Goal: Task Accomplishment & Management: Manage account settings

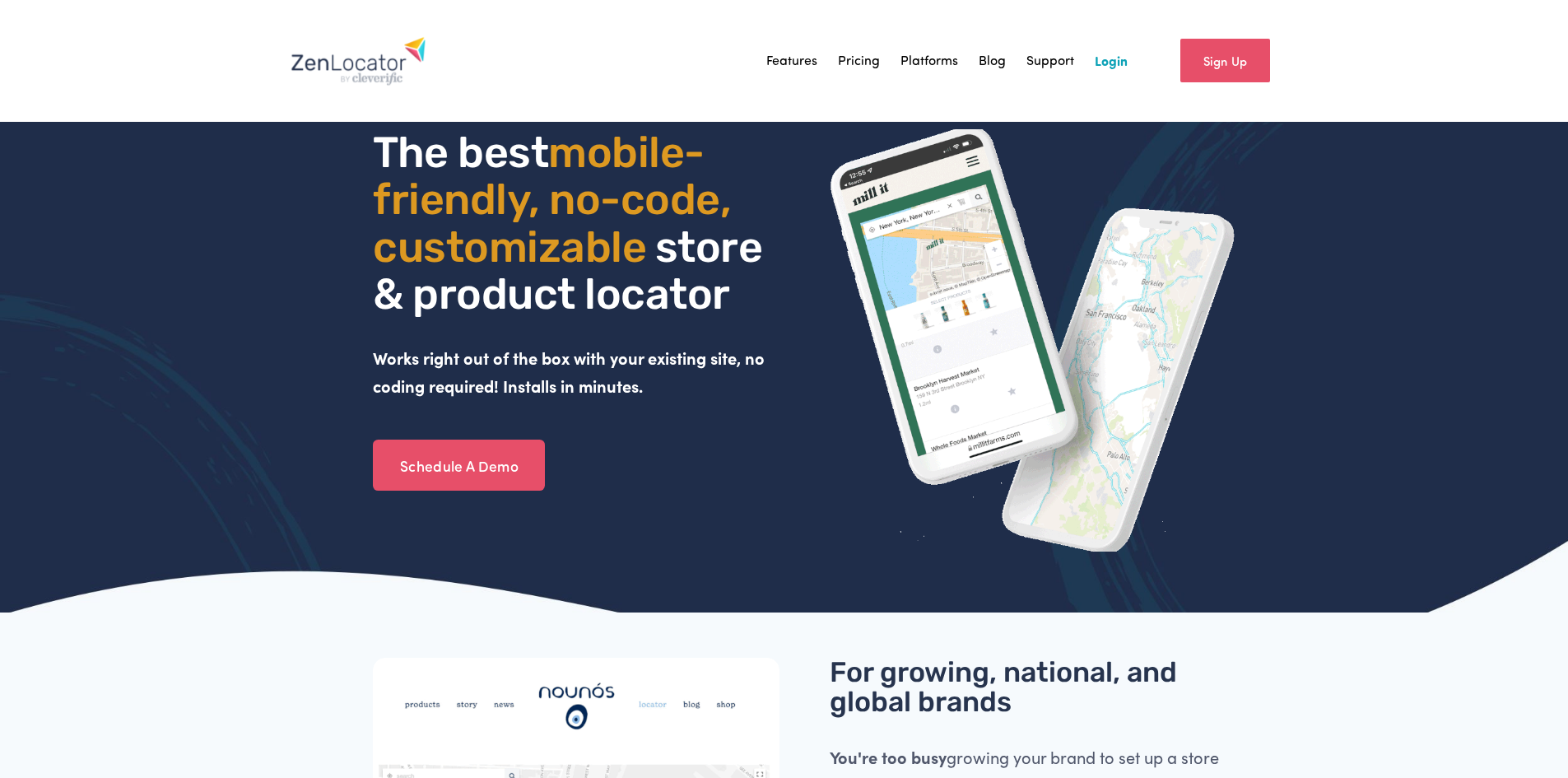
click at [1107, 61] on link "Login" at bounding box center [1112, 61] width 33 height 25
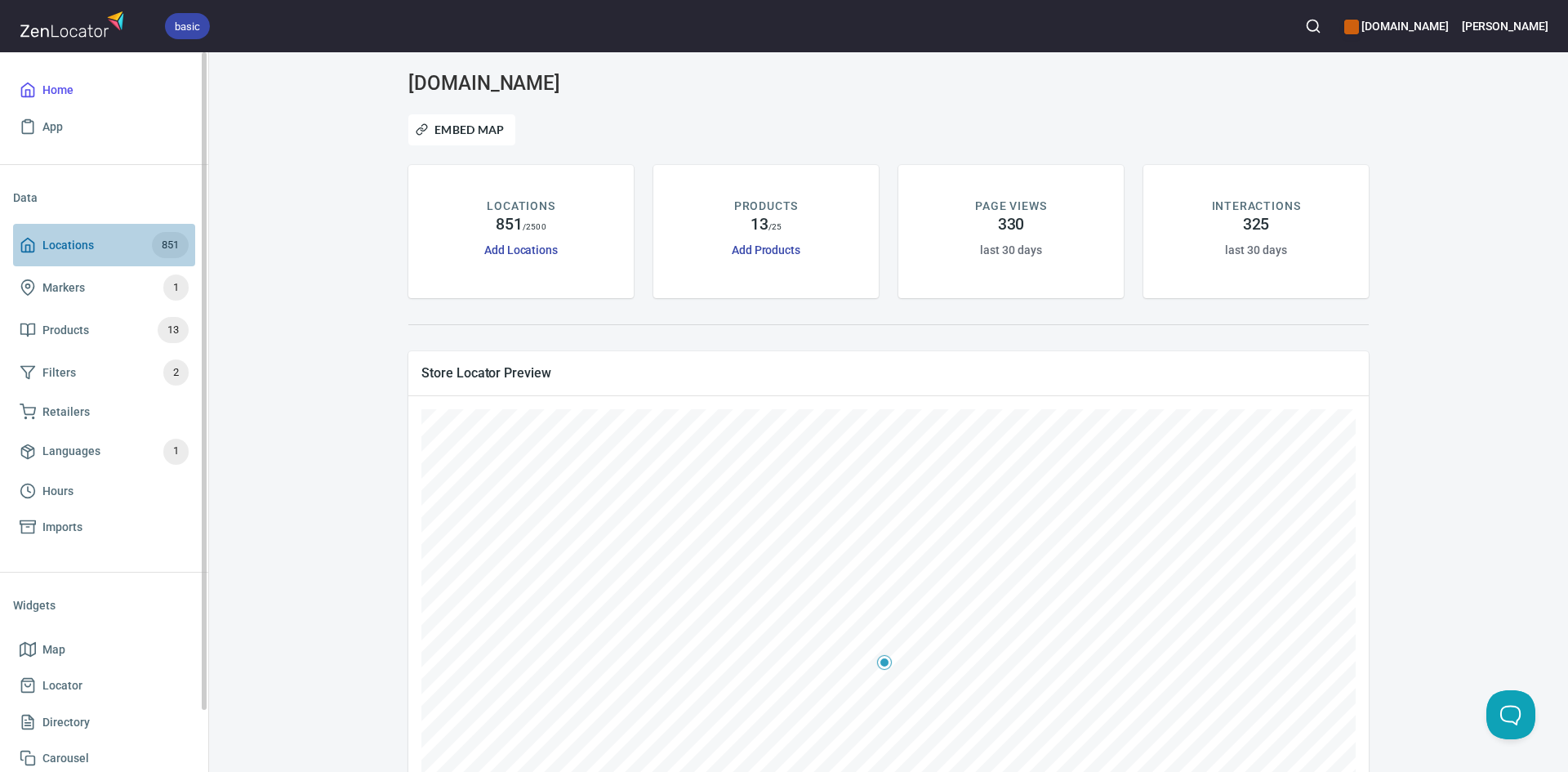
drag, startPoint x: 22, startPoint y: 248, endPoint x: 62, endPoint y: 248, distance: 40.0
click at [22, 248] on icon at bounding box center [28, 245] width 12 height 14
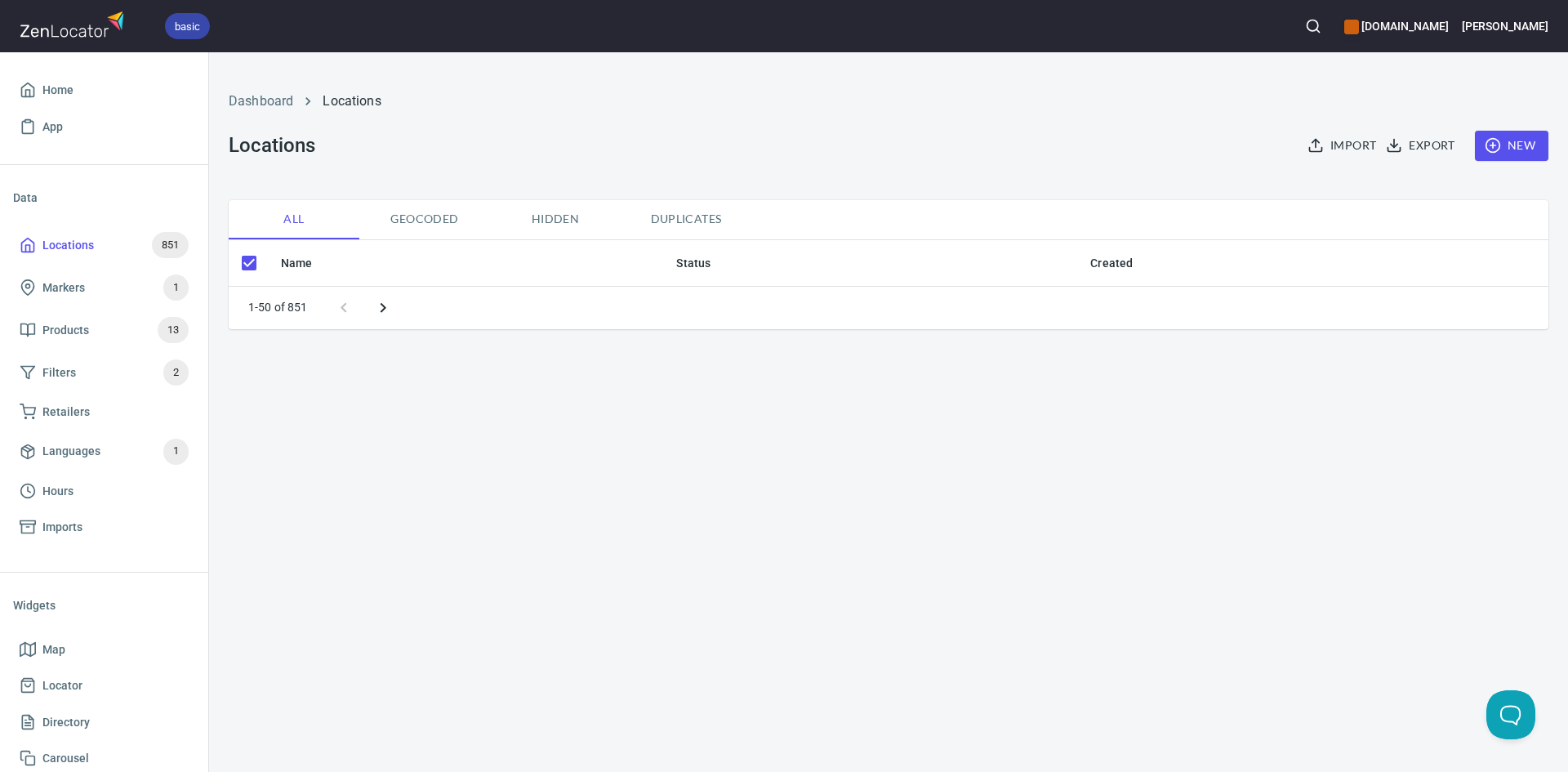
checkbox input "false"
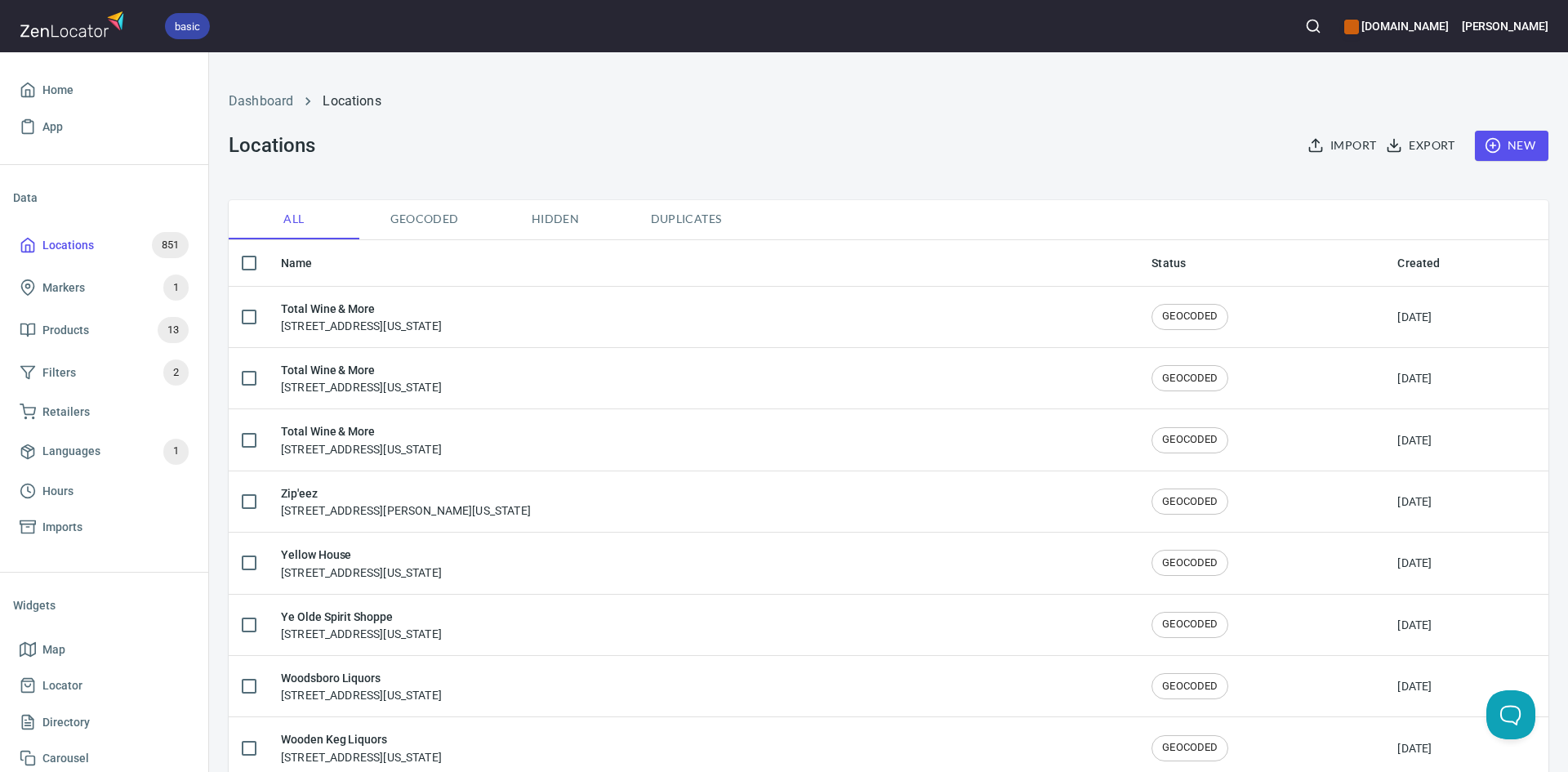
click at [1497, 132] on div "Import Export New" at bounding box center [1419, 146] width 276 height 50
click at [1494, 140] on span "New" at bounding box center [1512, 145] width 48 height 20
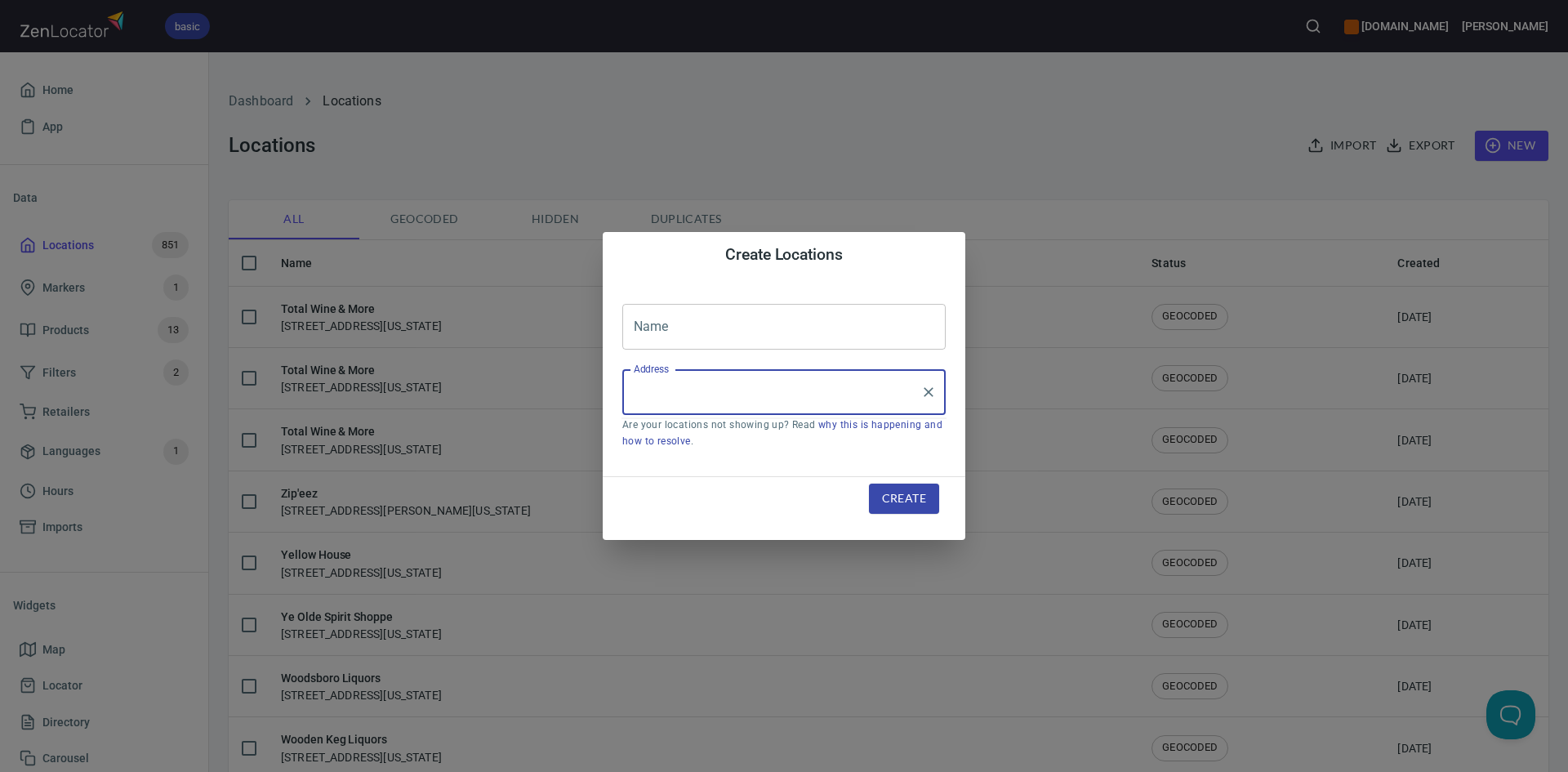
click at [658, 376] on input "Address" at bounding box center [772, 392] width 284 height 31
paste input "5601 Brodie Lane Suite800Sunset Valley, TX, 78745"
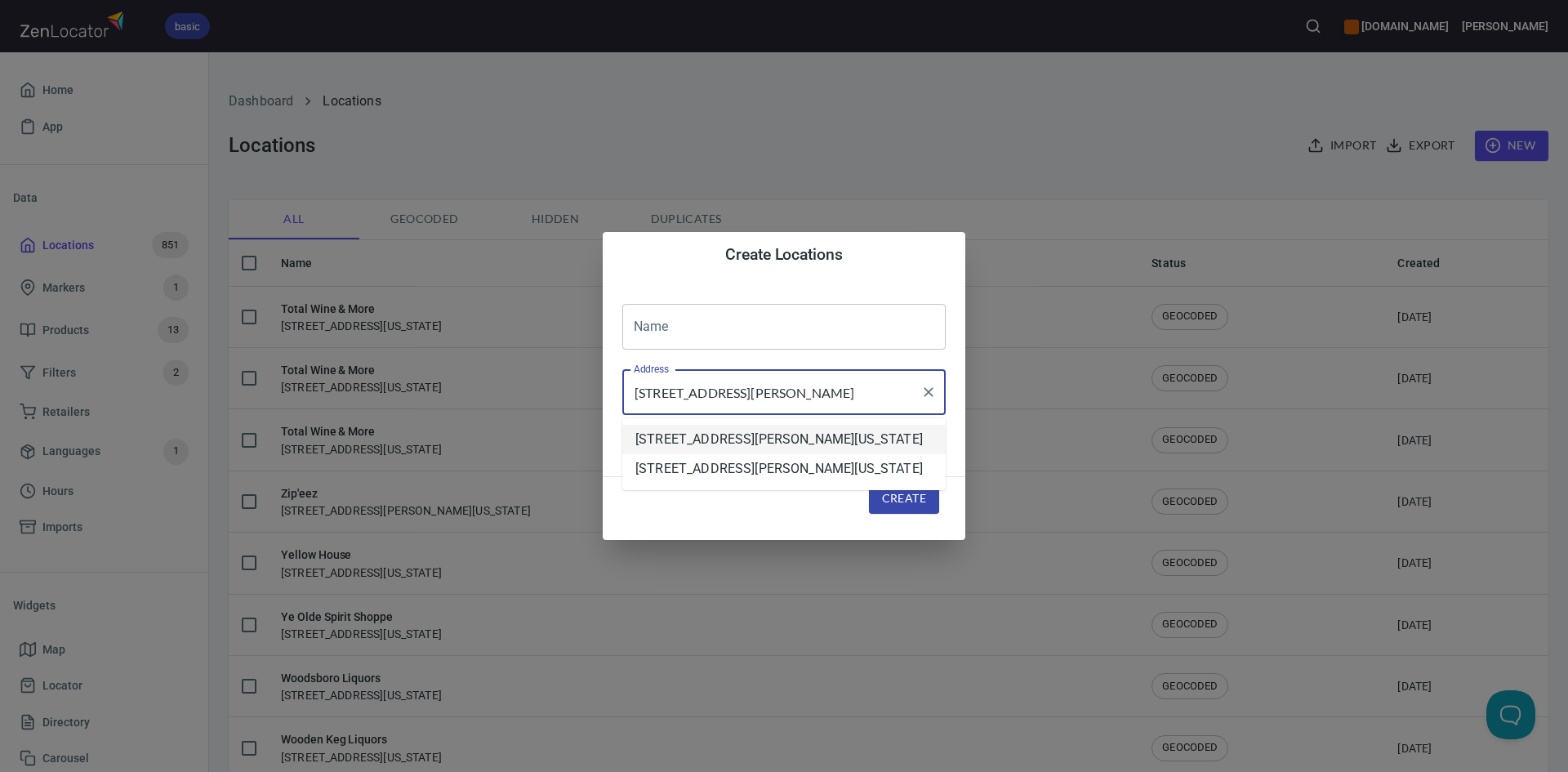
click at [669, 437] on li "[STREET_ADDRESS][PERSON_NAME][US_STATE]" at bounding box center [784, 439] width 323 height 30
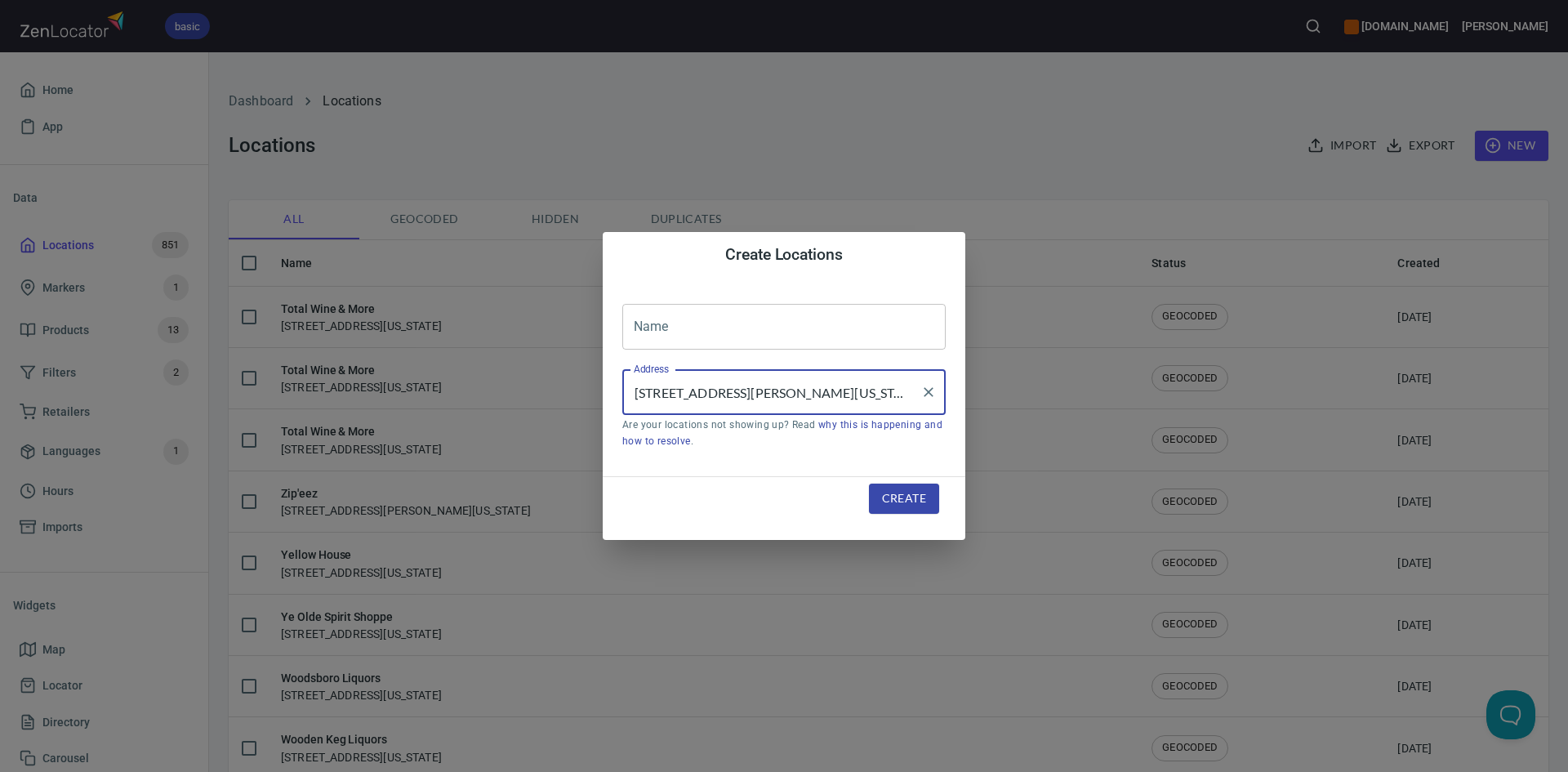
type input "[STREET_ADDRESS][PERSON_NAME][US_STATE]"
click at [708, 340] on input "text" at bounding box center [784, 327] width 323 height 46
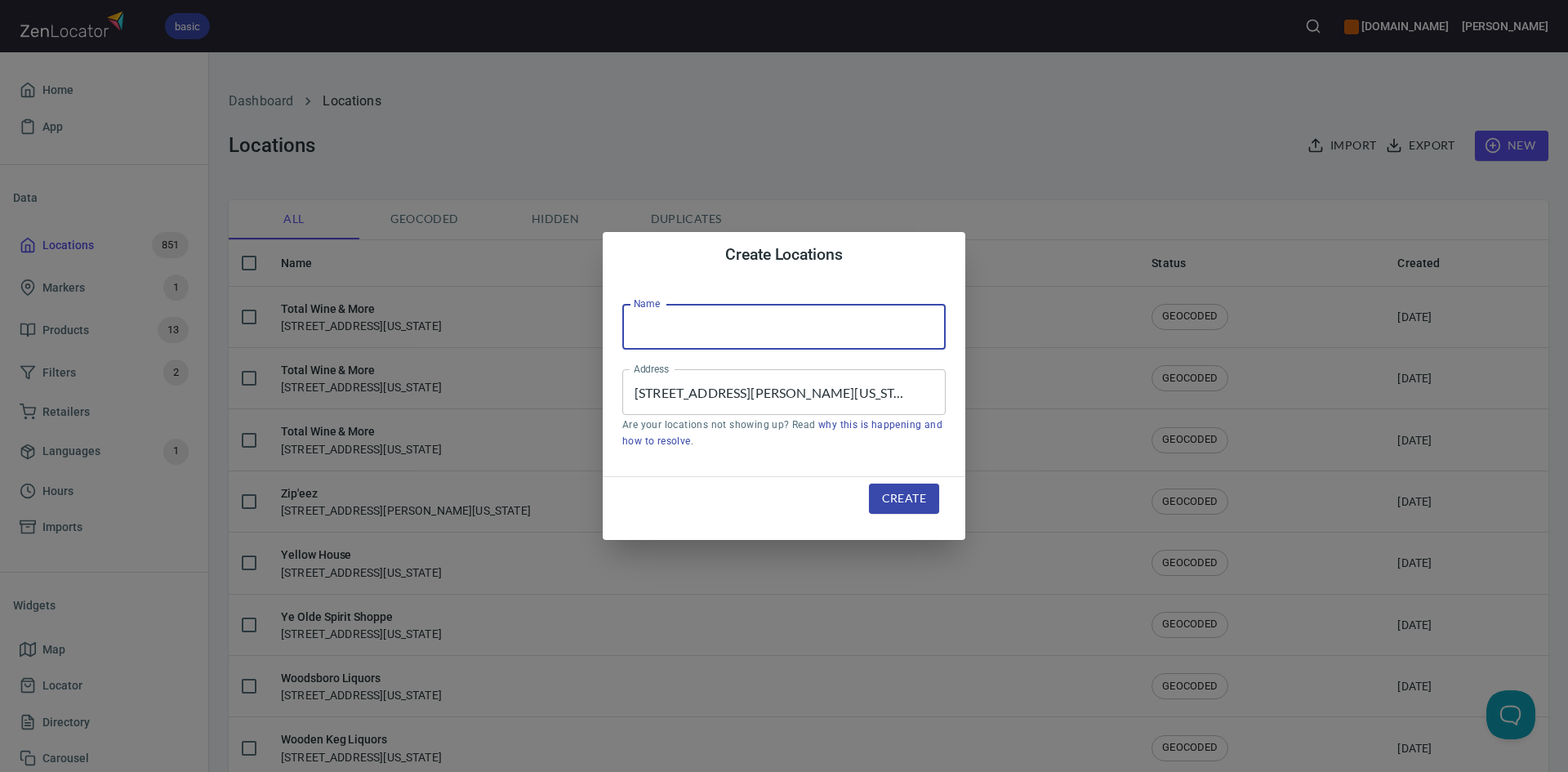
type input "Total Wine & More"
drag, startPoint x: 907, startPoint y: 493, endPoint x: 913, endPoint y: 473, distance: 20.9
click at [909, 482] on div "Create" at bounding box center [904, 498] width 110 height 70
click at [894, 498] on span "Create" at bounding box center [904, 498] width 44 height 20
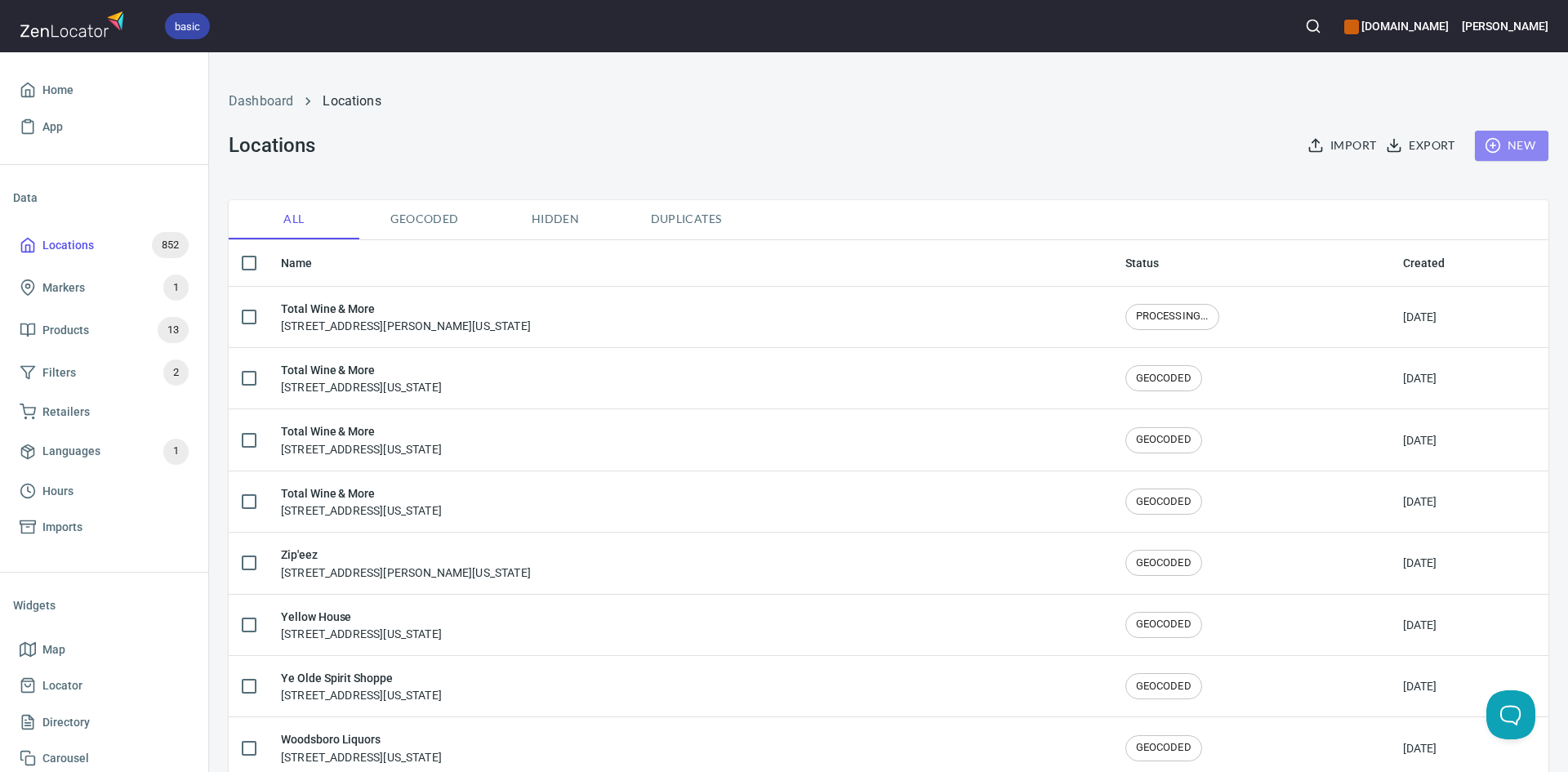
click at [1499, 132] on button "New" at bounding box center [1511, 146] width 73 height 30
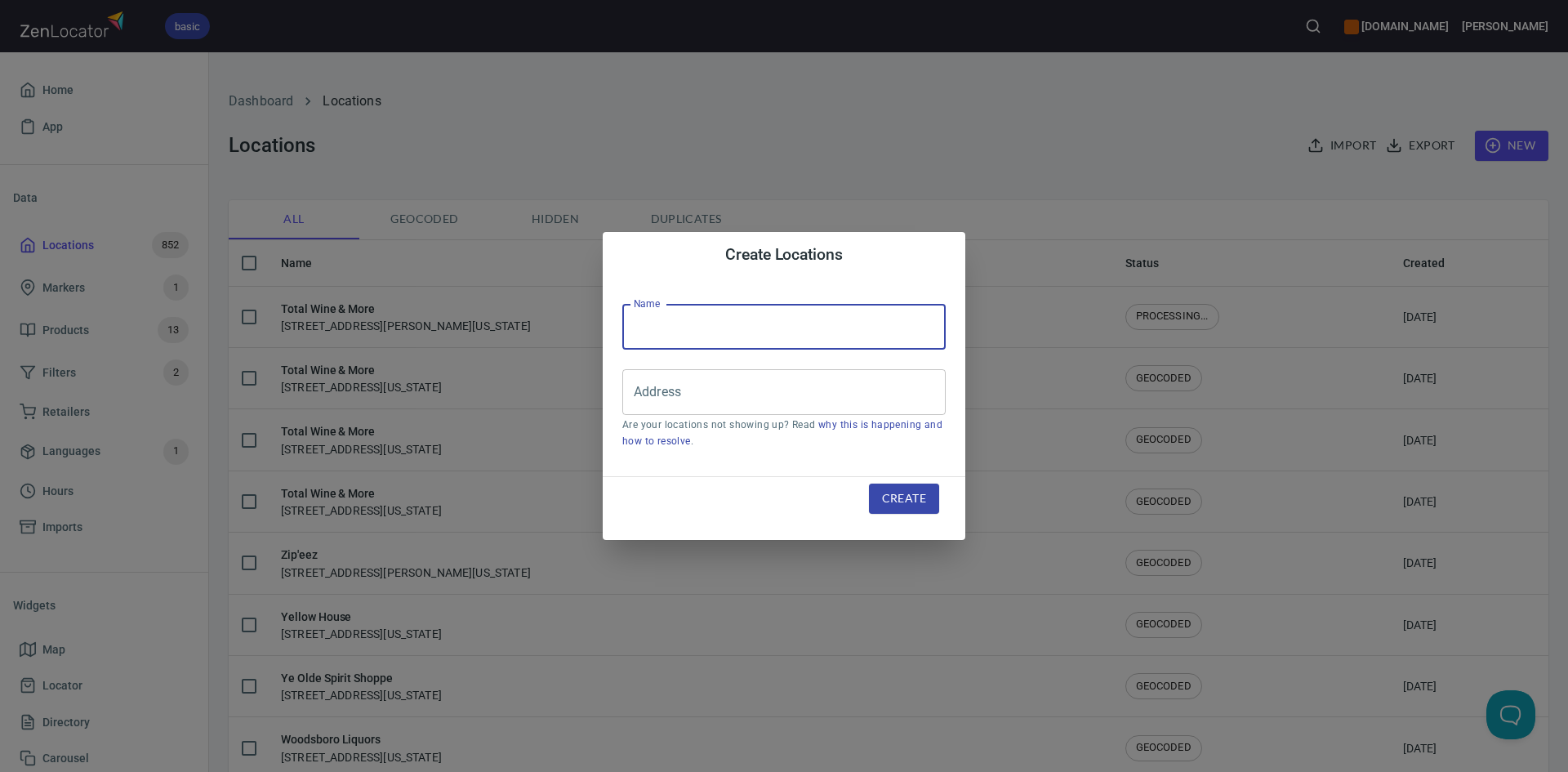
click at [649, 340] on input "text" at bounding box center [784, 327] width 323 height 46
type input "Total Wine & More"
click at [766, 409] on div "Address" at bounding box center [784, 392] width 323 height 46
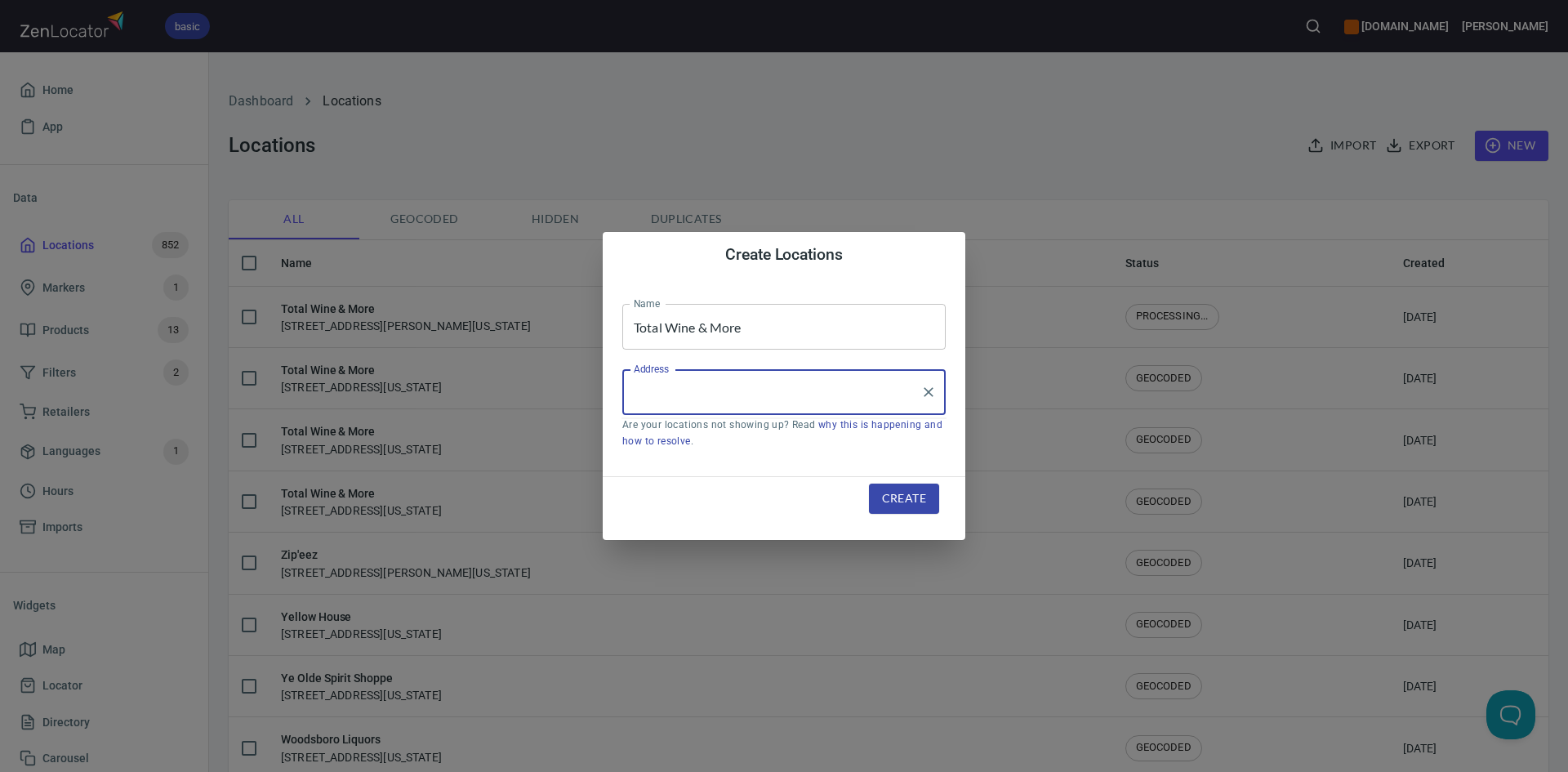
drag, startPoint x: 765, startPoint y: 408, endPoint x: 640, endPoint y: 380, distance: 128.1
click at [640, 380] on input "Address" at bounding box center [772, 392] width 284 height 31
paste input "1201 Barbara Jordan Blvd Suite900Austin, TX, 78723"
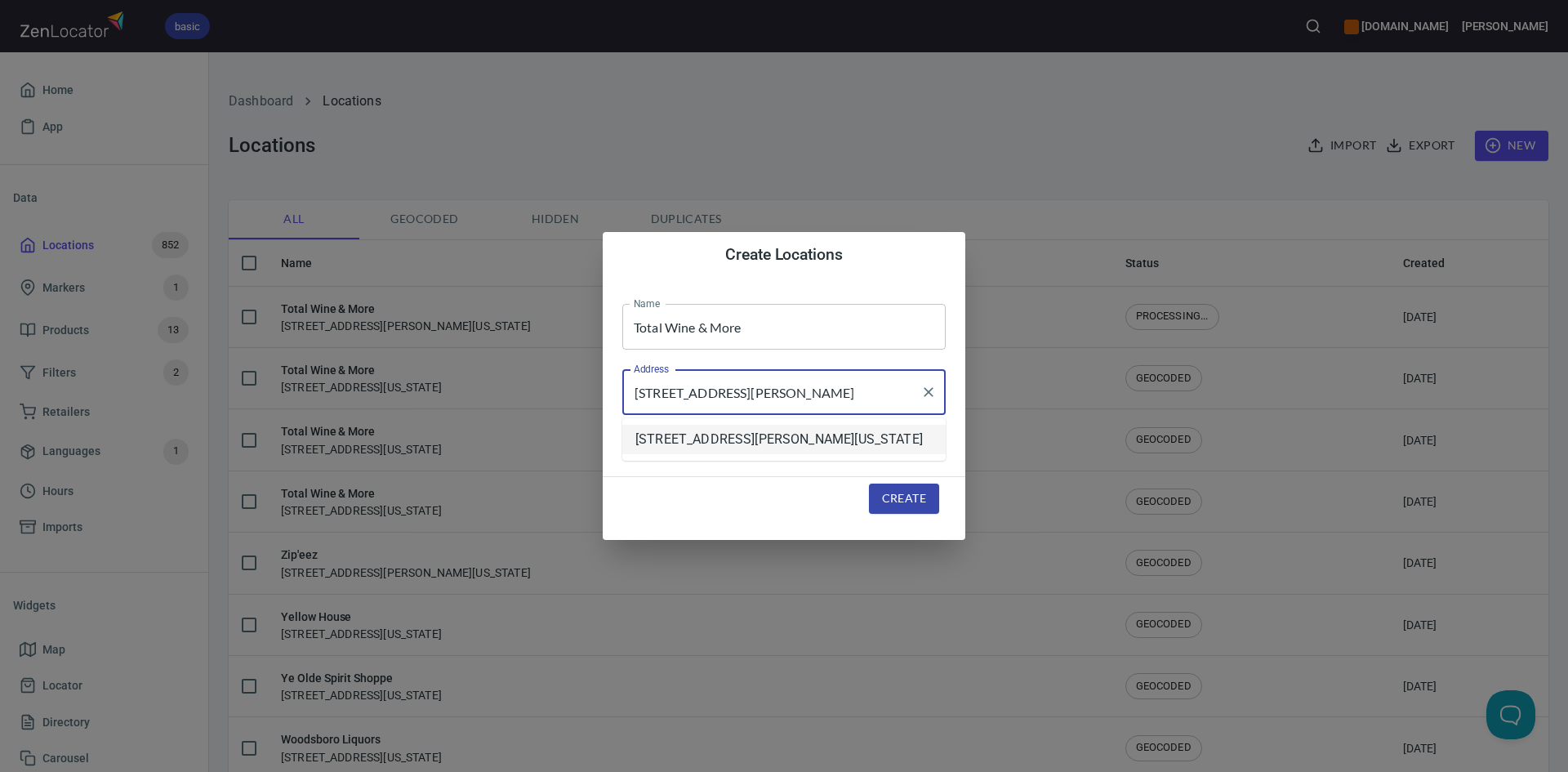
click at [818, 446] on li "[STREET_ADDRESS][PERSON_NAME][US_STATE]" at bounding box center [784, 439] width 323 height 30
type input "[STREET_ADDRESS][PERSON_NAME][US_STATE]"
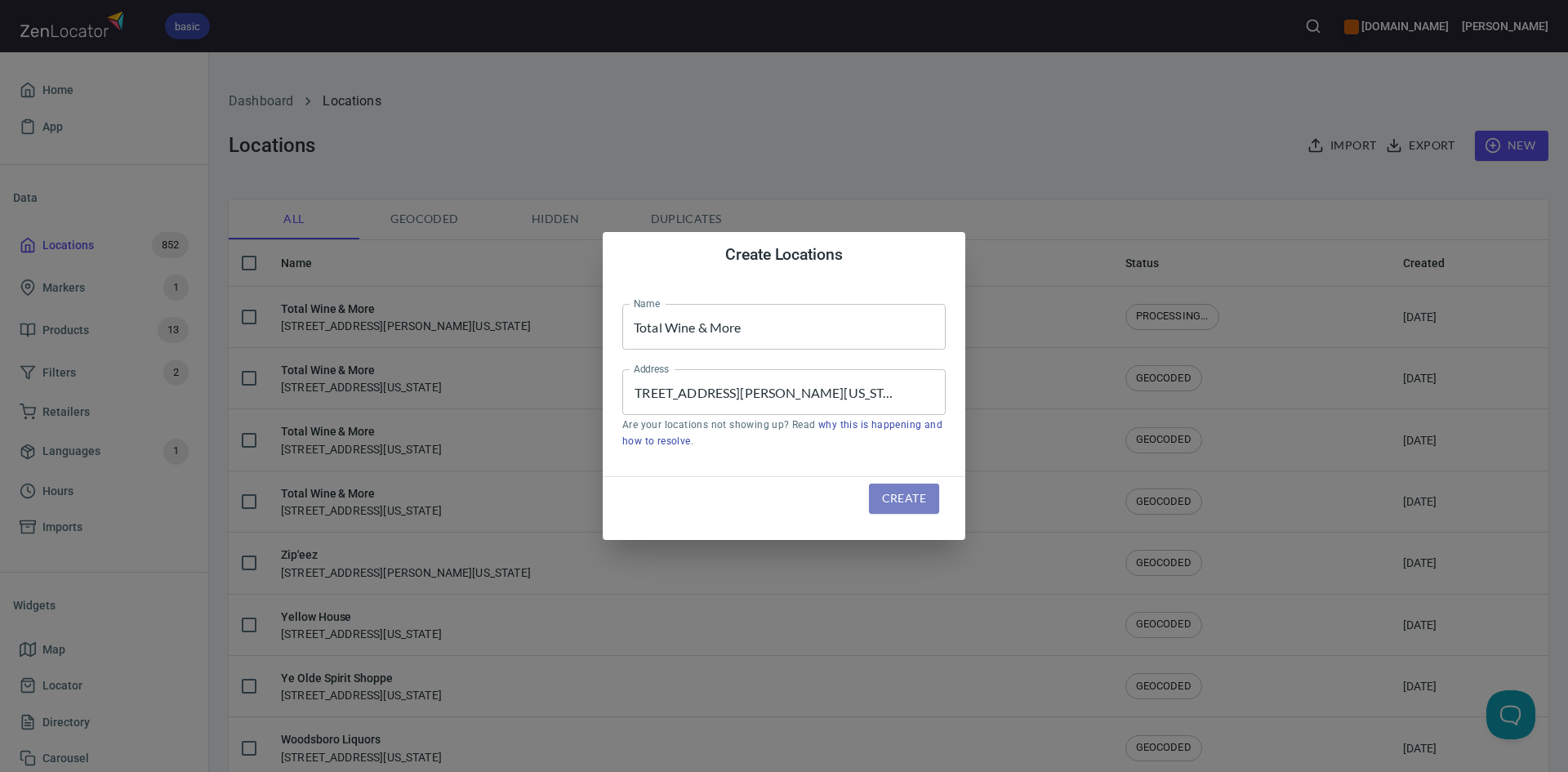
click at [894, 495] on span "Create" at bounding box center [904, 498] width 44 height 20
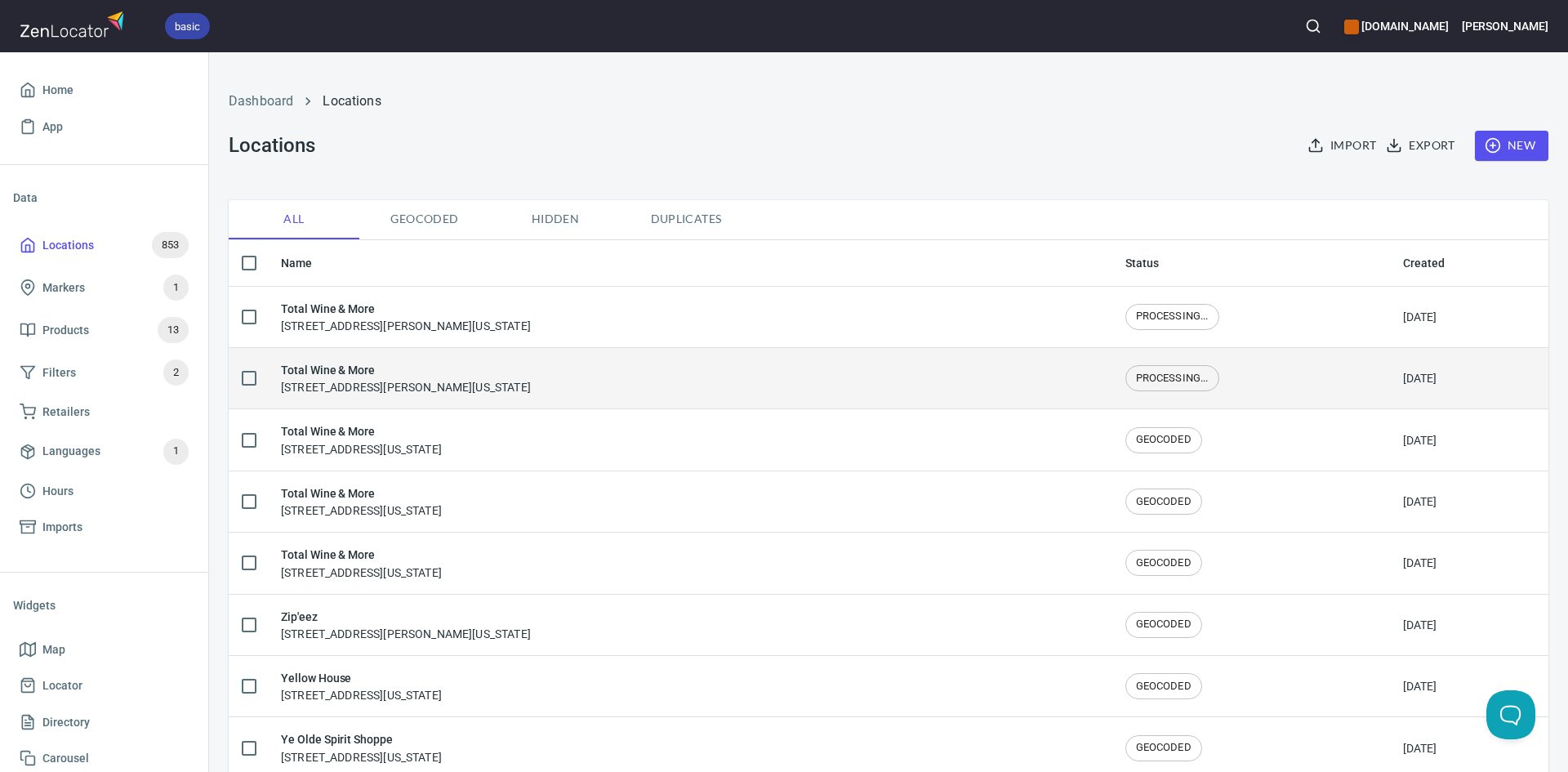
click at [462, 390] on div "Total Wine & More 5601 Brodie Lane, Austin, Texas, United States" at bounding box center [406, 378] width 250 height 34
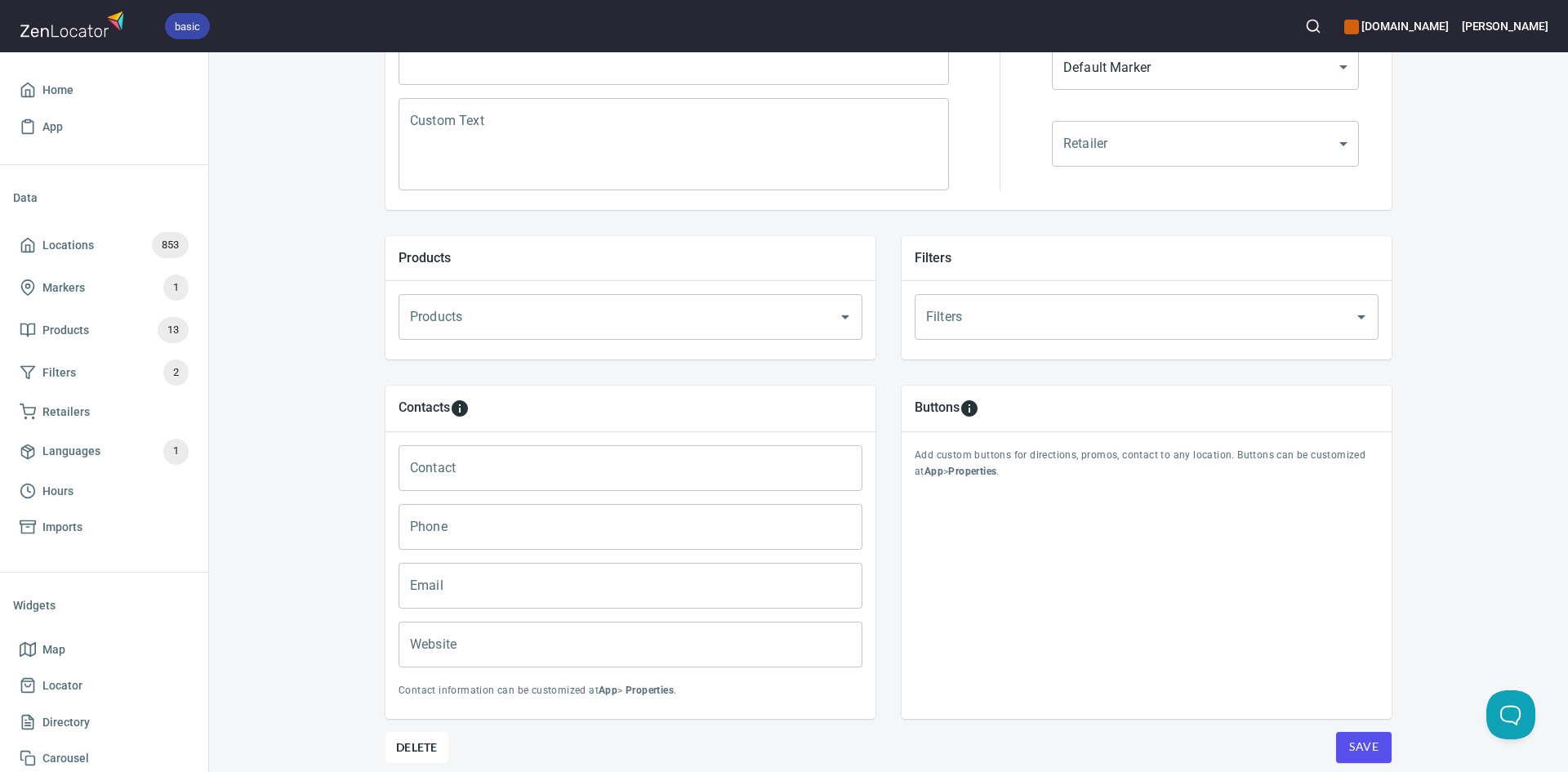
scroll to position [471, 0]
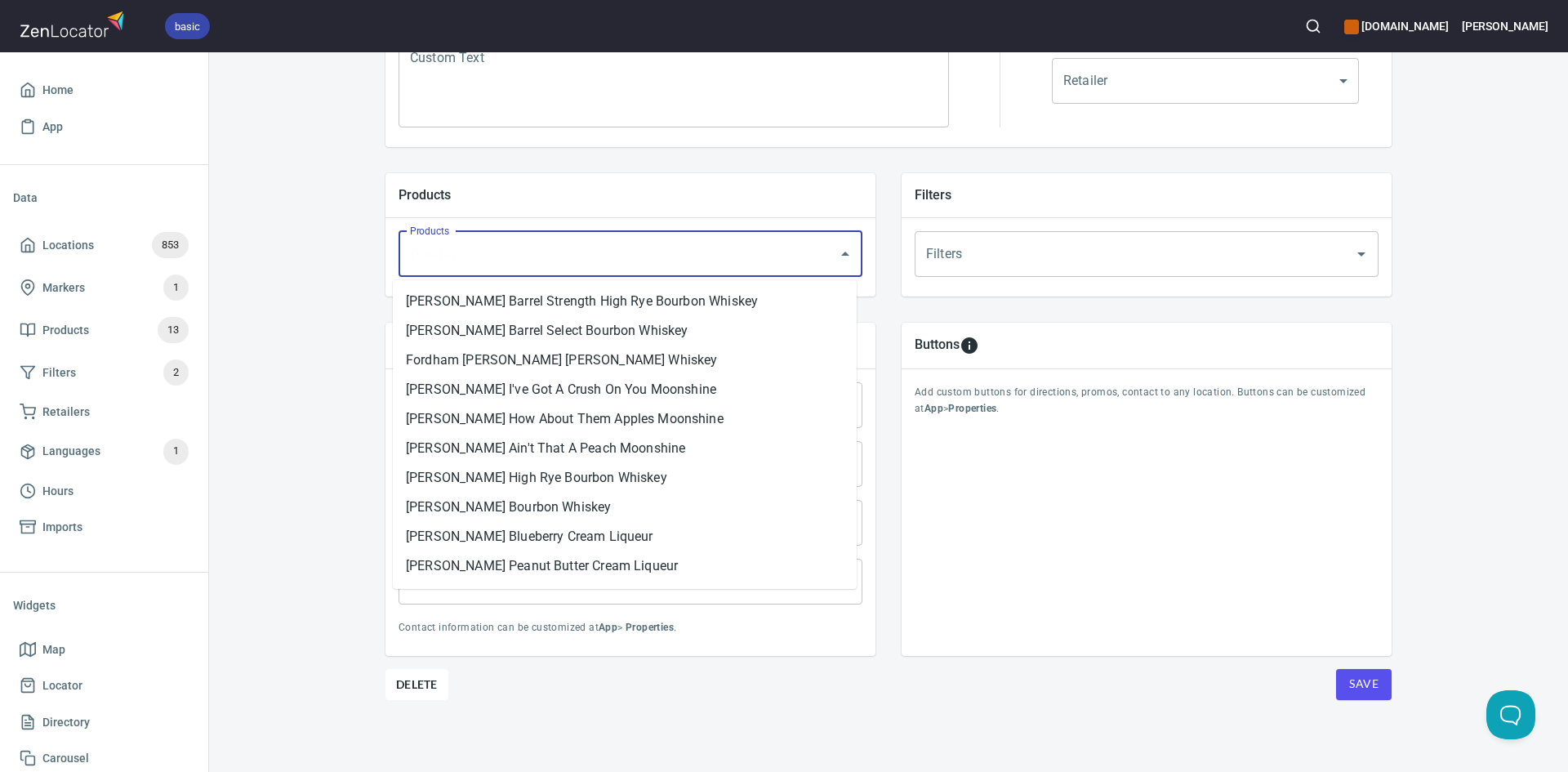
click at [555, 256] on input "Products" at bounding box center [607, 254] width 403 height 31
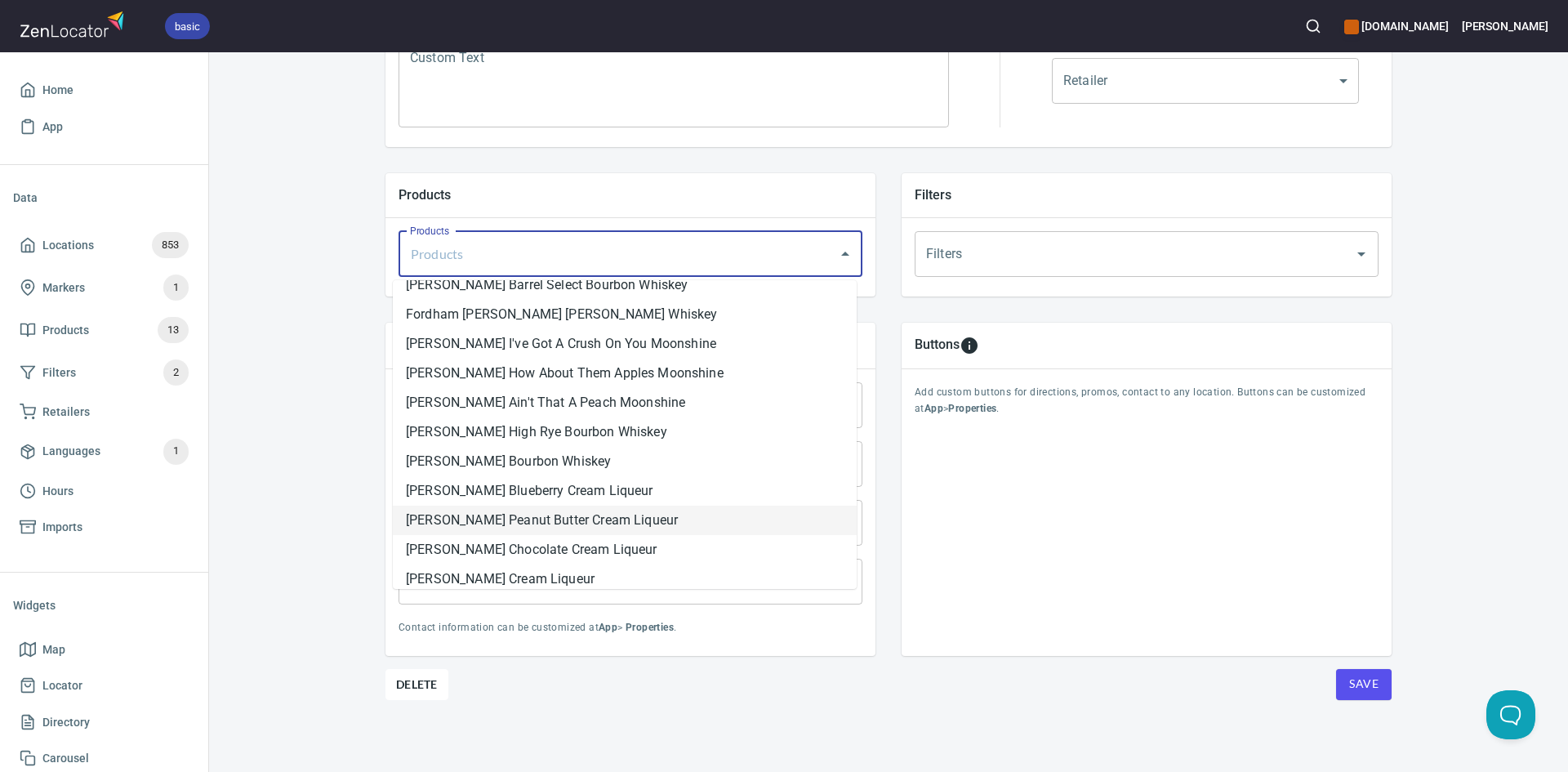
scroll to position [87, 0]
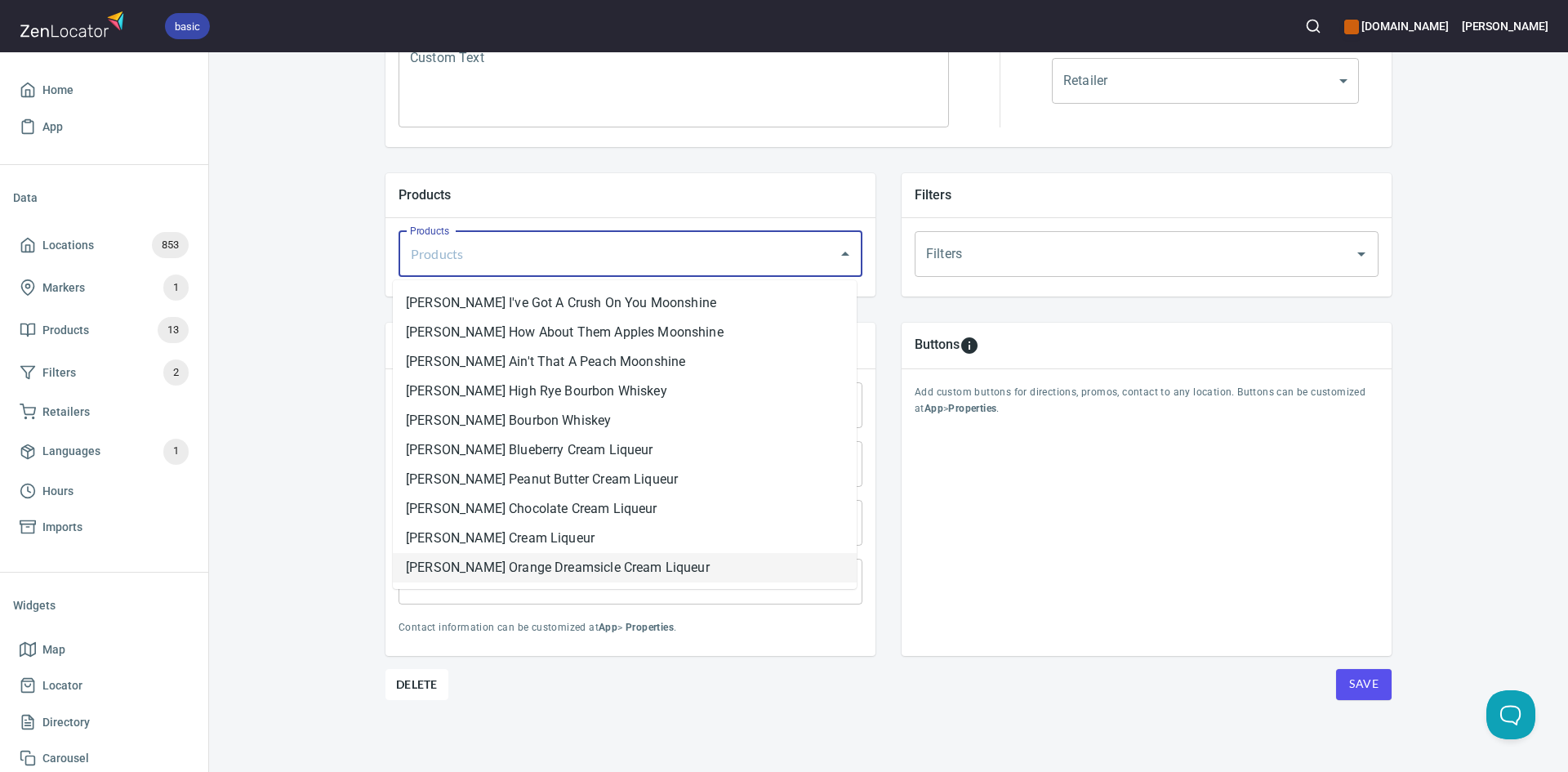
drag, startPoint x: 557, startPoint y: 562, endPoint x: 564, endPoint y: 392, distance: 170.1
click at [557, 561] on li "[PERSON_NAME] Orange Dreamsicle Cream Liqueur" at bounding box center [624, 567] width 464 height 30
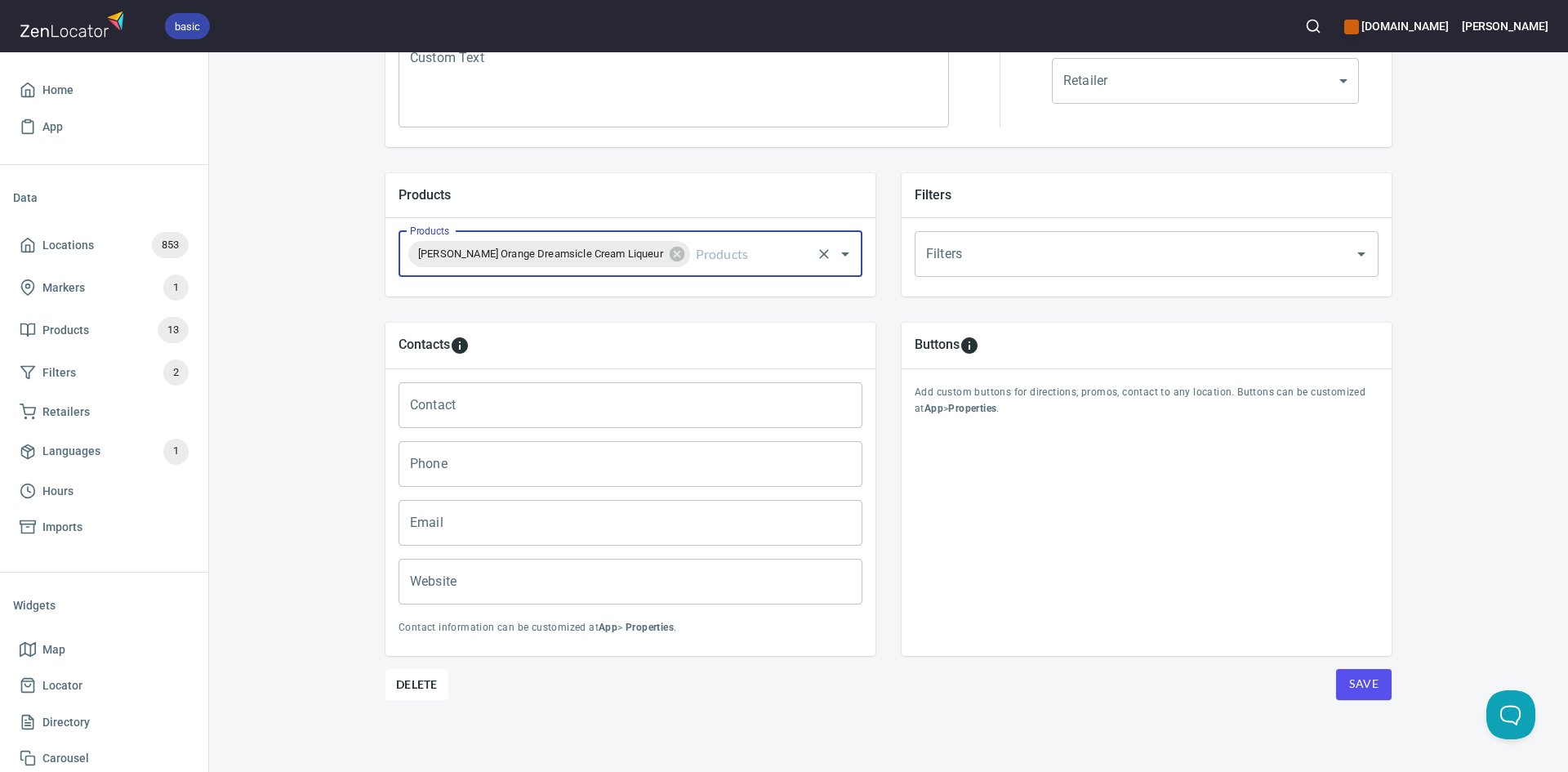
drag, startPoint x: 704, startPoint y: 248, endPoint x: 710, endPoint y: 268, distance: 20.9
click at [704, 248] on input "Products" at bounding box center [751, 254] width 117 height 31
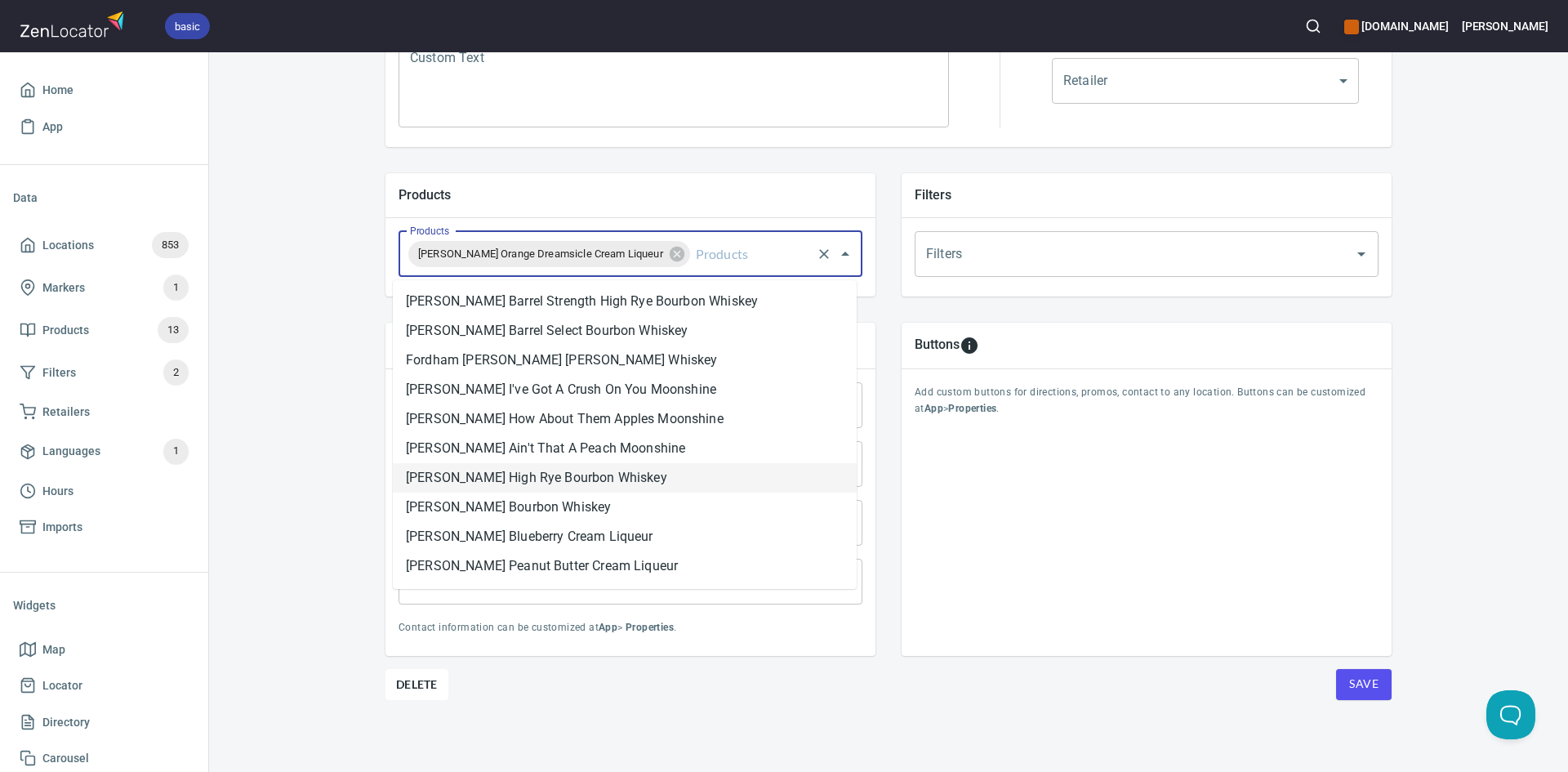
scroll to position [54, 0]
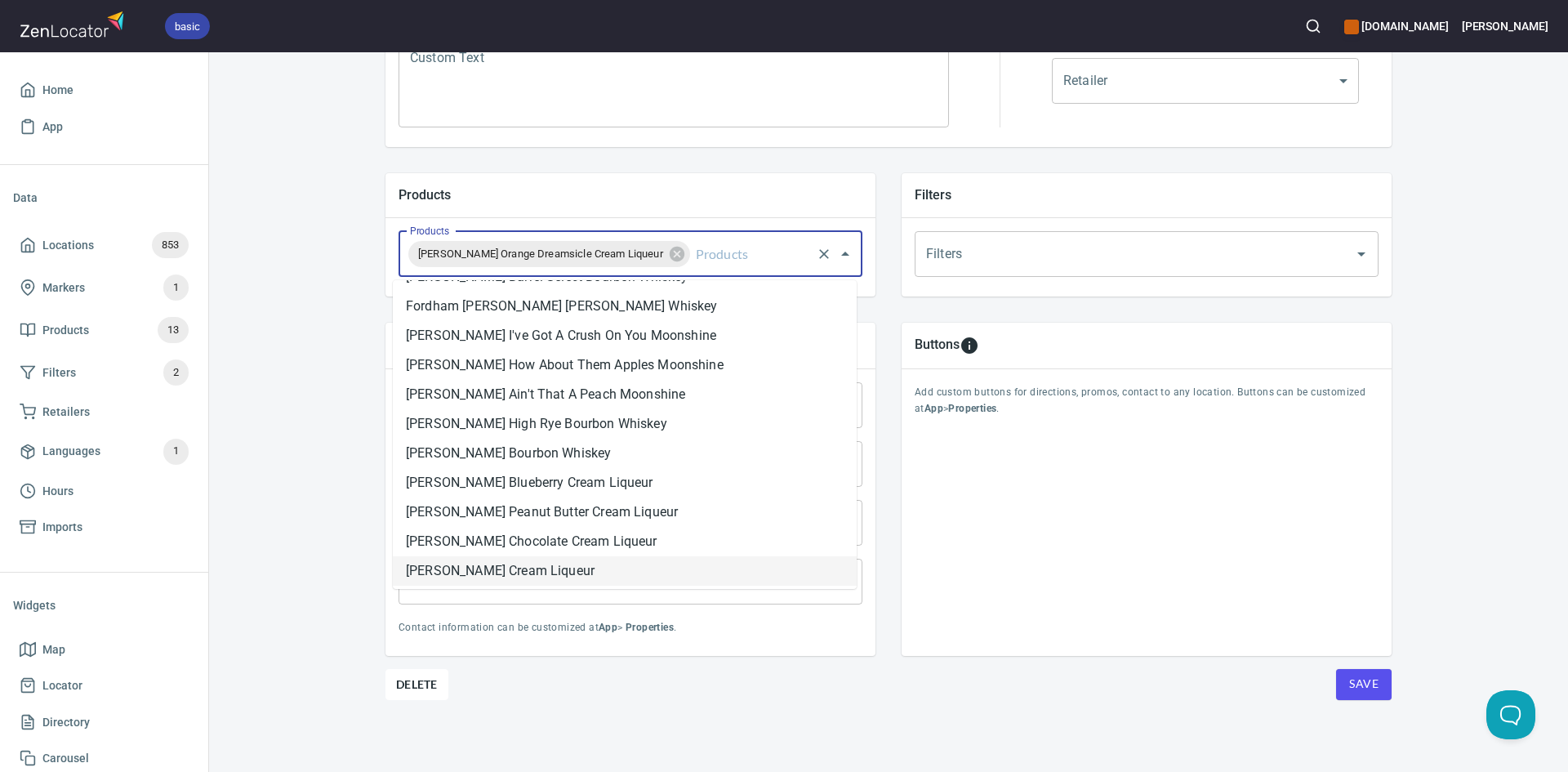
click at [573, 562] on li "[PERSON_NAME] Cream Liqueur" at bounding box center [624, 570] width 464 height 30
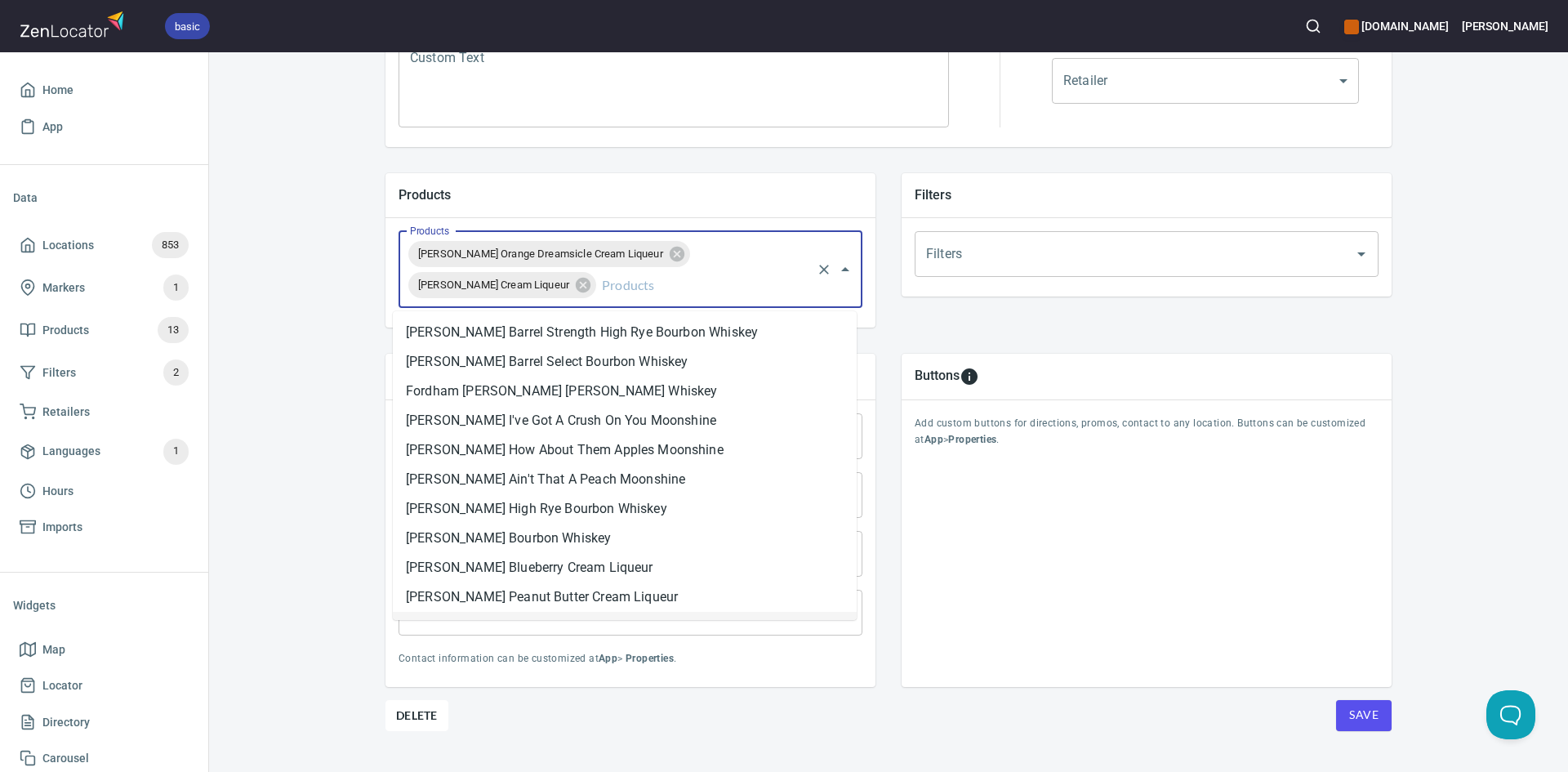
click at [722, 288] on input "Products" at bounding box center [703, 285] width 211 height 31
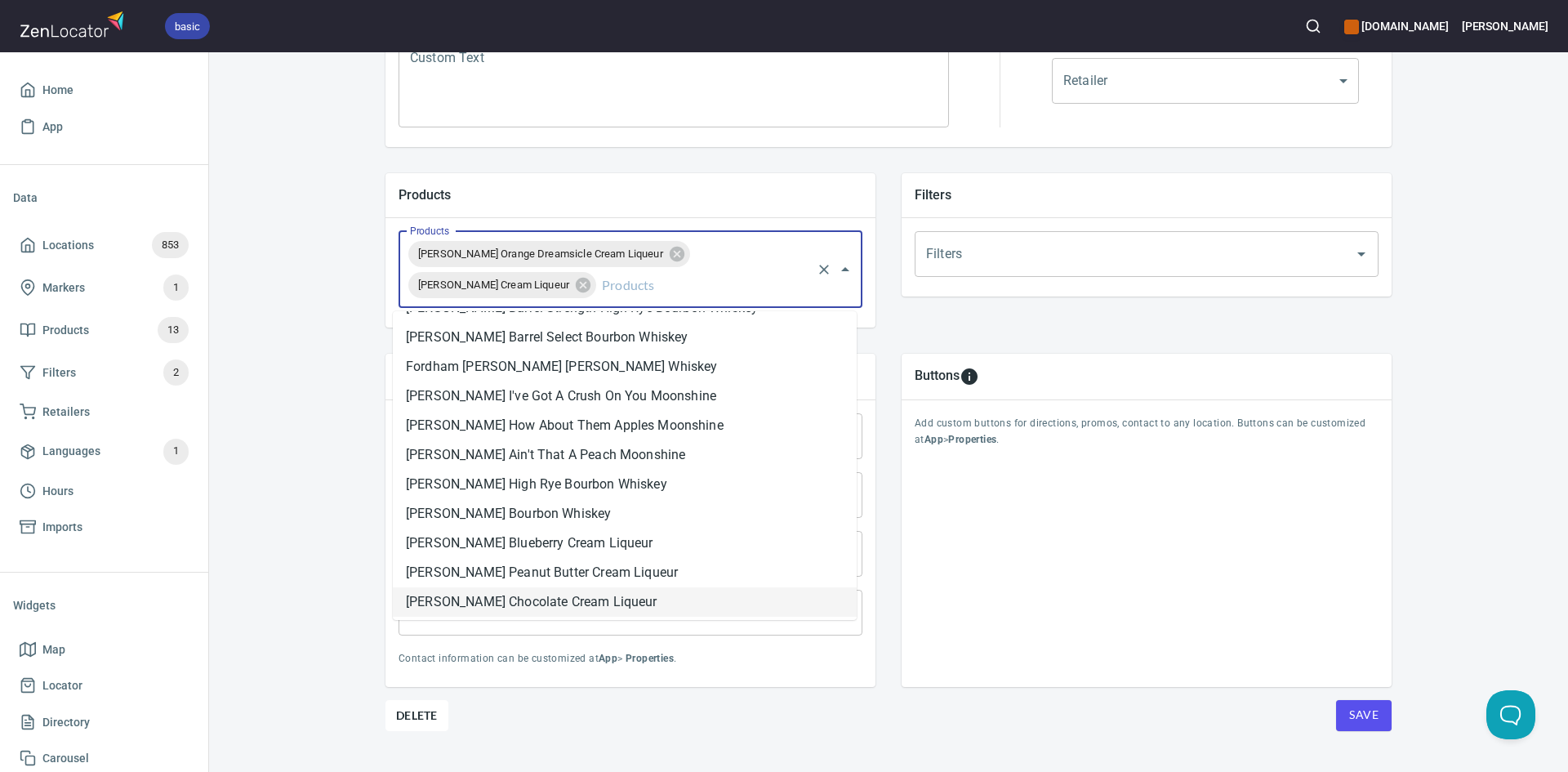
drag, startPoint x: 544, startPoint y: 610, endPoint x: 613, endPoint y: 535, distance: 101.9
click at [544, 608] on li "[PERSON_NAME] Chocolate Cream Liqueur" at bounding box center [624, 601] width 464 height 30
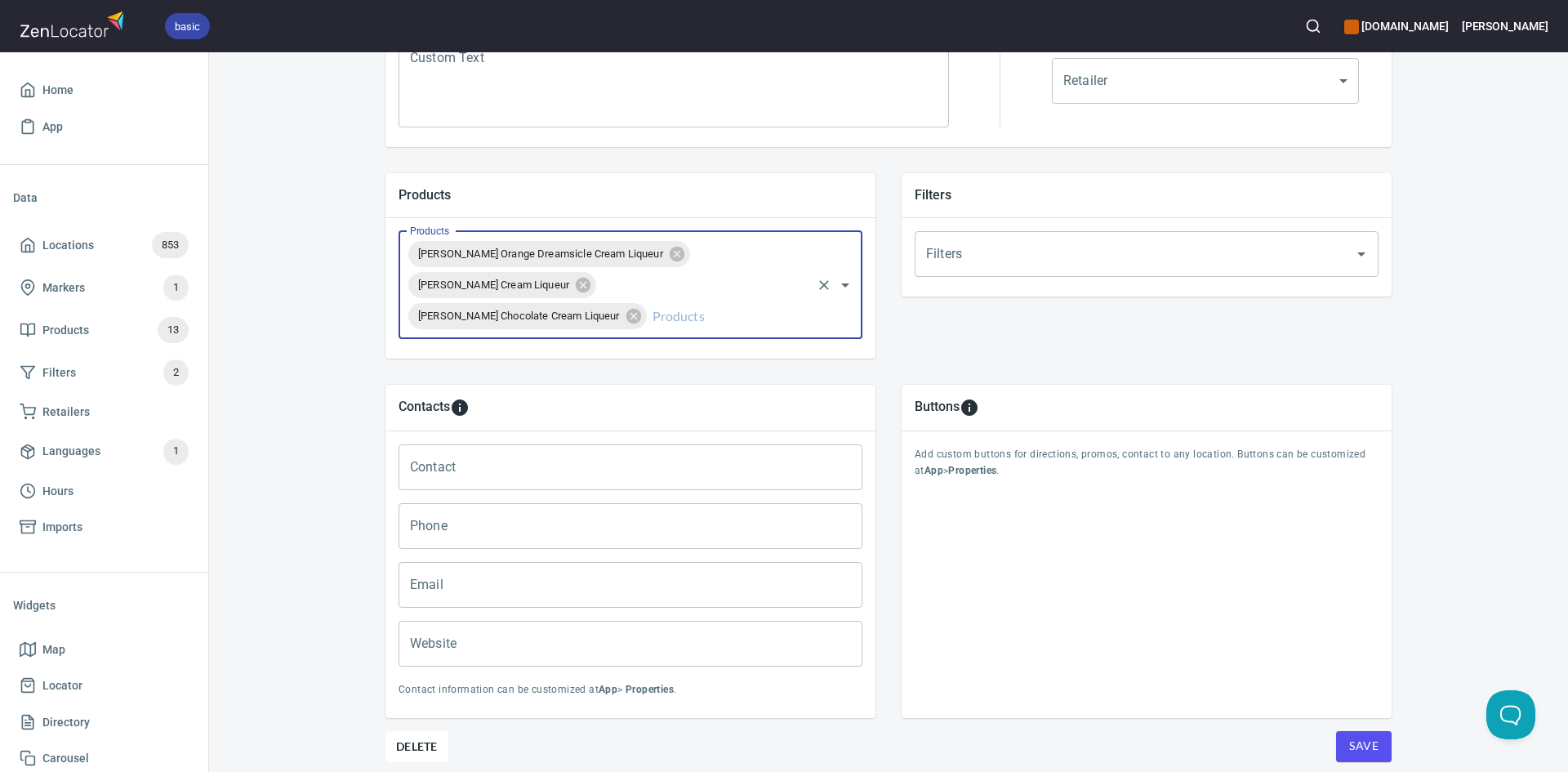
drag, startPoint x: 710, startPoint y: 335, endPoint x: 697, endPoint y: 344, distance: 15.8
click at [708, 335] on div "Fordham Lee Orange Dreamsicle Cream Liqueur Fordham Lee Snickerdoodle Cream Liq…" at bounding box center [630, 284] width 464 height 108
drag, startPoint x: 652, startPoint y: 311, endPoint x: 646, endPoint y: 332, distance: 21.8
click at [652, 311] on input "Products" at bounding box center [729, 315] width 160 height 31
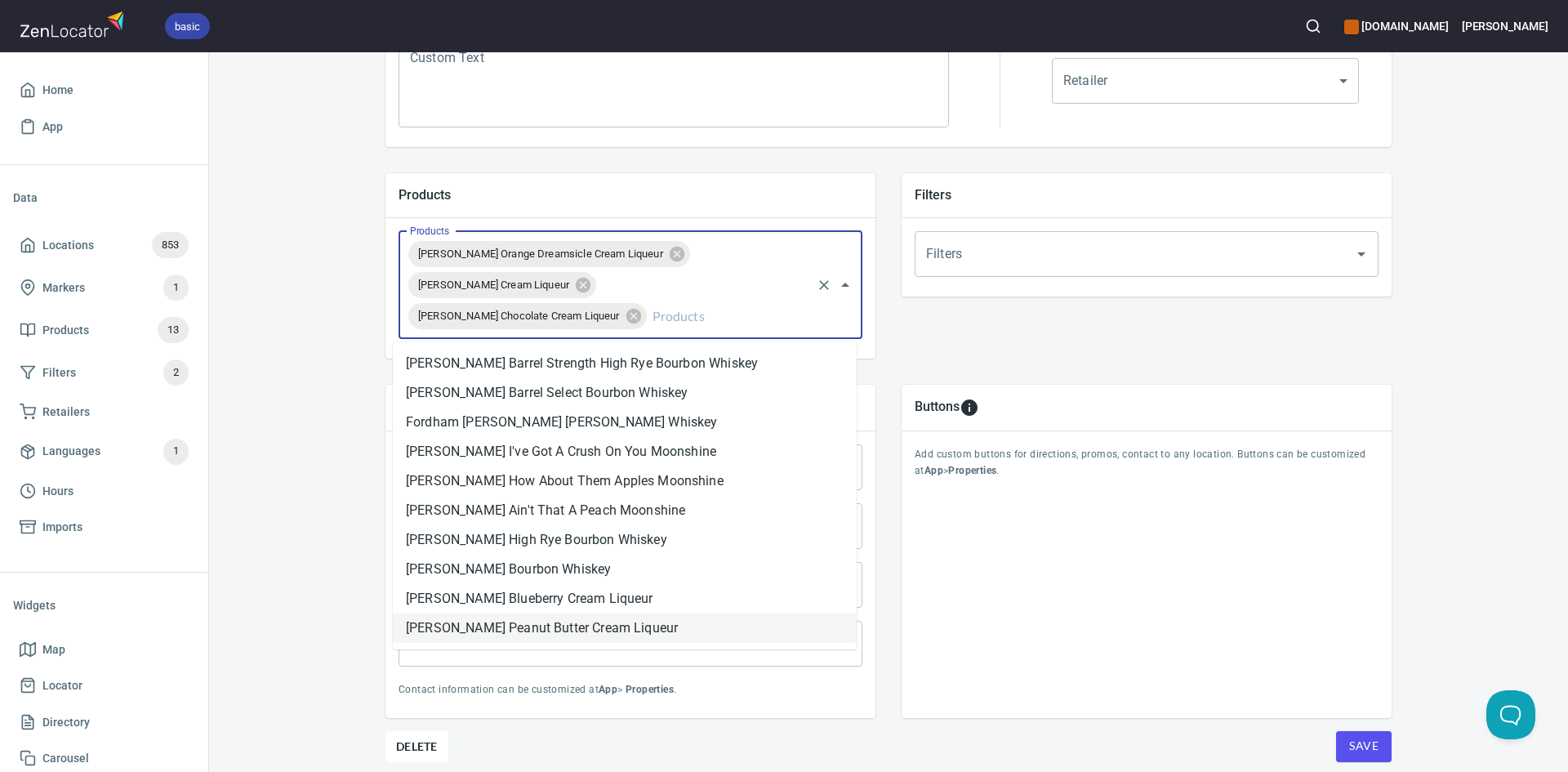
drag, startPoint x: 526, startPoint y: 624, endPoint x: 657, endPoint y: 406, distance: 254.3
click at [528, 618] on li "[PERSON_NAME] Peanut Butter Cream Liqueur" at bounding box center [624, 627] width 464 height 30
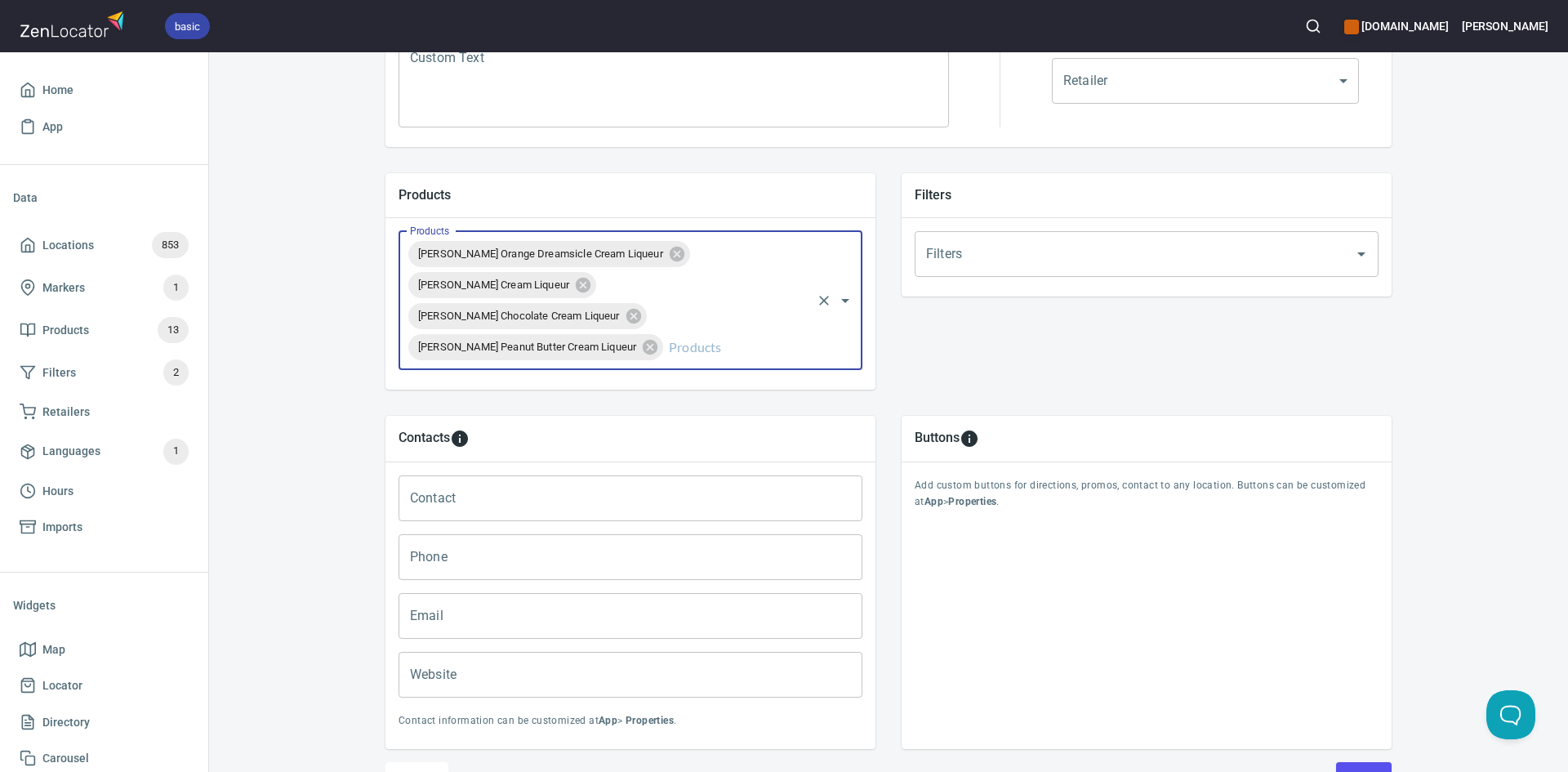
click at [678, 363] on div "Fordham Lee Orange Dreamsicle Cream Liqueur Fordham Lee Snickerdoodle Cream Liq…" at bounding box center [630, 300] width 464 height 139
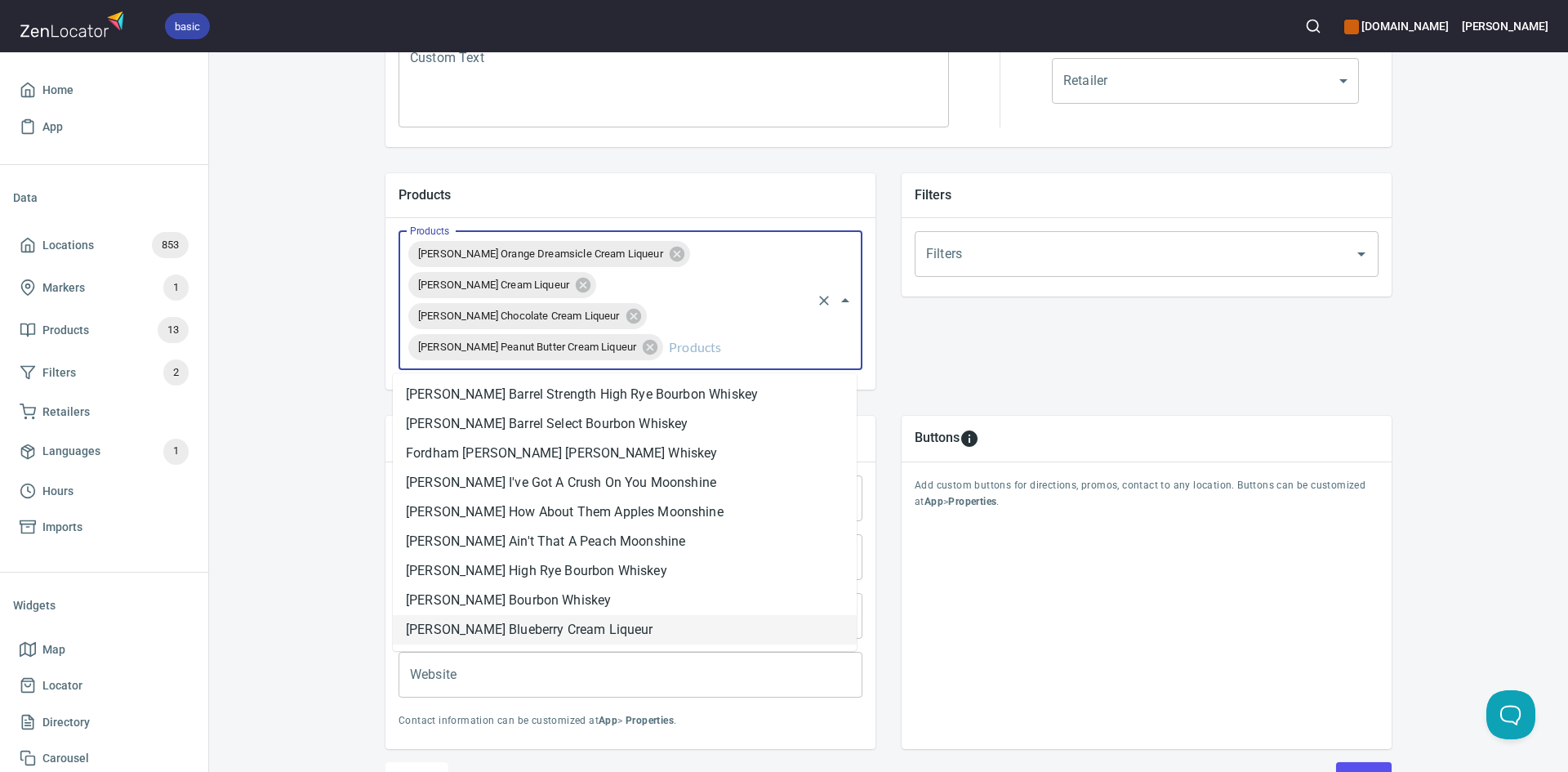
click at [682, 351] on input "Products" at bounding box center [737, 347] width 144 height 31
click at [567, 618] on li "[PERSON_NAME] Blueberry Cream Liqueur" at bounding box center [624, 629] width 464 height 30
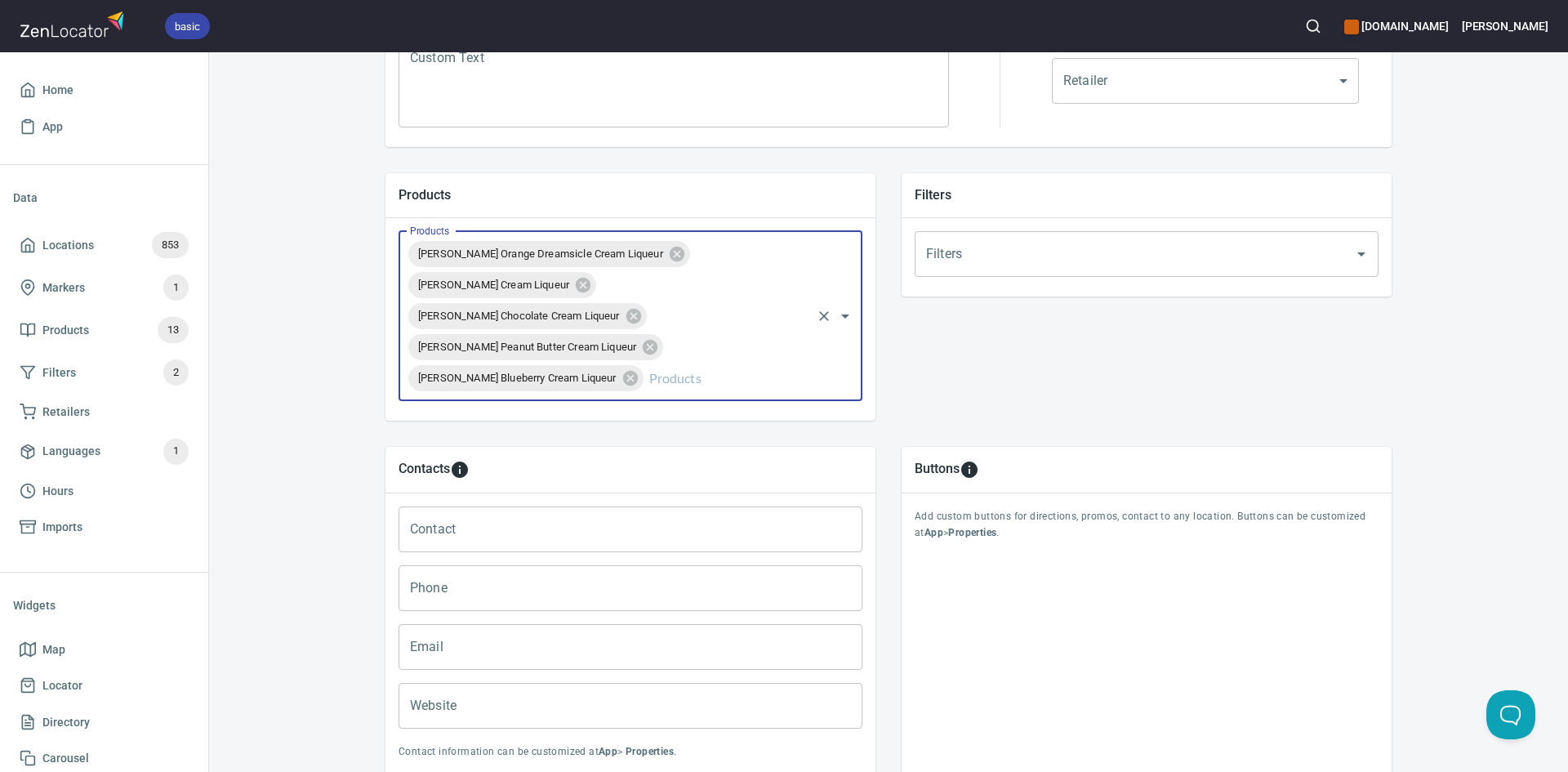
click at [682, 385] on input "Products" at bounding box center [727, 377] width 163 height 31
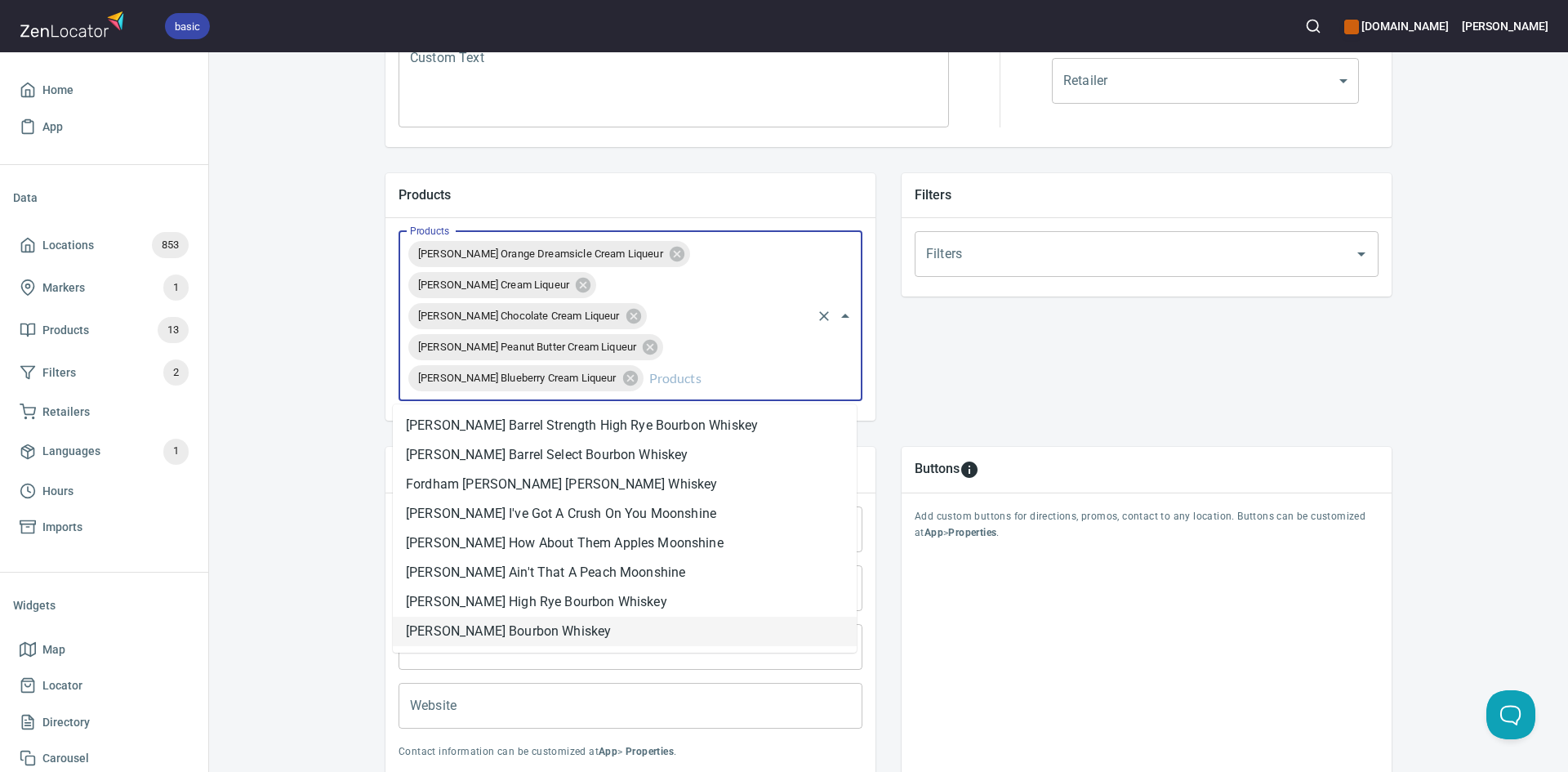
drag, startPoint x: 541, startPoint y: 623, endPoint x: 602, endPoint y: 535, distance: 107.1
click at [540, 622] on li "[PERSON_NAME] Bourbon Whiskey" at bounding box center [624, 631] width 464 height 30
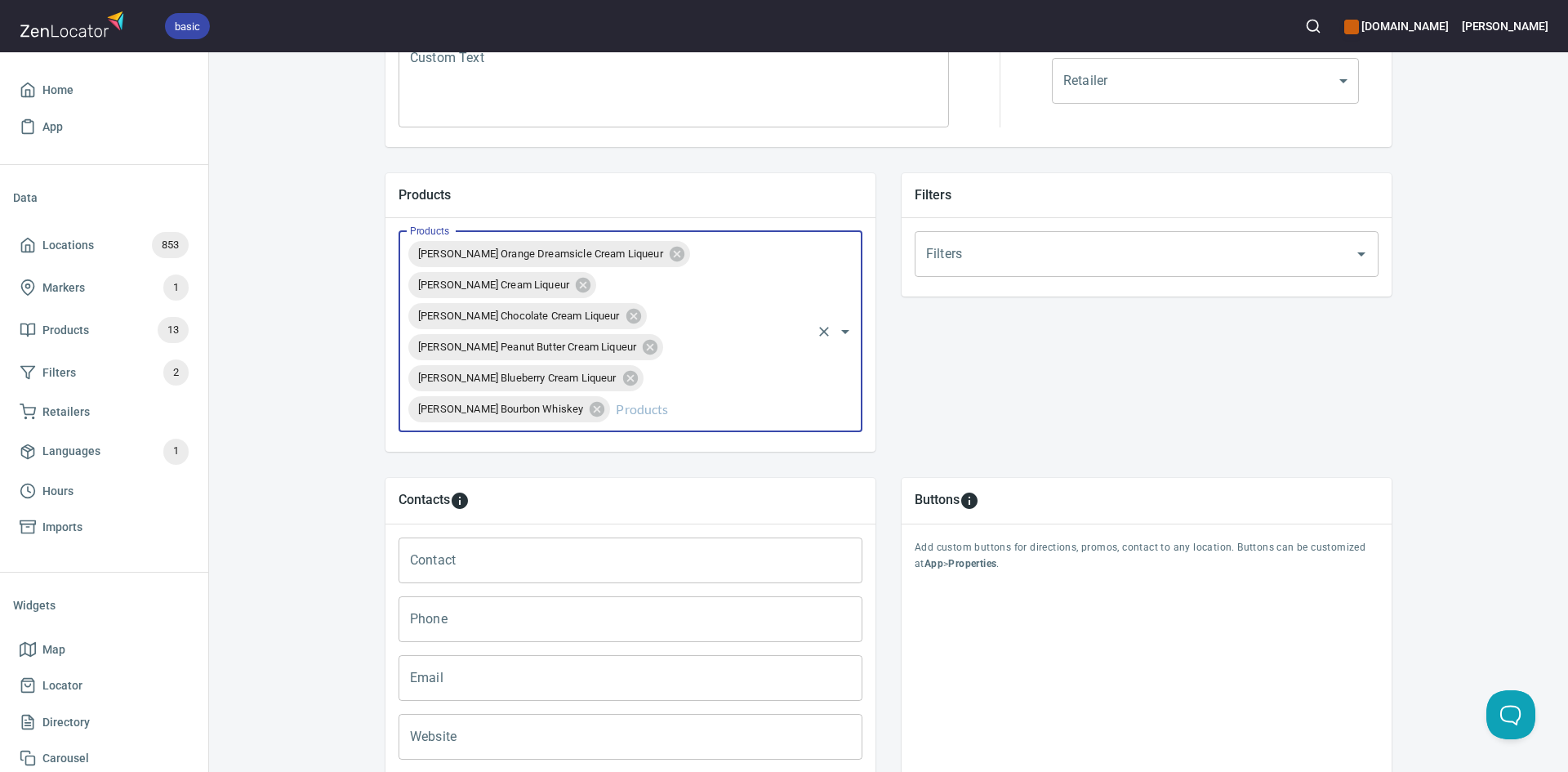
click at [669, 414] on input "Products" at bounding box center [711, 409] width 196 height 31
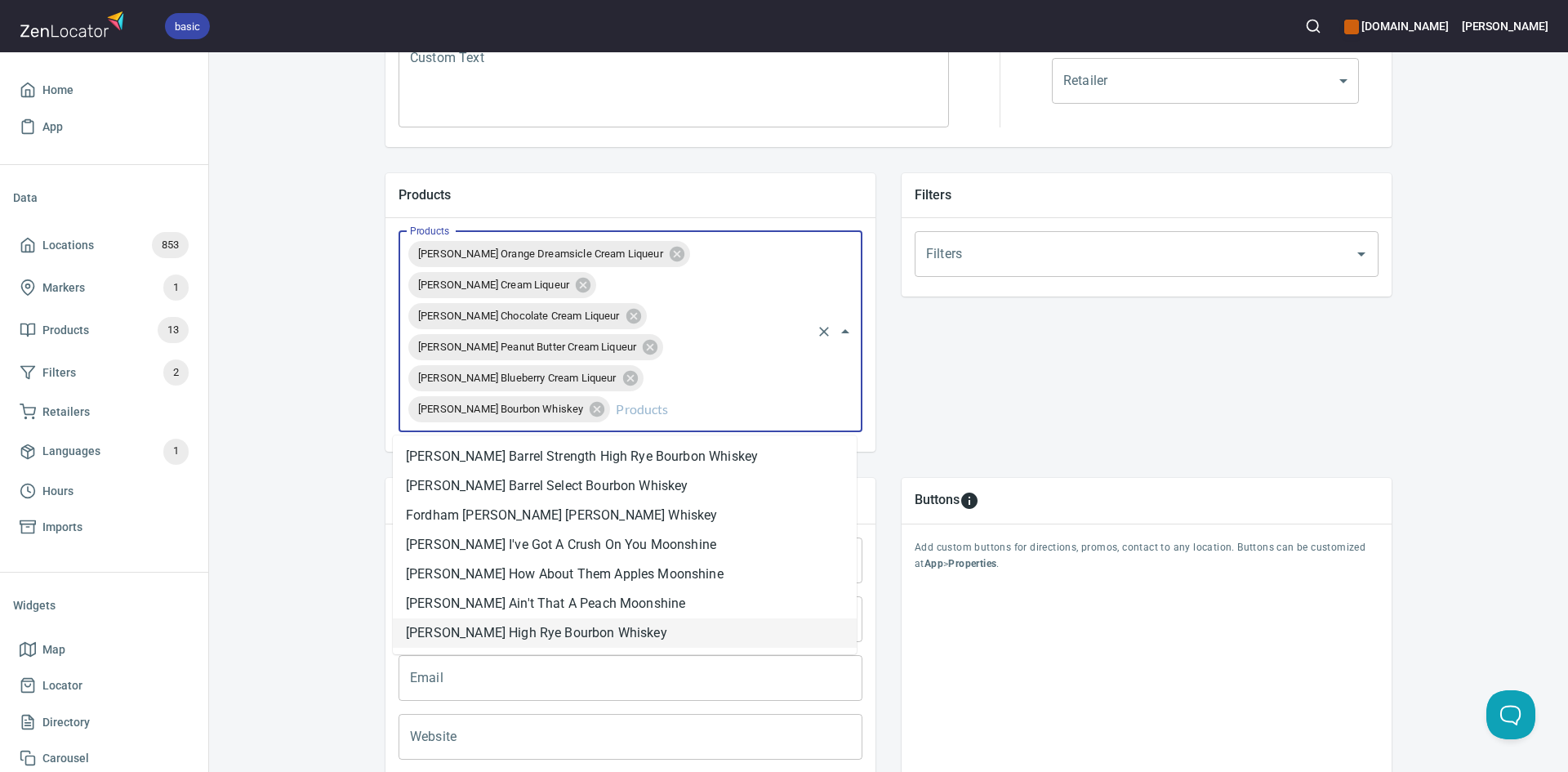
click at [592, 631] on li "[PERSON_NAME] High Rye Bourbon Whiskey" at bounding box center [624, 633] width 464 height 30
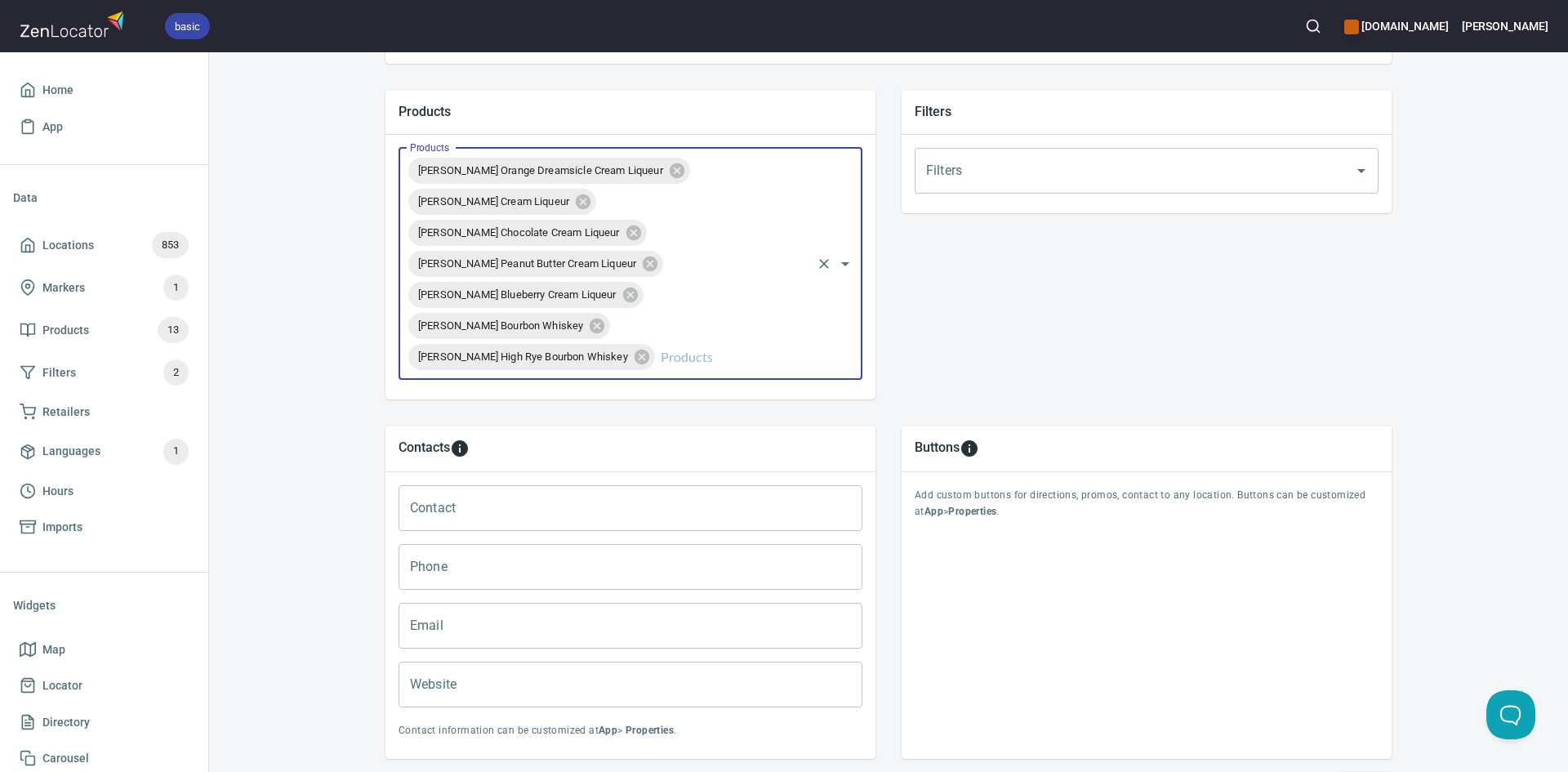
scroll to position [658, 0]
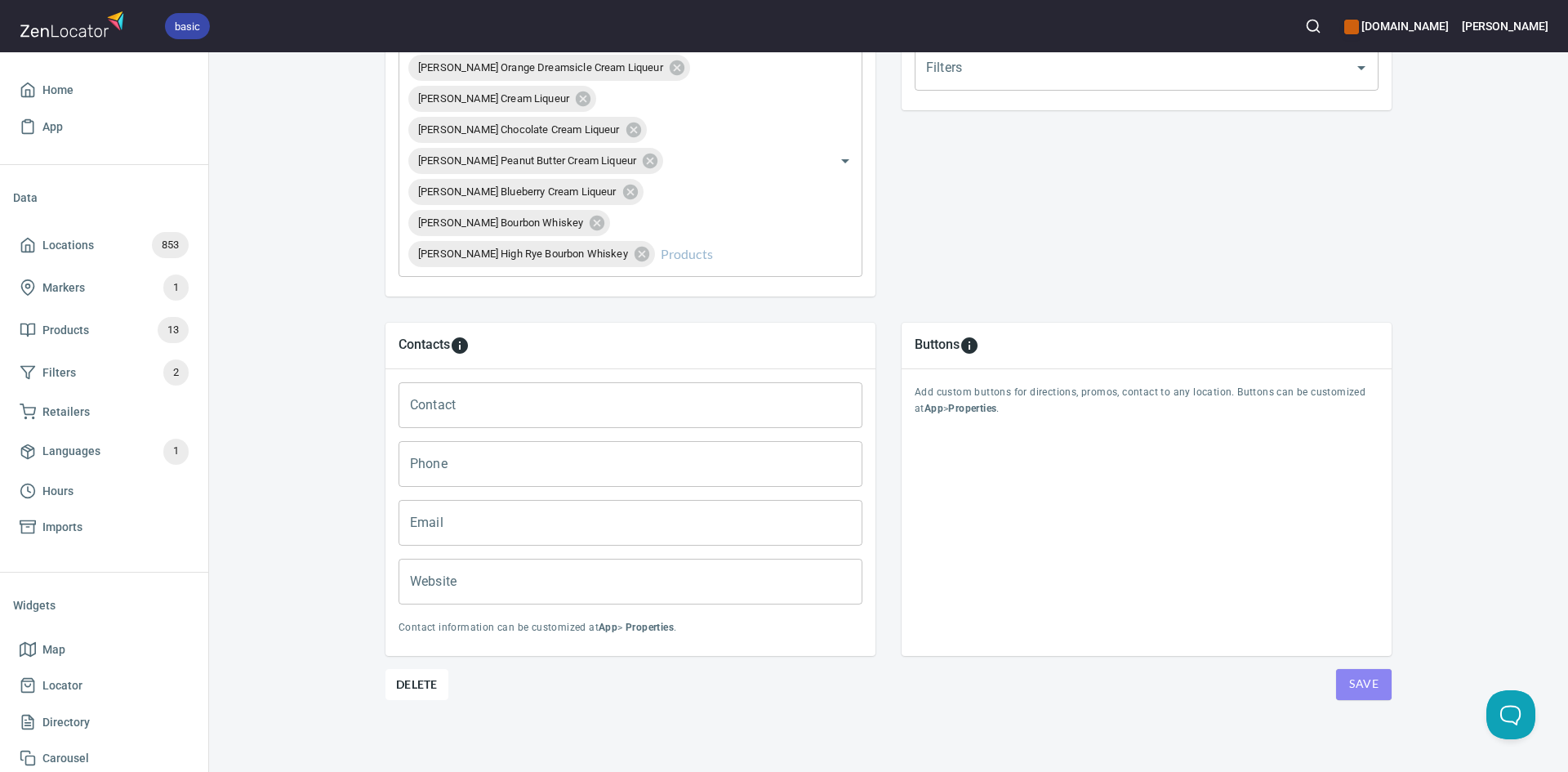
click at [1358, 688] on span "Save" at bounding box center [1363, 683] width 30 height 20
drag, startPoint x: 34, startPoint y: 257, endPoint x: 95, endPoint y: 96, distance: 172.2
click at [34, 257] on span "Locations 853" at bounding box center [104, 244] width 169 height 26
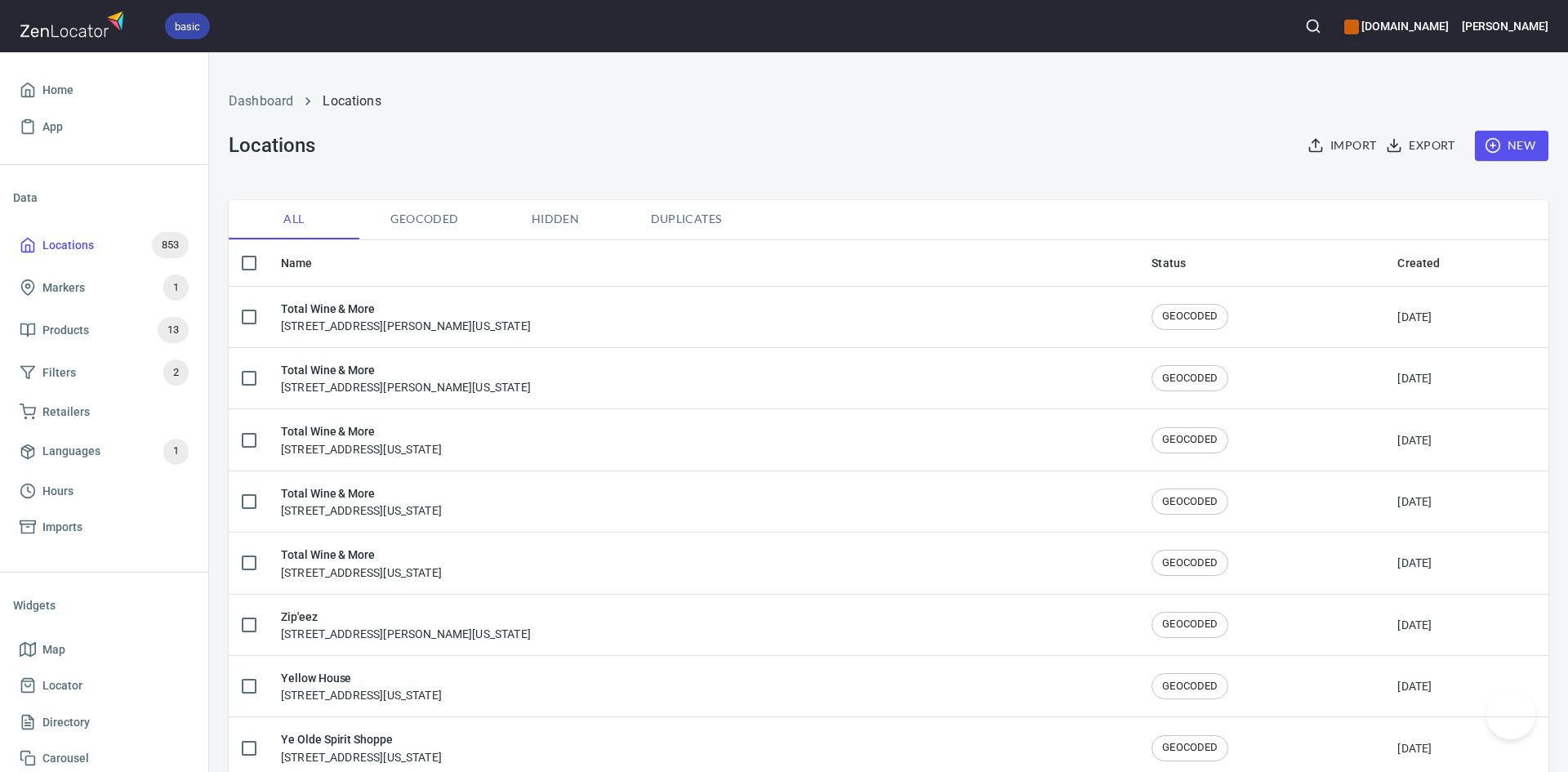
checkbox input "false"
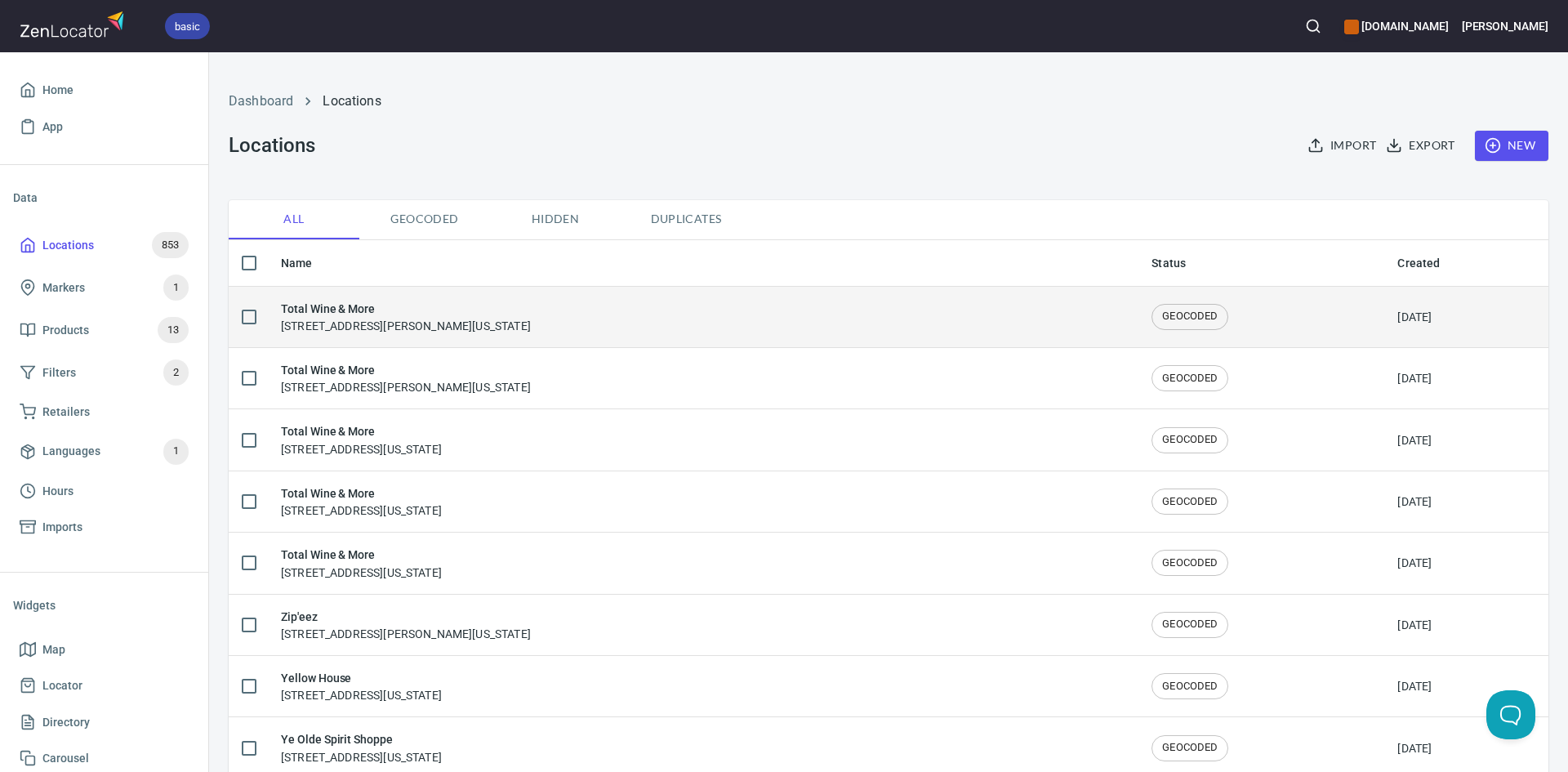
click at [626, 329] on div "Total Wine & More 1201 Barbara Jordan Boulevard, Austin, Texas, United States" at bounding box center [703, 316] width 845 height 34
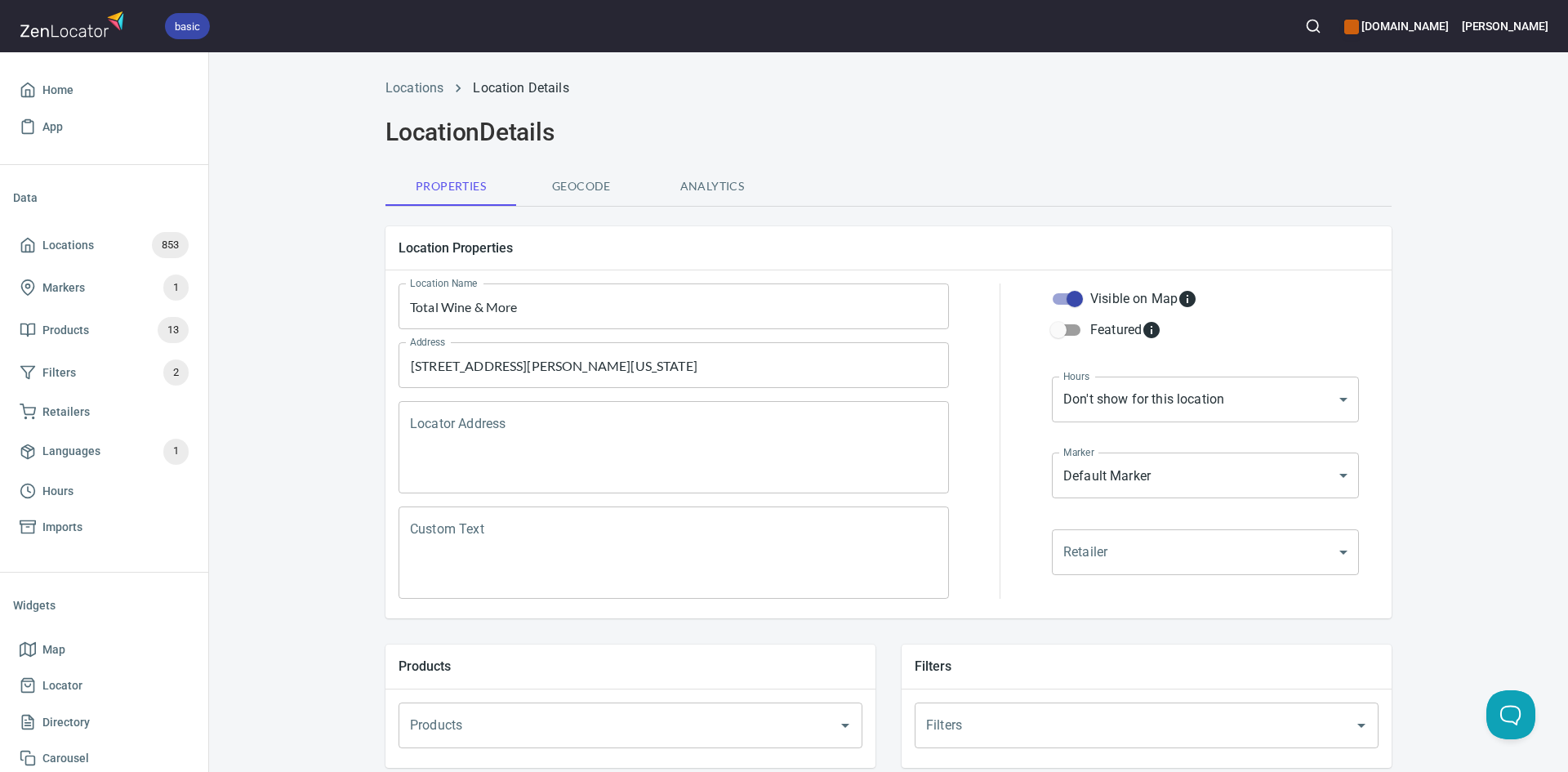
scroll to position [190, 0]
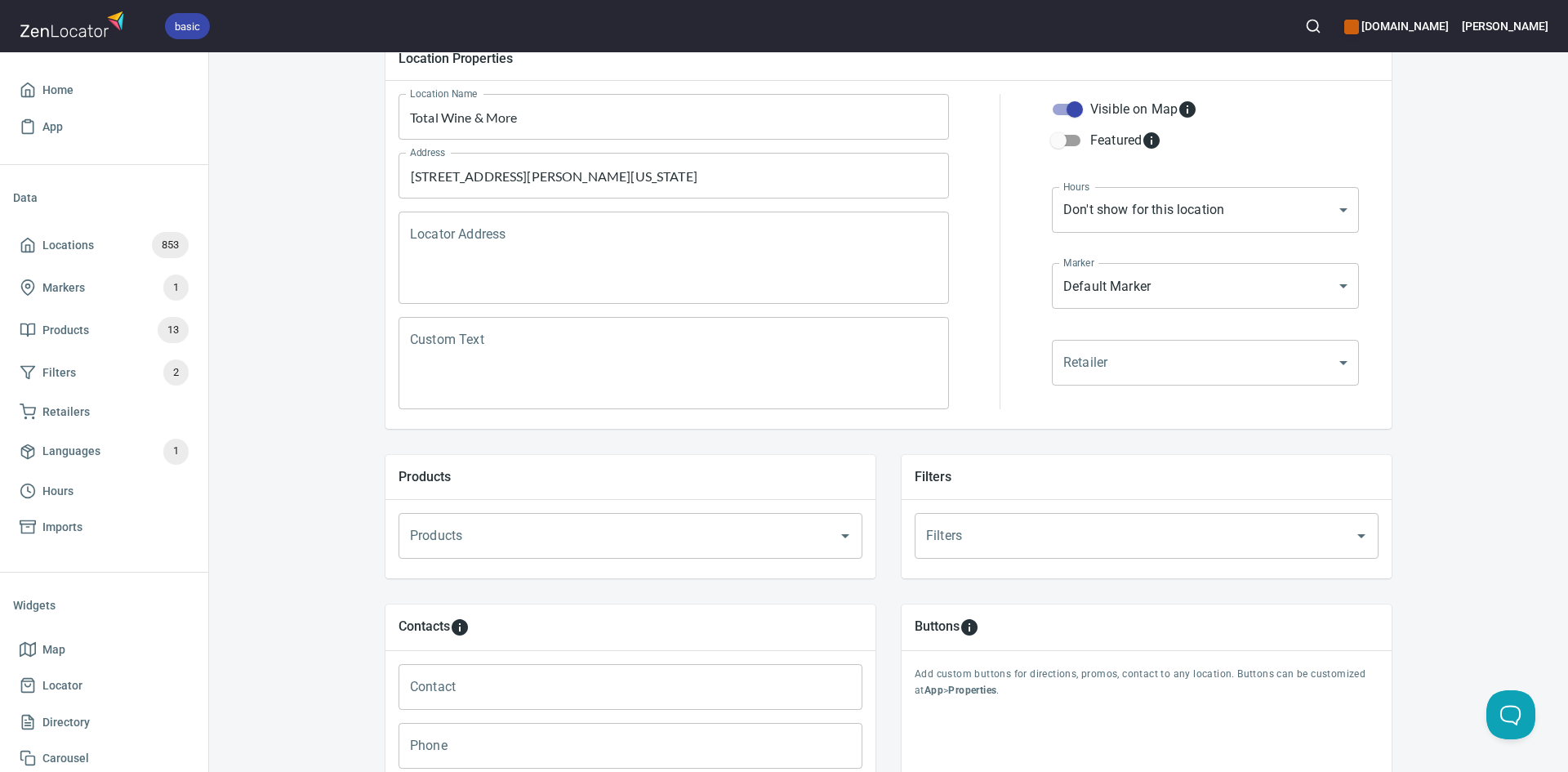
click at [596, 532] on input "Products" at bounding box center [607, 536] width 403 height 31
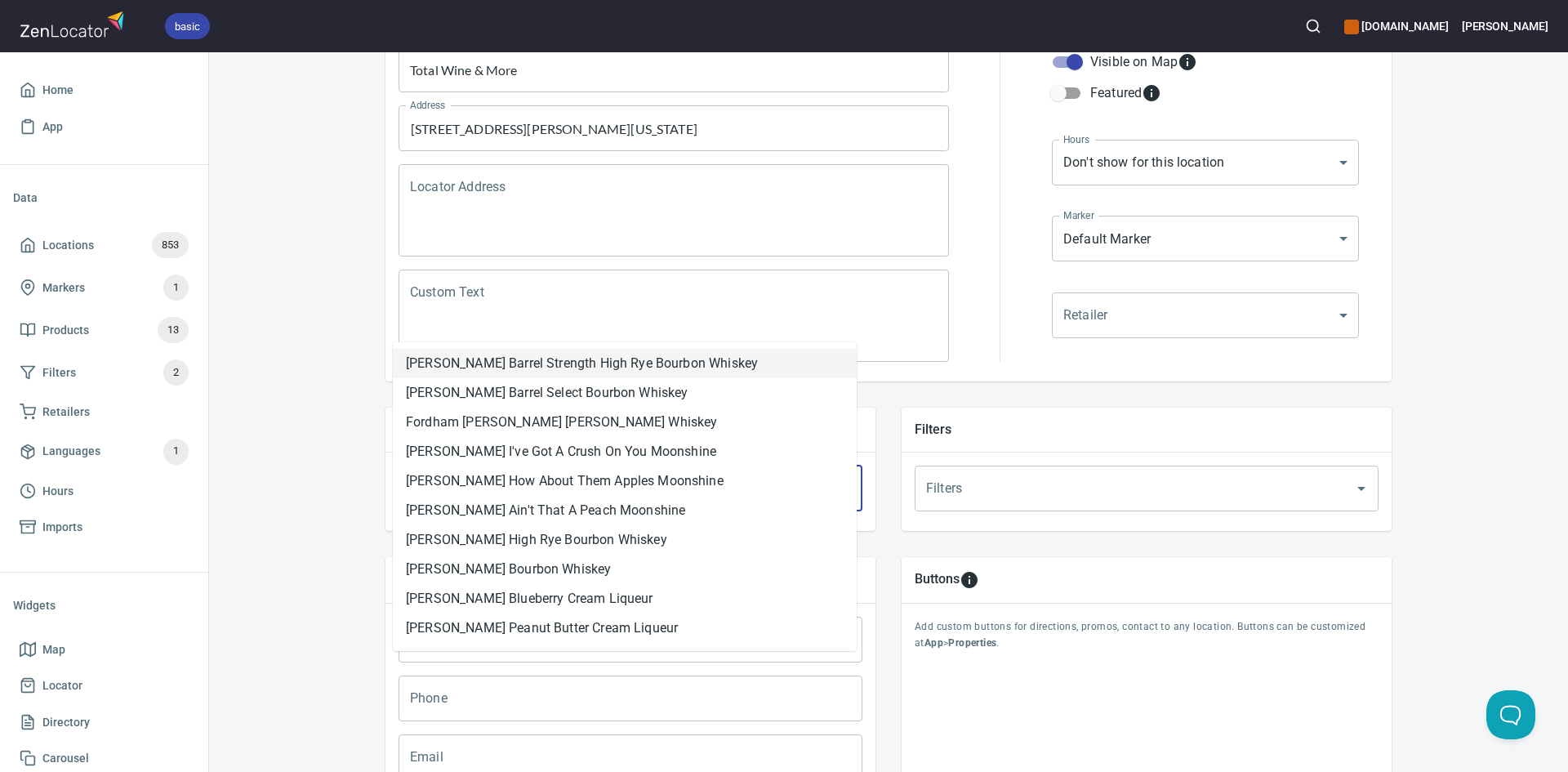
scroll to position [108, 0]
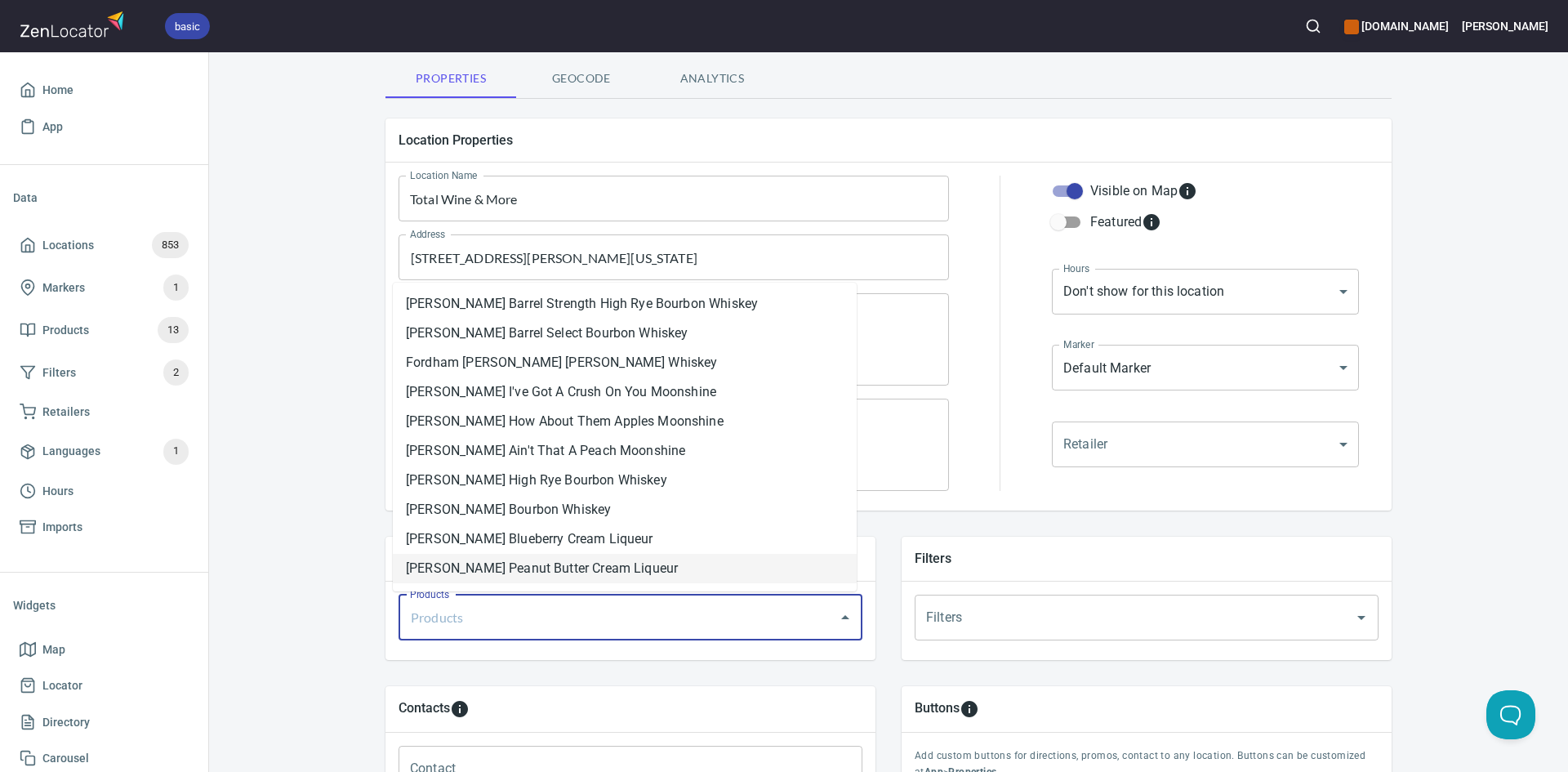
click at [622, 575] on li "[PERSON_NAME] Peanut Butter Cream Liqueur" at bounding box center [624, 568] width 464 height 30
drag, startPoint x: 666, startPoint y: 621, endPoint x: 659, endPoint y: 616, distance: 8.6
click at [666, 620] on input "Products" at bounding box center [737, 617] width 144 height 31
click at [607, 567] on li "[PERSON_NAME] Chocolate Cream Liqueur" at bounding box center [624, 568] width 464 height 30
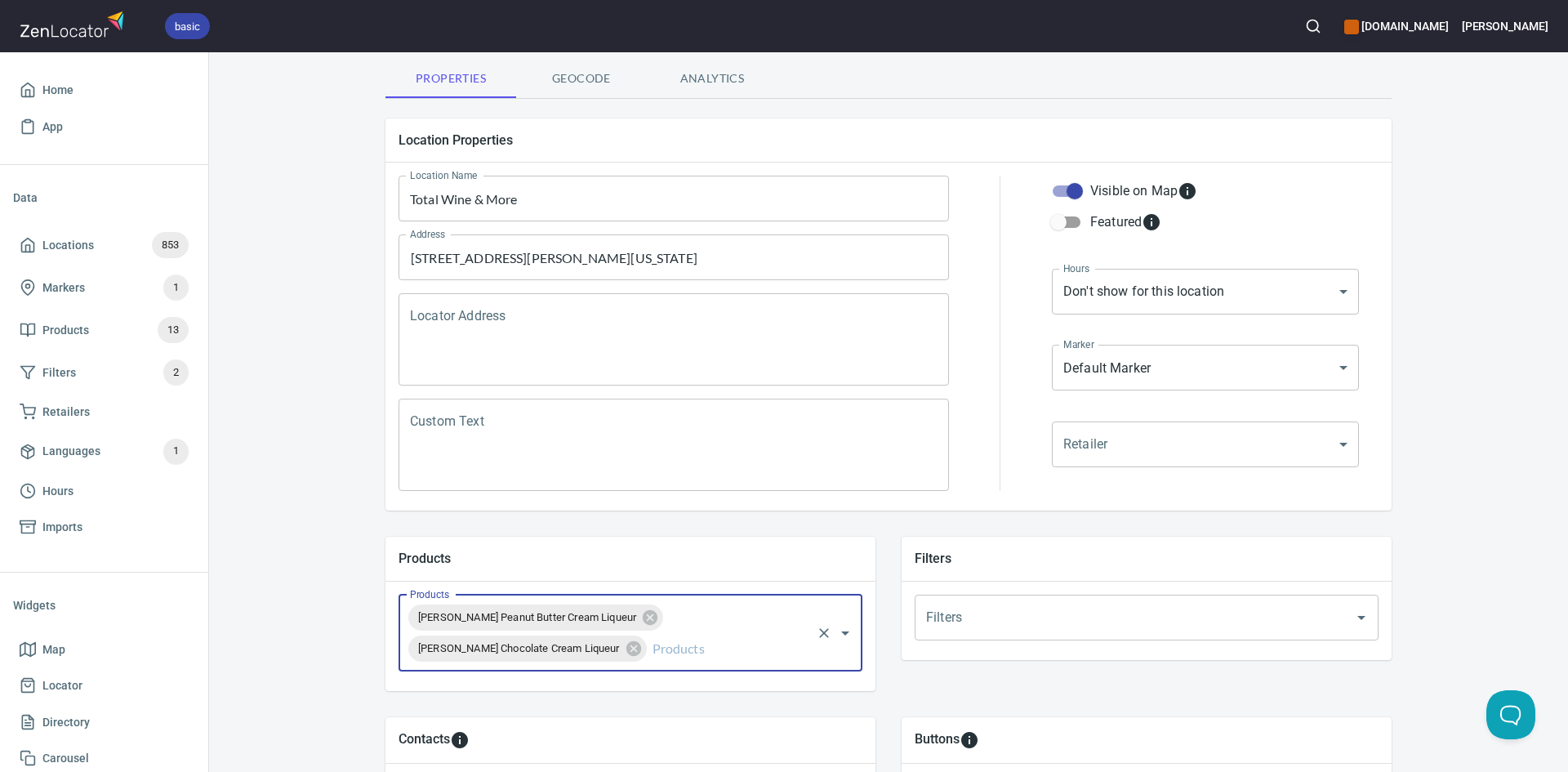
drag, startPoint x: 664, startPoint y: 653, endPoint x: 630, endPoint y: 595, distance: 67.2
click at [663, 652] on input "Products" at bounding box center [729, 648] width 160 height 31
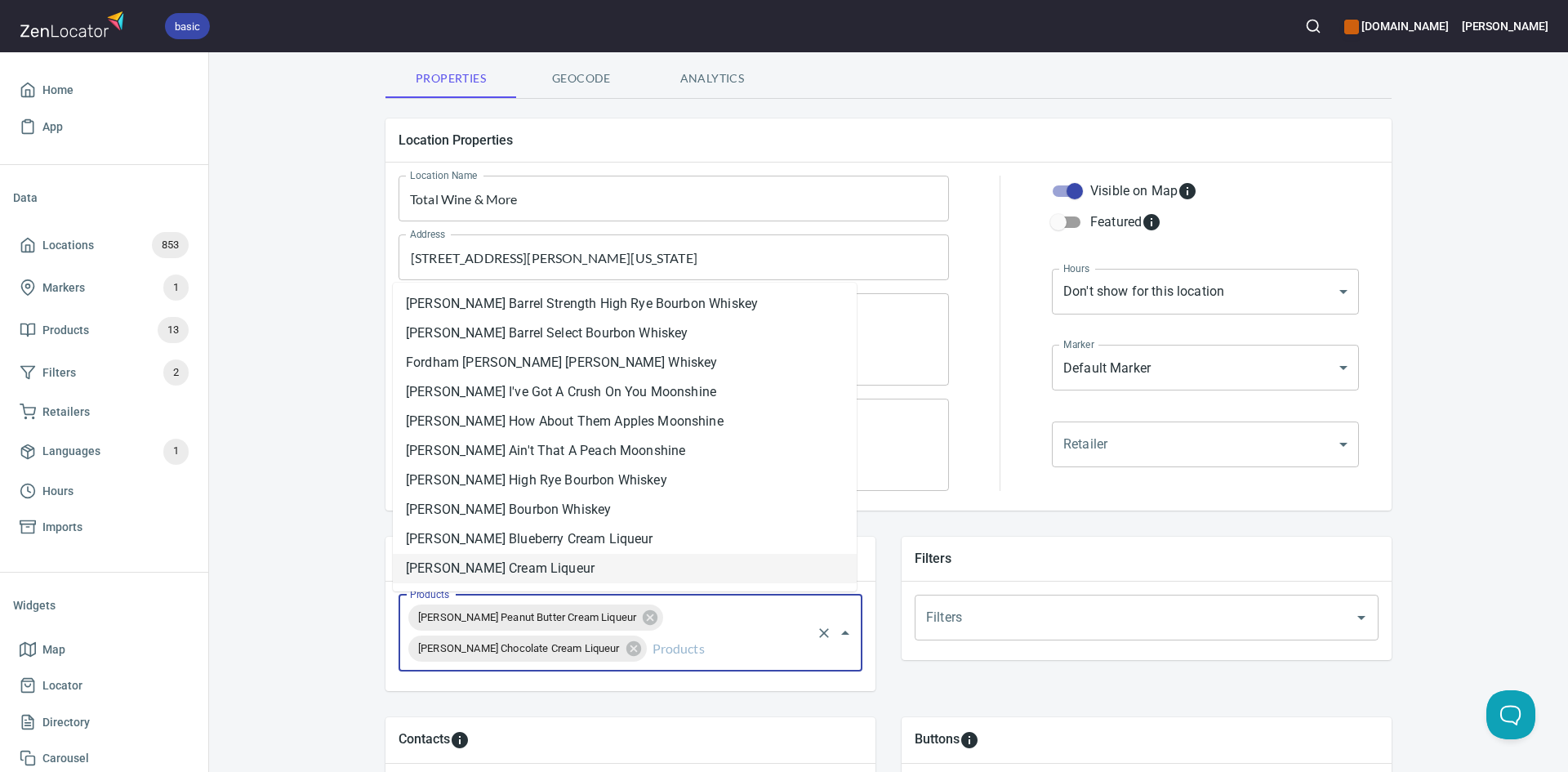
click at [602, 567] on li "[PERSON_NAME] Cream Liqueur" at bounding box center [624, 568] width 464 height 30
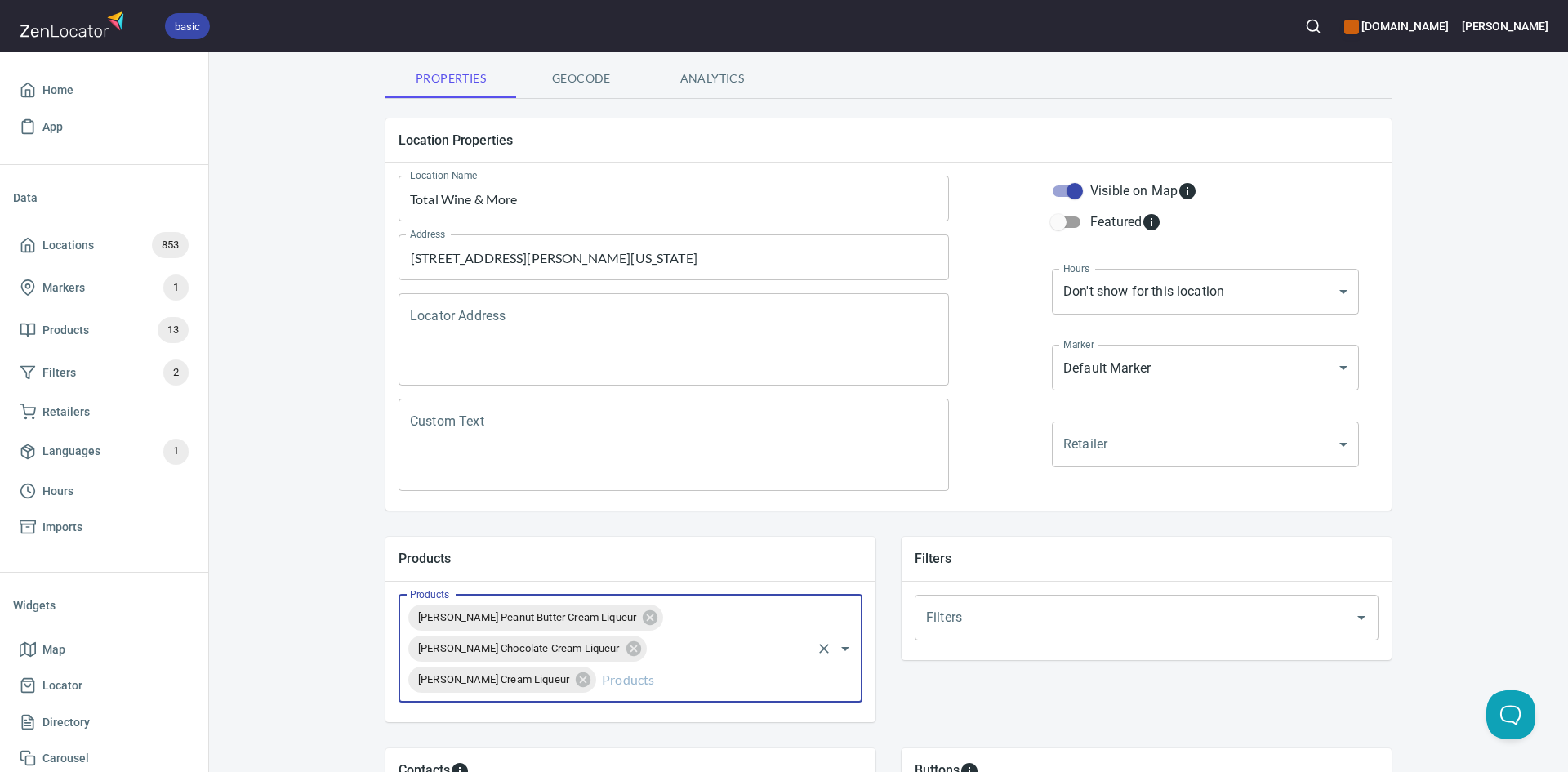
click at [682, 687] on input "Products" at bounding box center [703, 680] width 211 height 31
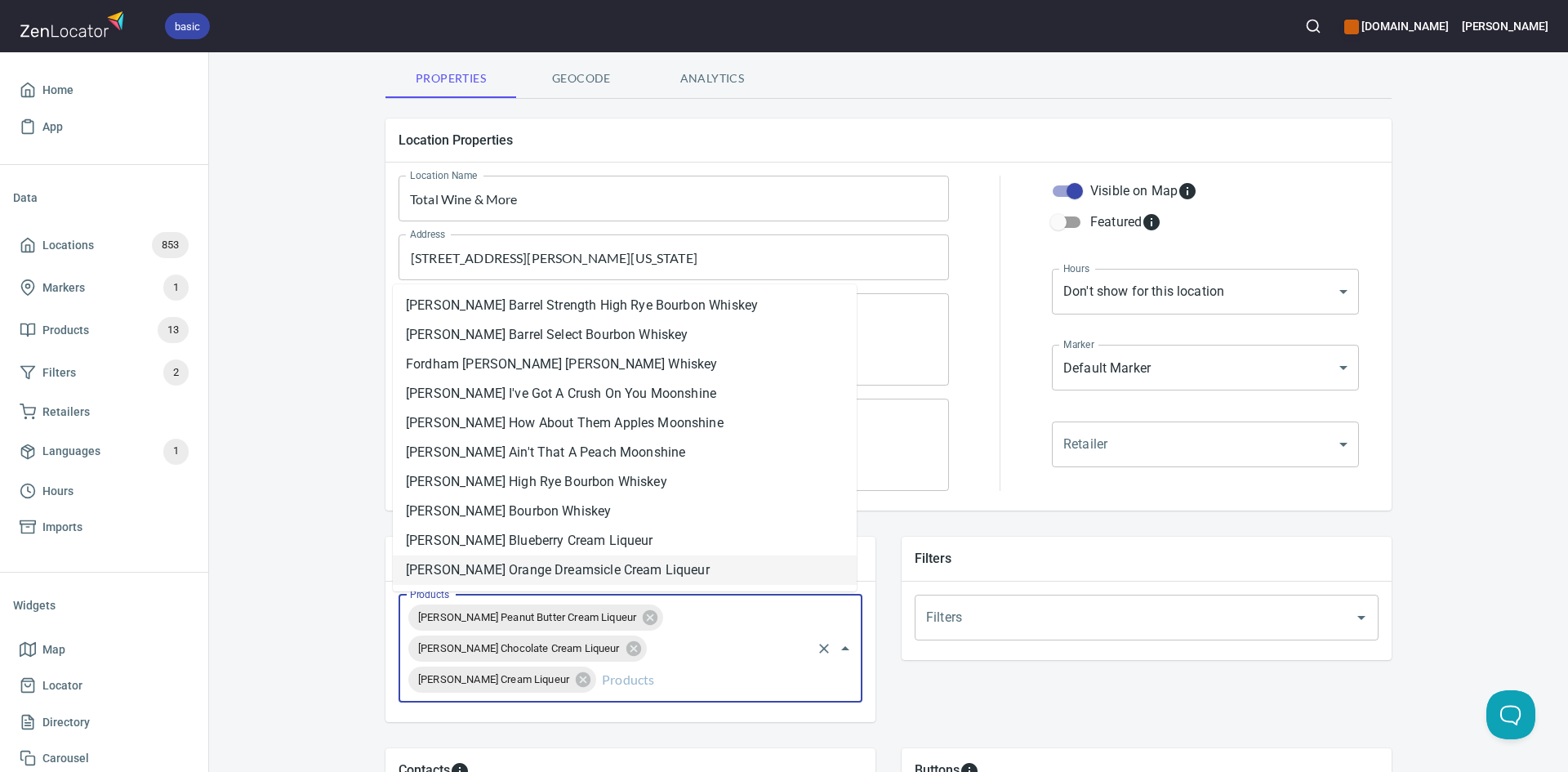
click at [630, 564] on li "[PERSON_NAME] Orange Dreamsicle Cream Liqueur" at bounding box center [624, 570] width 464 height 30
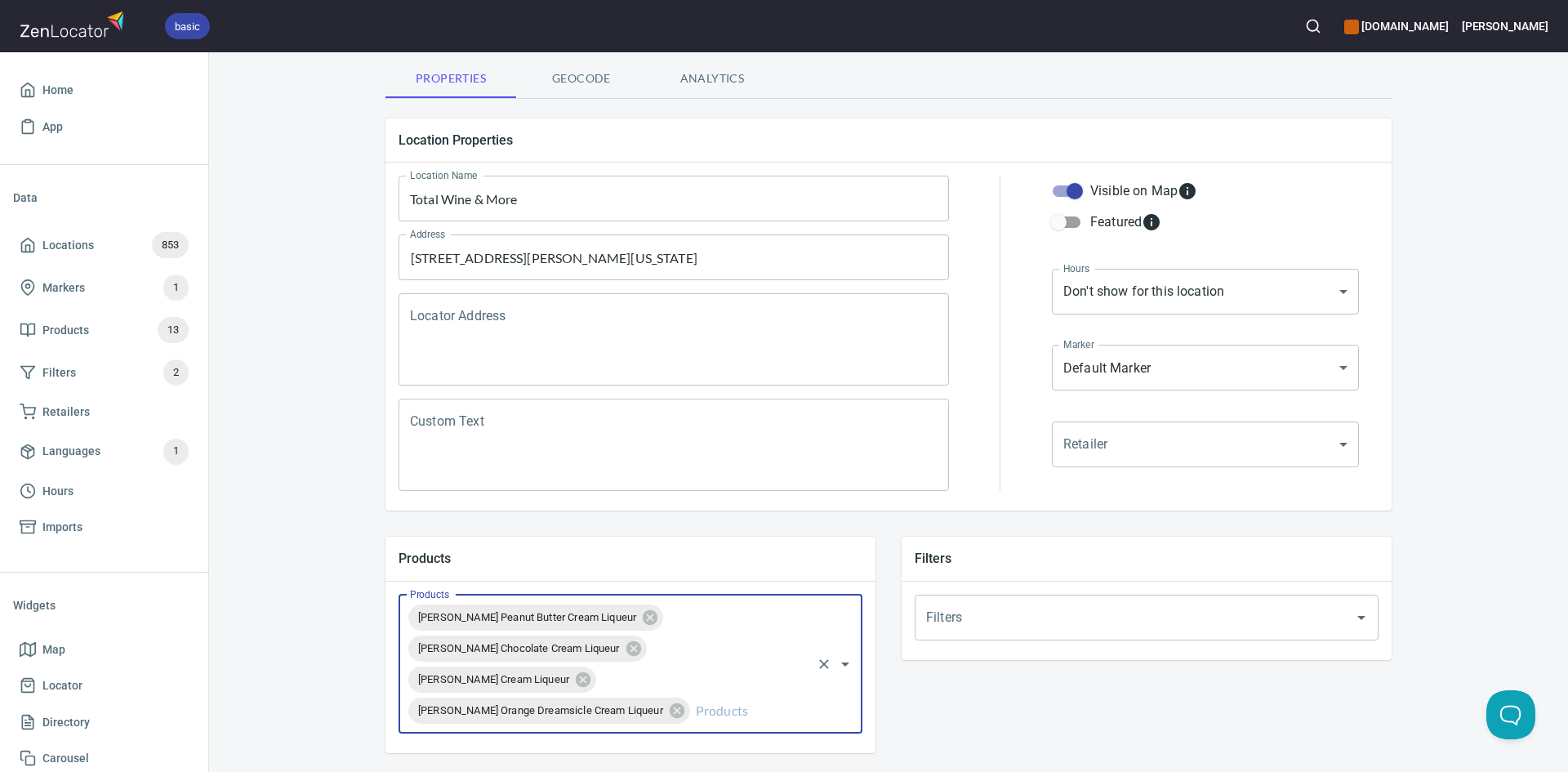
click at [702, 717] on input "Products" at bounding box center [751, 710] width 117 height 31
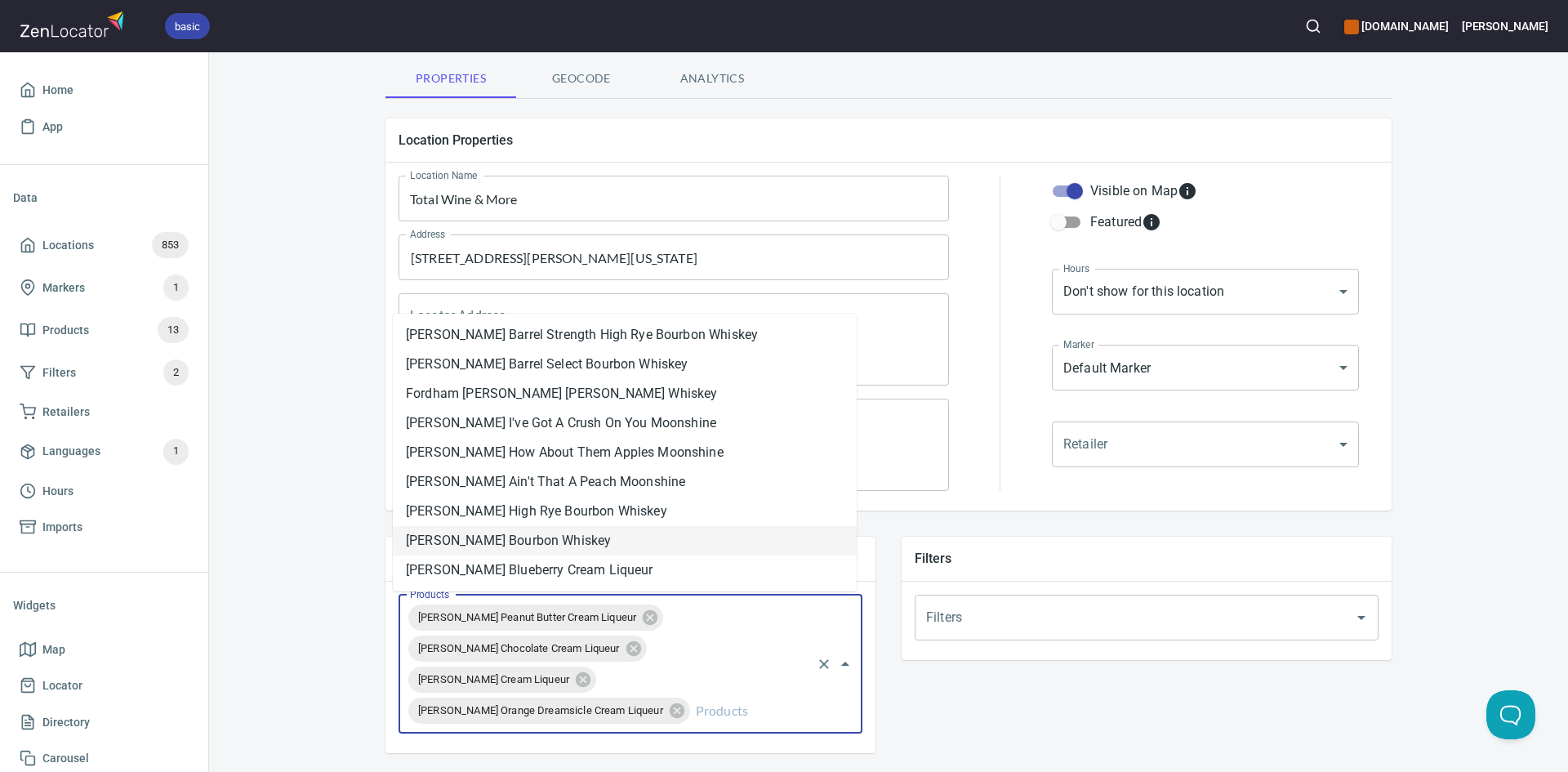
drag, startPoint x: 658, startPoint y: 568, endPoint x: 641, endPoint y: 535, distance: 37.1
click at [641, 535] on ul "Fordham Lee Barrel Strength High Rye Bourbon Whiskey Fordham Lee Barrel Select …" at bounding box center [624, 452] width 464 height 277
click at [657, 590] on ul "Fordham Lee Barrel Strength High Rye Bourbon Whiskey Fordham Lee Barrel Select …" at bounding box center [624, 452] width 464 height 277
click at [657, 579] on li "[PERSON_NAME] Blueberry Cream Liqueur" at bounding box center [624, 570] width 464 height 30
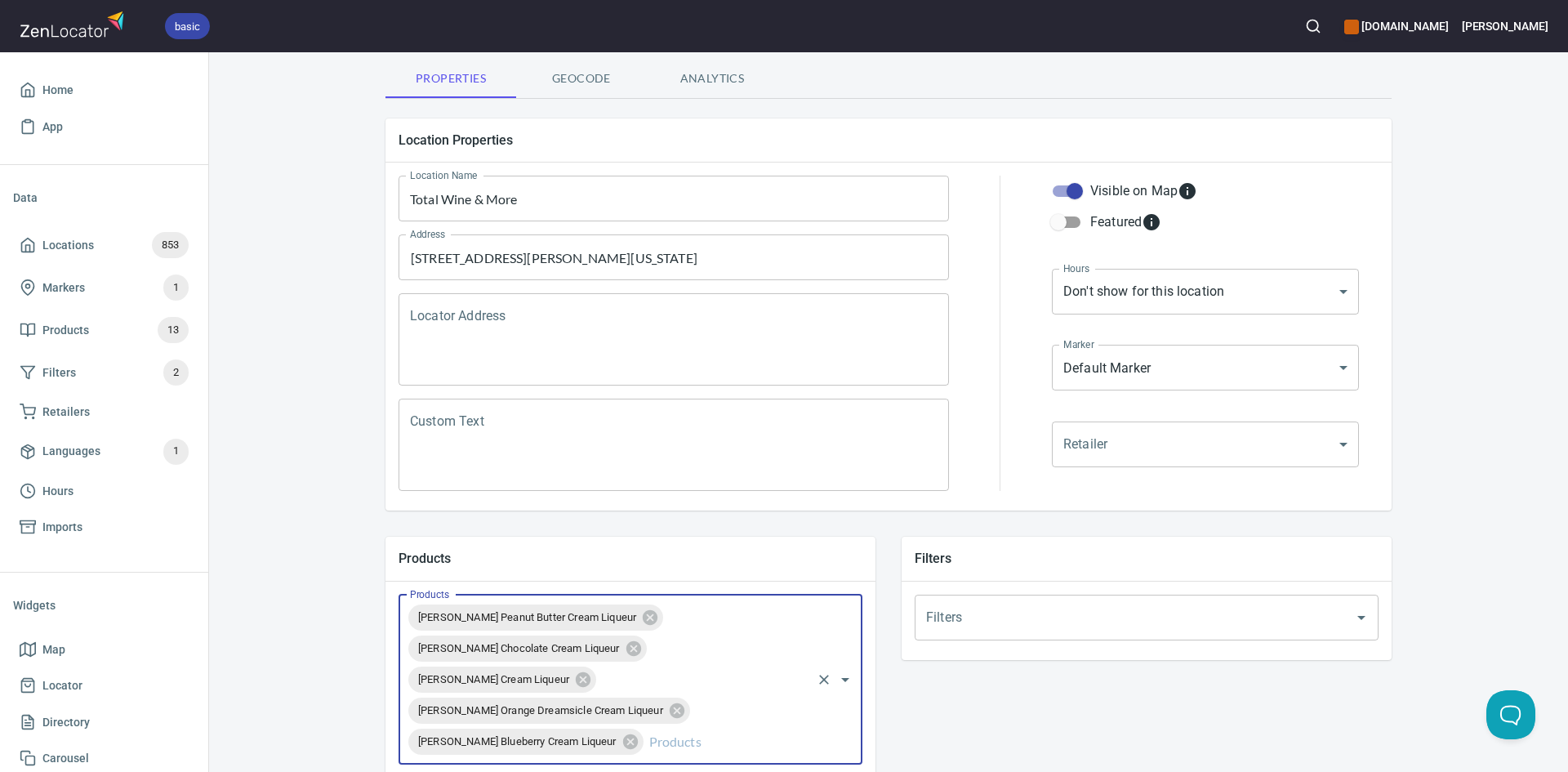
drag, startPoint x: 703, startPoint y: 721, endPoint x: 688, endPoint y: 683, distance: 40.9
click at [700, 714] on div "[PERSON_NAME] Peanut Butter Cream Liqueur [PERSON_NAME] Chocolate Cream Liqueur…" at bounding box center [630, 680] width 464 height 170
click at [655, 733] on input "Products" at bounding box center [727, 742] width 163 height 31
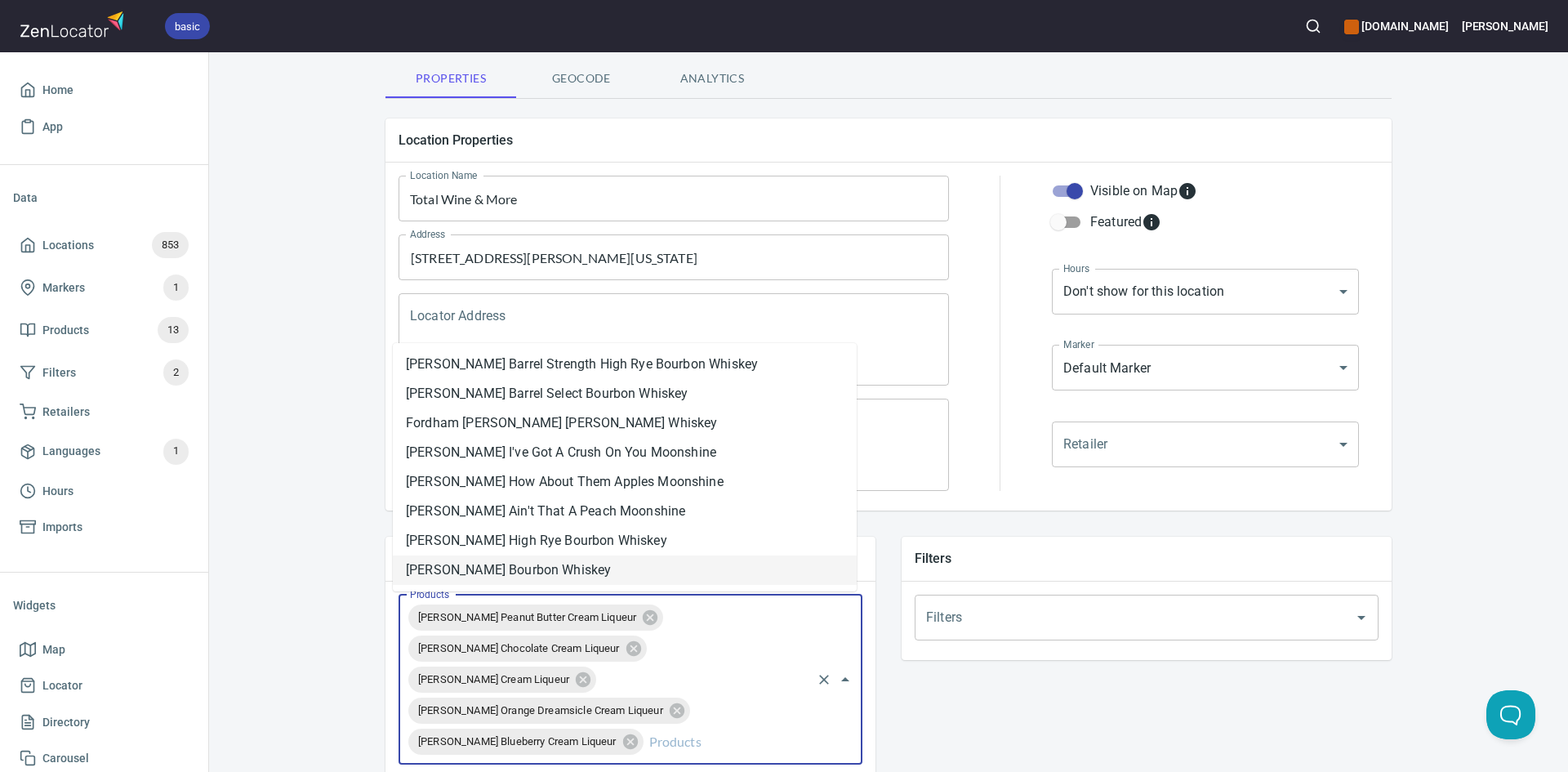
click at [626, 576] on li "[PERSON_NAME] Bourbon Whiskey" at bounding box center [624, 570] width 464 height 30
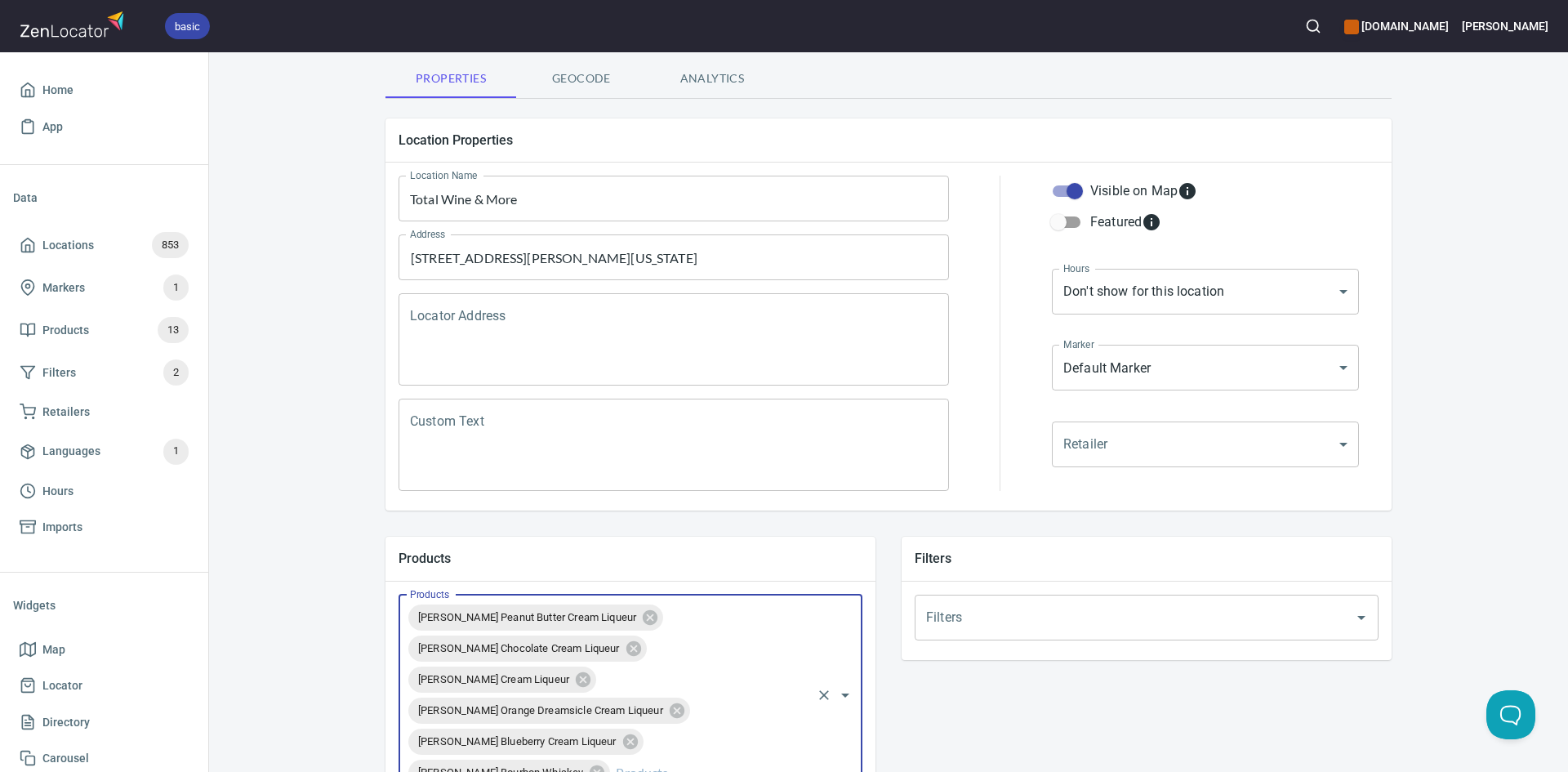
click at [642, 754] on div "Fordham Lee Peanut Butter Cream Liqueur Fordham Lee Chocolate Cream Liqueur For…" at bounding box center [630, 695] width 464 height 201
drag, startPoint x: 704, startPoint y: 737, endPoint x: 723, endPoint y: 732, distance: 19.6
click at [710, 734] on div "Fordham Lee Peanut Butter Cream Liqueur Fordham Lee Chocolate Cream Liqueur For…" at bounding box center [630, 695] width 464 height 201
click at [722, 758] on input "Products" at bounding box center [711, 772] width 196 height 31
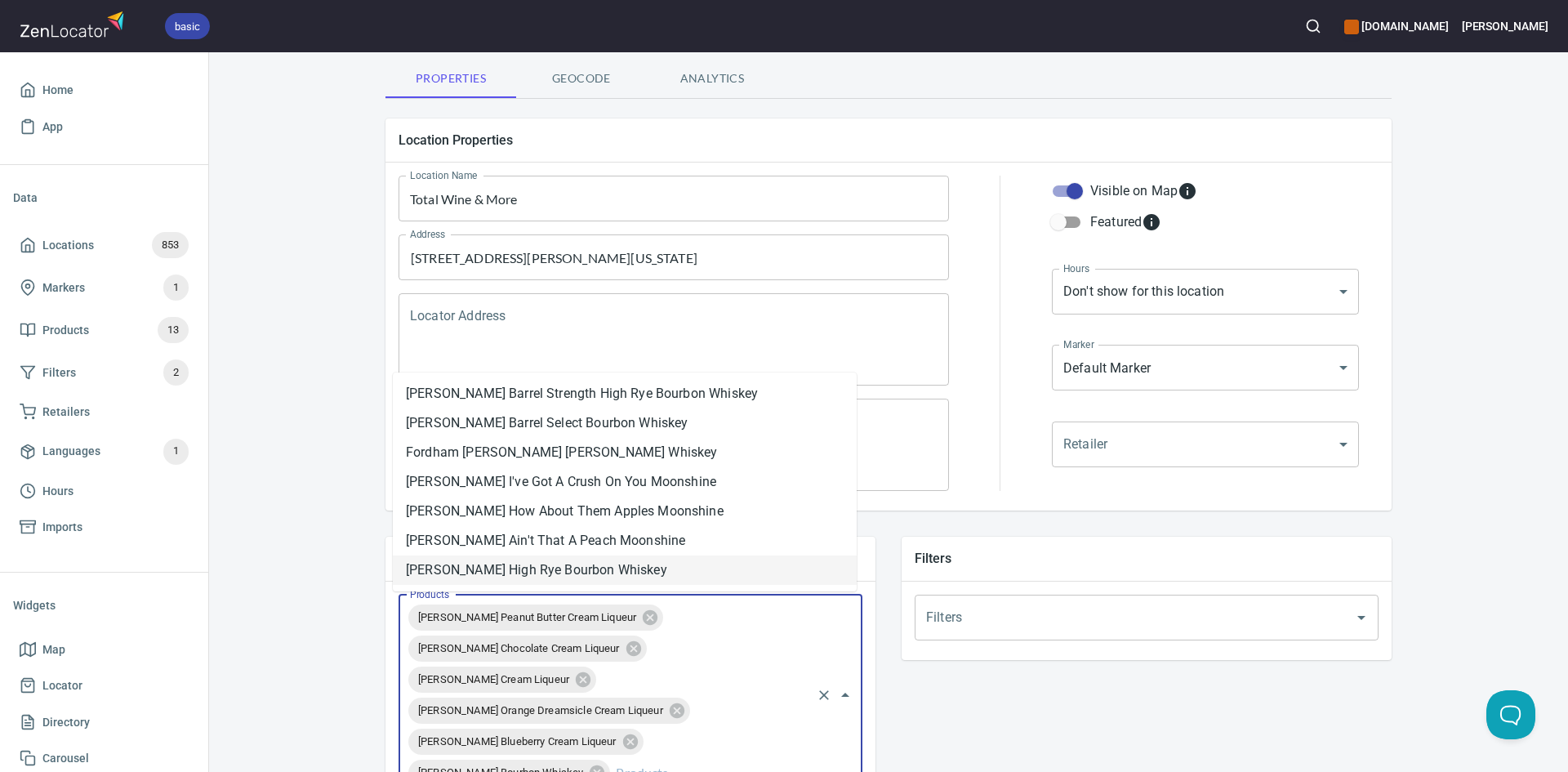
click at [653, 559] on li "[PERSON_NAME] High Rye Bourbon Whiskey" at bounding box center [624, 570] width 464 height 30
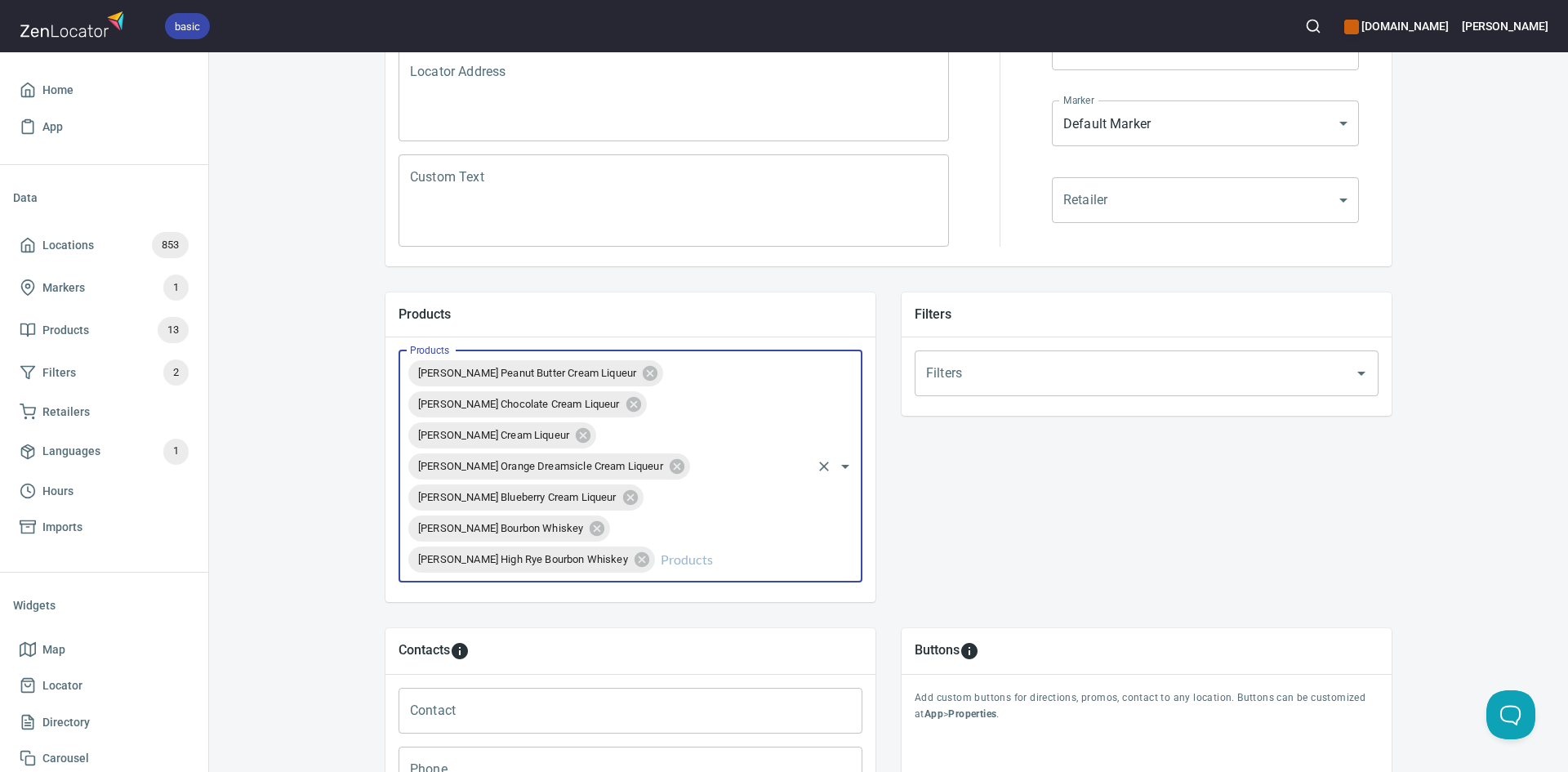
scroll to position [516, 0]
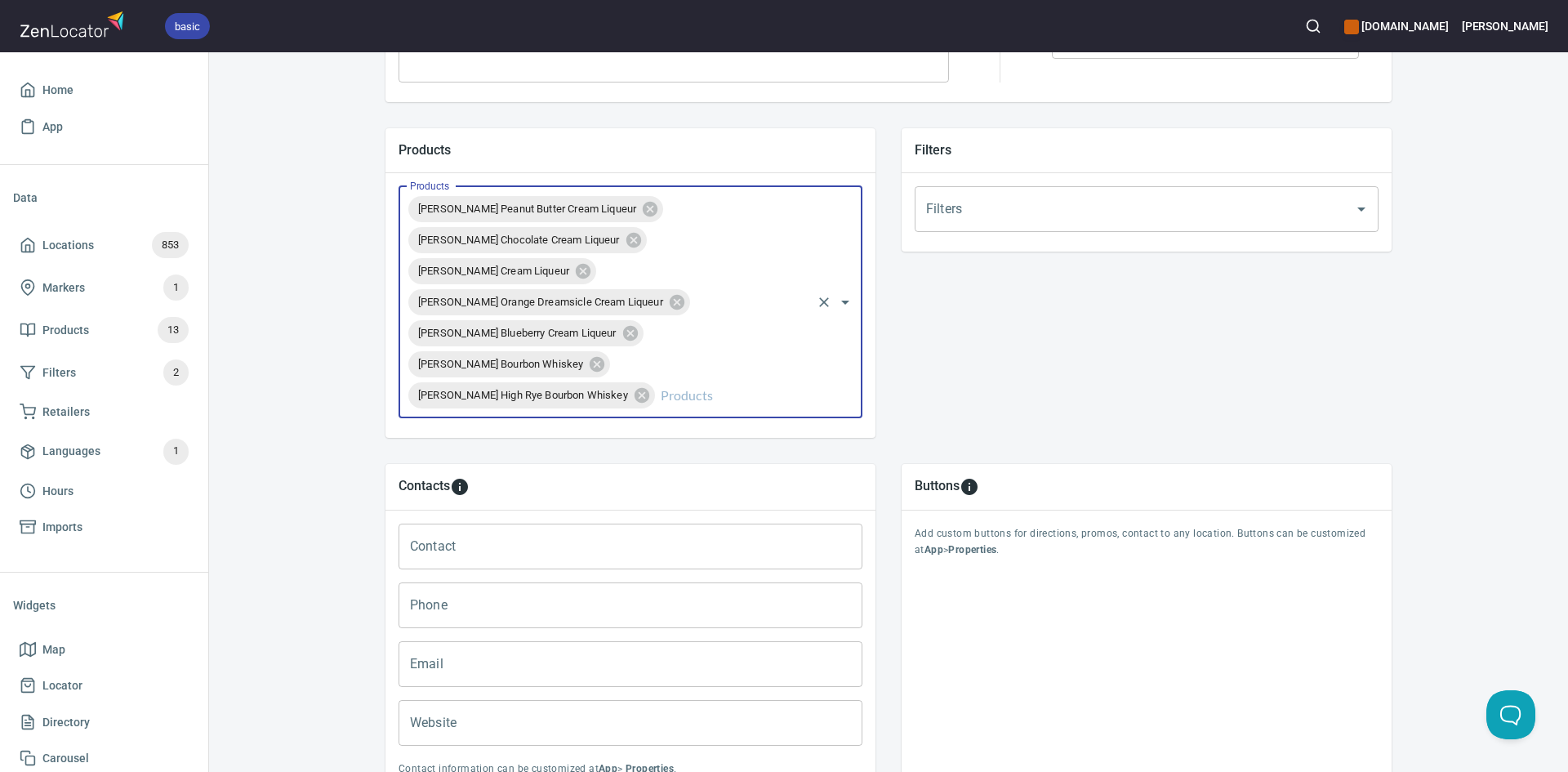
click at [724, 387] on input "Products" at bounding box center [733, 395] width 152 height 31
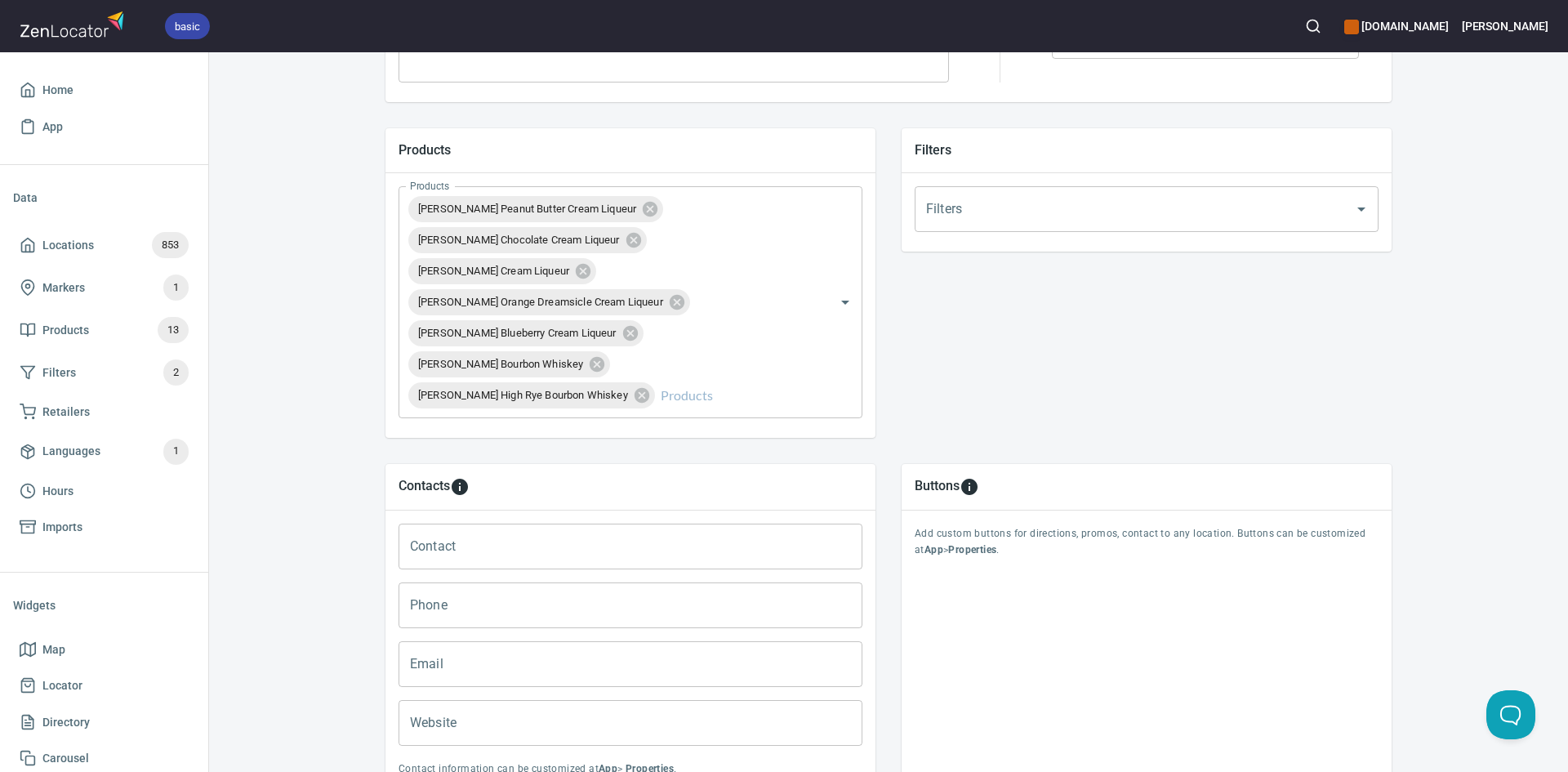
click at [1092, 460] on div "Buttons Add custom buttons for directions, promos, contact to any location. But…" at bounding box center [1146, 630] width 516 height 359
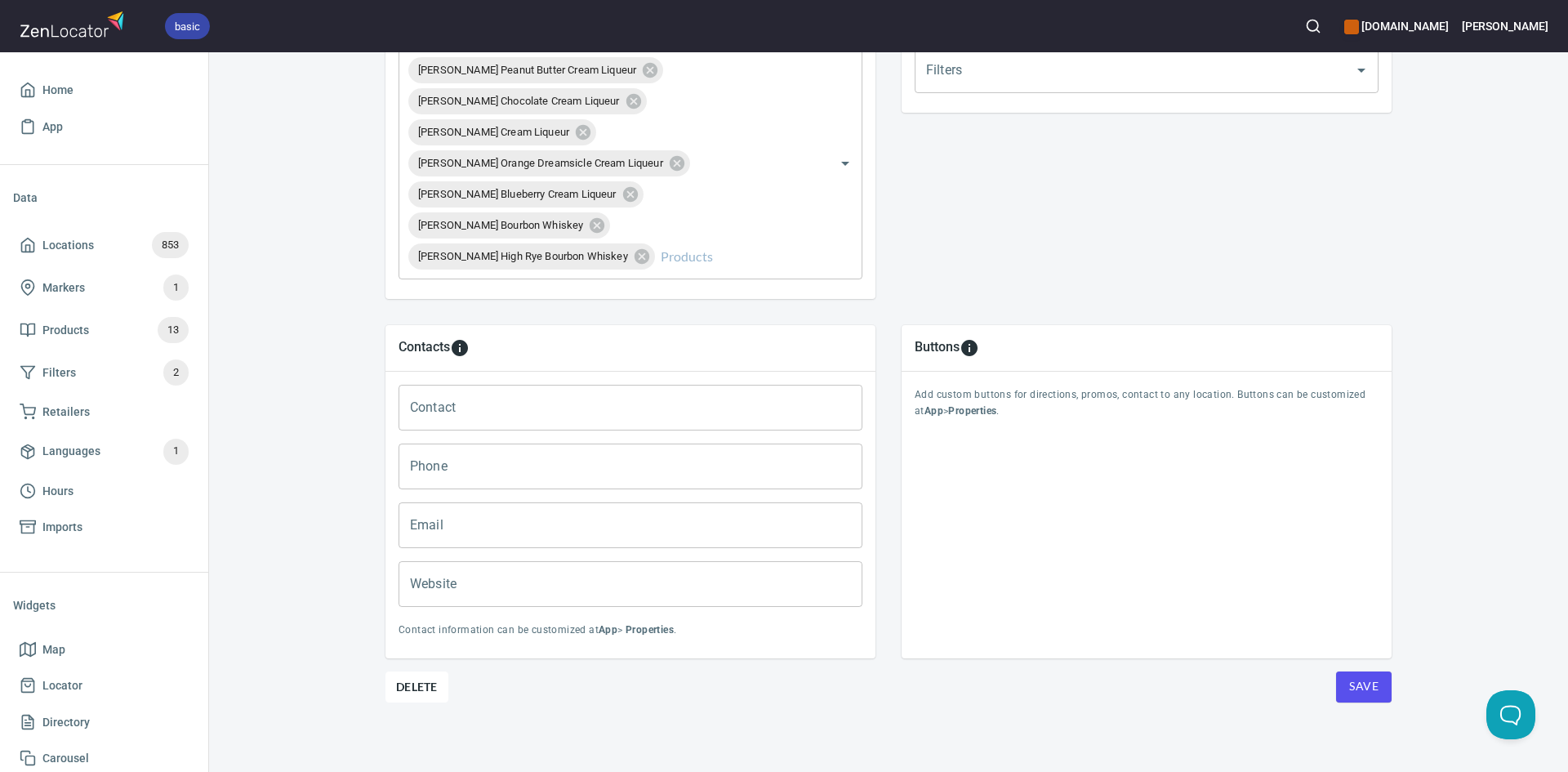
scroll to position [658, 0]
click at [1364, 698] on button "Save" at bounding box center [1364, 684] width 55 height 31
click at [1360, 694] on button "Save" at bounding box center [1364, 684] width 55 height 31
click at [1359, 692] on span "Save" at bounding box center [1363, 683] width 30 height 20
click at [28, 234] on span "Locations 853" at bounding box center [104, 244] width 169 height 26
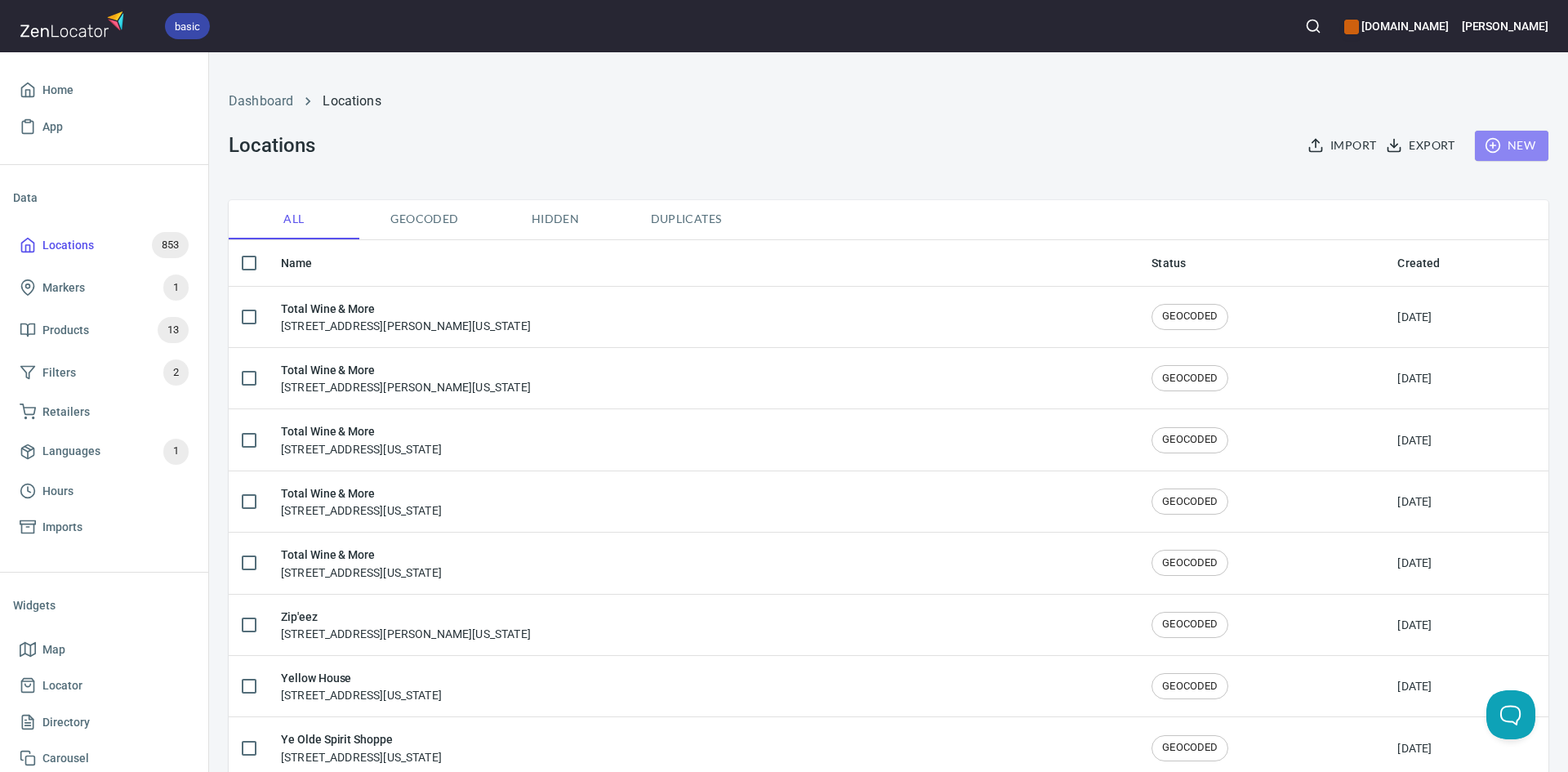
click at [1503, 152] on span "New" at bounding box center [1512, 145] width 48 height 20
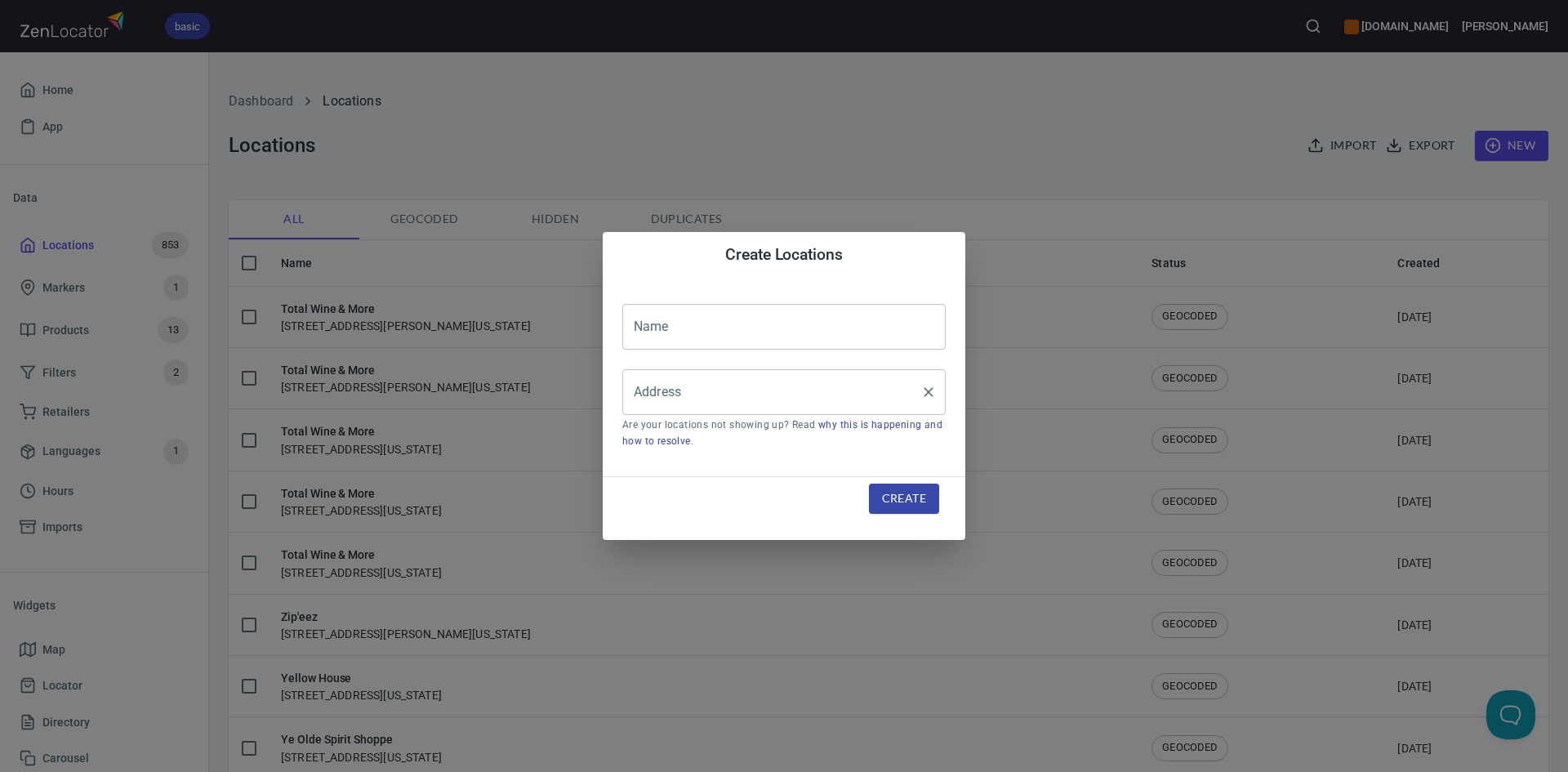
click at [692, 392] on input "Address" at bounding box center [772, 392] width 284 height 31
paste input "17530 La Cantera Pkwy Ste103San Antonio, TX, 78257"
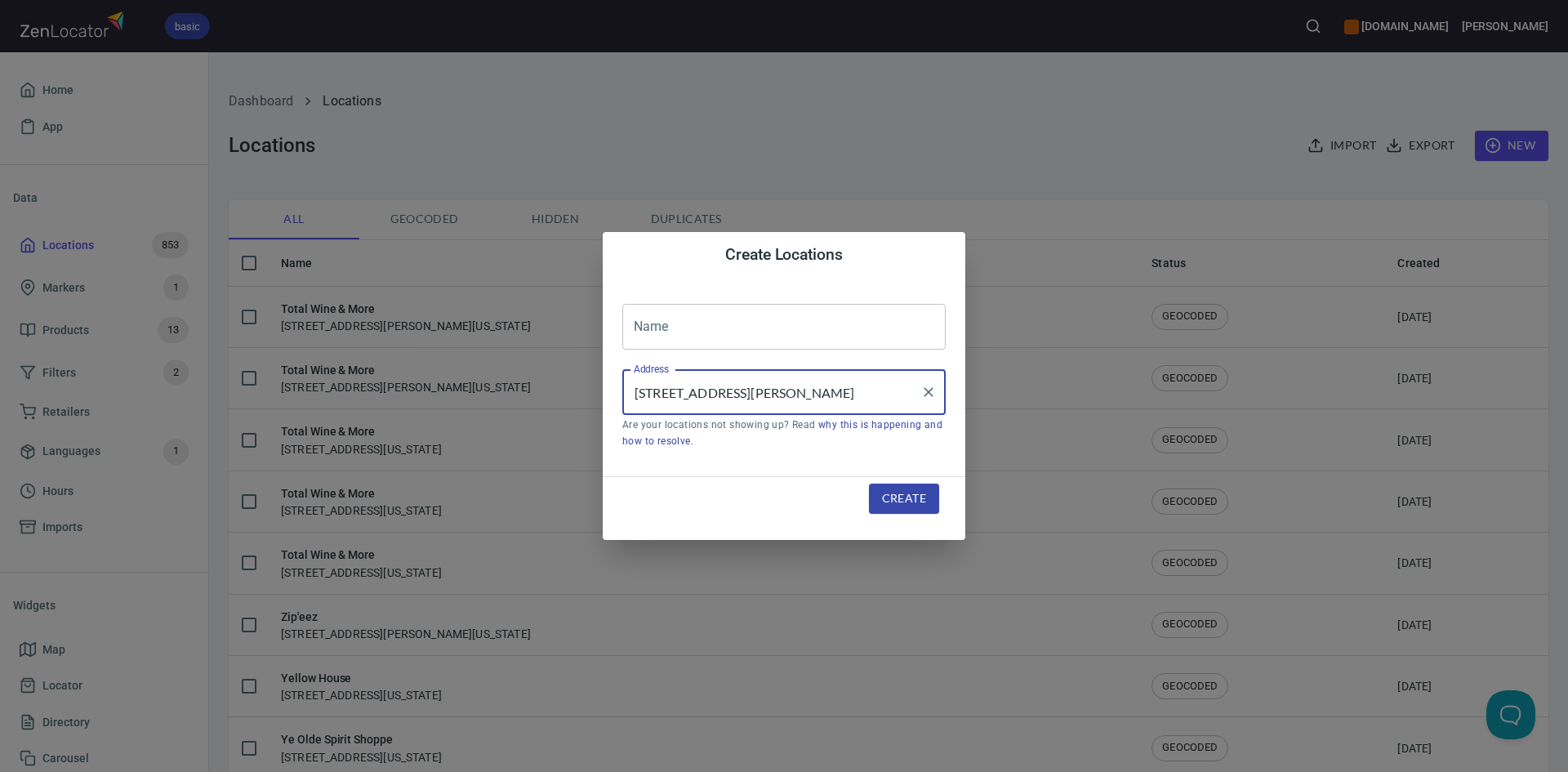
scroll to position [0, 44]
click at [693, 431] on li "[STREET_ADDRESS][PERSON_NAME][US_STATE]" at bounding box center [784, 439] width 323 height 30
type input "[STREET_ADDRESS][PERSON_NAME][US_STATE]"
click at [684, 341] on input "text" at bounding box center [784, 327] width 323 height 46
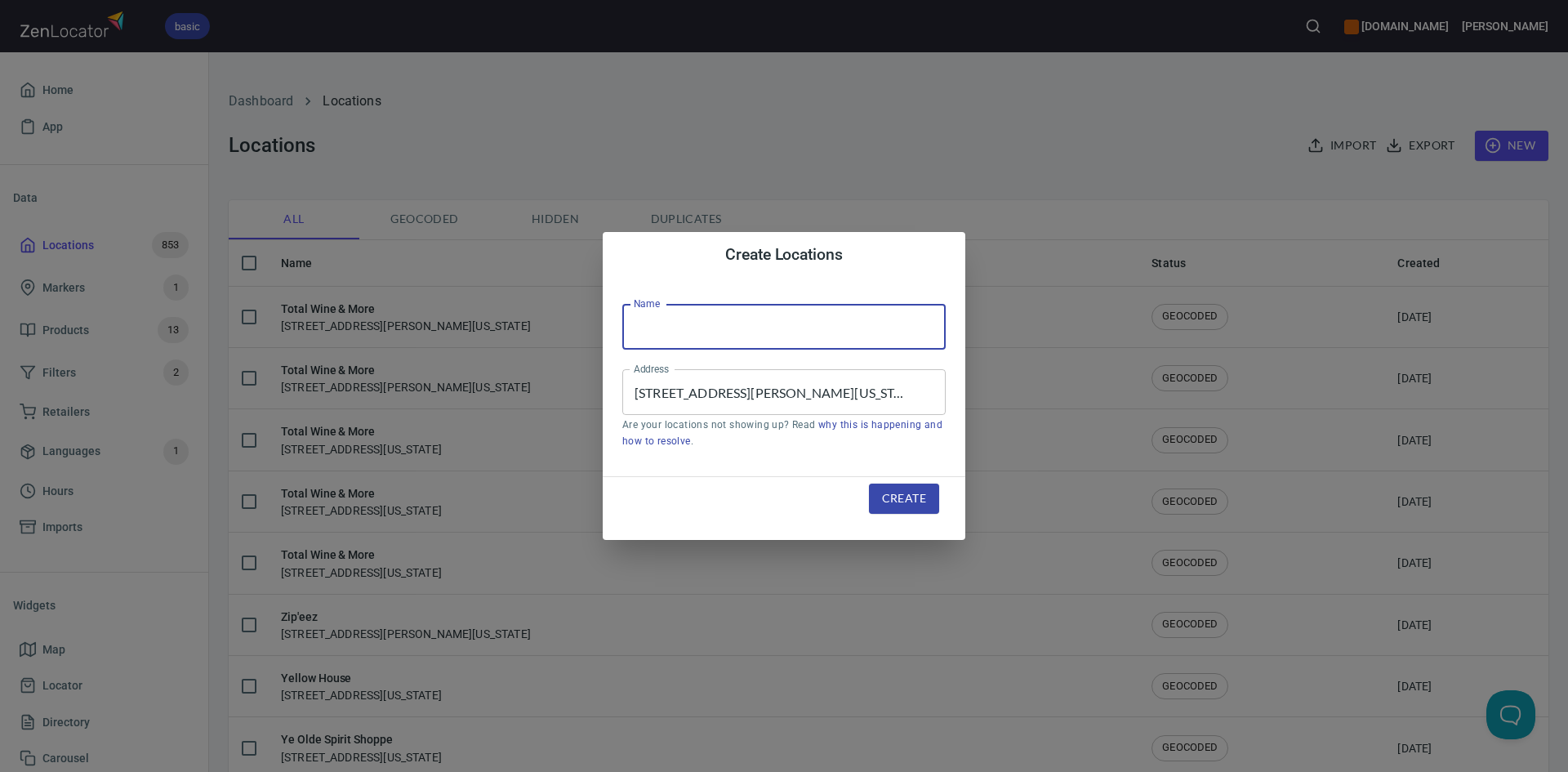
type input "Total Wine & More"
click at [890, 493] on span "Create" at bounding box center [904, 498] width 44 height 20
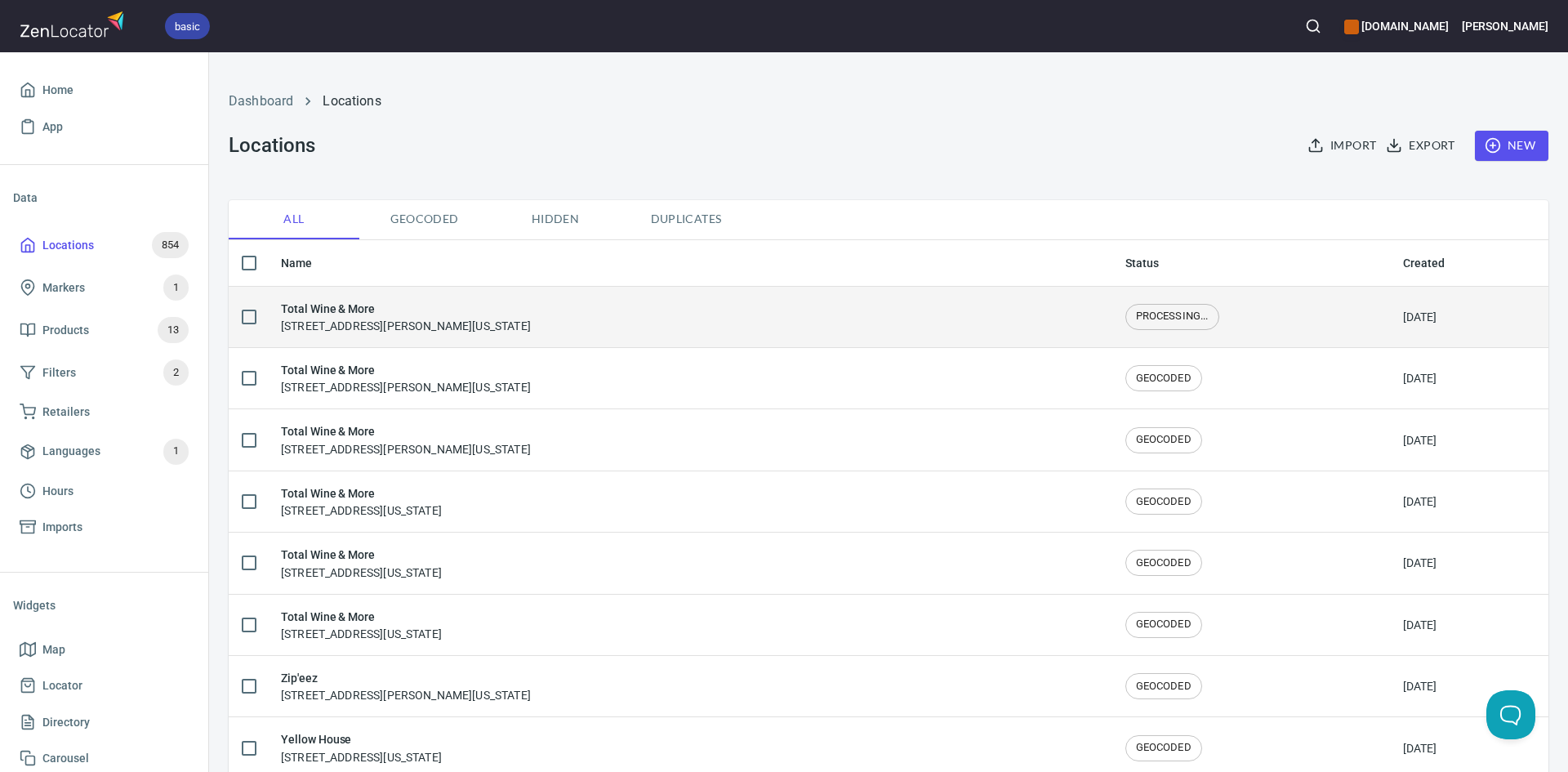
click at [618, 324] on div "Total Wine & More 17530 La Cantera Parkway, San Antonio, Texas, United States" at bounding box center [690, 316] width 818 height 34
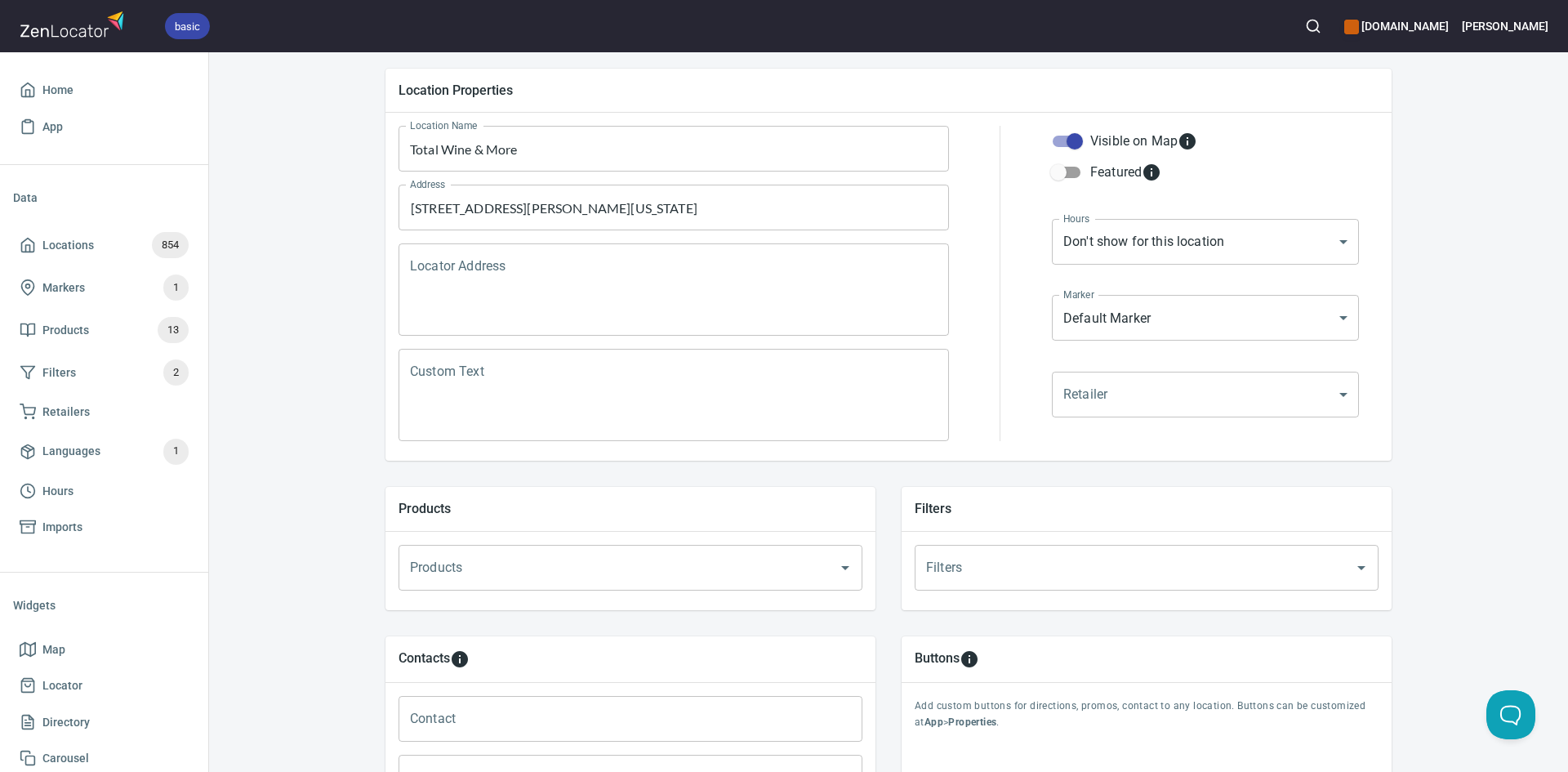
scroll to position [163, 0]
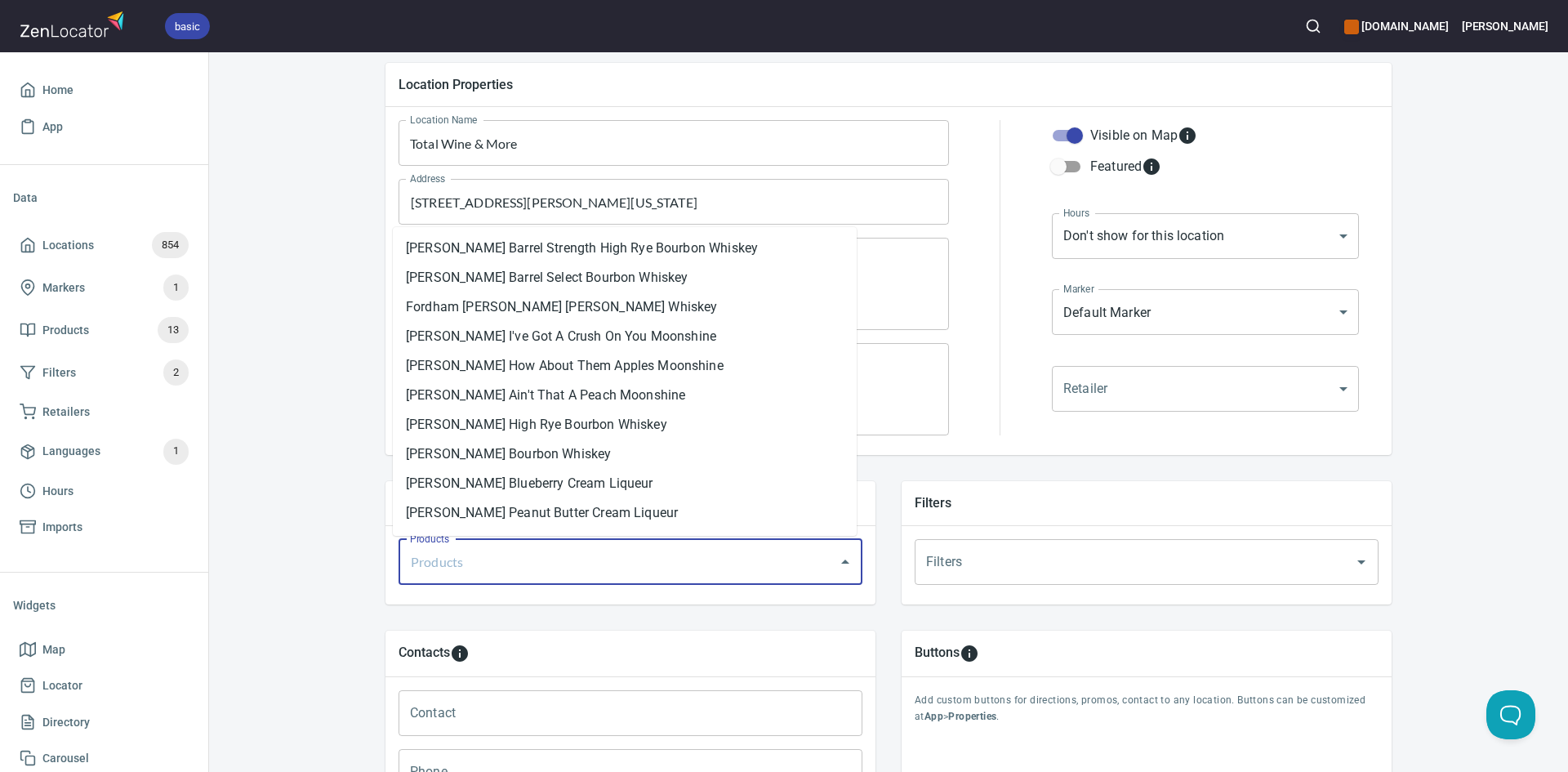
click at [569, 564] on input "Products" at bounding box center [607, 561] width 403 height 31
click at [606, 512] on li "[PERSON_NAME] Peanut Butter Cream Liqueur" at bounding box center [624, 513] width 464 height 30
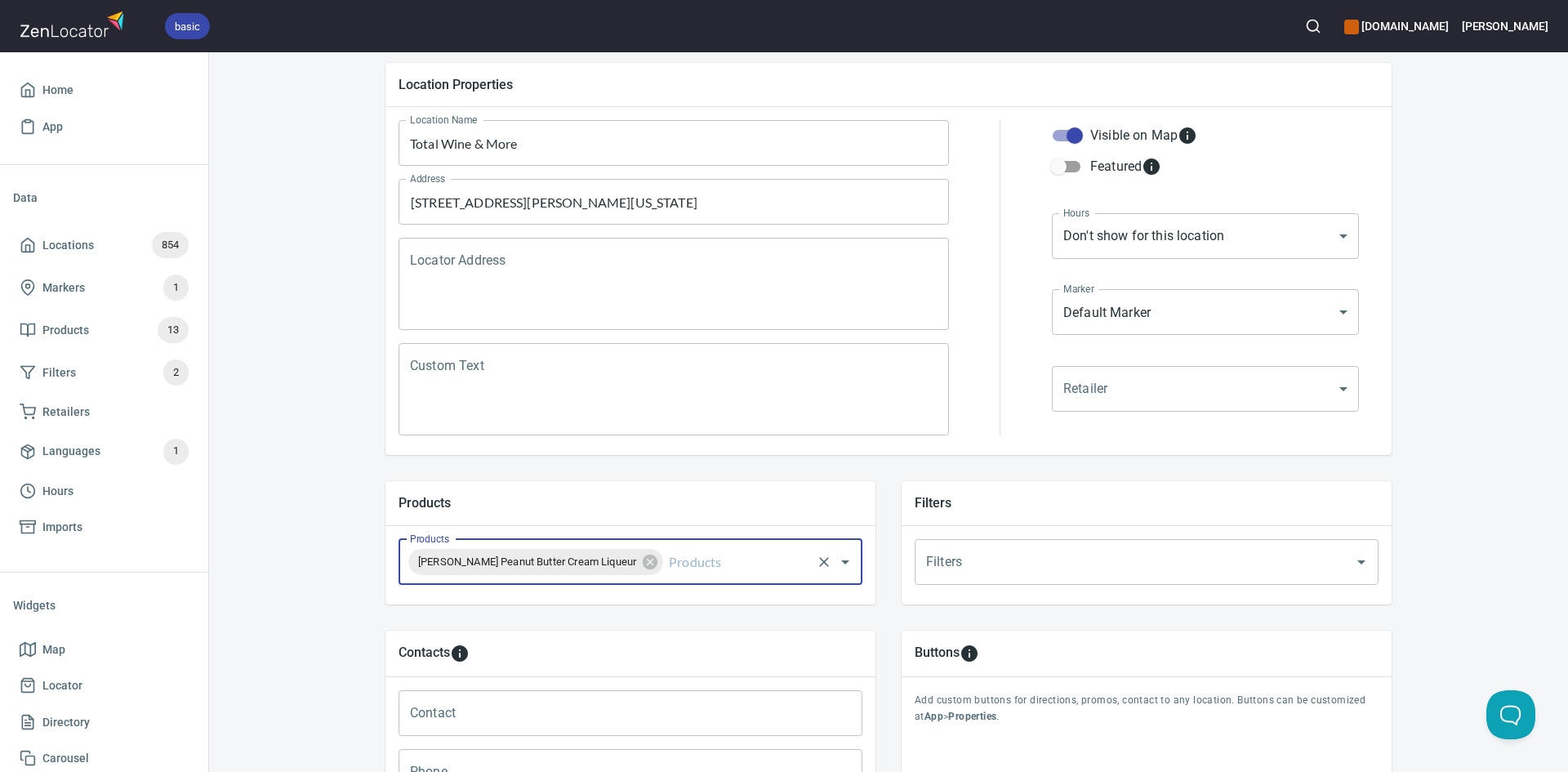
click at [665, 565] on input "Products" at bounding box center [737, 561] width 144 height 31
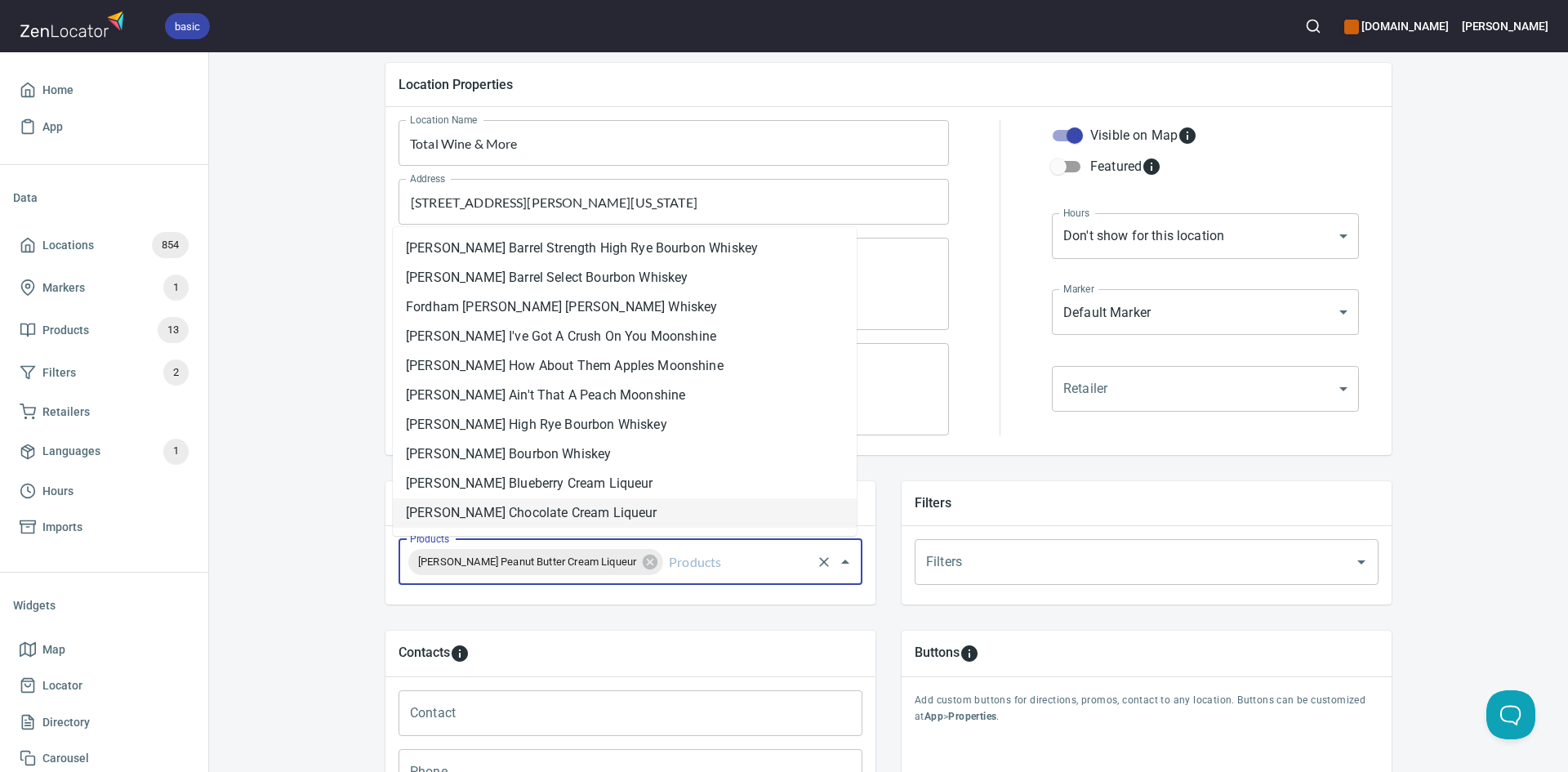
click at [621, 519] on li "[PERSON_NAME] Chocolate Cream Liqueur" at bounding box center [624, 513] width 464 height 30
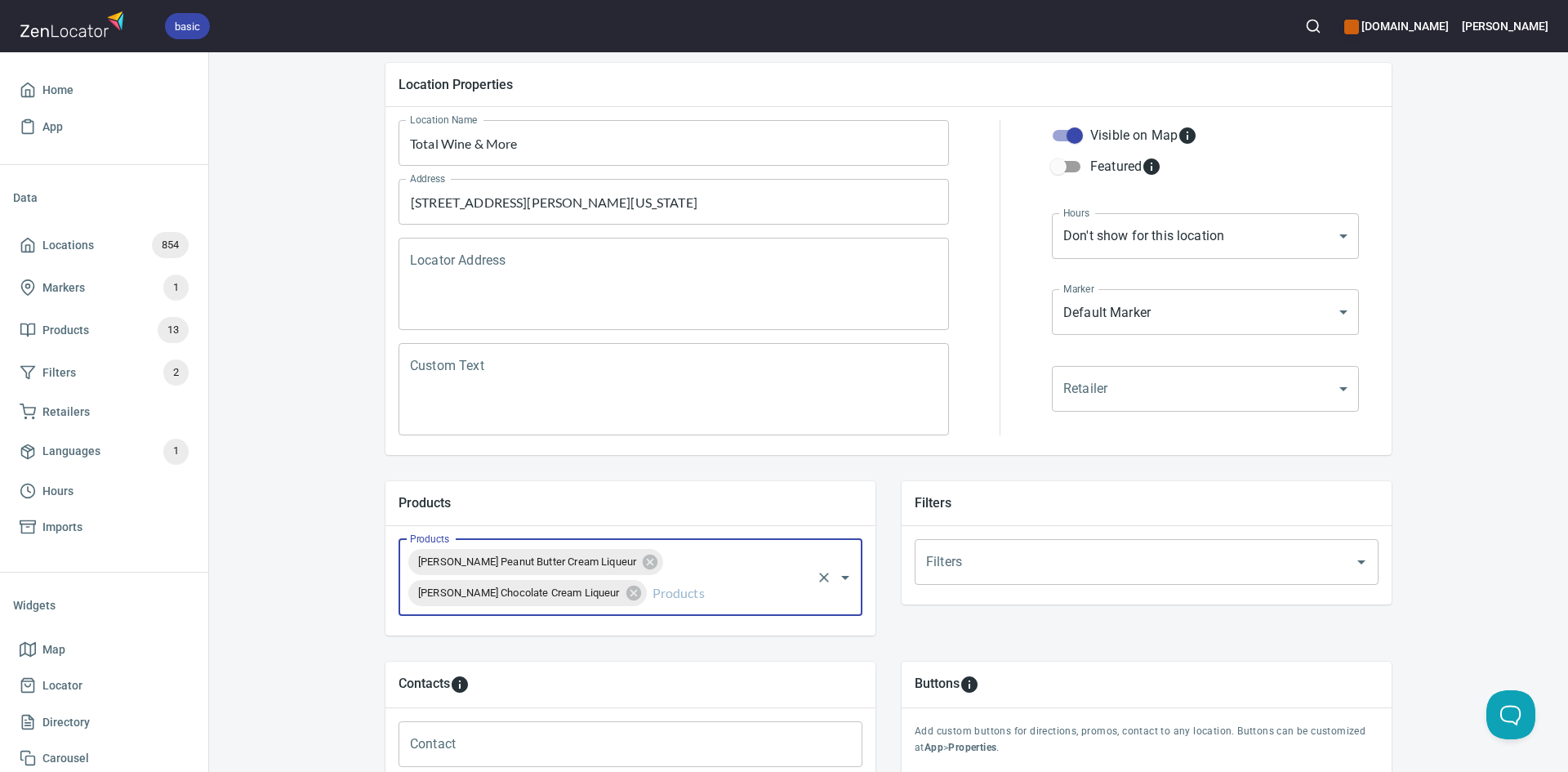
click at [665, 613] on div "Products Fordham Lee Peanut Butter Cream Liqueur Fordham Lee Chocolate Cream Li…" at bounding box center [630, 580] width 490 height 110
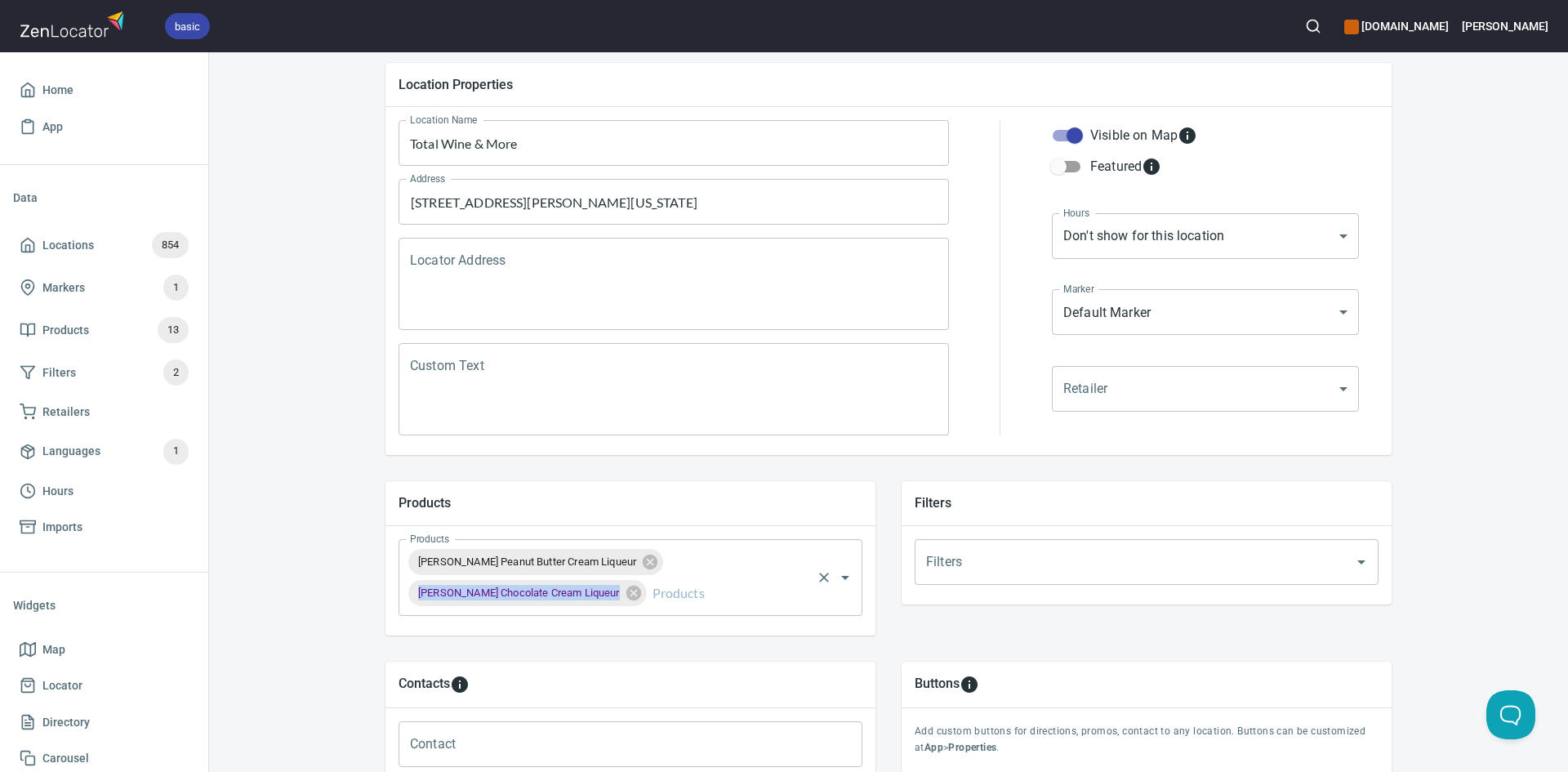
click at [653, 584] on input "Products" at bounding box center [729, 593] width 160 height 31
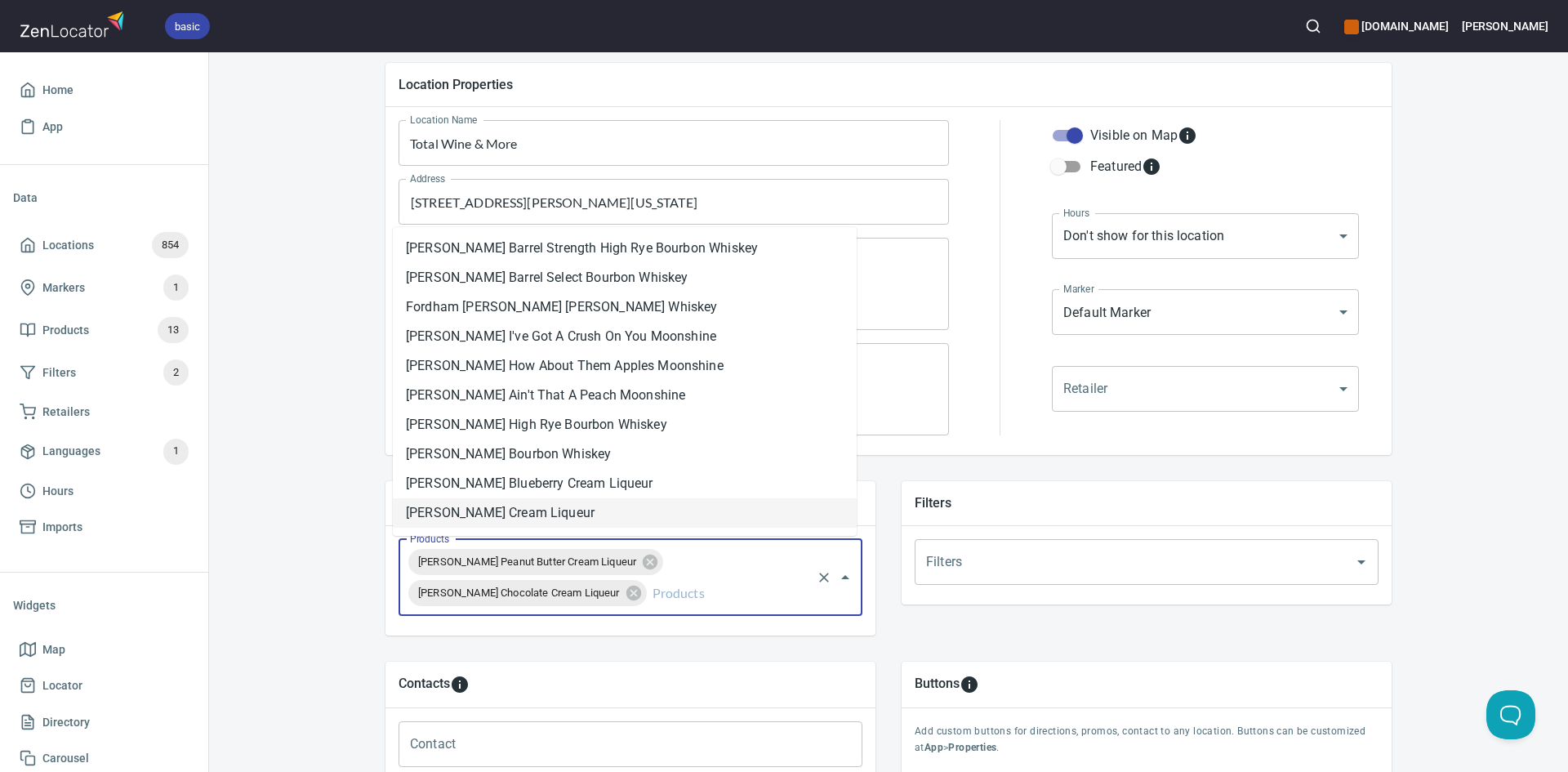
click at [636, 526] on li "[PERSON_NAME] Cream Liqueur" at bounding box center [624, 513] width 464 height 30
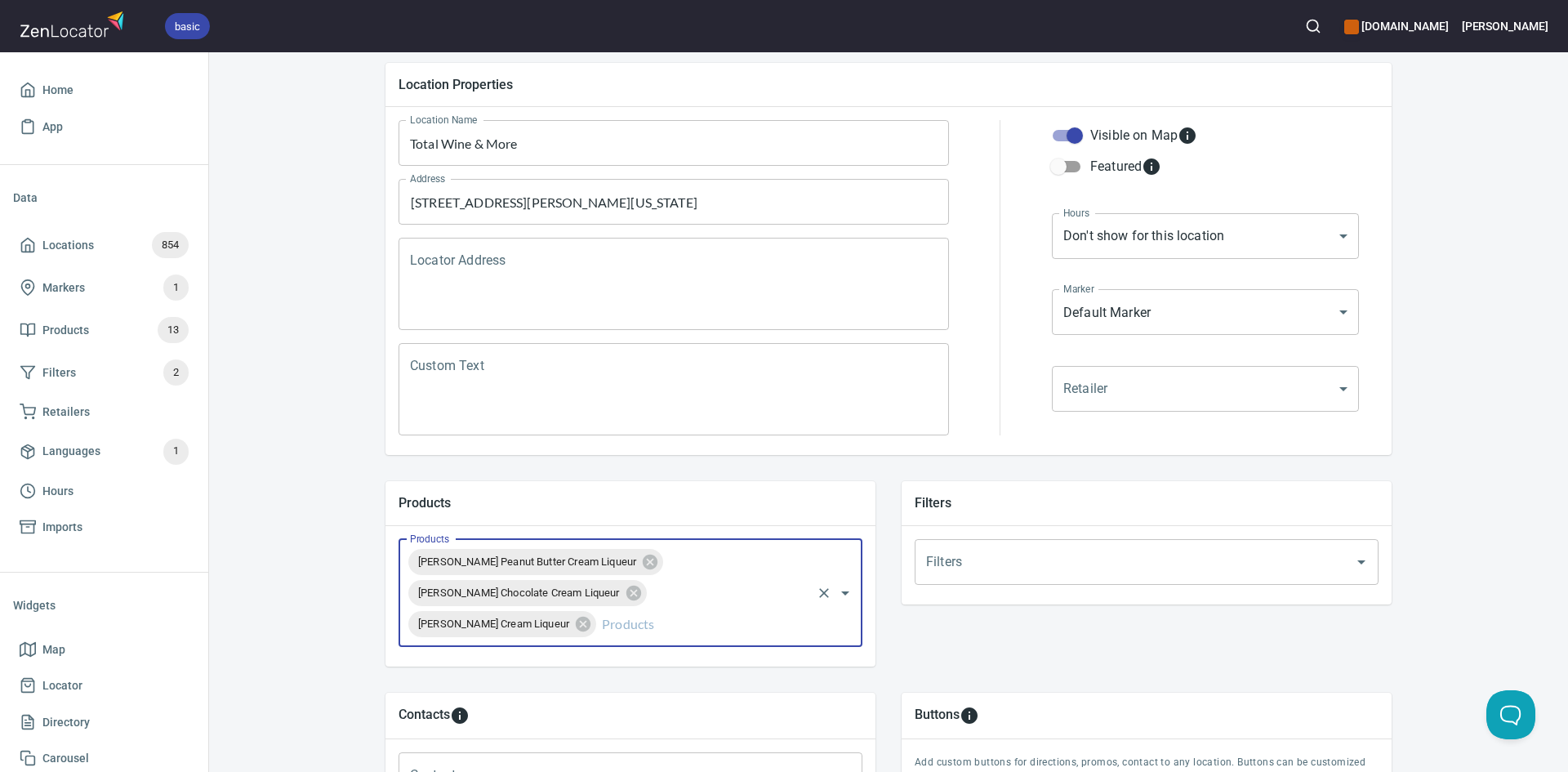
drag, startPoint x: 681, startPoint y: 626, endPoint x: 680, endPoint y: 584, distance: 42.0
click at [681, 621] on input "Products" at bounding box center [703, 623] width 211 height 31
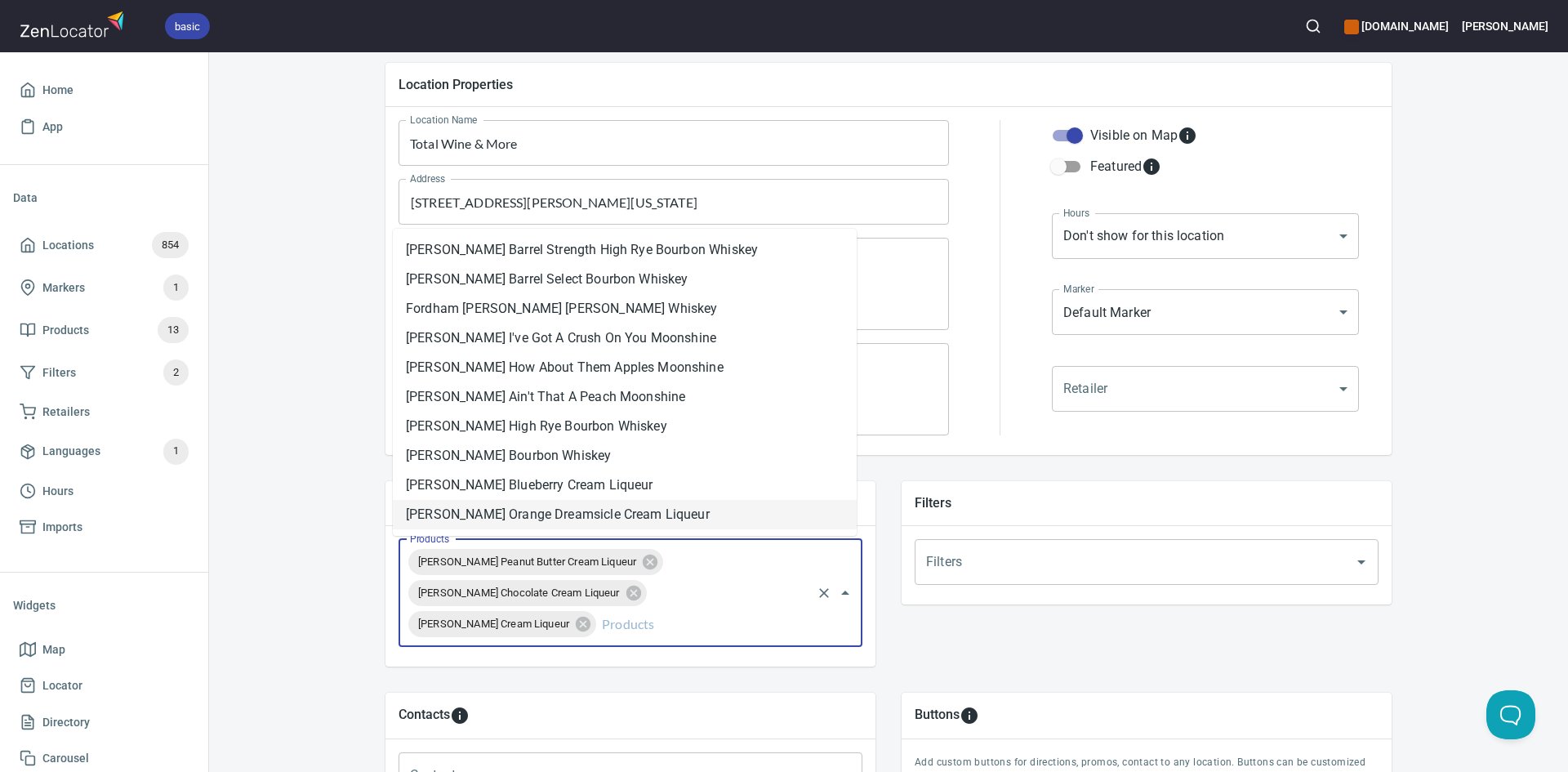
click at [621, 520] on li "[PERSON_NAME] Orange Dreamsicle Cream Liqueur" at bounding box center [624, 514] width 464 height 30
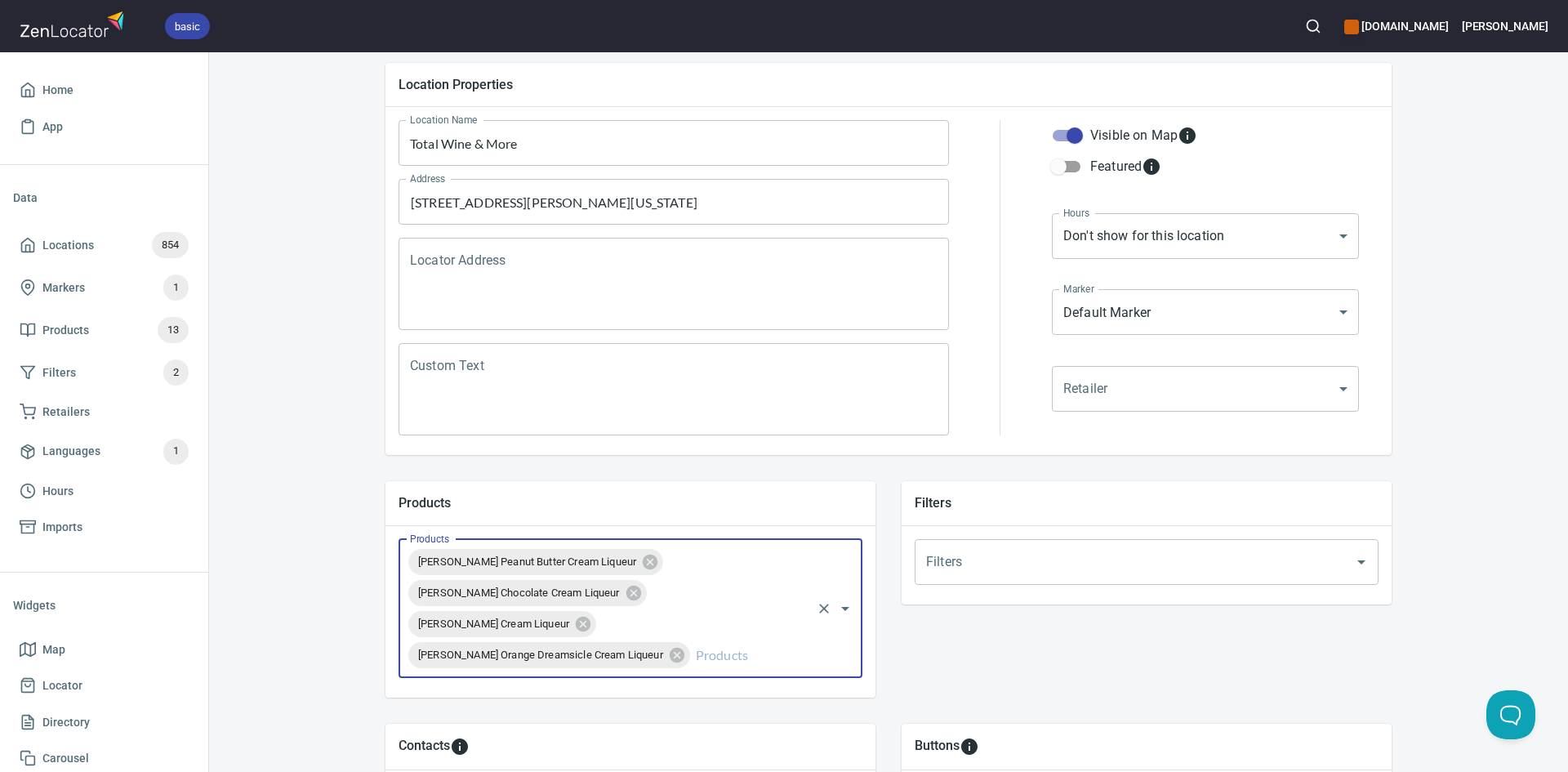
click at [671, 654] on div "Fordham Lee Peanut Butter Cream Liqueur Fordham Lee Chocolate Cream Liqueur For…" at bounding box center [630, 608] width 464 height 139
click at [694, 651] on input "Products" at bounding box center [751, 655] width 117 height 31
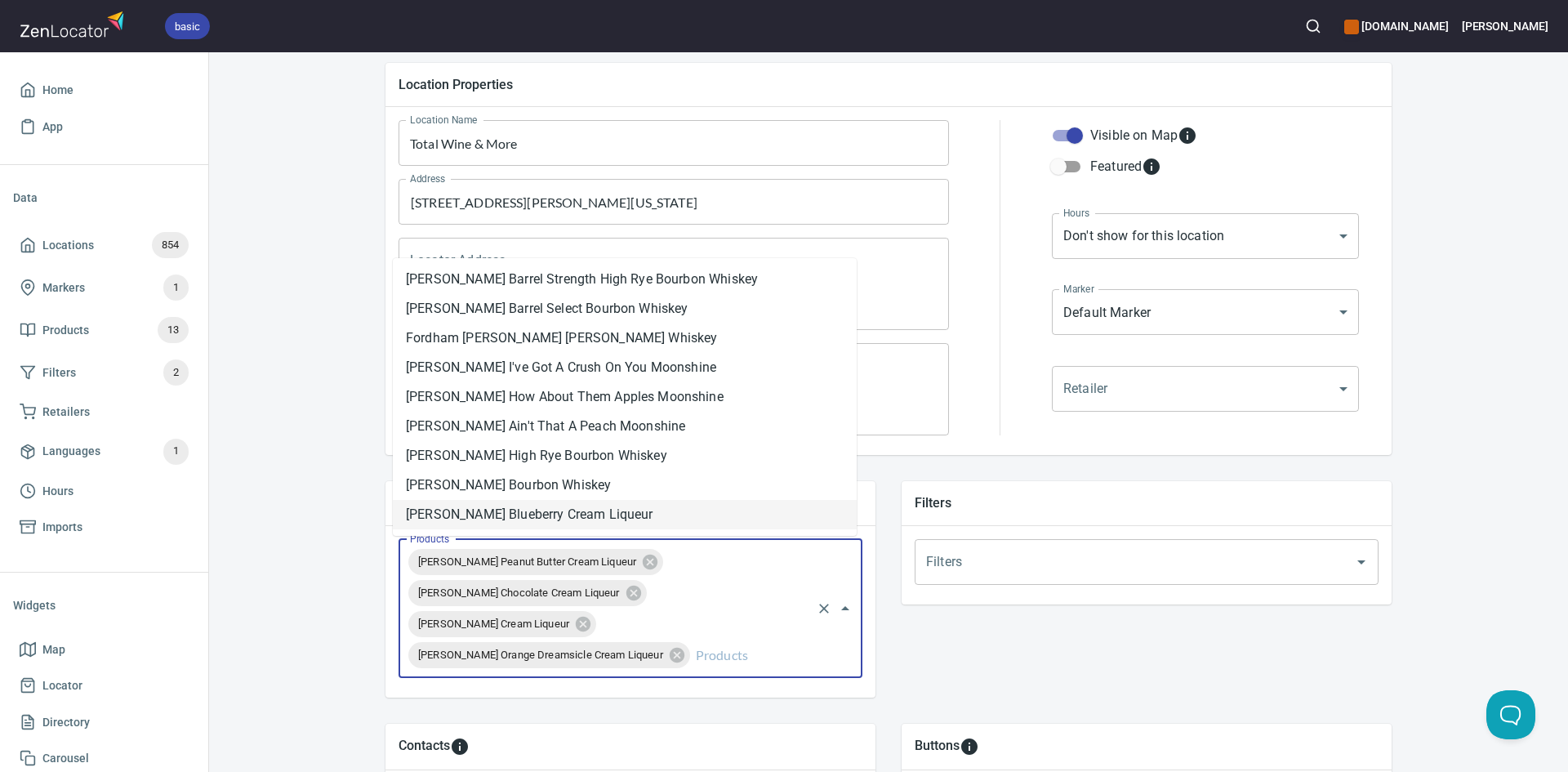
click at [584, 521] on li "[PERSON_NAME] Blueberry Cream Liqueur" at bounding box center [624, 514] width 464 height 30
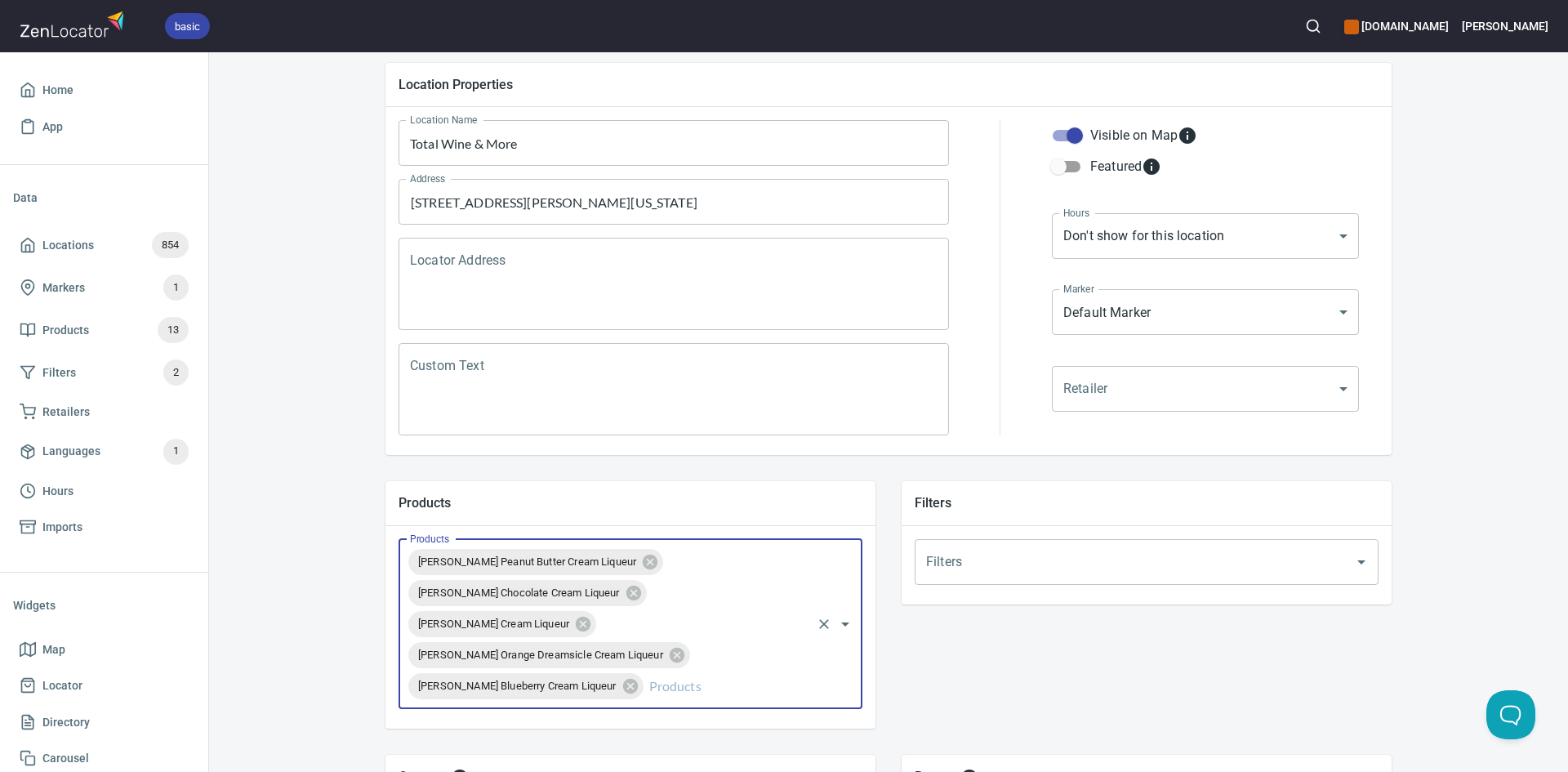
drag, startPoint x: 650, startPoint y: 701, endPoint x: 640, endPoint y: 674, distance: 28.8
click at [648, 699] on div "Fordham Lee Peanut Butter Cream Liqueur Fordham Lee Chocolate Cream Liqueur For…" at bounding box center [630, 623] width 464 height 170
click at [646, 686] on input "Products" at bounding box center [727, 685] width 163 height 31
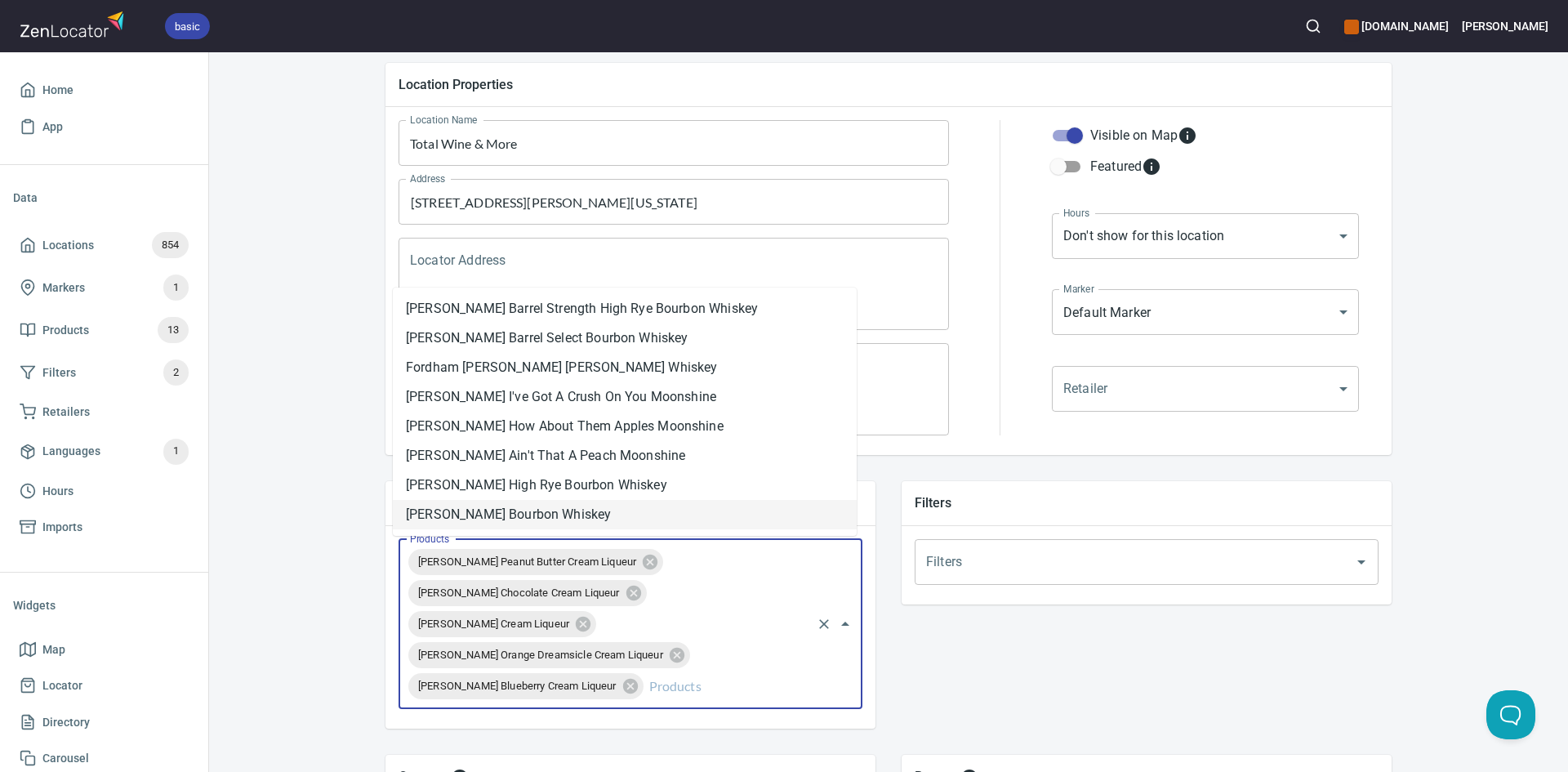
click at [550, 516] on li "[PERSON_NAME] Bourbon Whiskey" at bounding box center [624, 514] width 464 height 30
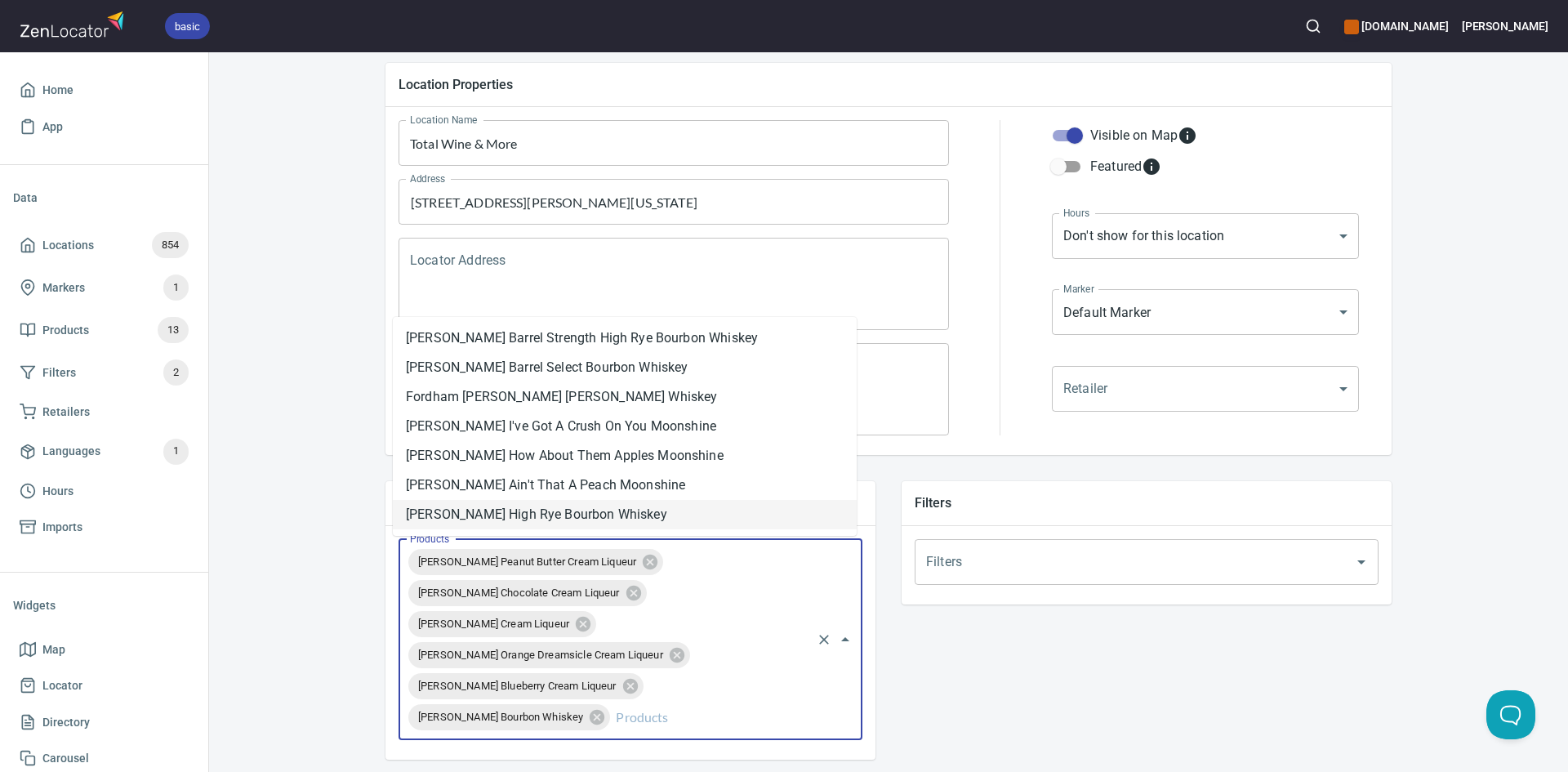
click at [700, 709] on input "Products" at bounding box center [711, 717] width 196 height 31
click at [606, 510] on li "[PERSON_NAME] High Rye Bourbon Whiskey" at bounding box center [624, 514] width 464 height 30
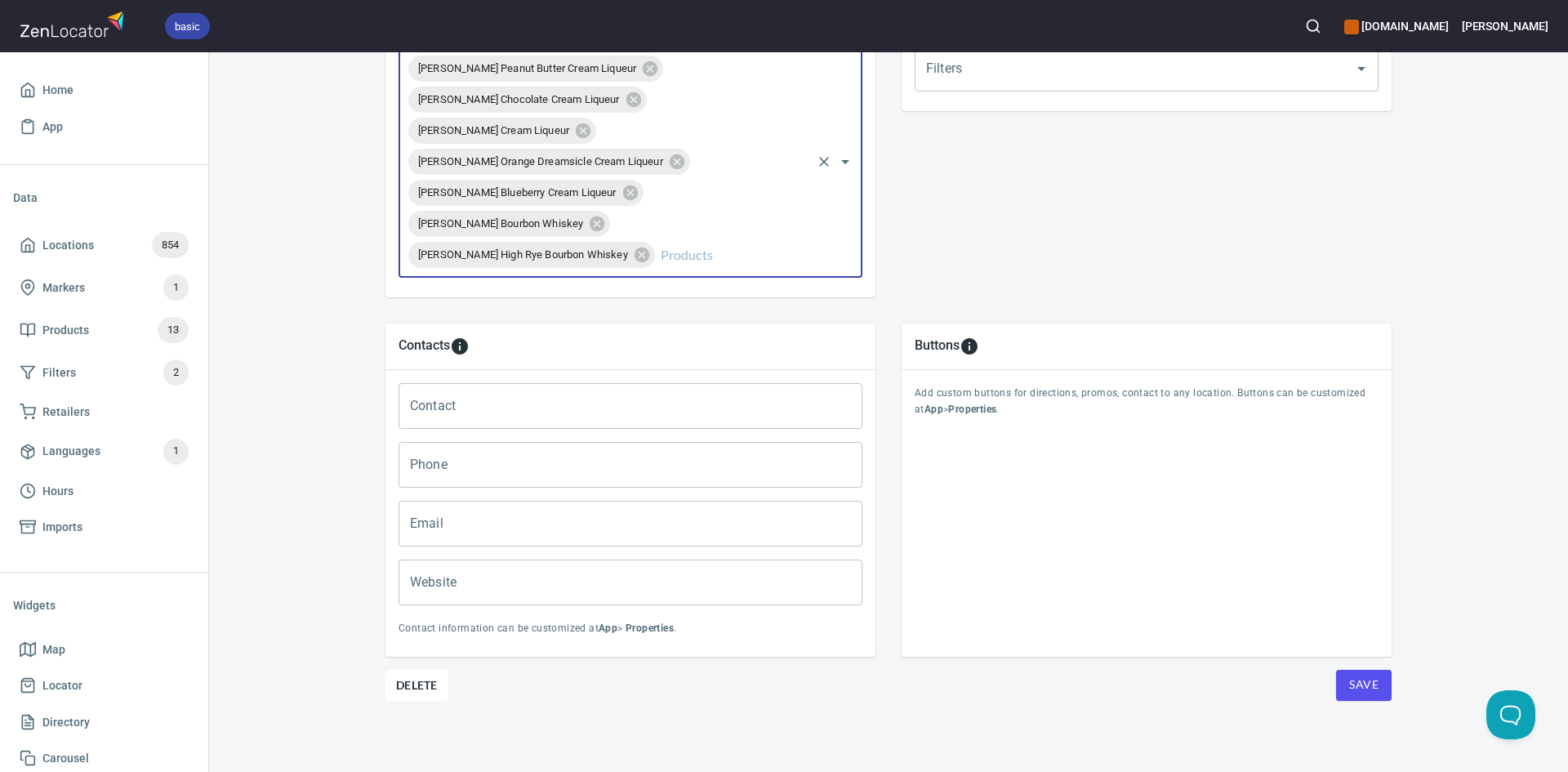
scroll to position [658, 0]
click at [1350, 681] on span "Save" at bounding box center [1363, 683] width 30 height 20
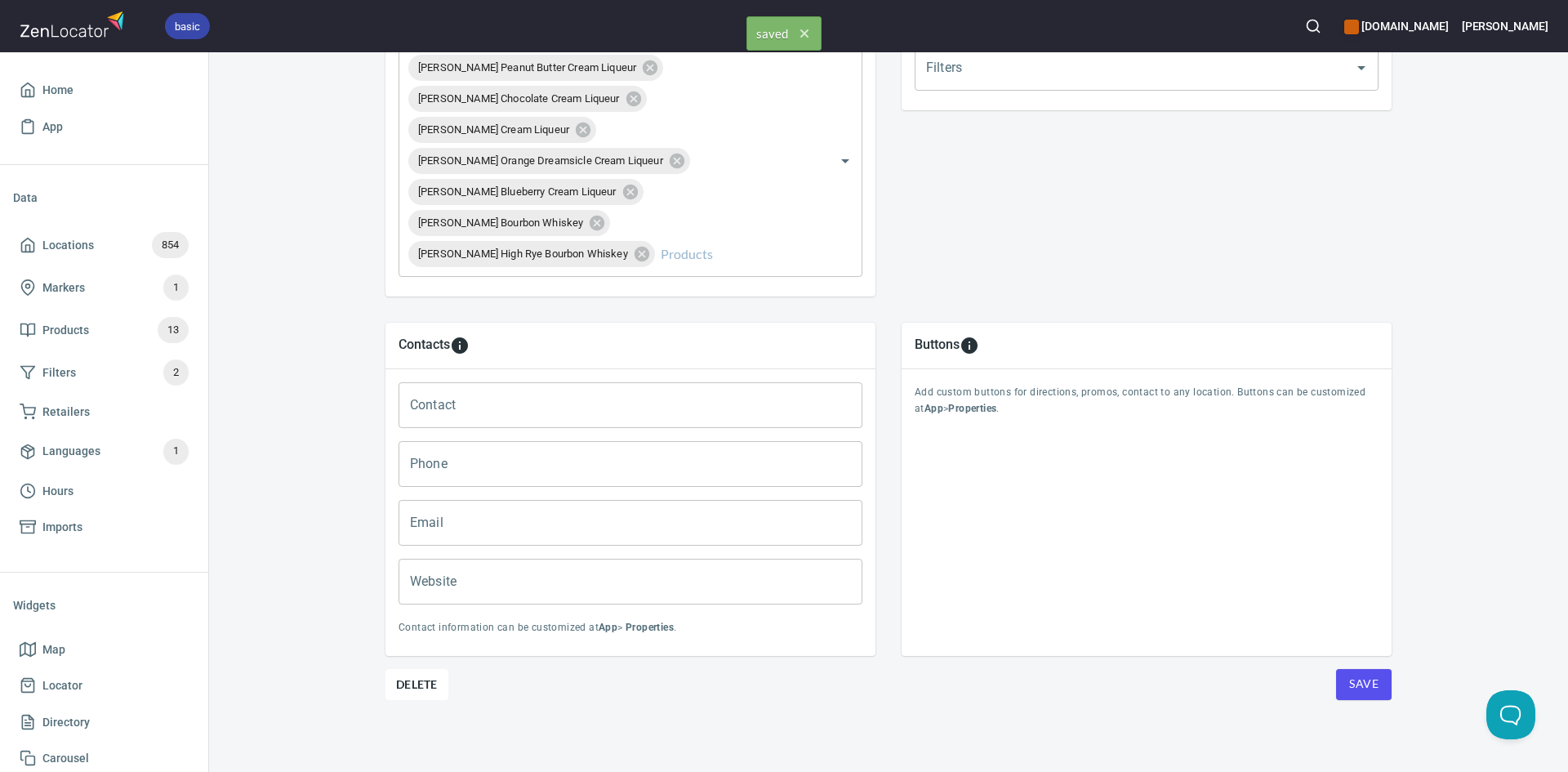
click at [1349, 681] on span "Save" at bounding box center [1363, 683] width 30 height 20
click at [1349, 677] on span "Save" at bounding box center [1363, 683] width 30 height 20
drag, startPoint x: 31, startPoint y: 242, endPoint x: 176, endPoint y: 123, distance: 187.6
click at [31, 242] on icon at bounding box center [28, 244] width 16 height 16
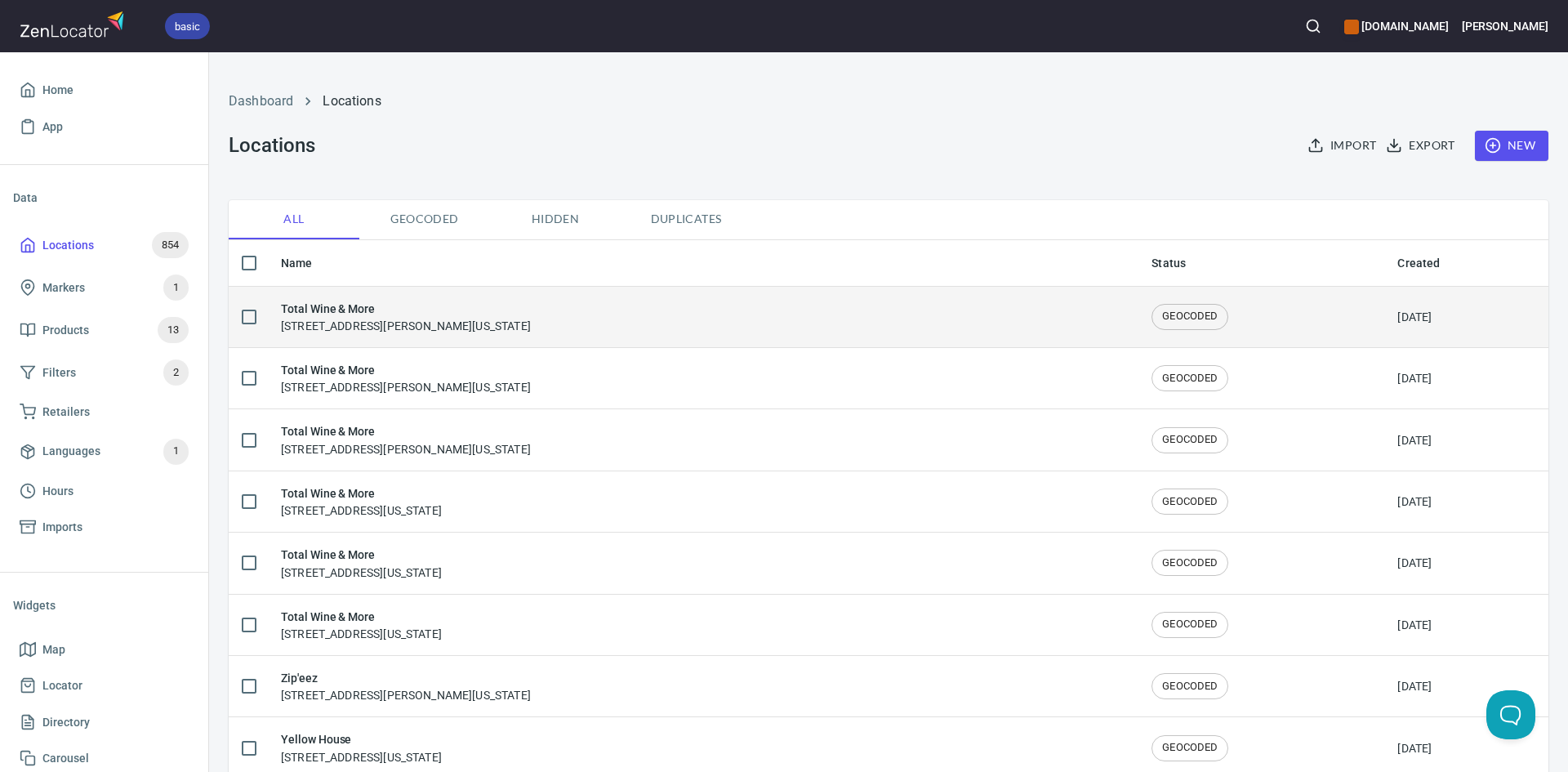
click at [787, 309] on div "Total Wine & More [STREET_ADDRESS][PERSON_NAME][US_STATE]" at bounding box center [703, 316] width 845 height 34
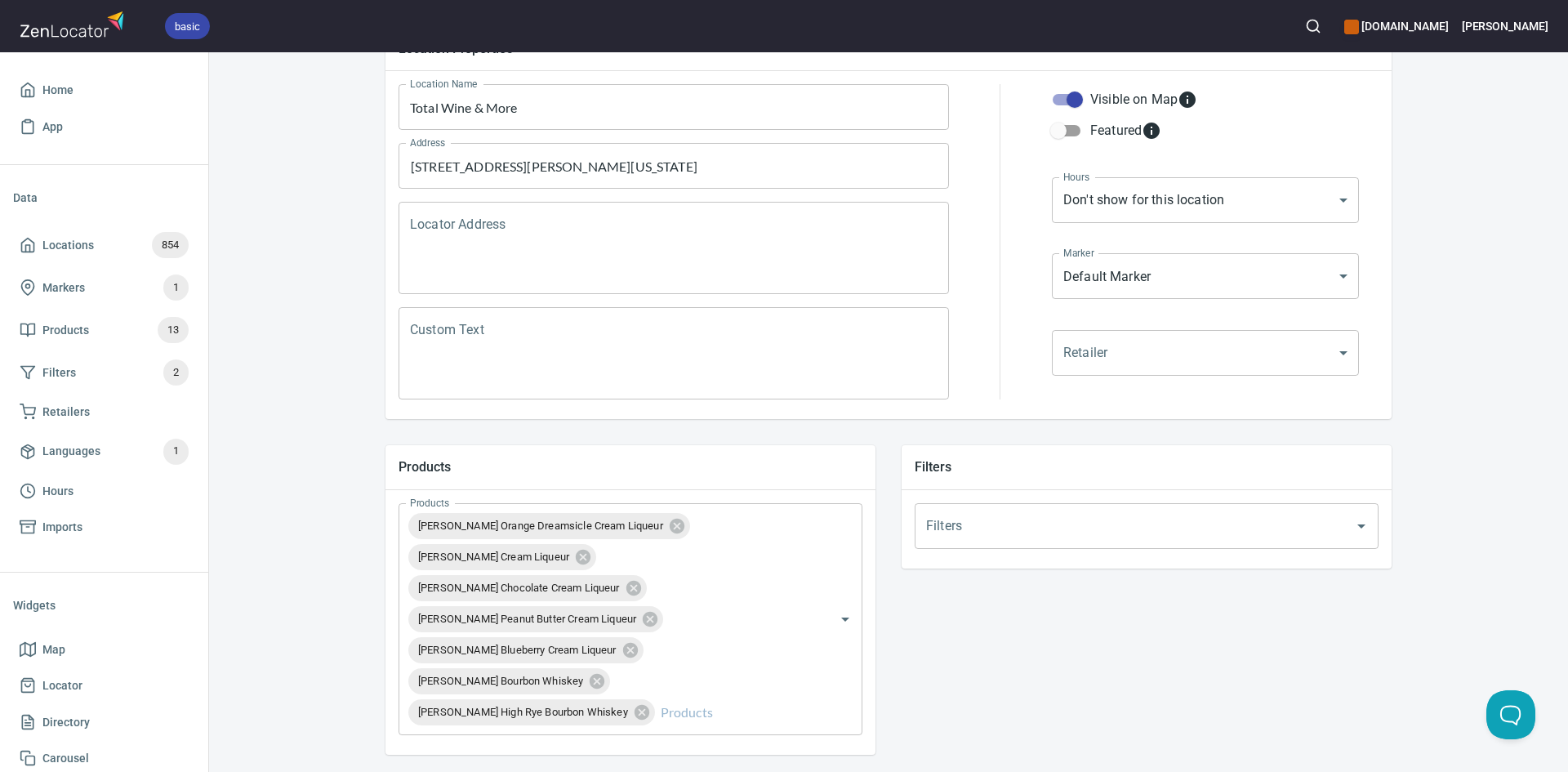
scroll to position [245, 0]
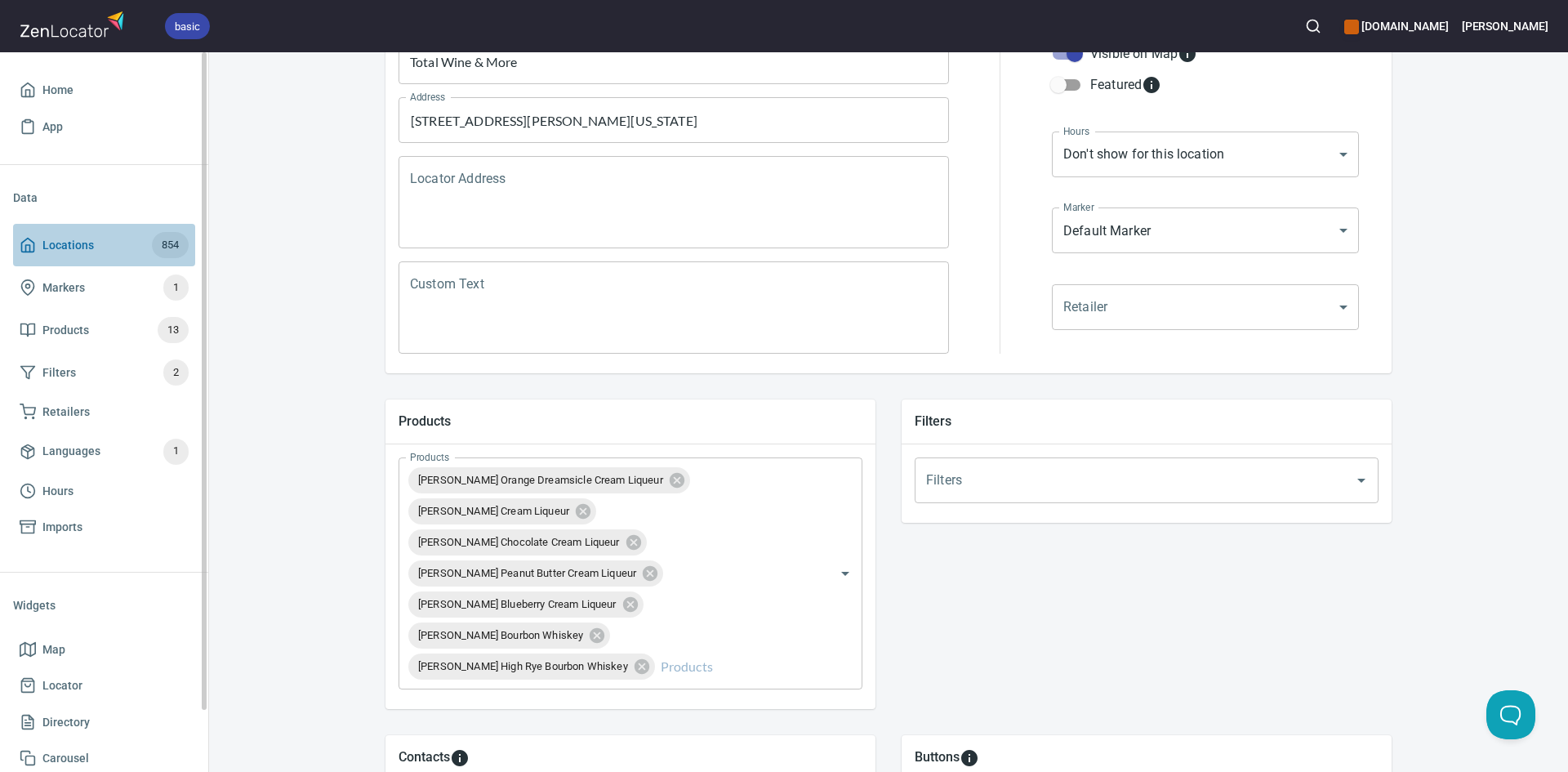
drag, startPoint x: 26, startPoint y: 253, endPoint x: 35, endPoint y: 241, distance: 15.0
click at [26, 252] on polyline at bounding box center [28, 248] width 4 height 7
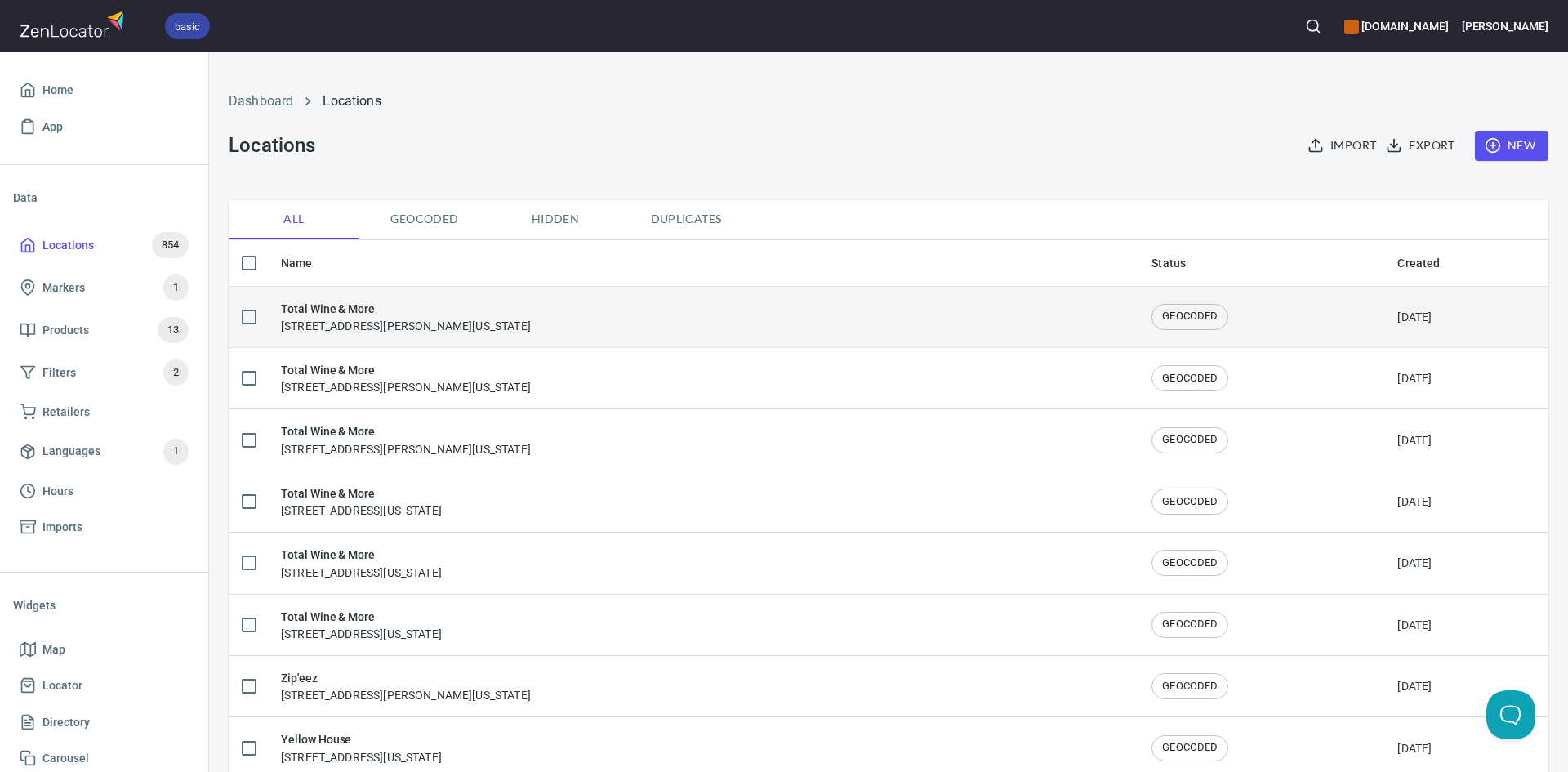
click at [759, 302] on div "Total Wine & More [STREET_ADDRESS][PERSON_NAME][US_STATE]" at bounding box center [703, 316] width 845 height 34
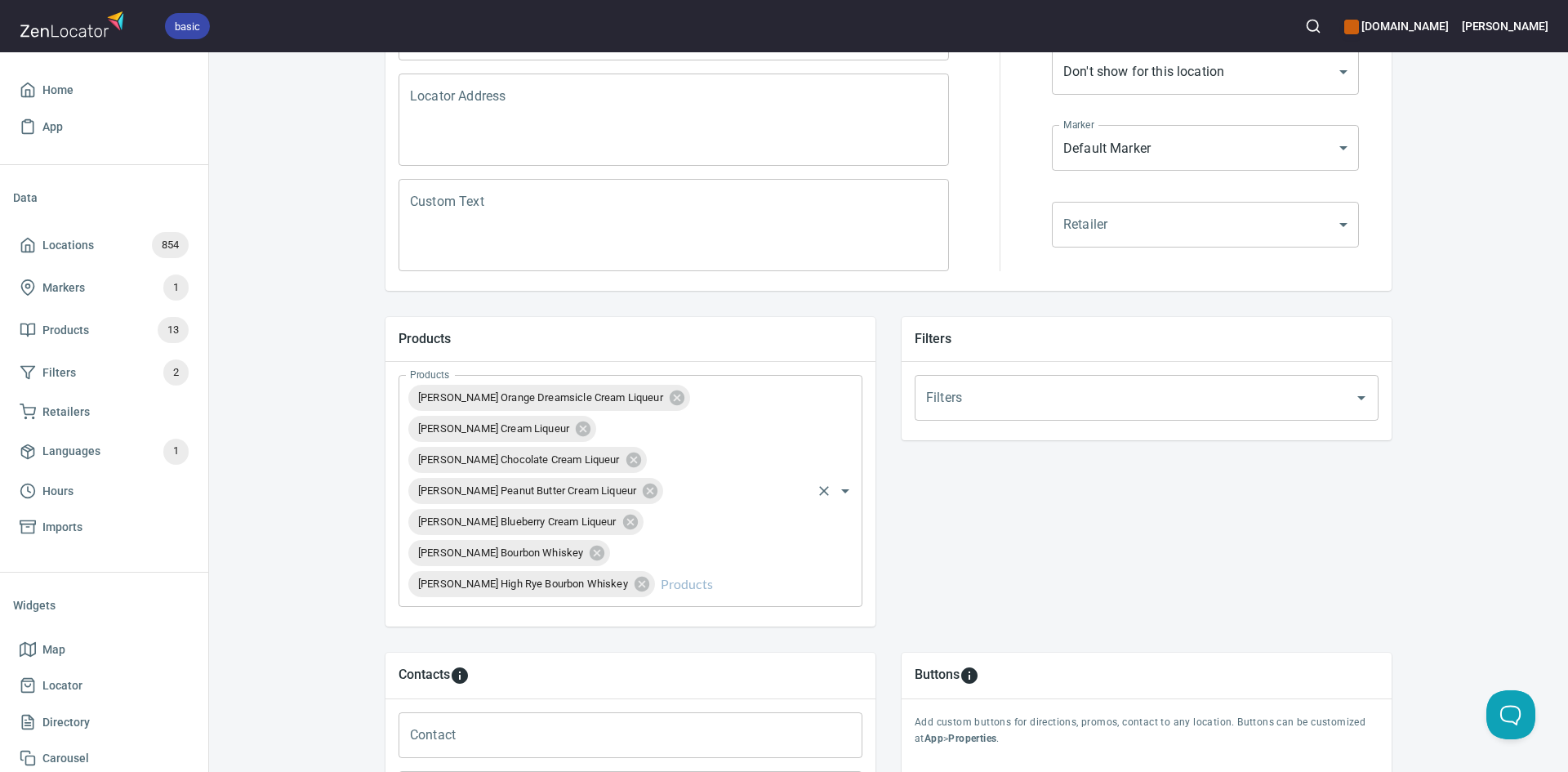
scroll to position [408, 0]
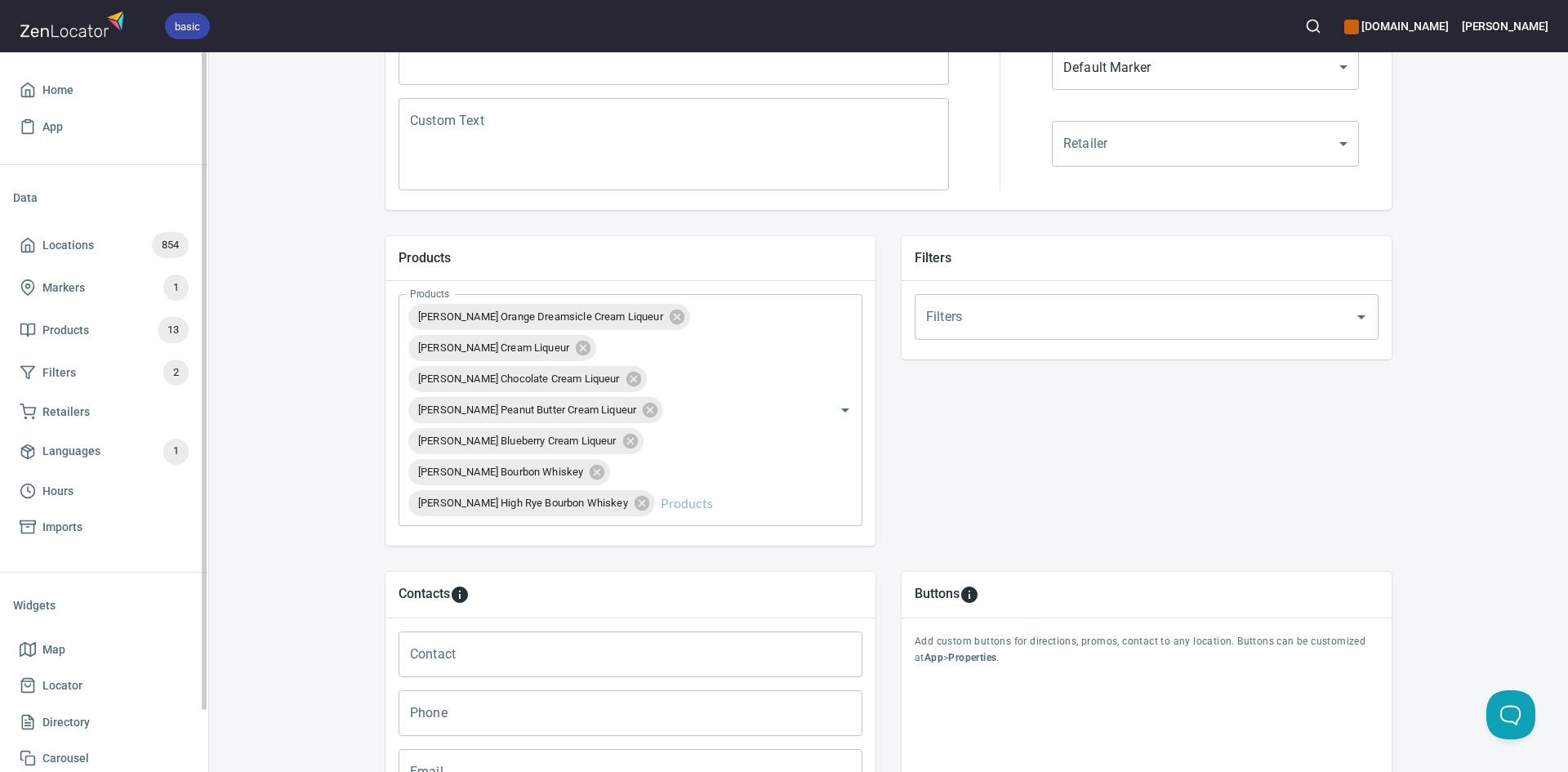
click at [10, 240] on div "Data Locations 854 Markers 1 Products 13 Filters 2 Retailers Languages 1 Hours …" at bounding box center [104, 368] width 208 height 407
click at [32, 244] on icon at bounding box center [28, 244] width 16 height 16
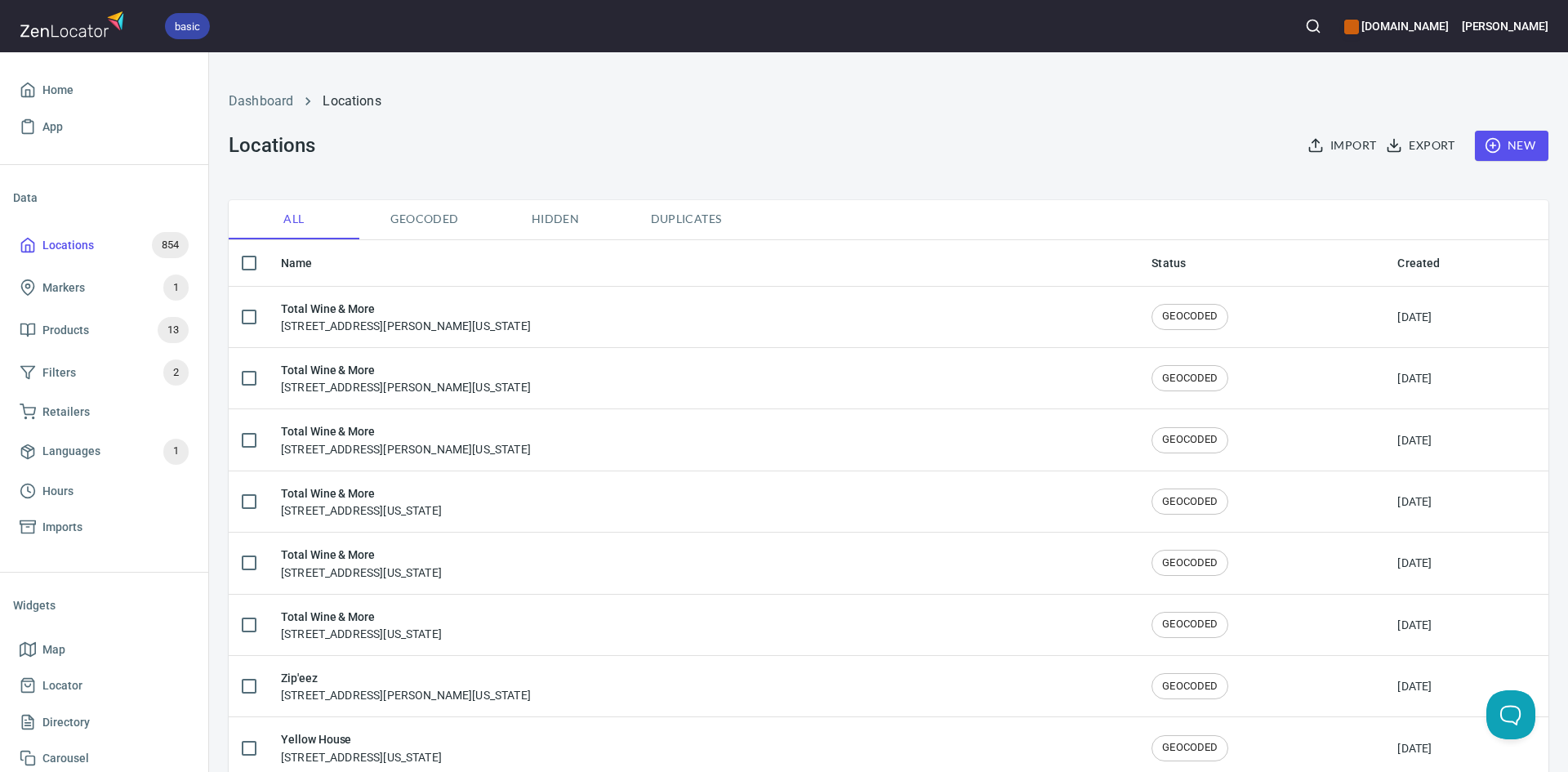
click at [1504, 140] on span "New" at bounding box center [1512, 145] width 48 height 20
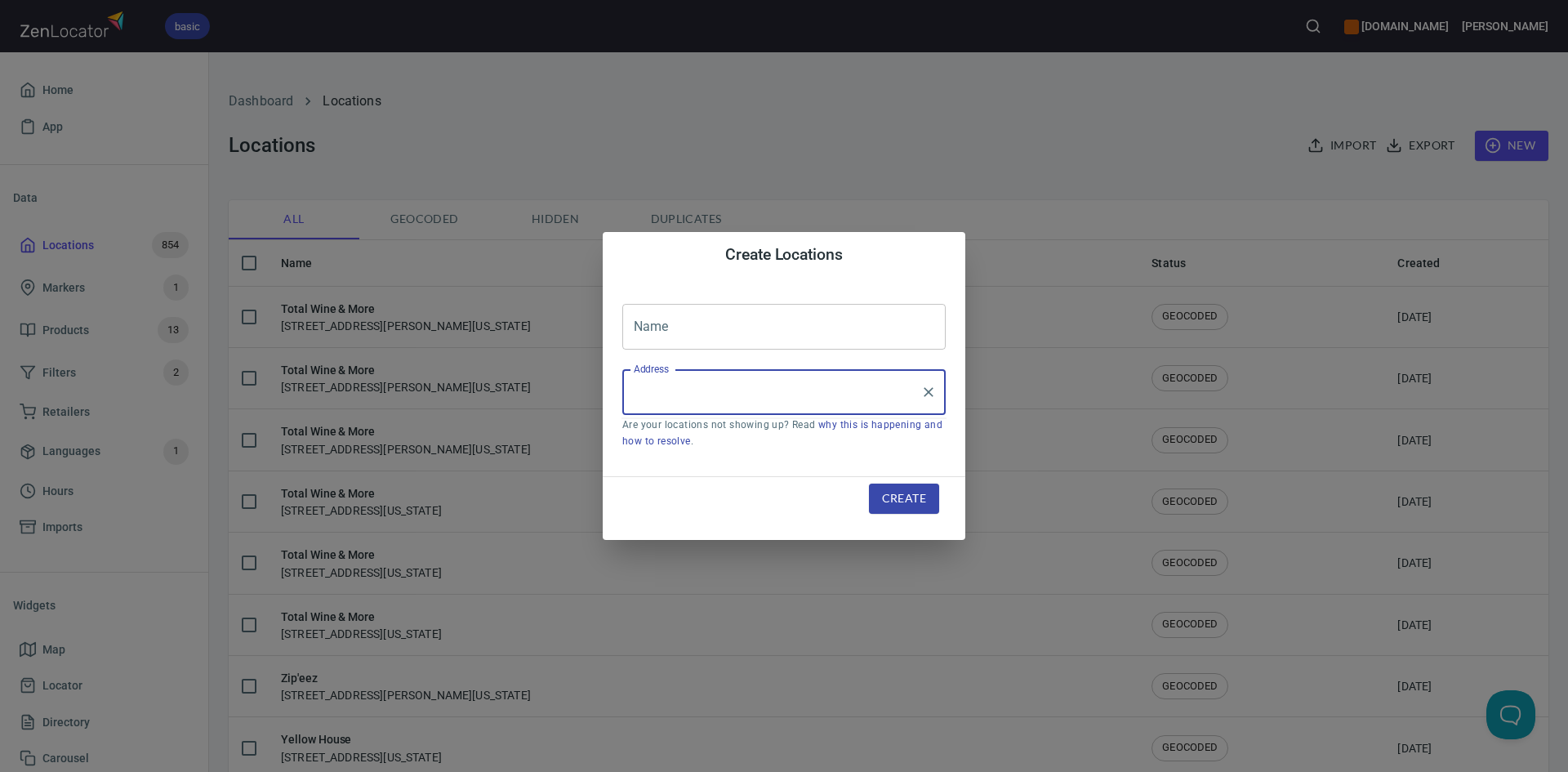
click at [697, 408] on input "Address" at bounding box center [772, 392] width 284 height 31
paste input "5200 S Hulen StFort Worth, TX, 76132"
click at [672, 396] on input "5200 S Hulen StFort Worth, TX, 76132" at bounding box center [772, 392] width 284 height 31
click at [872, 396] on input "5200 S Hulen StFort Worth, TX, 76132" at bounding box center [772, 392] width 284 height 31
drag, startPoint x: 665, startPoint y: 392, endPoint x: 620, endPoint y: 399, distance: 45.5
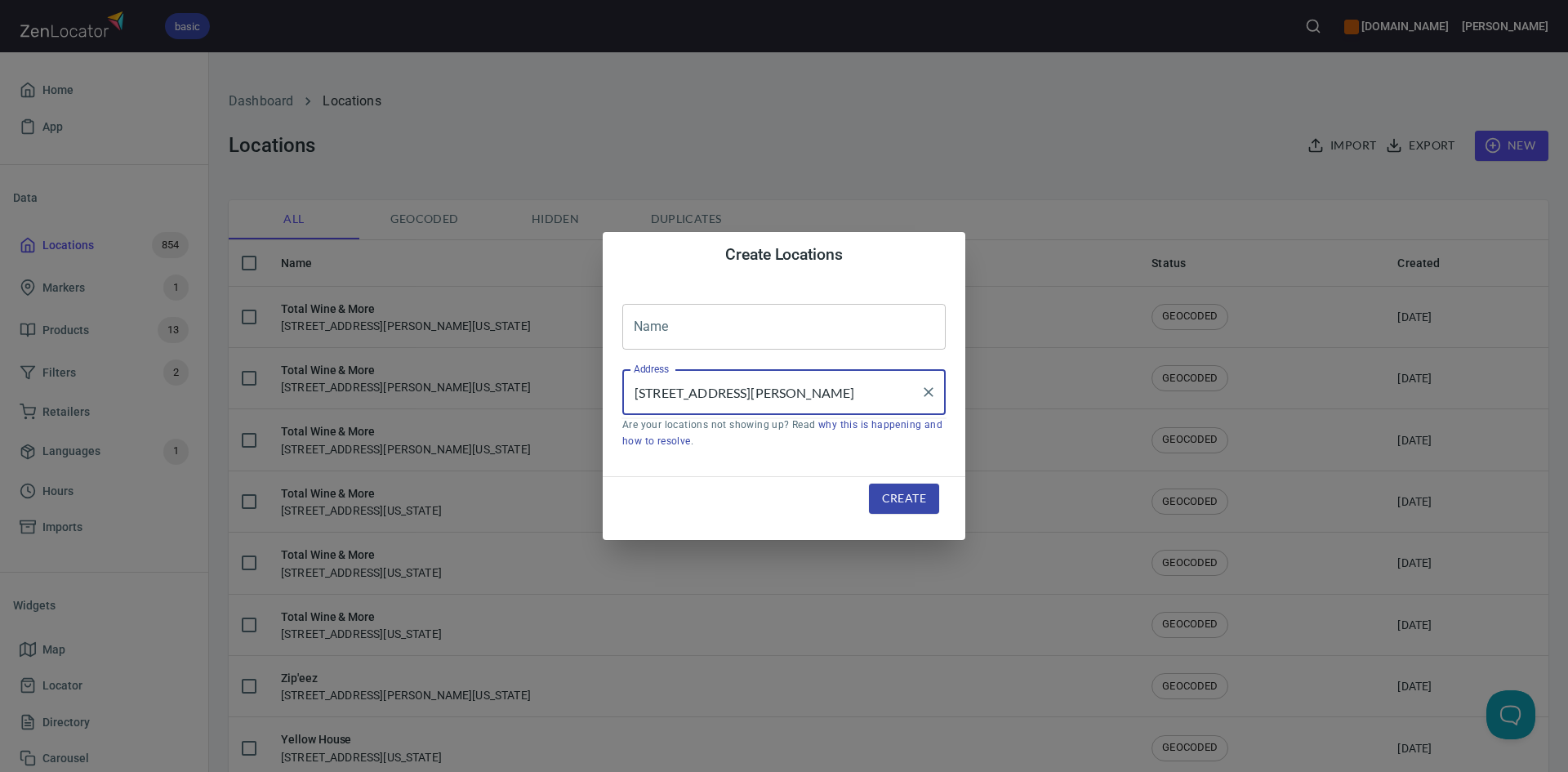
click at [620, 399] on div "Name Name Address 5200 S Hulen StFort Worth, TX, 76132 Address Are your locatio…" at bounding box center [784, 376] width 362 height 198
type input "S Hulen StFort Worth, TX, 76132"
drag, startPoint x: 806, startPoint y: 402, endPoint x: 636, endPoint y: 408, distance: 170.1
click at [636, 408] on input "S Hulen StFort Worth, TX, 76132" at bounding box center [772, 392] width 284 height 31
paste input "5200 S Hulen StFort Worth, TX, 76132"
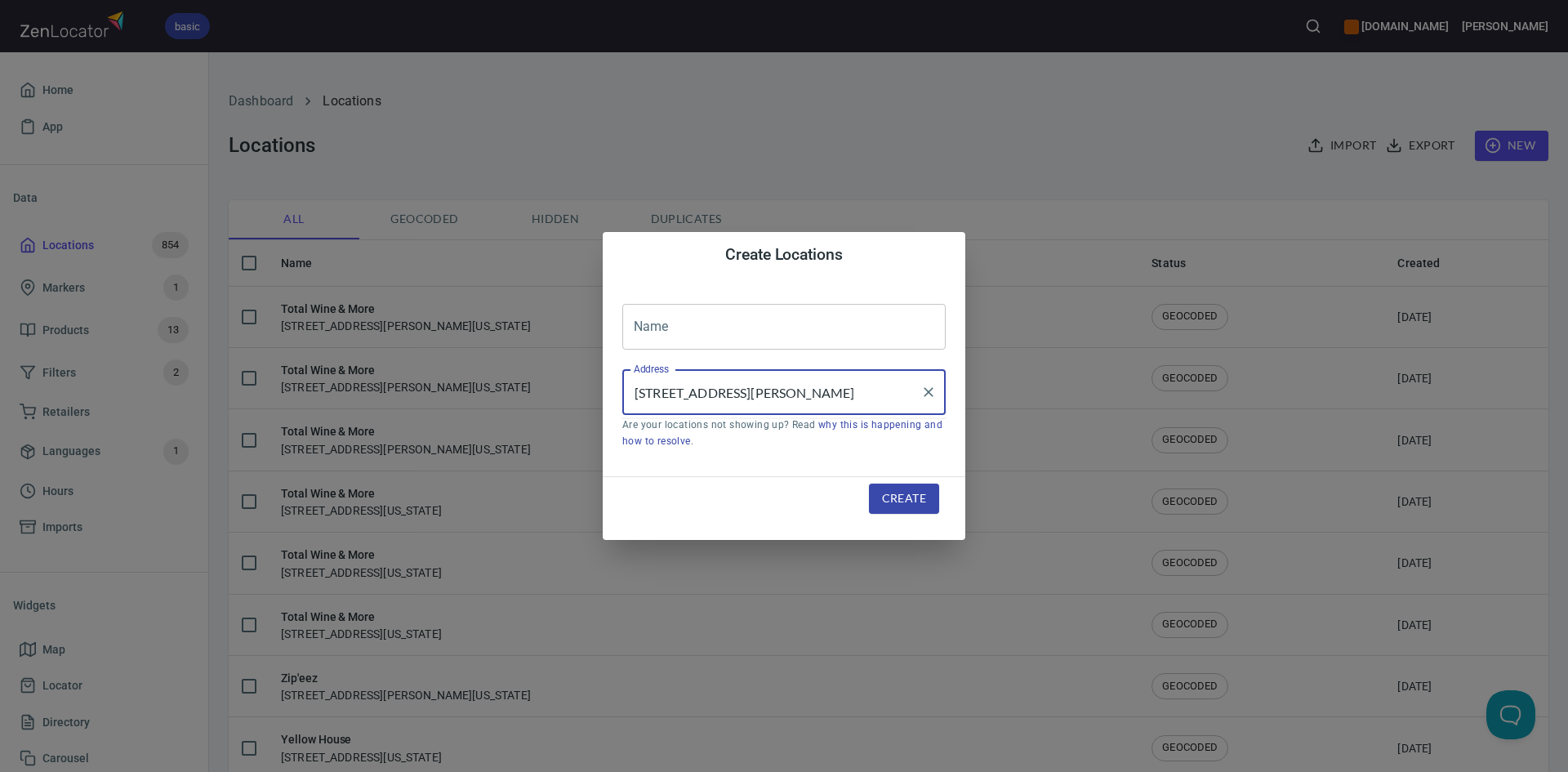
drag, startPoint x: 715, startPoint y: 393, endPoint x: 633, endPoint y: 390, distance: 82.1
click at [633, 390] on input "5200 S Hulen StFort Worth, TX, 76132" at bounding box center [772, 392] width 284 height 31
click at [643, 389] on input "StFort Worth, TX, 76132" at bounding box center [772, 392] width 284 height 31
click at [644, 391] on input "StFort Worth, TX, 76132" at bounding box center [772, 392] width 284 height 31
type input "St Fort Worth, TX, 76132"
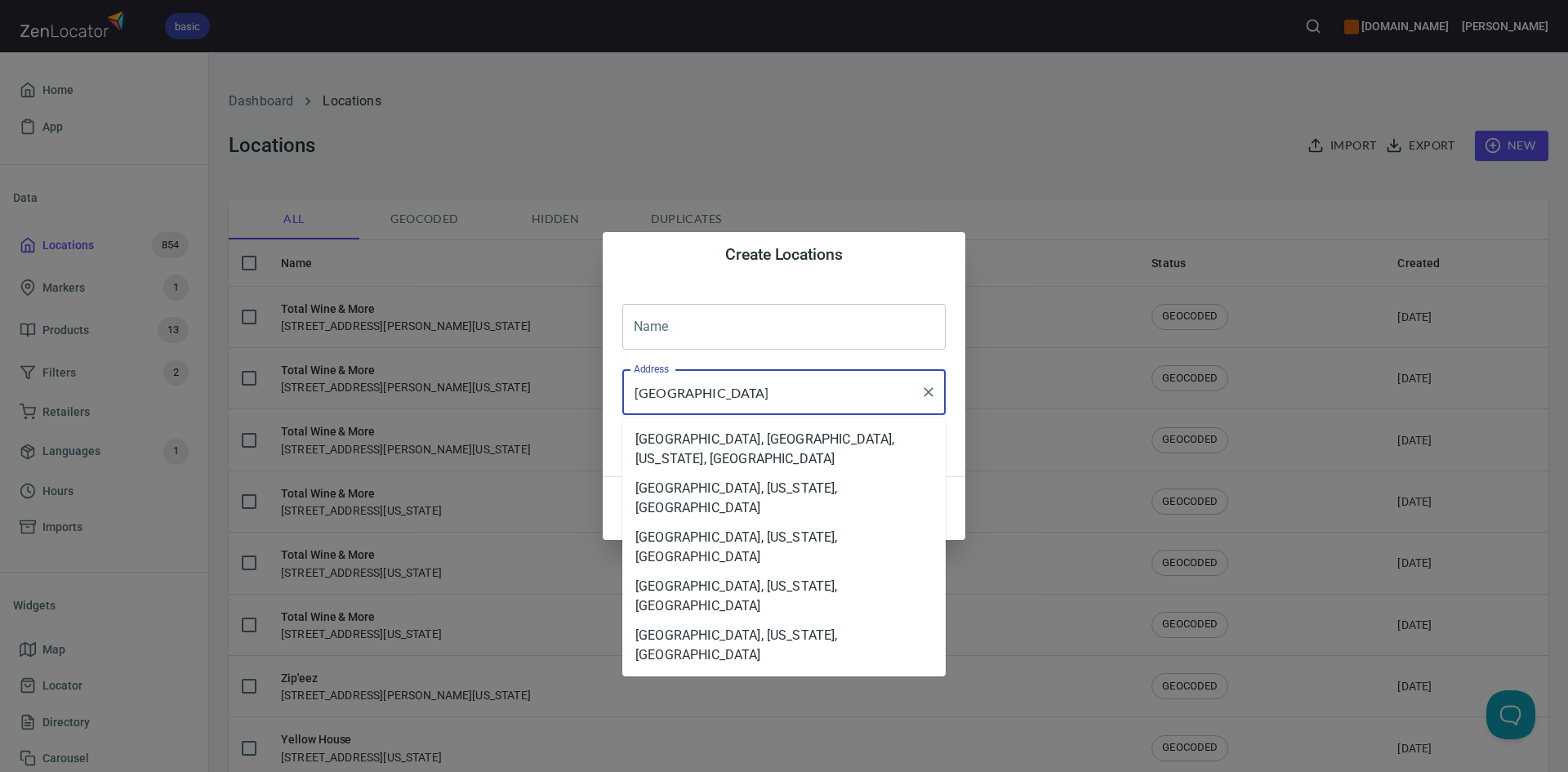
click at [636, 392] on input "St Fort Worth, TX, 76132" at bounding box center [772, 392] width 284 height 31
drag, startPoint x: 636, startPoint y: 391, endPoint x: 816, endPoint y: 398, distance: 180.1
click at [818, 397] on input "St Fort Worth, TX, 76132" at bounding box center [772, 392] width 284 height 31
drag, startPoint x: 749, startPoint y: 407, endPoint x: 628, endPoint y: 401, distance: 121.1
click at [628, 401] on div "St Fort Worth, TX, 76132 Address" at bounding box center [784, 392] width 323 height 46
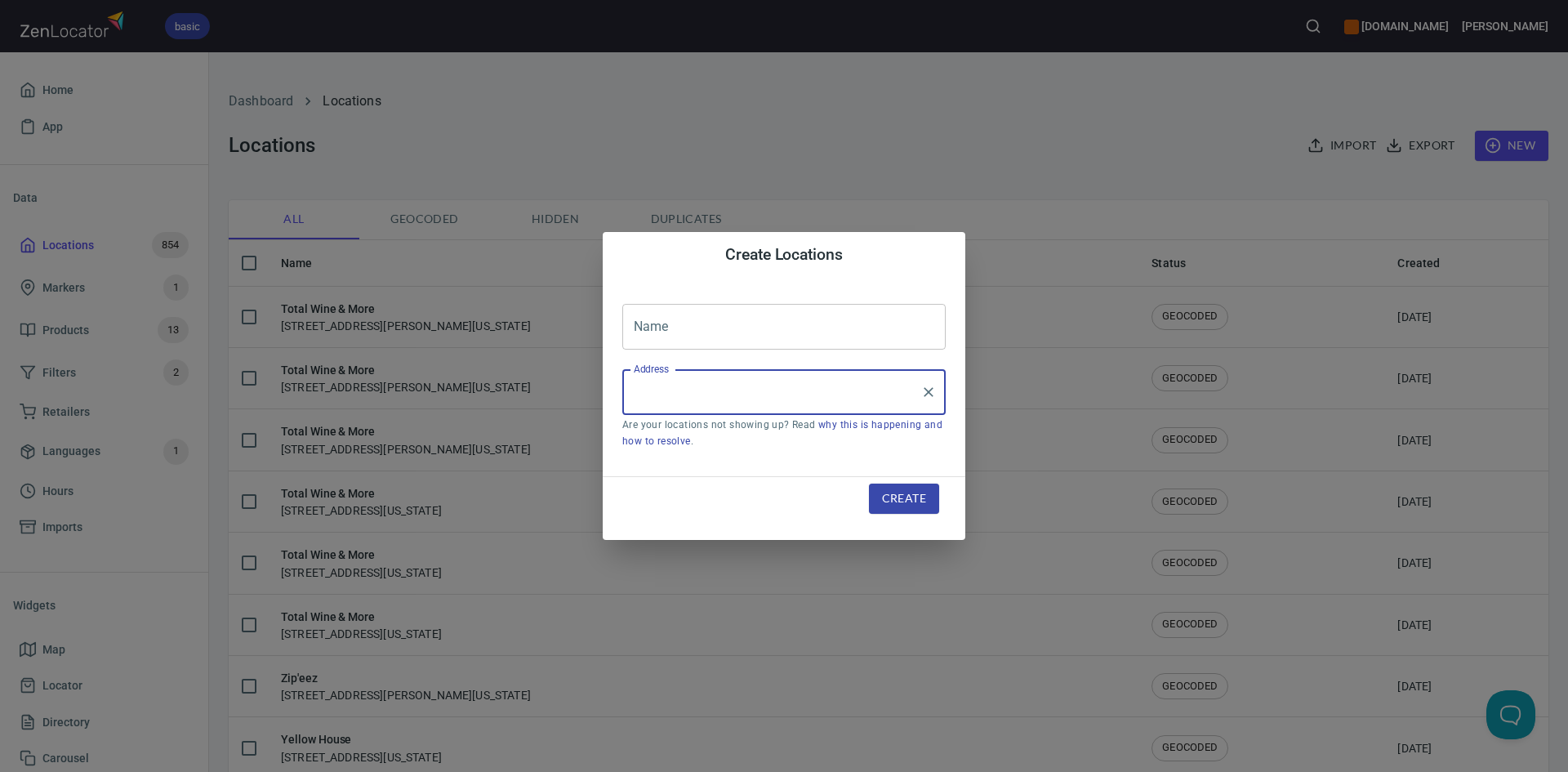
paste input "5200 S Hulen StFort Worth, TX, 76132"
click at [726, 391] on input "5200 S Hulen StFort Worth, TX, 76132" at bounding box center [772, 392] width 284 height 31
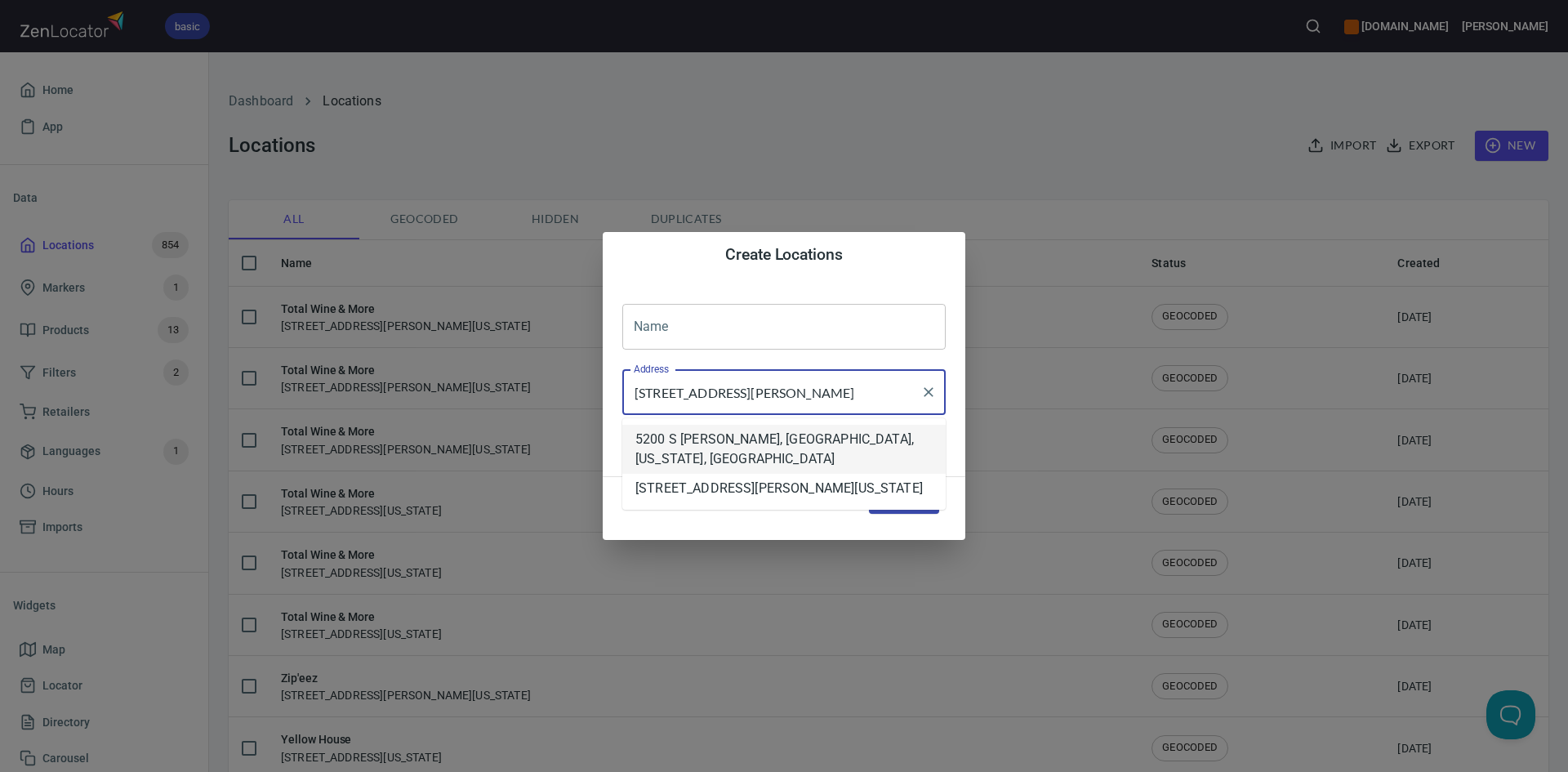
click at [888, 441] on li "5200 S [PERSON_NAME], [GEOGRAPHIC_DATA], [US_STATE], [GEOGRAPHIC_DATA]" at bounding box center [784, 449] width 323 height 49
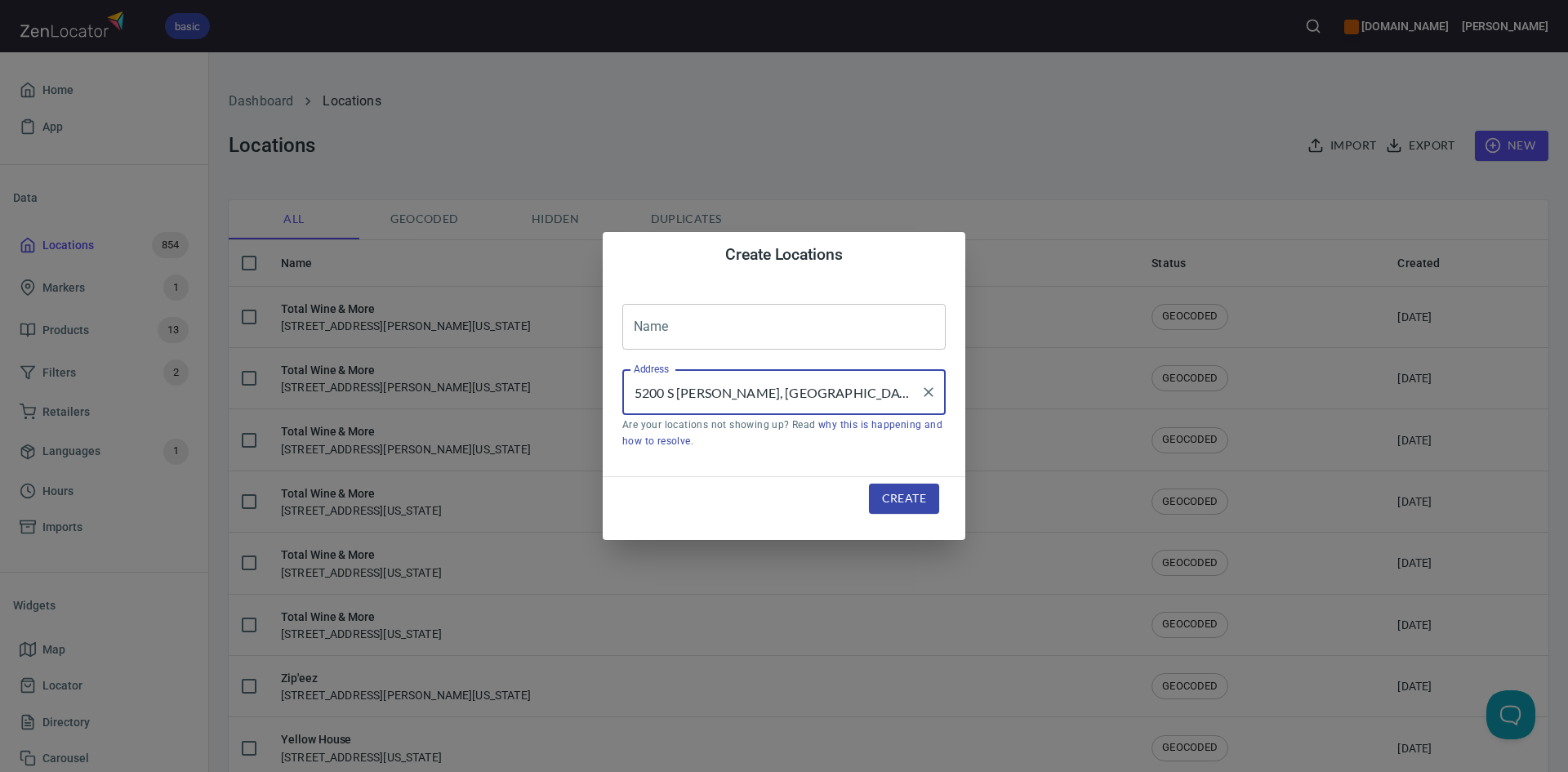
type input "5200 S [PERSON_NAME], [GEOGRAPHIC_DATA], [US_STATE], [GEOGRAPHIC_DATA]"
drag, startPoint x: 915, startPoint y: 500, endPoint x: 904, endPoint y: 486, distance: 17.8
click at [910, 497] on span "Create" at bounding box center [904, 498] width 44 height 20
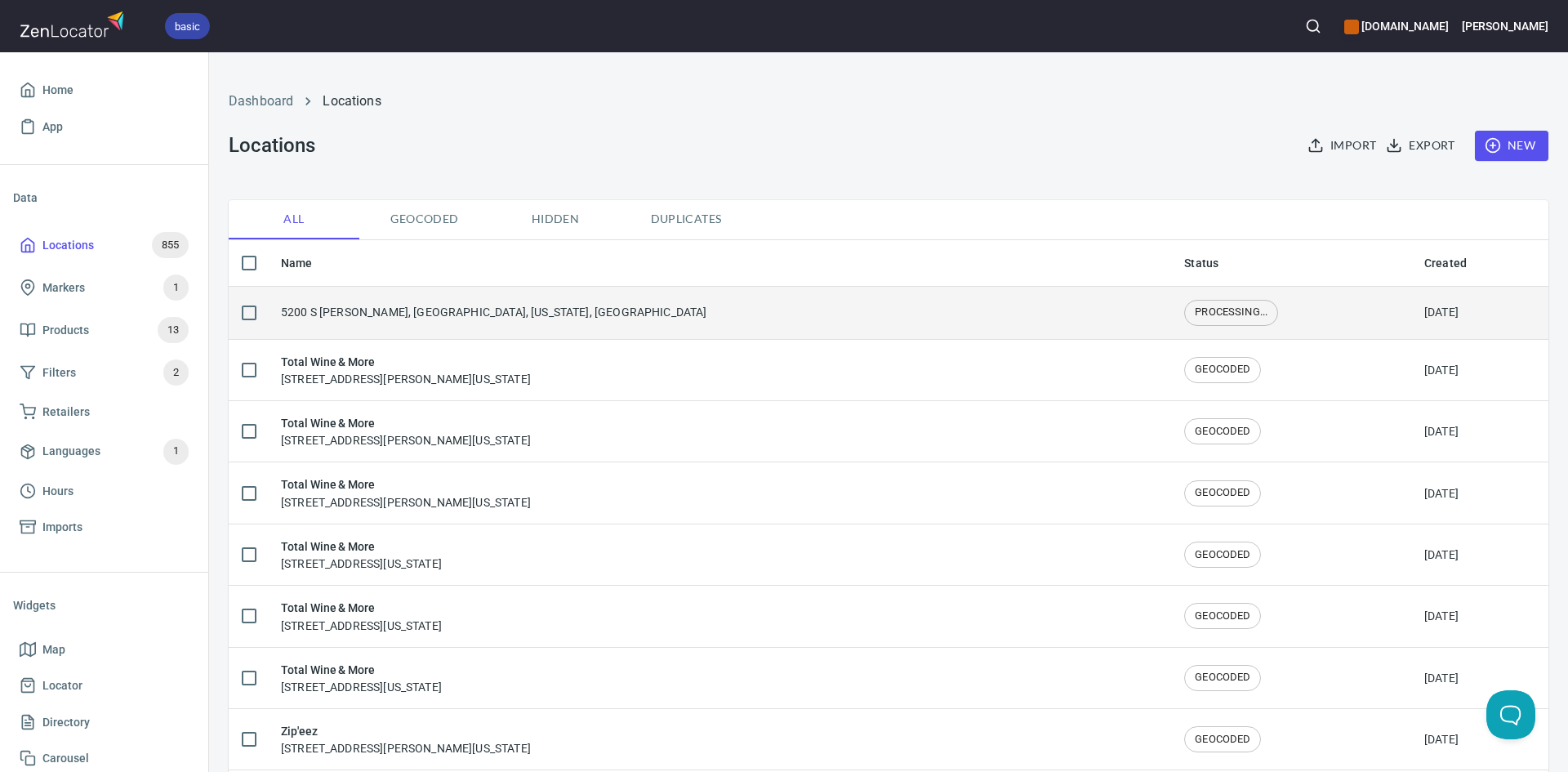
click at [561, 324] on td "5200 S [PERSON_NAME], [GEOGRAPHIC_DATA], [US_STATE], [GEOGRAPHIC_DATA]" at bounding box center [720, 313] width 904 height 53
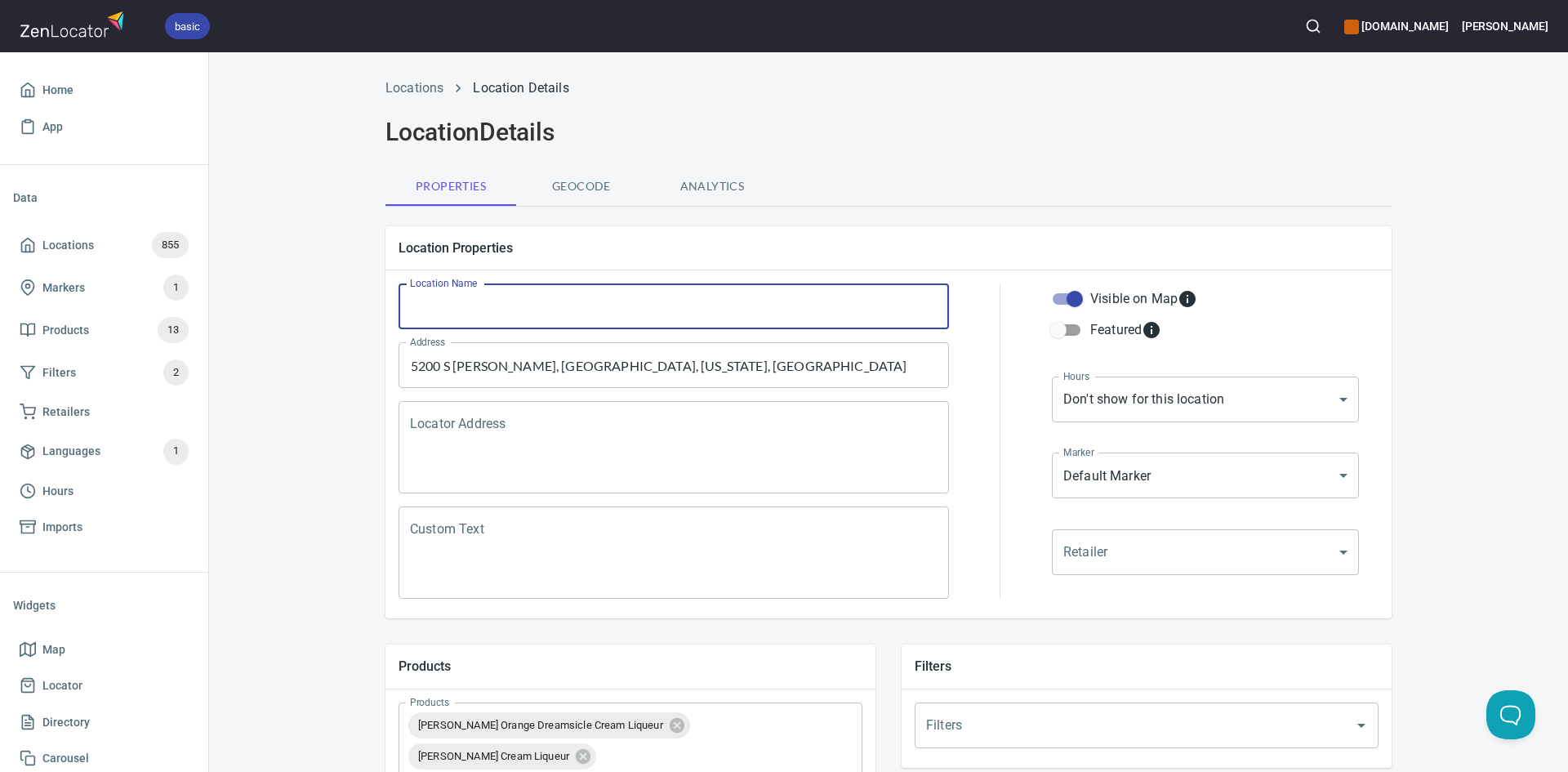
click at [575, 308] on input "Location Name" at bounding box center [673, 306] width 550 height 46
type input "Total Wine & More"
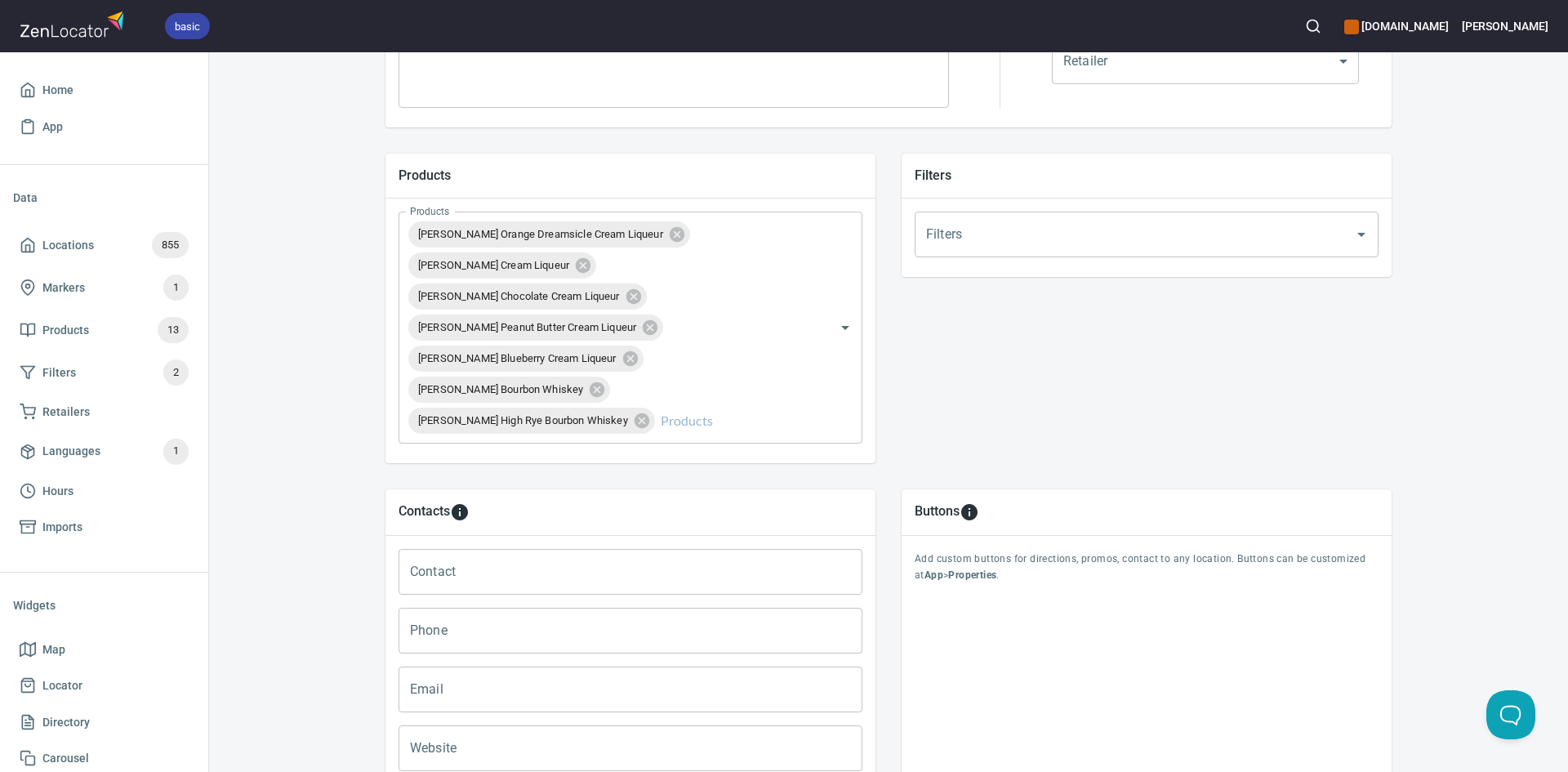
scroll to position [653, 0]
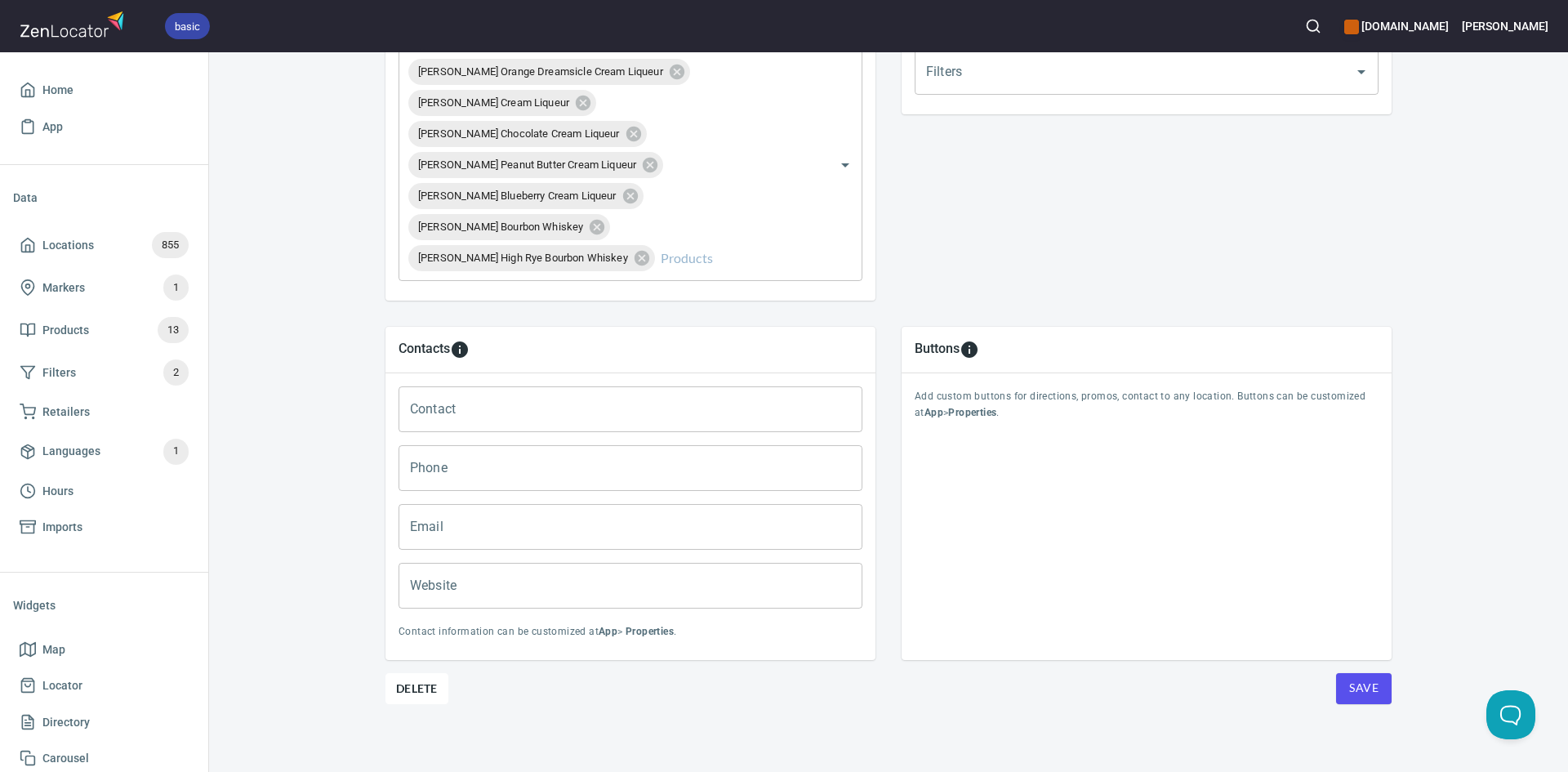
click at [1342, 687] on button "Save" at bounding box center [1364, 688] width 55 height 31
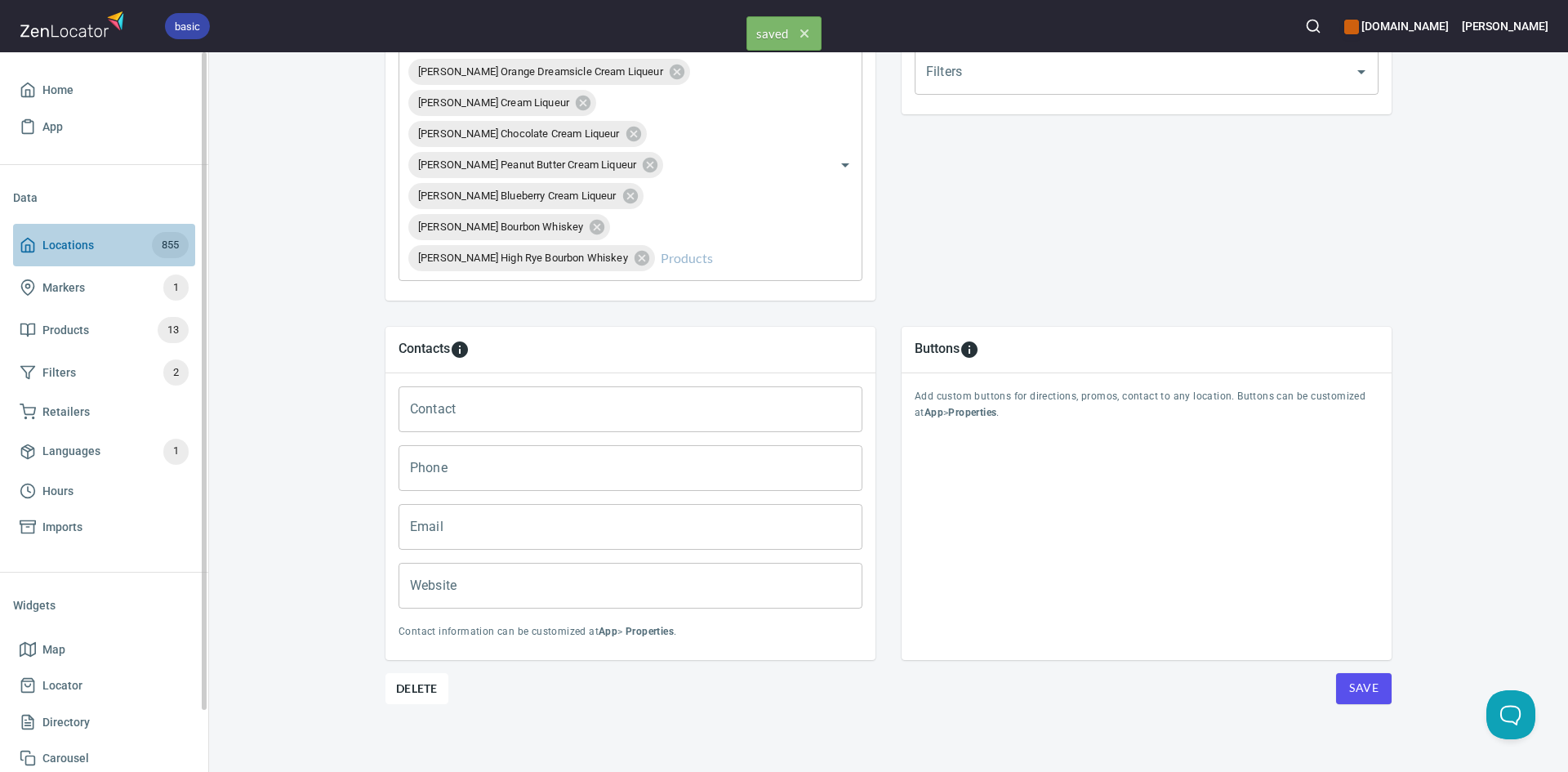
click at [29, 243] on icon at bounding box center [28, 244] width 16 height 16
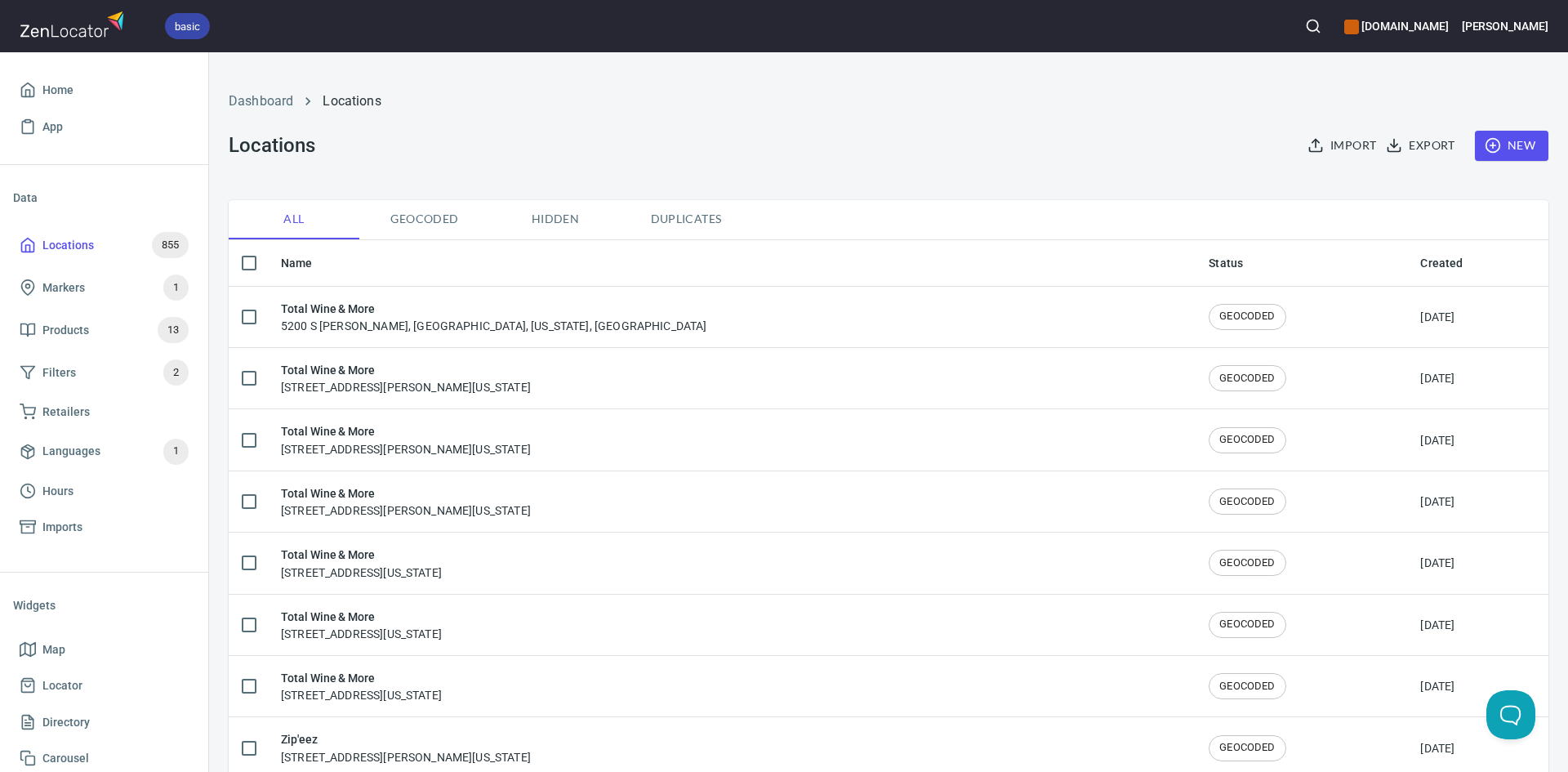
click at [1510, 146] on span "New" at bounding box center [1512, 145] width 48 height 20
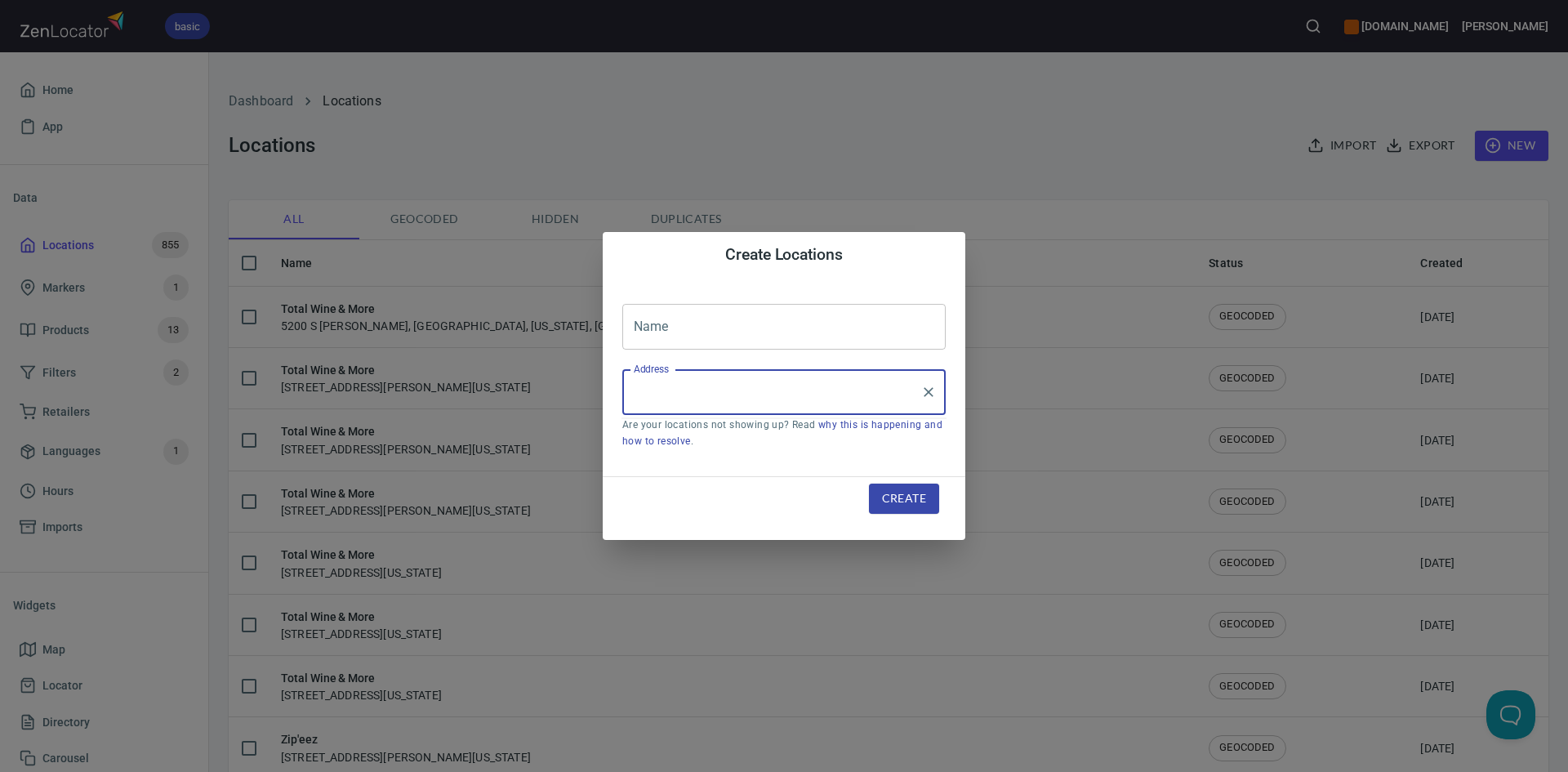
click at [752, 400] on input "Address" at bounding box center [772, 392] width 284 height 31
paste input "125 NW Loop 410 Ste260San Antonio, TX, 78216"
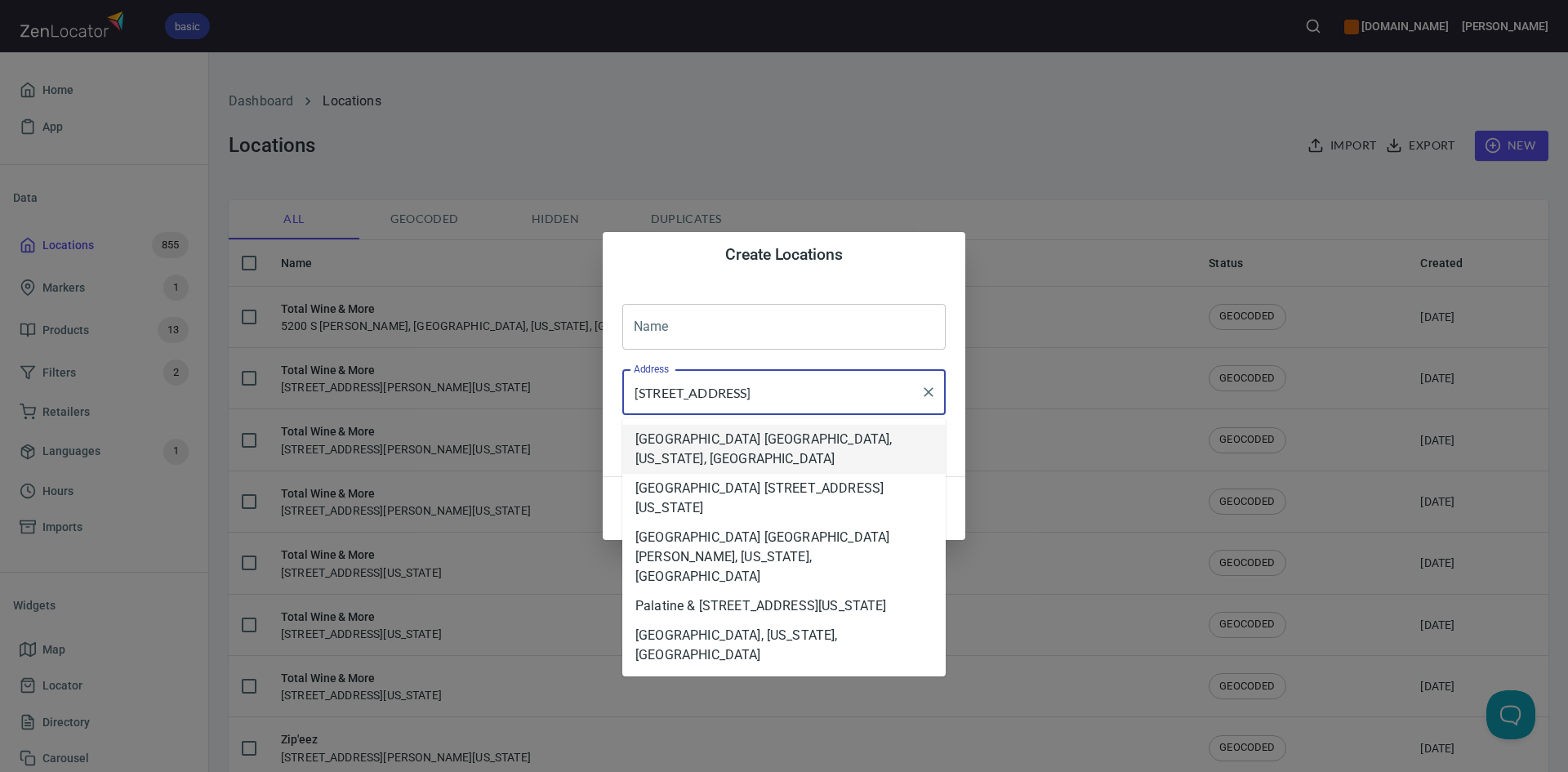
drag, startPoint x: 745, startPoint y: 462, endPoint x: 726, endPoint y: 423, distance: 43.4
click at [743, 458] on li "[GEOGRAPHIC_DATA] [GEOGRAPHIC_DATA], [US_STATE], [GEOGRAPHIC_DATA]" at bounding box center [784, 449] width 323 height 49
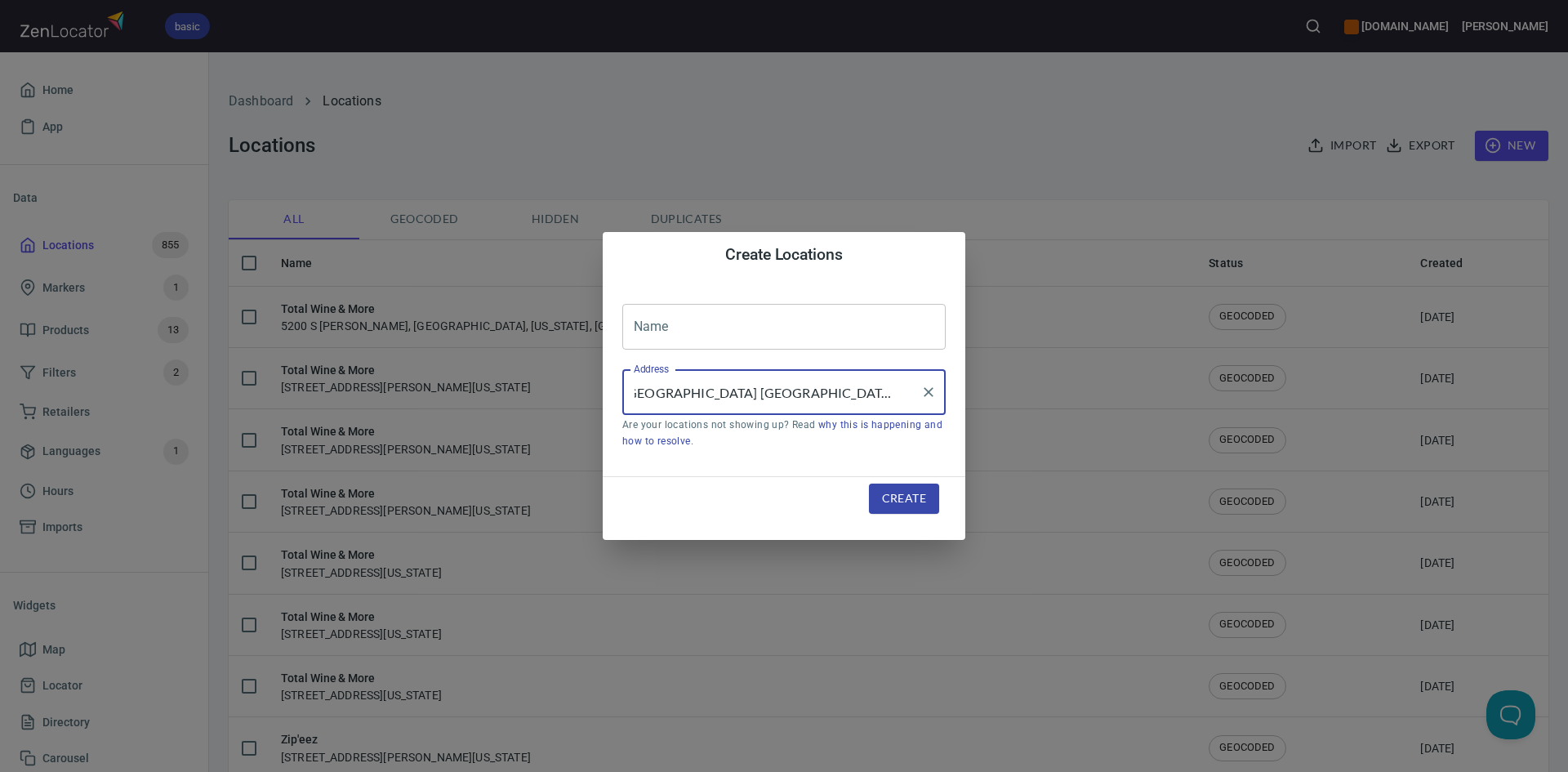
type input "[GEOGRAPHIC_DATA] [GEOGRAPHIC_DATA], [US_STATE], [GEOGRAPHIC_DATA]"
click at [682, 315] on input "text" at bounding box center [784, 327] width 323 height 46
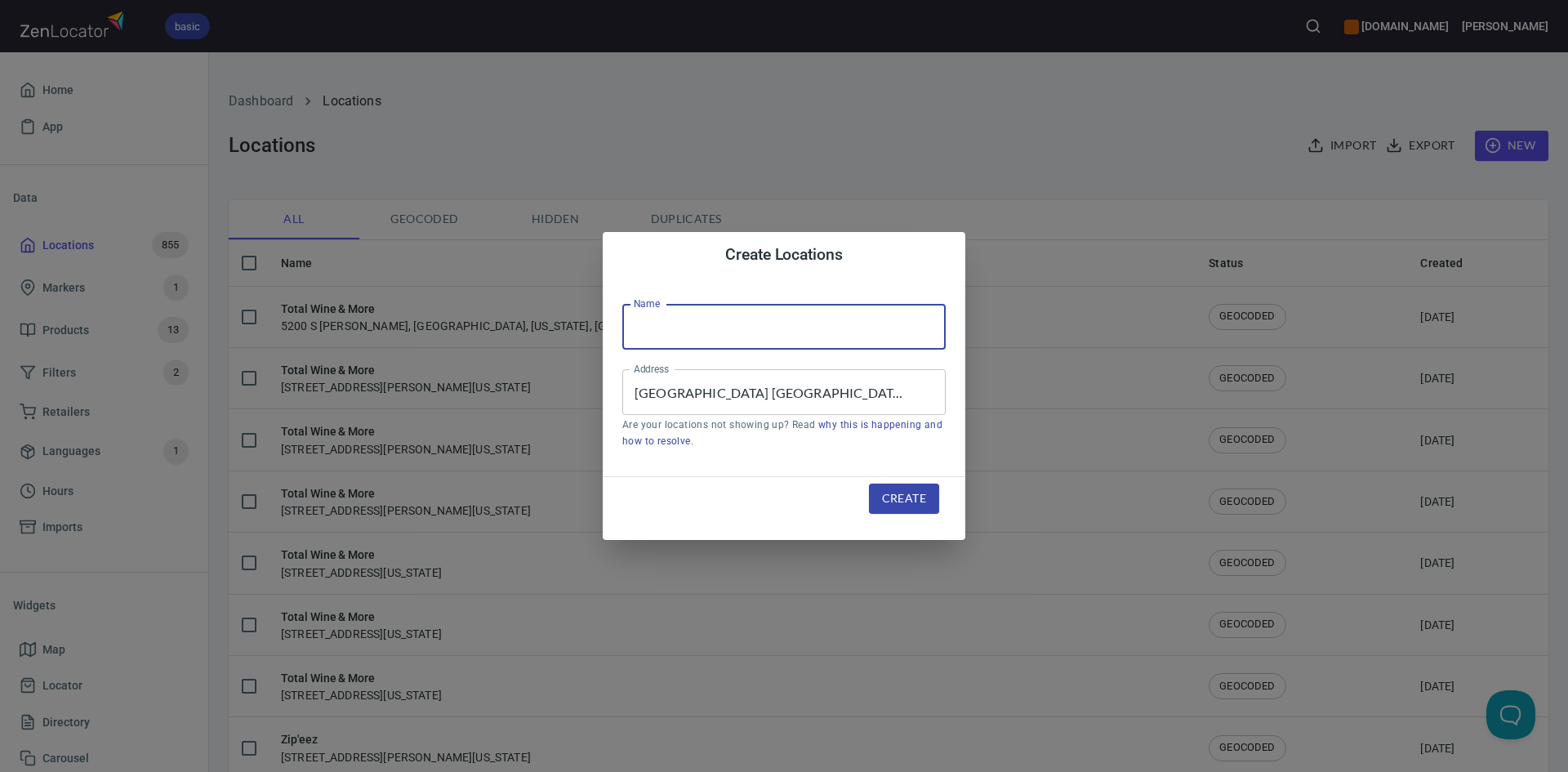
type input "Total Wine & More"
drag, startPoint x: 898, startPoint y: 500, endPoint x: 886, endPoint y: 477, distance: 25.9
click at [897, 501] on span "Create" at bounding box center [904, 498] width 44 height 20
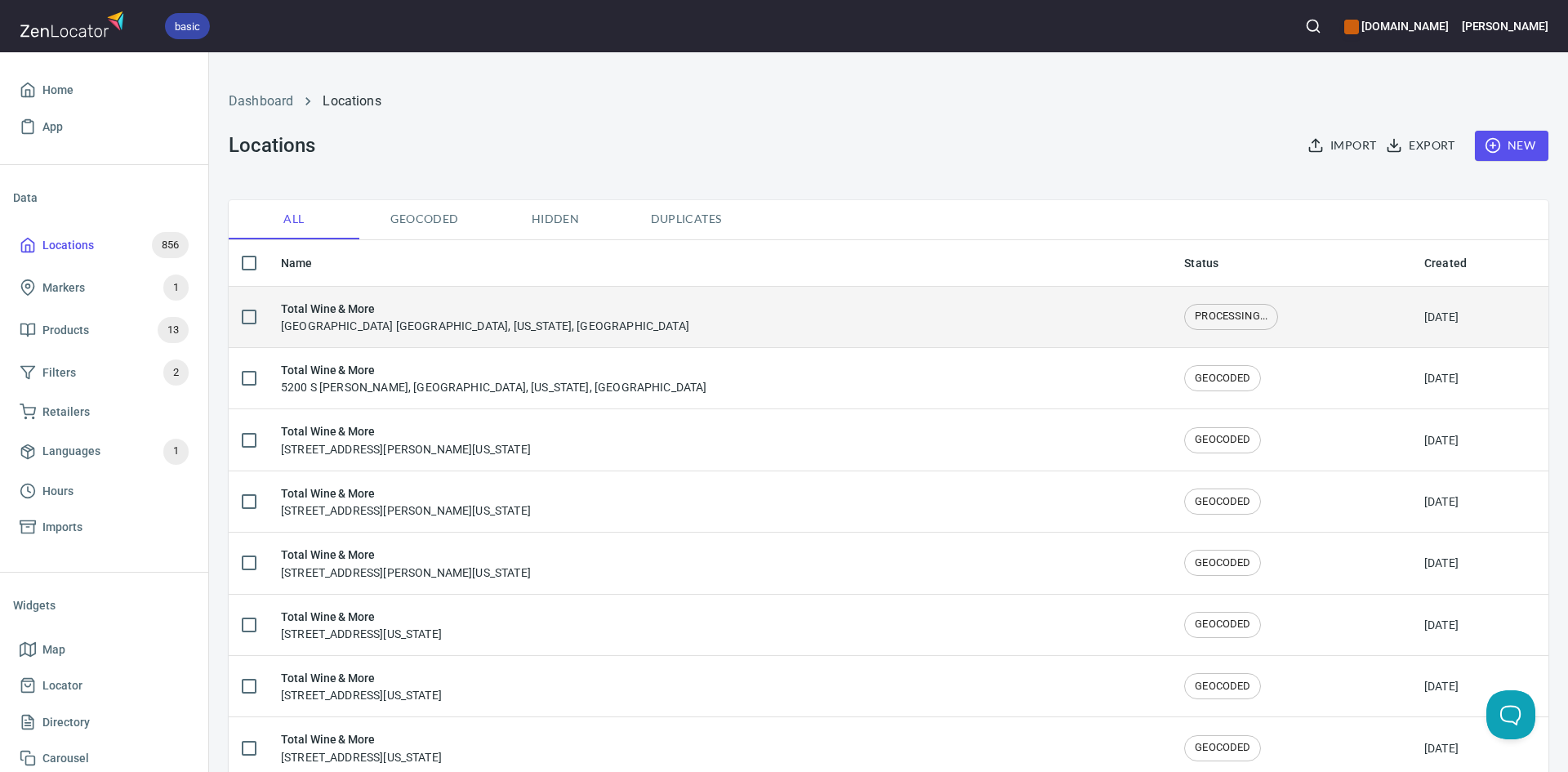
click at [641, 326] on div "Total Wine & More Northwest Loop 410 & Southwest Loop 410, San Antonio, Texas, …" at bounding box center [485, 316] width 408 height 34
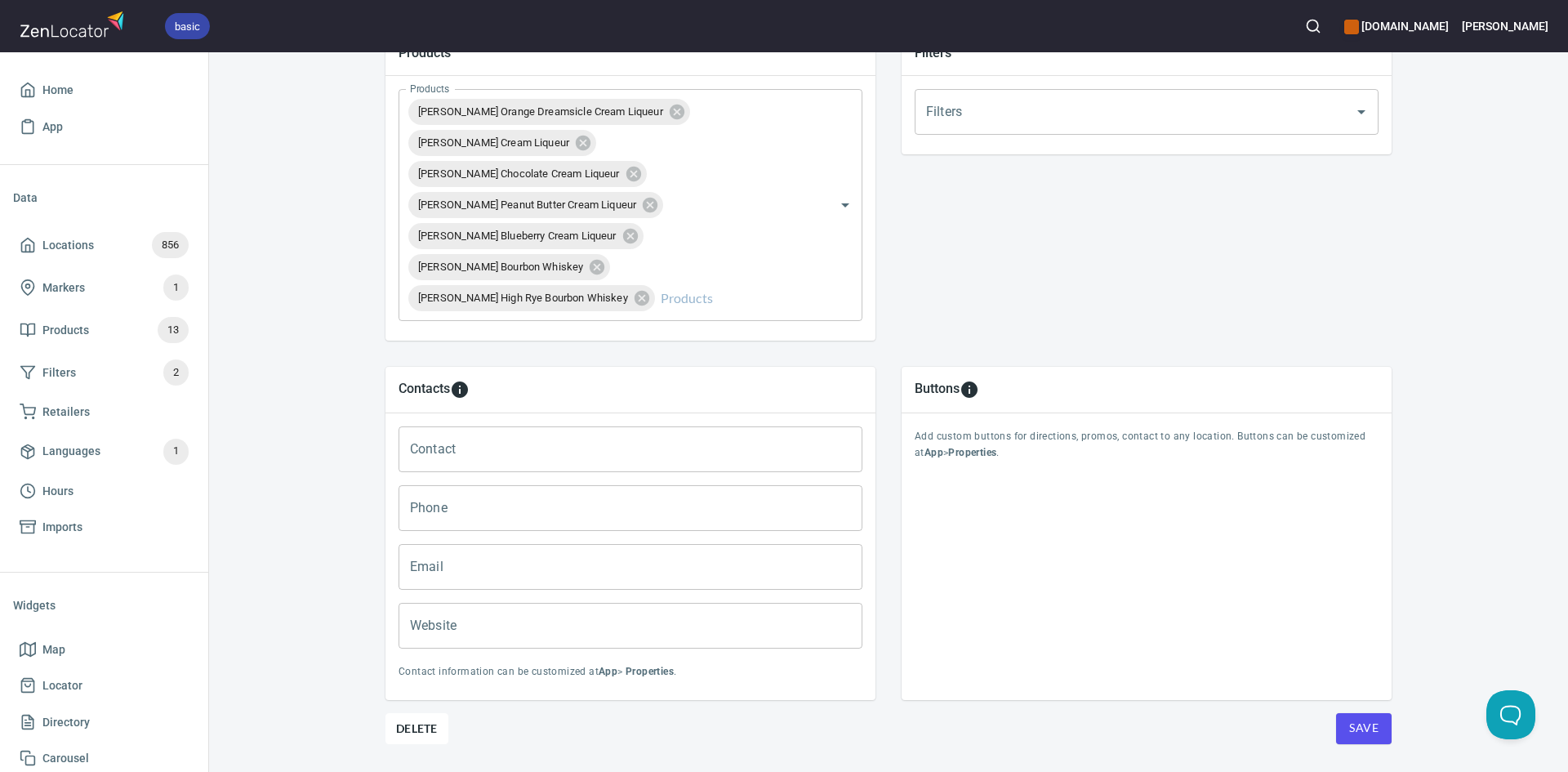
scroll to position [658, 0]
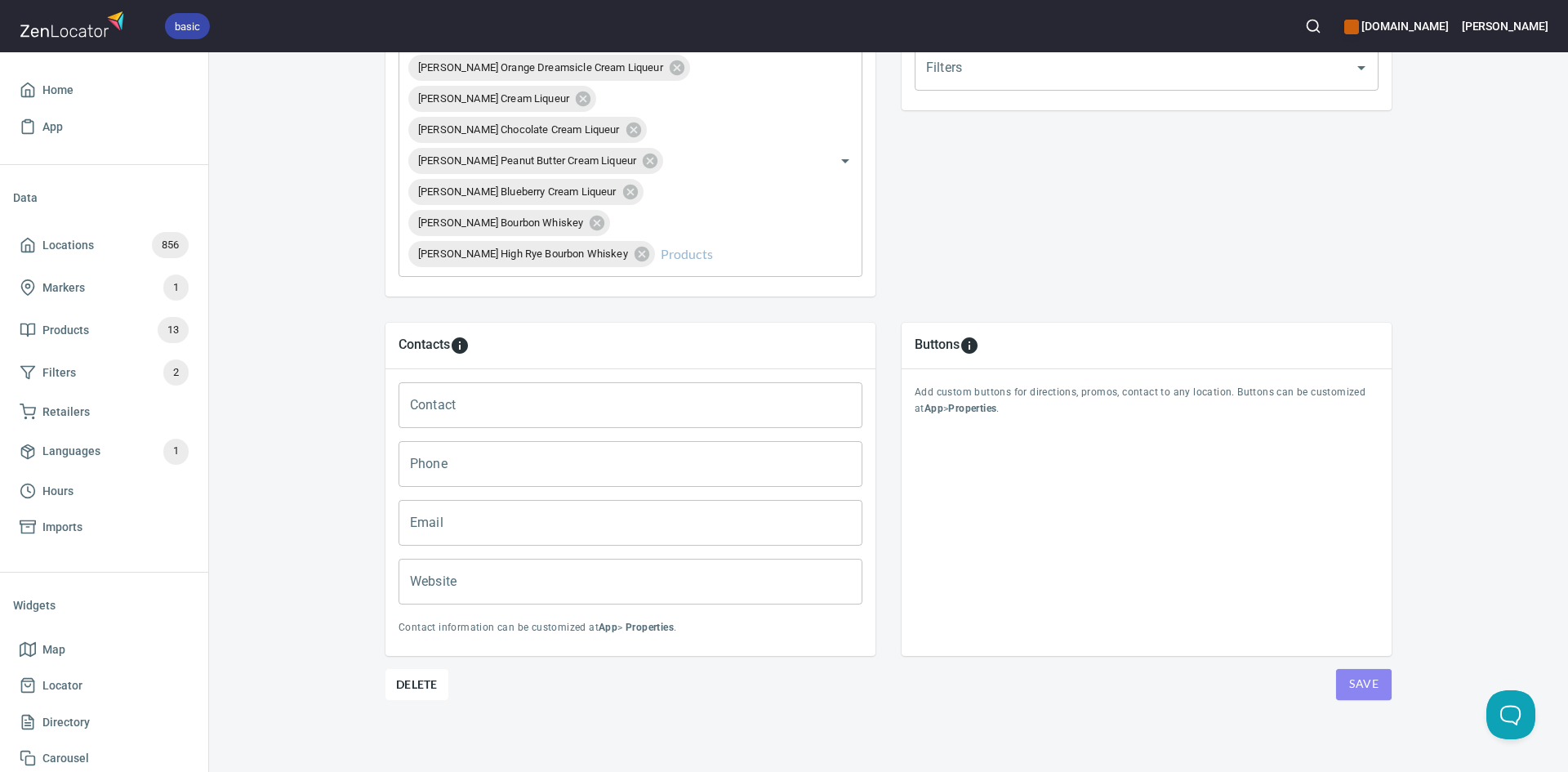
drag, startPoint x: 1356, startPoint y: 679, endPoint x: 1364, endPoint y: 675, distance: 8.9
click at [1358, 680] on span "Save" at bounding box center [1363, 683] width 30 height 20
click at [1364, 676] on button "Save" at bounding box center [1364, 684] width 55 height 31
drag, startPoint x: 1348, startPoint y: 700, endPoint x: 1332, endPoint y: 659, distance: 44.0
click at [1329, 686] on div "Save" at bounding box center [1350, 684] width 84 height 31
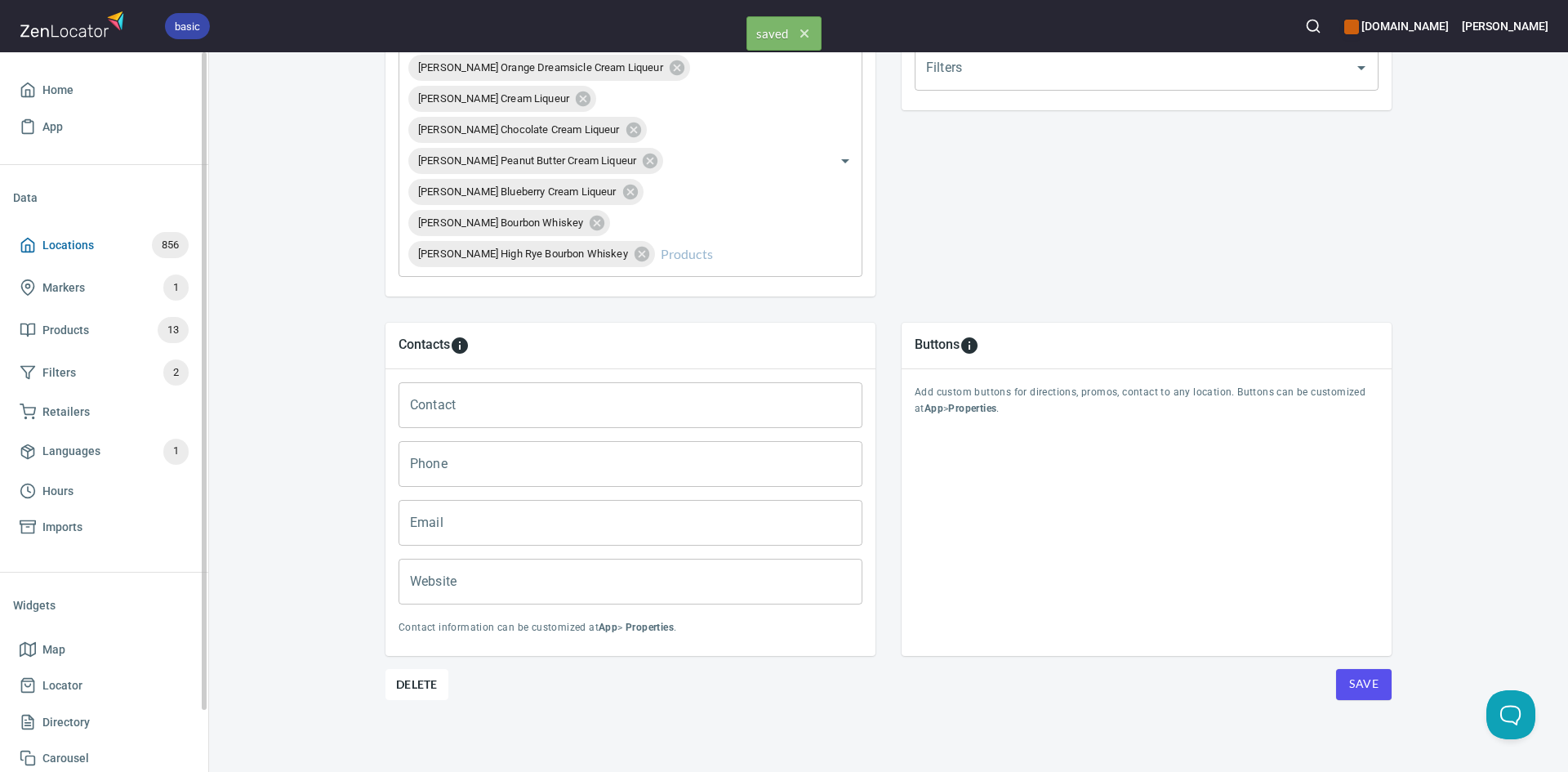
click at [22, 239] on icon at bounding box center [28, 244] width 16 height 16
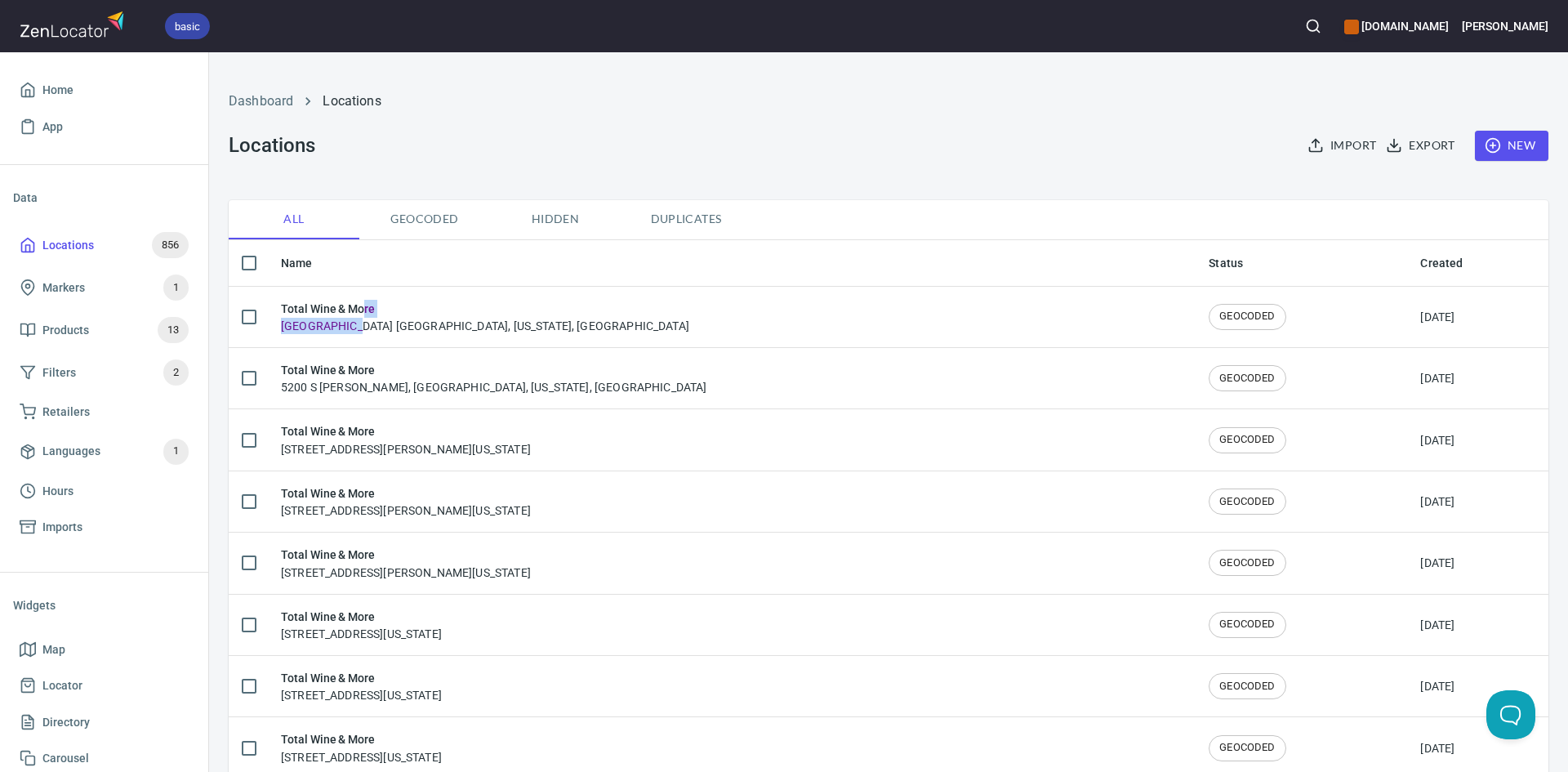
click at [353, 334] on td "Total Wine & More Northwest Loop 410 & Southwest Loop 410, San Antonio, Texas, …" at bounding box center [731, 316] width 927 height 61
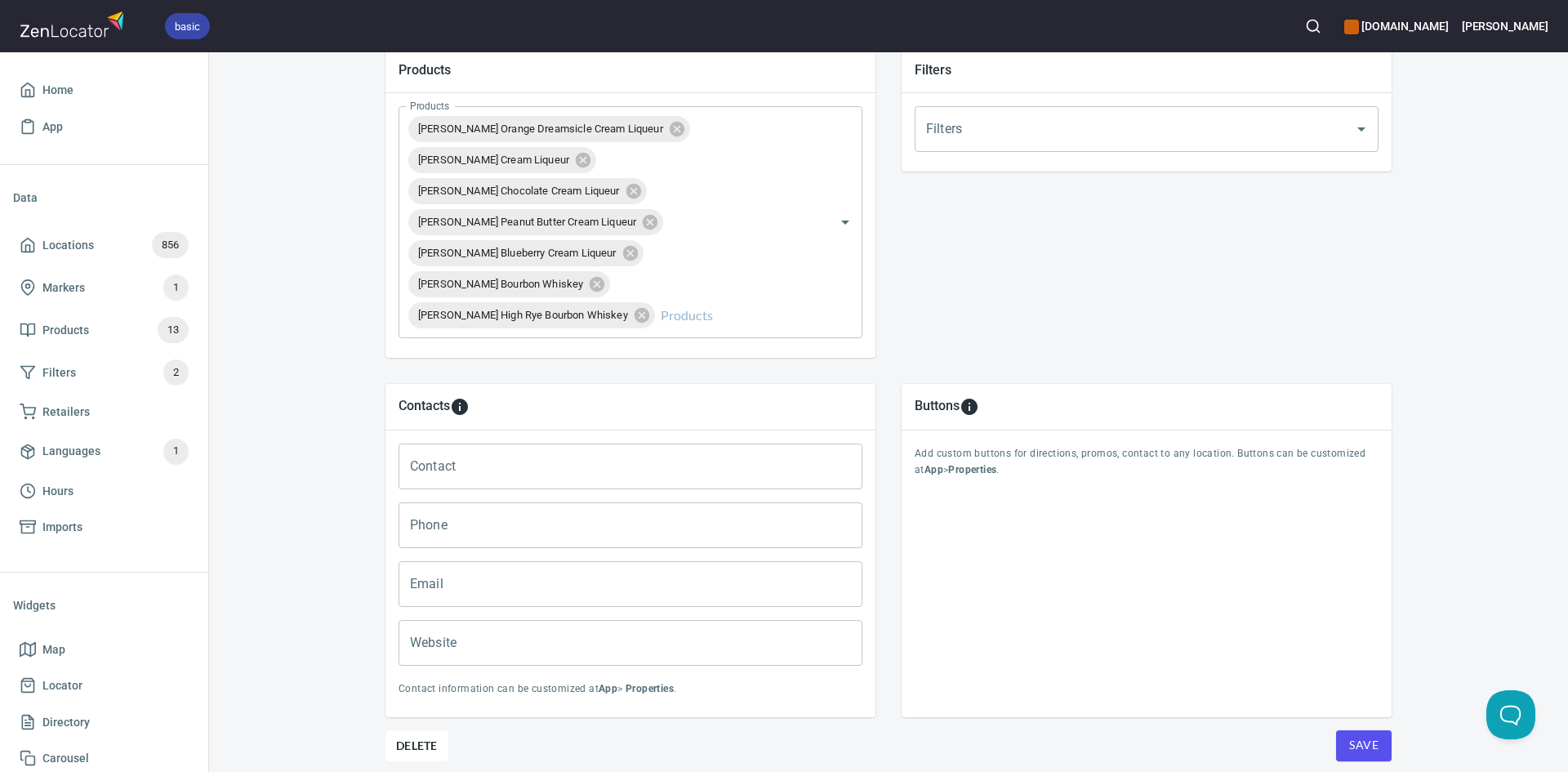
scroll to position [658, 0]
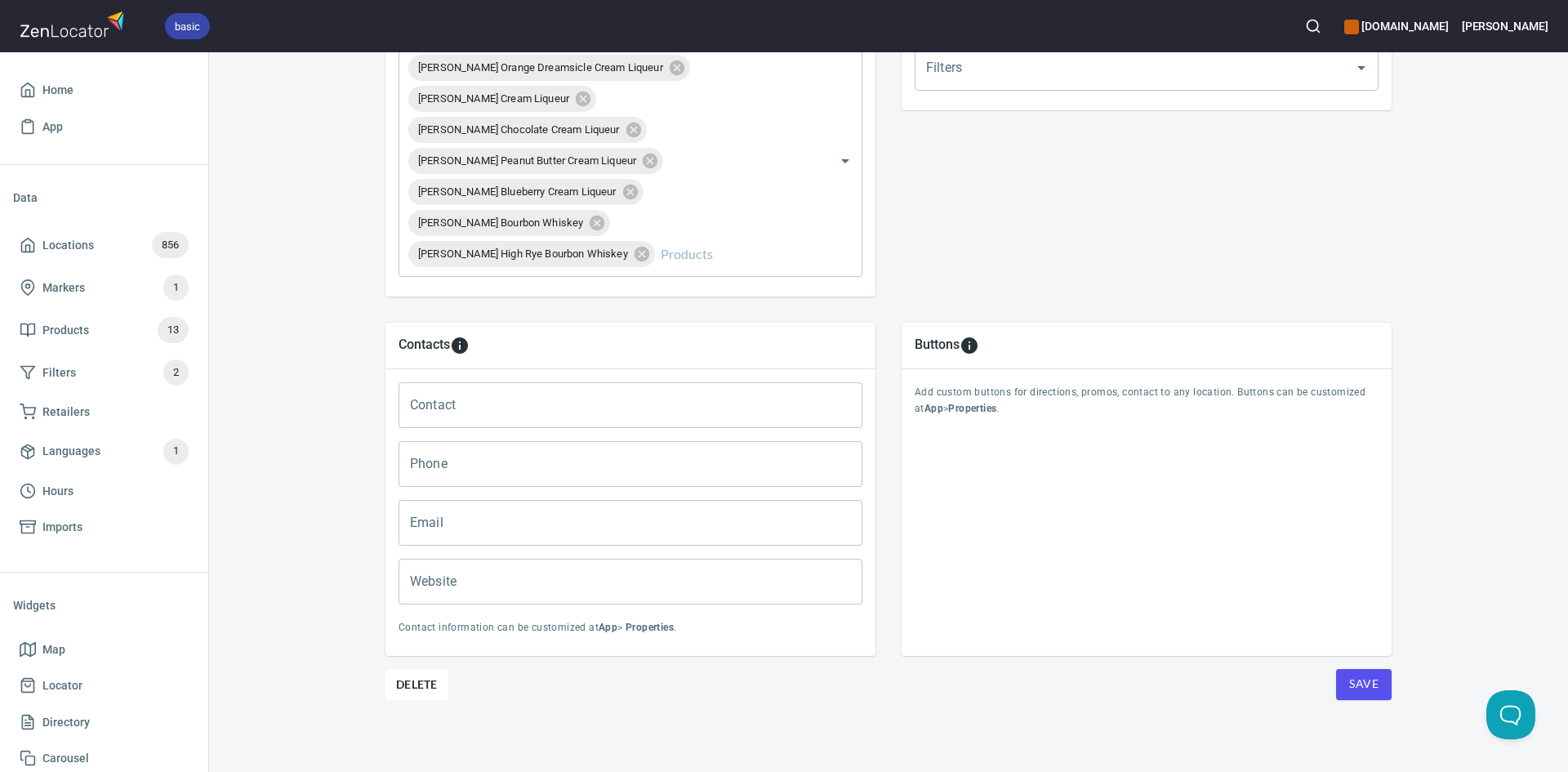
click at [1357, 687] on span "Save" at bounding box center [1363, 683] width 30 height 20
click at [1354, 690] on span "Save" at bounding box center [1363, 683] width 30 height 20
click at [33, 248] on icon at bounding box center [28, 245] width 12 height 14
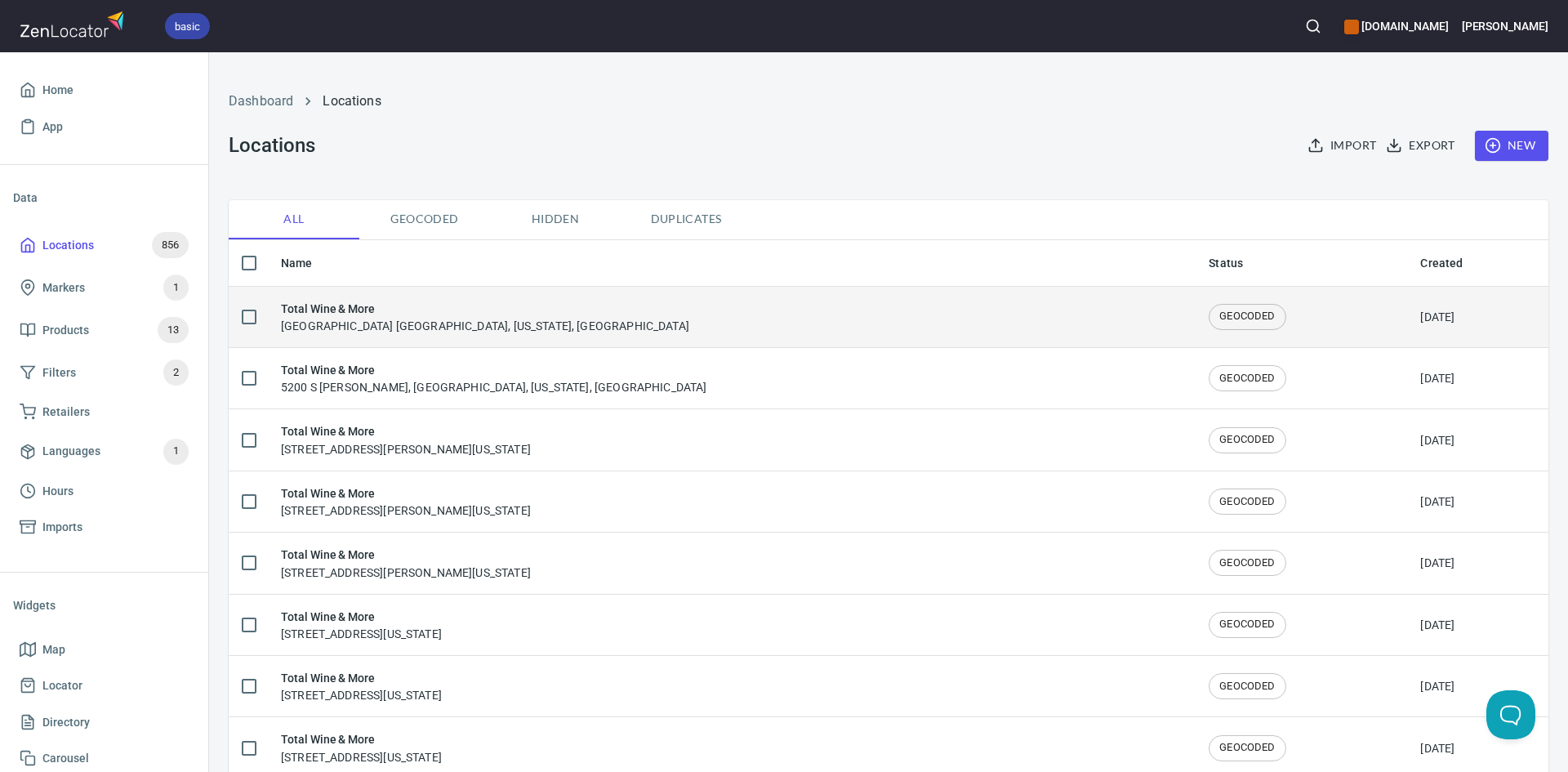
click at [524, 339] on td "Total Wine & More Northwest Loop 410 & Southwest Loop 410, San Antonio, Texas, …" at bounding box center [731, 316] width 927 height 61
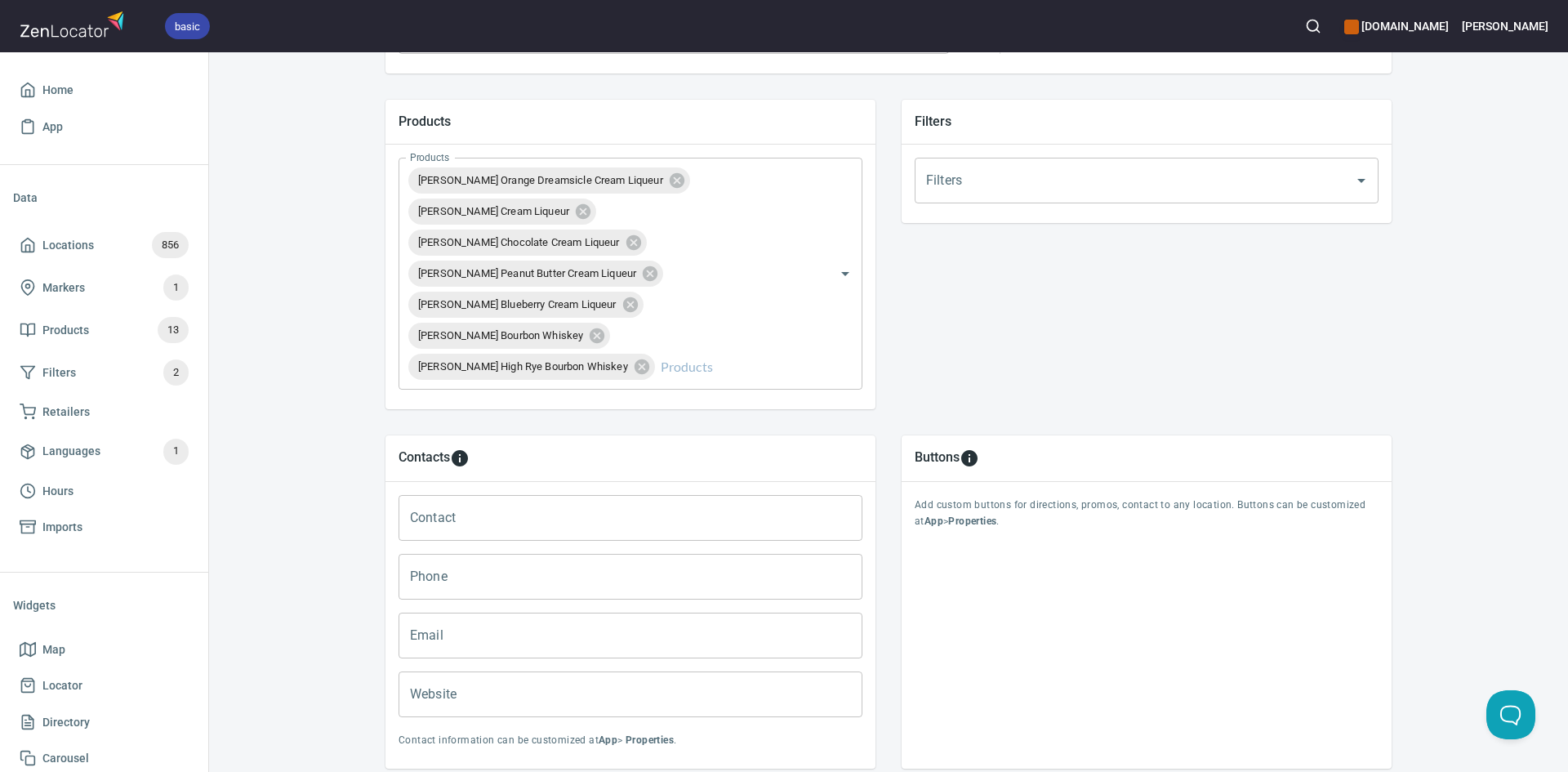
scroll to position [658, 0]
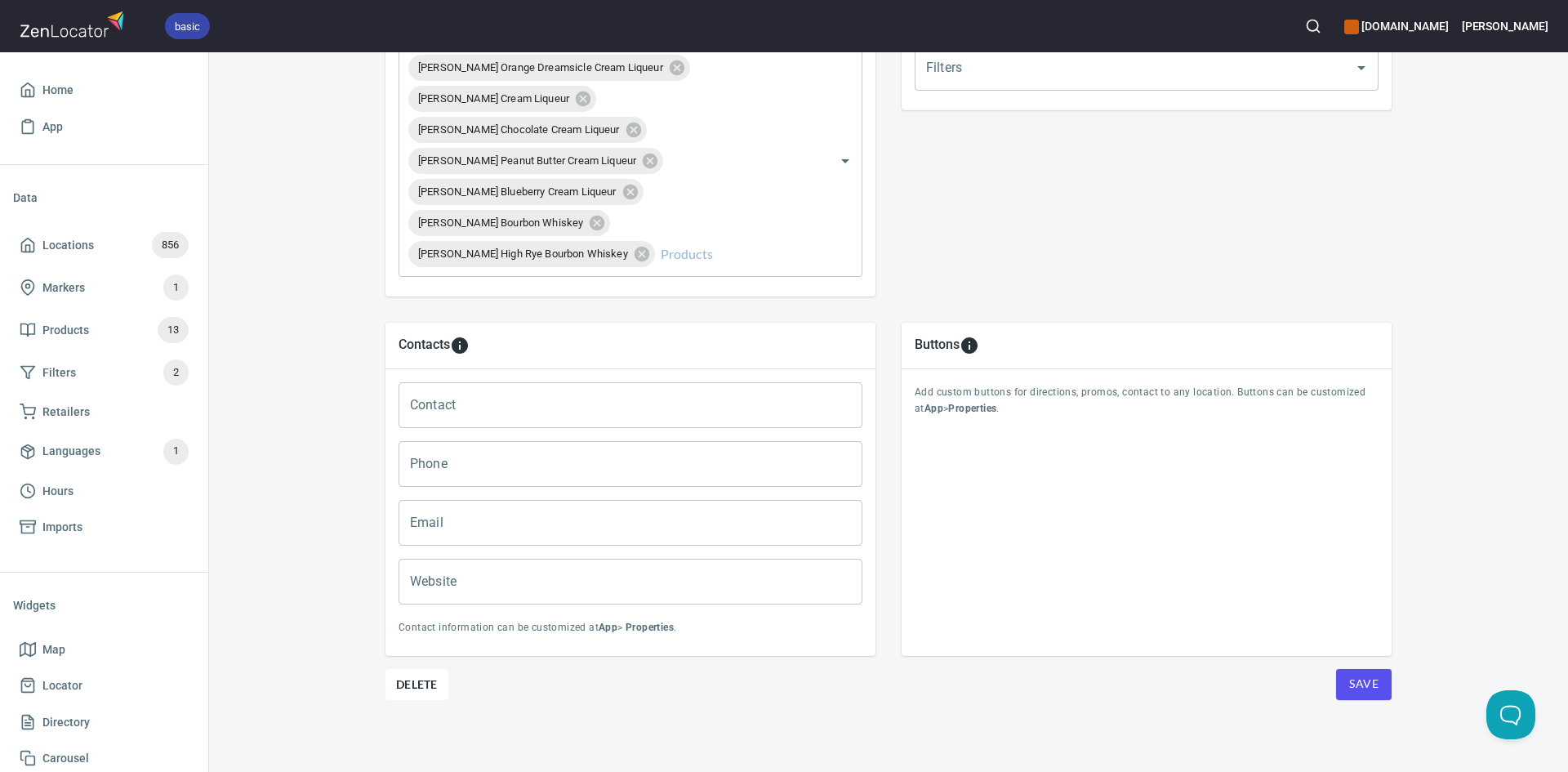
click at [1360, 684] on span "Save" at bounding box center [1363, 683] width 30 height 20
click at [28, 242] on icon at bounding box center [28, 244] width 16 height 16
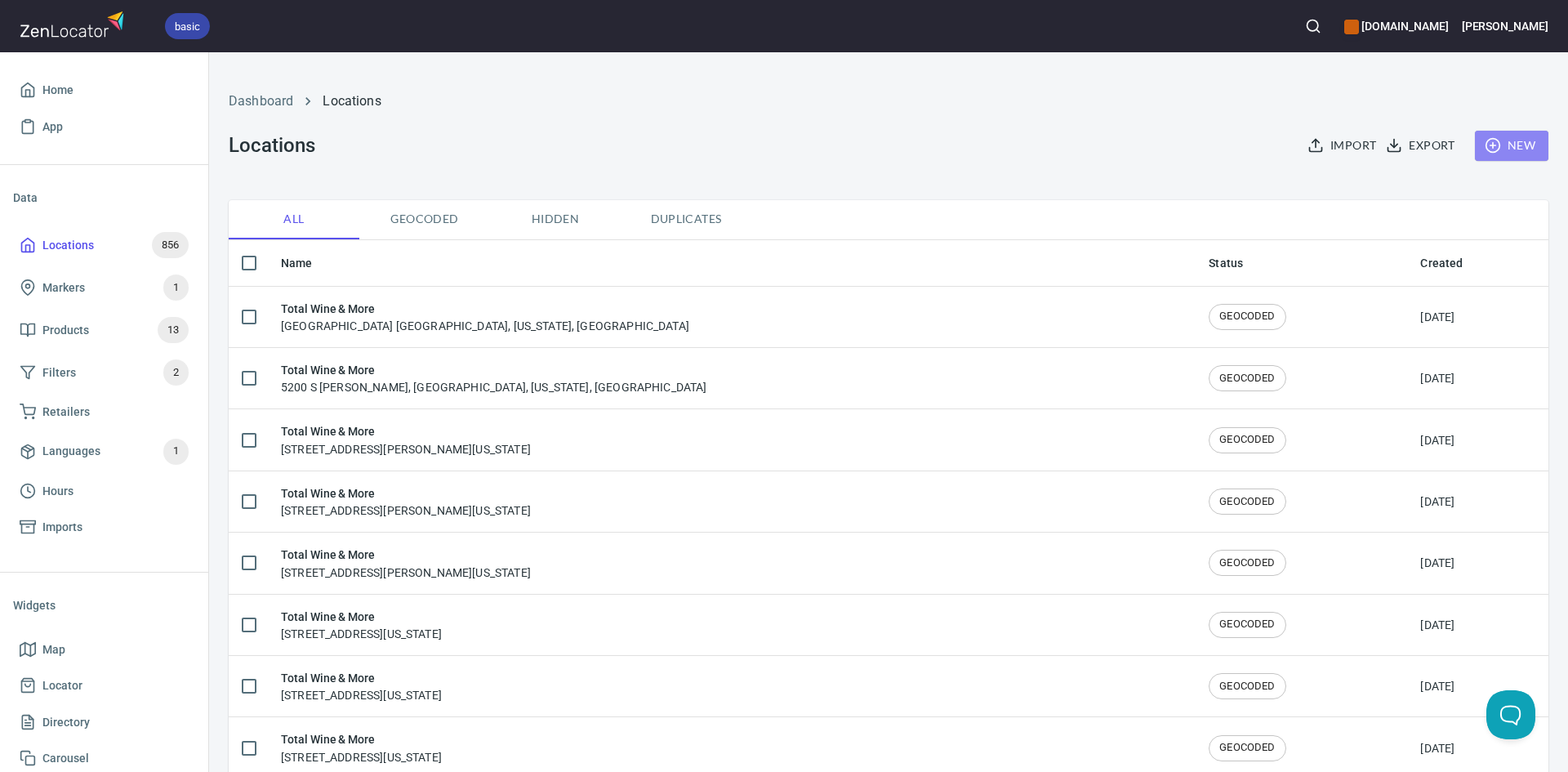
click at [1519, 140] on span "New" at bounding box center [1512, 145] width 48 height 20
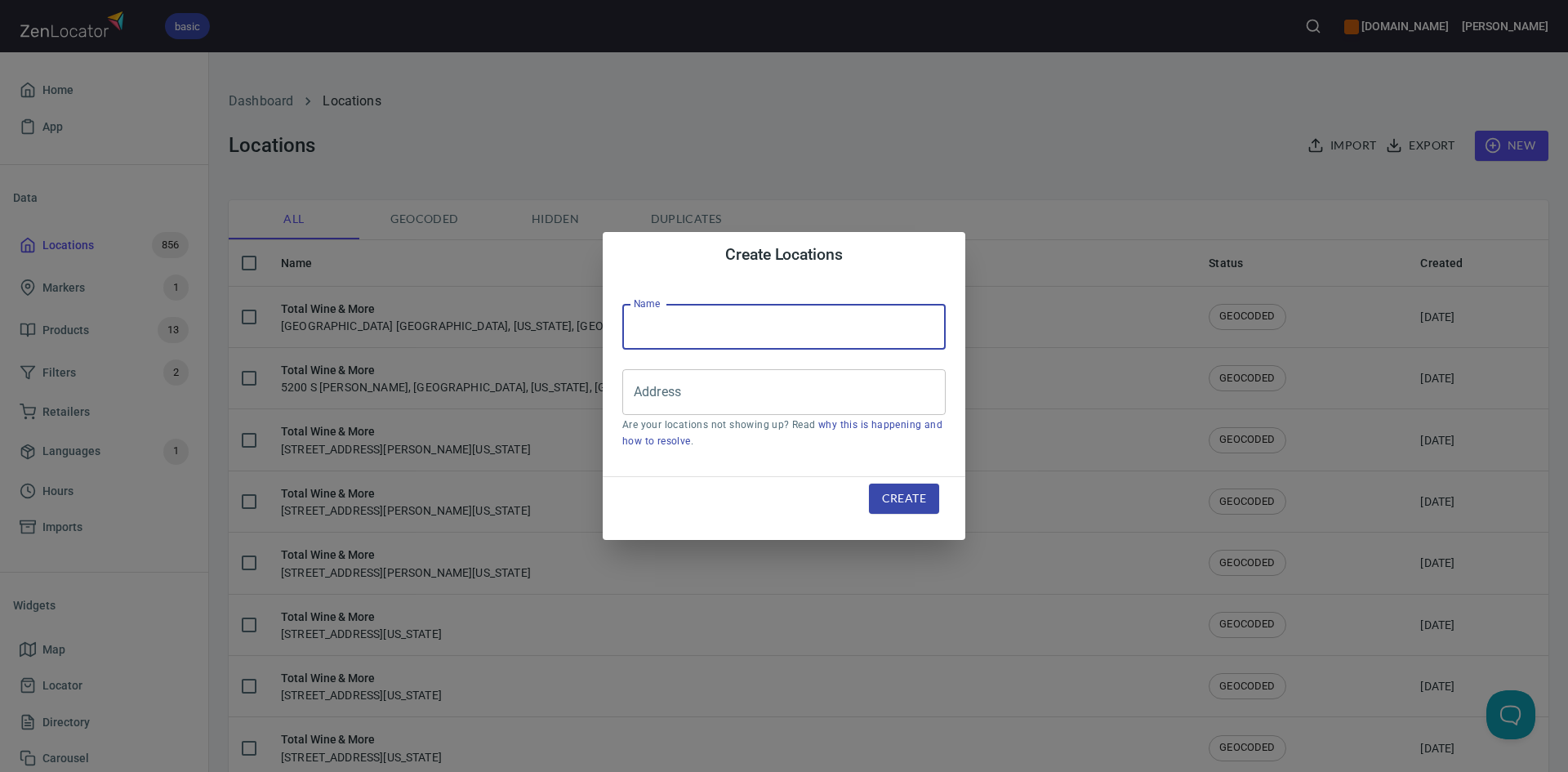
click at [899, 328] on input "text" at bounding box center [784, 327] width 323 height 46
drag, startPoint x: 898, startPoint y: 328, endPoint x: 750, endPoint y: 390, distance: 160.5
click at [751, 391] on input "Address" at bounding box center [772, 392] width 284 height 31
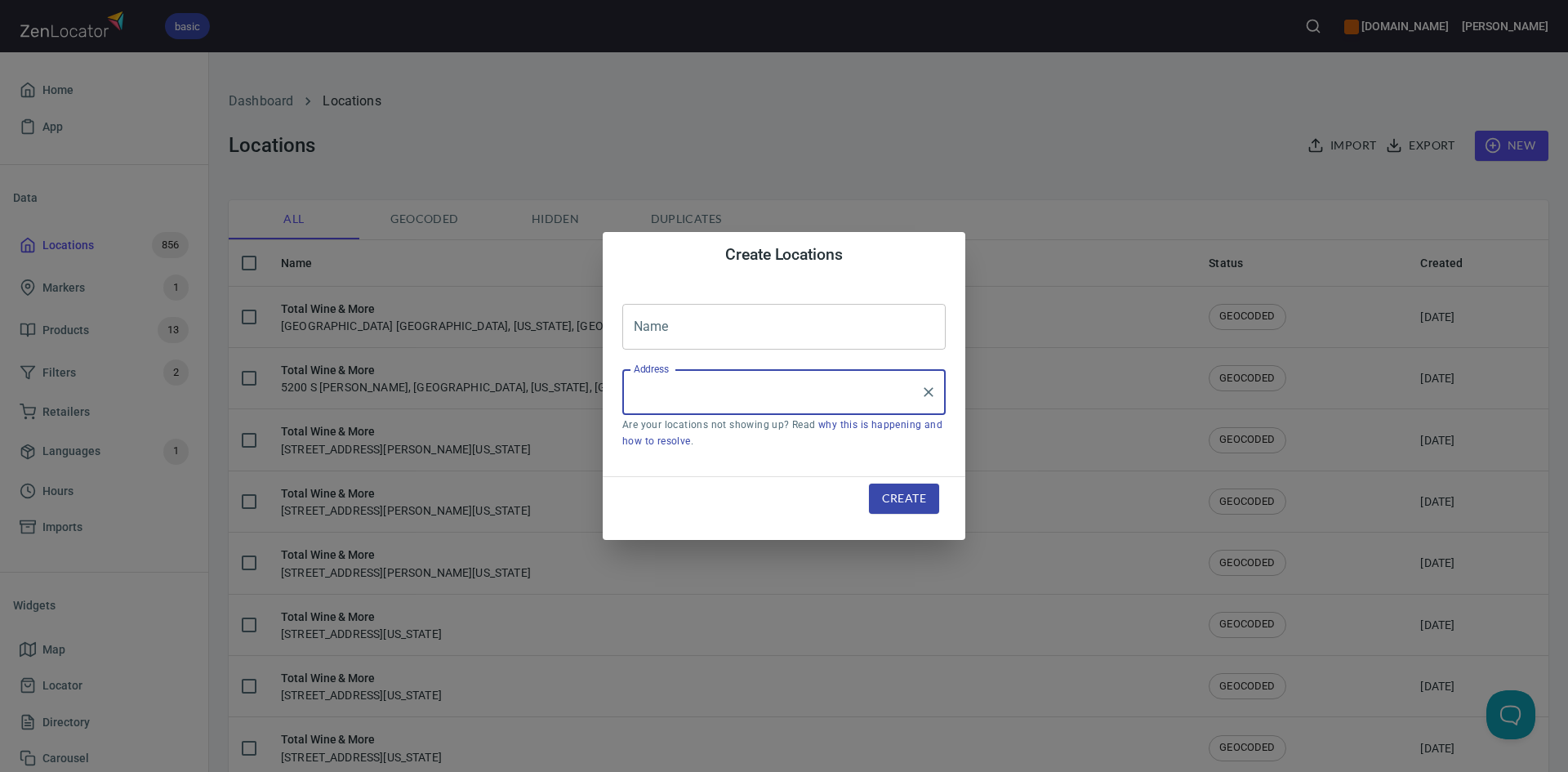
paste input "125 NW Loop 410 Ste260San Antonio, TX, 78216"
type input "125 NW Loop 410 Ste260San Antonio, TX, 78216"
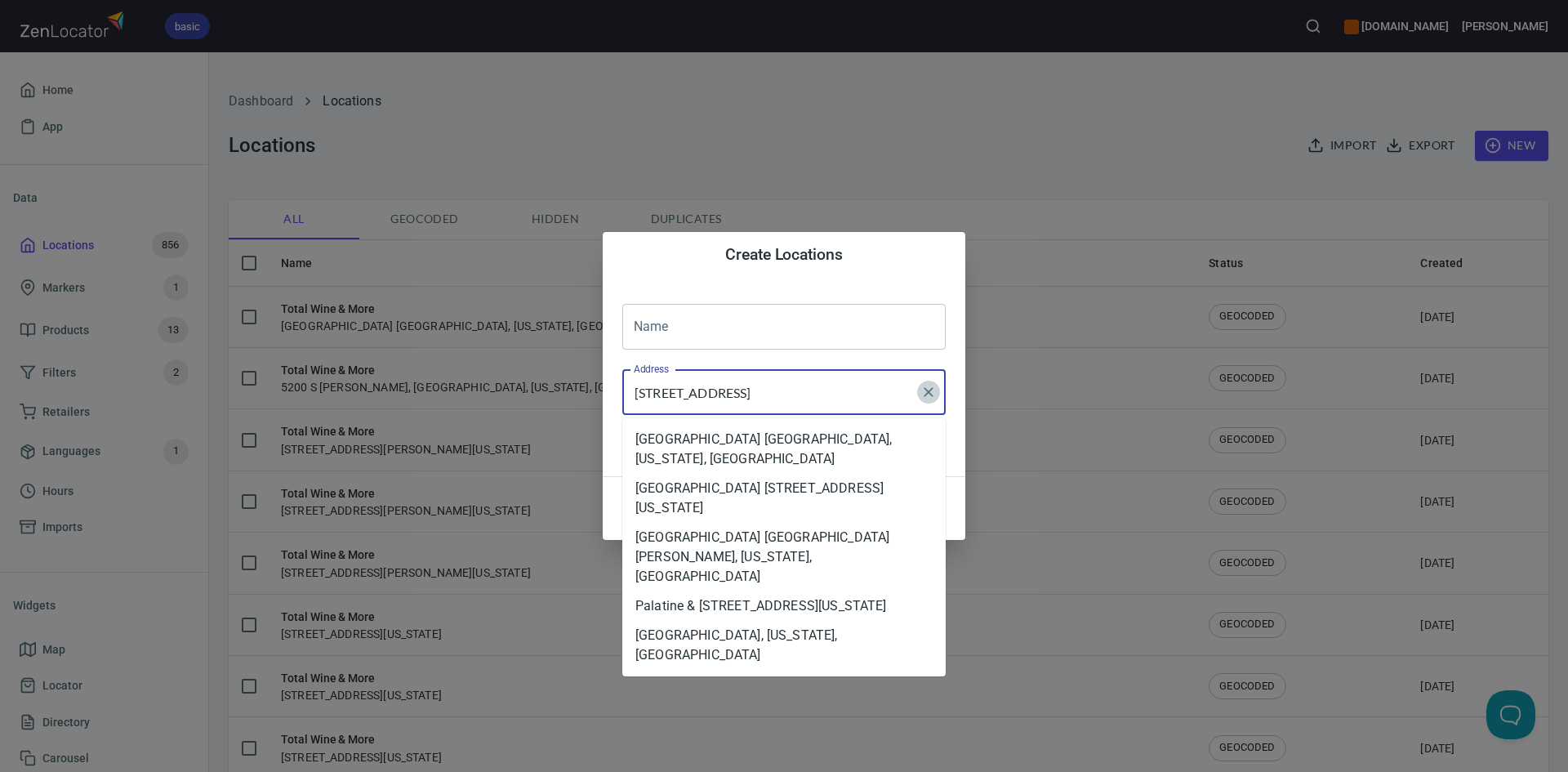
click at [927, 396] on icon "Clear" at bounding box center [928, 392] width 16 height 16
click at [690, 379] on input "Address" at bounding box center [772, 392] width 284 height 31
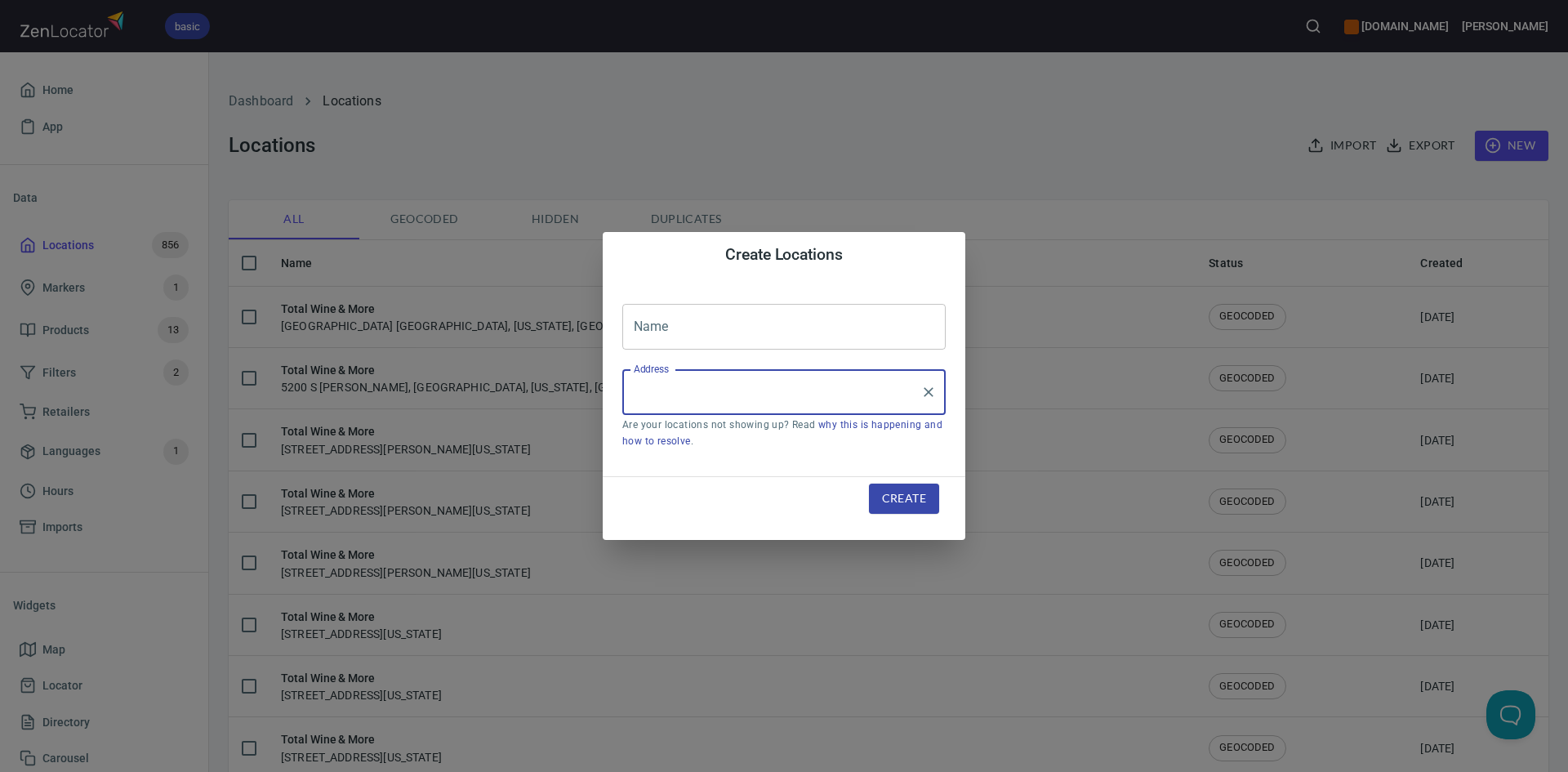
paste input "8356 Agora ParkwaySelma, TX, 78154"
click at [756, 396] on input "8356 Agora ParkwaySelma, TX, 78154" at bounding box center [772, 392] width 284 height 31
drag, startPoint x: 656, startPoint y: 434, endPoint x: 646, endPoint y: 448, distance: 17.2
click at [648, 444] on li "[STREET_ADDRESS][US_STATE]" at bounding box center [784, 439] width 323 height 30
type input "[STREET_ADDRESS][US_STATE]"
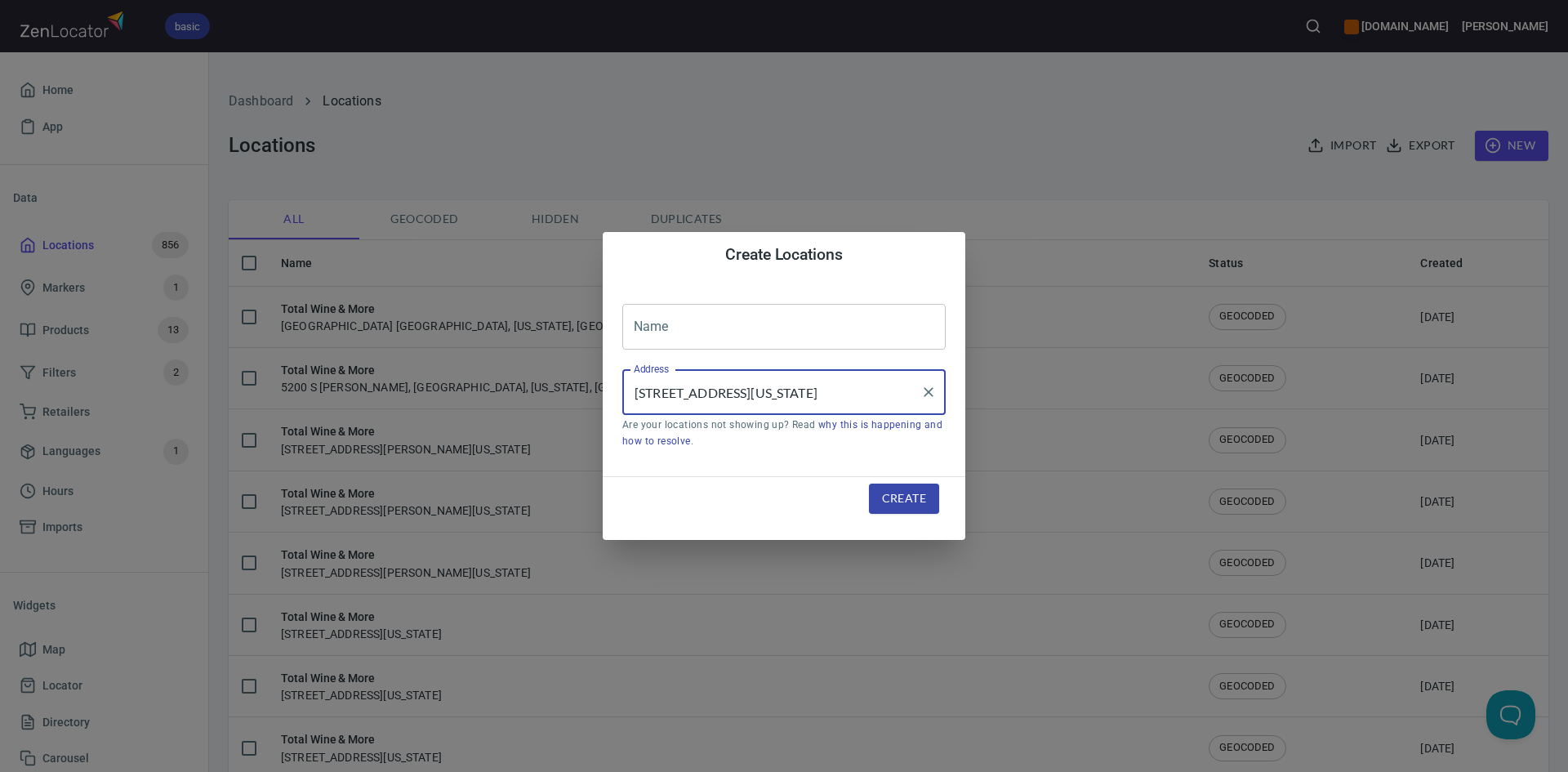
click at [779, 342] on input "text" at bounding box center [784, 327] width 323 height 46
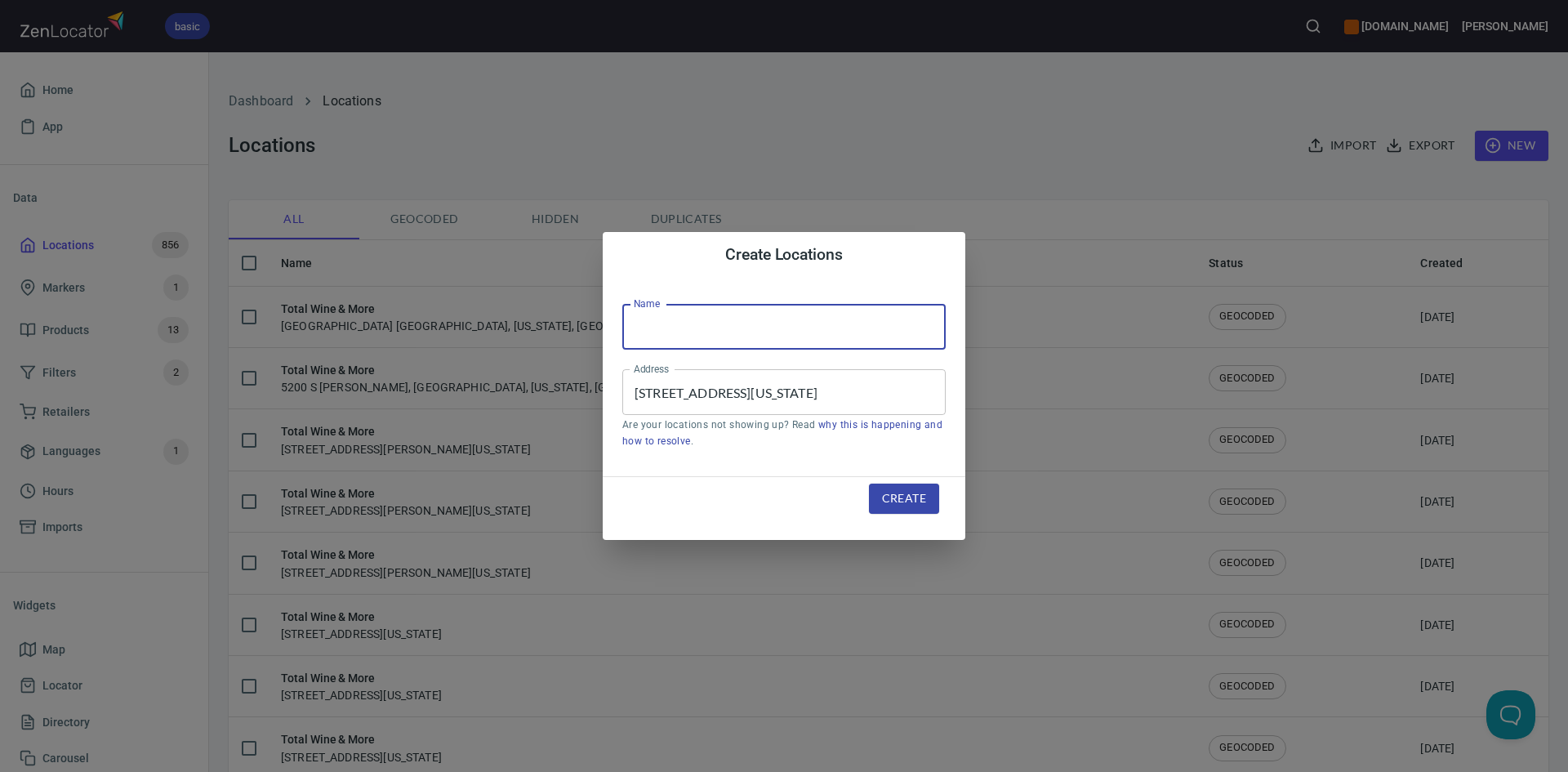
type input "Total Wine & More"
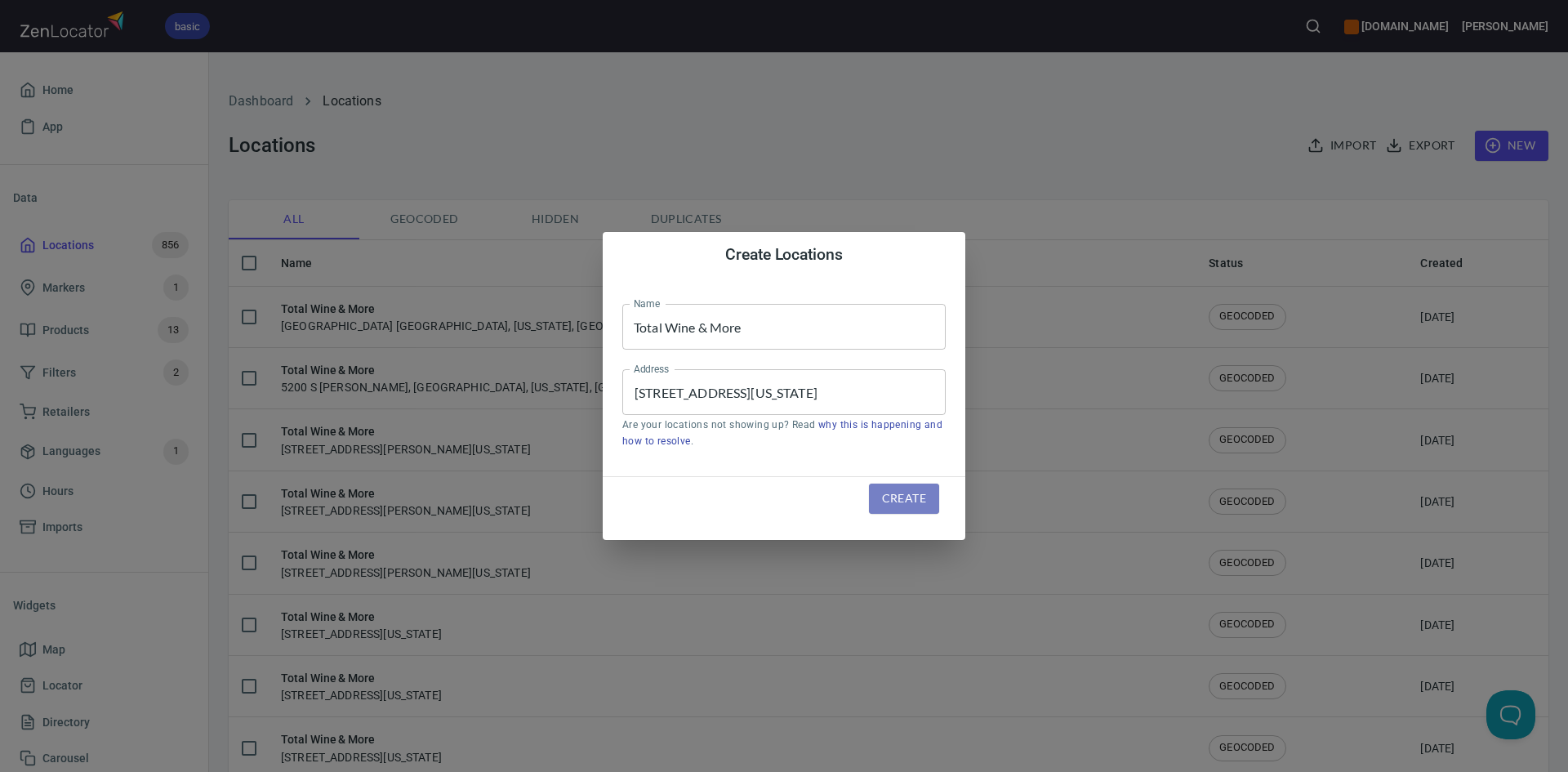
click at [874, 493] on button "Create" at bounding box center [905, 498] width 71 height 30
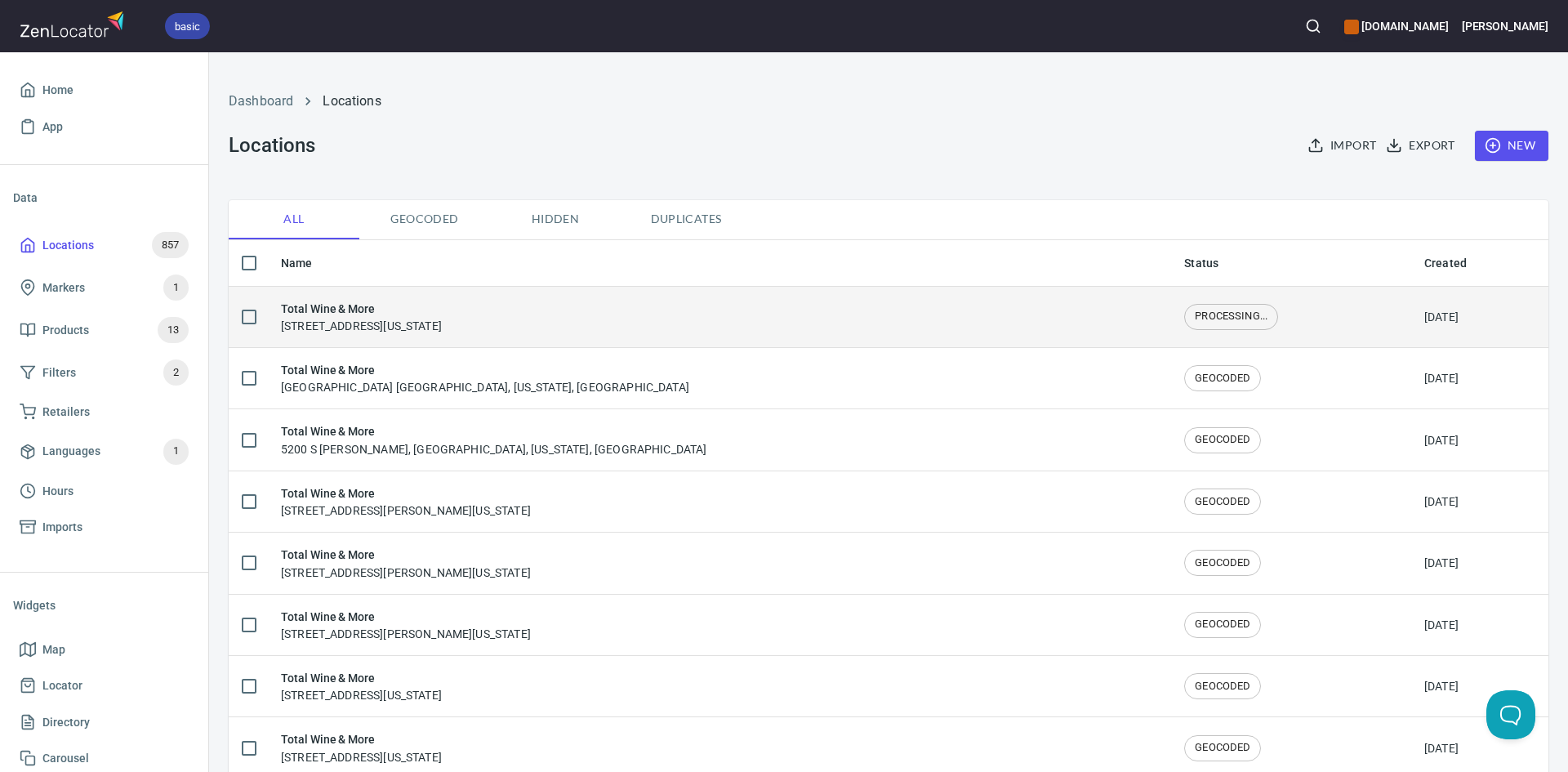
click at [674, 339] on td "Total Wine & More 8356 Agora Parkway, Schertz, Texas, United States" at bounding box center [720, 316] width 904 height 61
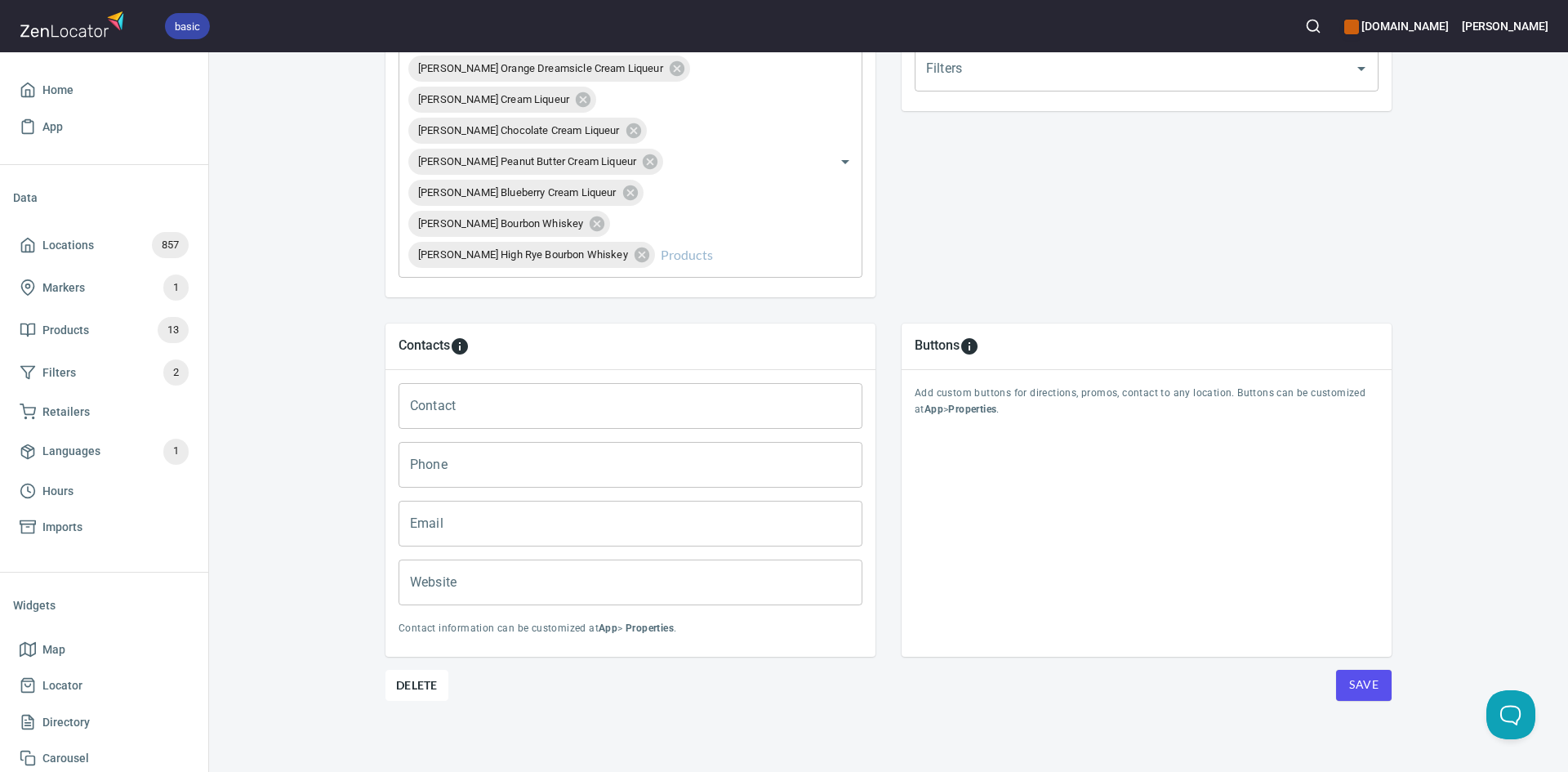
scroll to position [658, 0]
click at [1354, 693] on span "Save" at bounding box center [1363, 683] width 30 height 20
click at [1352, 693] on span "Save" at bounding box center [1363, 683] width 30 height 20
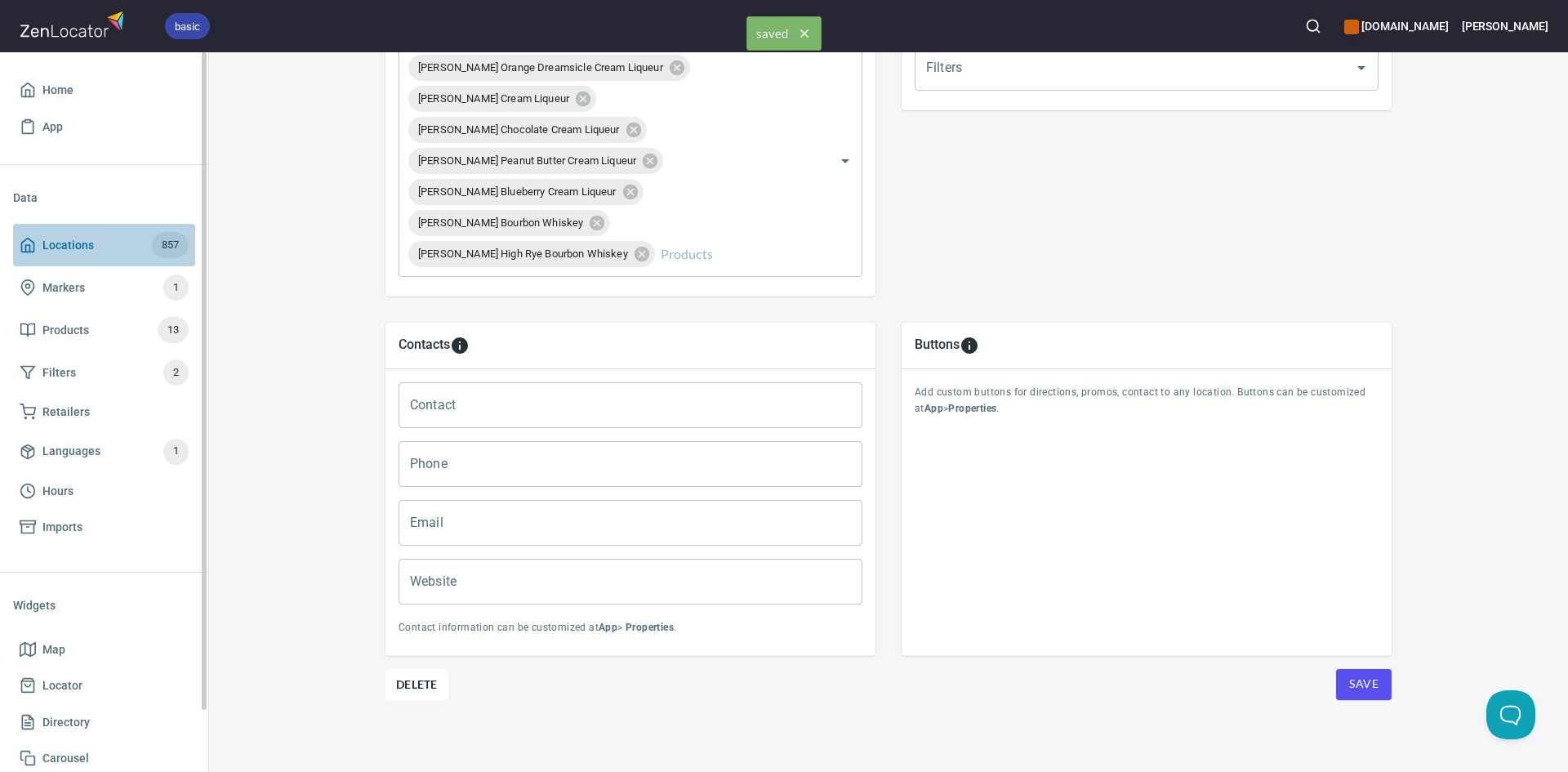
click at [31, 244] on icon at bounding box center [28, 244] width 16 height 16
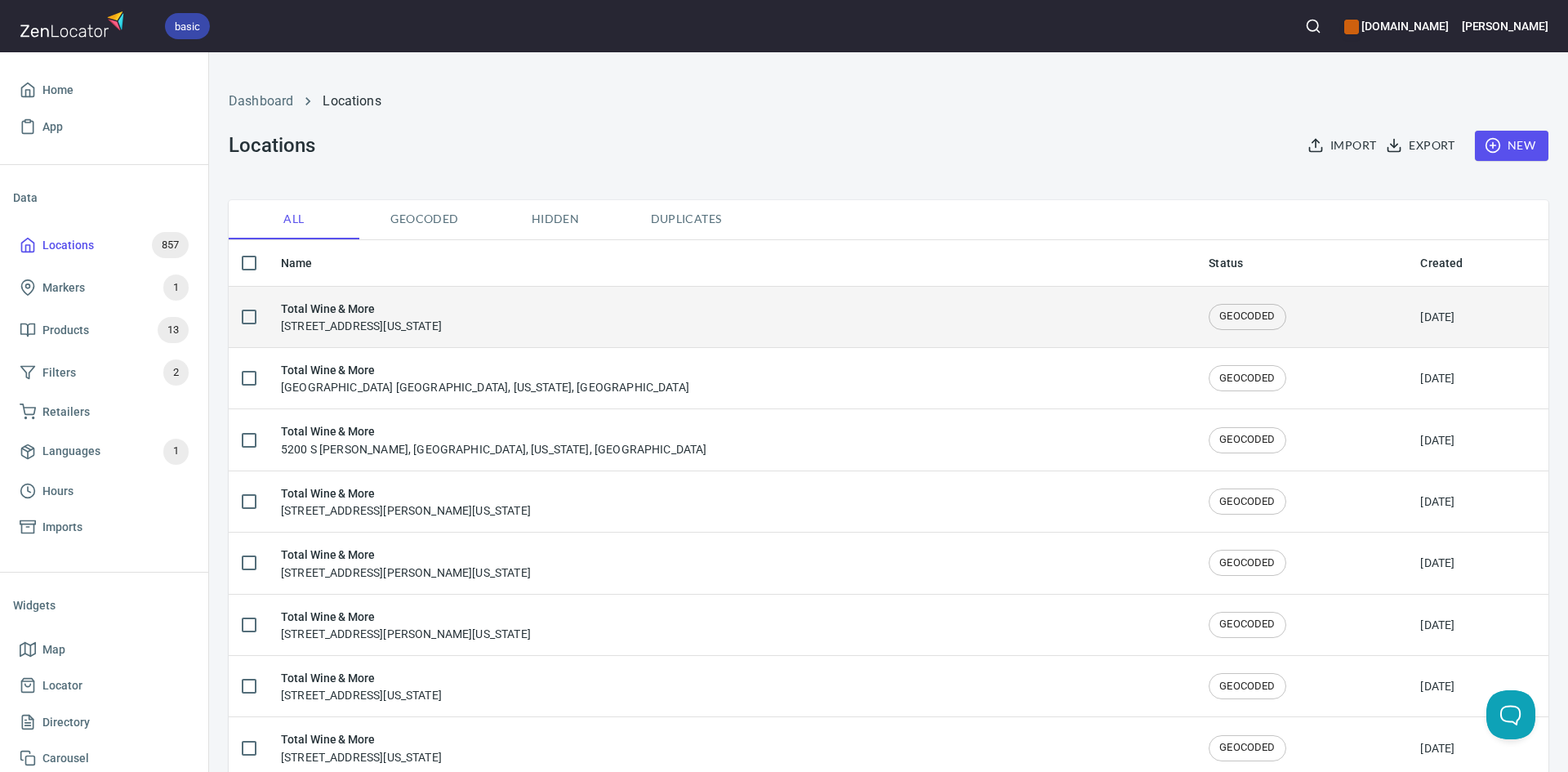
drag, startPoint x: 601, startPoint y: 290, endPoint x: 593, endPoint y: 289, distance: 8.1
click at [593, 289] on td "Total Wine & More 8356 Agora Parkway, Schertz, Texas, United States" at bounding box center [731, 316] width 927 height 61
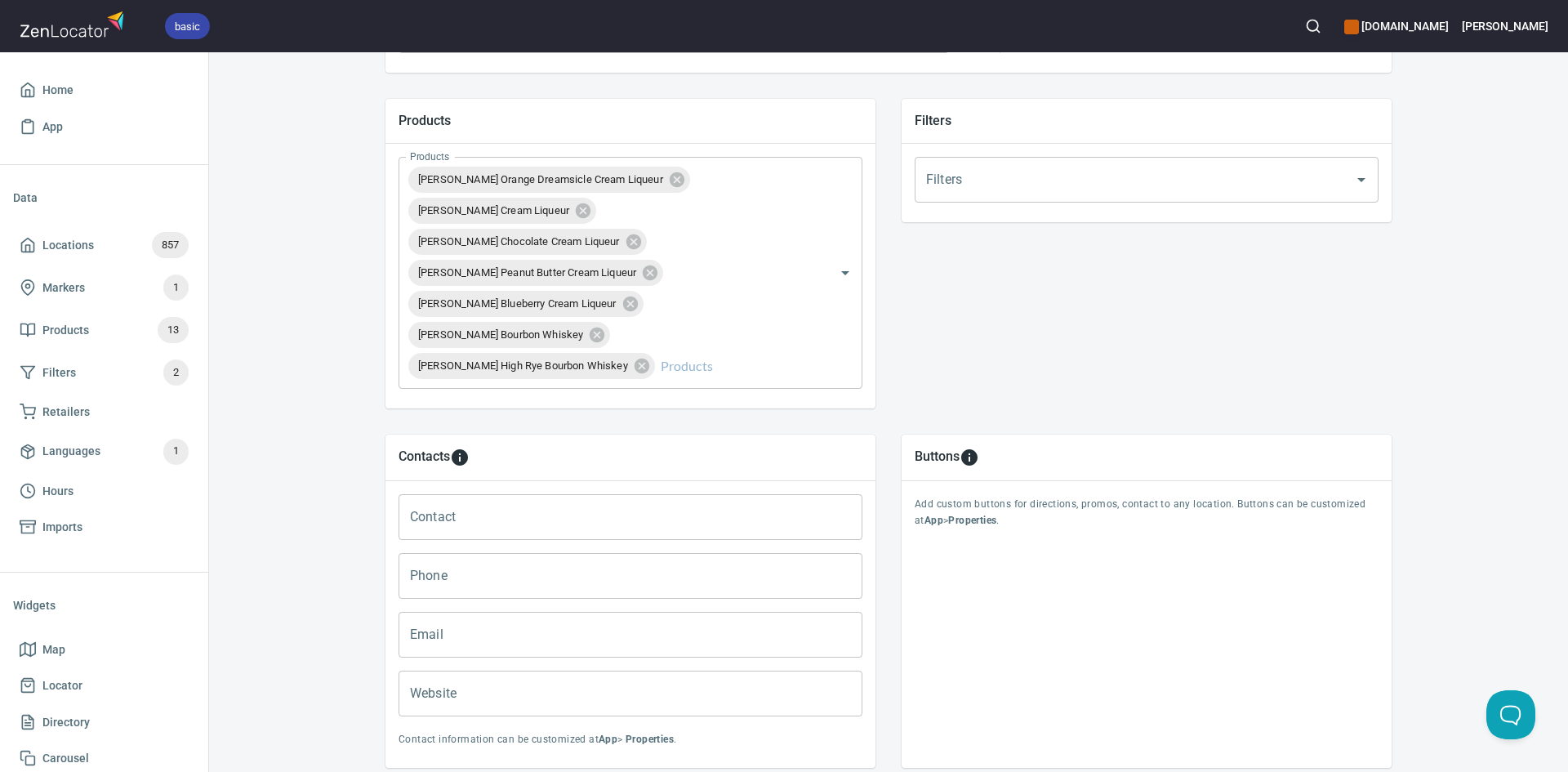
scroll to position [658, 0]
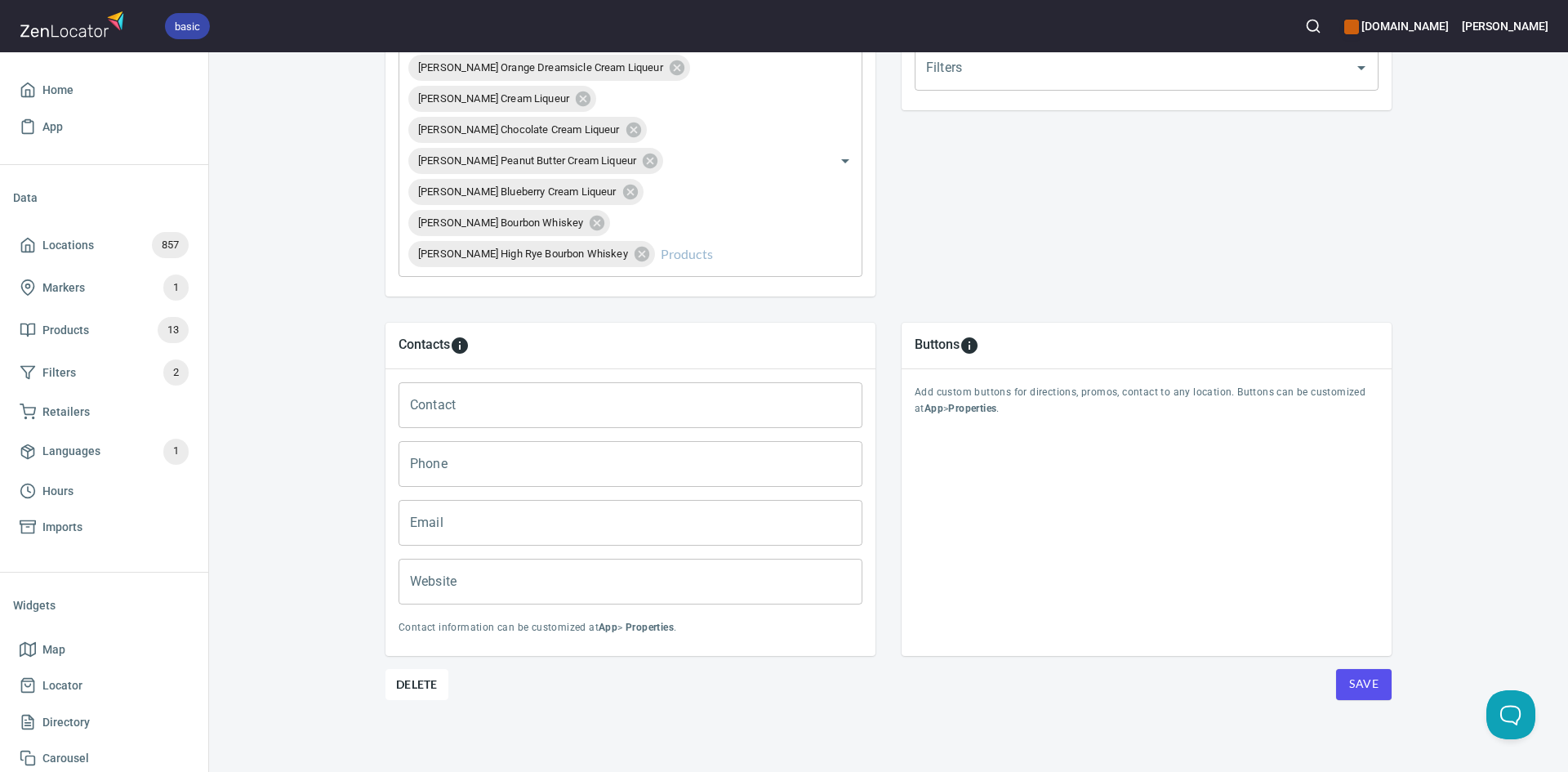
drag, startPoint x: 1375, startPoint y: 681, endPoint x: 1345, endPoint y: 652, distance: 41.7
click at [1349, 654] on form "Location Properties Location Name Total Wine & More Location Name Address 8356 …" at bounding box center [888, 128] width 1007 height 1144
click at [1352, 659] on div "Buttons Add custom buttons for directions, promos, contact to any location. But…" at bounding box center [1146, 489] width 516 height 359
click at [1360, 683] on span "Save" at bounding box center [1363, 683] width 30 height 20
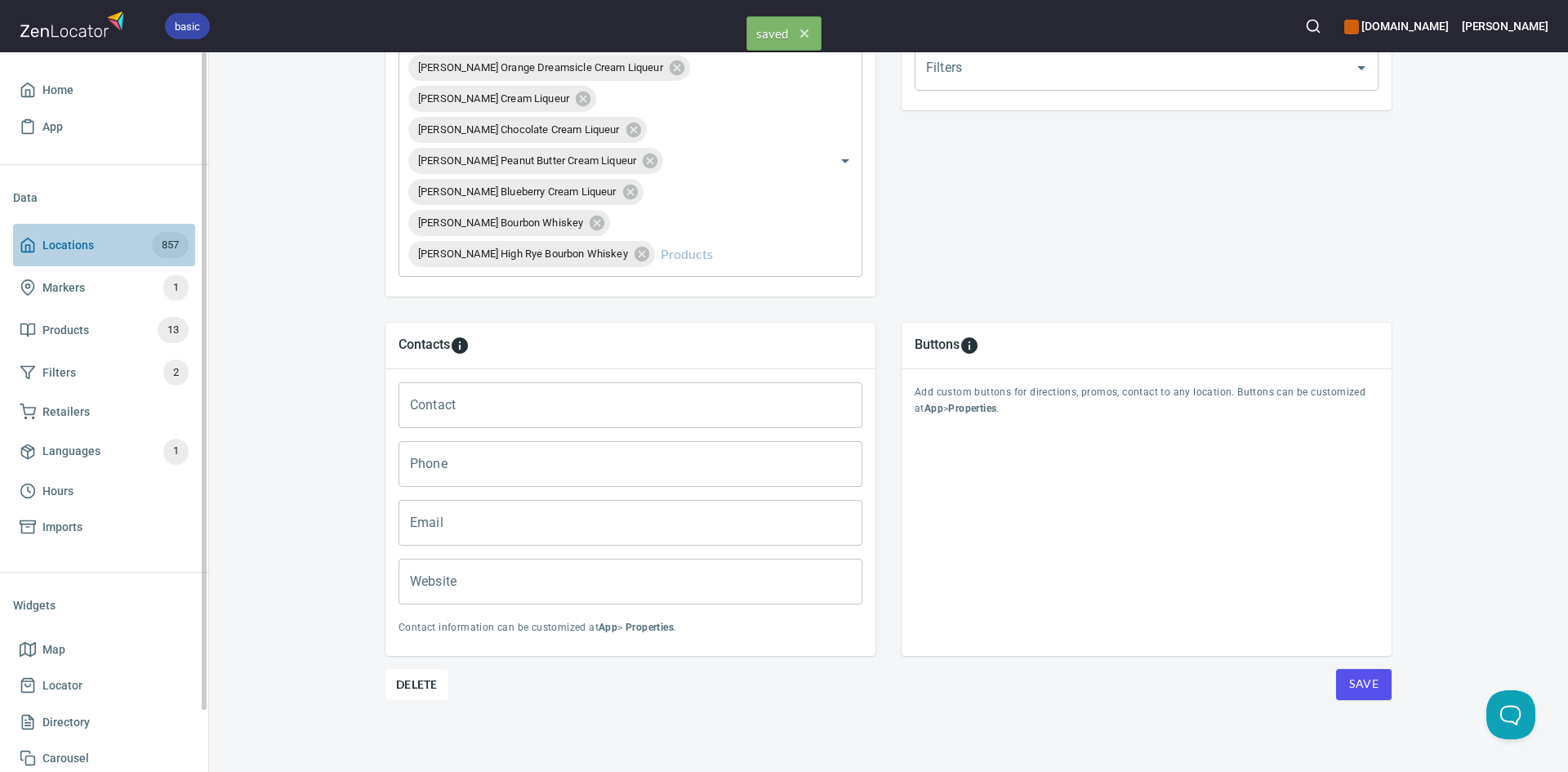
click at [35, 237] on icon at bounding box center [28, 244] width 16 height 16
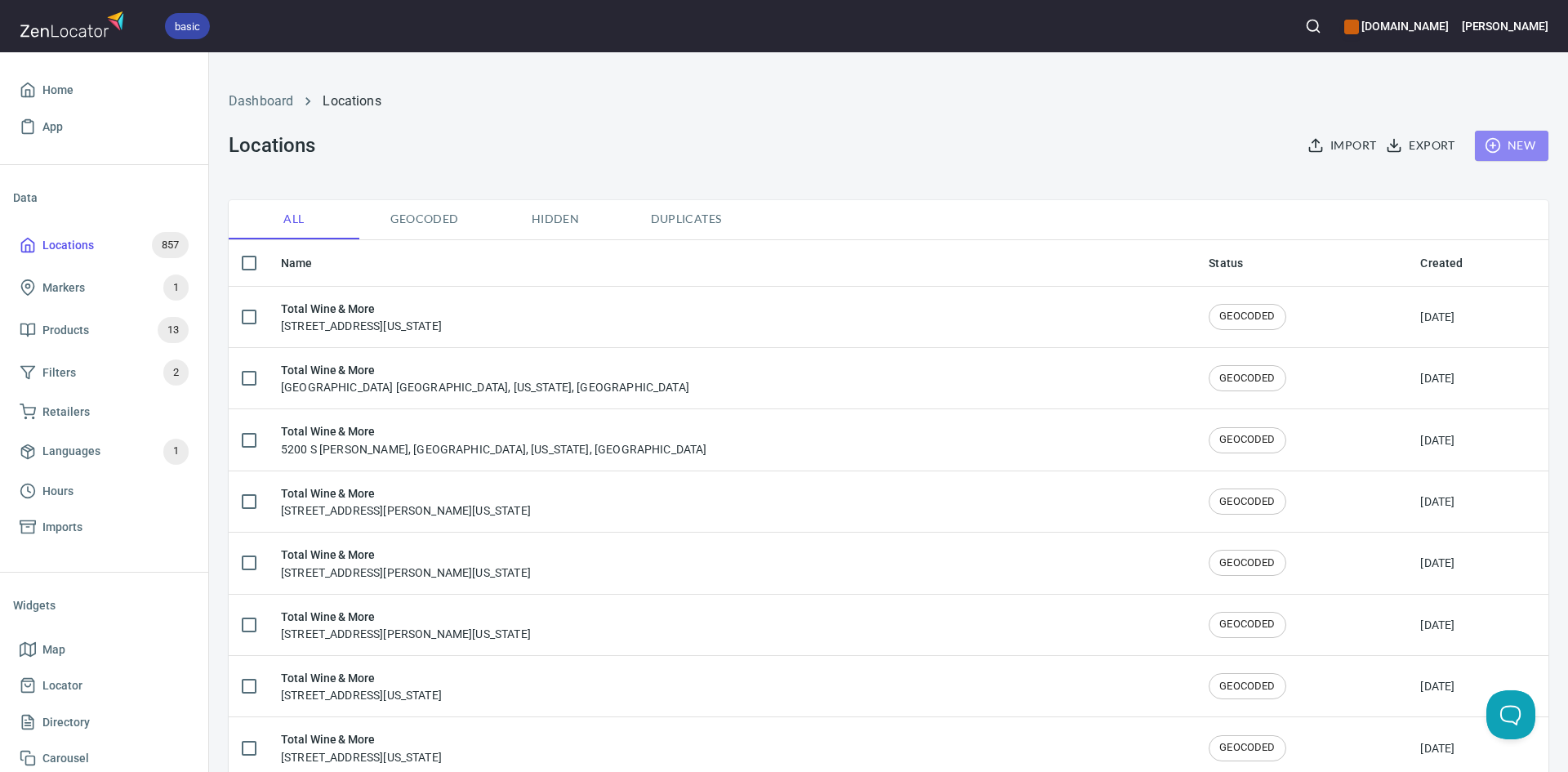
click at [1508, 139] on span "New" at bounding box center [1512, 145] width 48 height 20
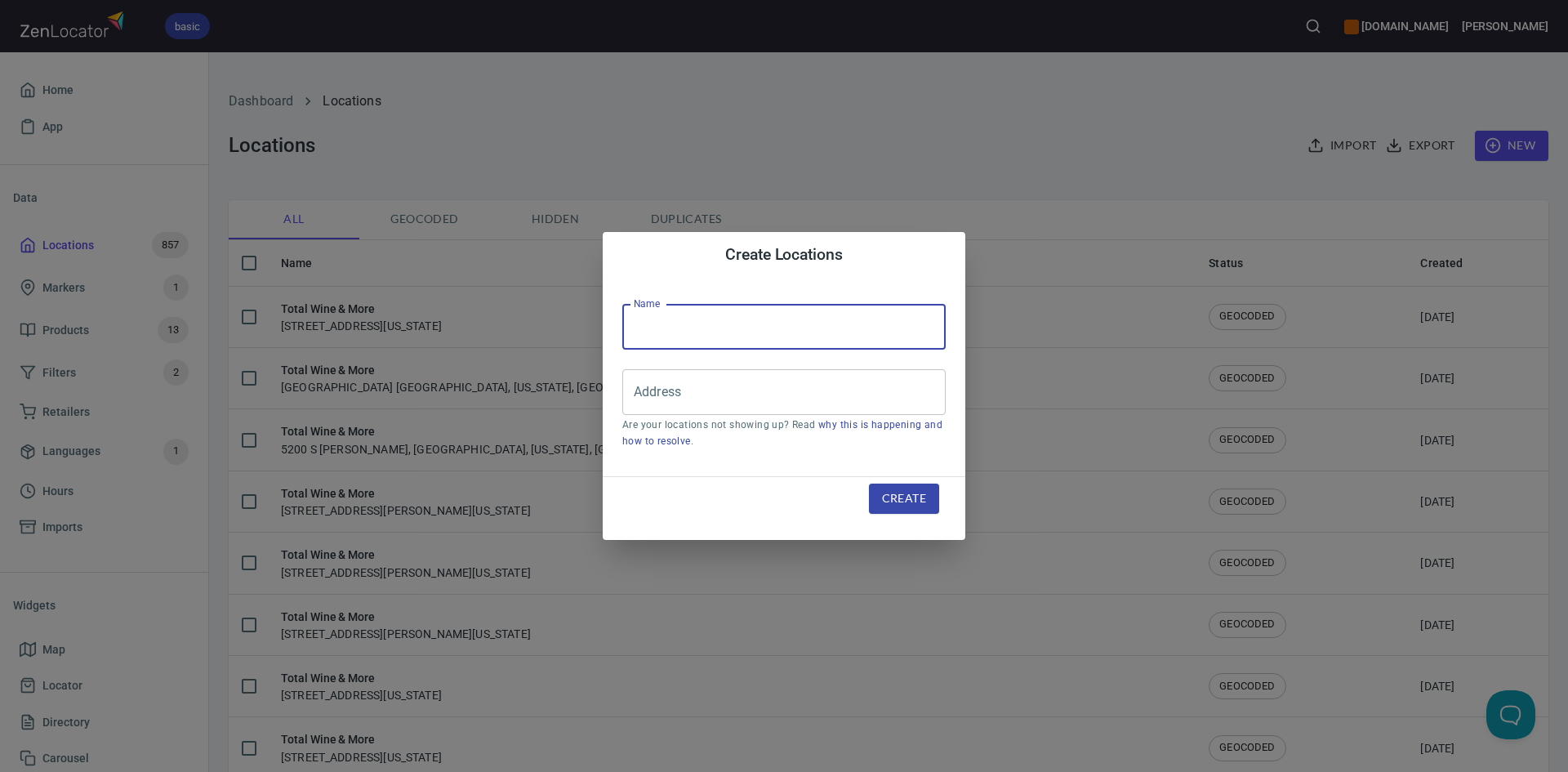
click at [775, 331] on input "text" at bounding box center [784, 327] width 323 height 46
click at [682, 388] on input "Address" at bounding box center [772, 392] width 284 height 31
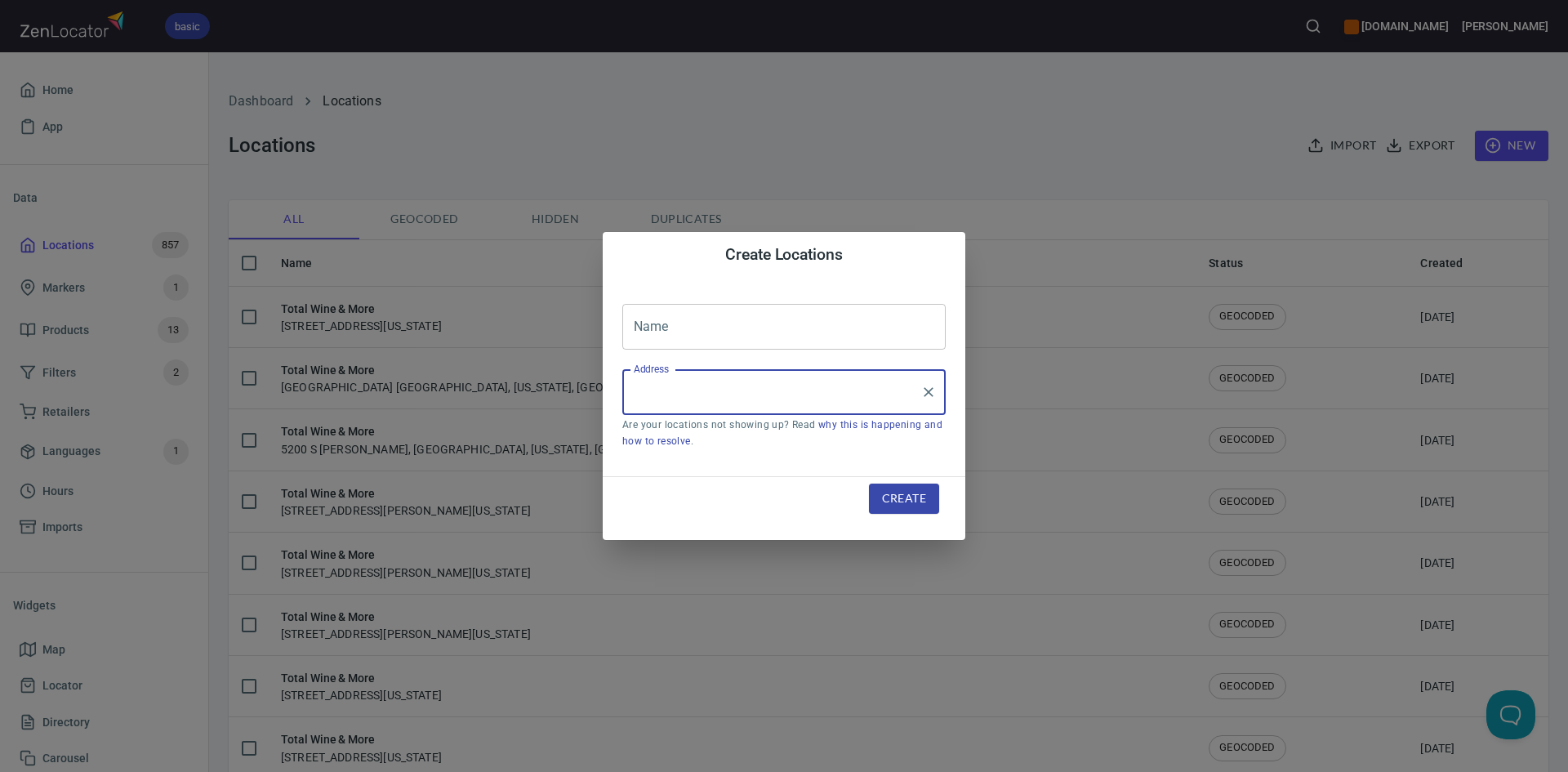
paste input "[STREET_ADDRESS]"
click at [755, 396] on input "[STREET_ADDRESS]" at bounding box center [772, 392] width 284 height 31
click at [781, 434] on li "[STREET_ADDRESS][US_STATE]" at bounding box center [784, 439] width 323 height 30
type input "[STREET_ADDRESS][US_STATE]"
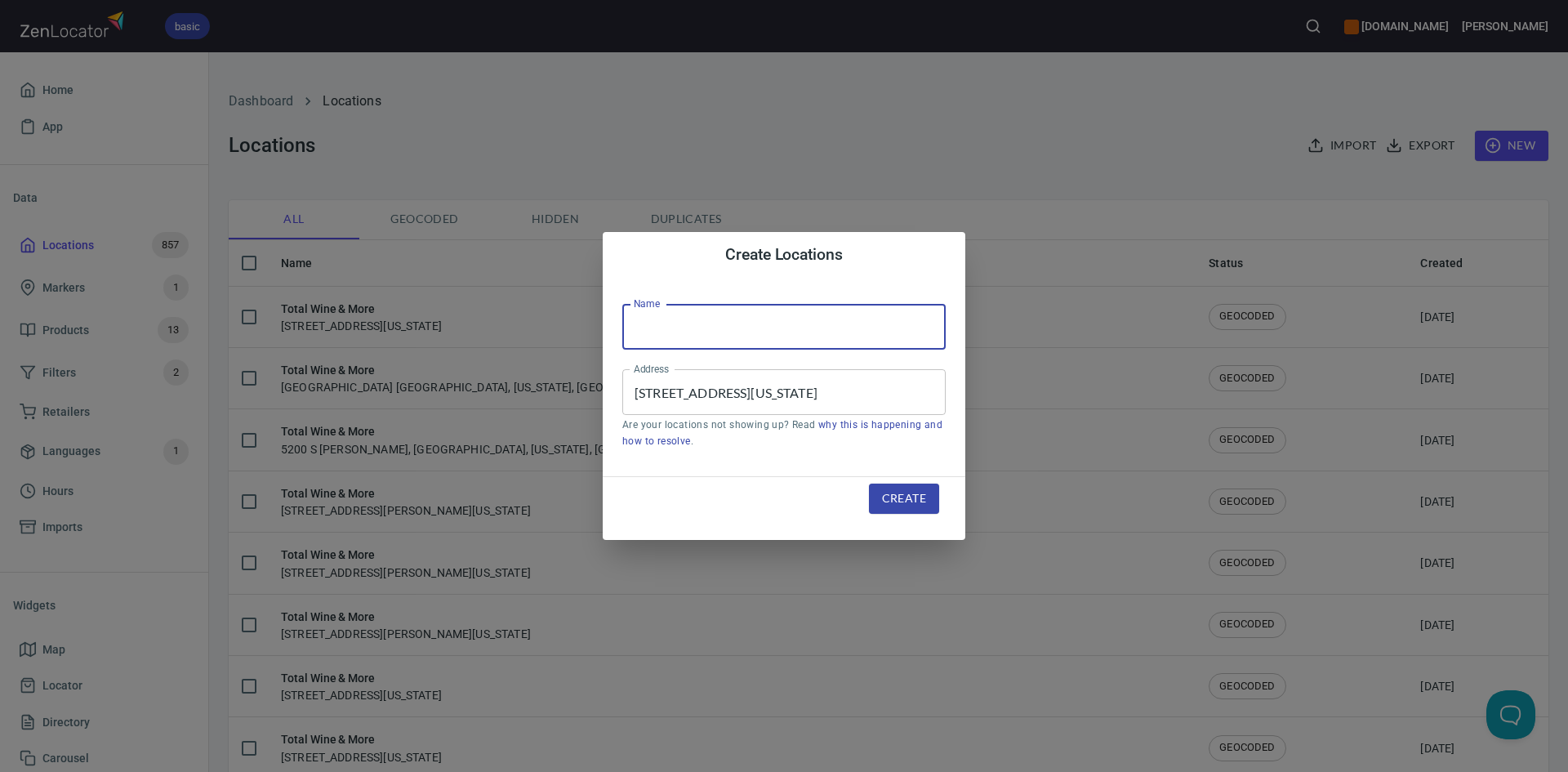
drag, startPoint x: 771, startPoint y: 335, endPoint x: 755, endPoint y: 341, distance: 17.1
click at [756, 341] on input "text" at bounding box center [784, 327] width 323 height 46
type input "Total Wine & More"
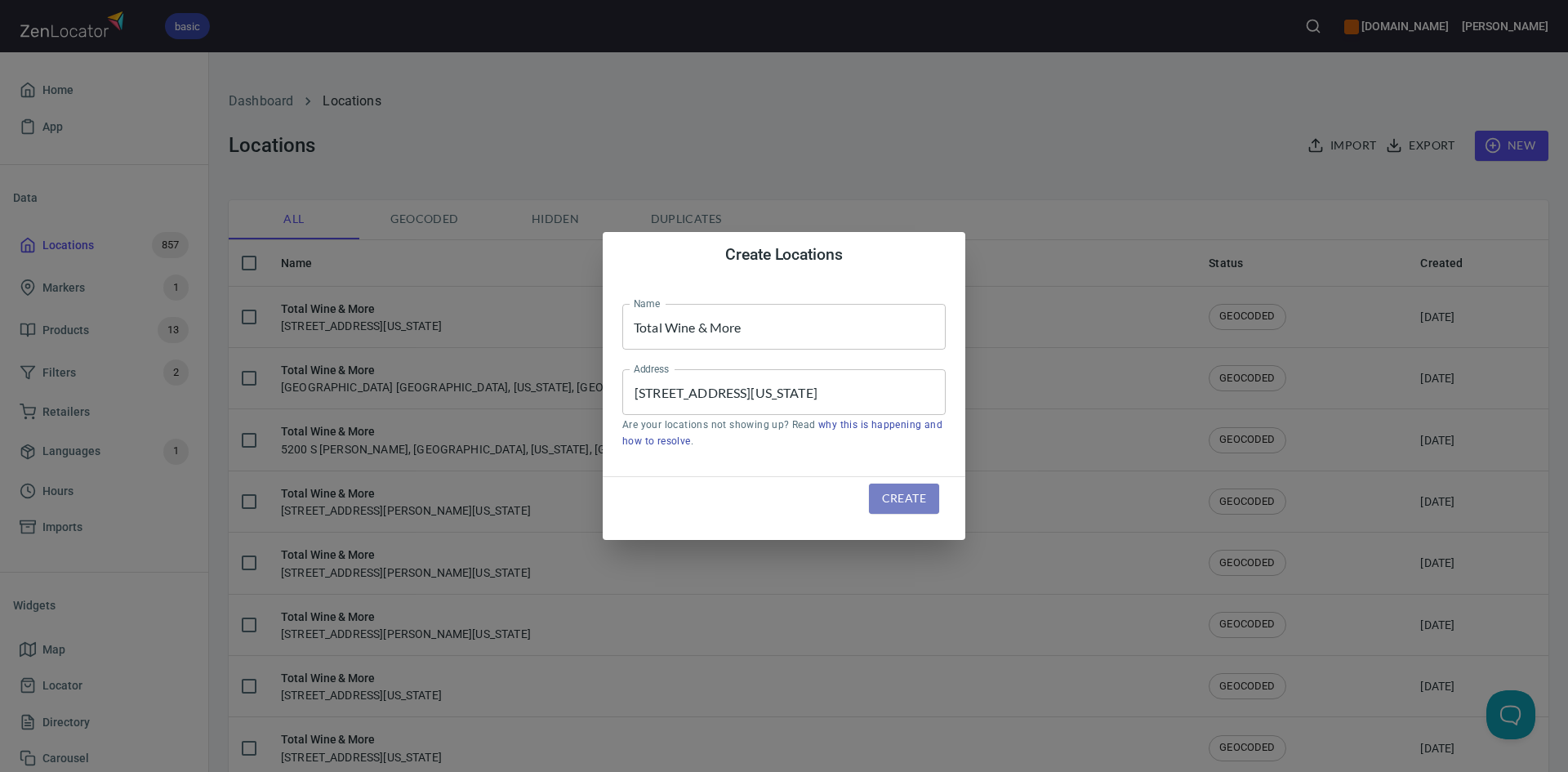
click at [923, 504] on span "Create" at bounding box center [904, 498] width 44 height 20
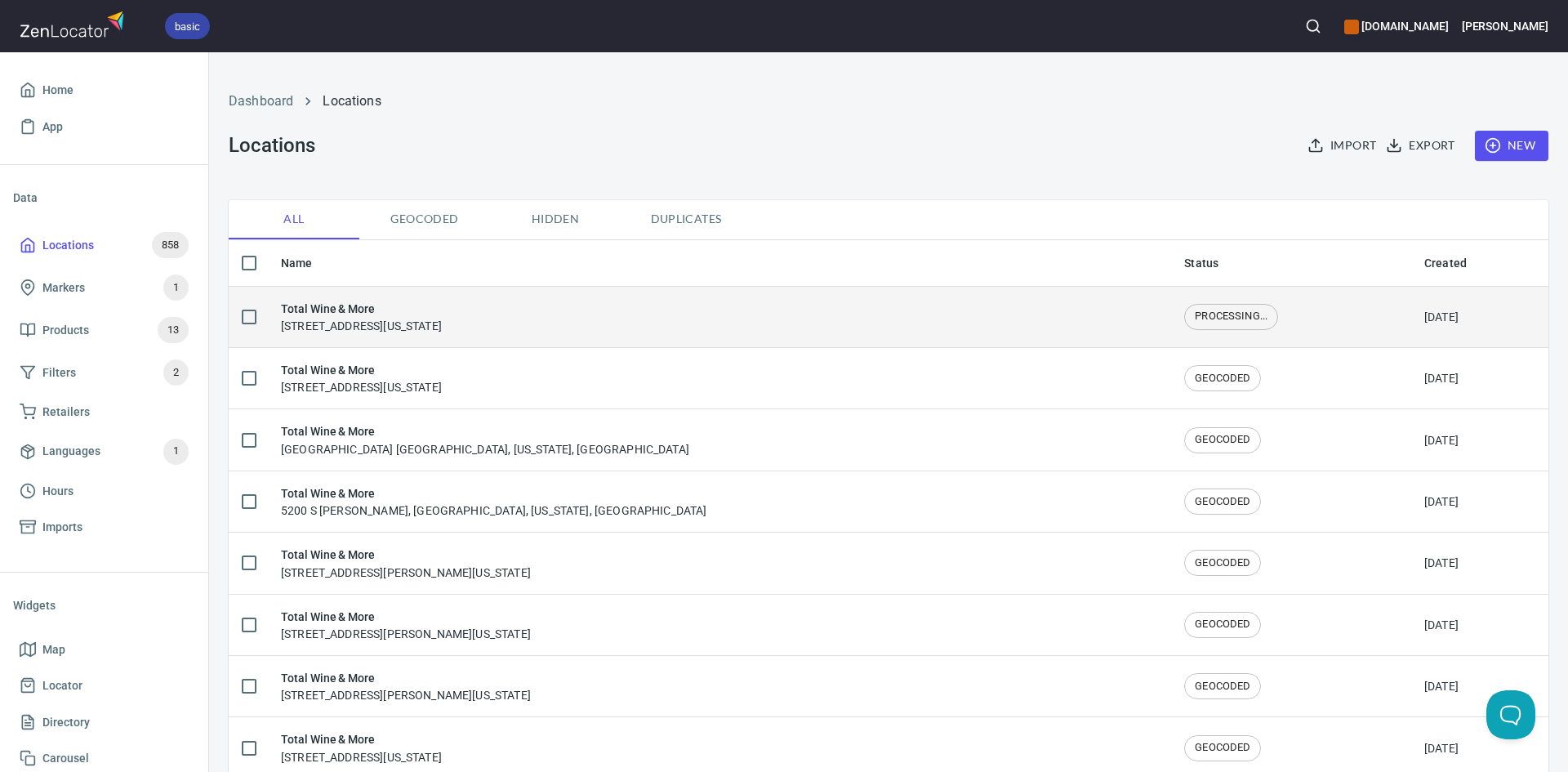
click at [527, 308] on div "Total Wine & More [STREET_ADDRESS][US_STATE]" at bounding box center [720, 316] width 877 height 34
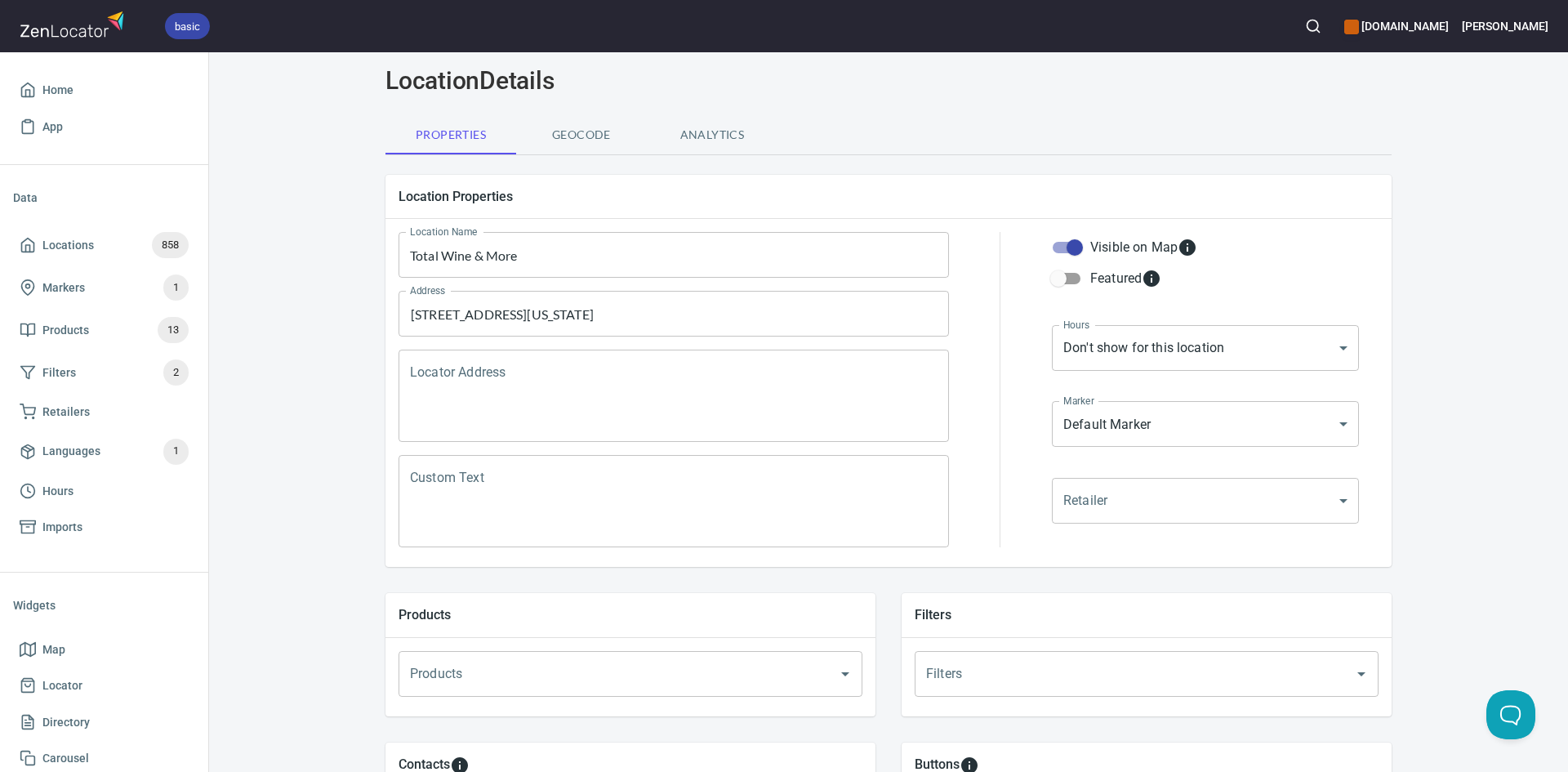
scroll to position [327, 0]
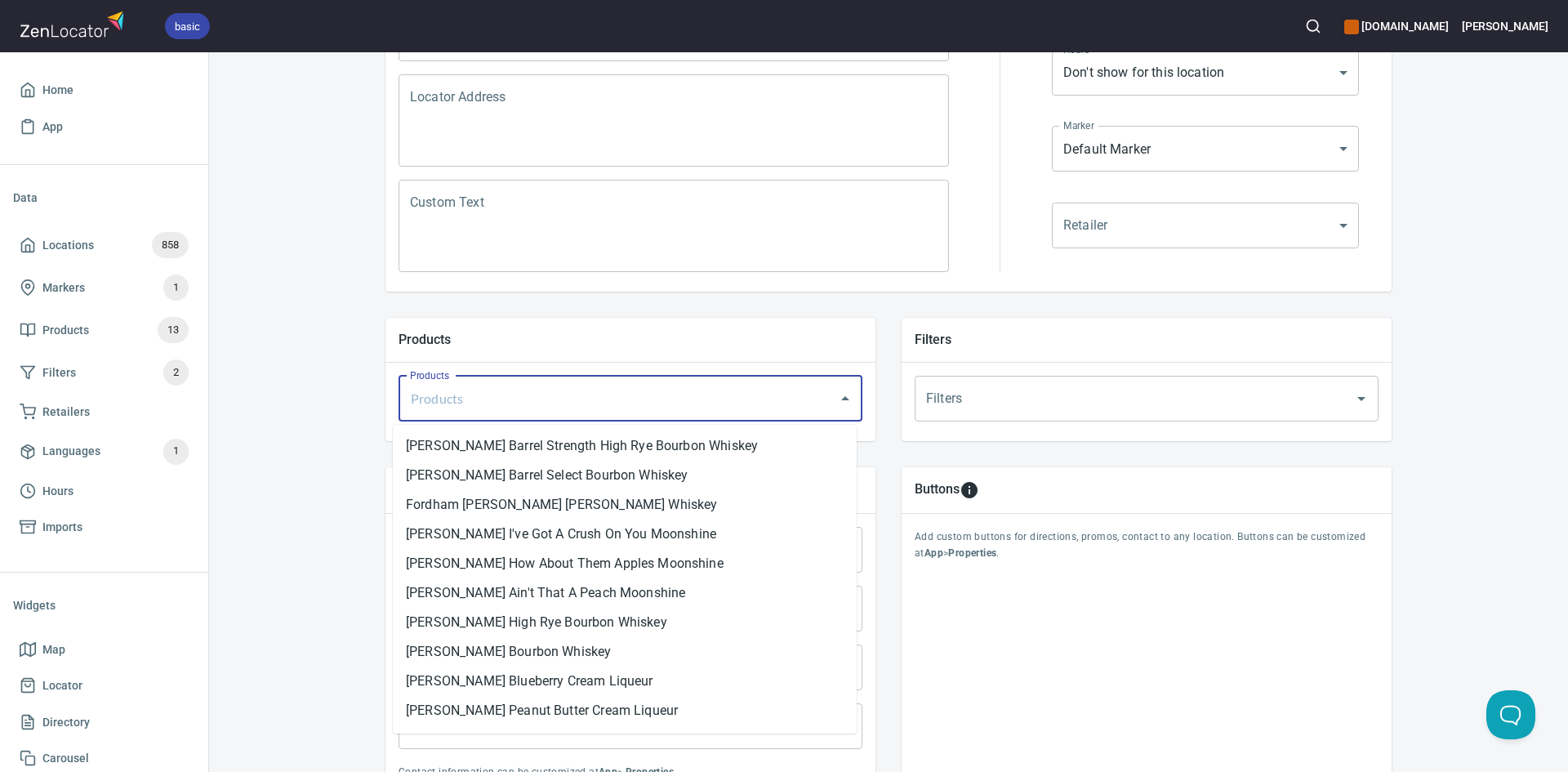
click at [519, 390] on input "Products" at bounding box center [607, 398] width 403 height 31
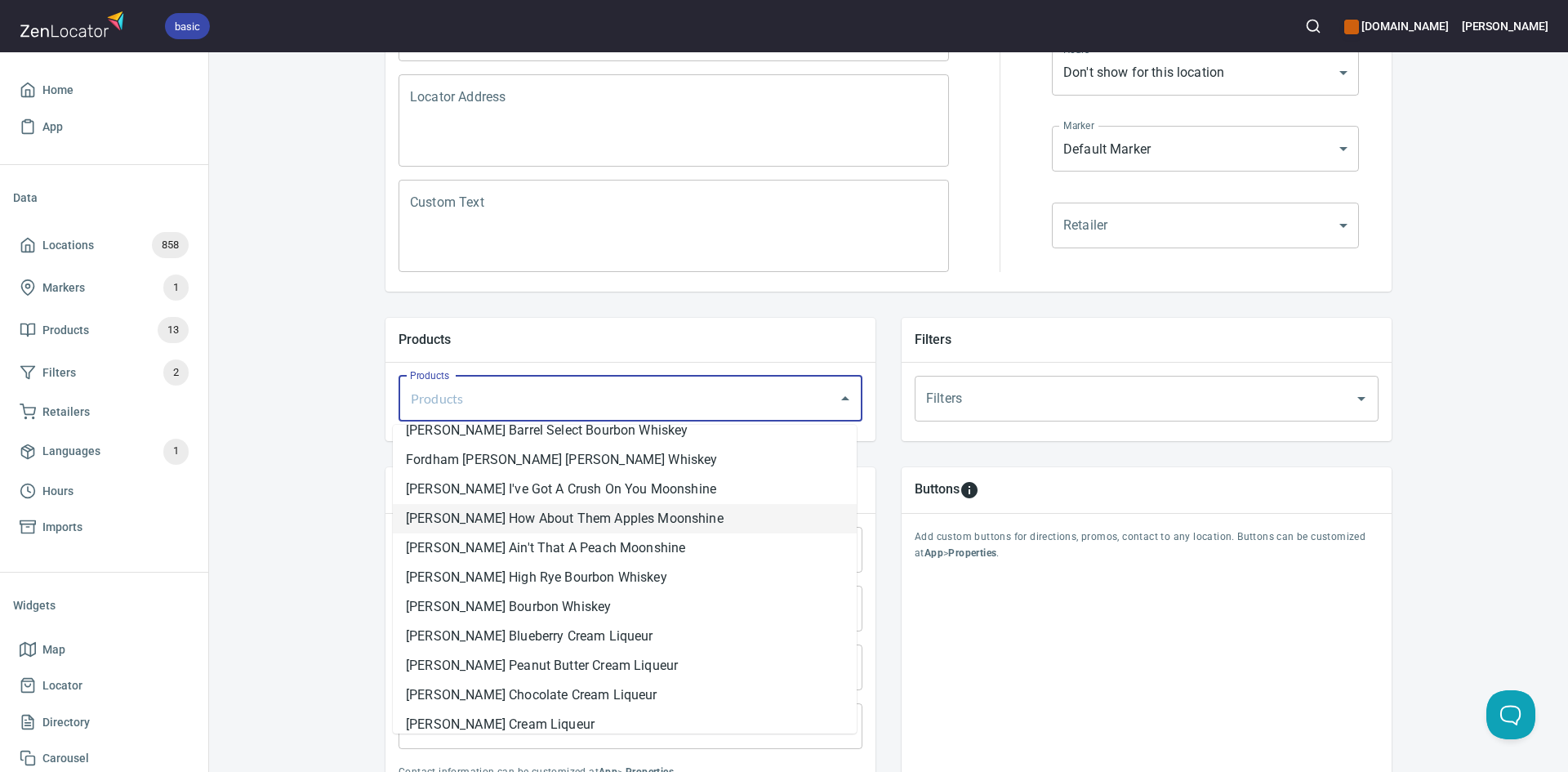
scroll to position [87, 0]
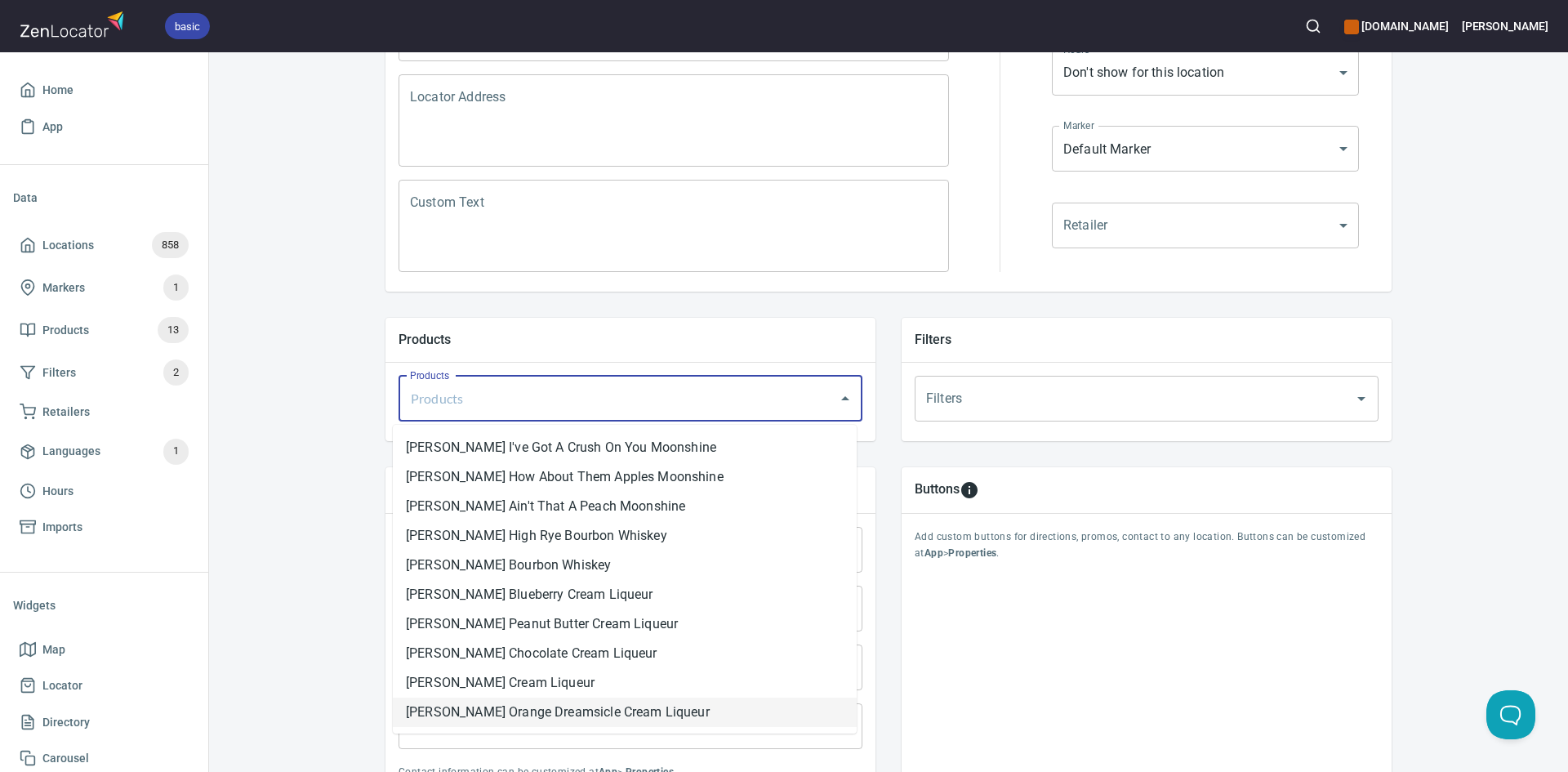
click at [724, 720] on li "[PERSON_NAME] Orange Dreamsicle Cream Liqueur" at bounding box center [624, 712] width 464 height 30
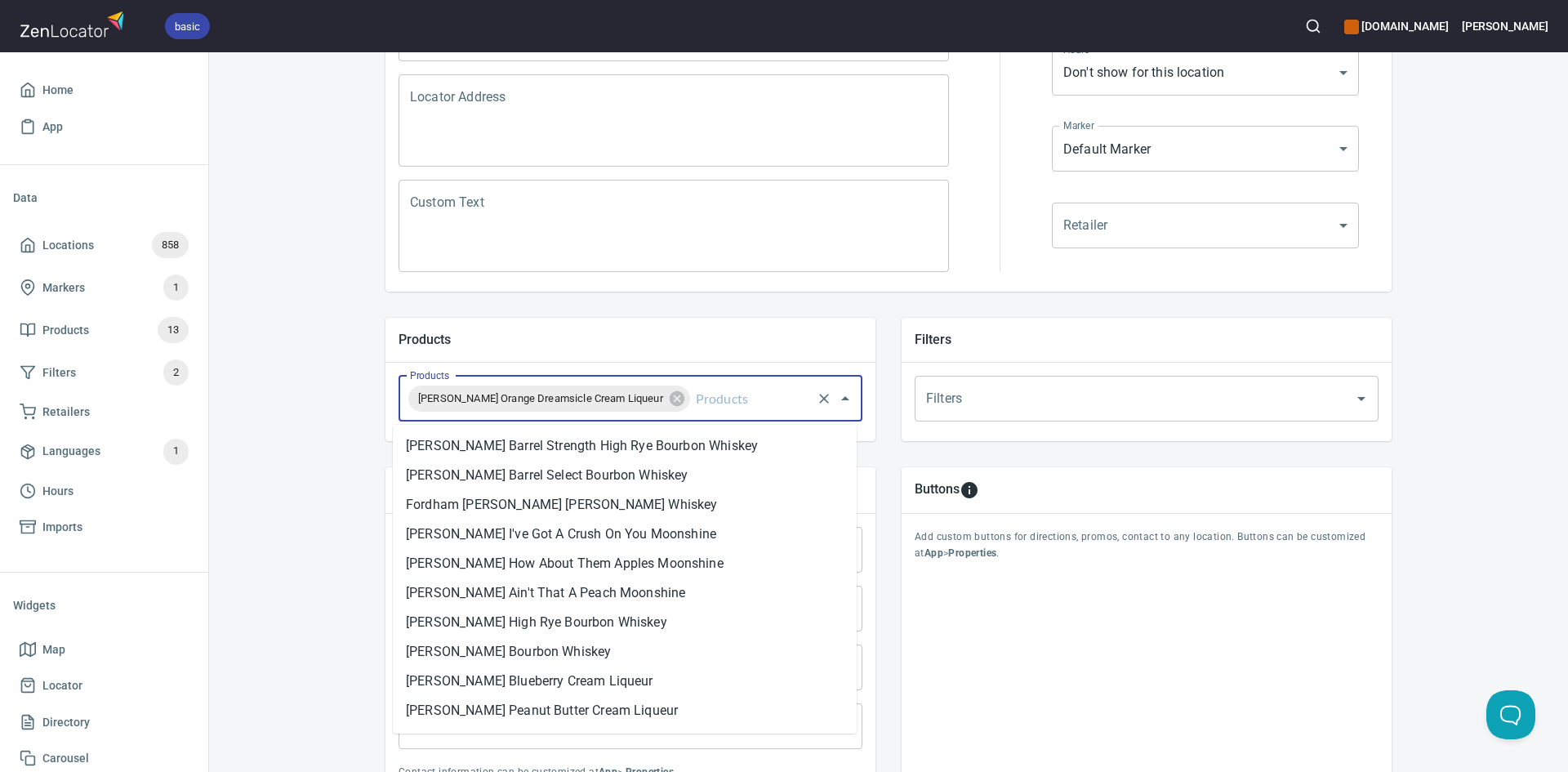
click at [700, 408] on input "Products" at bounding box center [751, 398] width 117 height 31
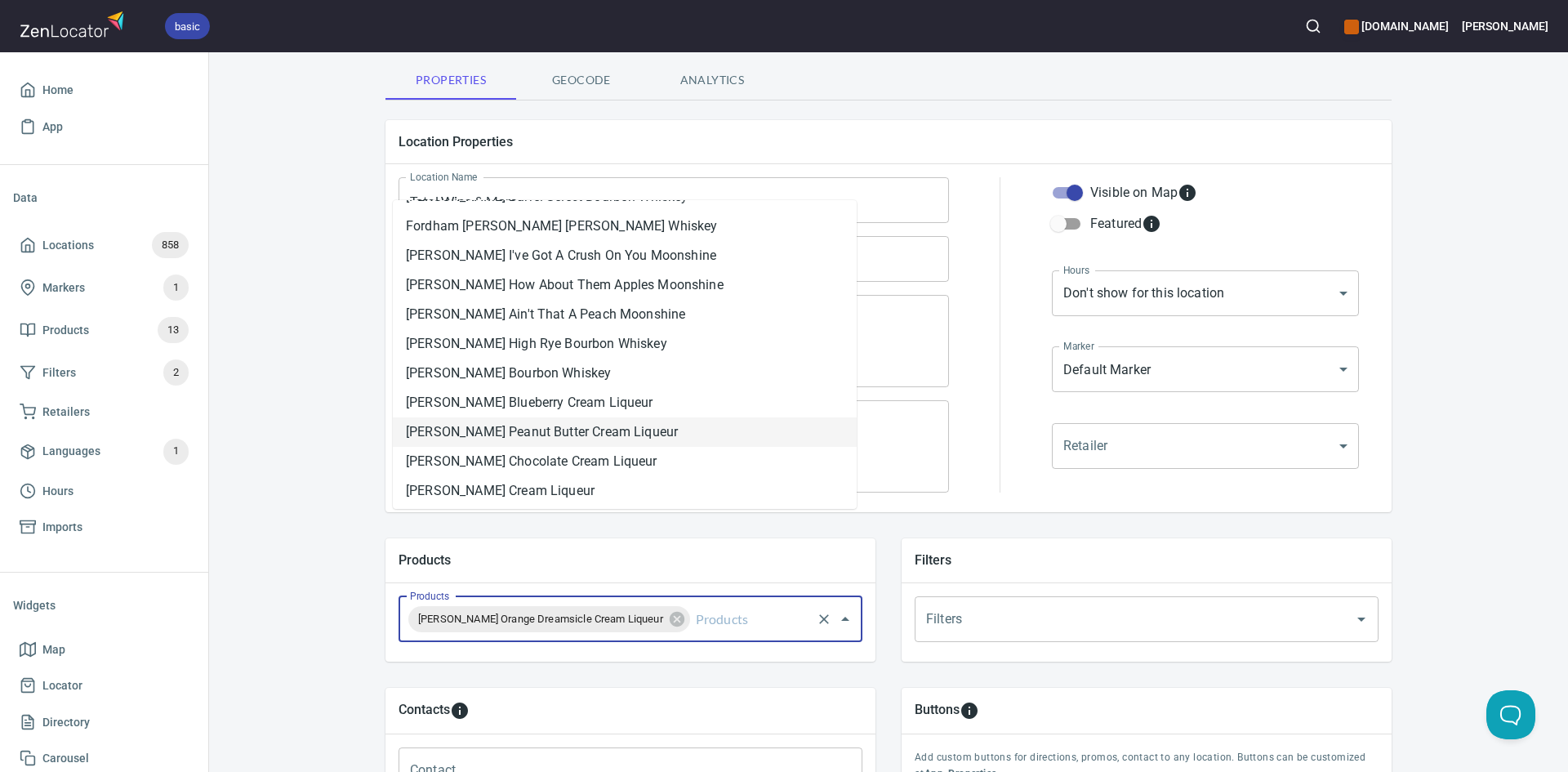
scroll to position [82, 0]
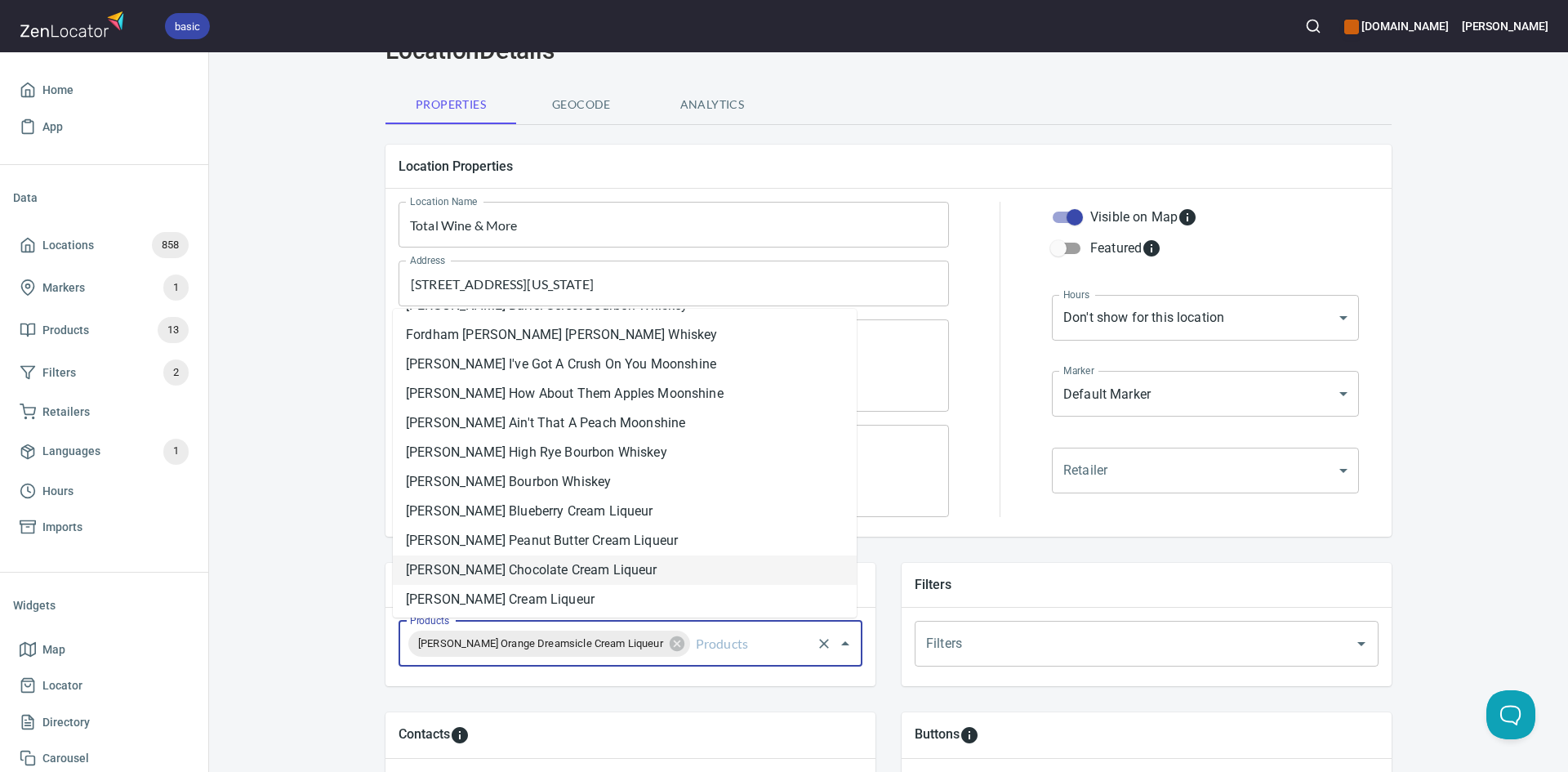
click at [631, 597] on li "[PERSON_NAME] Cream Liqueur" at bounding box center [624, 599] width 464 height 30
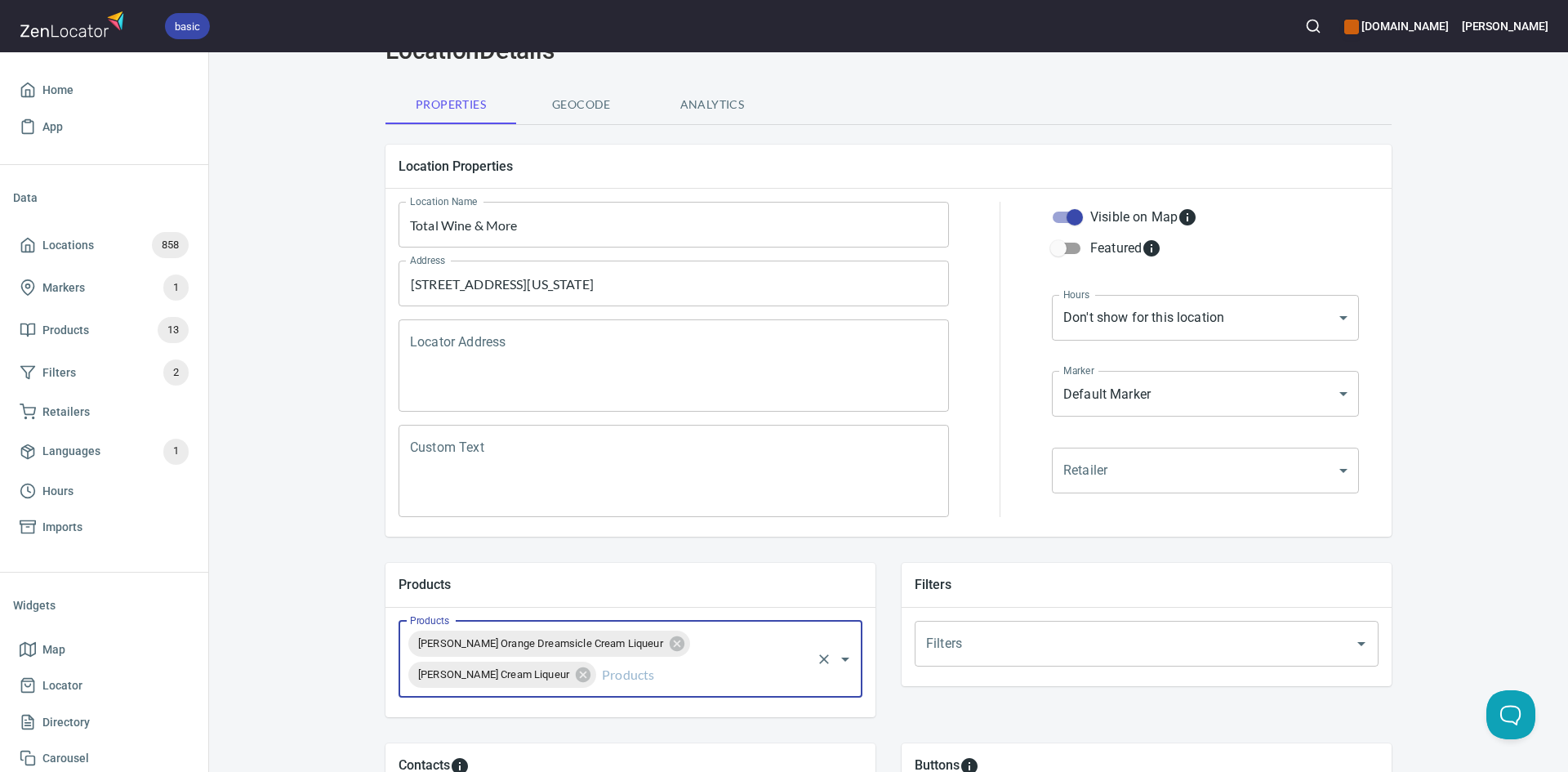
click at [702, 687] on input "Products" at bounding box center [703, 674] width 211 height 31
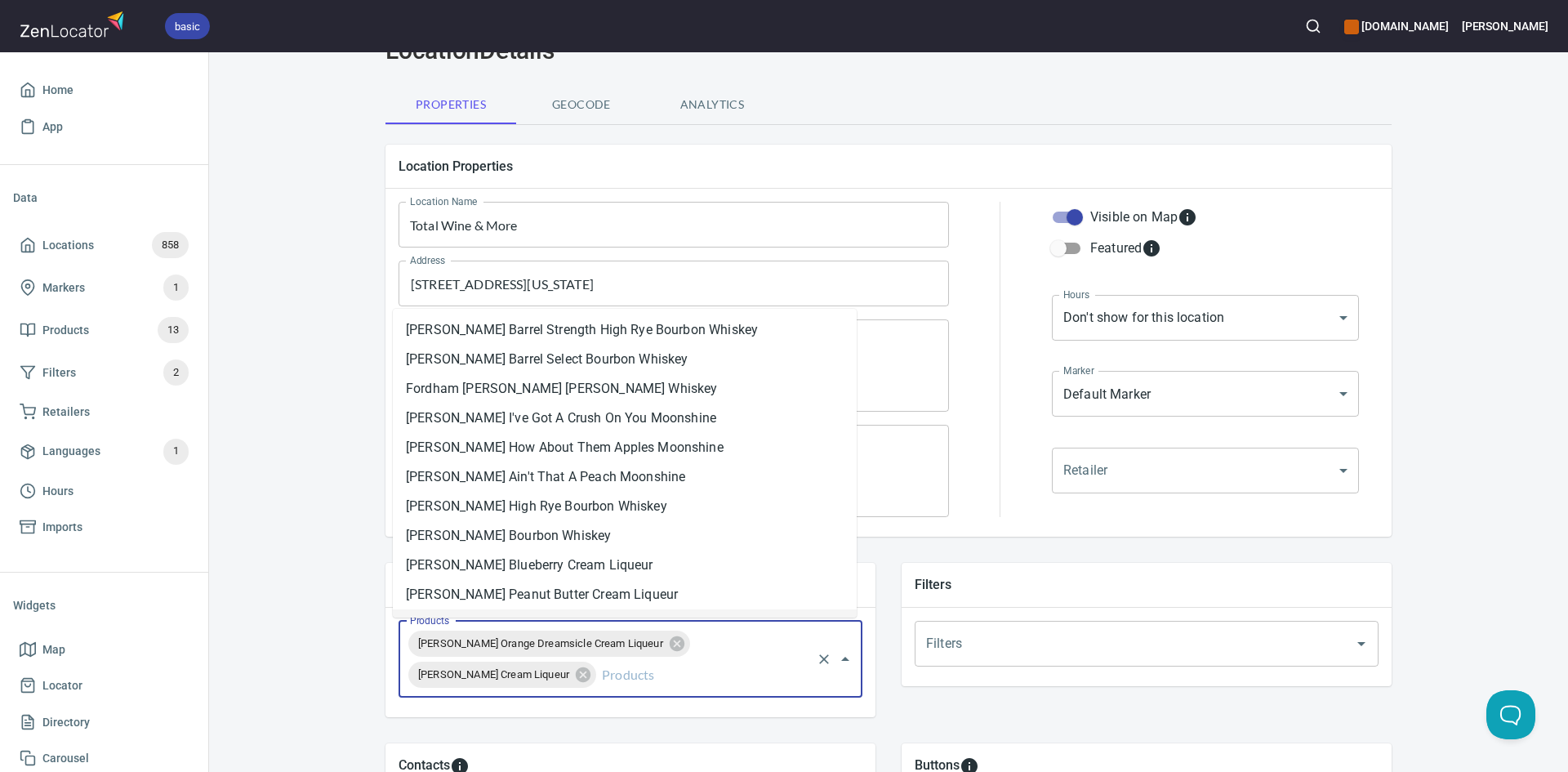
scroll to position [25, 0]
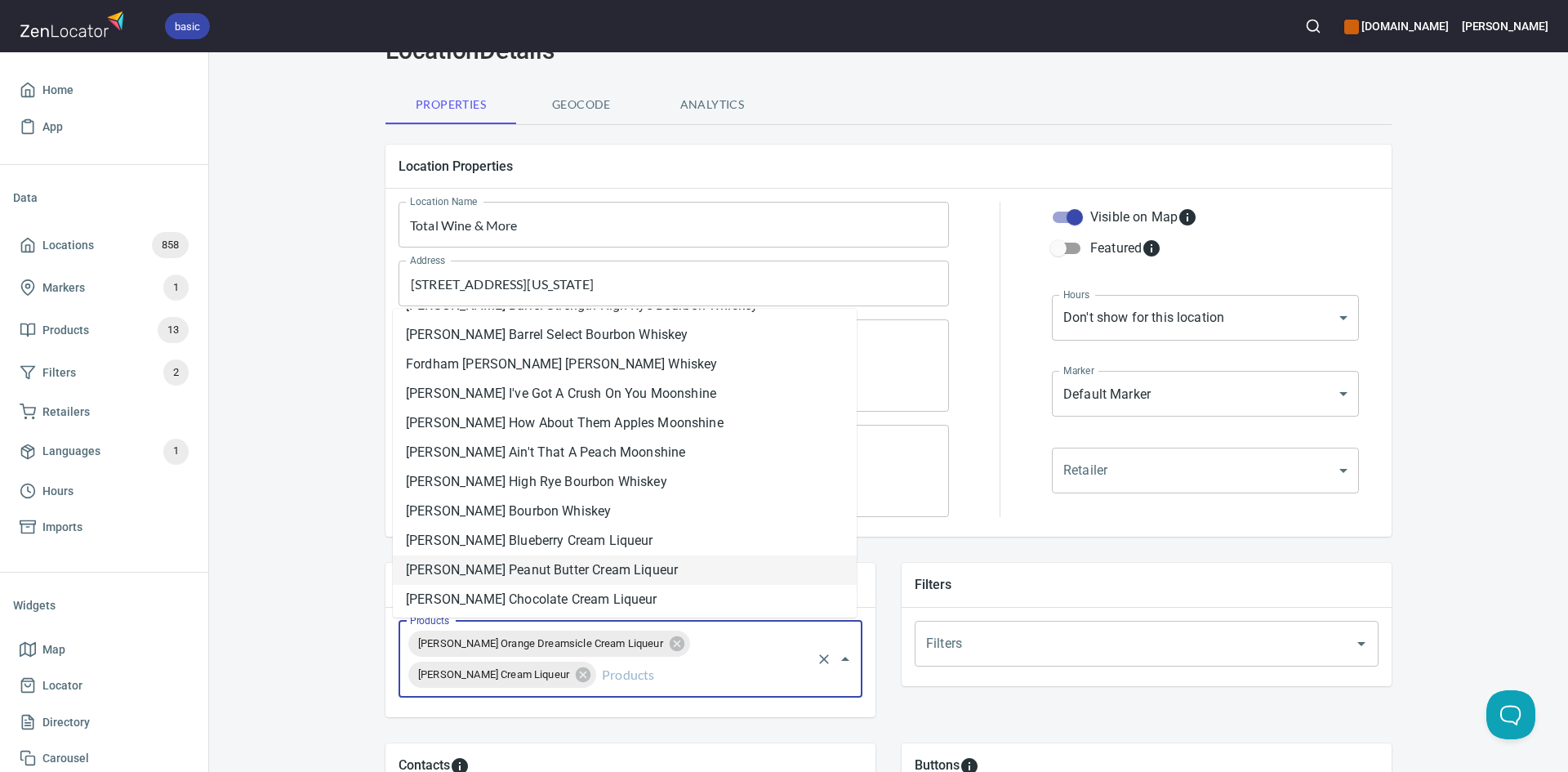
click at [615, 587] on li "[PERSON_NAME] Chocolate Cream Liqueur" at bounding box center [624, 599] width 464 height 30
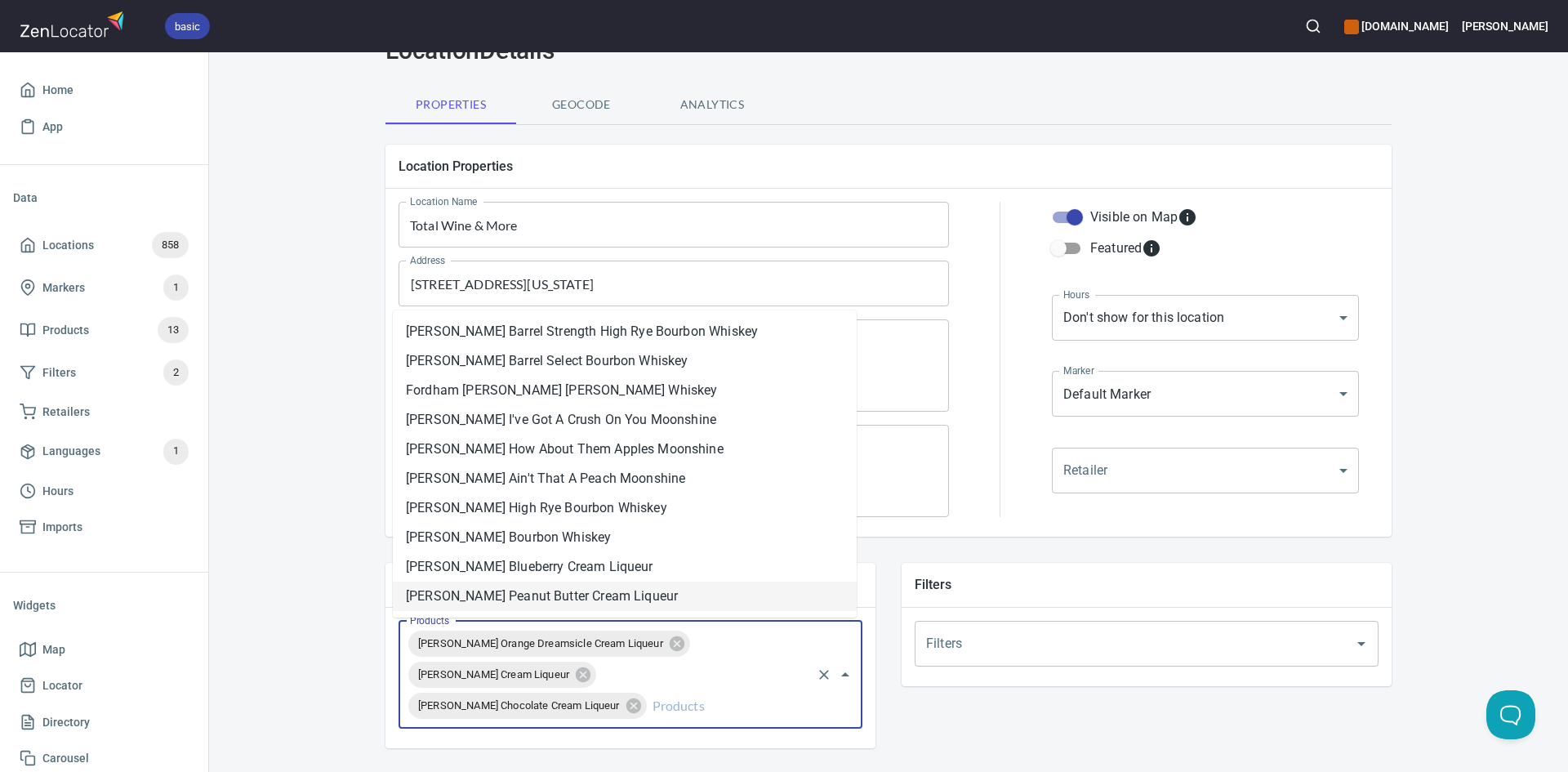
click at [666, 709] on input "Products" at bounding box center [729, 705] width 160 height 31
click at [582, 591] on li "[PERSON_NAME] Peanut Butter Cream Liqueur" at bounding box center [624, 596] width 464 height 30
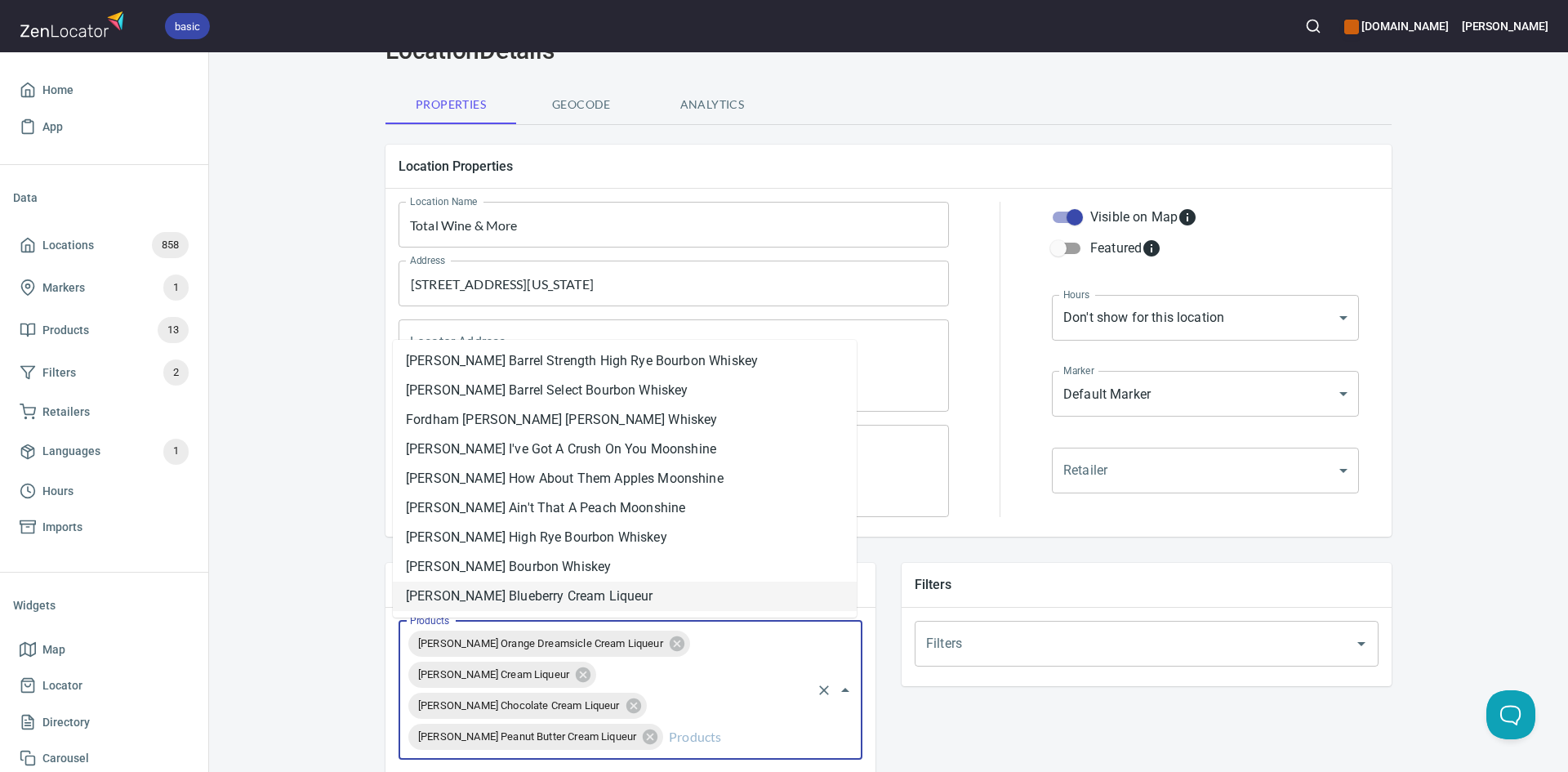
drag, startPoint x: 667, startPoint y: 743, endPoint x: 655, endPoint y: 707, distance: 37.9
click at [665, 739] on input "Products" at bounding box center [737, 737] width 144 height 31
click at [586, 588] on li "[PERSON_NAME] Blueberry Cream Liqueur" at bounding box center [624, 596] width 464 height 30
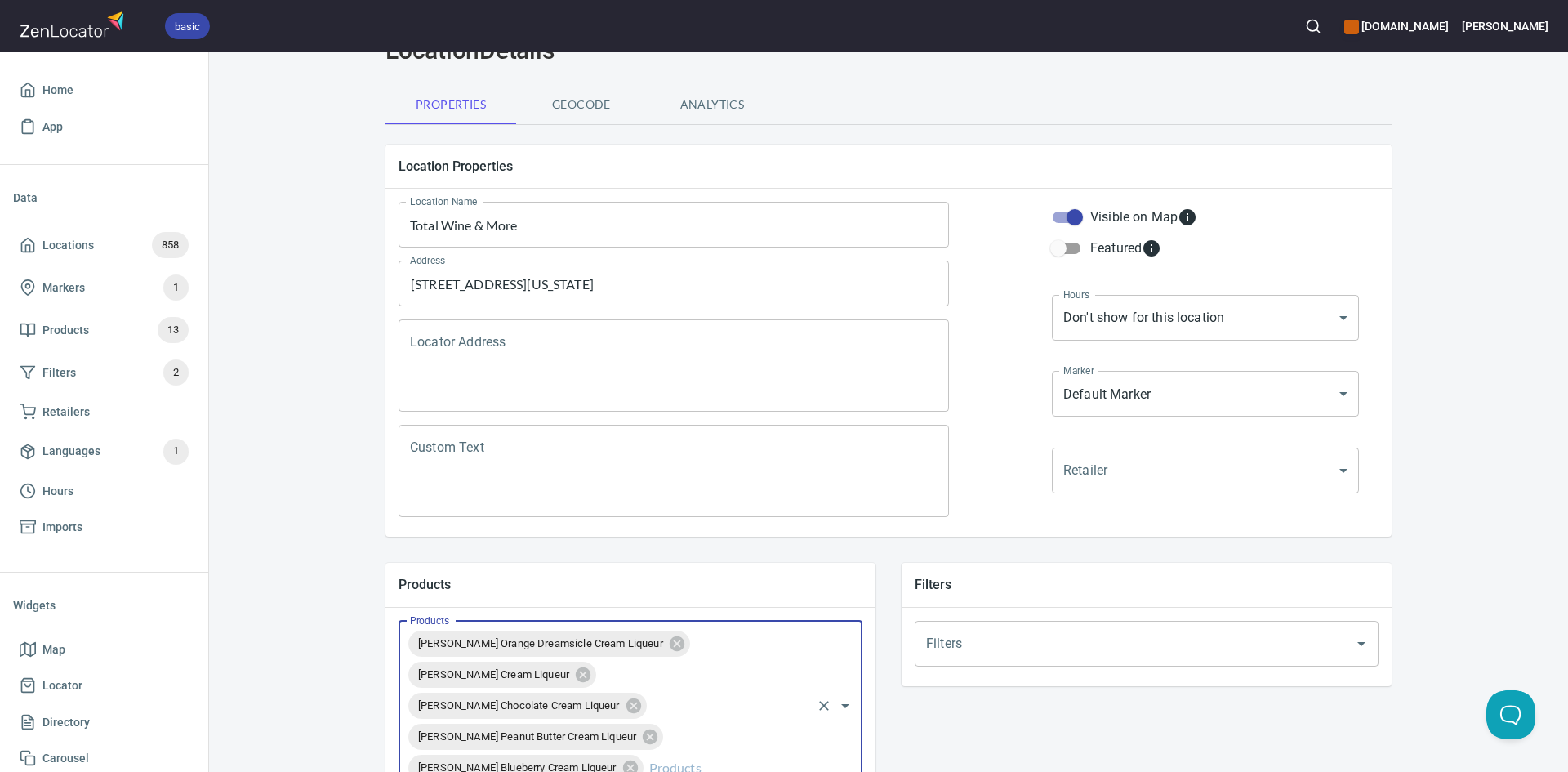
click at [664, 761] on input "Products" at bounding box center [727, 767] width 163 height 31
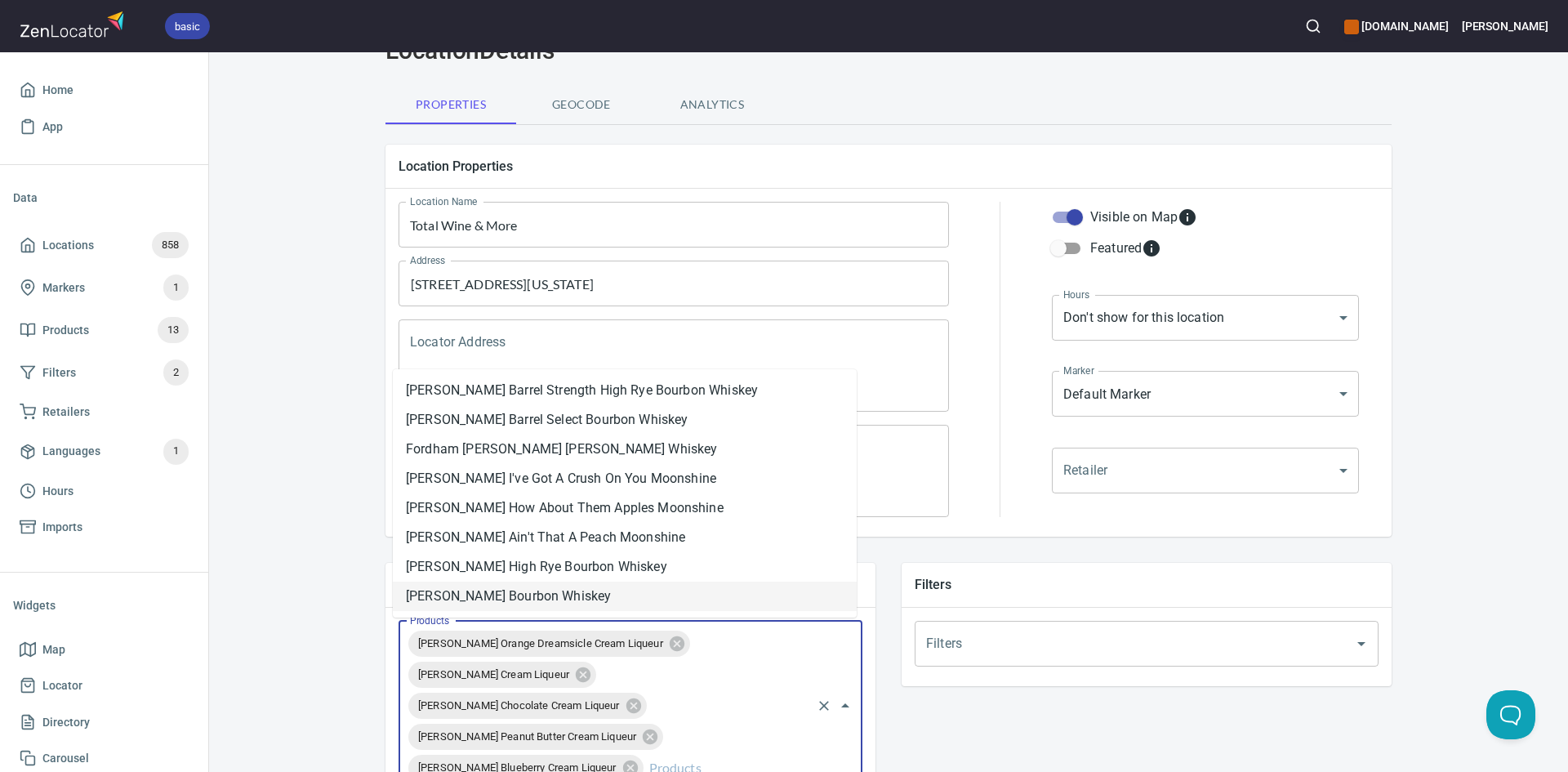
drag, startPoint x: 622, startPoint y: 596, endPoint x: 630, endPoint y: 624, distance: 29.1
click at [621, 602] on li "[PERSON_NAME] Bourbon Whiskey" at bounding box center [624, 596] width 464 height 30
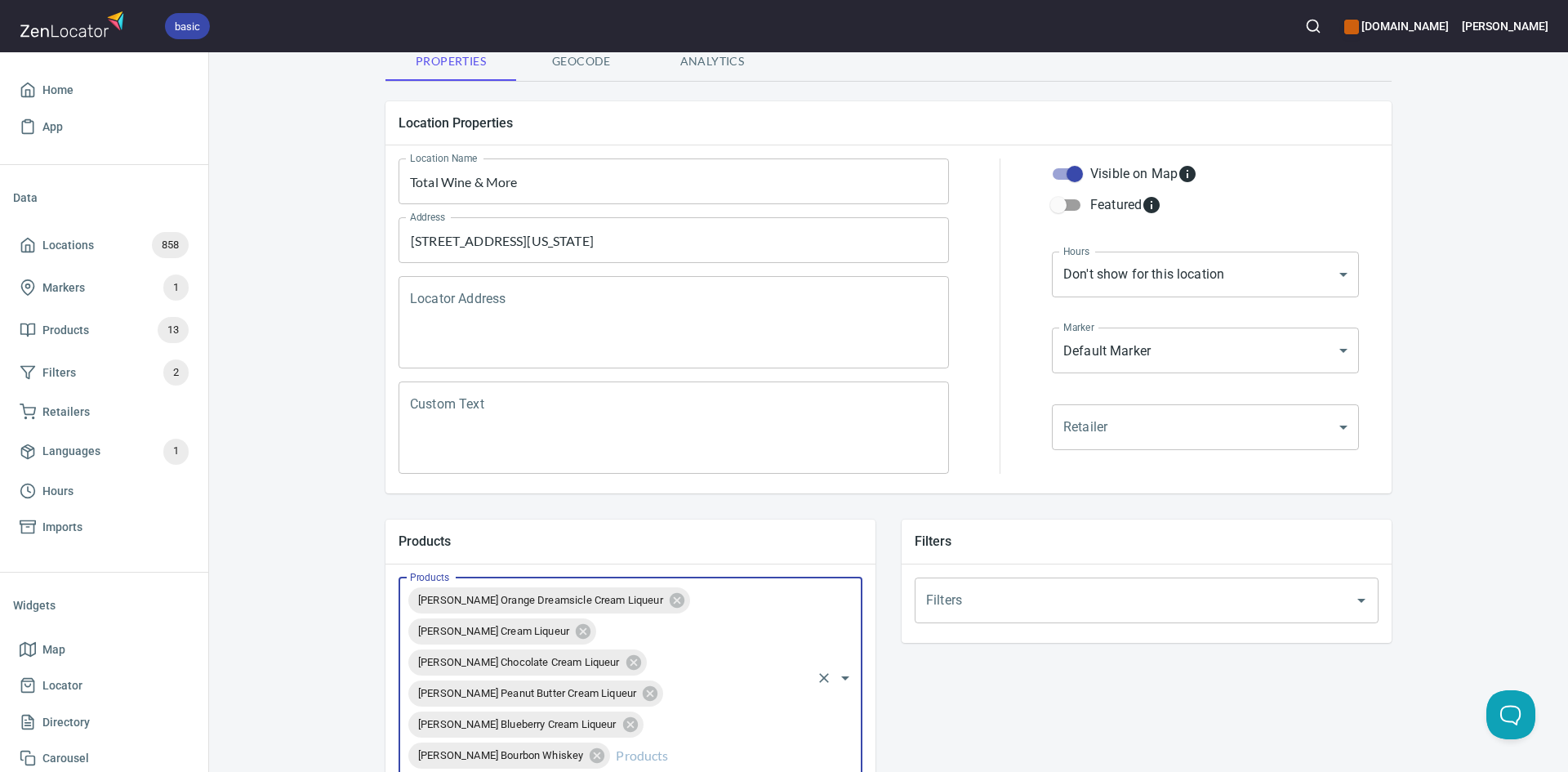
scroll to position [163, 0]
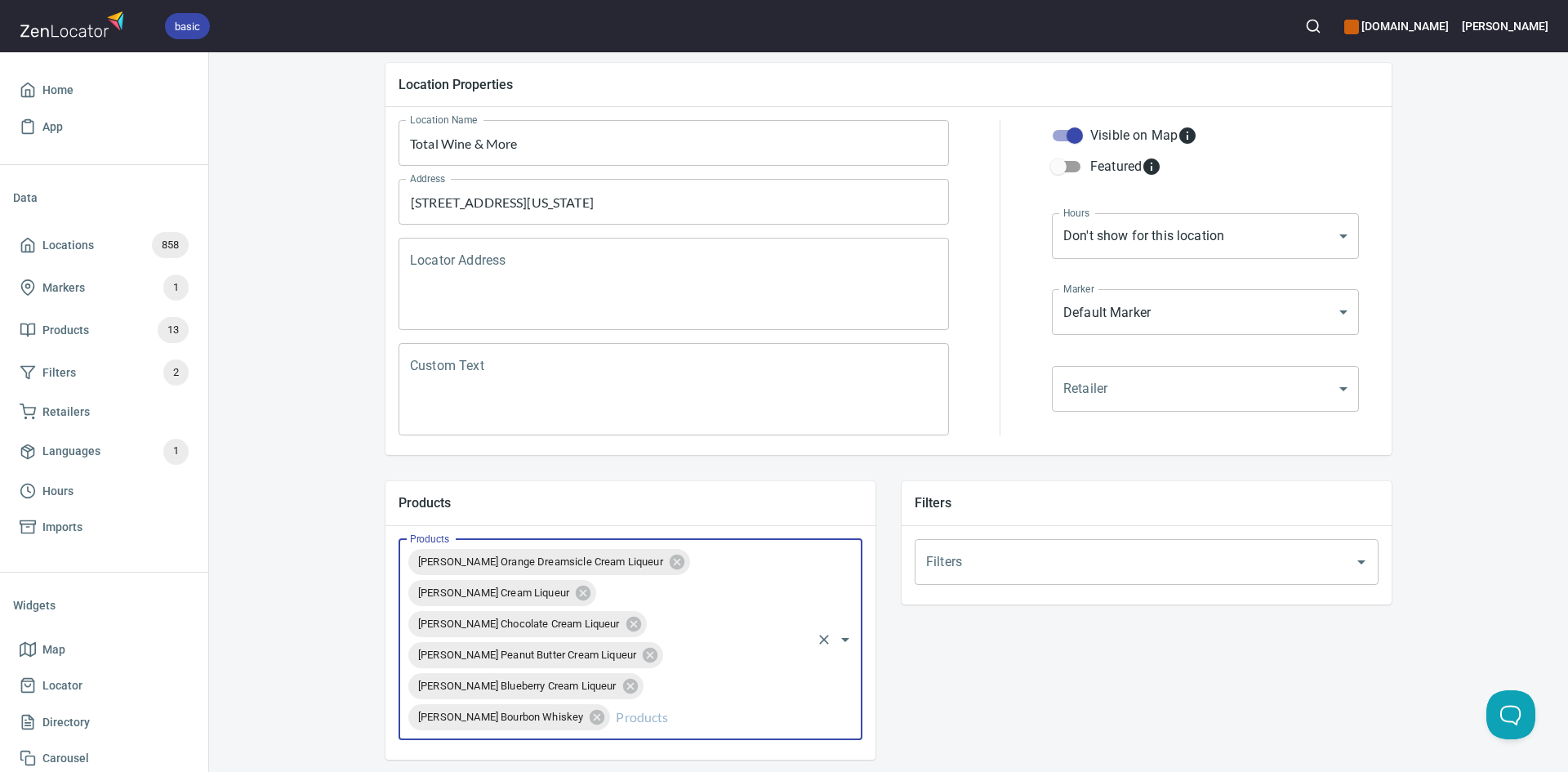
click at [665, 718] on input "Products" at bounding box center [711, 717] width 196 height 31
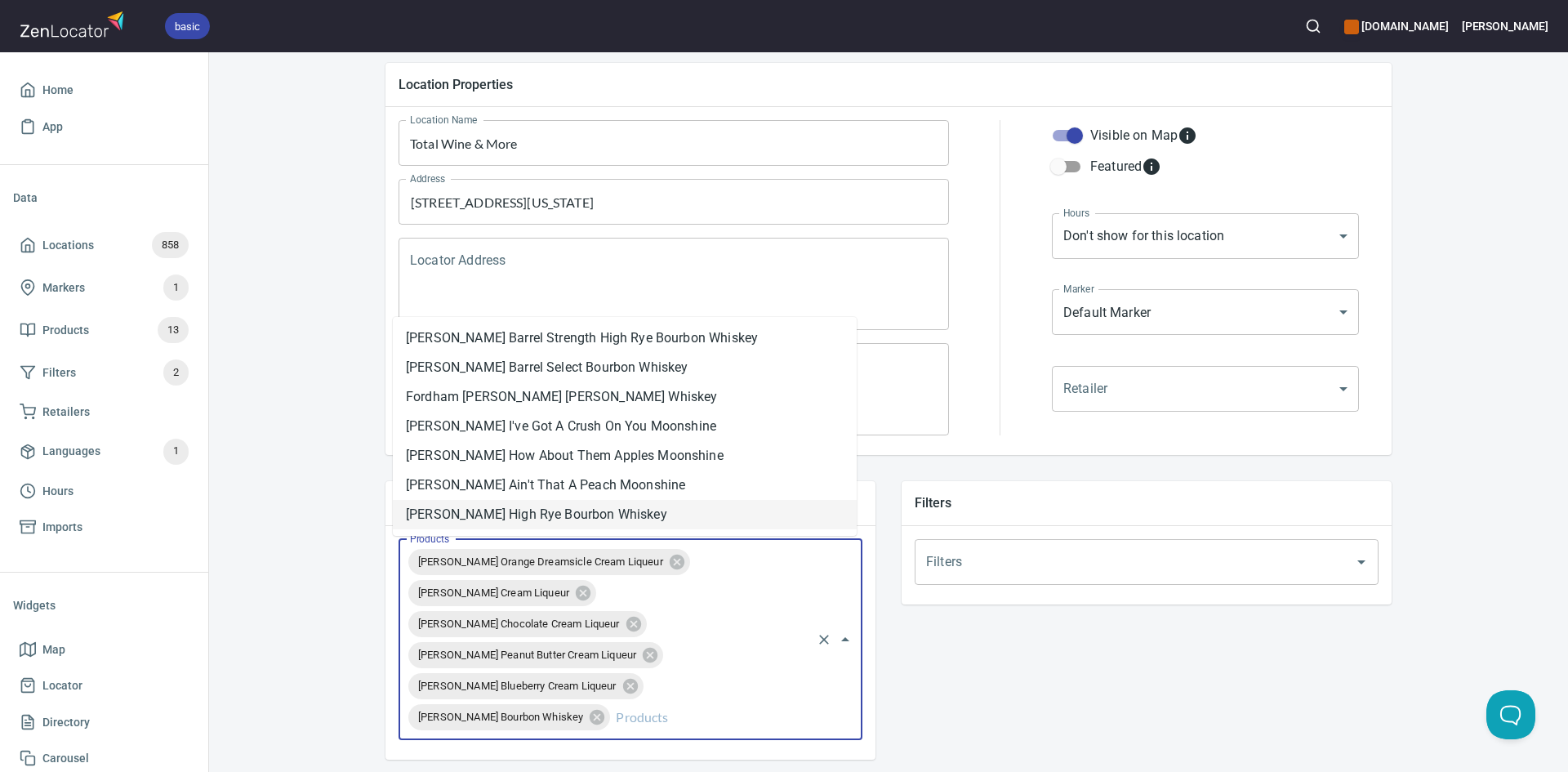
drag, startPoint x: 641, startPoint y: 520, endPoint x: 805, endPoint y: 556, distance: 167.9
click at [641, 523] on li "[PERSON_NAME] High Rye Bourbon Whiskey" at bounding box center [624, 514] width 464 height 30
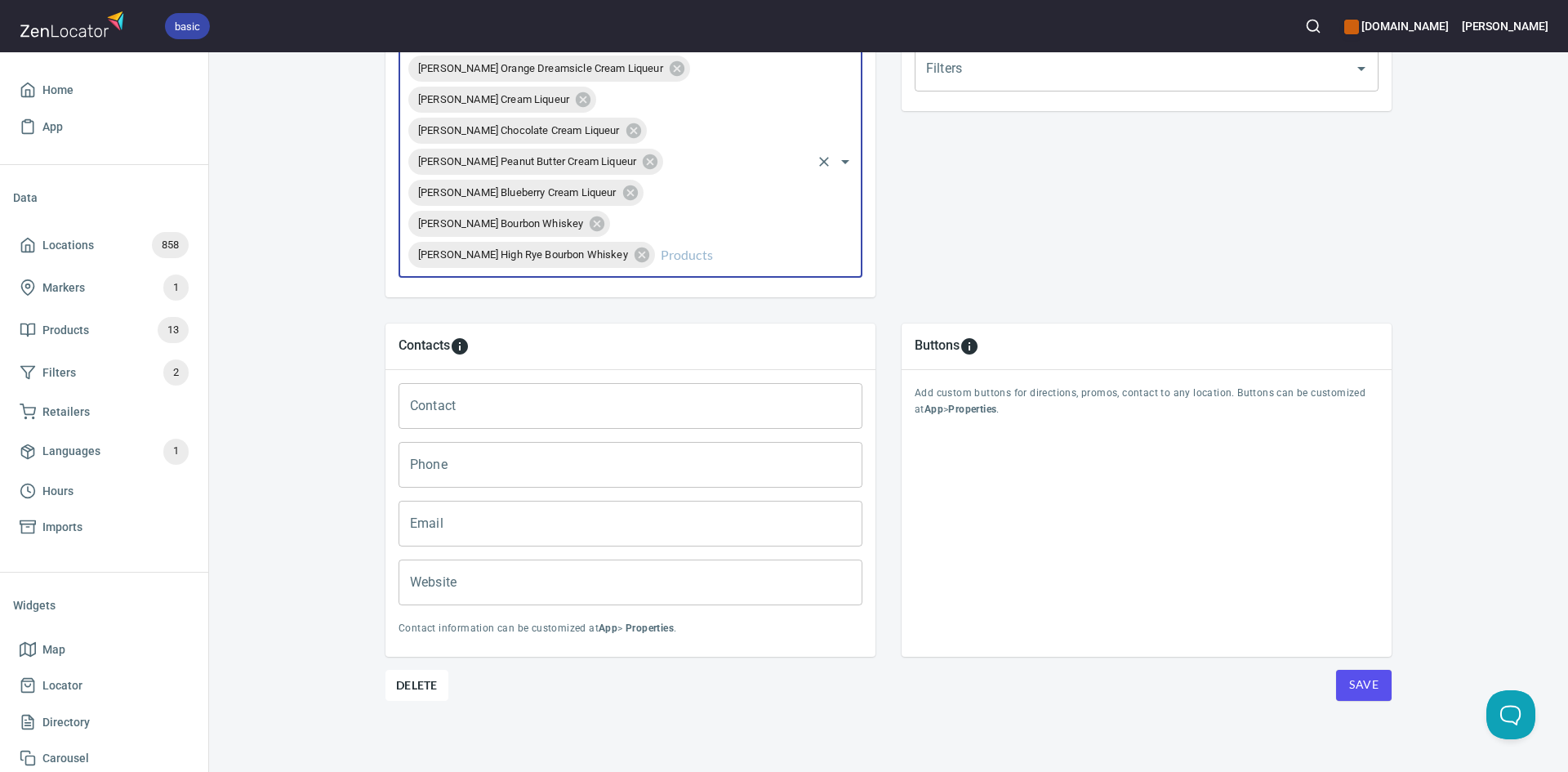
scroll to position [658, 0]
click at [1349, 684] on span "Save" at bounding box center [1363, 683] width 30 height 20
click at [1349, 681] on span "Save" at bounding box center [1363, 683] width 30 height 20
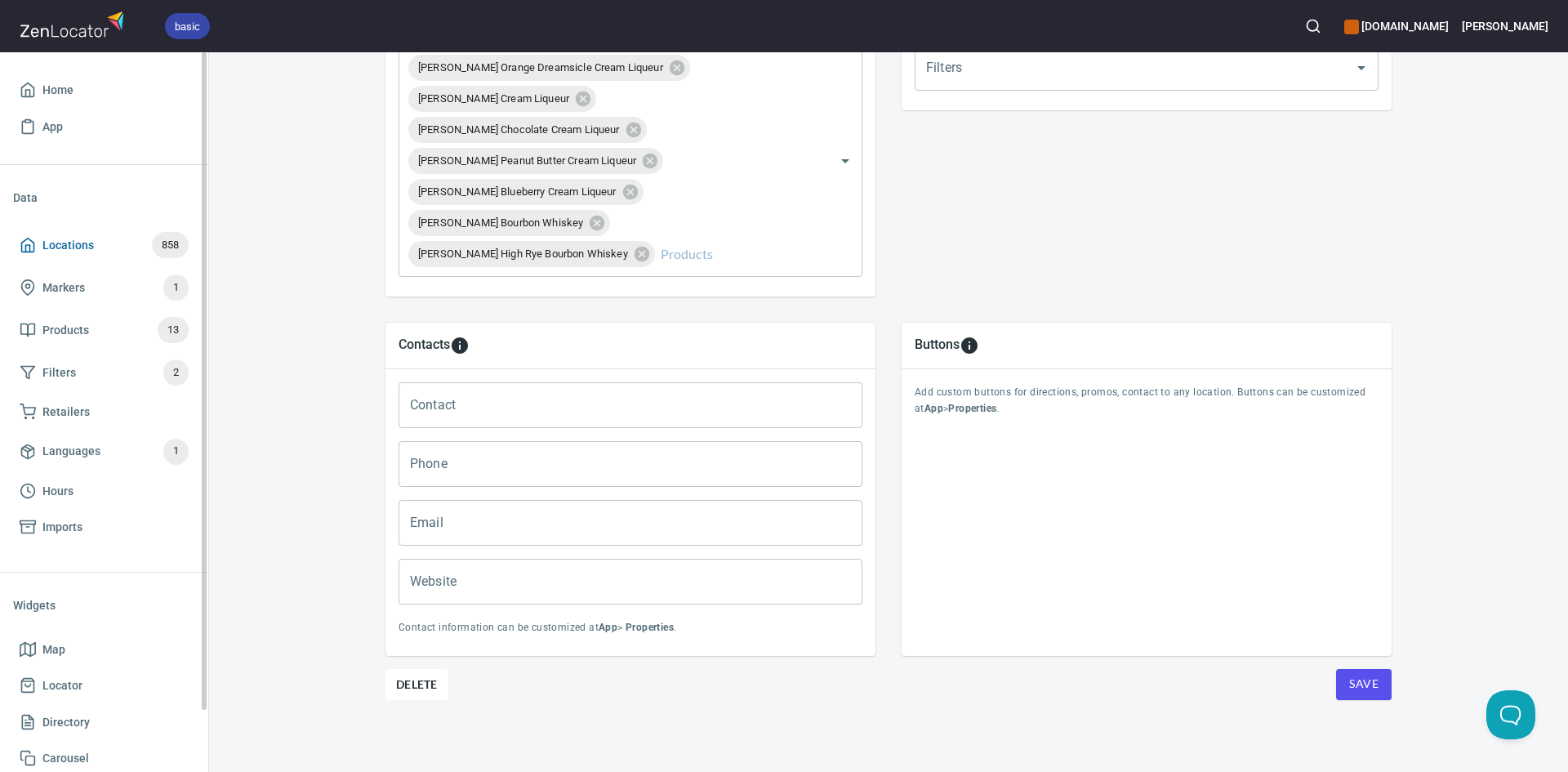
click at [22, 238] on icon at bounding box center [28, 244] width 16 height 16
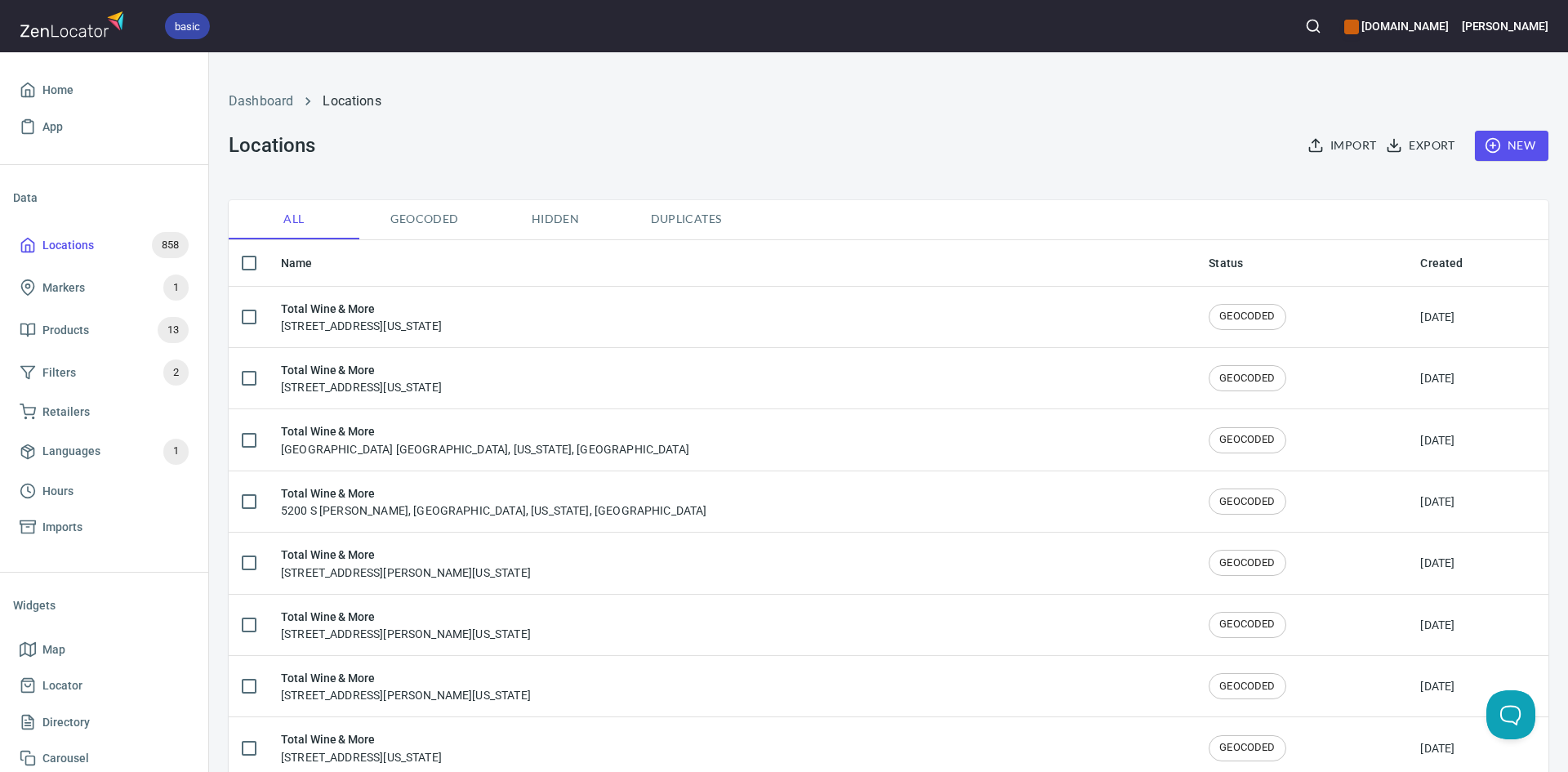
drag, startPoint x: 1565, startPoint y: 22, endPoint x: 991, endPoint y: 88, distance: 577.8
click at [1001, 100] on ol "Dashboard Locations" at bounding box center [888, 101] width 1320 height 20
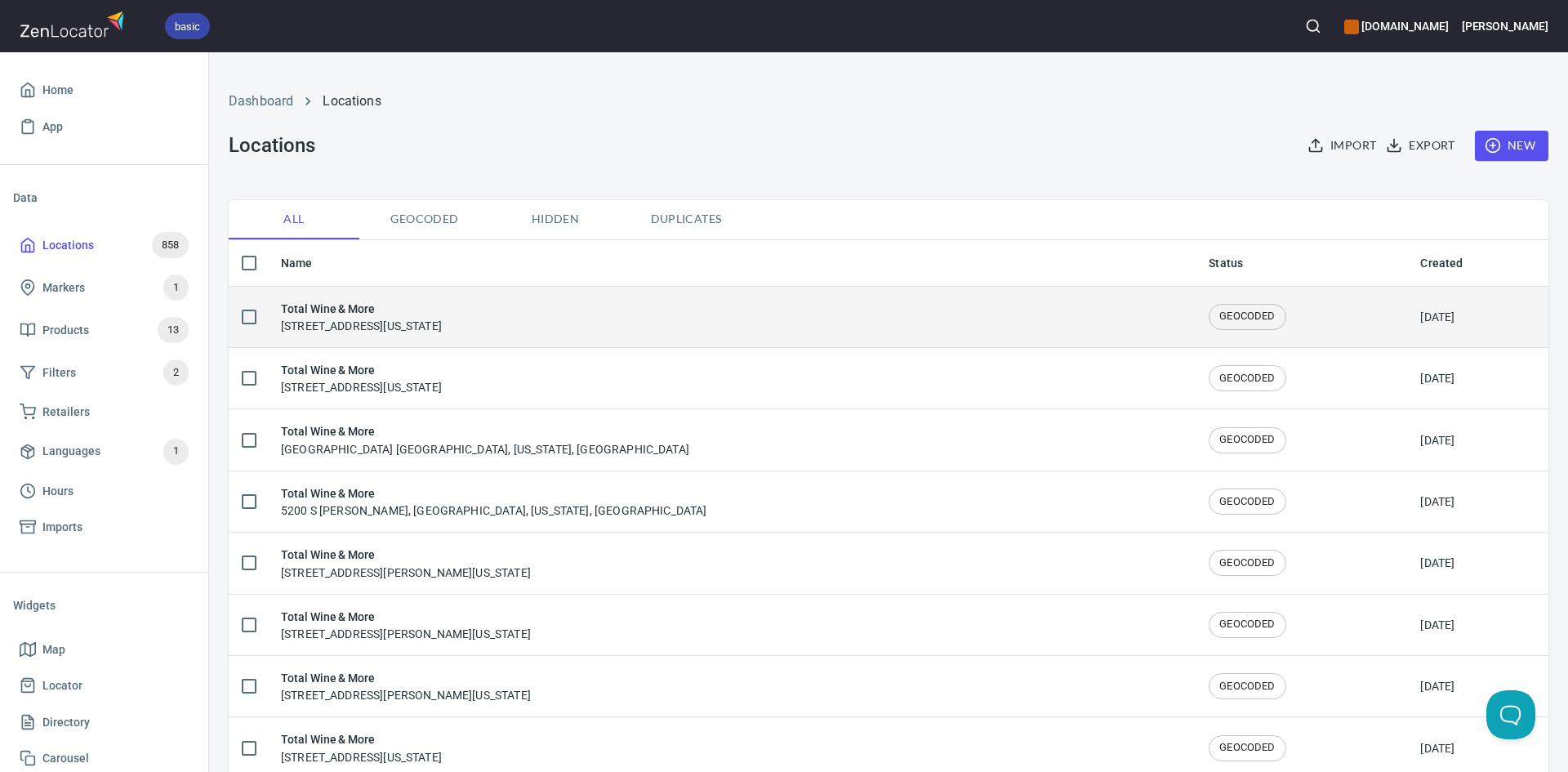
click at [1018, 318] on div "Total Wine & More 981 West Ih 20, Arlington, Texas, United States" at bounding box center [732, 316] width 902 height 34
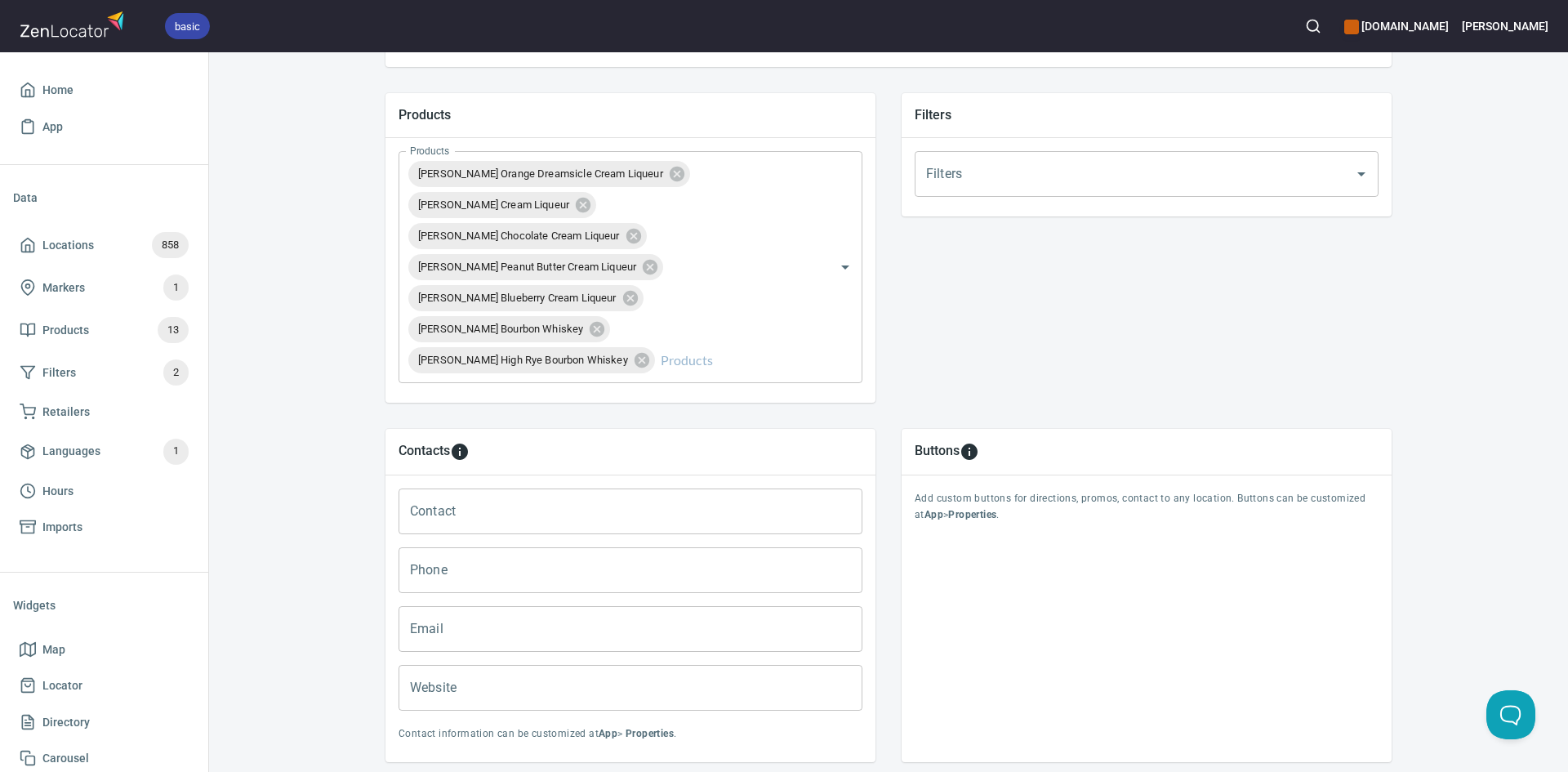
scroll to position [658, 0]
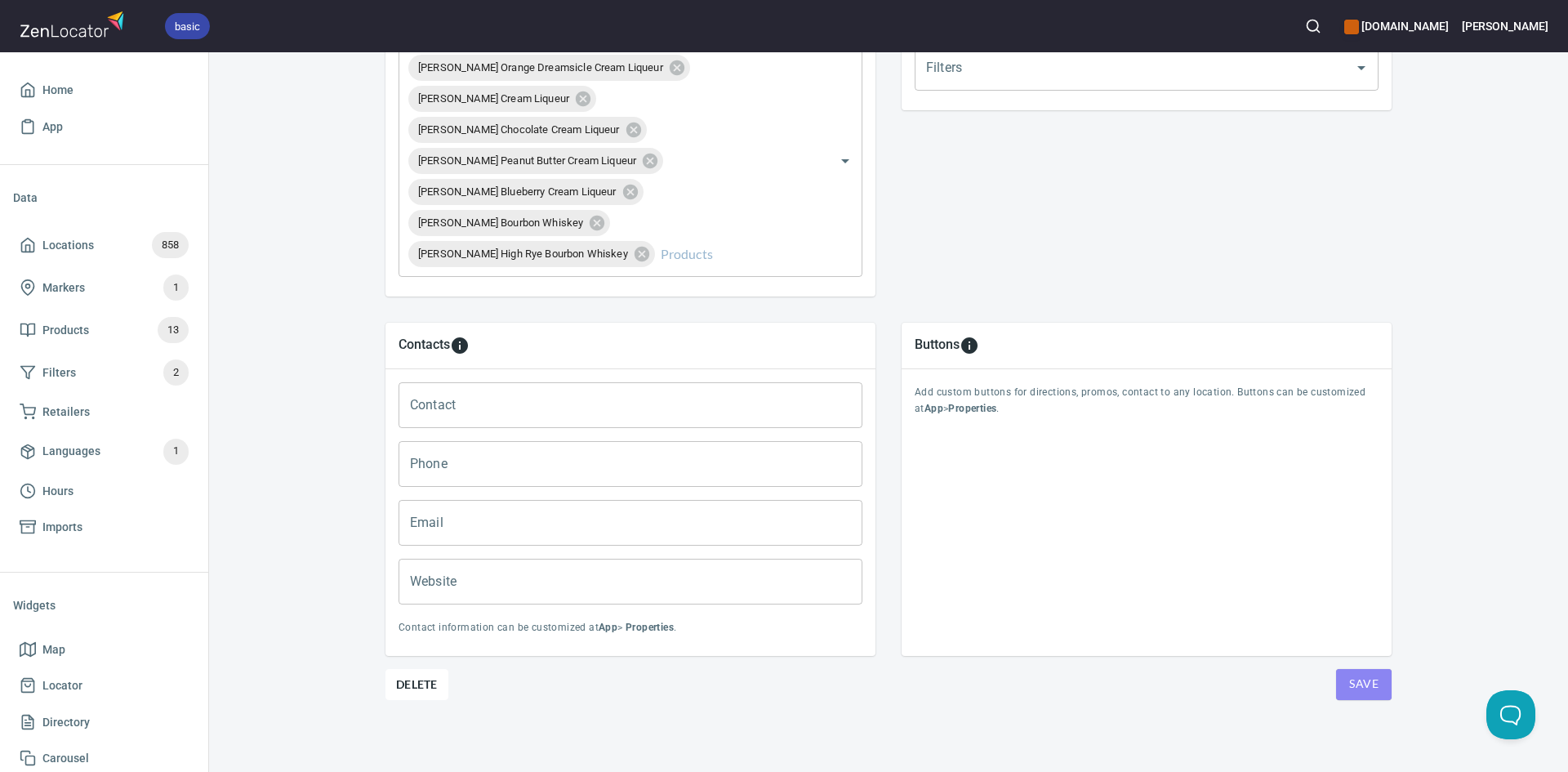
drag, startPoint x: 1370, startPoint y: 694, endPoint x: 1337, endPoint y: 685, distance: 34.2
click at [1369, 693] on button "Save" at bounding box center [1364, 684] width 55 height 31
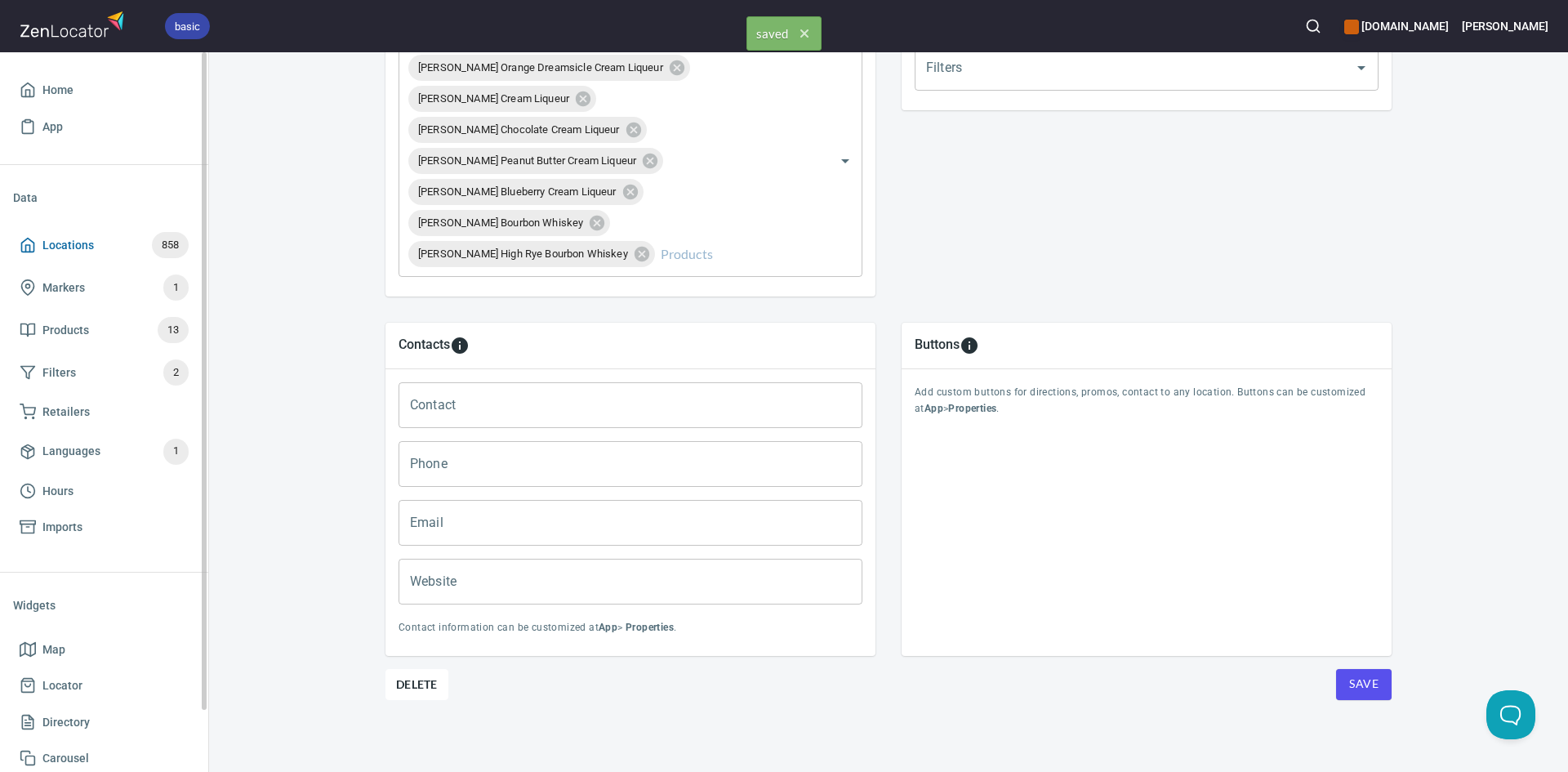
drag, startPoint x: 31, startPoint y: 242, endPoint x: 55, endPoint y: 242, distance: 24.0
click at [31, 242] on icon at bounding box center [28, 244] width 16 height 16
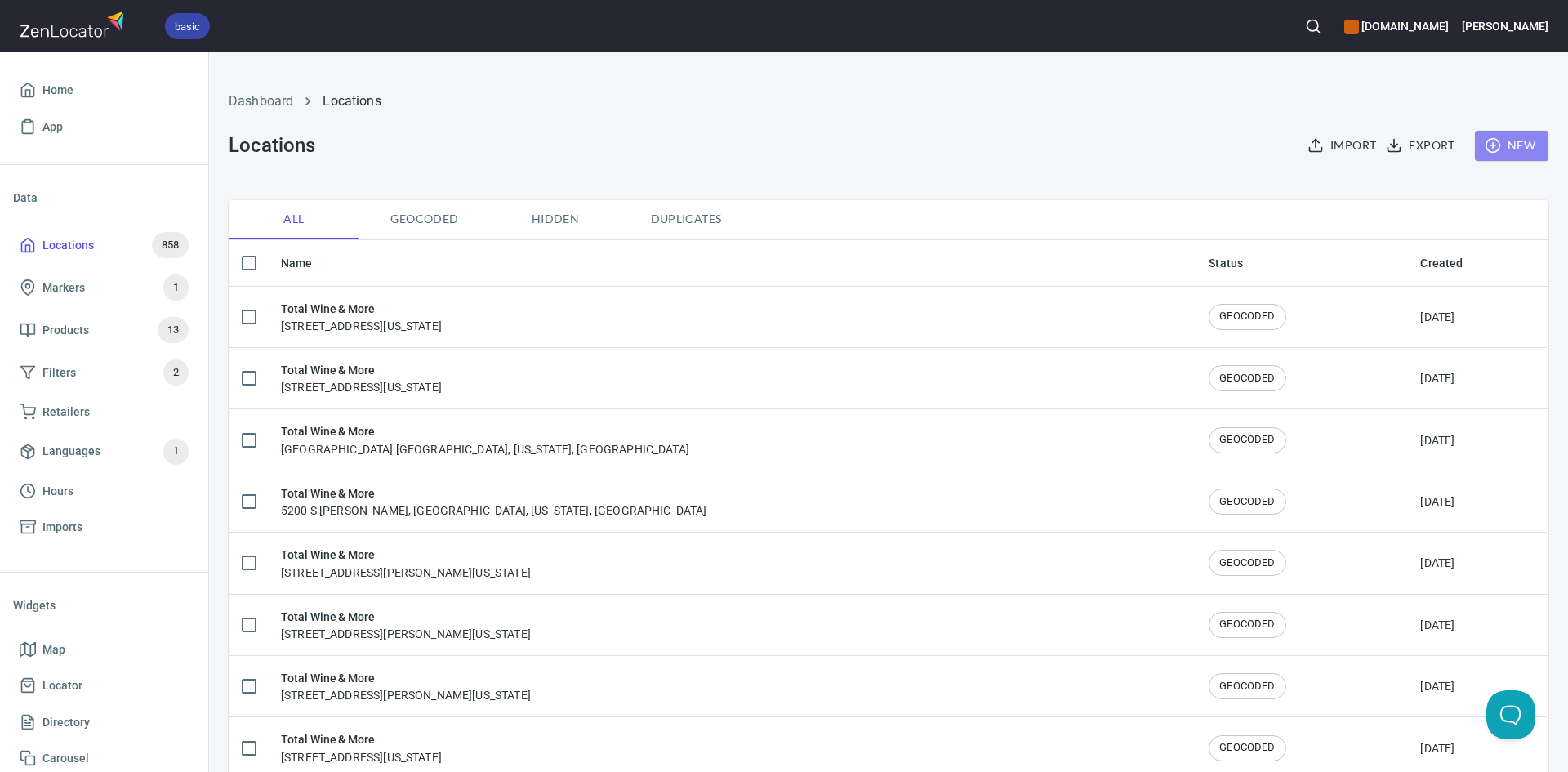
click at [1498, 146] on span "New" at bounding box center [1512, 145] width 48 height 20
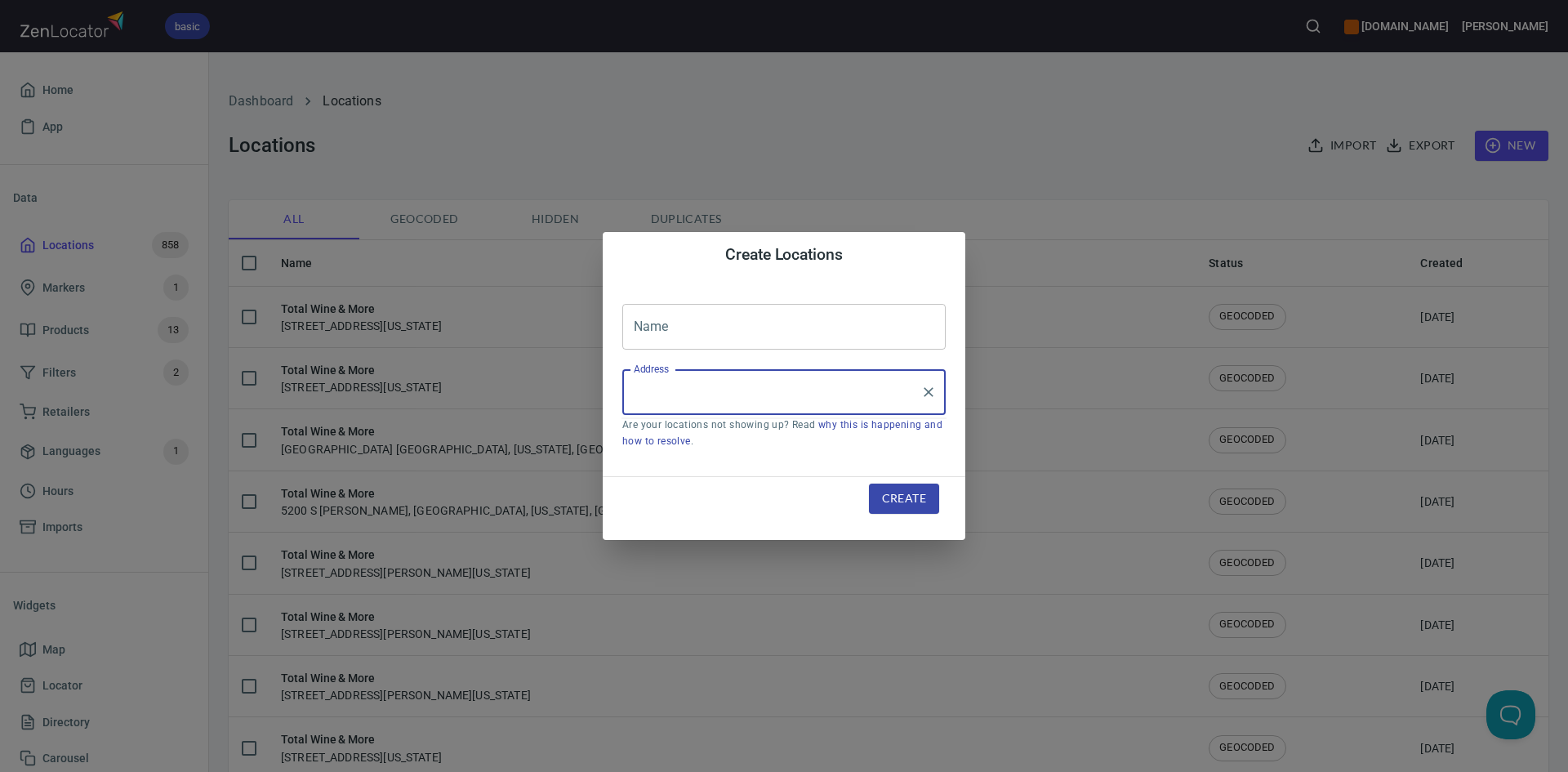
click at [804, 391] on input "Address" at bounding box center [772, 392] width 284 height 31
paste input "3101 Texas Sage TrailFort Worth, TX, 76177"
click at [758, 388] on input "3101 Texas Sage TrailFort Worth, TX, 76177" at bounding box center [772, 392] width 284 height 31
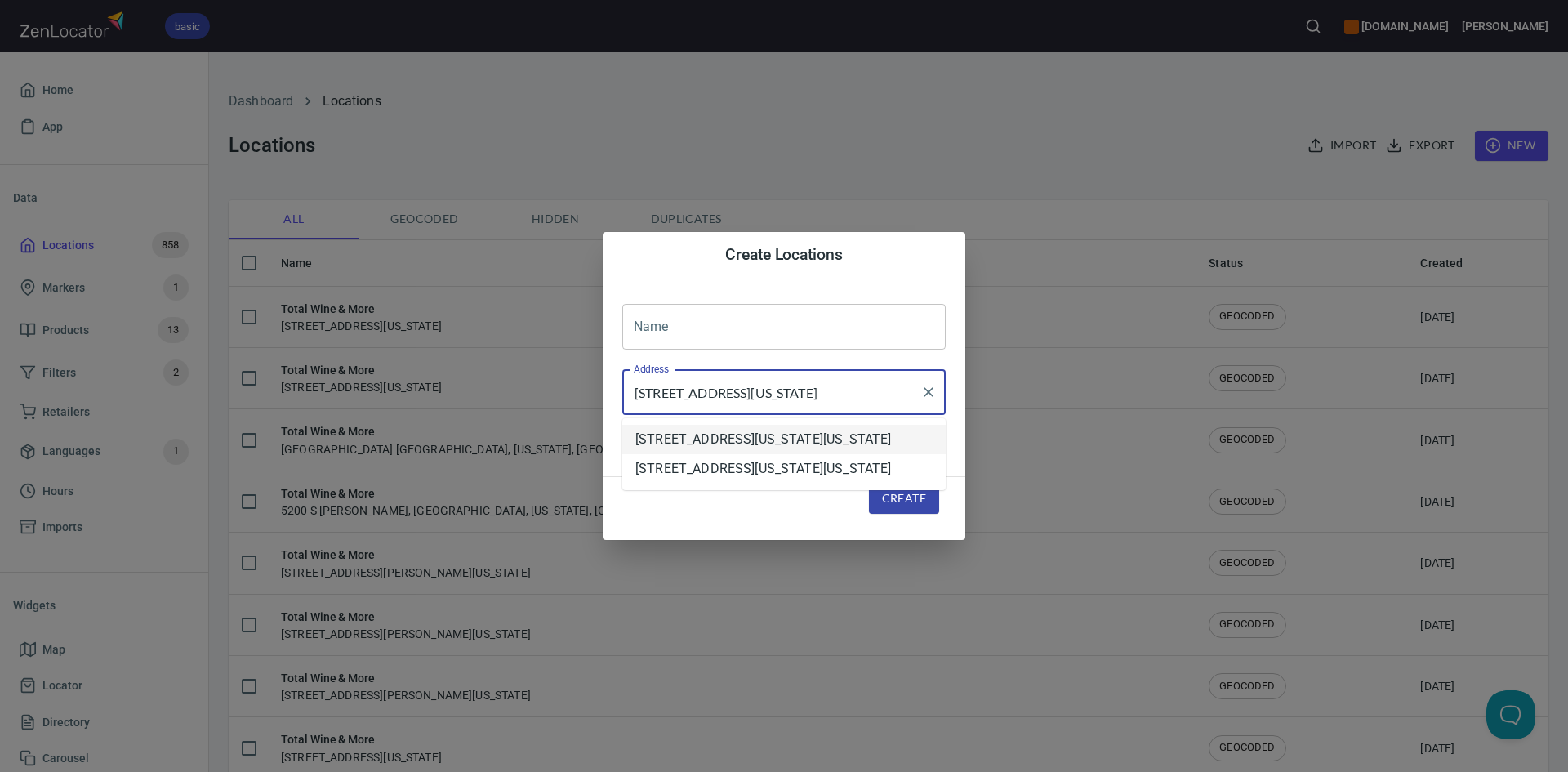
click at [841, 441] on li "[STREET_ADDRESS][US_STATE][US_STATE]" at bounding box center [784, 439] width 323 height 30
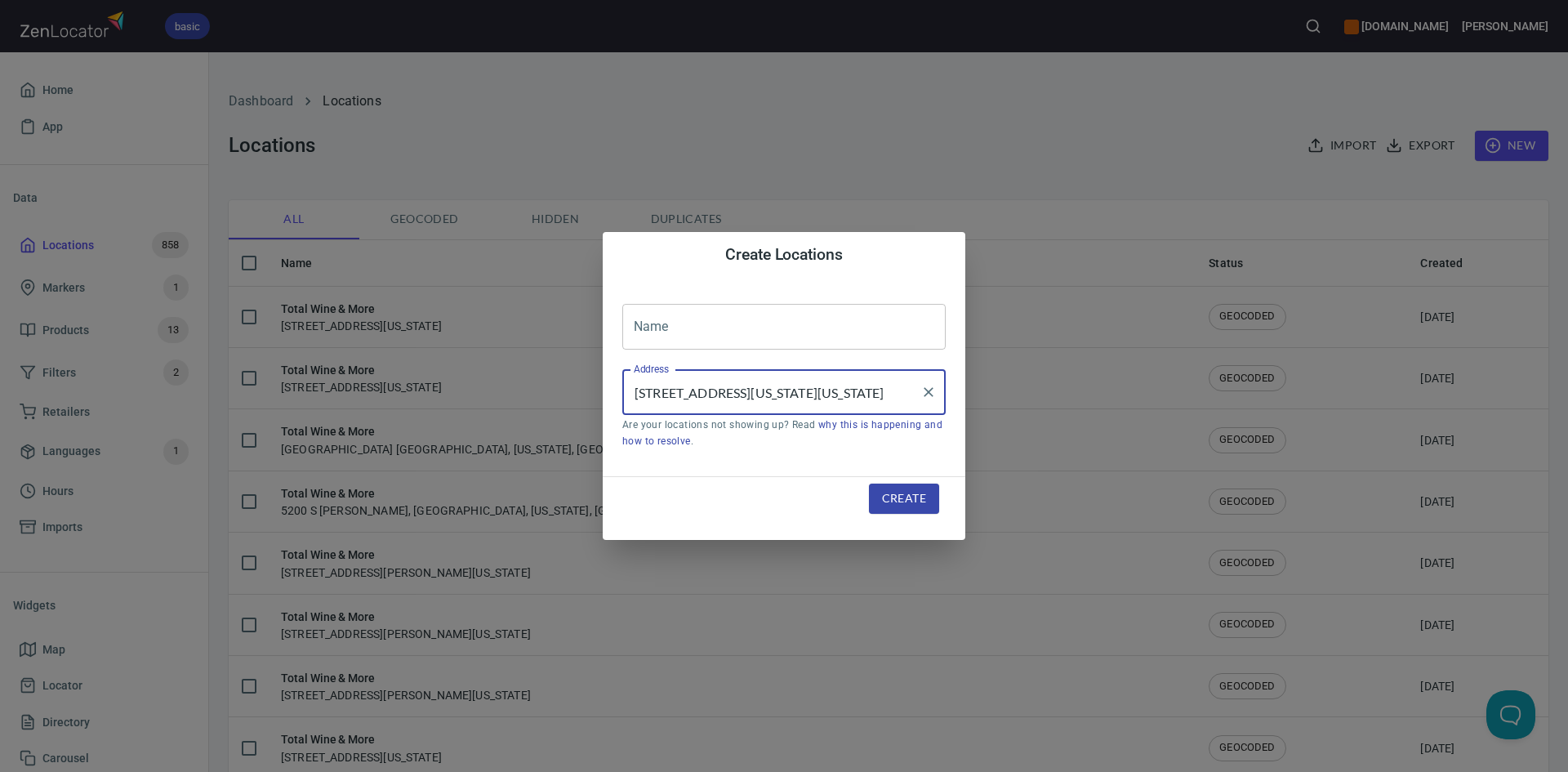
type input "[STREET_ADDRESS][US_STATE][US_STATE]"
drag, startPoint x: 676, startPoint y: 311, endPoint x: 687, endPoint y: 320, distance: 14.2
click at [676, 311] on input "text" at bounding box center [784, 327] width 323 height 46
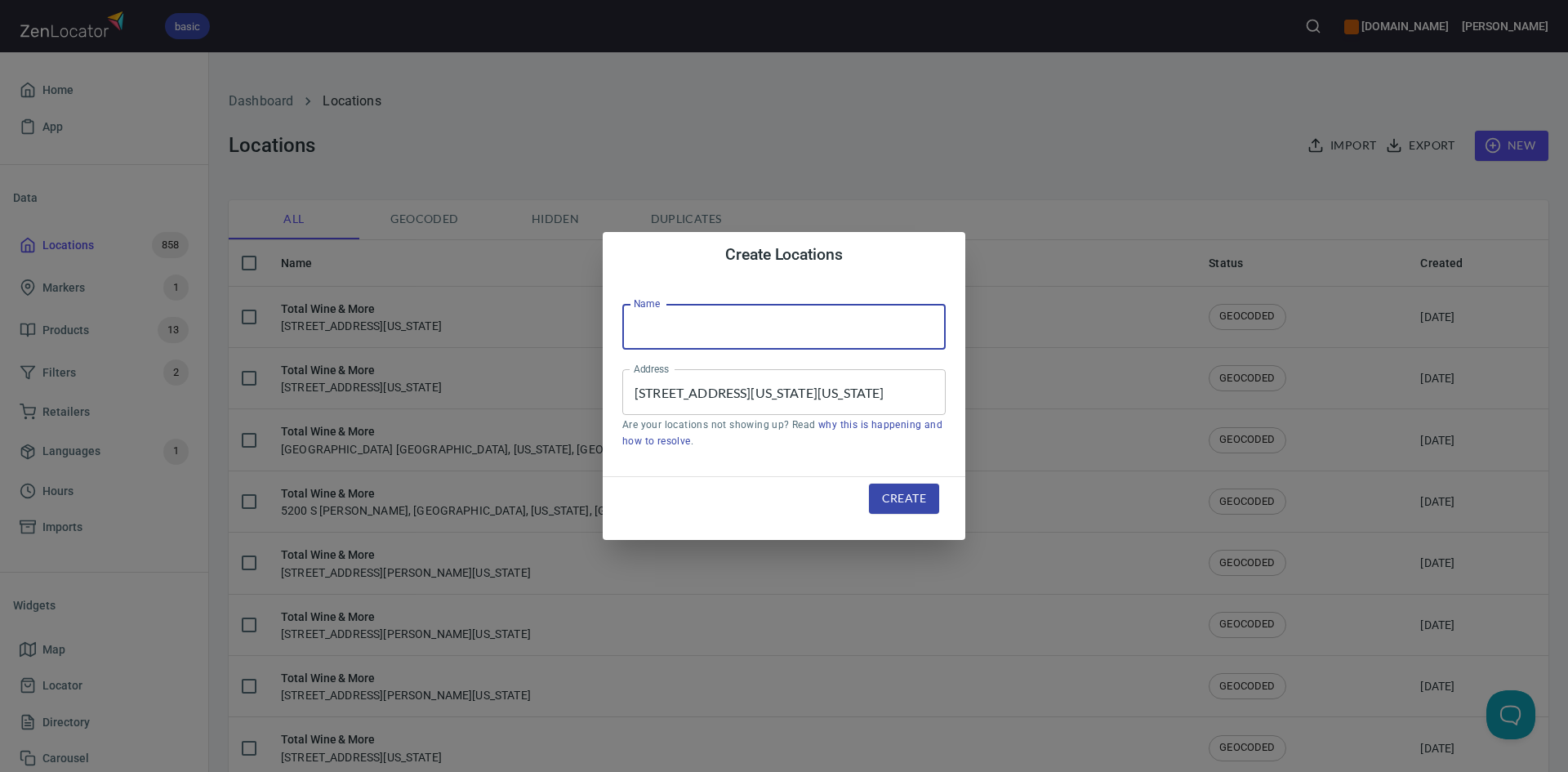
type input "Total Wine & More"
click at [917, 487] on button "Create" at bounding box center [905, 498] width 71 height 30
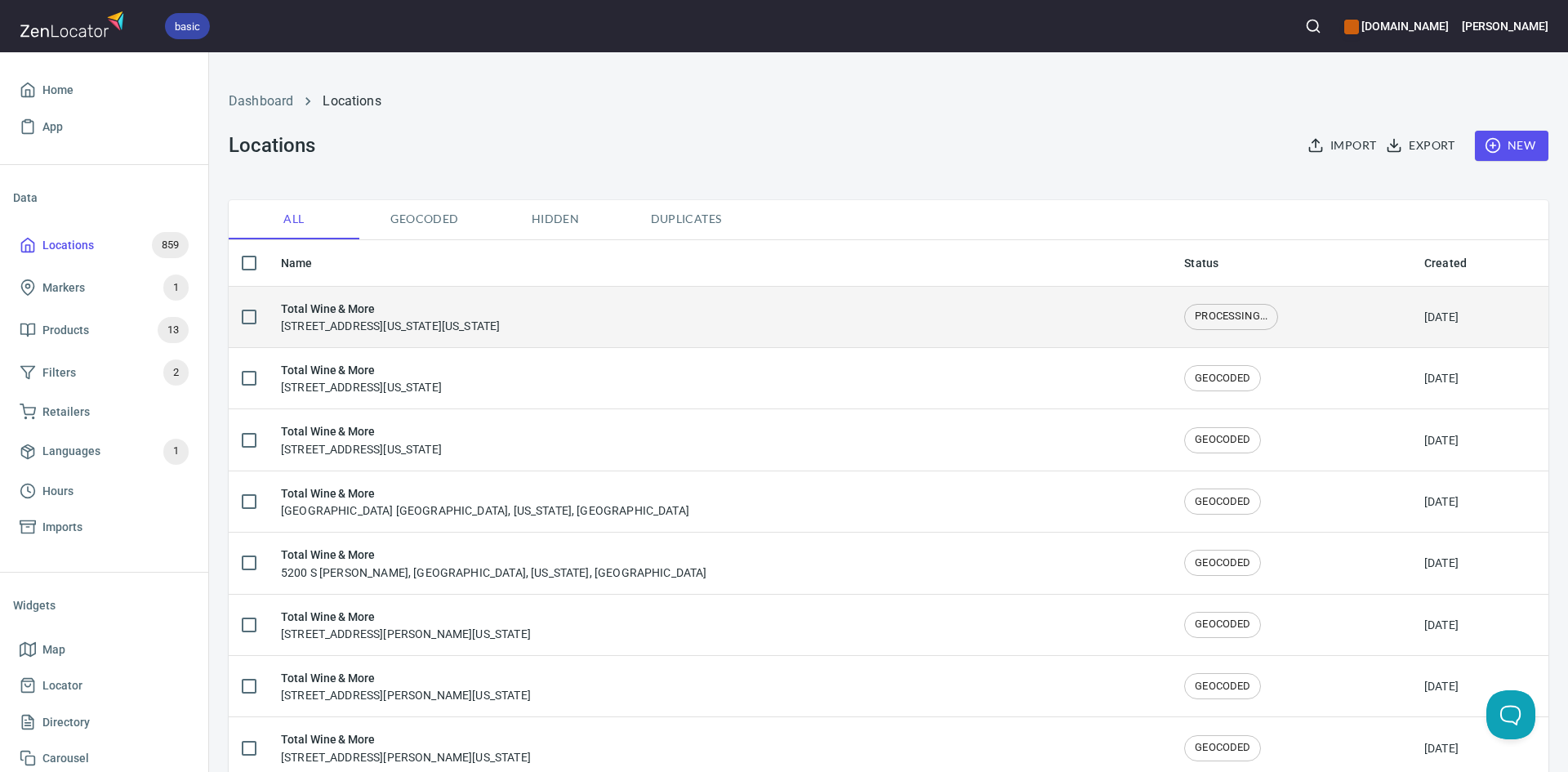
click at [516, 334] on td "Total Wine & More 3101 Texas Sage Trail, Fort Worth, Texas, United States" at bounding box center [720, 316] width 904 height 61
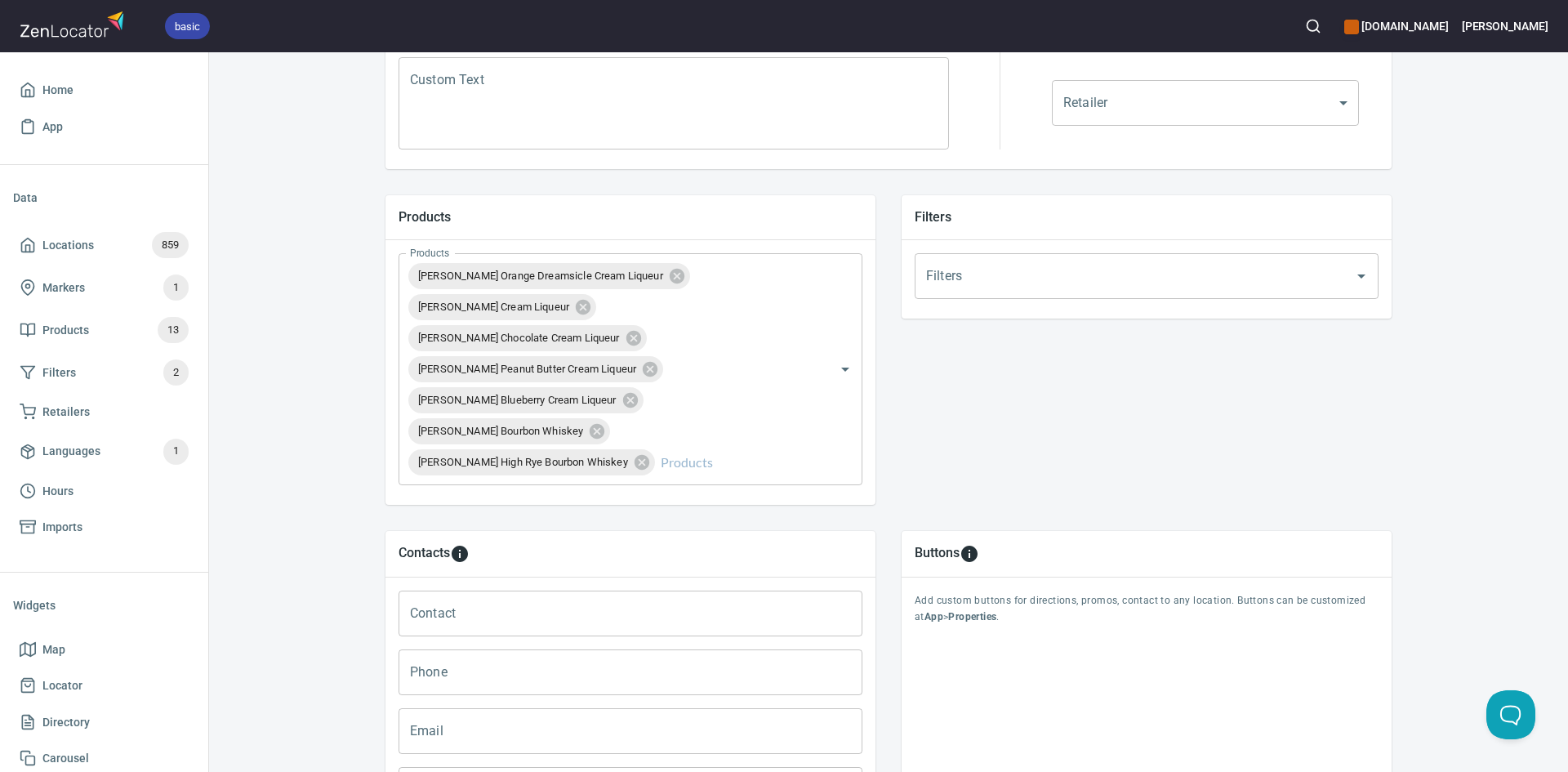
scroll to position [658, 0]
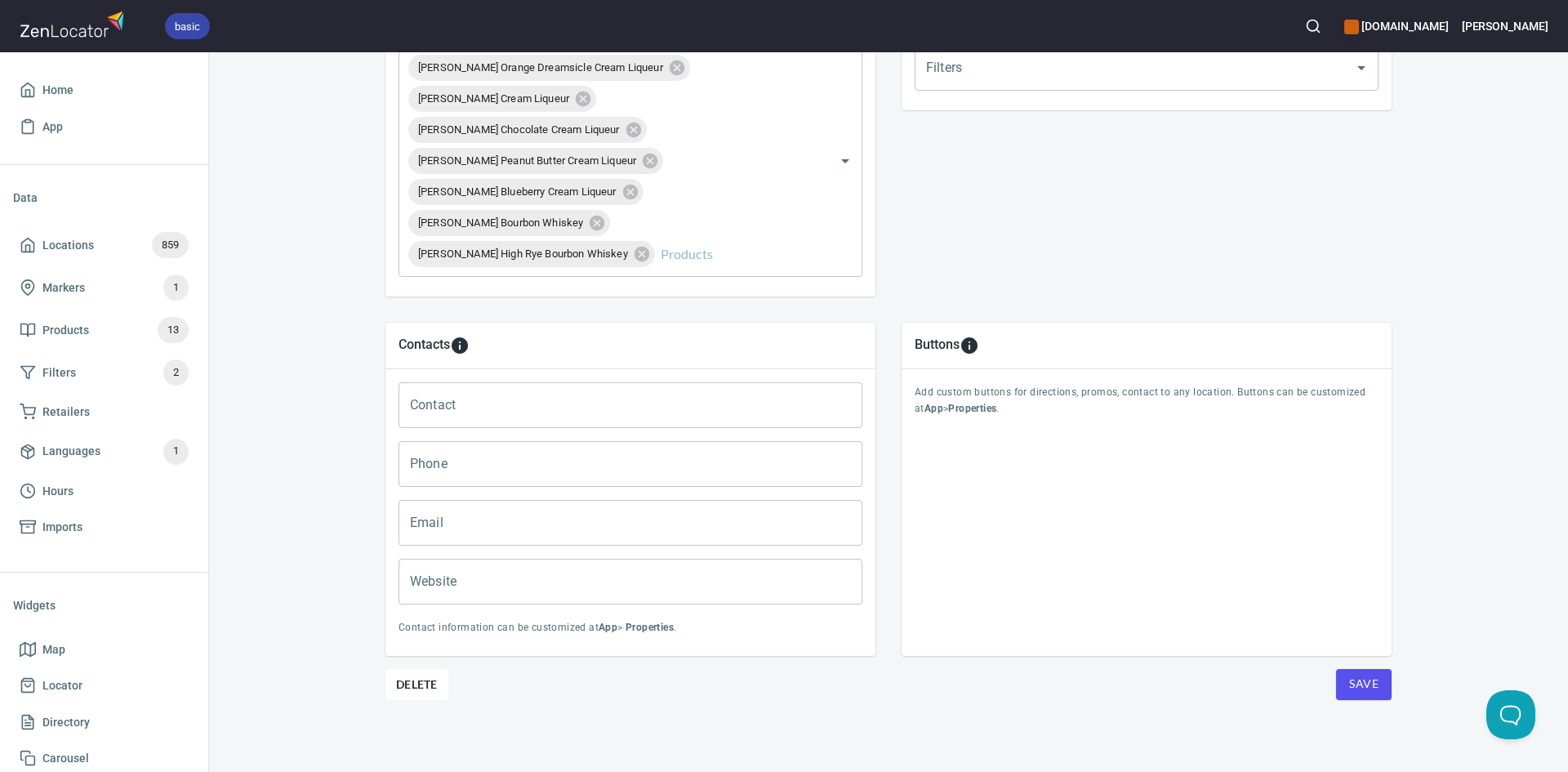
click at [1376, 681] on button "Save" at bounding box center [1364, 684] width 55 height 31
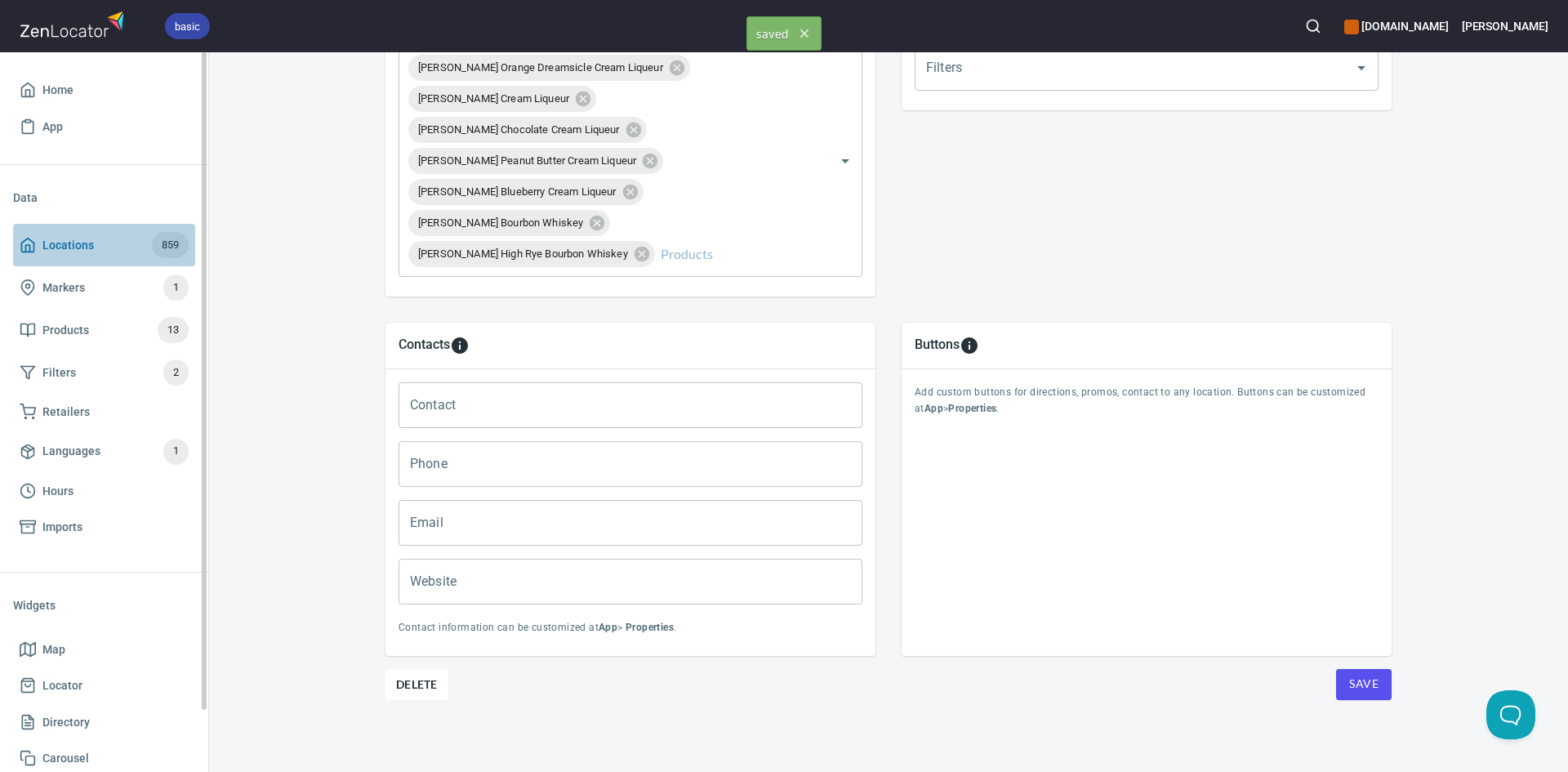
click at [26, 247] on polyline at bounding box center [28, 248] width 4 height 7
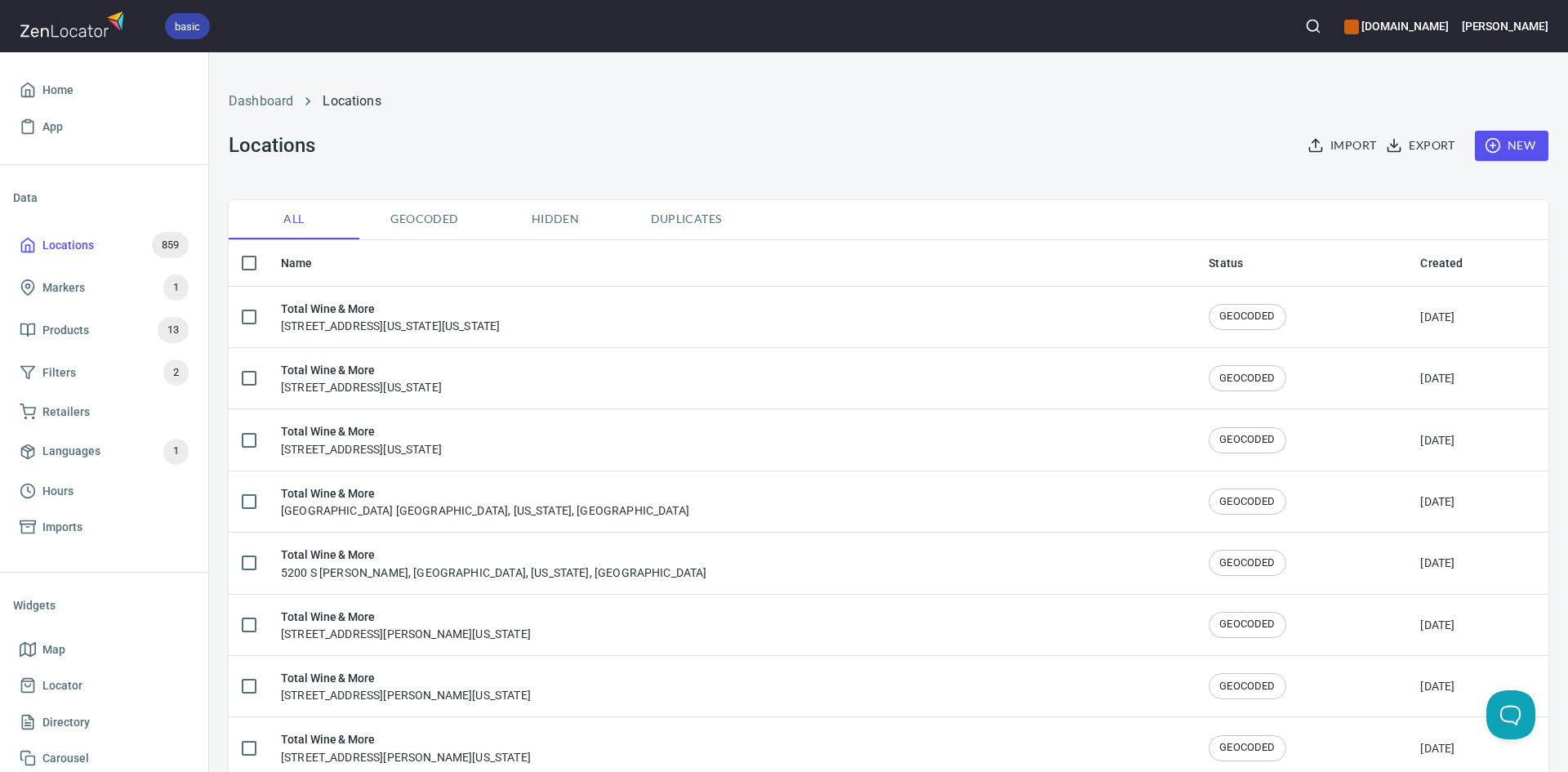
drag, startPoint x: 1537, startPoint y: 147, endPoint x: 1520, endPoint y: 150, distance: 17.3
click at [1537, 146] on div "Import Export New" at bounding box center [1419, 146] width 276 height 50
click at [1517, 151] on span "New" at bounding box center [1512, 145] width 48 height 20
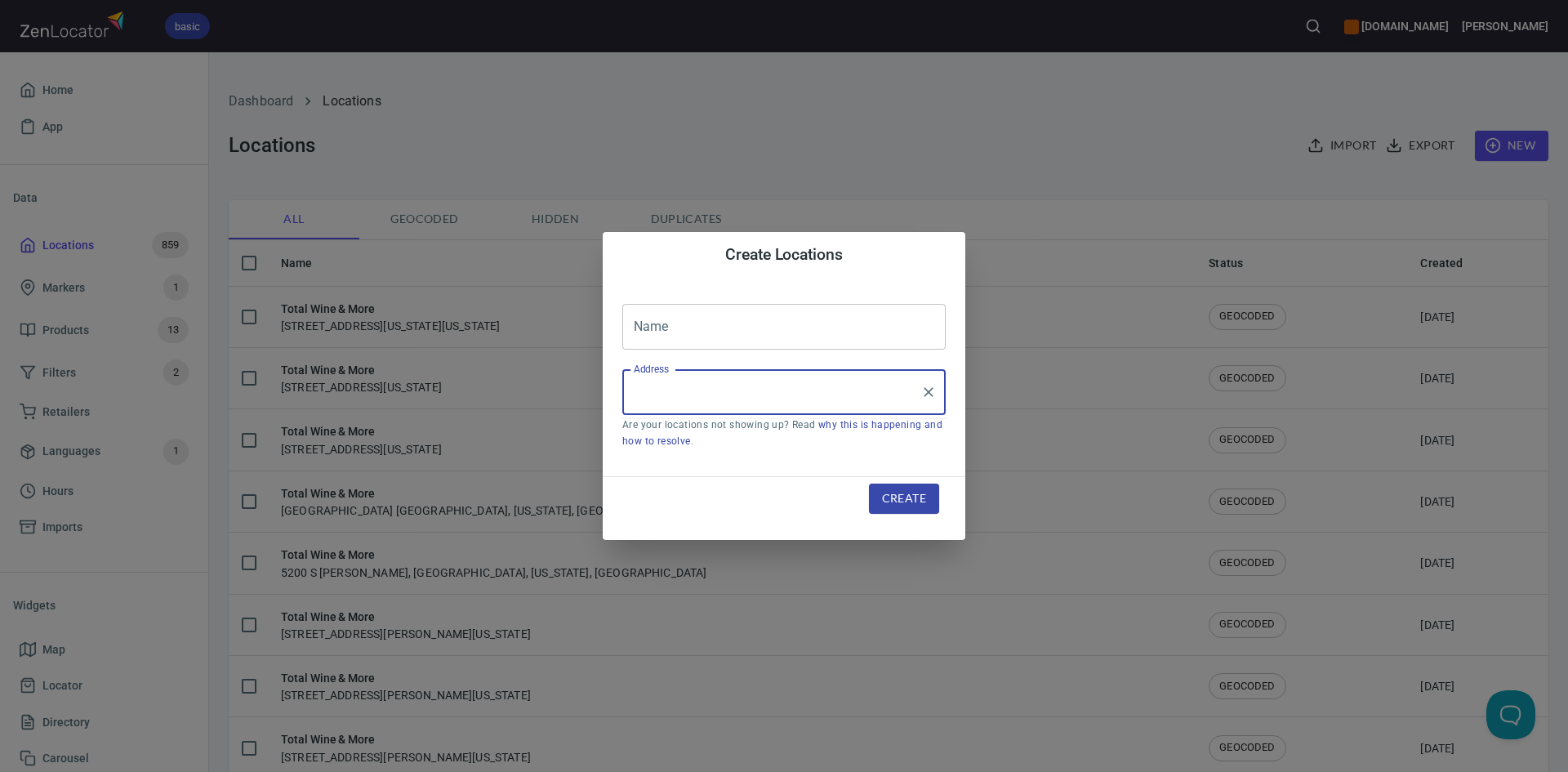
click at [784, 402] on input "Address" at bounding box center [772, 392] width 284 height 31
paste input "428 E FM 1382Cedar Hill, TX, 75104"
click at [723, 394] on input "428 E FM 1382Cedar Hill, TX, 75104" at bounding box center [772, 392] width 284 height 31
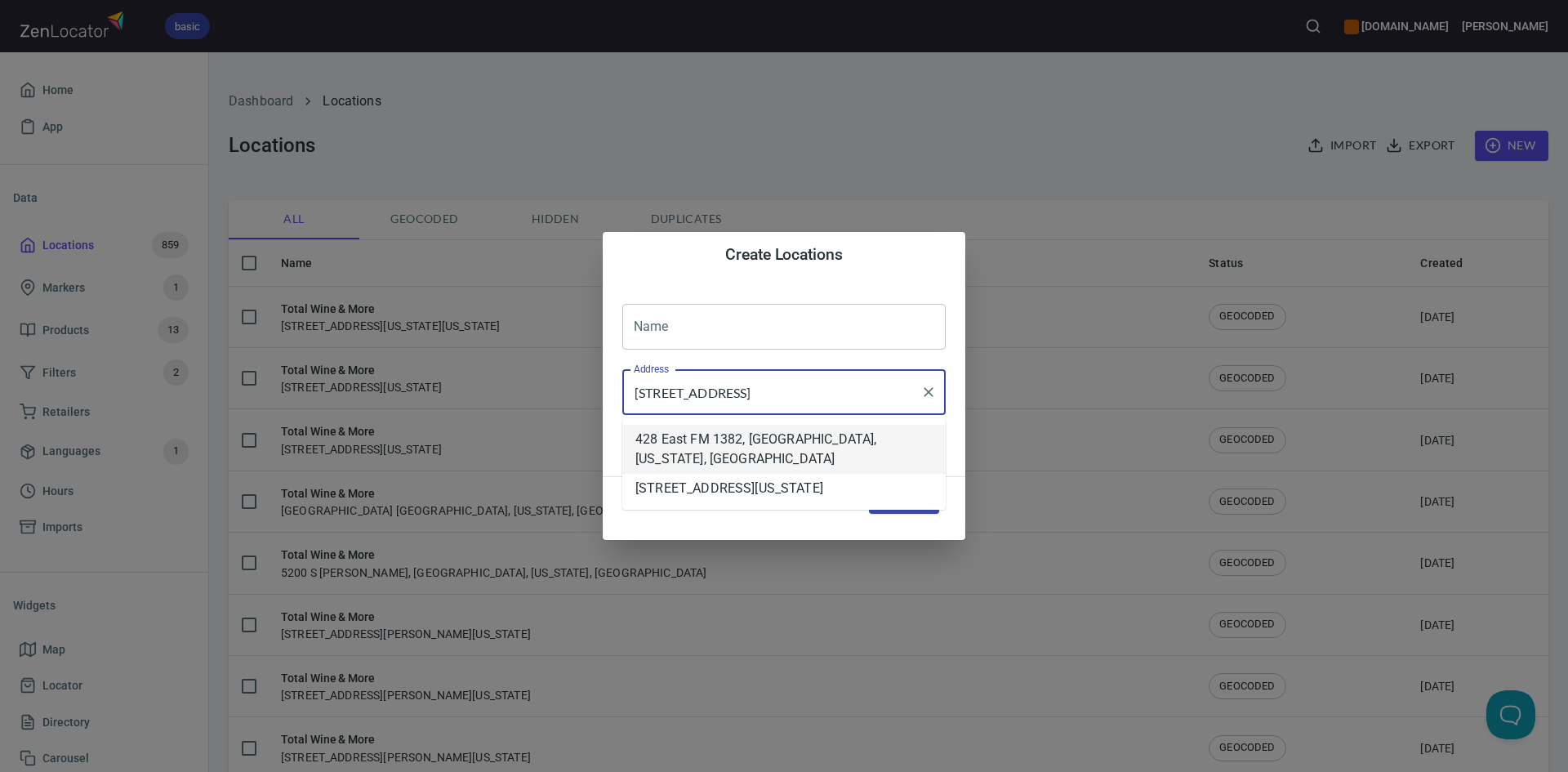
click at [906, 437] on li "428 East FM 1382, [GEOGRAPHIC_DATA], [US_STATE], [GEOGRAPHIC_DATA]" at bounding box center [784, 449] width 323 height 49
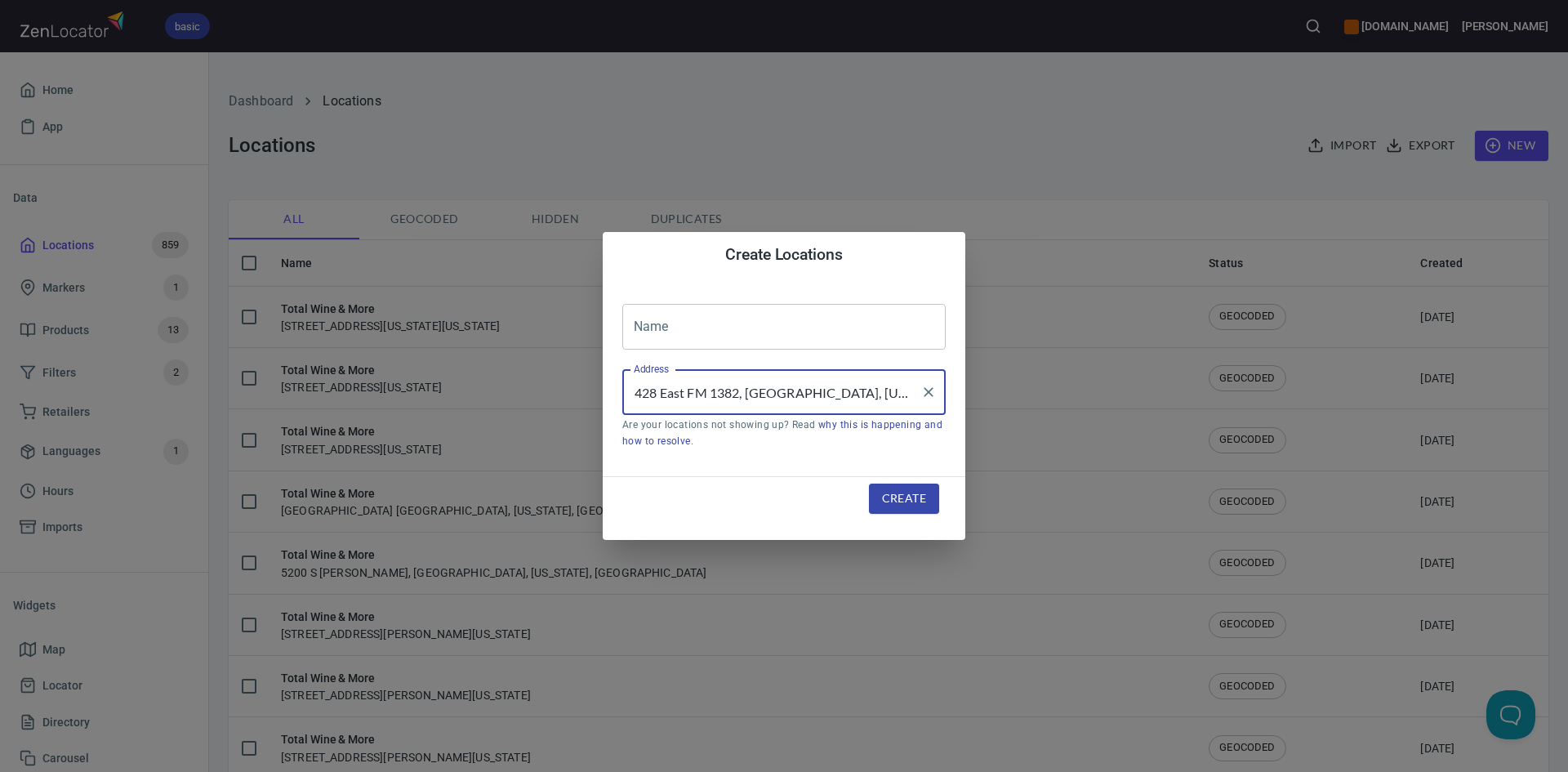
type input "428 East FM 1382, [GEOGRAPHIC_DATA], [US_STATE], [GEOGRAPHIC_DATA]"
click at [715, 342] on input "text" at bounding box center [784, 327] width 323 height 46
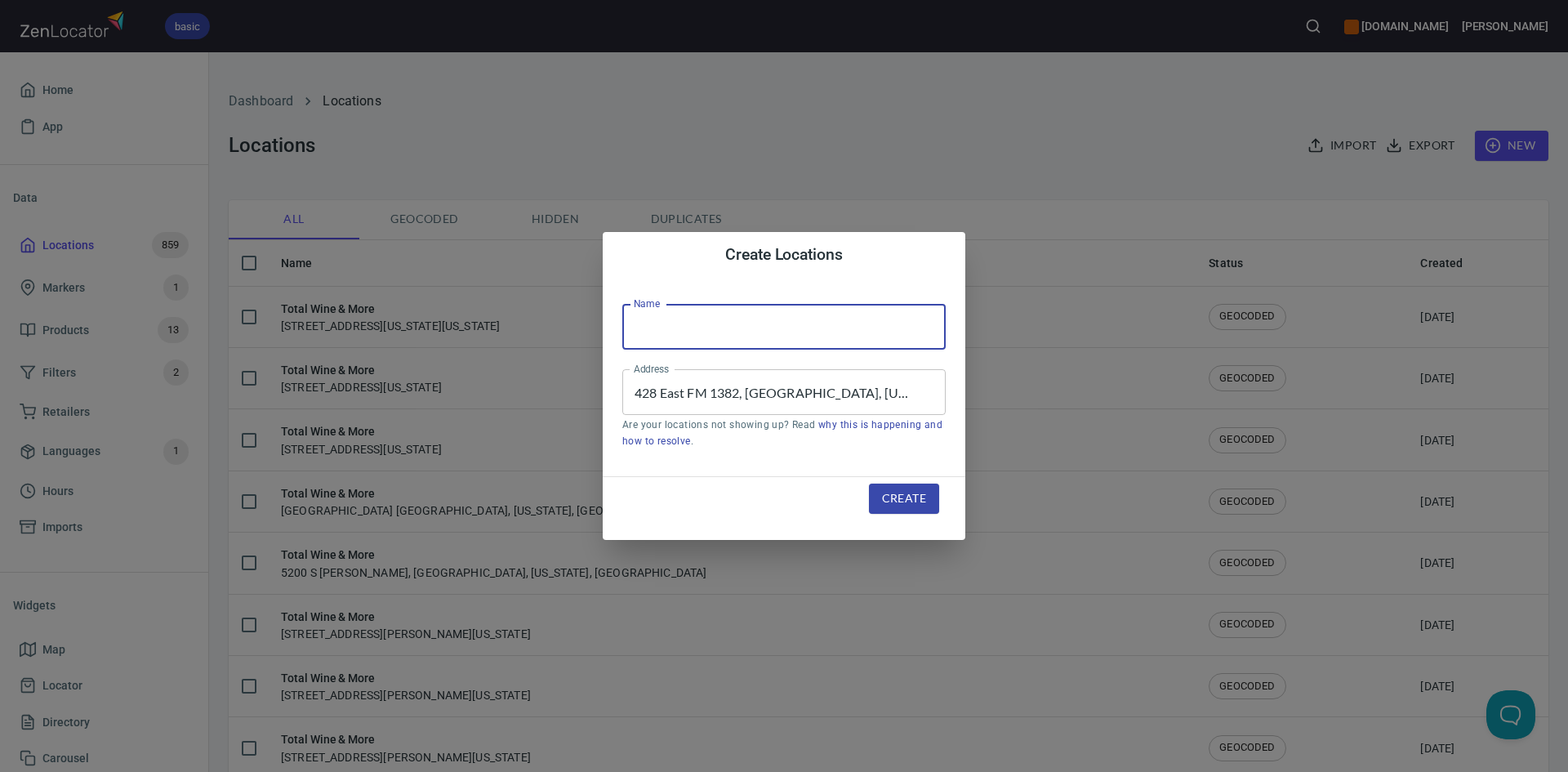
type input "Total Wine & More"
click at [902, 498] on span "Create" at bounding box center [904, 498] width 44 height 20
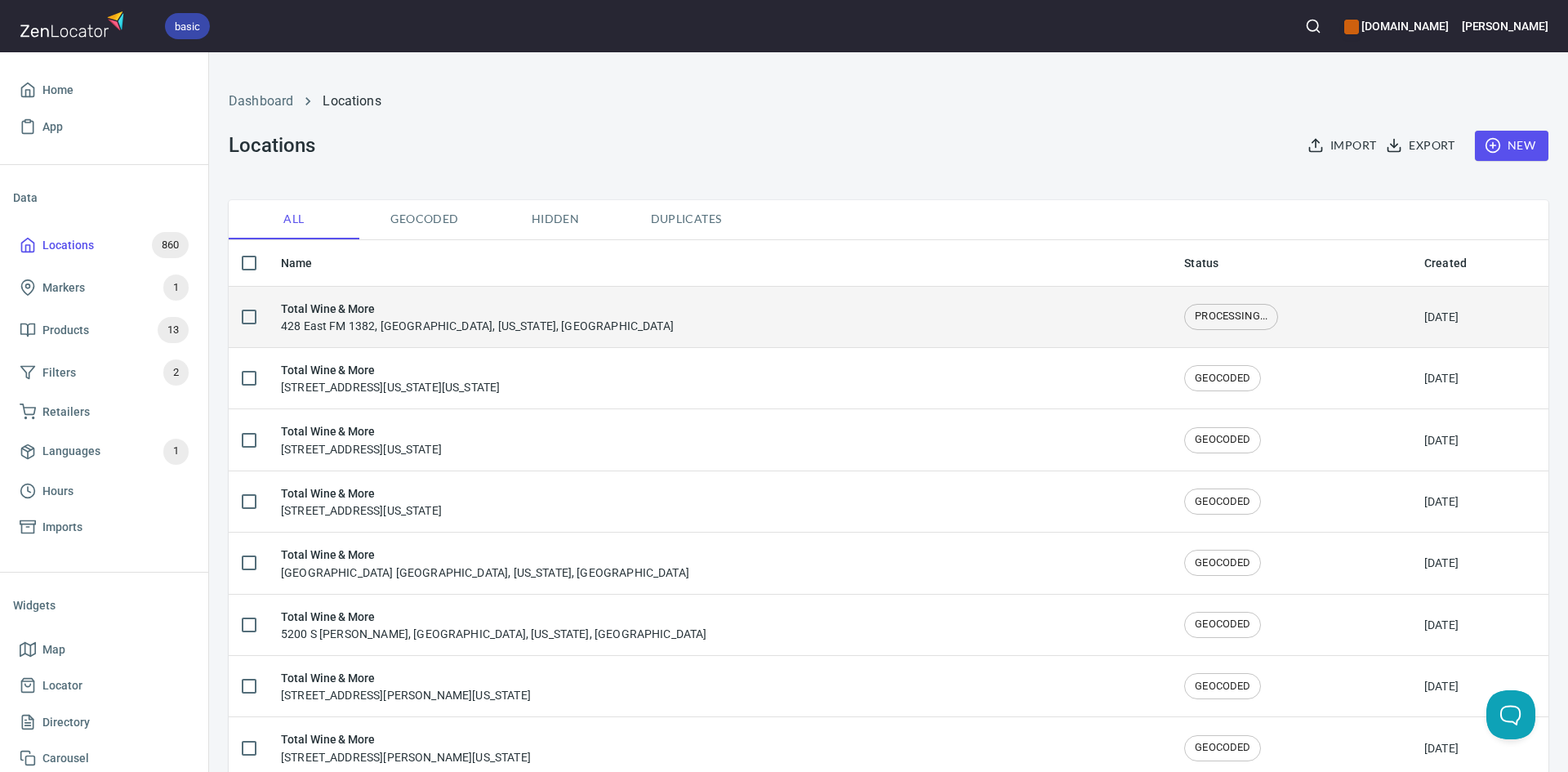
click at [725, 339] on td "Total Wine & More 428 East FM 1382, Cedar Hill, Texas, United States" at bounding box center [720, 316] width 904 height 61
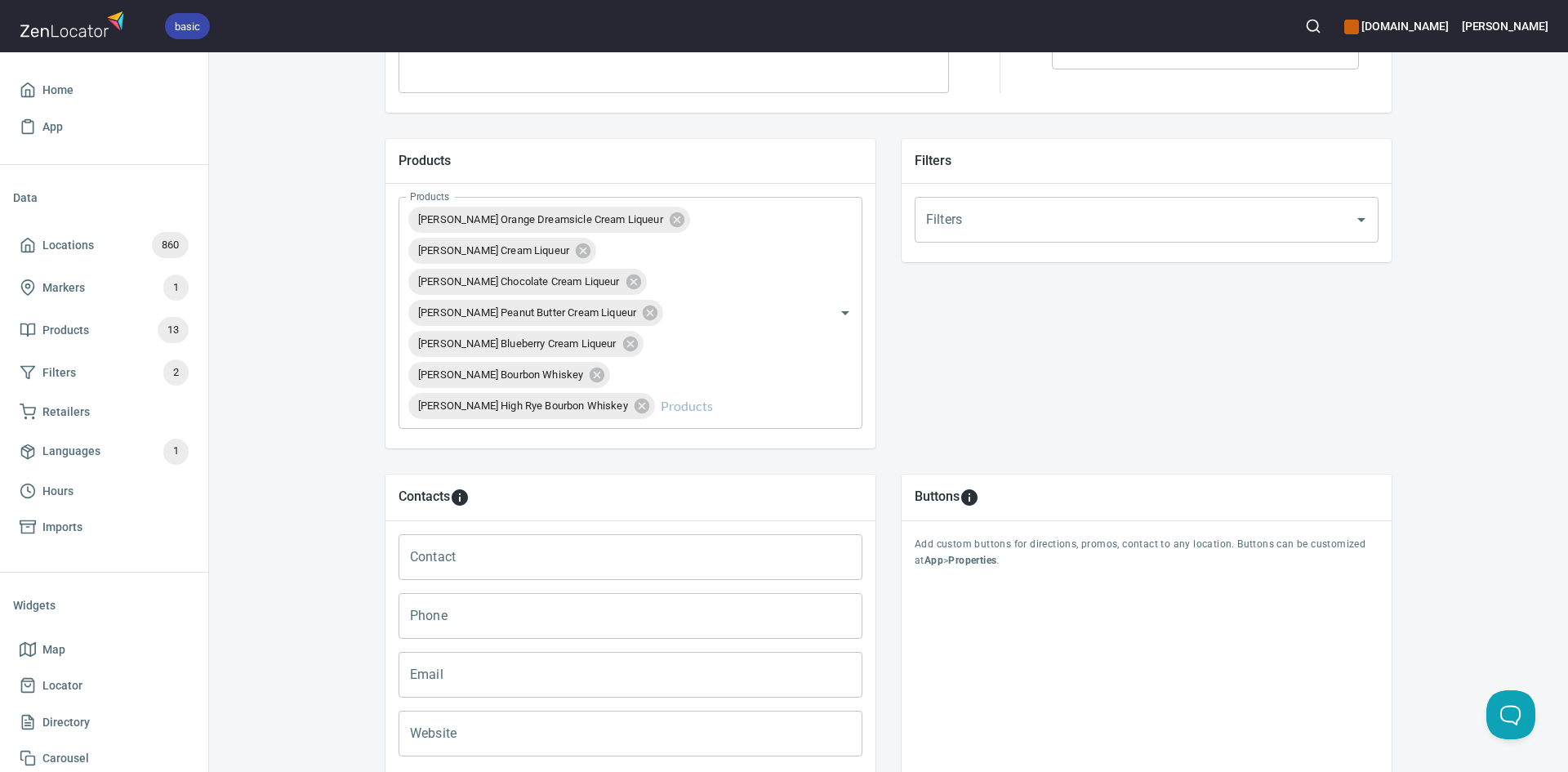
scroll to position [658, 0]
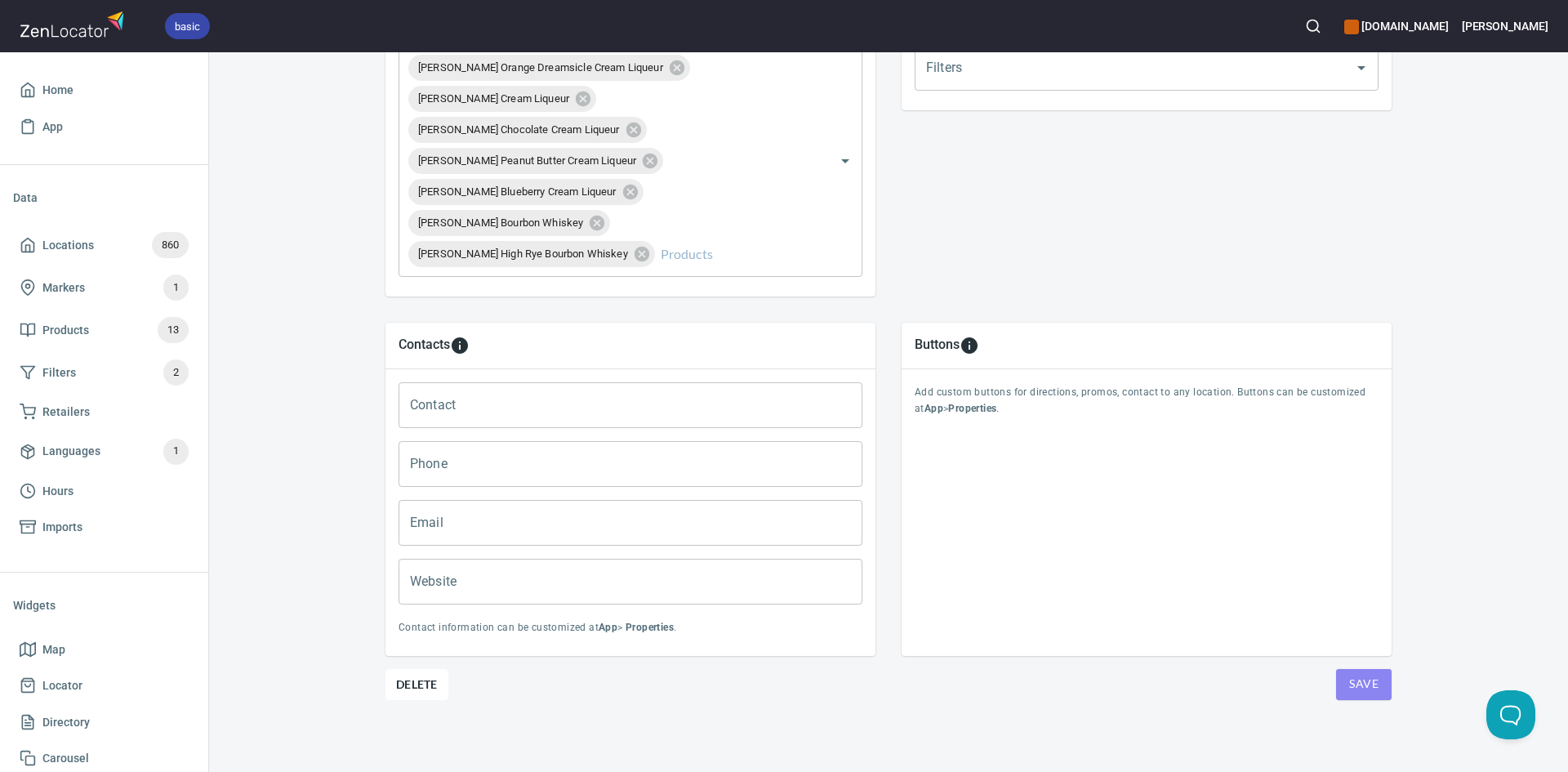
click at [1339, 681] on button "Save" at bounding box center [1364, 684] width 55 height 31
click at [1355, 687] on span "Save" at bounding box center [1363, 683] width 30 height 20
click at [1350, 687] on span "Save" at bounding box center [1363, 683] width 30 height 20
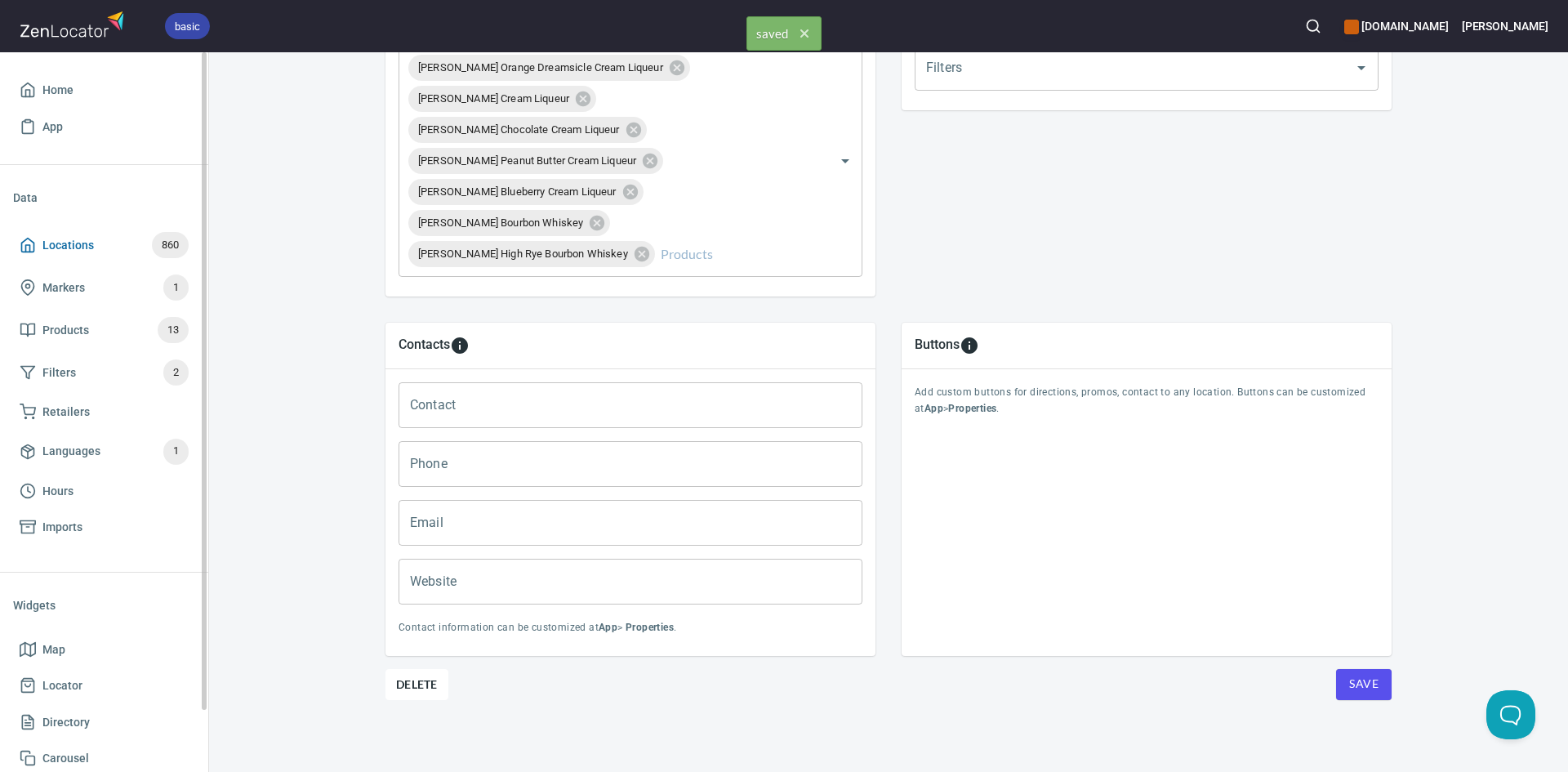
click at [29, 242] on icon at bounding box center [28, 244] width 16 height 16
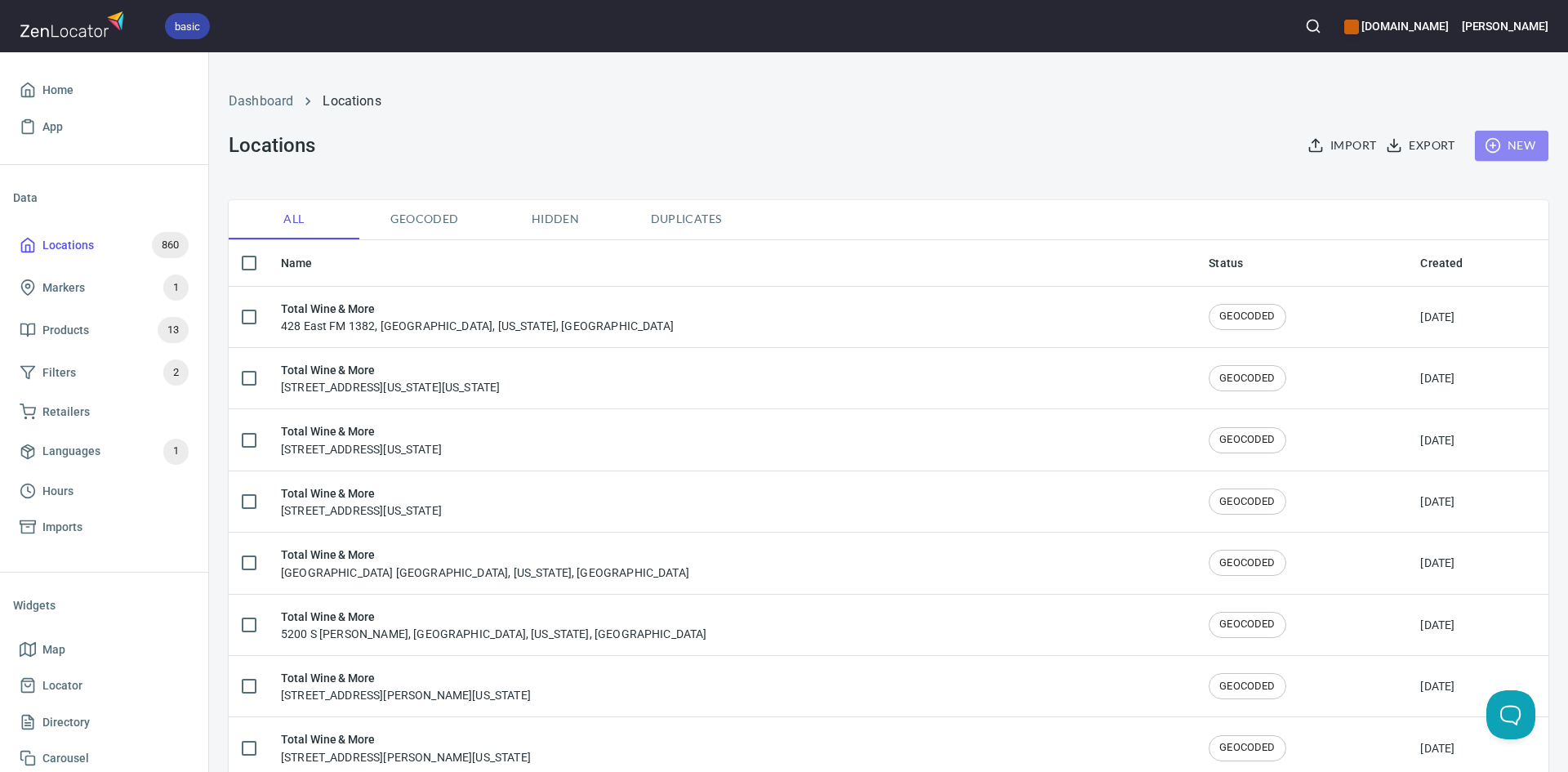
click at [1511, 146] on span "New" at bounding box center [1512, 145] width 48 height 20
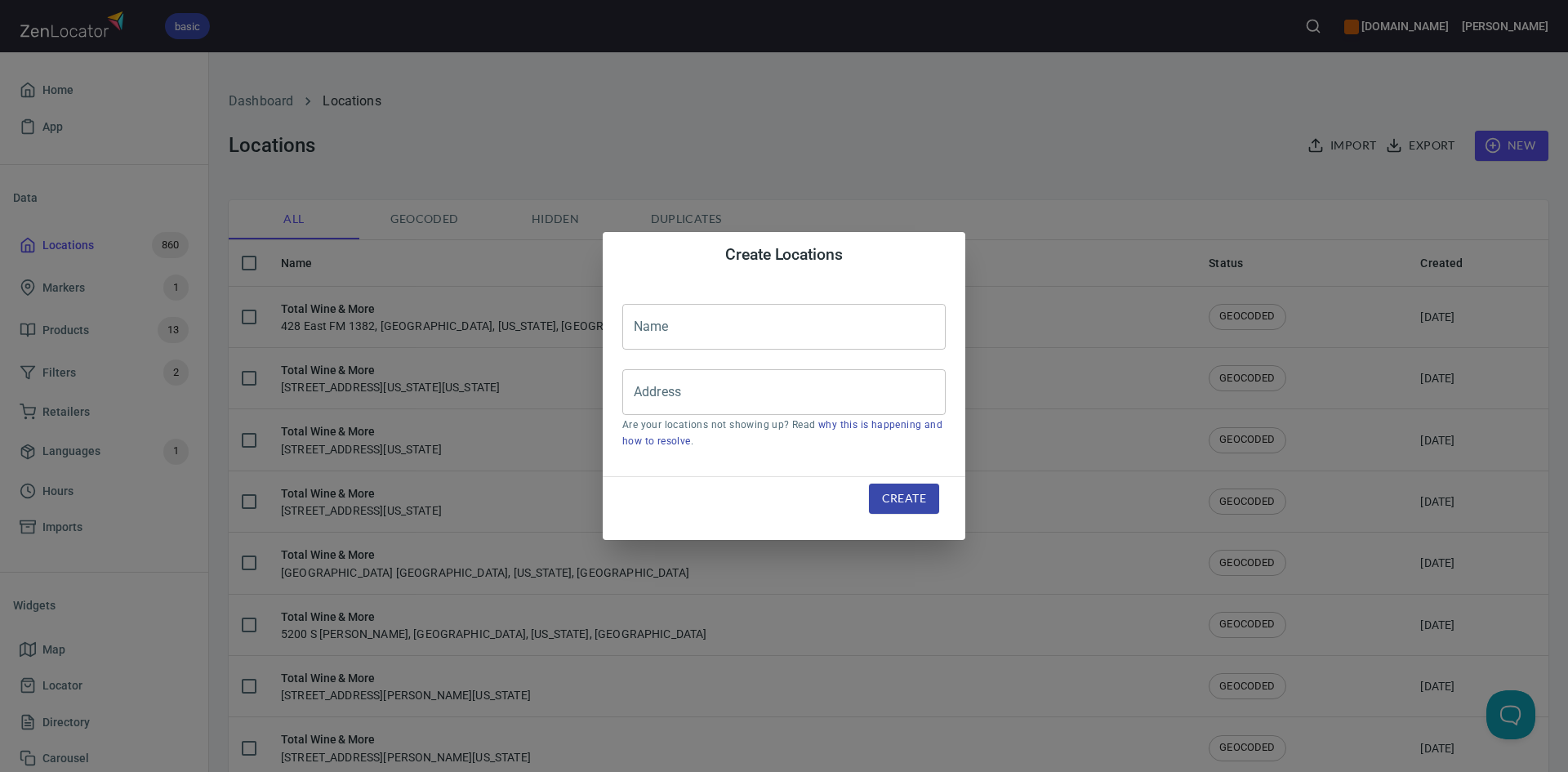
click at [727, 329] on input "text" at bounding box center [784, 327] width 323 height 46
type input "Total Wine & More"
click at [733, 391] on input "Address" at bounding box center [772, 392] width 284 height 31
paste input "2501 Rio Grande Blvd.Euless, TX, 76039"
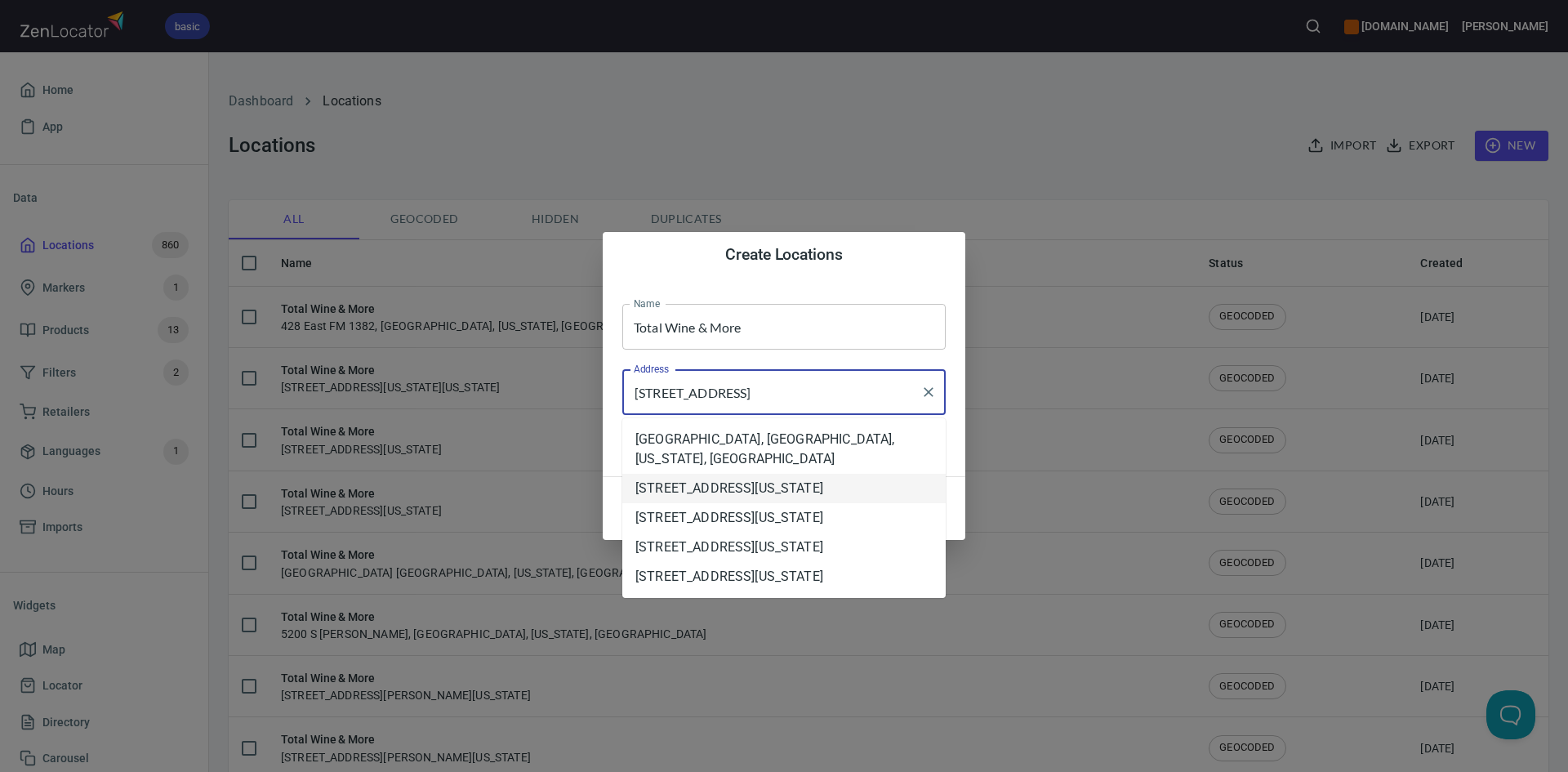
click at [885, 477] on li "[STREET_ADDRESS][US_STATE]" at bounding box center [784, 488] width 323 height 30
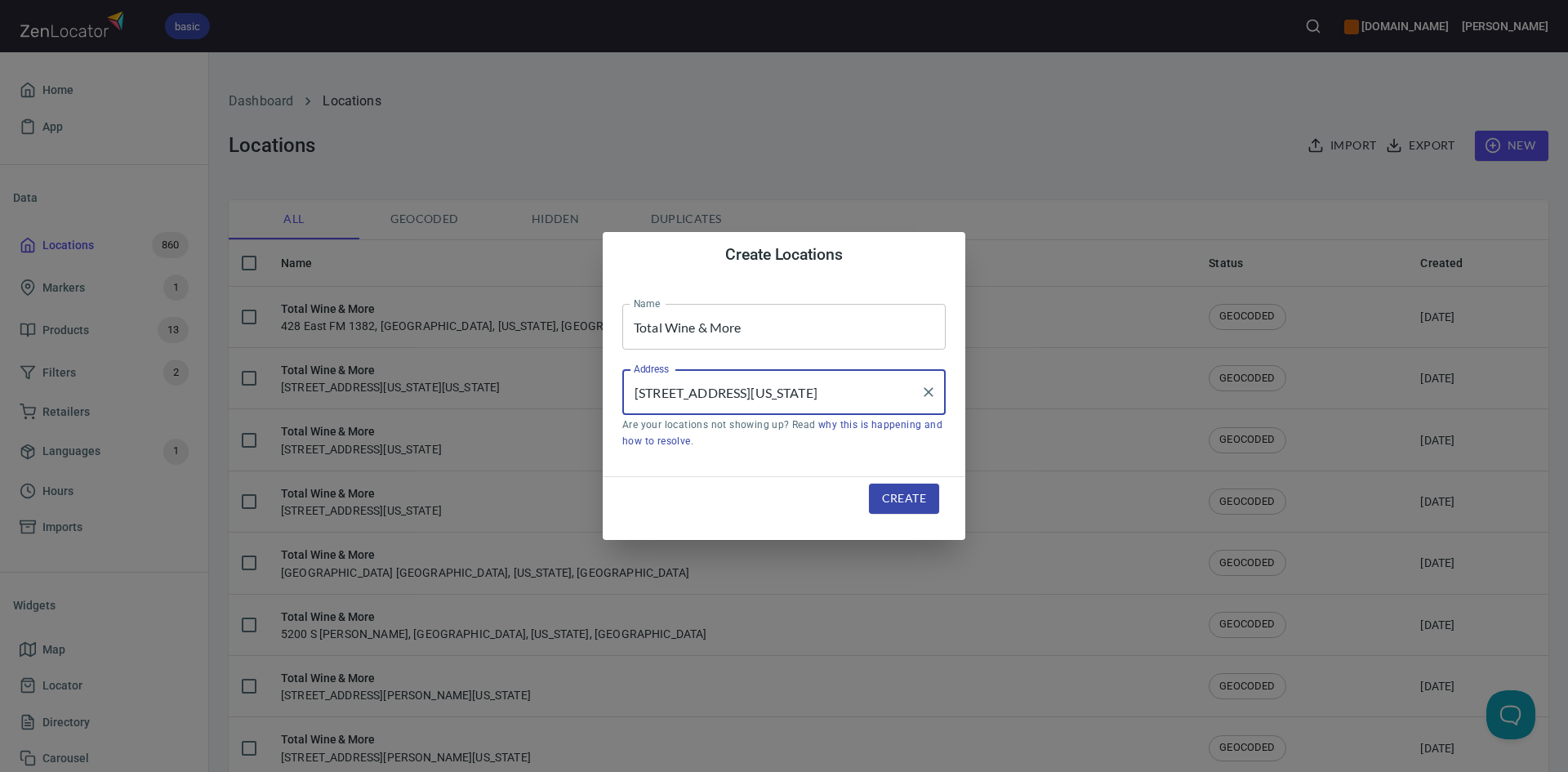
type input "[STREET_ADDRESS][US_STATE]"
click at [912, 498] on span "Create" at bounding box center [904, 498] width 44 height 20
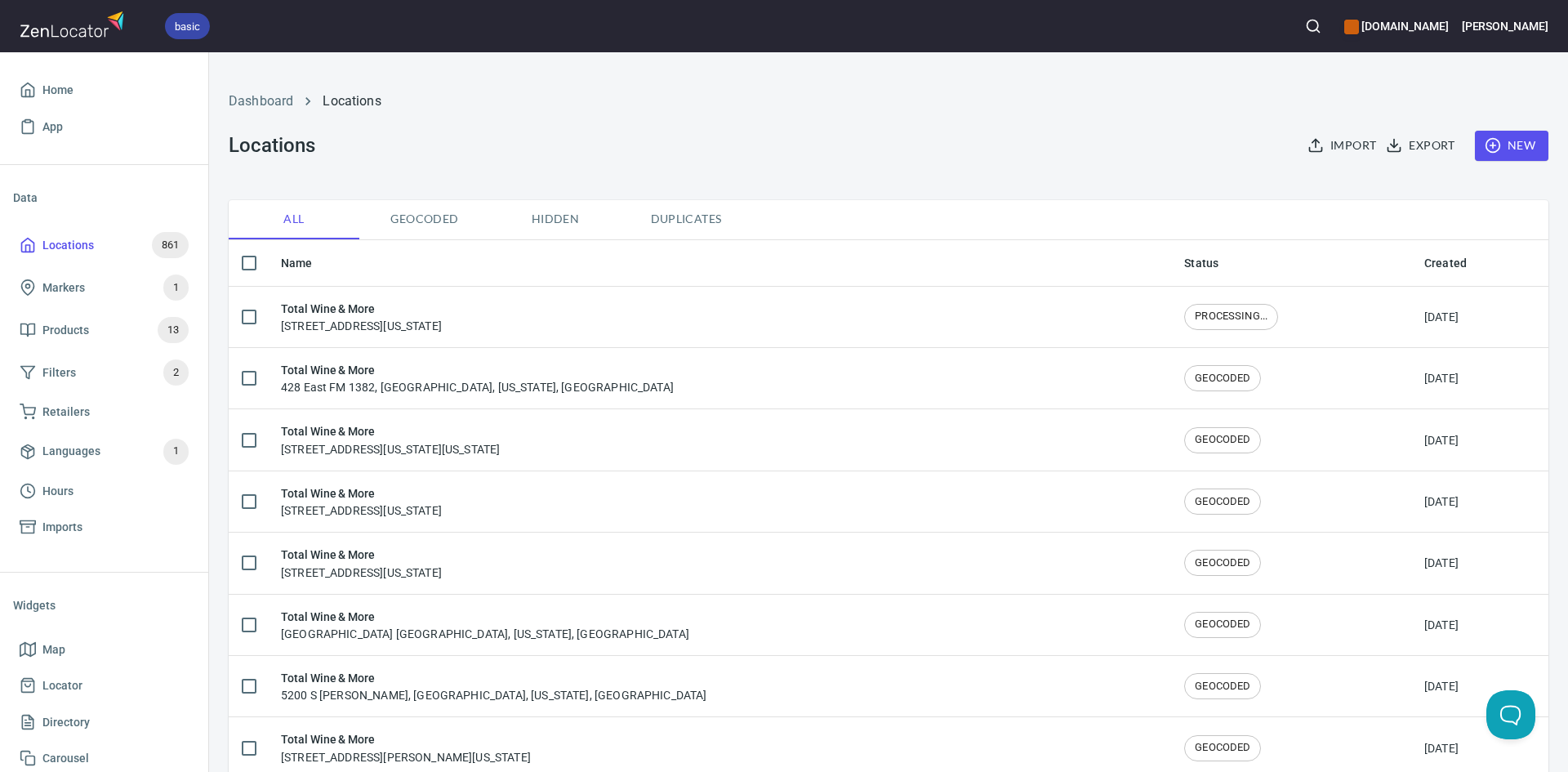
click at [710, 308] on div "Total Wine & More 2501 Rio Grande Boulevard, Euless, Texas, United States" at bounding box center [720, 316] width 877 height 34
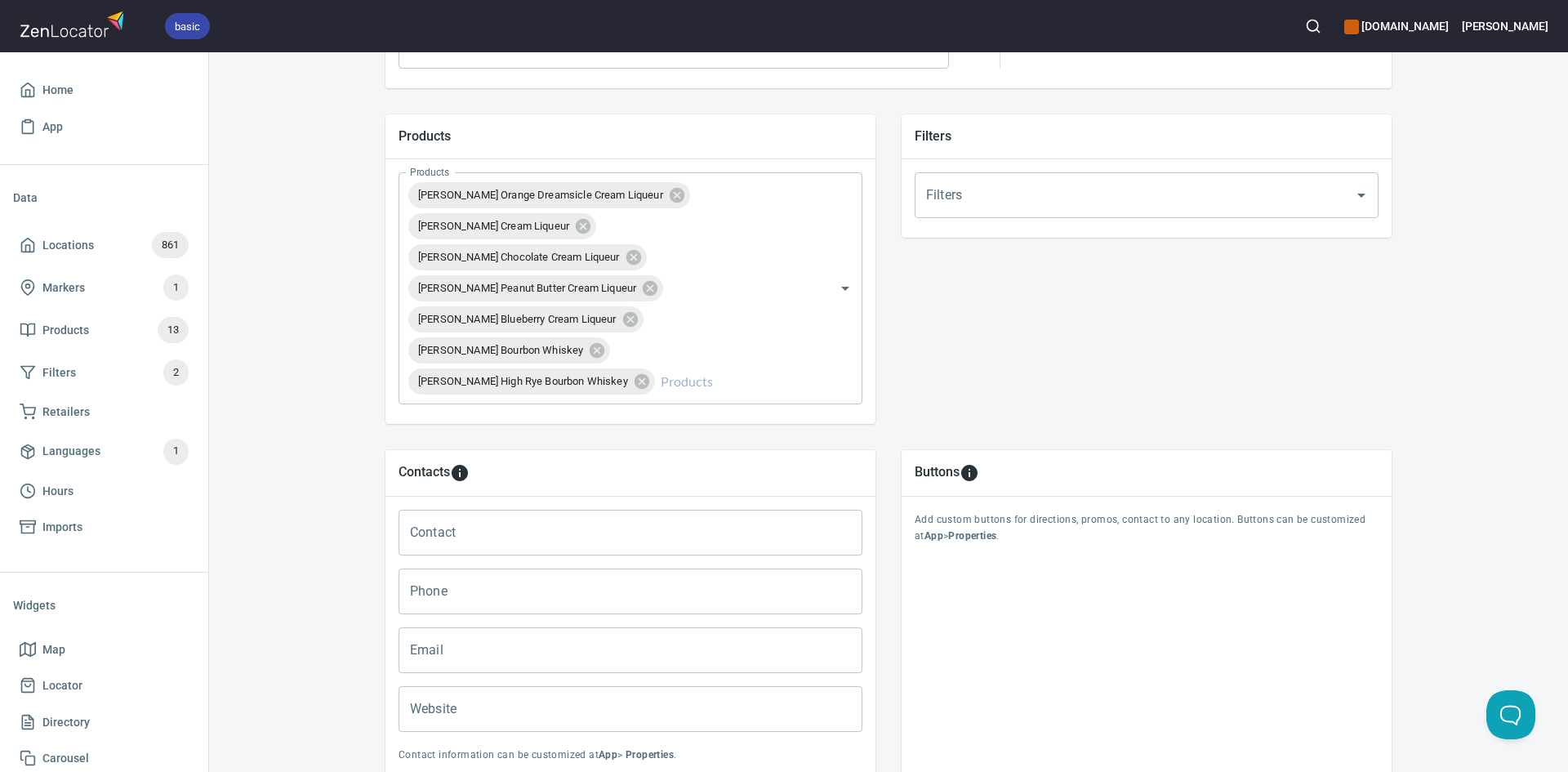
scroll to position [653, 0]
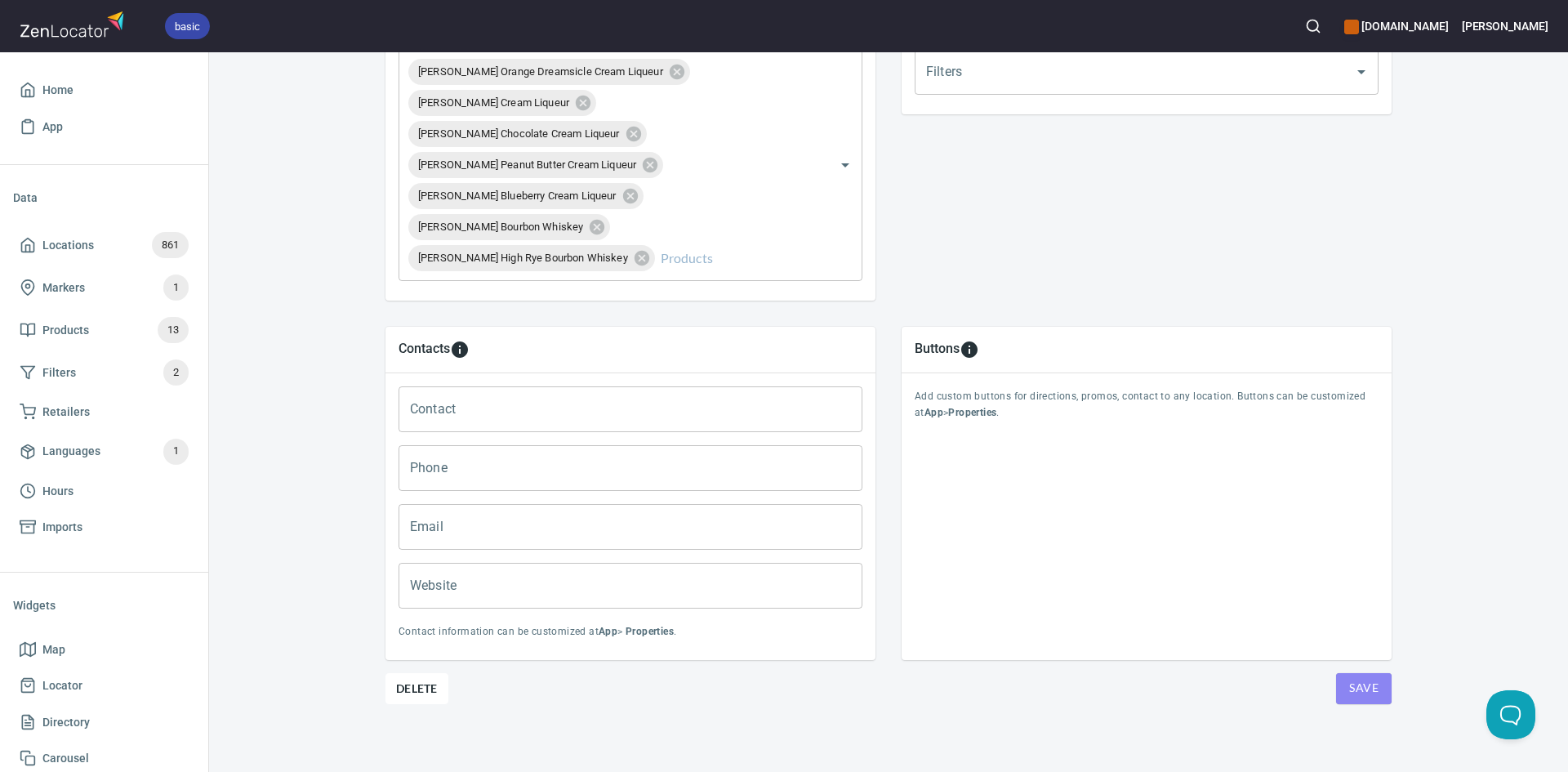
click at [1362, 689] on span "Save" at bounding box center [1363, 687] width 30 height 20
click at [1361, 687] on span "Save" at bounding box center [1363, 687] width 30 height 20
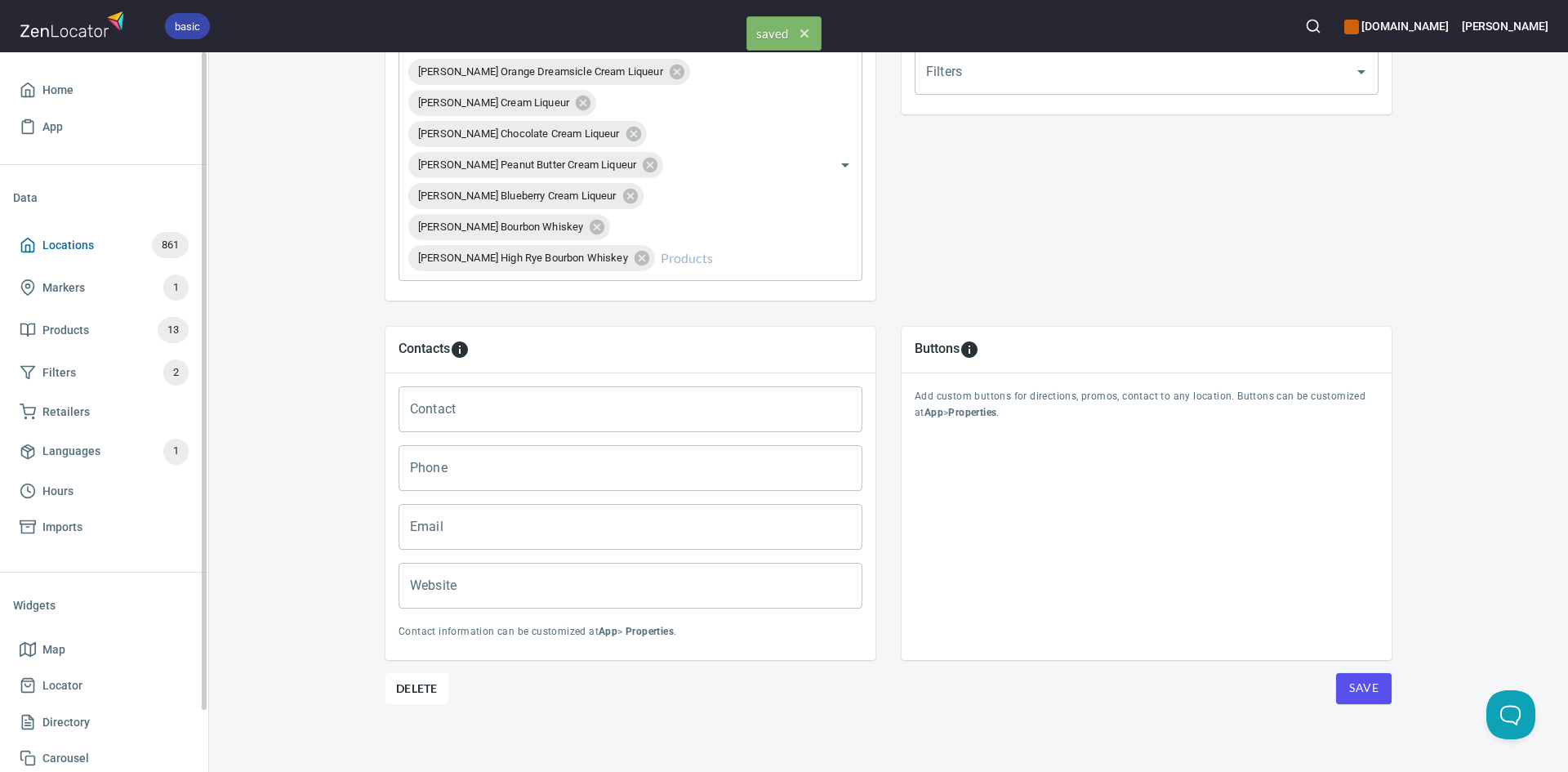
click at [19, 246] on link "Locations 861" at bounding box center [104, 245] width 182 height 43
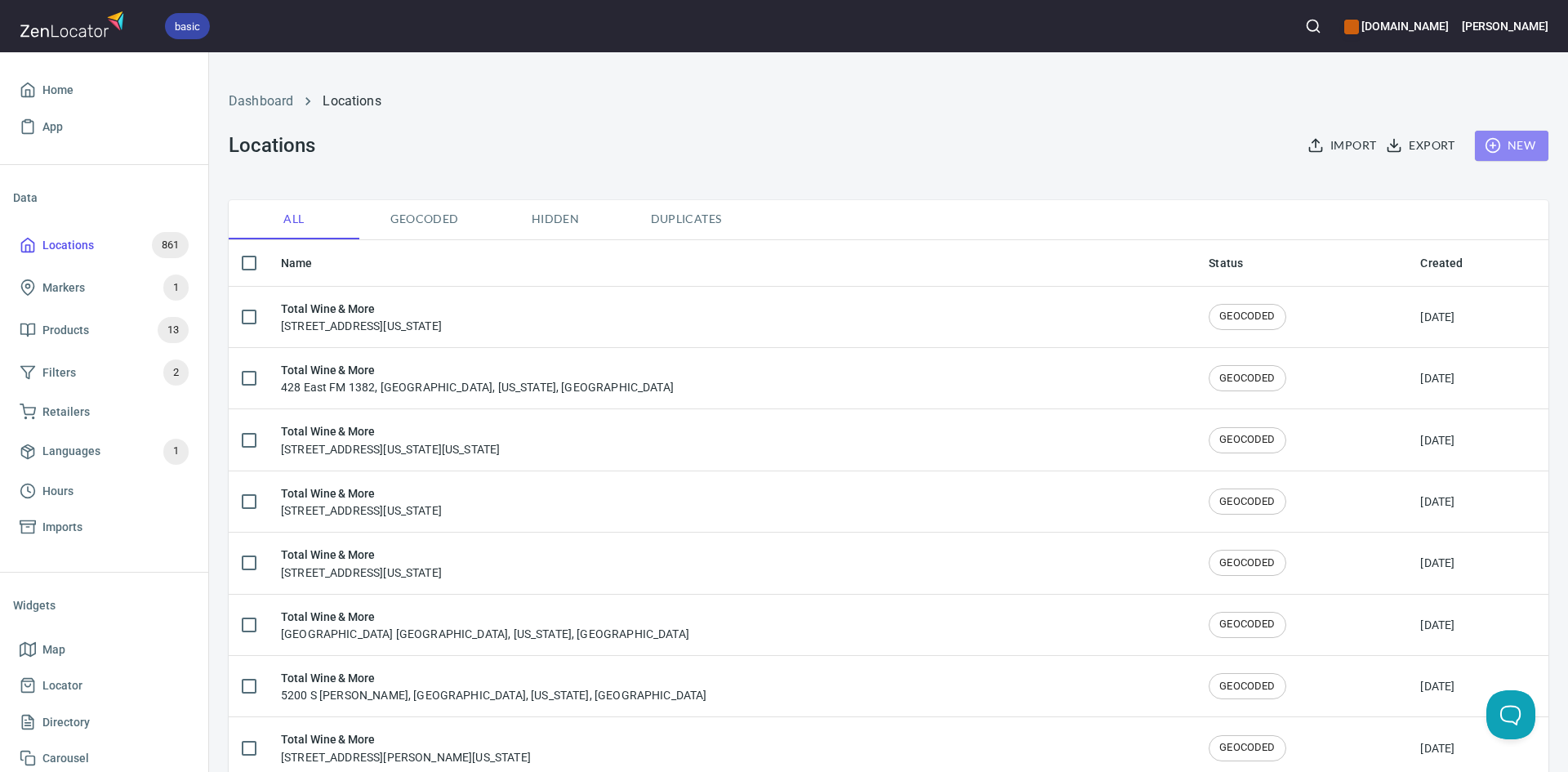
click at [1522, 140] on span "New" at bounding box center [1512, 145] width 48 height 20
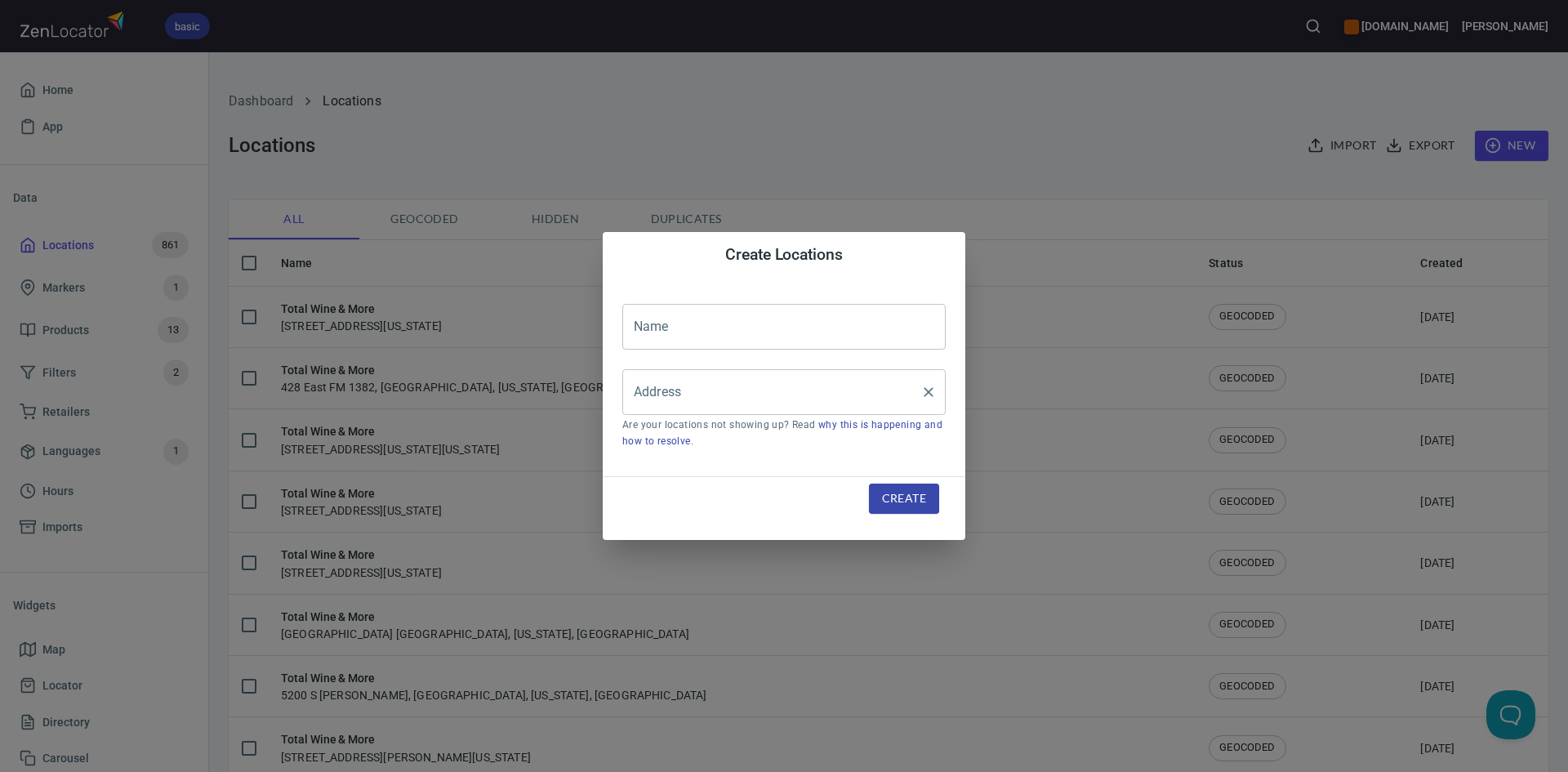
click at [664, 375] on div "Address" at bounding box center [784, 392] width 323 height 46
paste input "[STREET_ADDRESS][PERSON_NAME] [GEOGRAPHIC_DATA]"
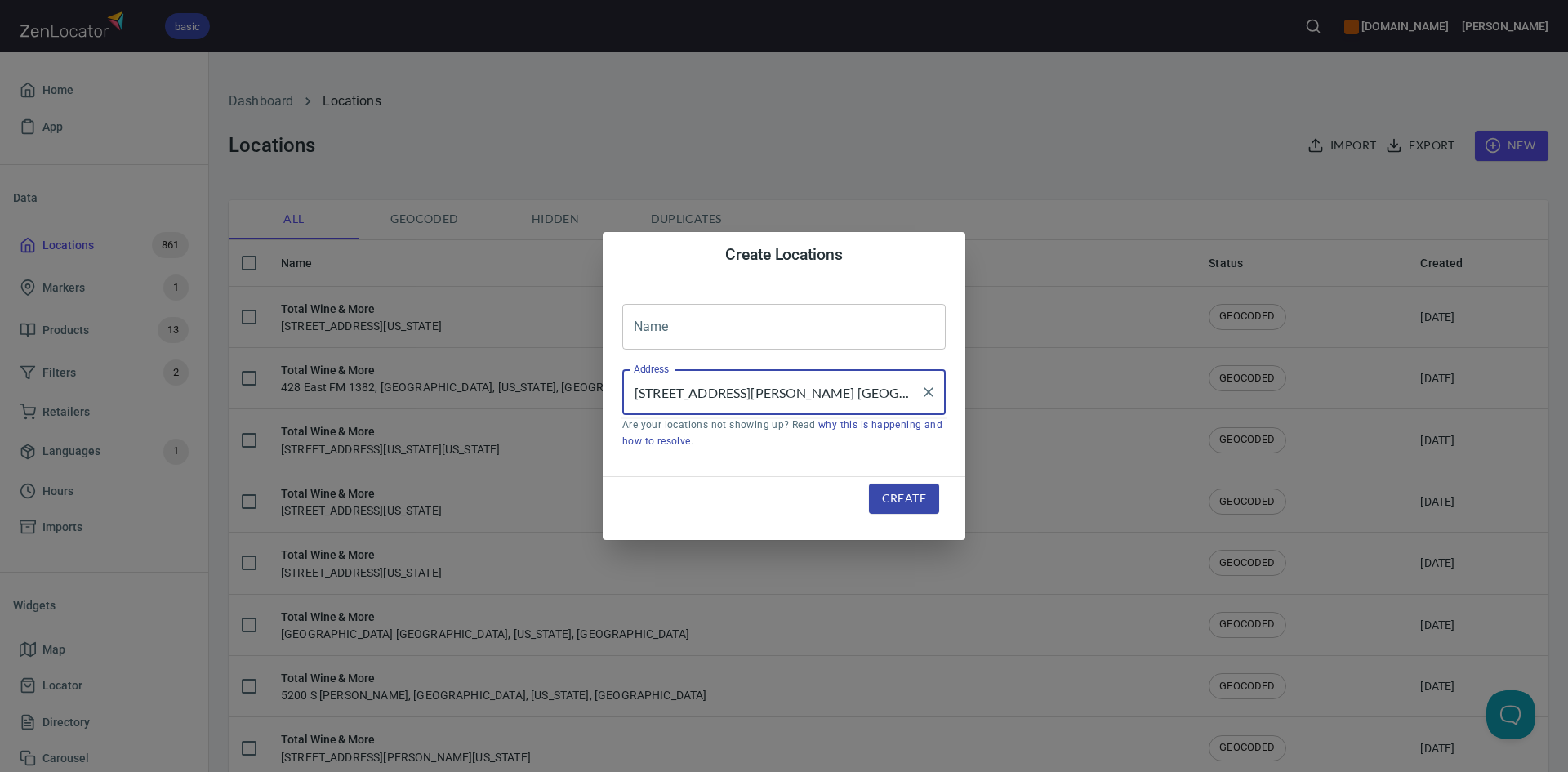
scroll to position [0, 10]
click at [671, 394] on input "[STREET_ADDRESS][PERSON_NAME] [GEOGRAPHIC_DATA]" at bounding box center [772, 392] width 284 height 31
click at [769, 396] on input "7730 N MacArthur Blvd. SuiteAIrving, TX, 75063" at bounding box center [772, 392] width 284 height 31
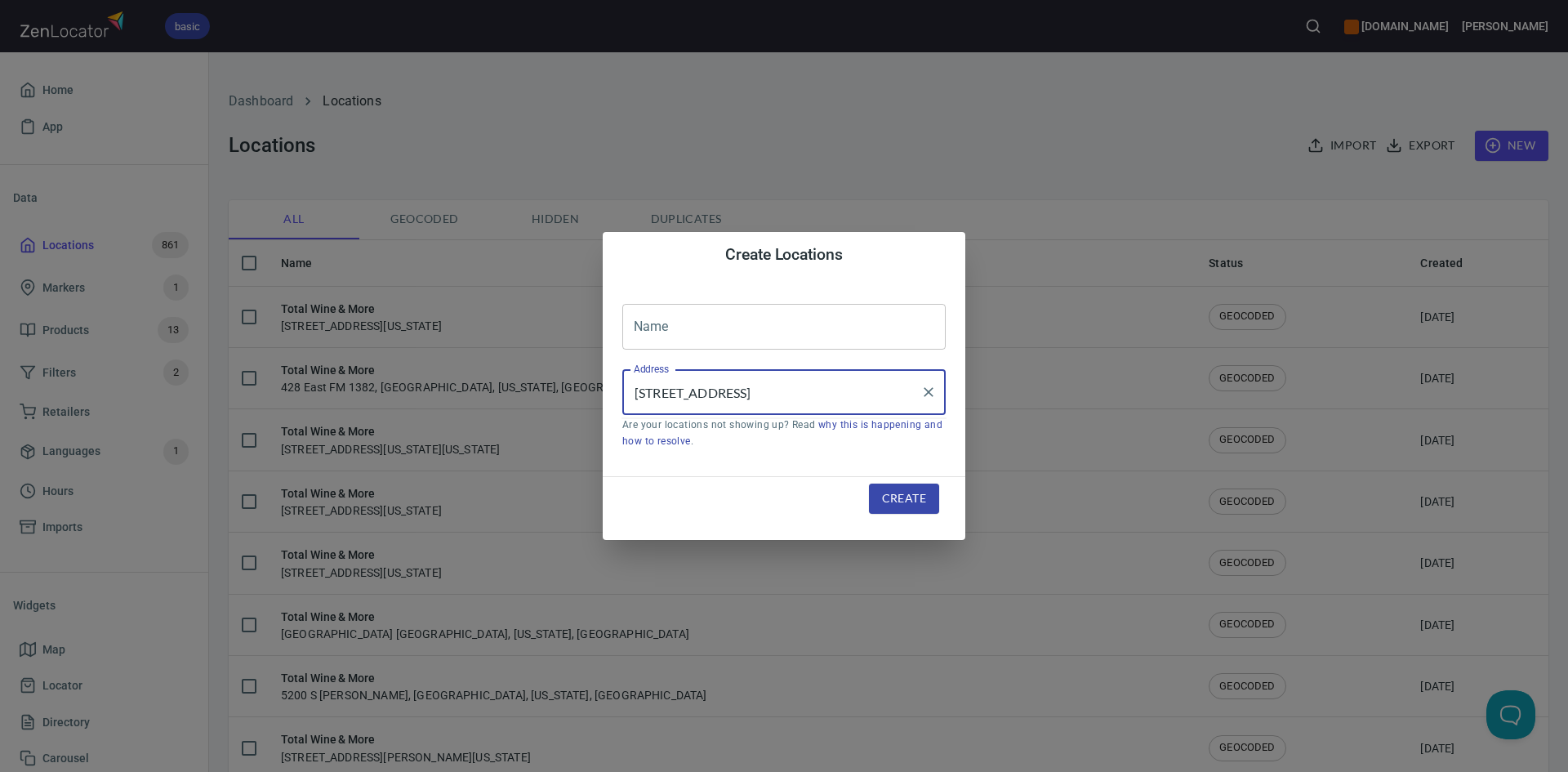
click at [802, 393] on input "7730 N MacArthur Blvd SuiteAIrving, TX, 75063" at bounding box center [772, 392] width 284 height 31
drag, startPoint x: 723, startPoint y: 403, endPoint x: 722, endPoint y: 416, distance: 13.0
click at [722, 414] on div "7730 N MacArthur Blvd Suite AIrving, TX, 75063 Address" at bounding box center [784, 392] width 323 height 46
click at [703, 391] on input "7730 N MacArthur Blvd Suite AIrving, TX, 75063" at bounding box center [772, 392] width 284 height 31
drag, startPoint x: 805, startPoint y: 393, endPoint x: 780, endPoint y: 403, distance: 26.9
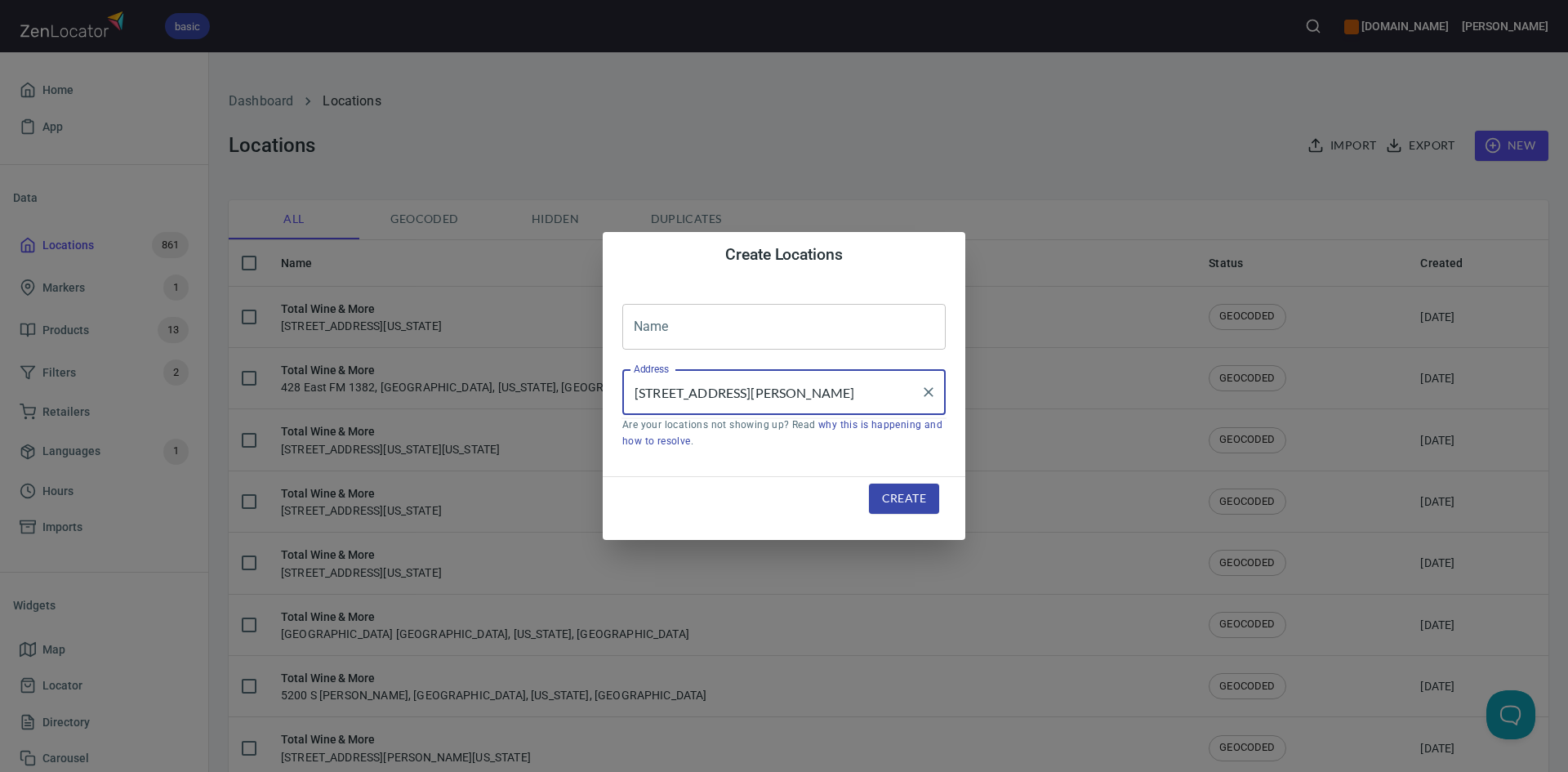
click at [780, 403] on input "7730 N Mac Arthur Blvd Suite AIrving, TX, 75063" at bounding box center [772, 392] width 284 height 31
type input "7730 N Mac Arthur Blvd AIrving, TX, 75063"
click at [921, 389] on icon "Clear" at bounding box center [928, 392] width 16 height 16
paste input "[STREET_ADDRESS][PERSON_NAME] [GEOGRAPHIC_DATA]"
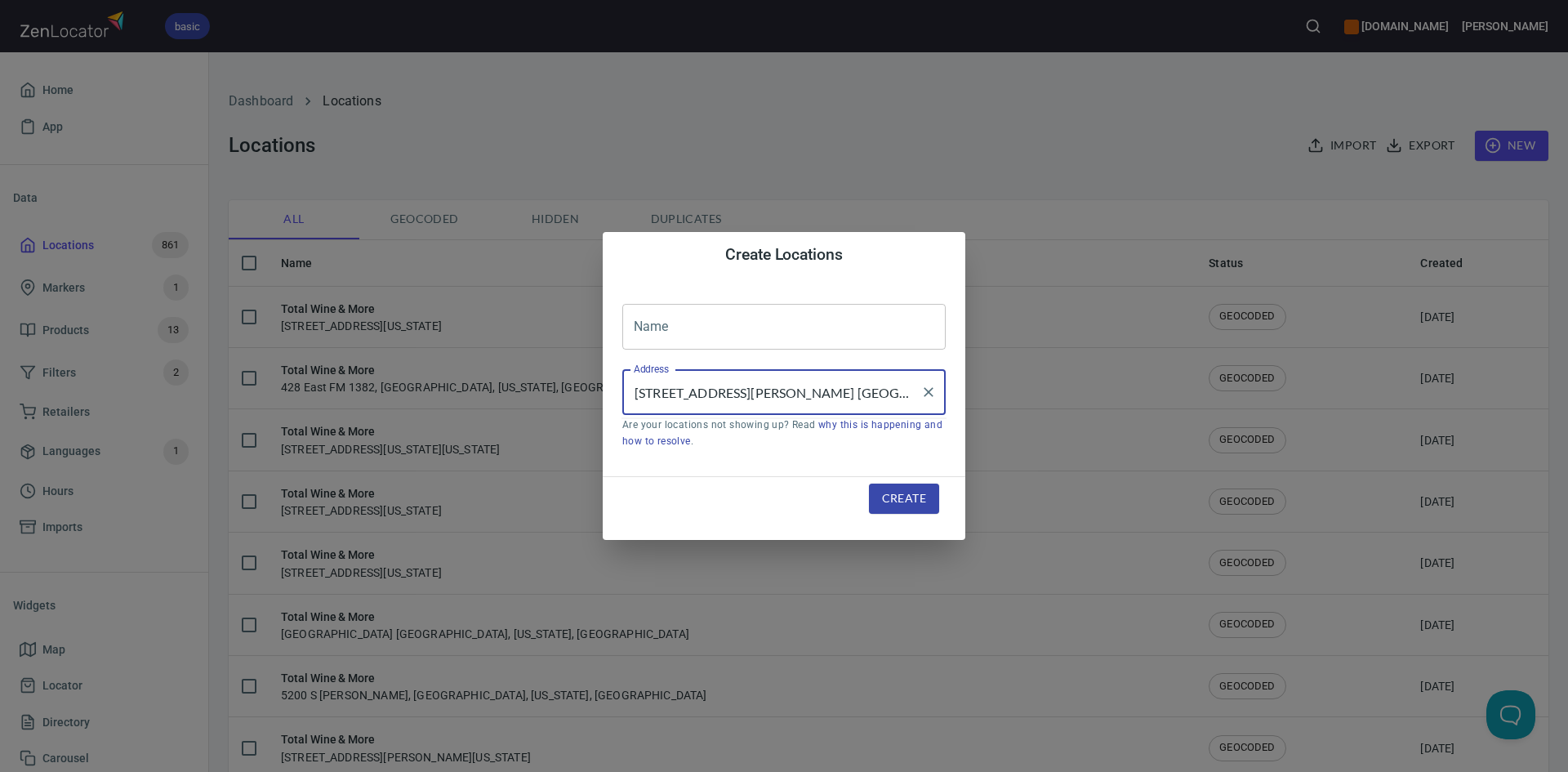
scroll to position [0, 10]
type input "[STREET_ADDRESS][PERSON_NAME] [GEOGRAPHIC_DATA]"
click at [797, 335] on input "text" at bounding box center [784, 327] width 323 height 46
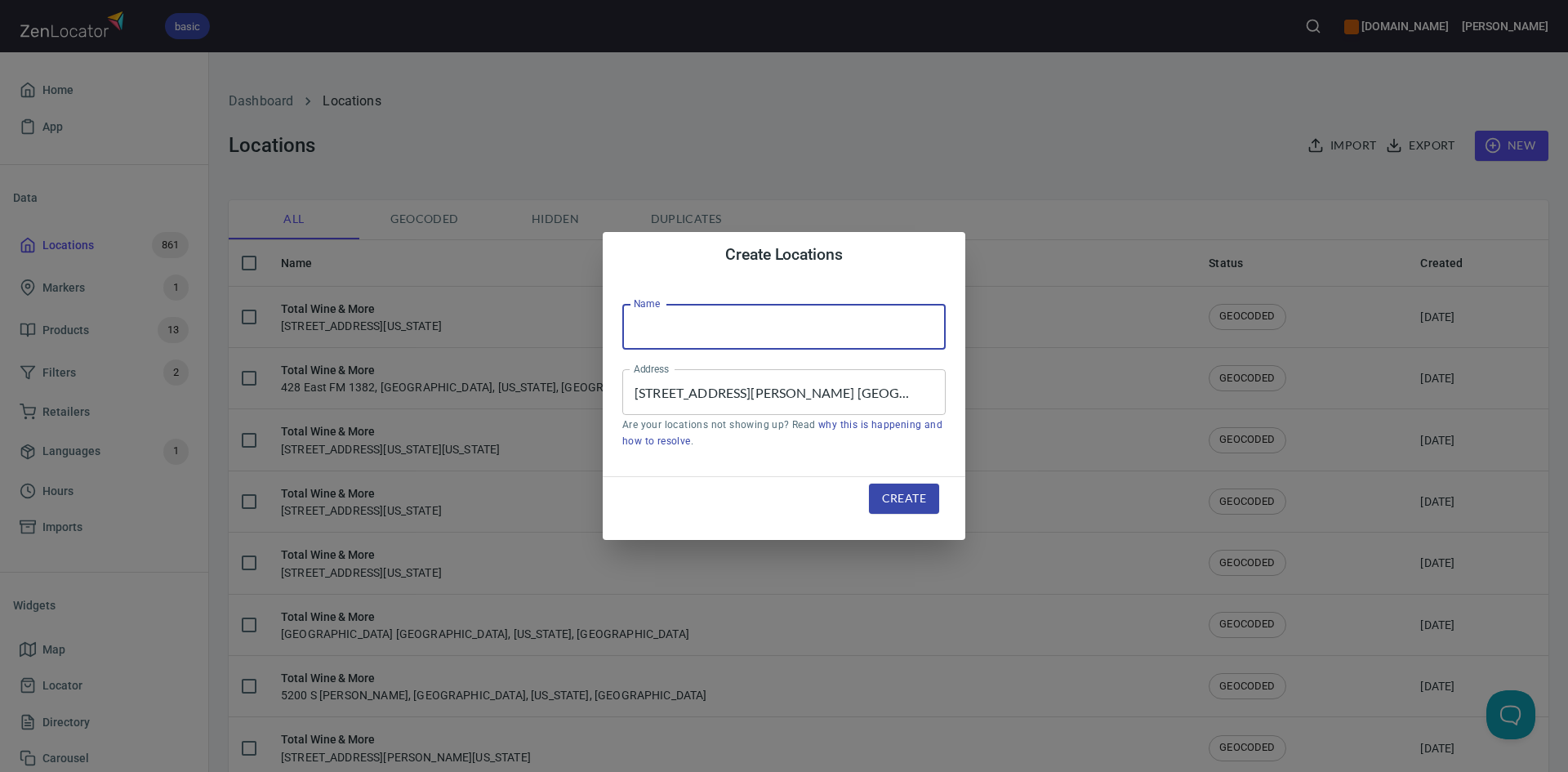
type input "Total Wine & More"
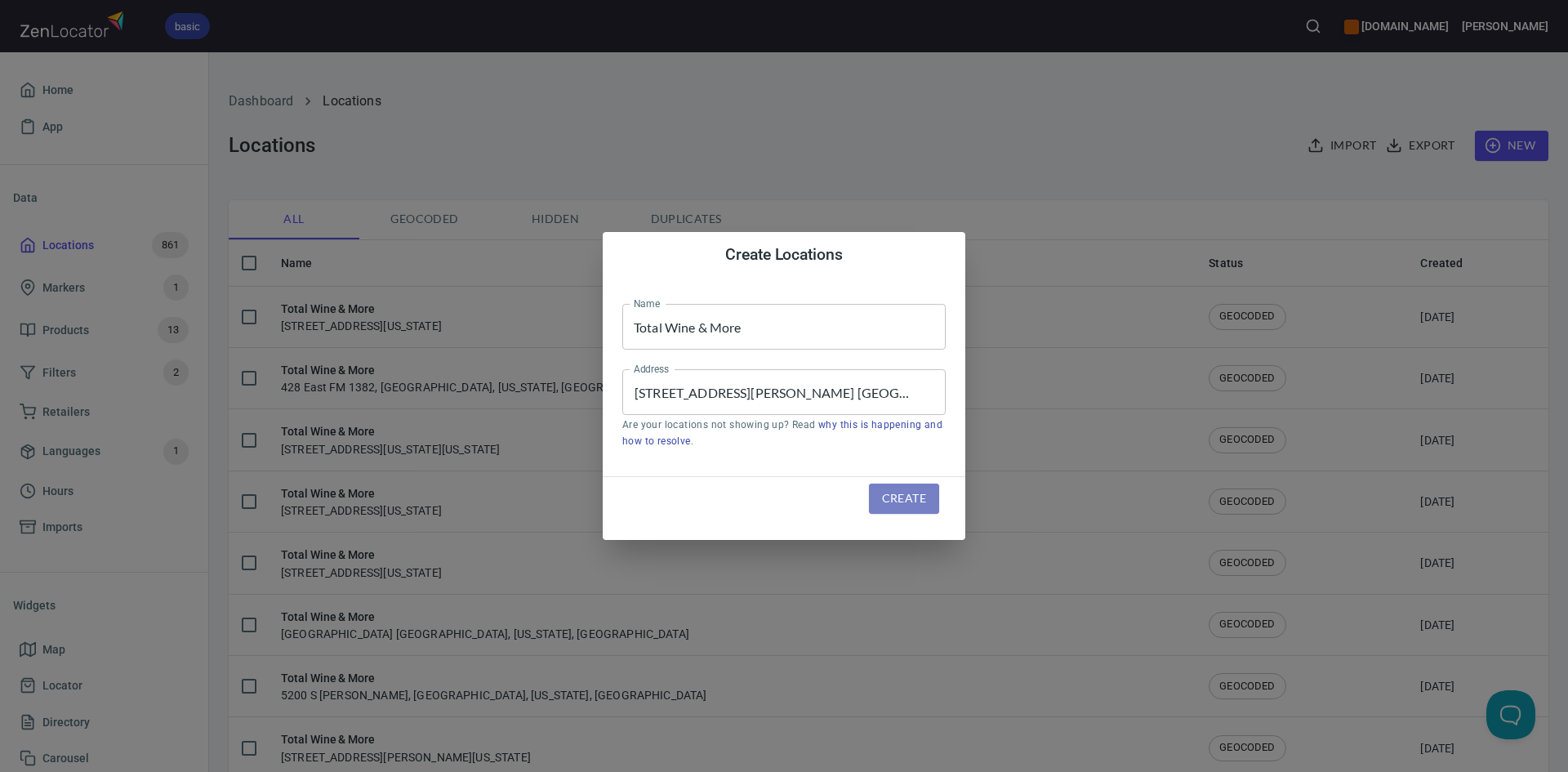
click at [900, 489] on span "Create" at bounding box center [904, 498] width 44 height 20
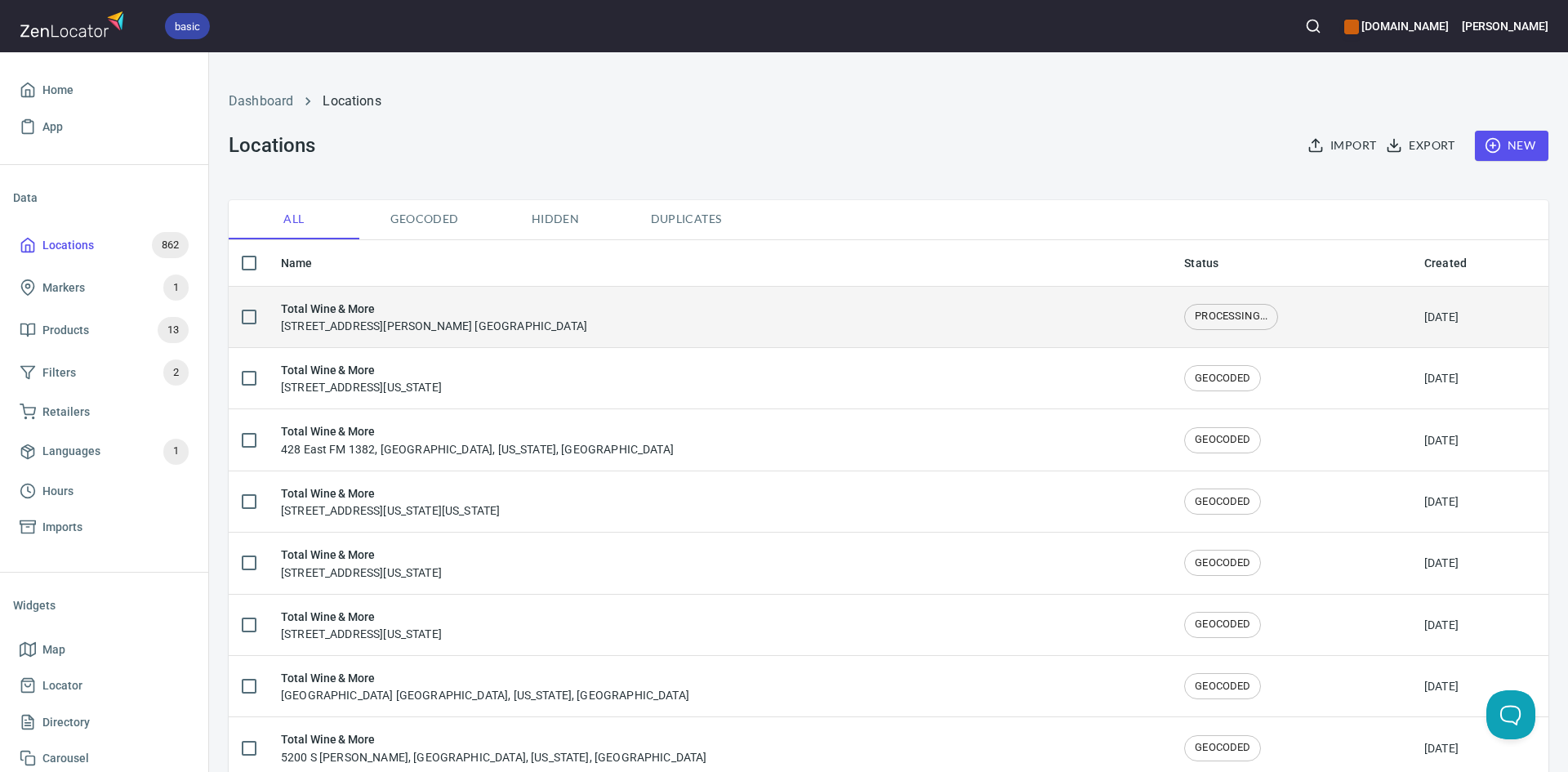
click at [623, 326] on div "Total Wine & More 7730 N. MacArthur Blvd. SuiteAIrving, TX, 75063" at bounding box center [720, 316] width 877 height 34
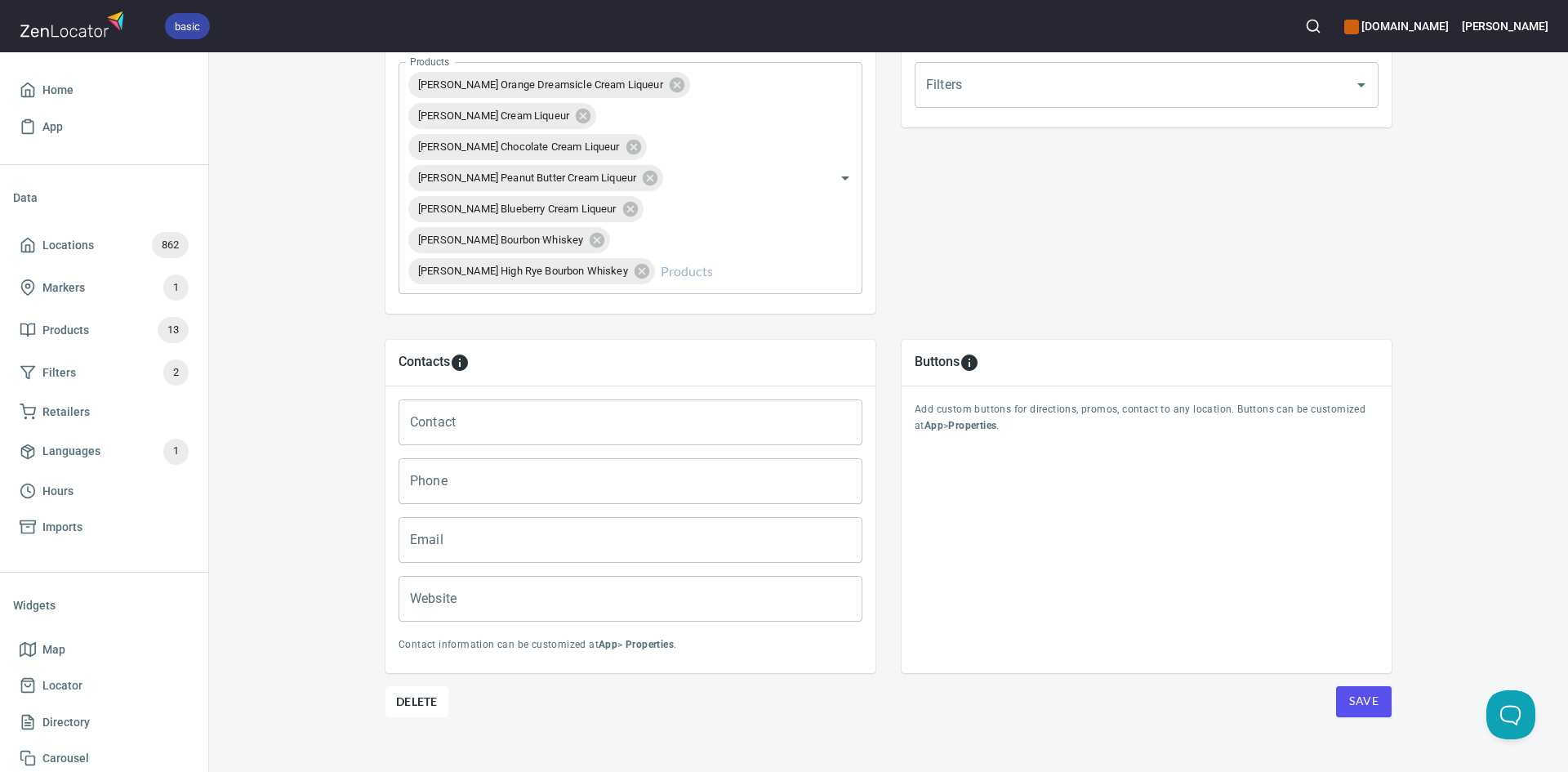
scroll to position [653, 0]
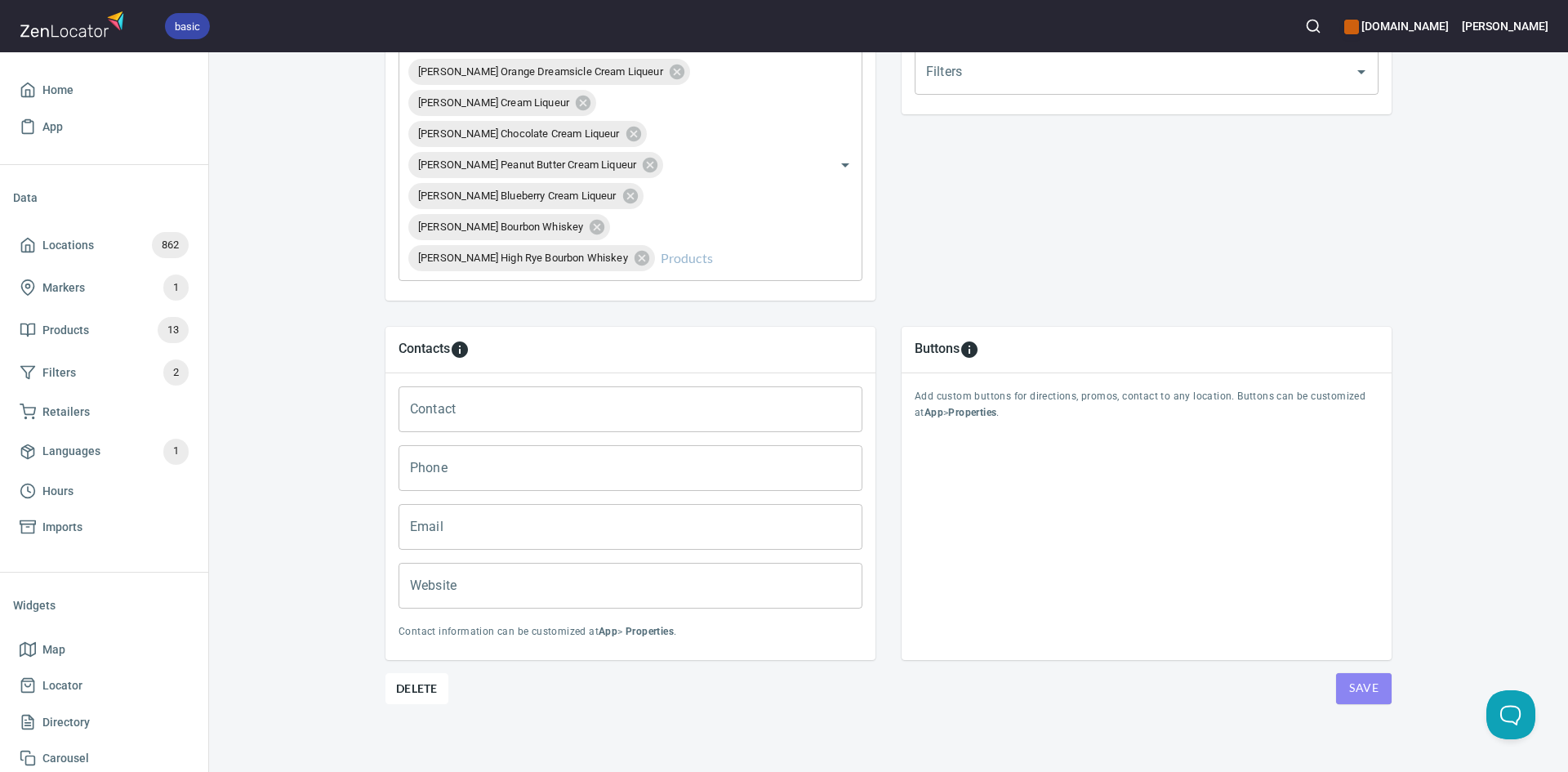
click at [1349, 678] on span "Save" at bounding box center [1363, 687] width 30 height 20
click at [1343, 677] on button "Save" at bounding box center [1364, 688] width 55 height 31
drag, startPoint x: 1343, startPoint y: 673, endPoint x: 1335, endPoint y: 670, distance: 8.5
click at [1343, 673] on button "Save" at bounding box center [1364, 688] width 55 height 31
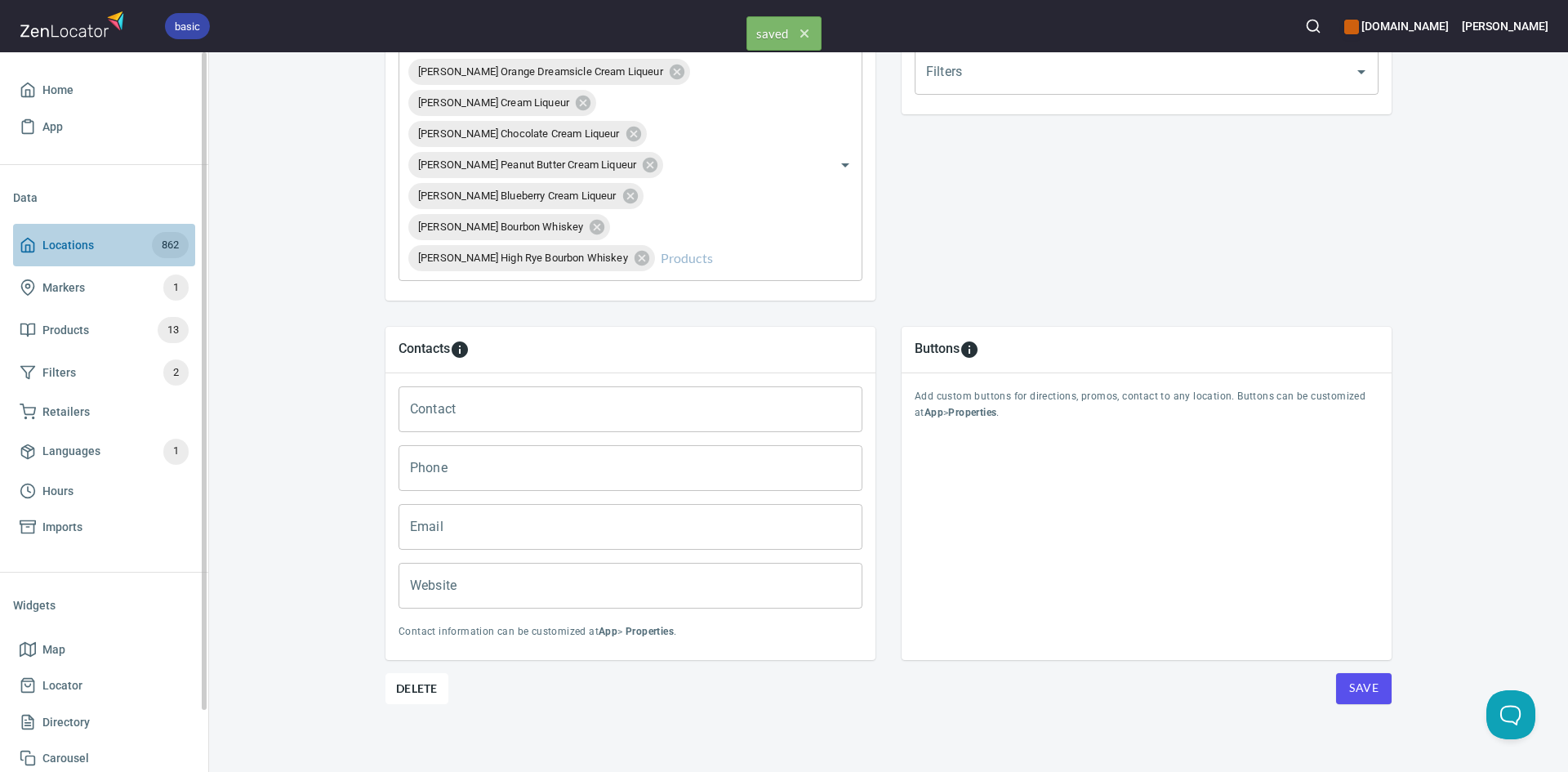
click at [30, 242] on icon at bounding box center [28, 244] width 16 height 16
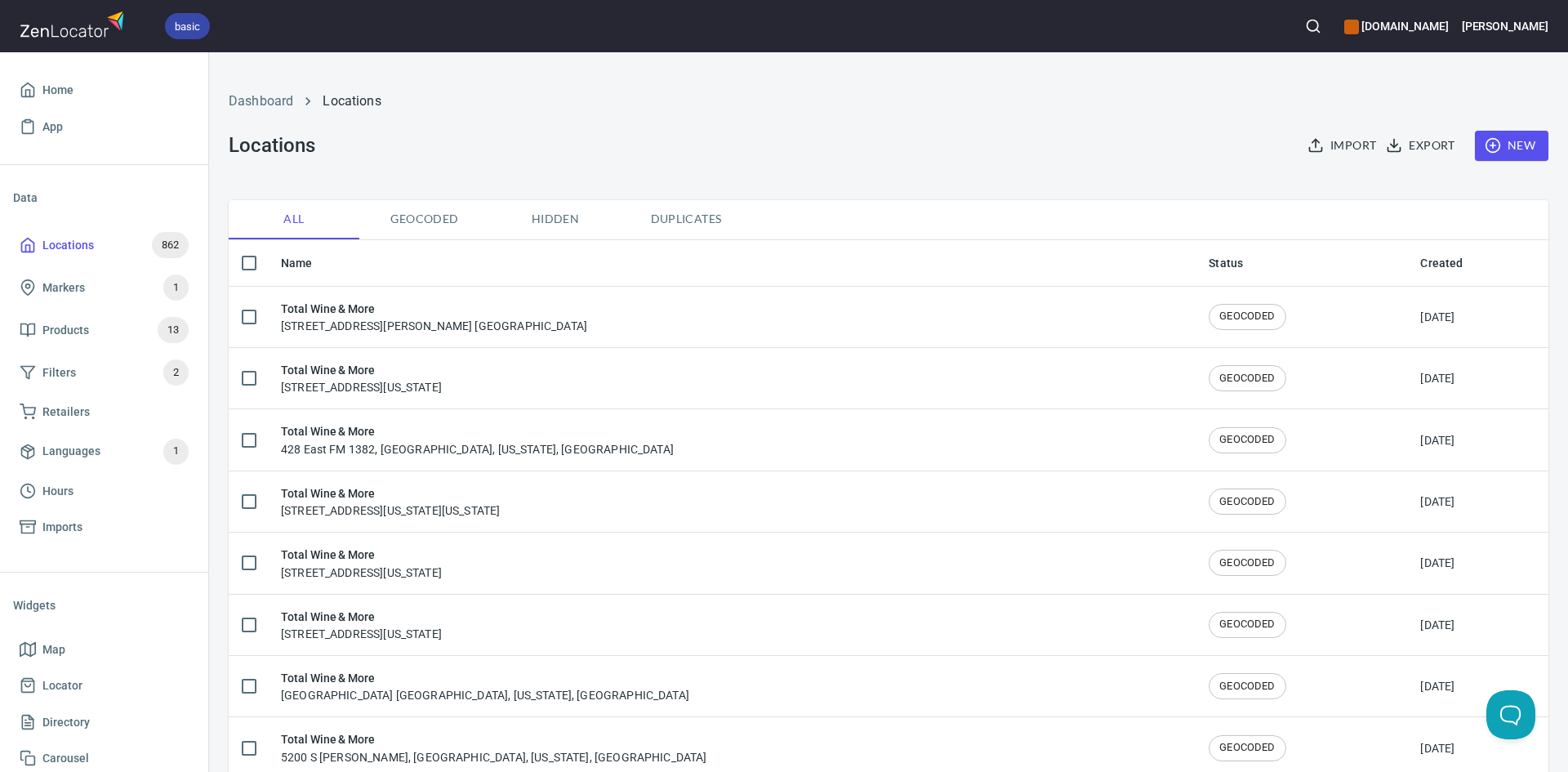
click at [1493, 142] on span "New" at bounding box center [1512, 145] width 48 height 20
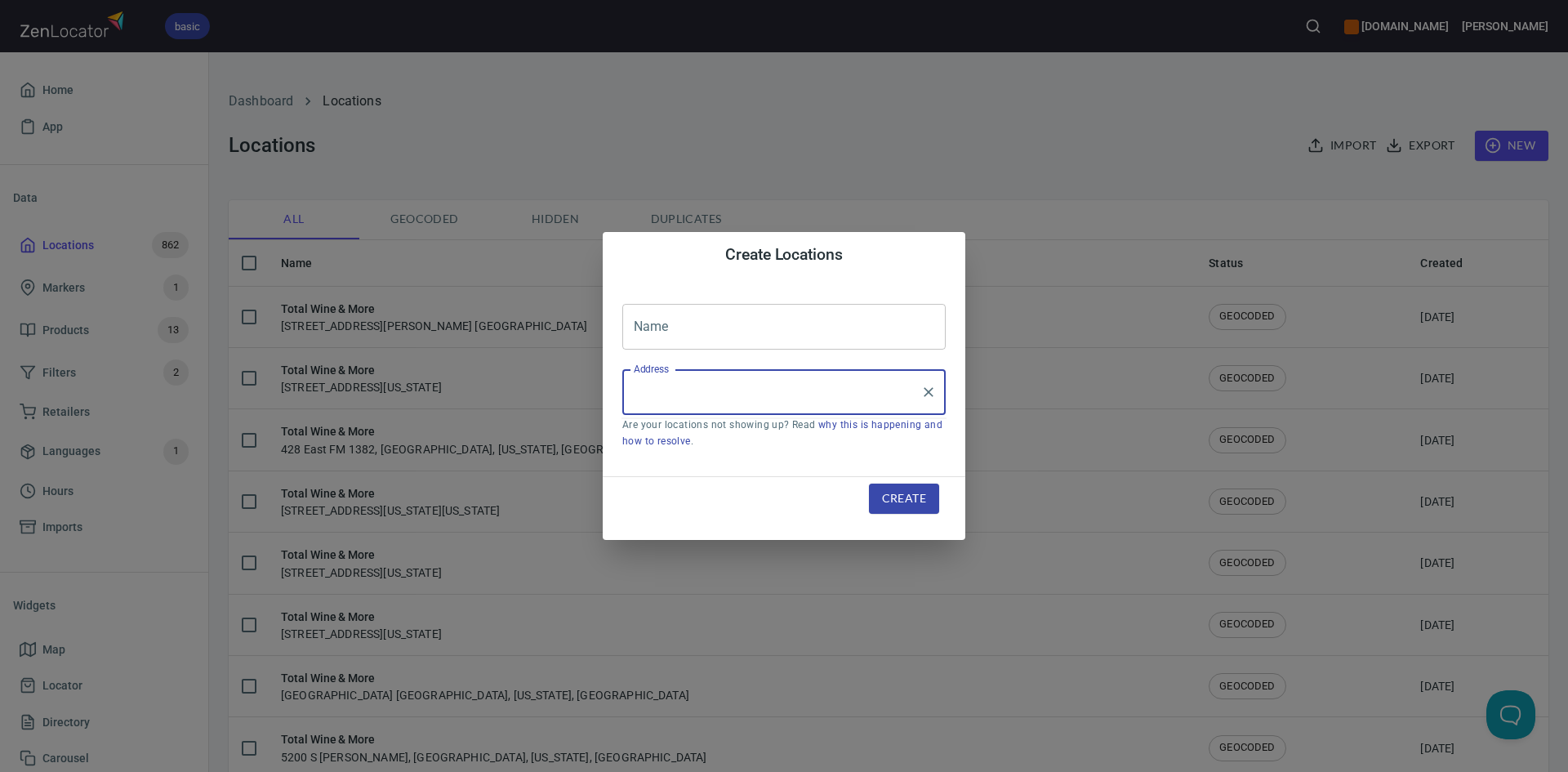
click at [828, 380] on input "Address" at bounding box center [772, 392] width 284 height 31
paste input "2325 S. Stemmons Fwy, Suite 504Lewisville, TX, 75067"
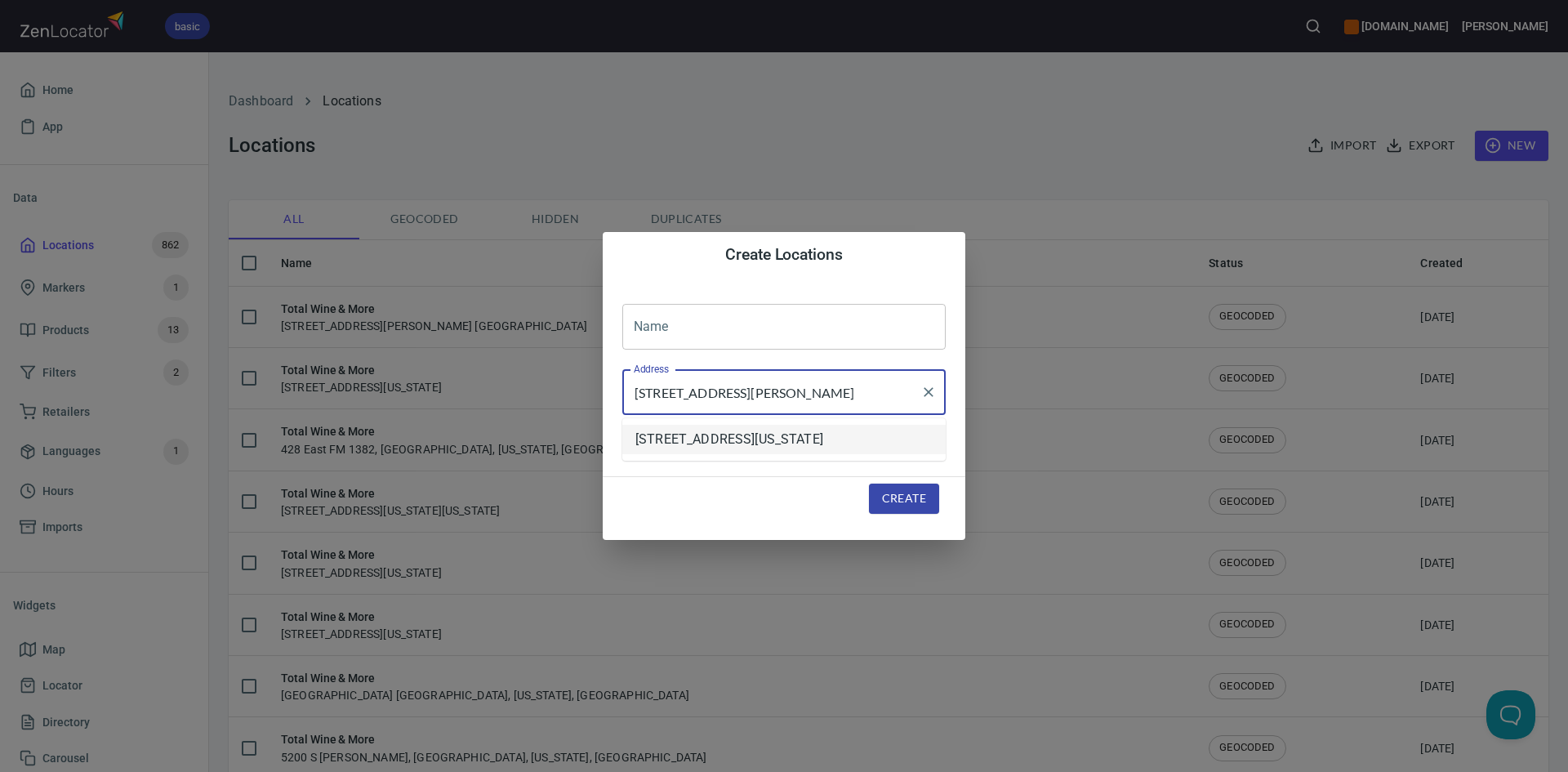
click at [804, 445] on li "[STREET_ADDRESS][US_STATE]" at bounding box center [784, 439] width 323 height 30
type input "[STREET_ADDRESS][US_STATE]"
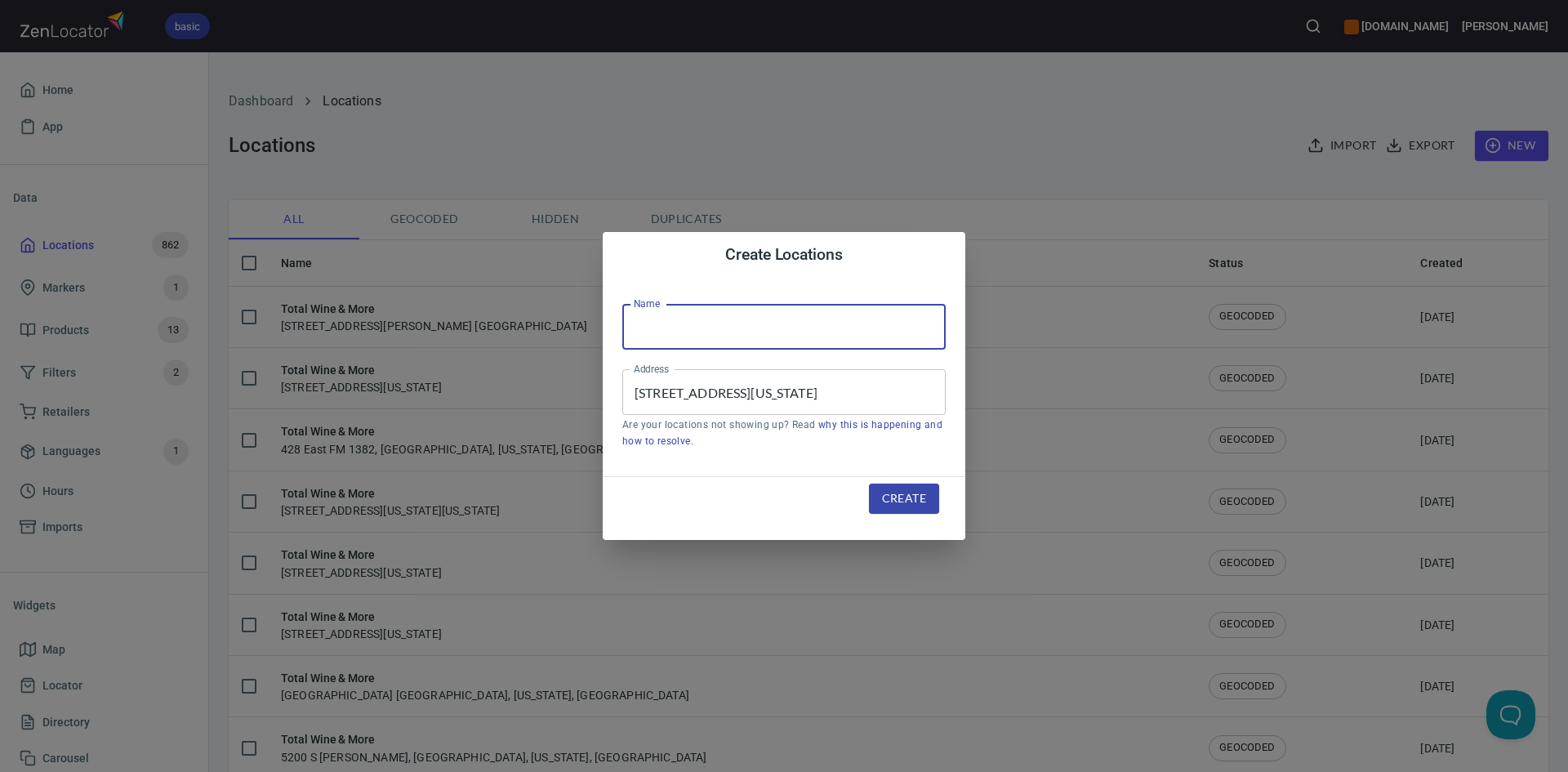
scroll to position [0, 0]
drag, startPoint x: 754, startPoint y: 328, endPoint x: 755, endPoint y: 339, distance: 11.0
click at [755, 333] on input "text" at bounding box center [784, 327] width 323 height 46
type input "Total Wine & More"
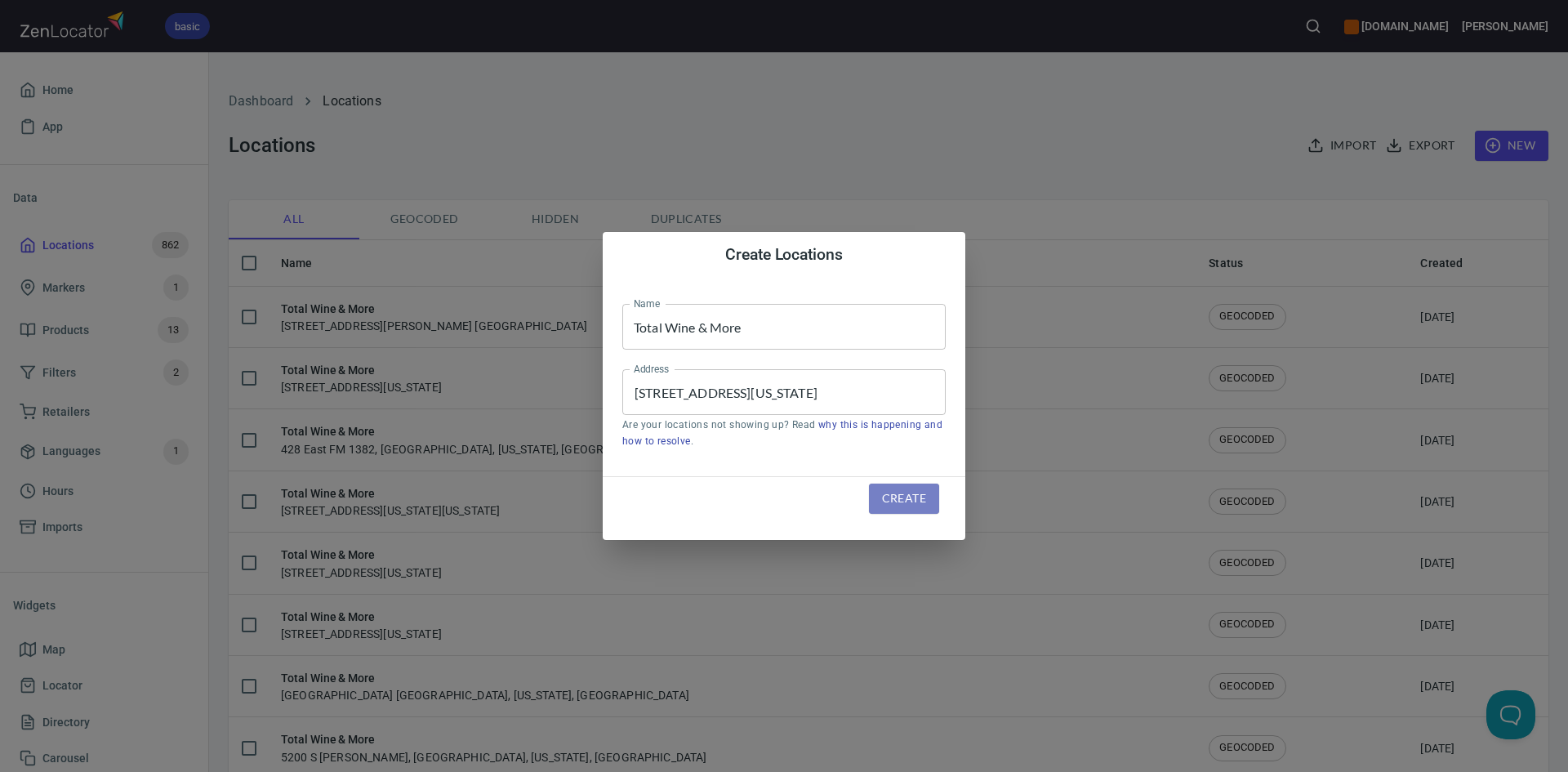
click at [898, 497] on span "Create" at bounding box center [904, 498] width 44 height 20
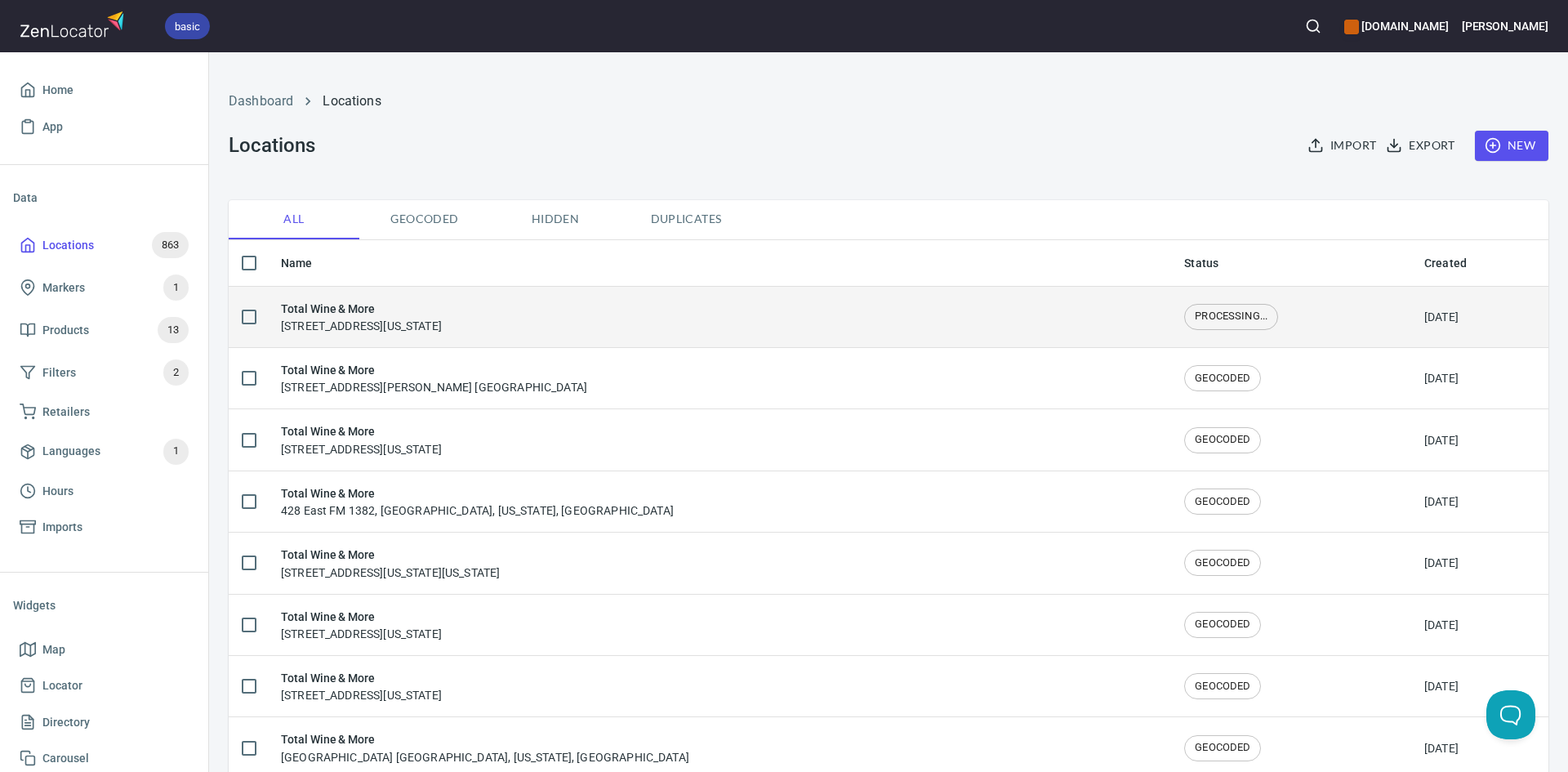
click at [1048, 337] on td "Total Wine & More 2325 South Stemmons Freeway, Lewisville, Texas, United States" at bounding box center [720, 316] width 904 height 61
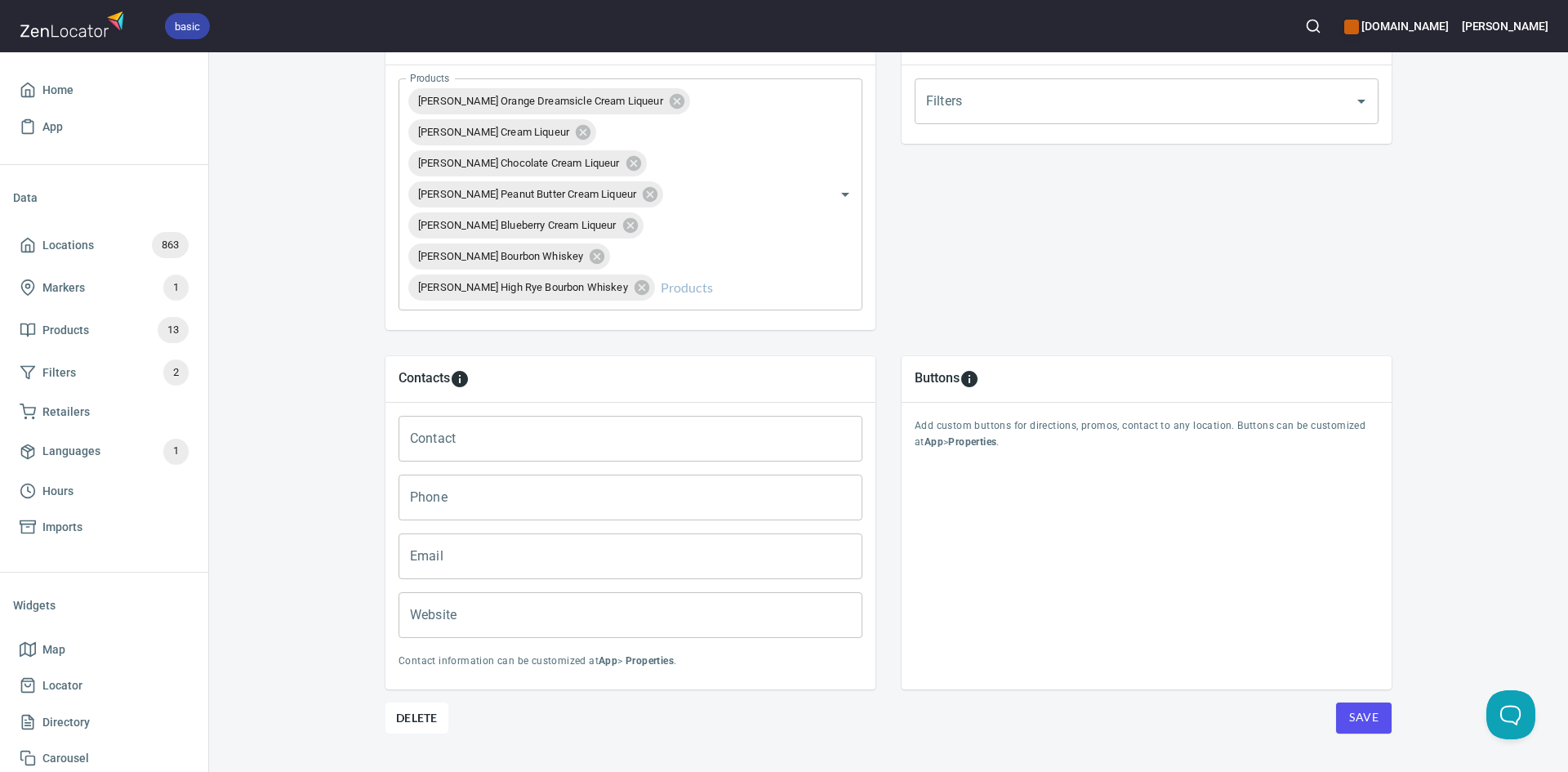
scroll to position [653, 0]
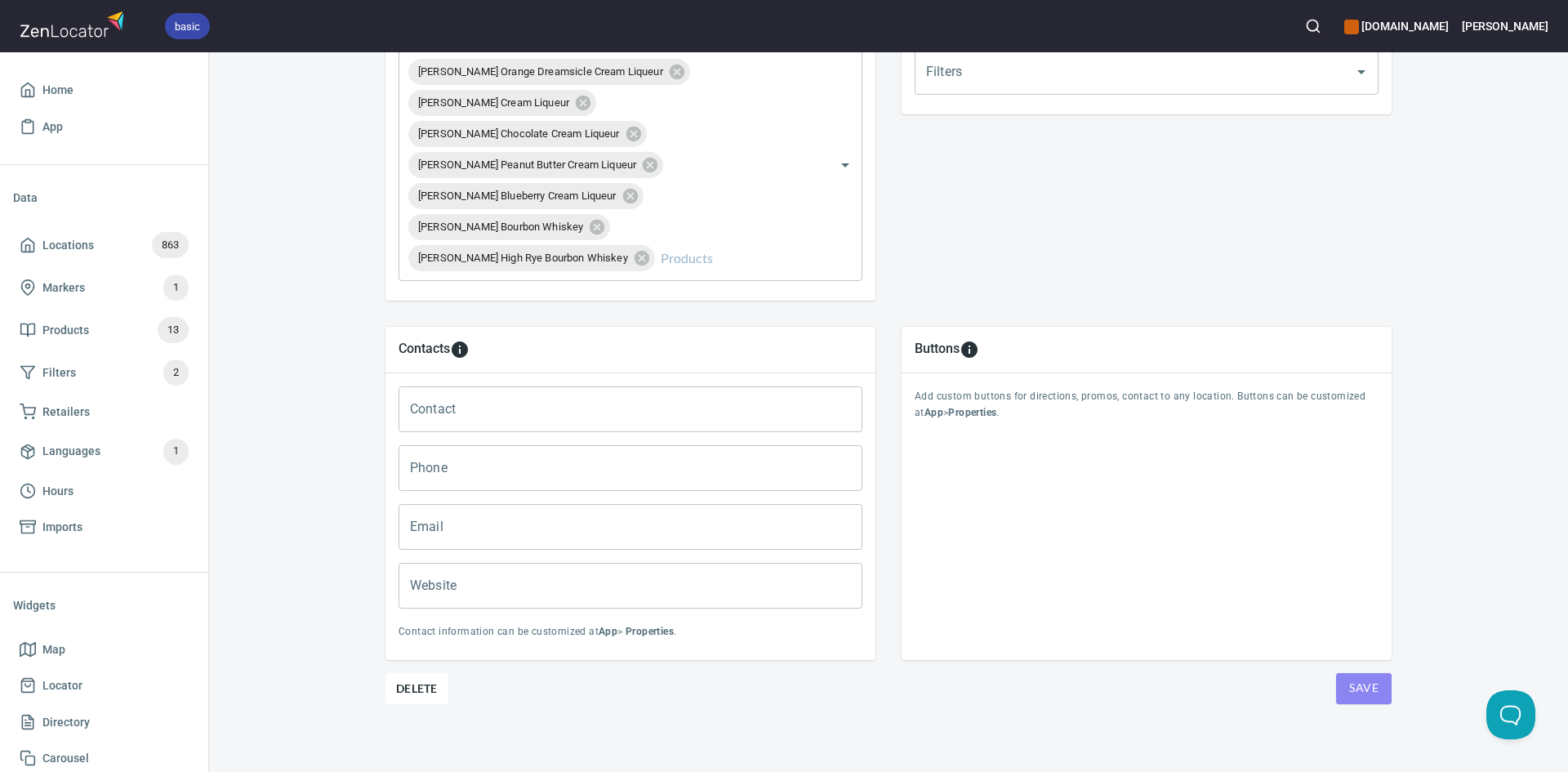
click at [1351, 687] on span "Save" at bounding box center [1363, 687] width 30 height 20
click at [1354, 691] on span "Save" at bounding box center [1363, 687] width 30 height 20
click at [1354, 690] on span "Save" at bounding box center [1363, 687] width 30 height 20
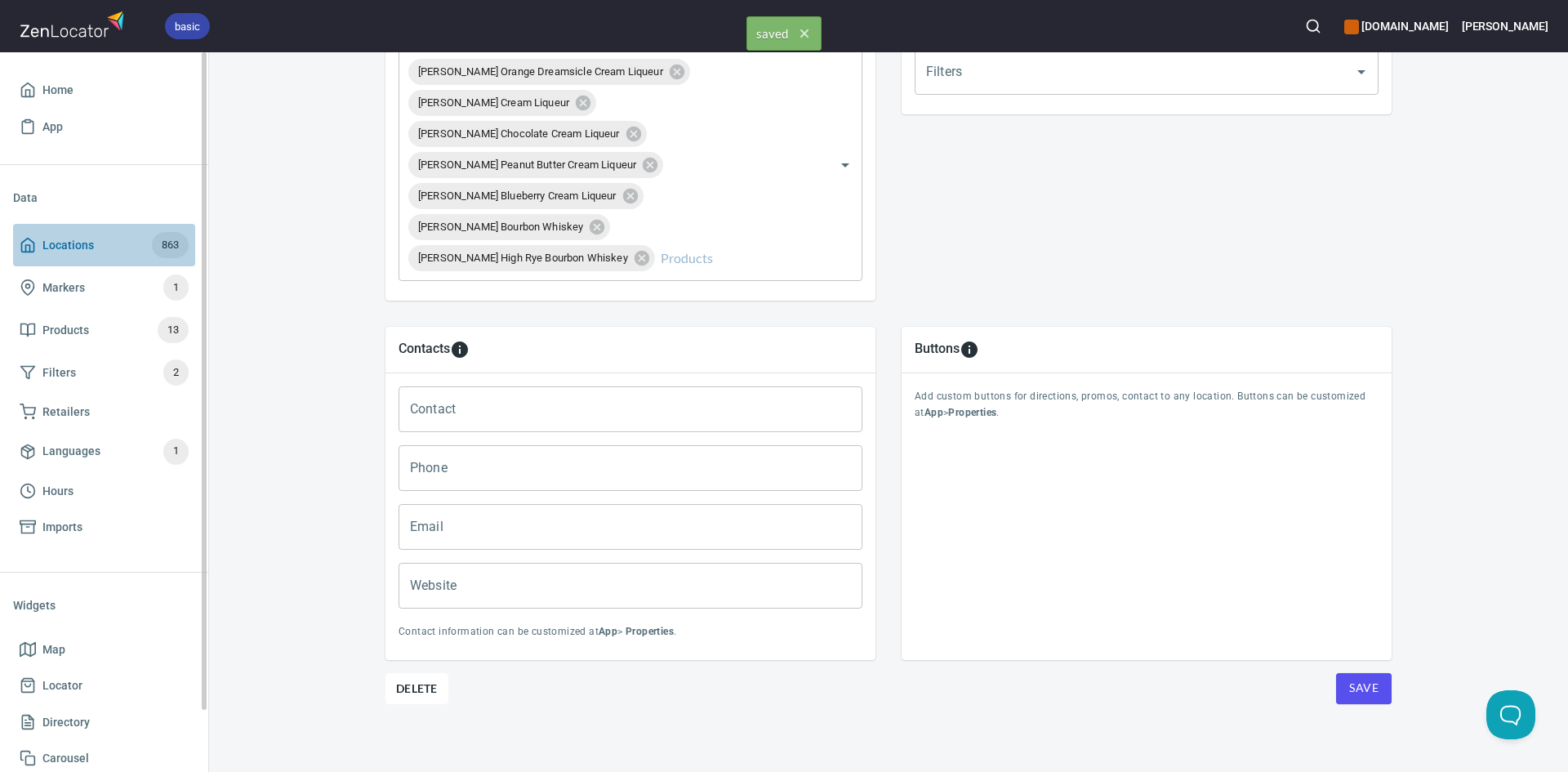
drag, startPoint x: 26, startPoint y: 240, endPoint x: 72, endPoint y: 235, distance: 46.3
click at [25, 240] on icon at bounding box center [28, 245] width 12 height 14
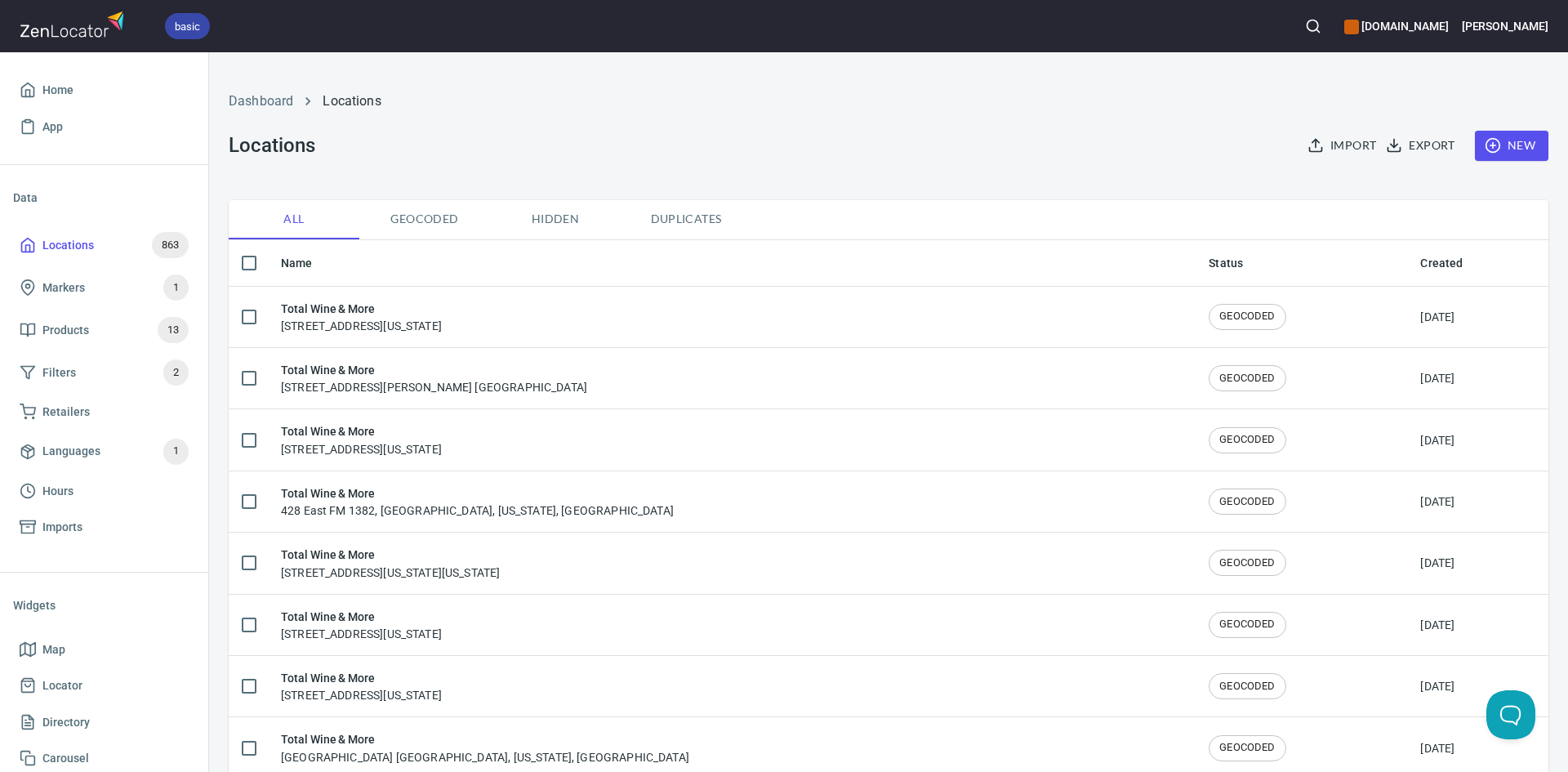
click at [1475, 134] on button "New" at bounding box center [1511, 146] width 73 height 30
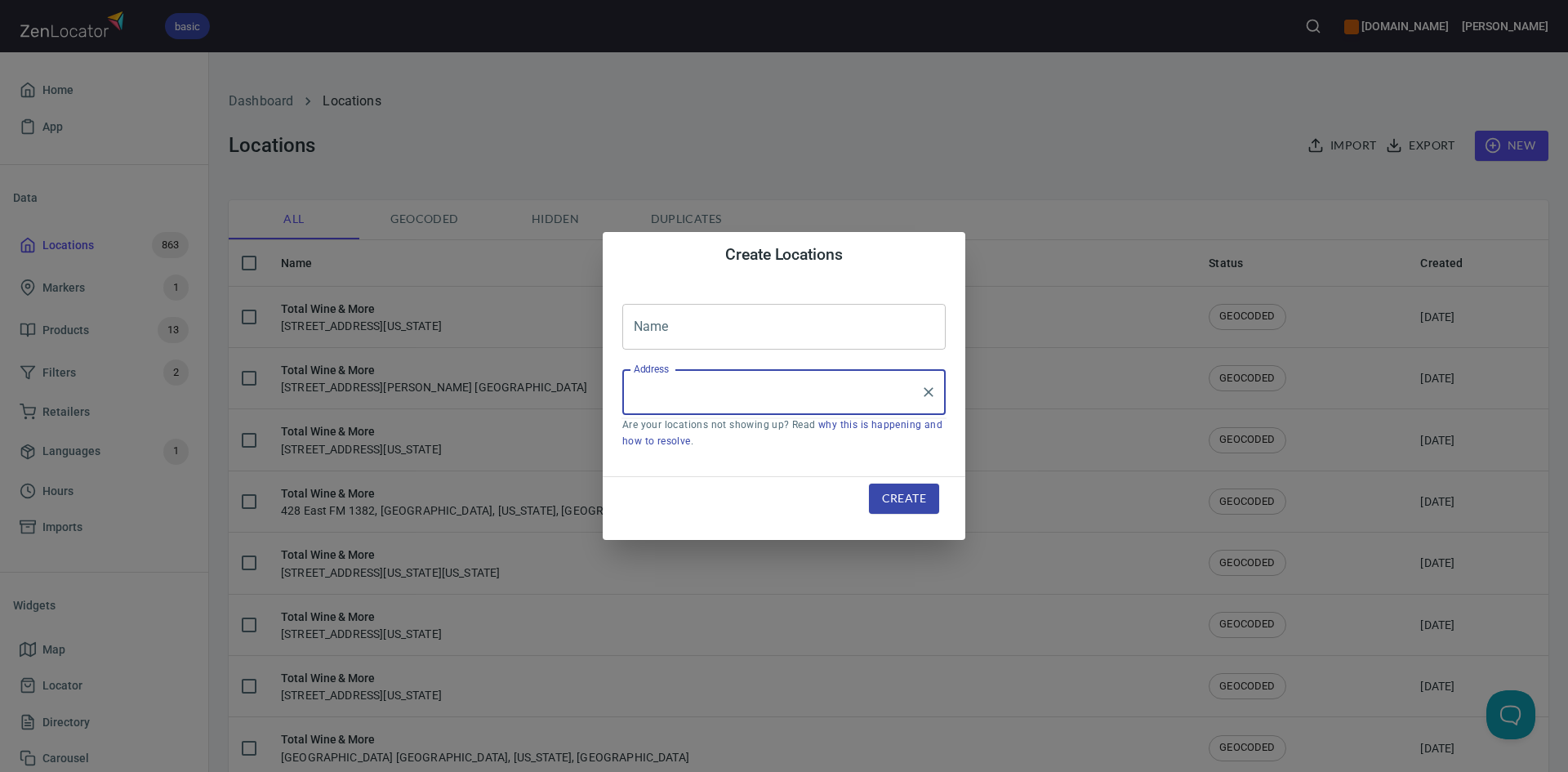
click at [864, 390] on input "Address" at bounding box center [772, 392] width 284 height 31
paste input "3810 Congress Ave.Dallas, TX, 75219"
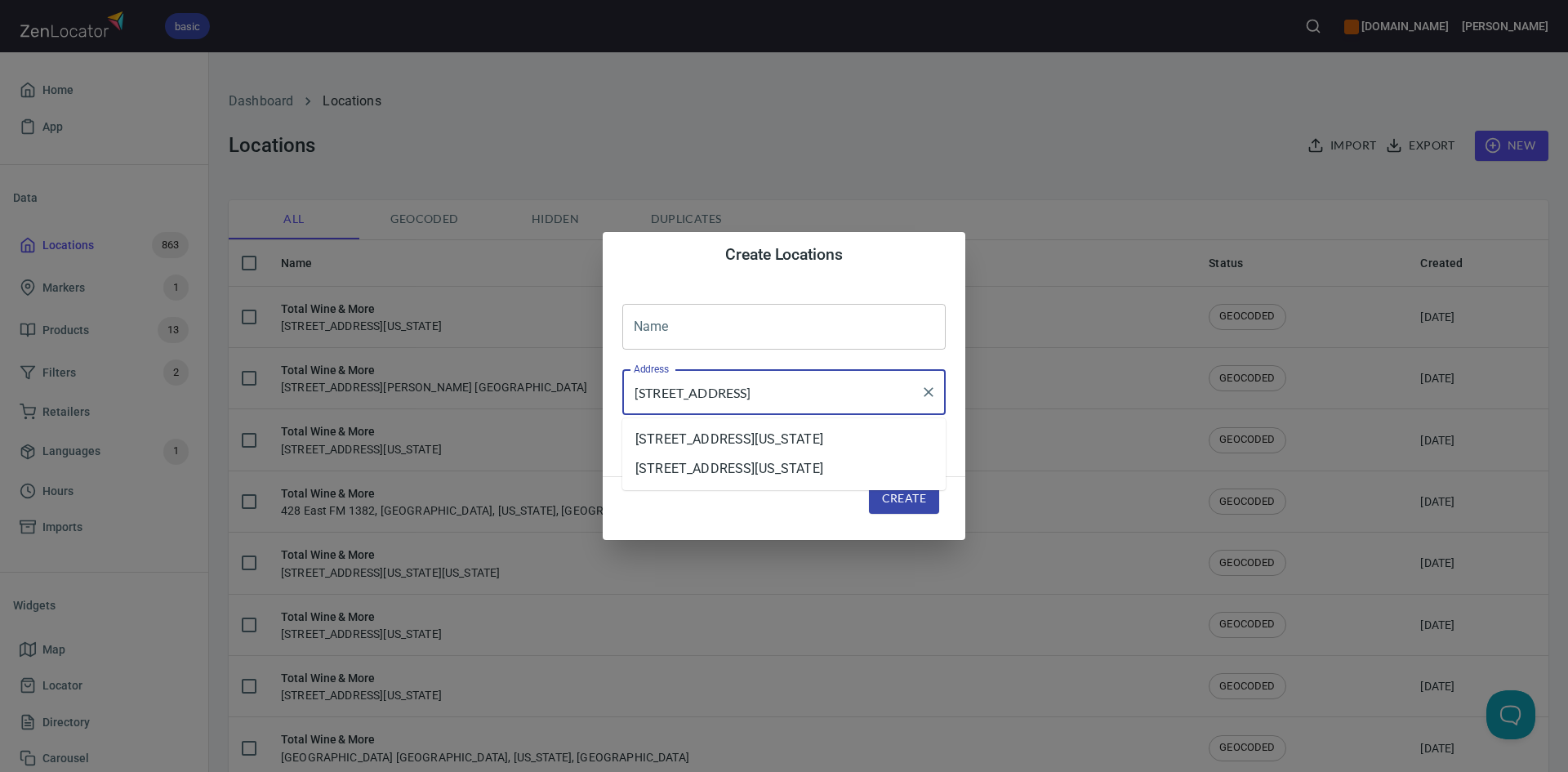
click at [838, 449] on li "[STREET_ADDRESS][US_STATE]" at bounding box center [784, 439] width 323 height 30
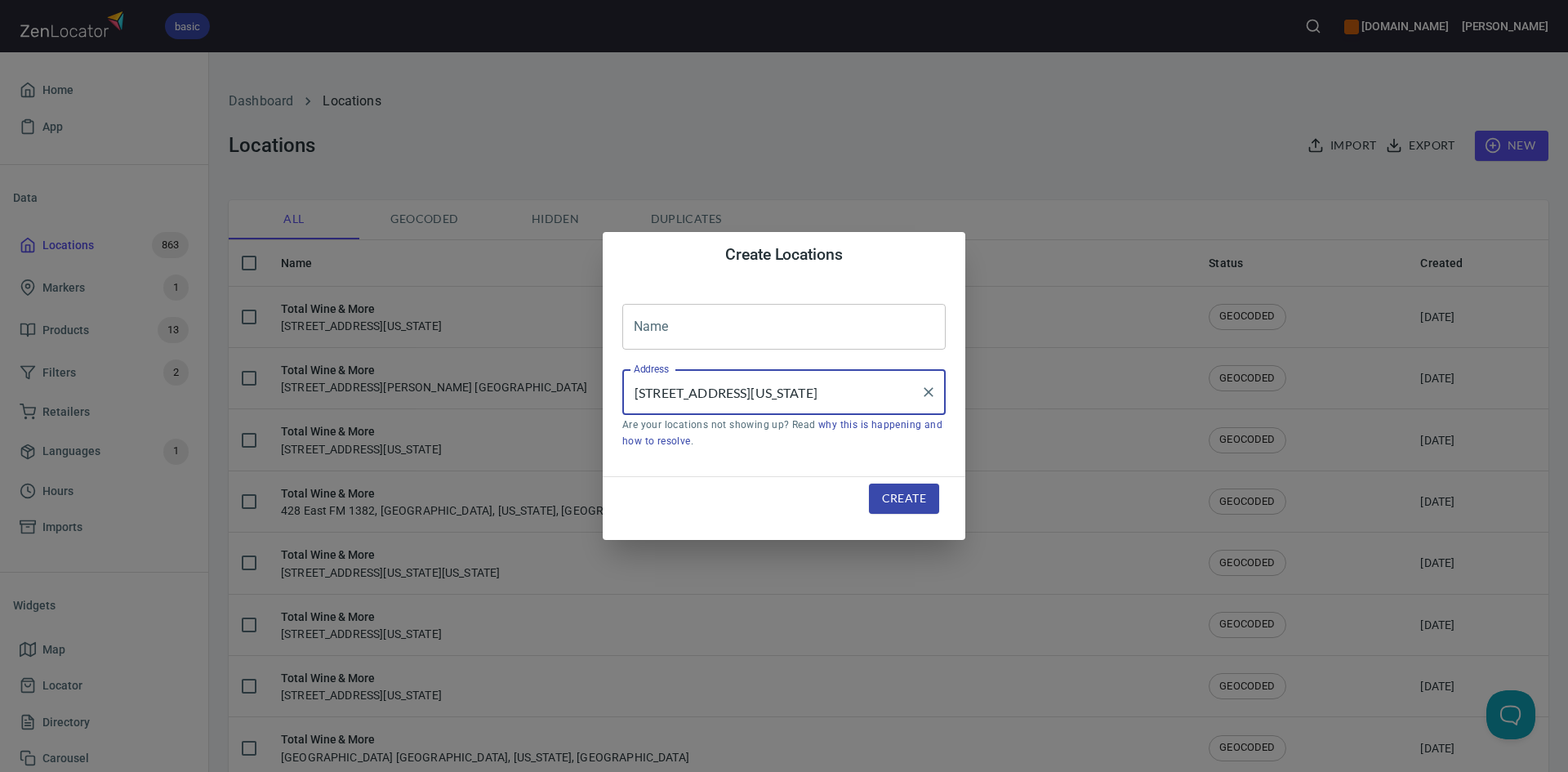
type input "[STREET_ADDRESS][US_STATE]"
click at [801, 320] on input "text" at bounding box center [784, 327] width 323 height 46
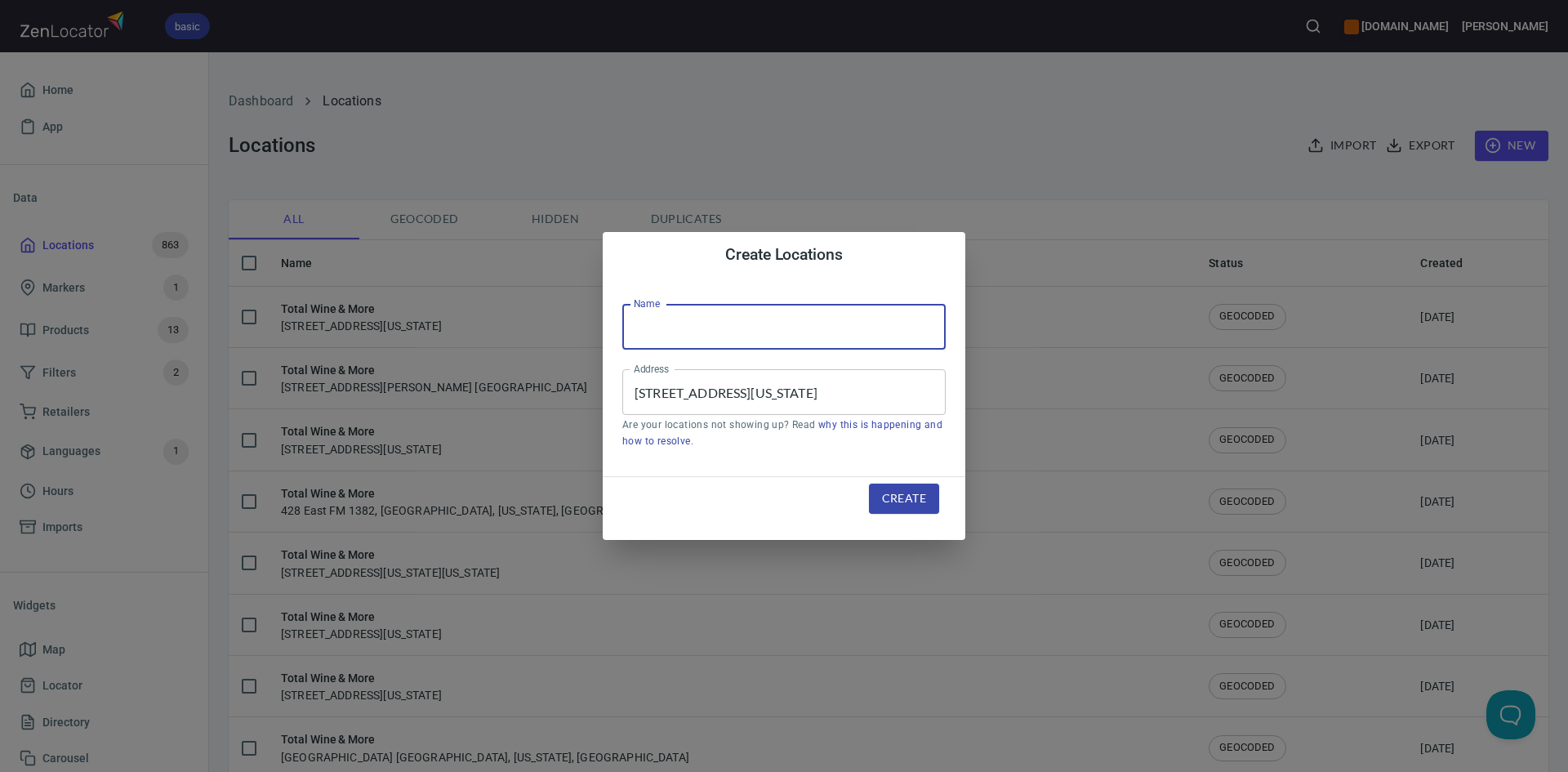
type input "Total Wine & More"
click at [916, 500] on span "Create" at bounding box center [904, 498] width 44 height 20
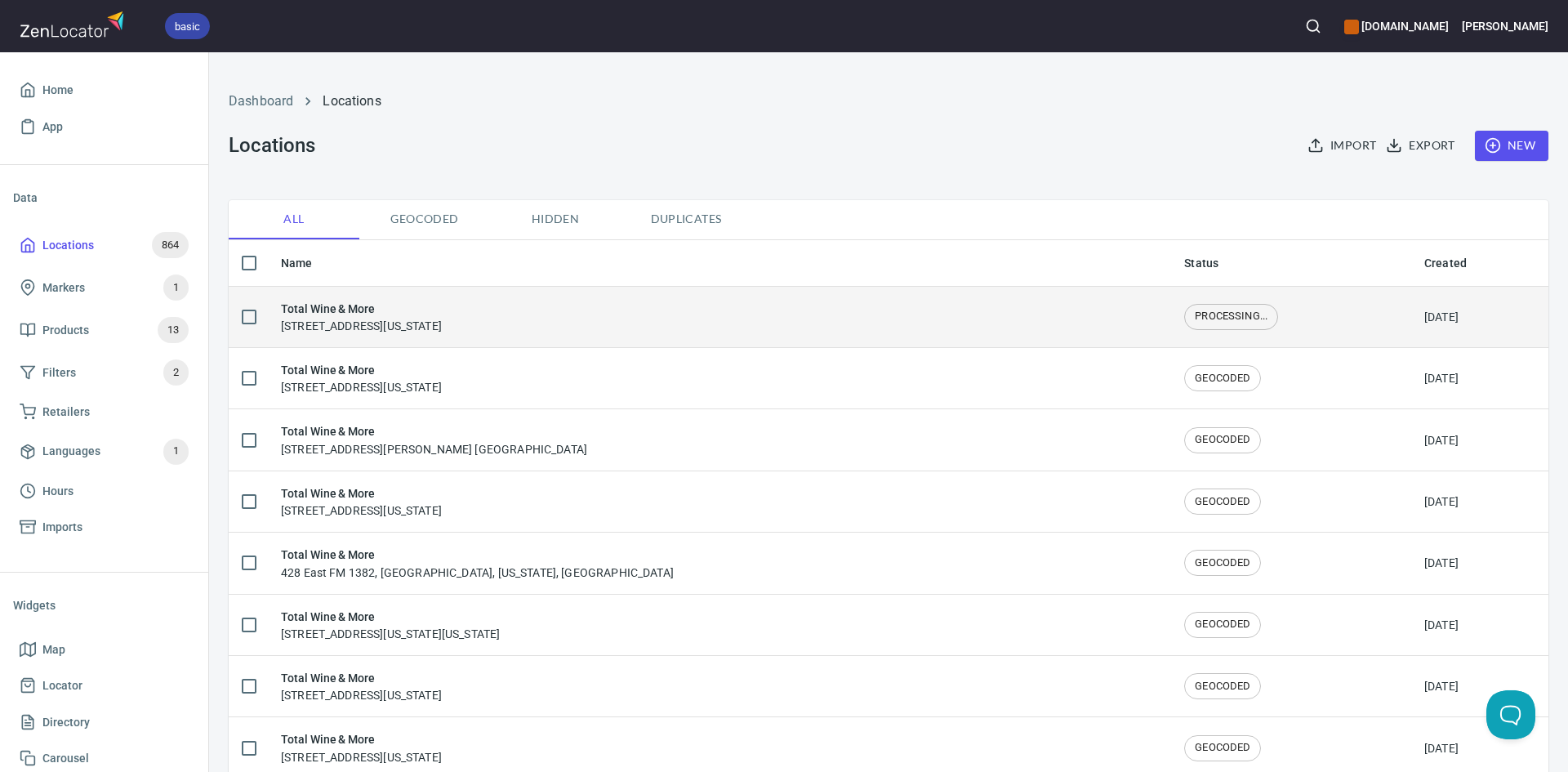
click at [826, 319] on div "Total Wine & More 3810 Congress Avenue, Dallas, Texas, United States" at bounding box center [720, 316] width 877 height 34
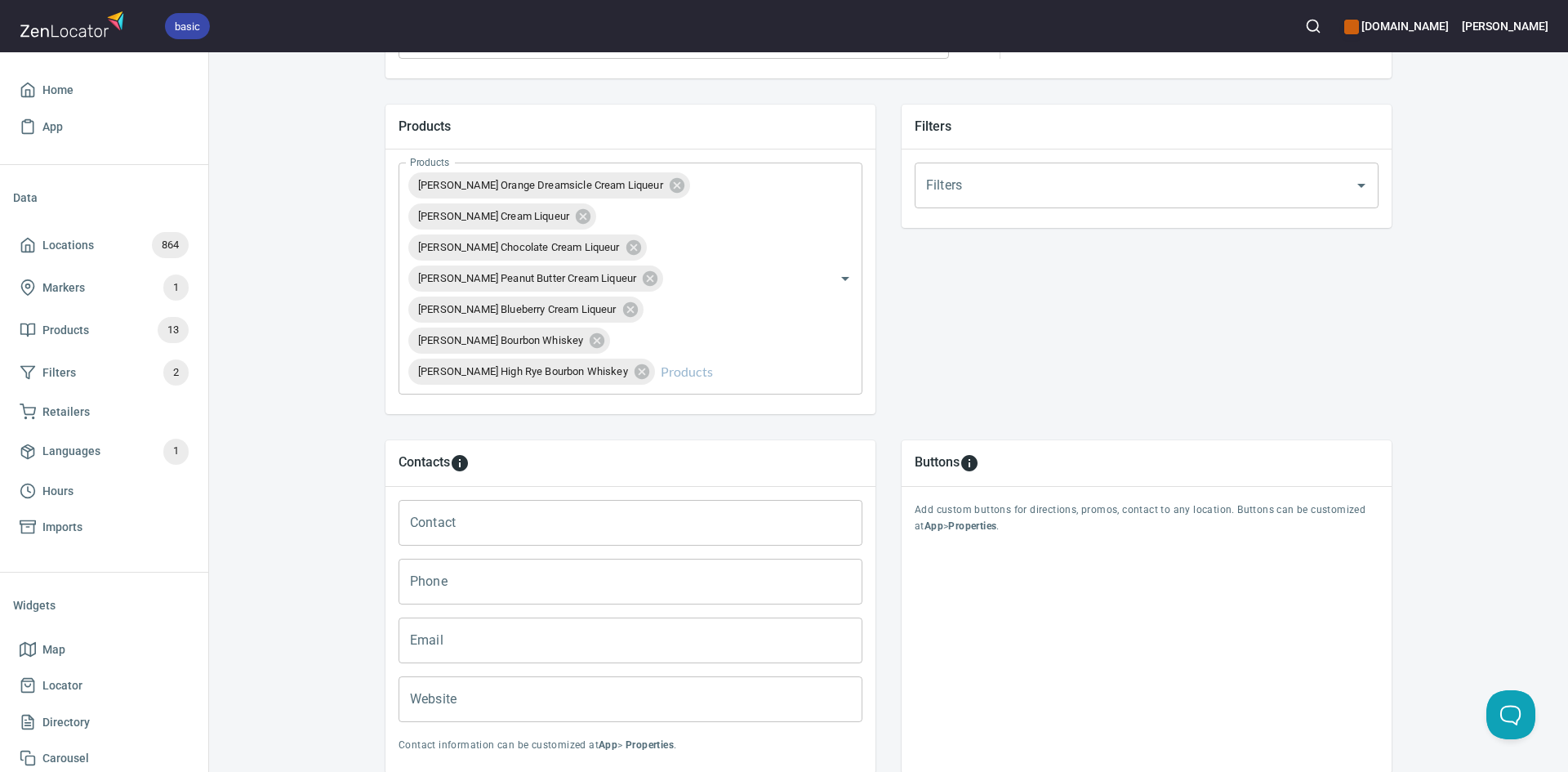
scroll to position [658, 0]
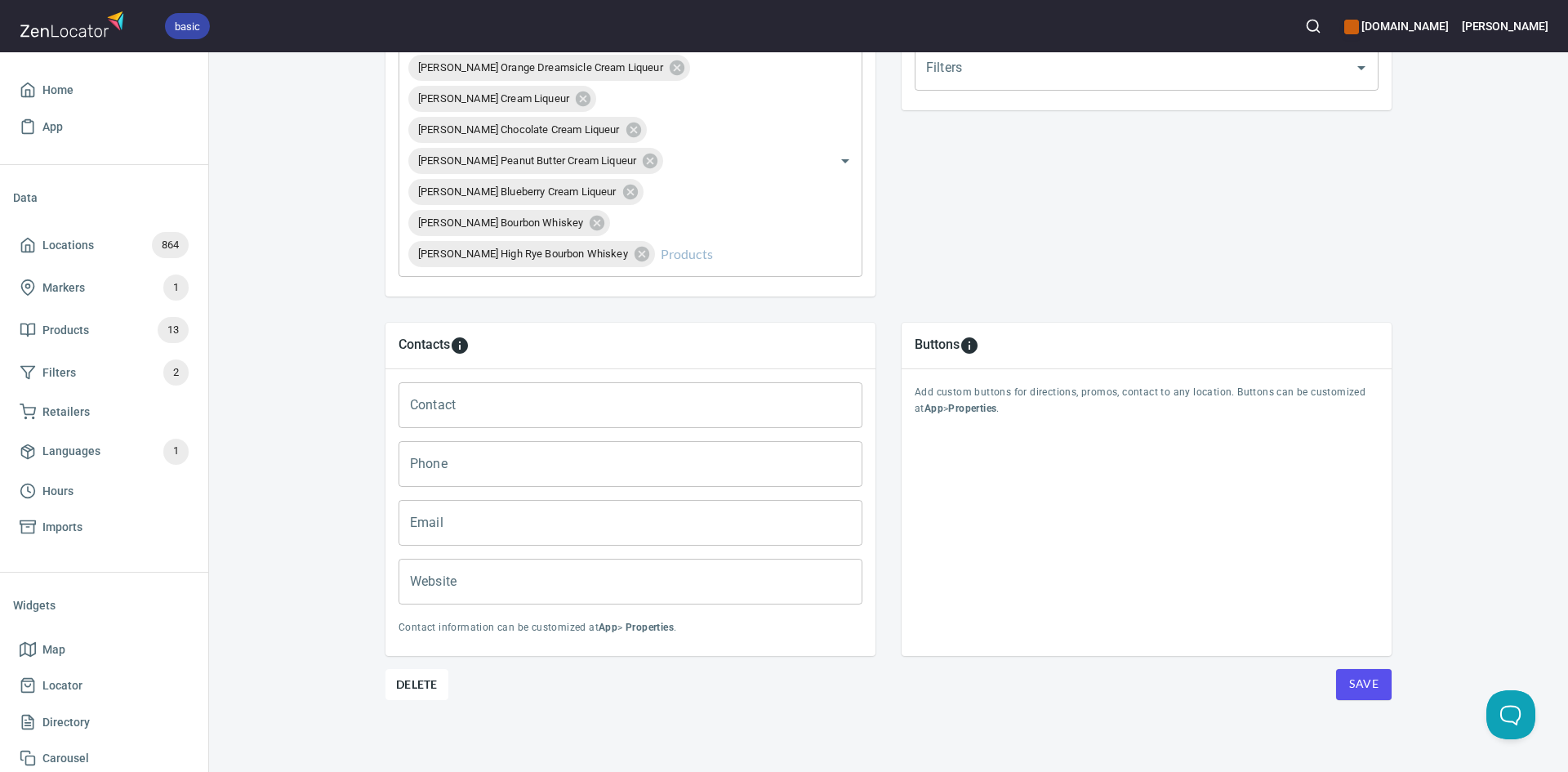
click at [1366, 684] on span "Save" at bounding box center [1363, 683] width 30 height 20
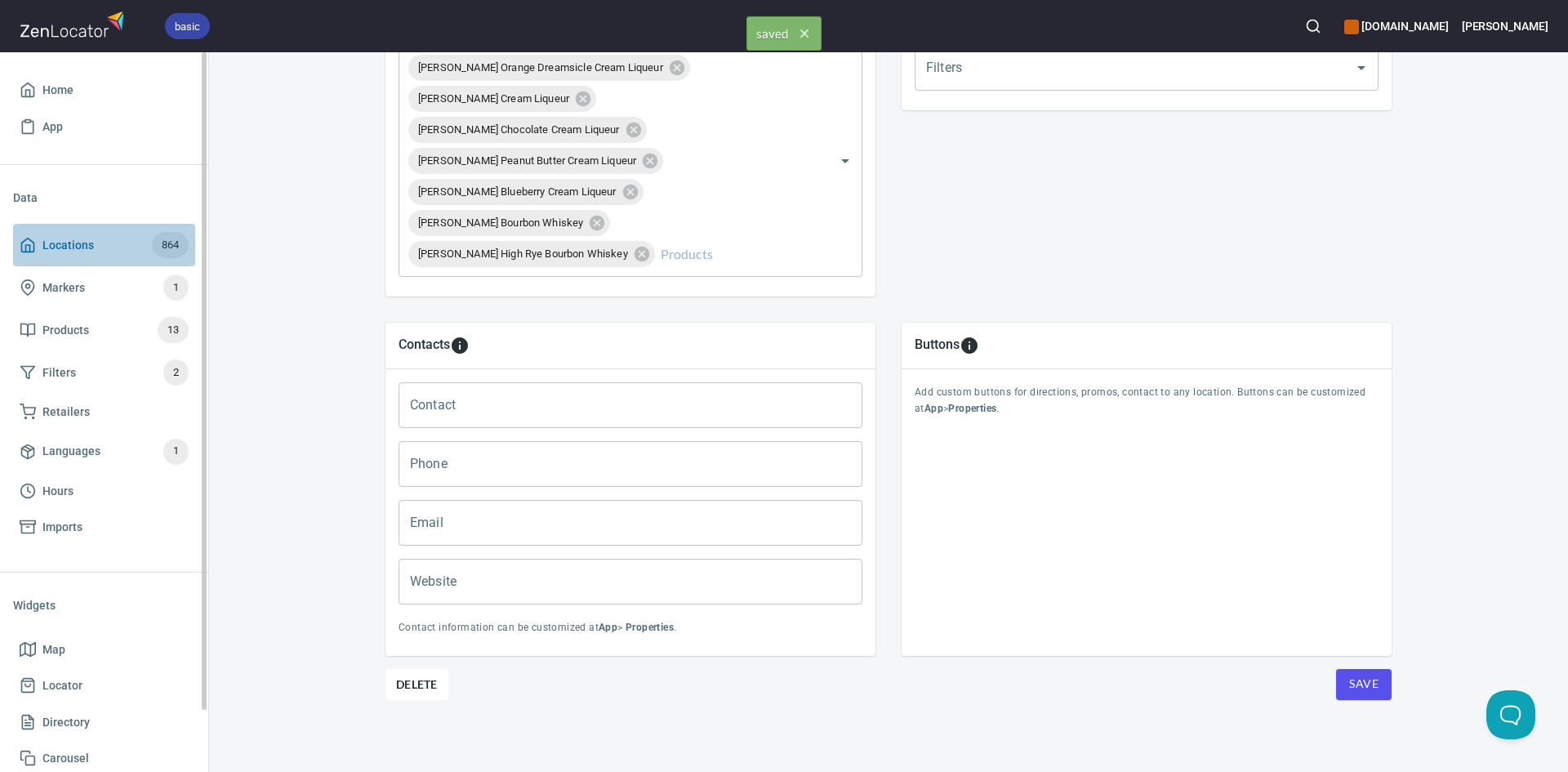
click at [28, 241] on icon at bounding box center [28, 244] width 16 height 16
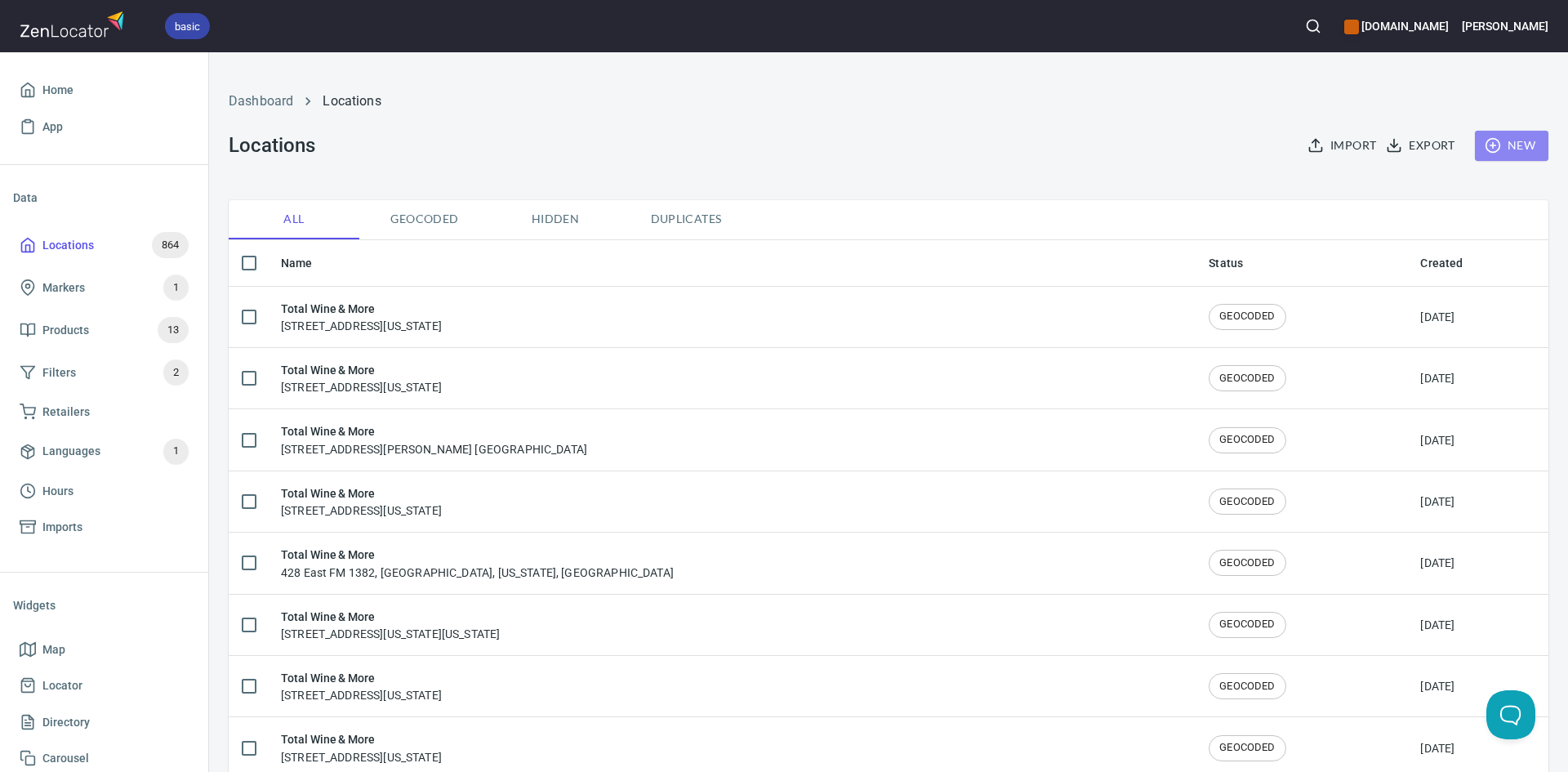
click at [1485, 143] on icon "button" at bounding box center [1493, 145] width 16 height 16
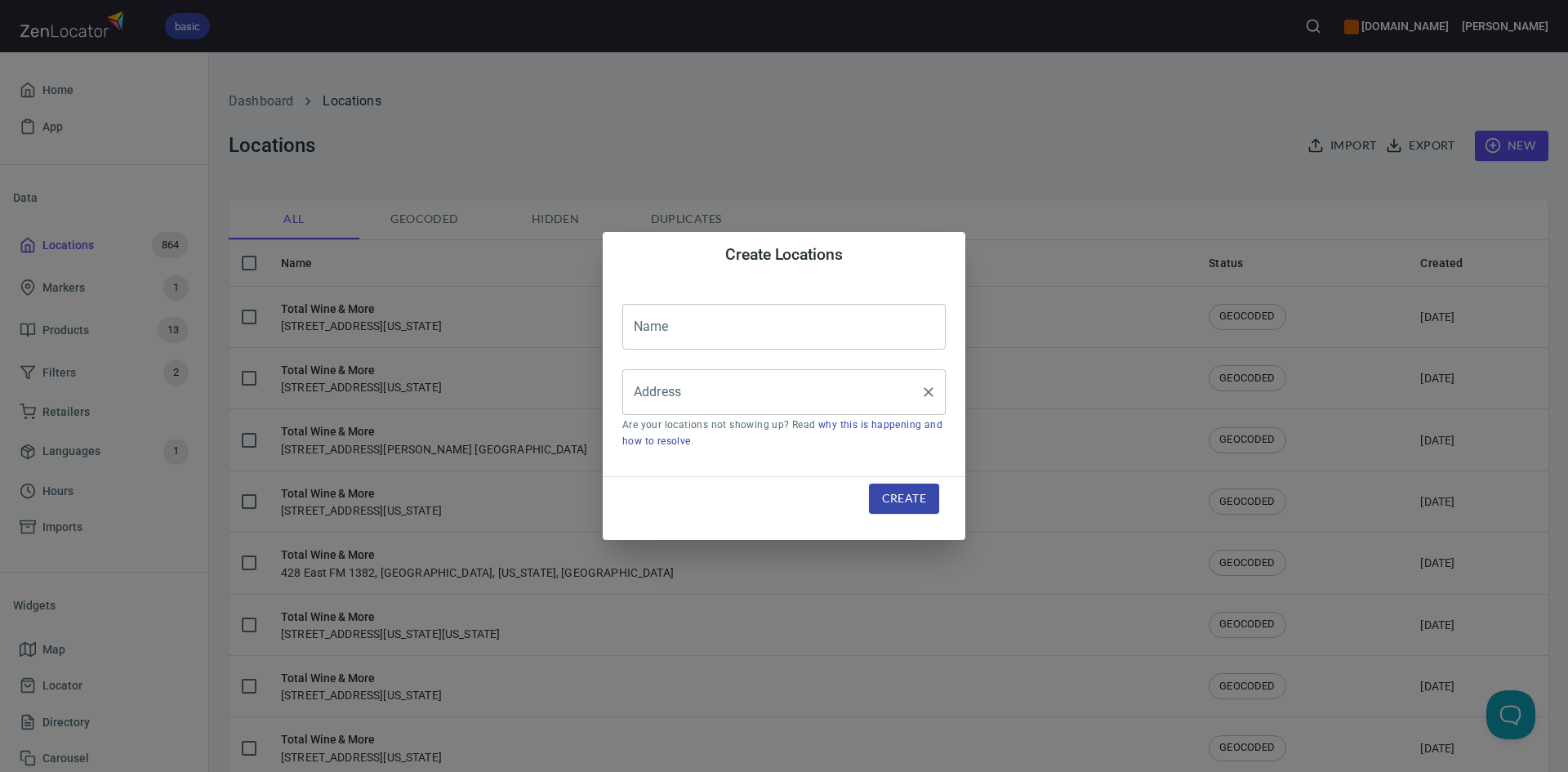
click at [747, 403] on input "Address" at bounding box center [772, 392] width 284 height 31
paste input "1800 South Loop 288, Suite370Denton, TX, 76205"
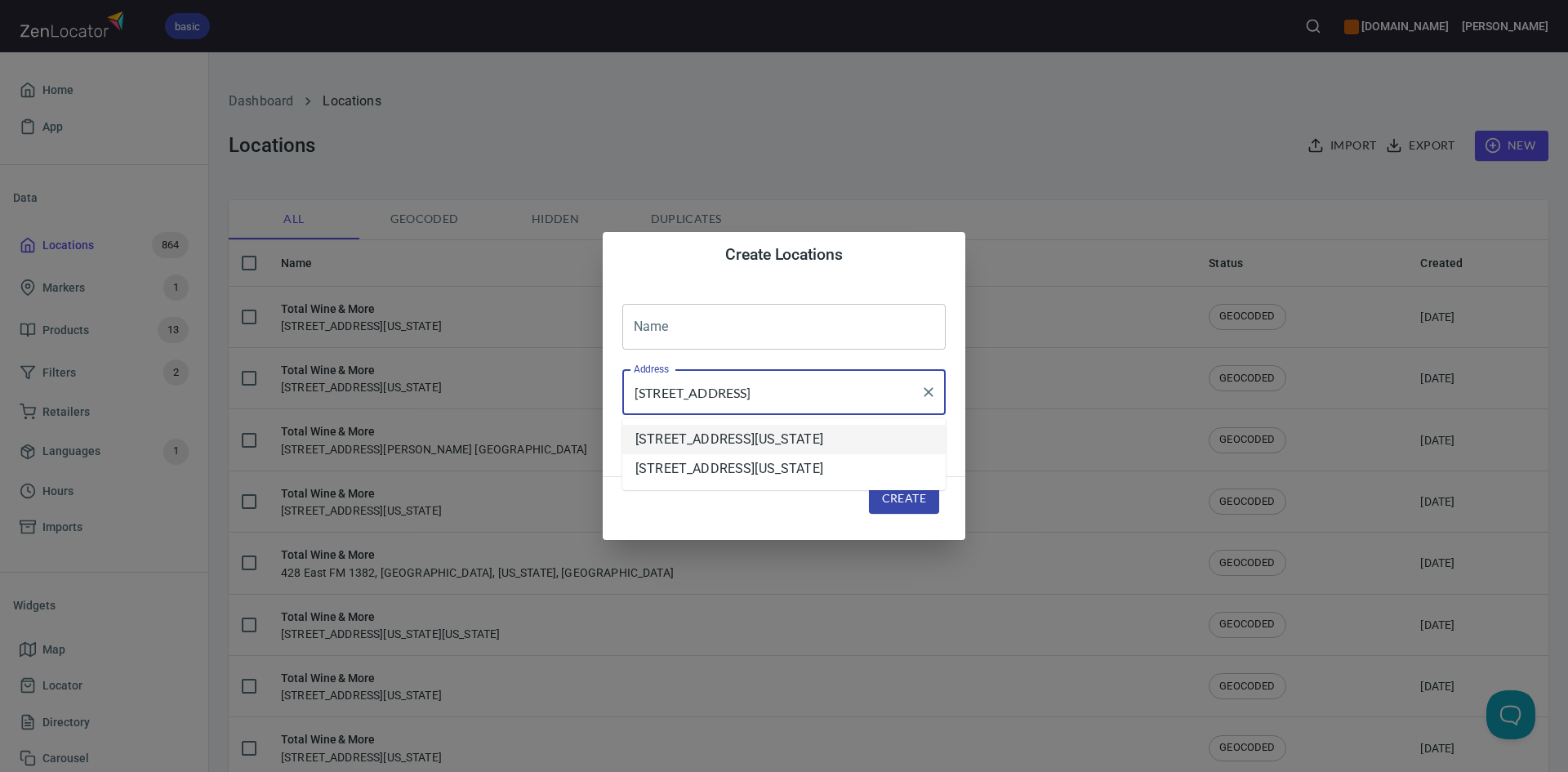
click at [825, 454] on li "[STREET_ADDRESS][US_STATE]" at bounding box center [784, 439] width 323 height 30
type input "[STREET_ADDRESS][US_STATE]"
click at [780, 333] on input "text" at bounding box center [784, 327] width 323 height 46
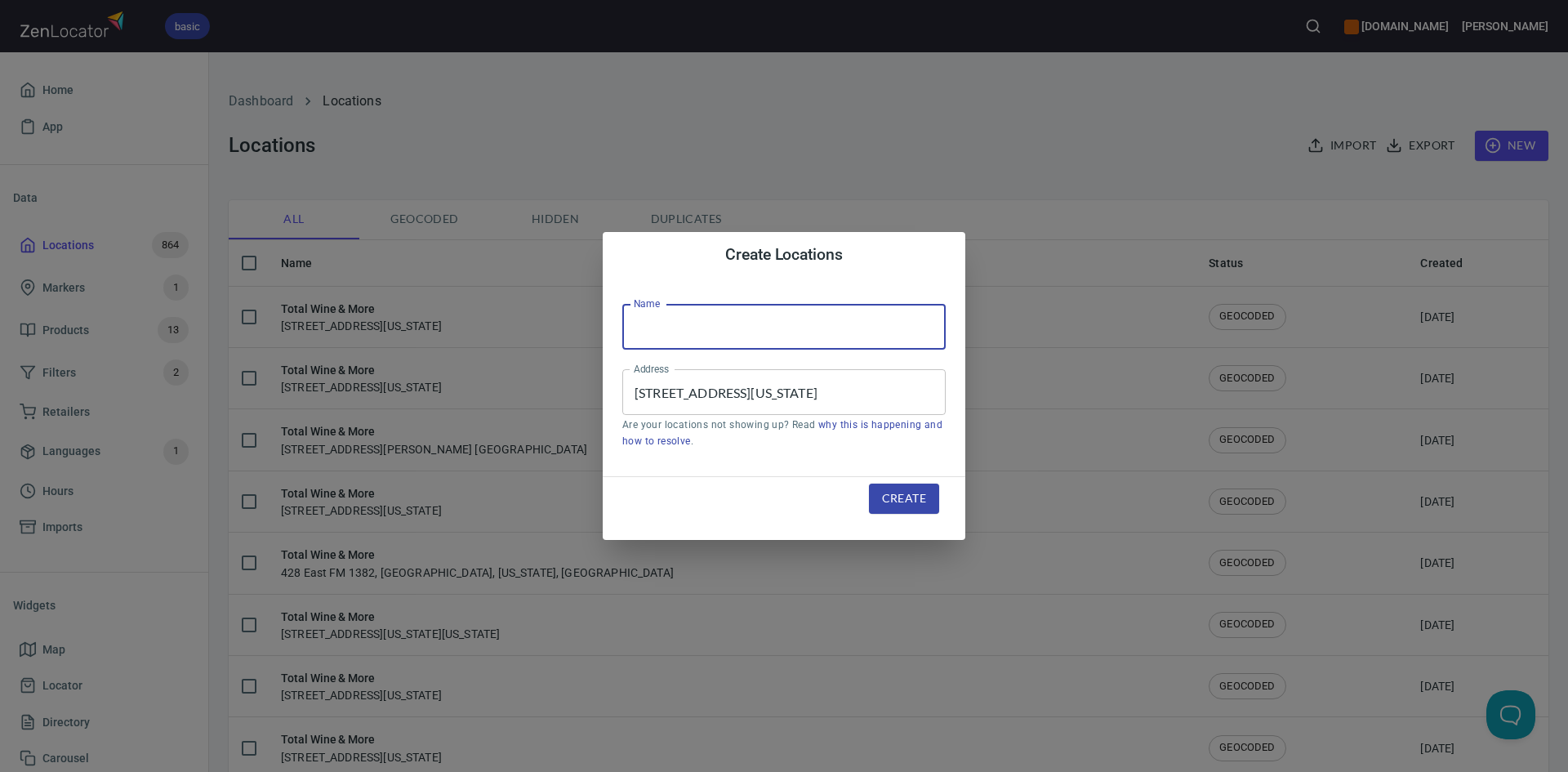
type input "Total Wine & More"
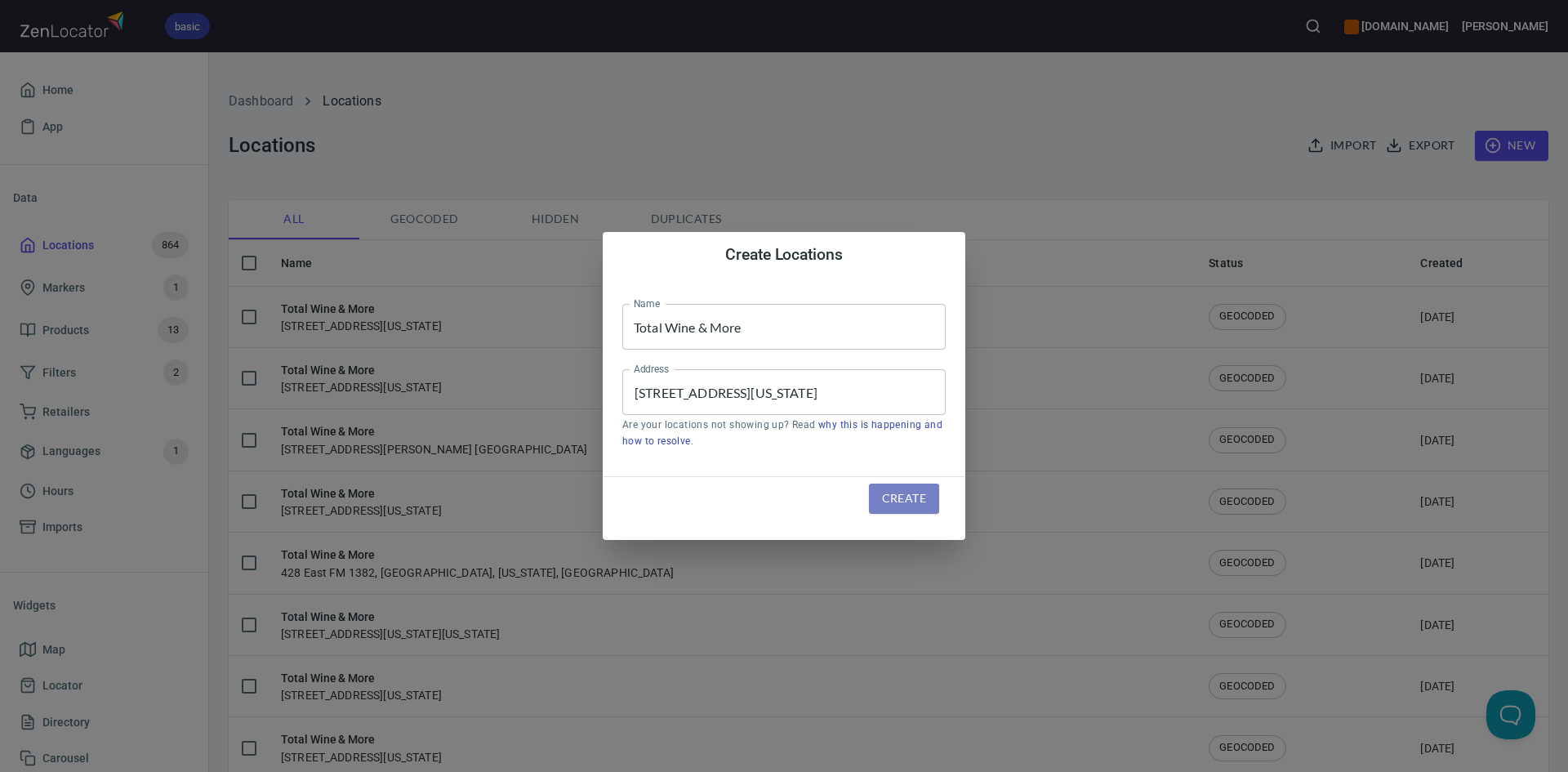
drag, startPoint x: 909, startPoint y: 502, endPoint x: 908, endPoint y: 493, distance: 9.1
click at [908, 498] on span "Create" at bounding box center [904, 498] width 44 height 20
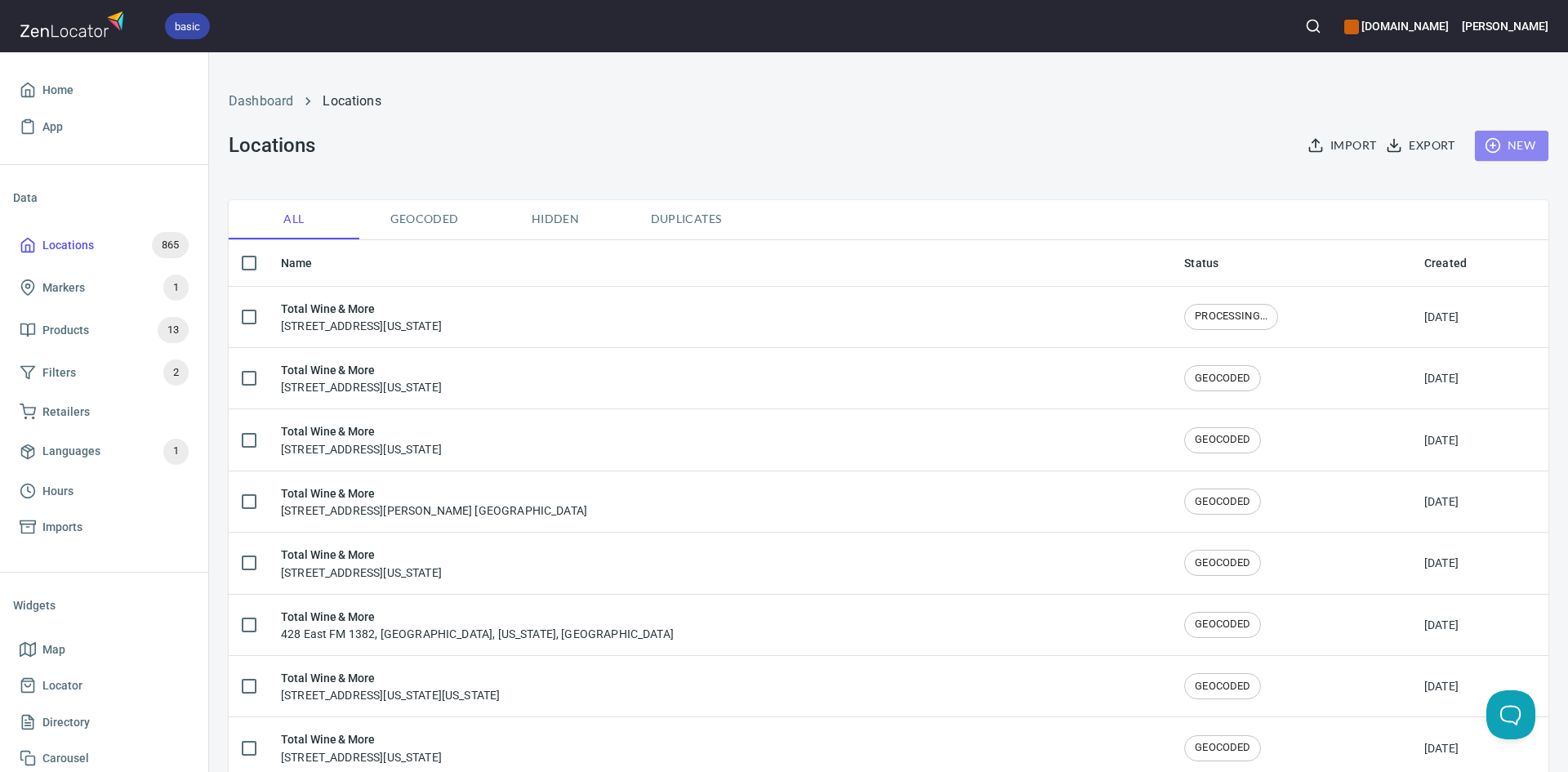
click at [1505, 138] on span "New" at bounding box center [1512, 145] width 48 height 20
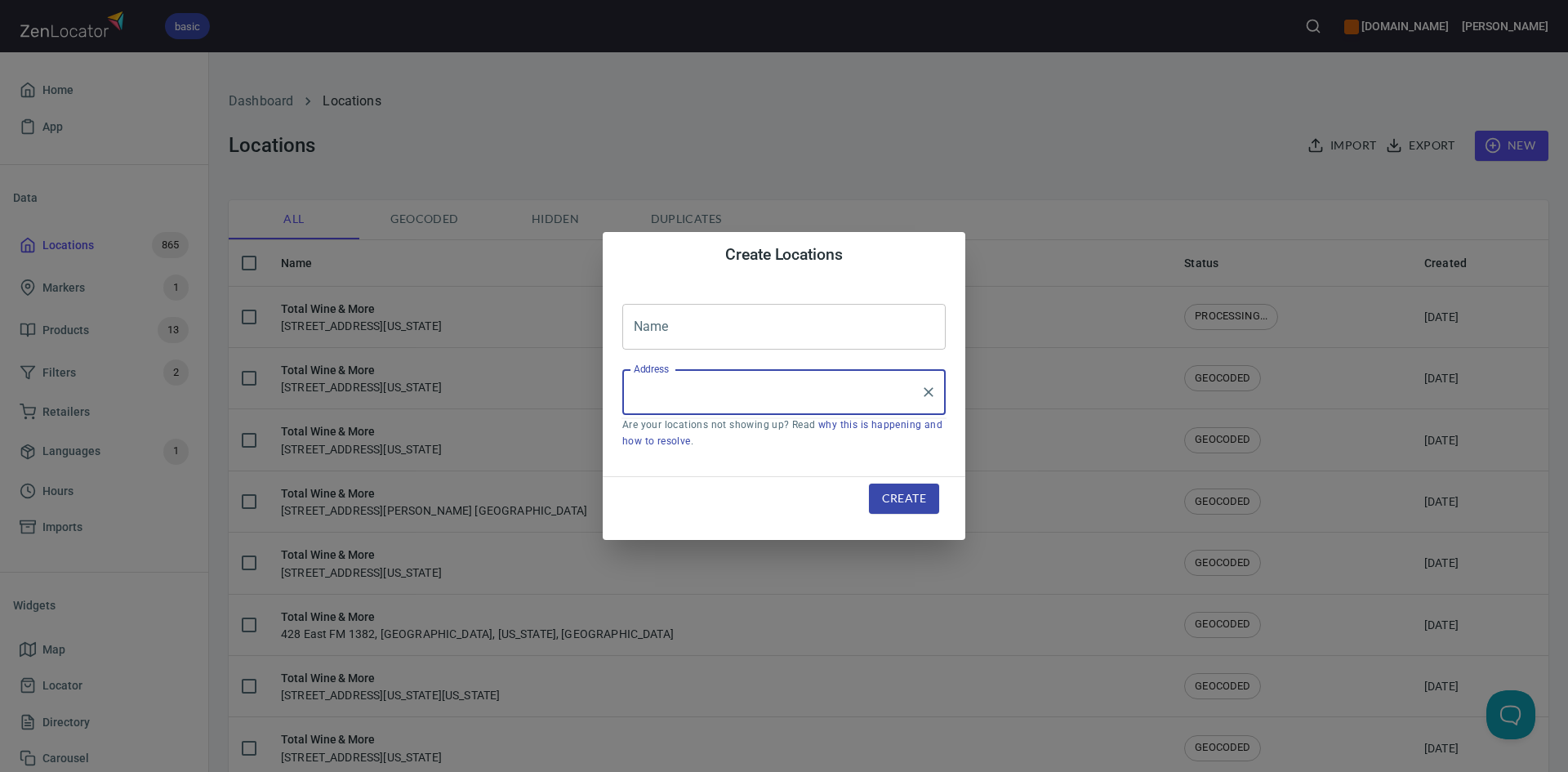
click at [781, 385] on input "Address" at bounding box center [772, 392] width 284 height 31
paste input "9350 N. Central ExpresswayDallas, TX, 75231"
click at [783, 437] on li "[STREET_ADDRESS][US_STATE]" at bounding box center [784, 439] width 323 height 30
type input "[STREET_ADDRESS][US_STATE]"
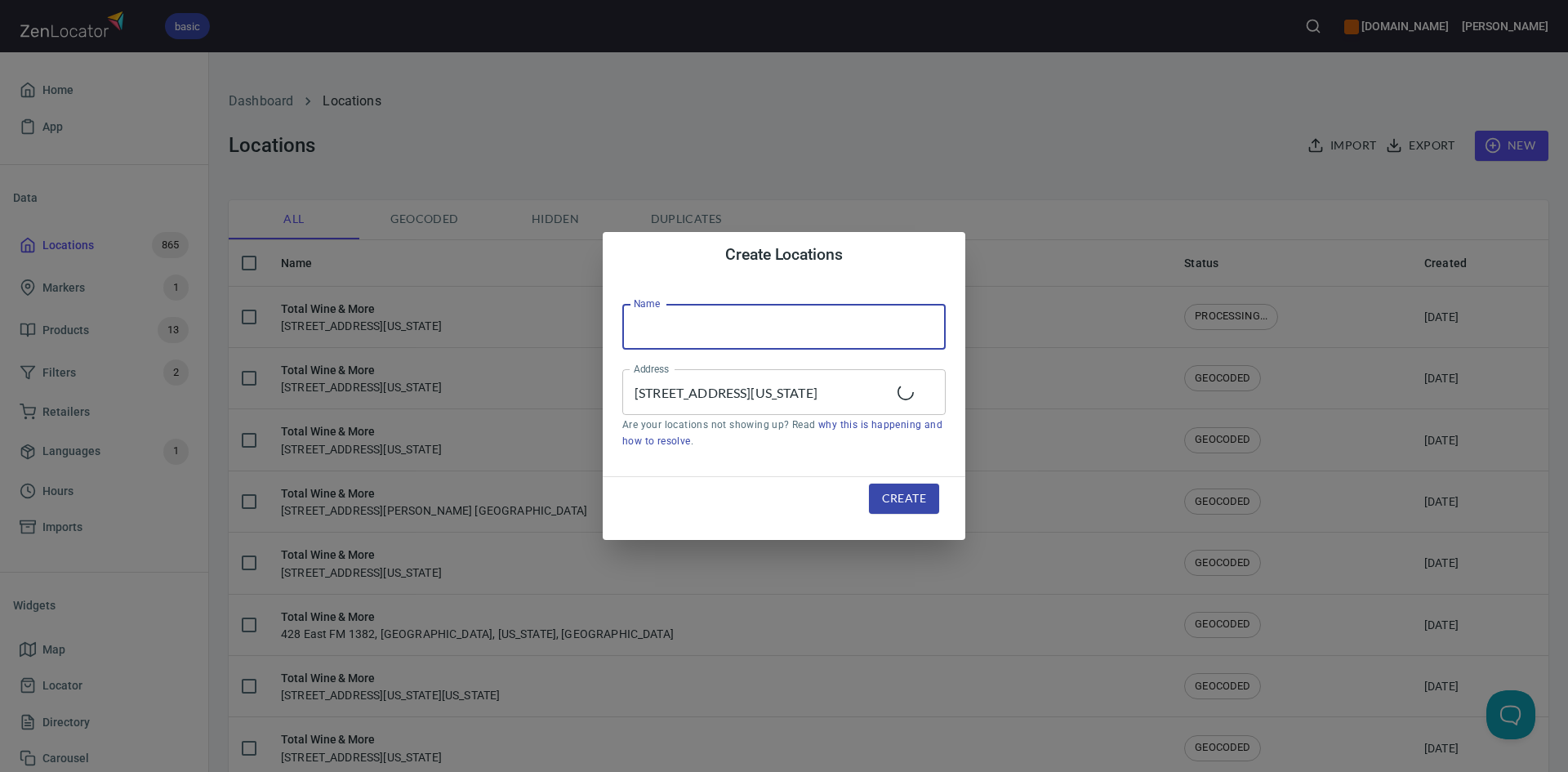
click at [731, 310] on input "text" at bounding box center [784, 327] width 323 height 46
type input "Total Wine & More"
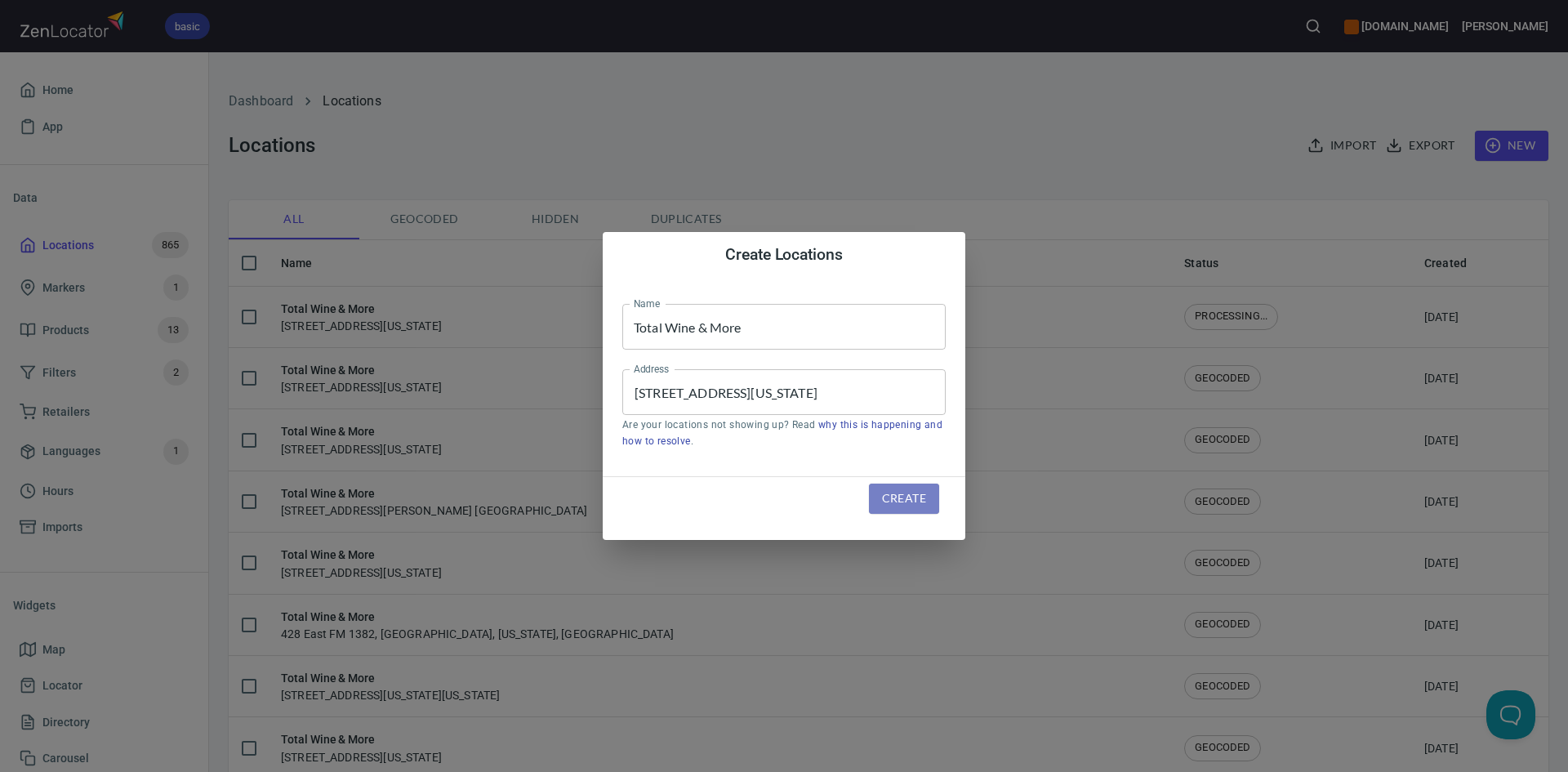
click at [899, 496] on span "Create" at bounding box center [904, 498] width 44 height 20
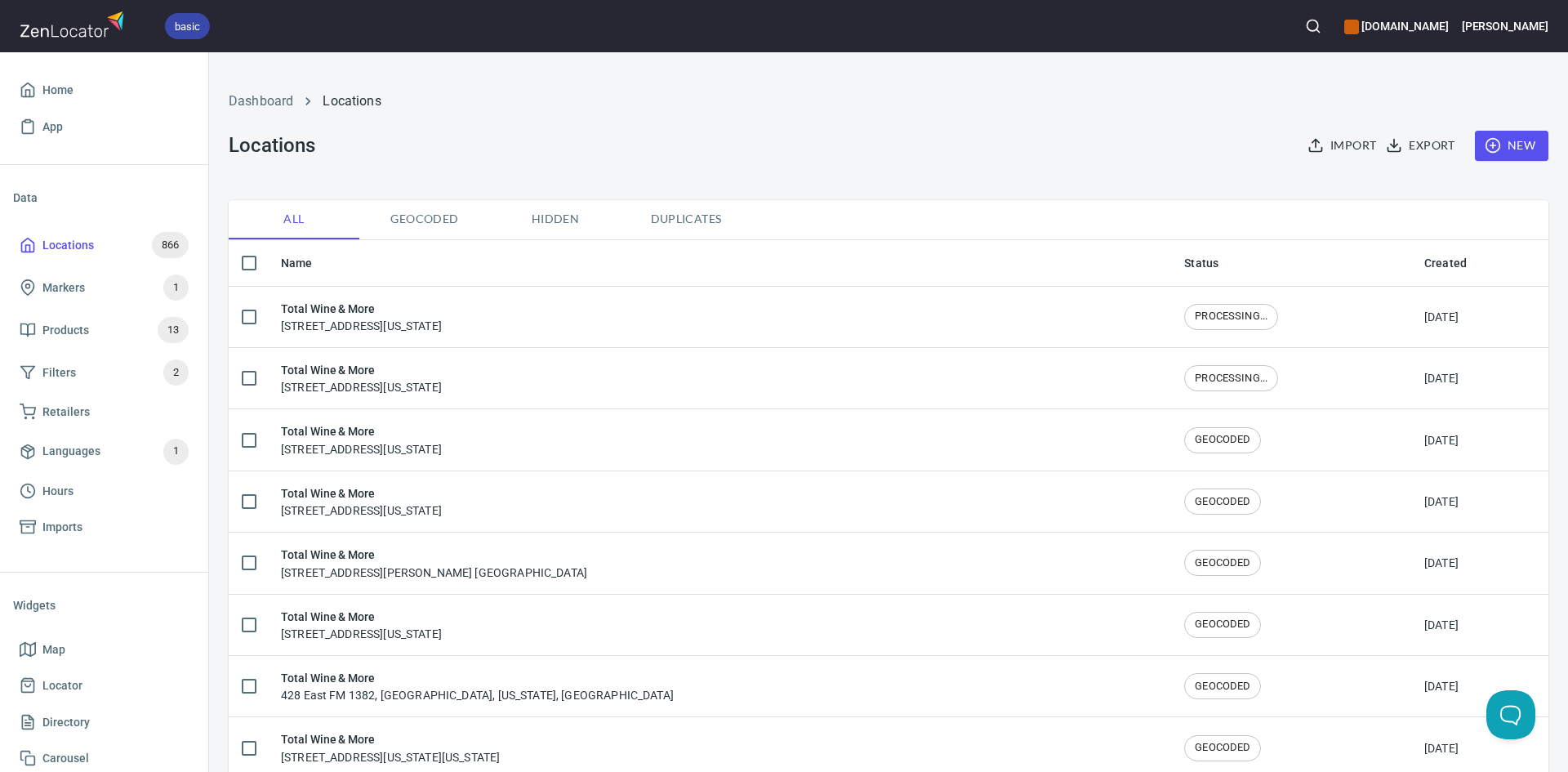
click at [436, 364] on h6 "Total Wine & More" at bounding box center [361, 370] width 161 height 18
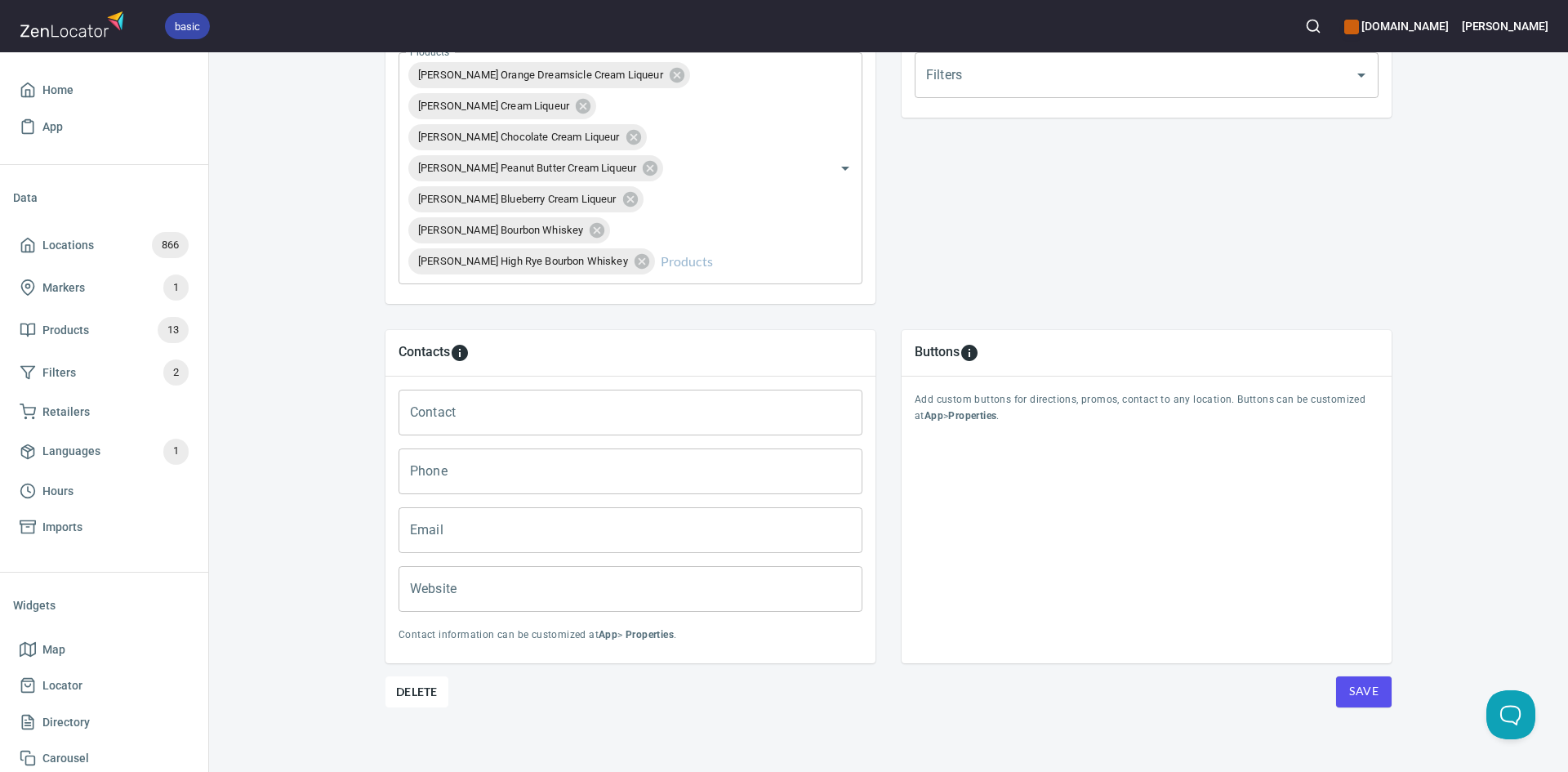
scroll to position [658, 0]
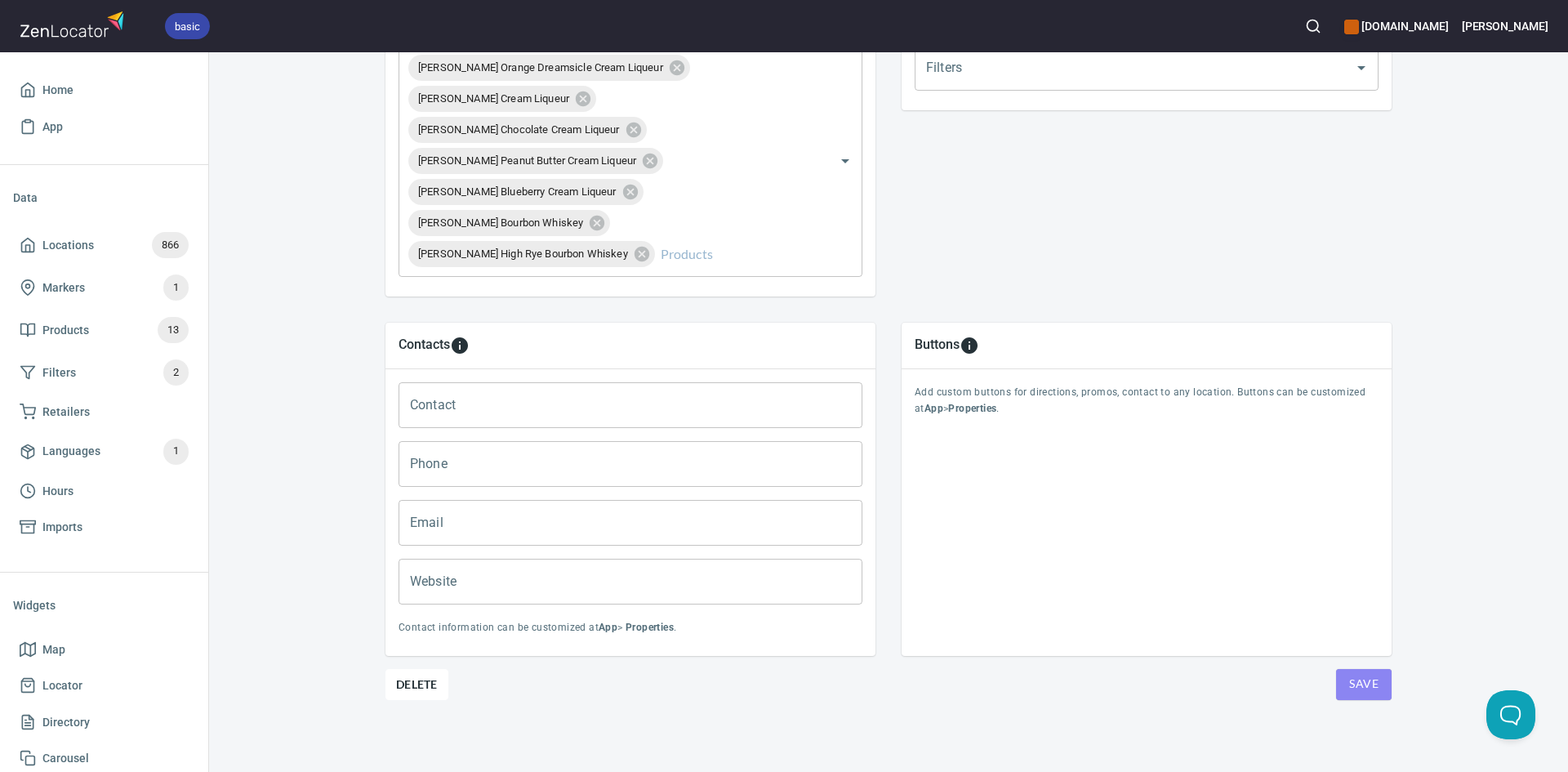
click at [1343, 686] on button "Save" at bounding box center [1364, 684] width 55 height 31
click at [1343, 685] on button "Save" at bounding box center [1364, 684] width 55 height 31
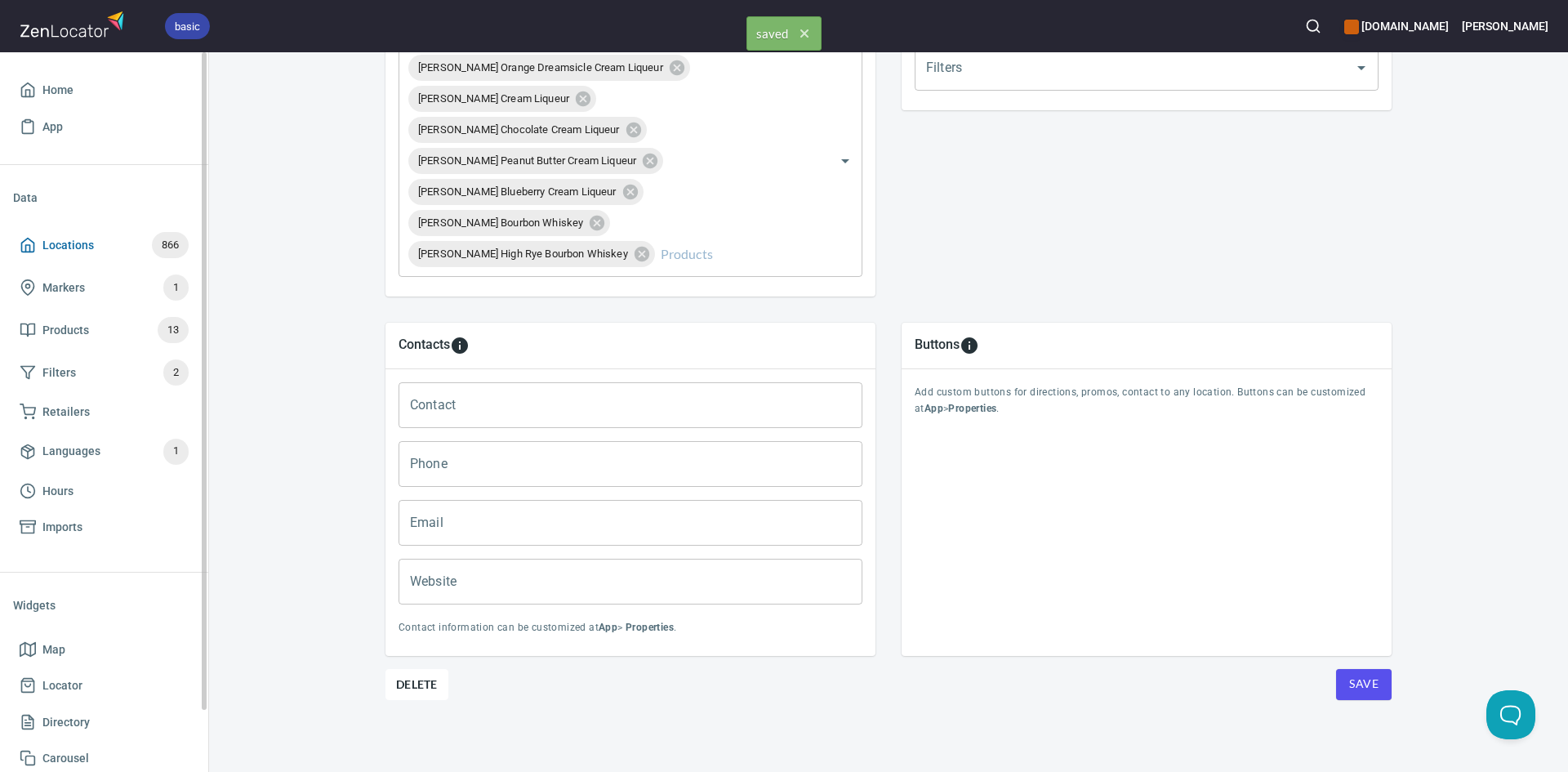
drag, startPoint x: 27, startPoint y: 248, endPoint x: 67, endPoint y: 242, distance: 40.4
click at [28, 248] on icon at bounding box center [28, 244] width 16 height 16
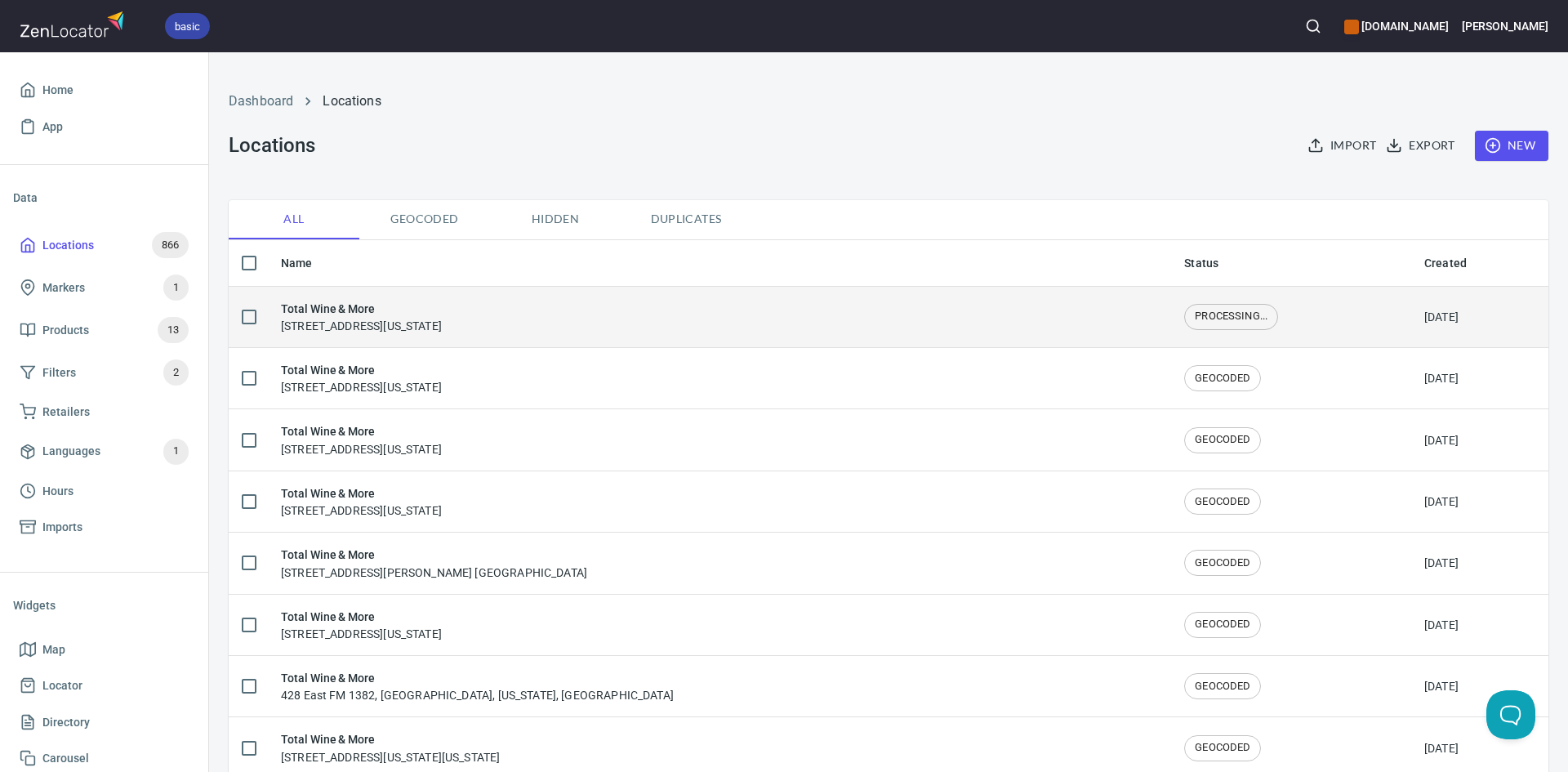
click at [442, 320] on div "Total Wine & More 9350 North Central Expressway, Dallas, Texas, United States" at bounding box center [361, 316] width 161 height 34
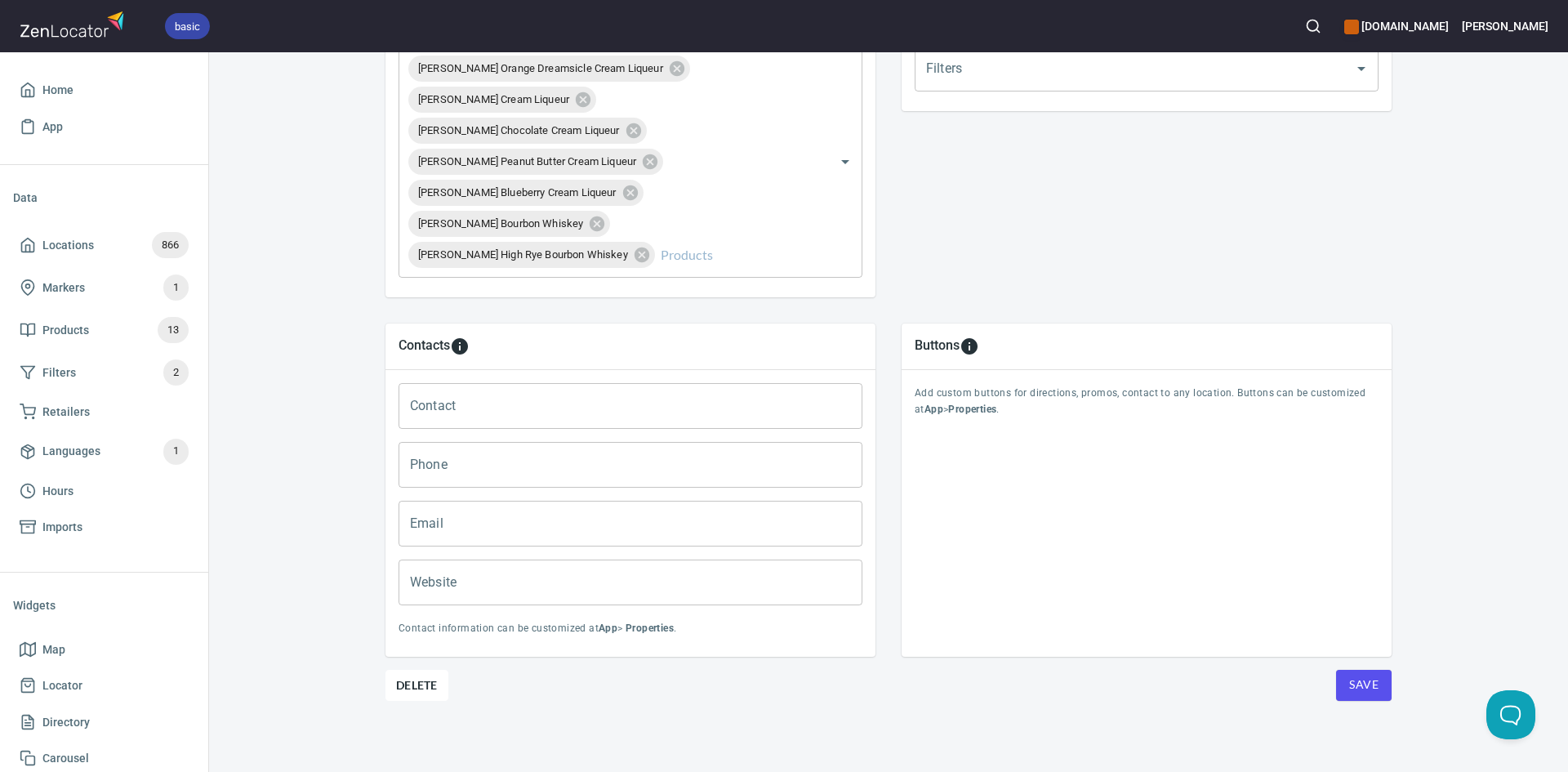
scroll to position [658, 0]
click at [1362, 672] on button "Save" at bounding box center [1364, 684] width 55 height 31
click at [1345, 674] on button "Save" at bounding box center [1364, 684] width 55 height 31
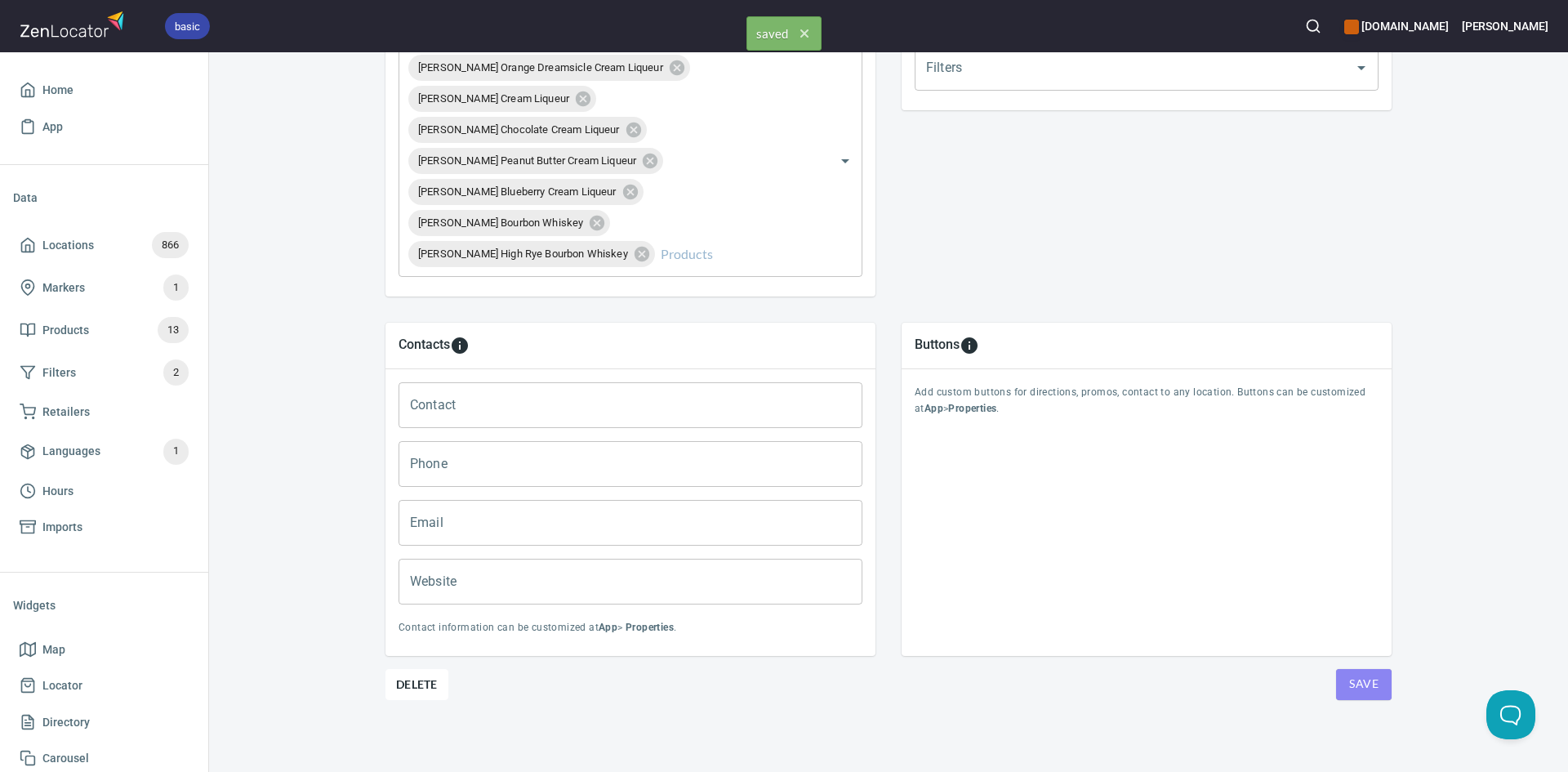
click at [1349, 674] on span "Save" at bounding box center [1363, 683] width 30 height 20
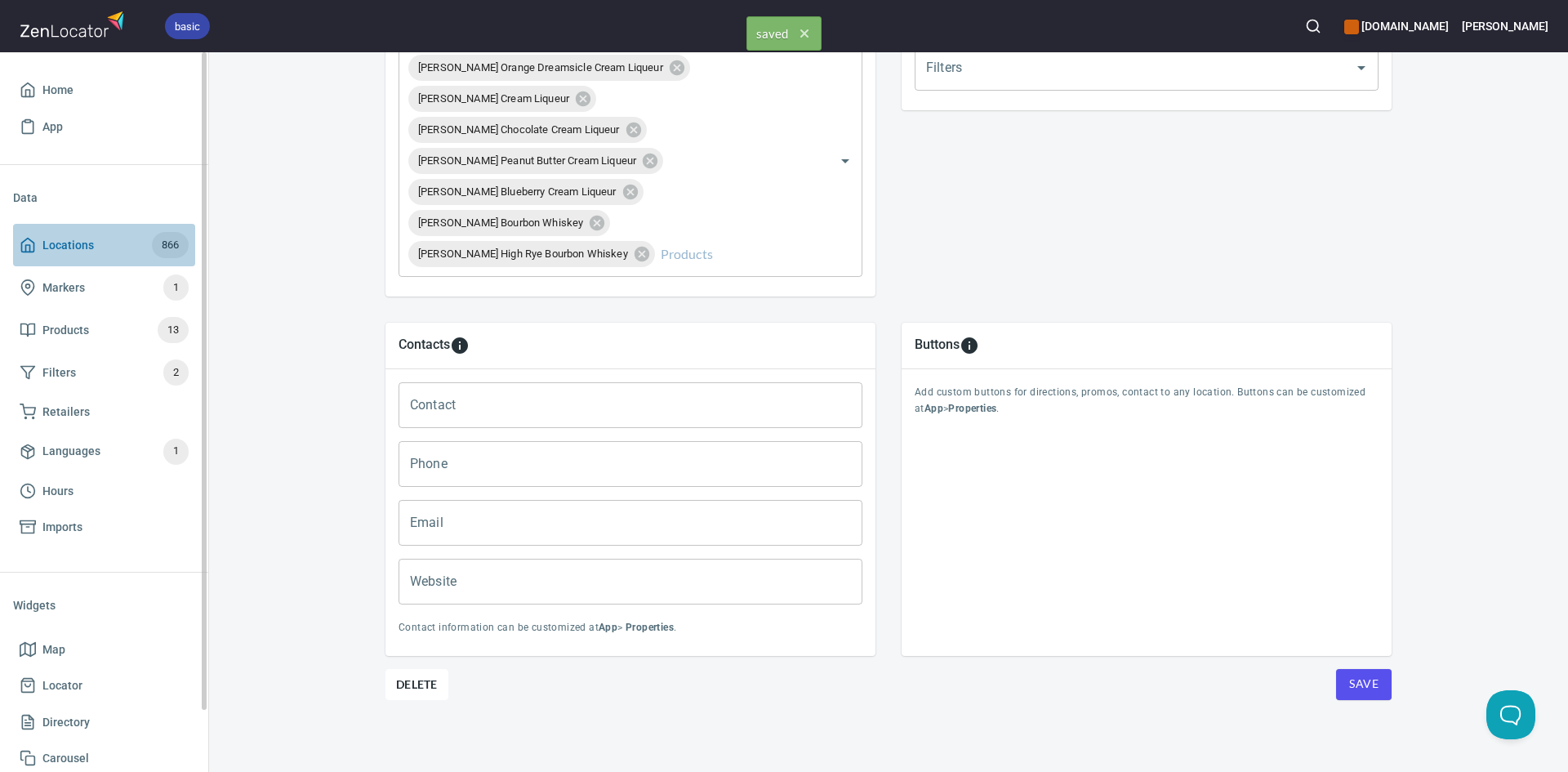
click at [32, 229] on link "Locations 866" at bounding box center [104, 245] width 182 height 43
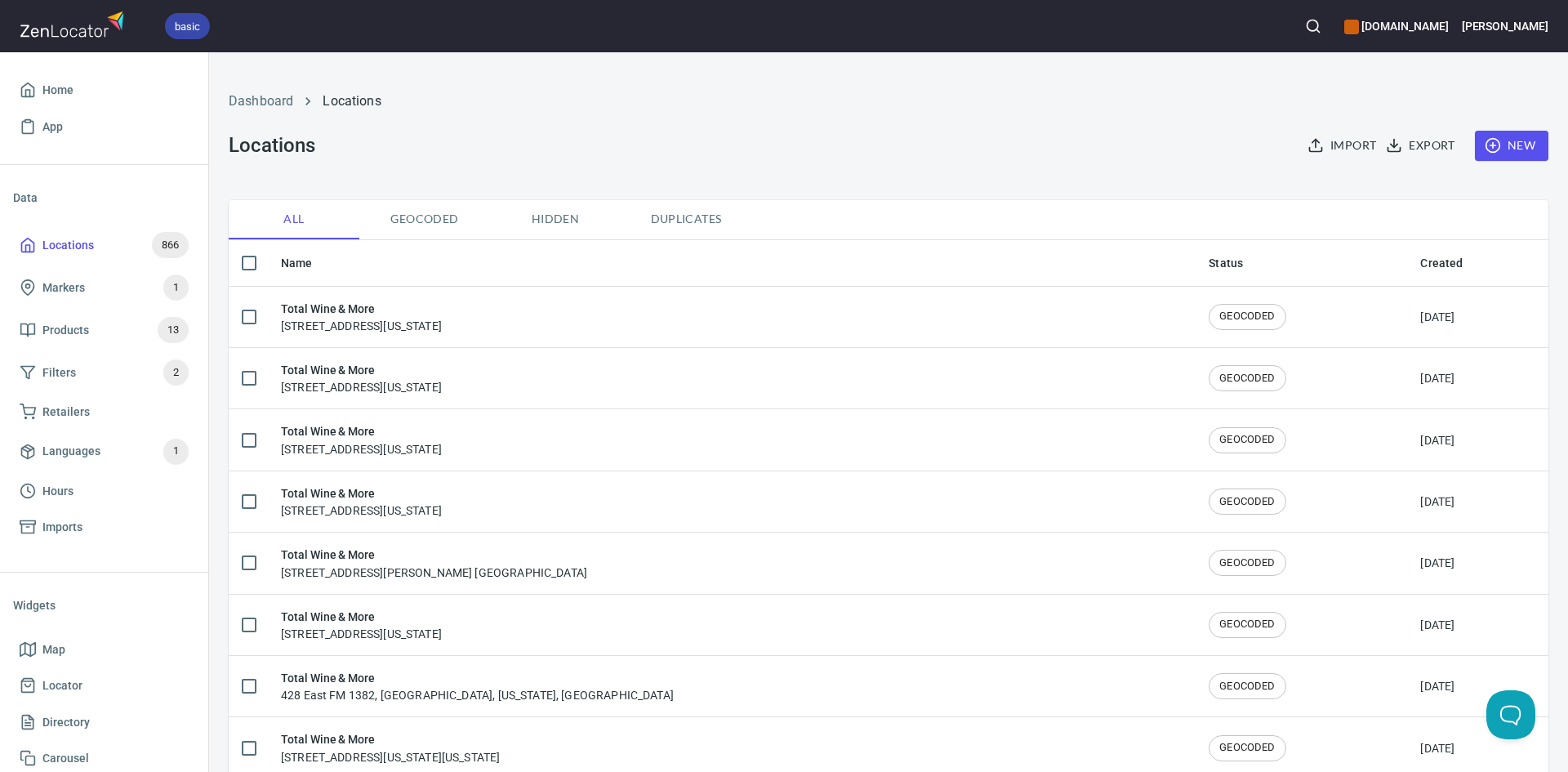
click at [1505, 144] on span "New" at bounding box center [1512, 145] width 48 height 20
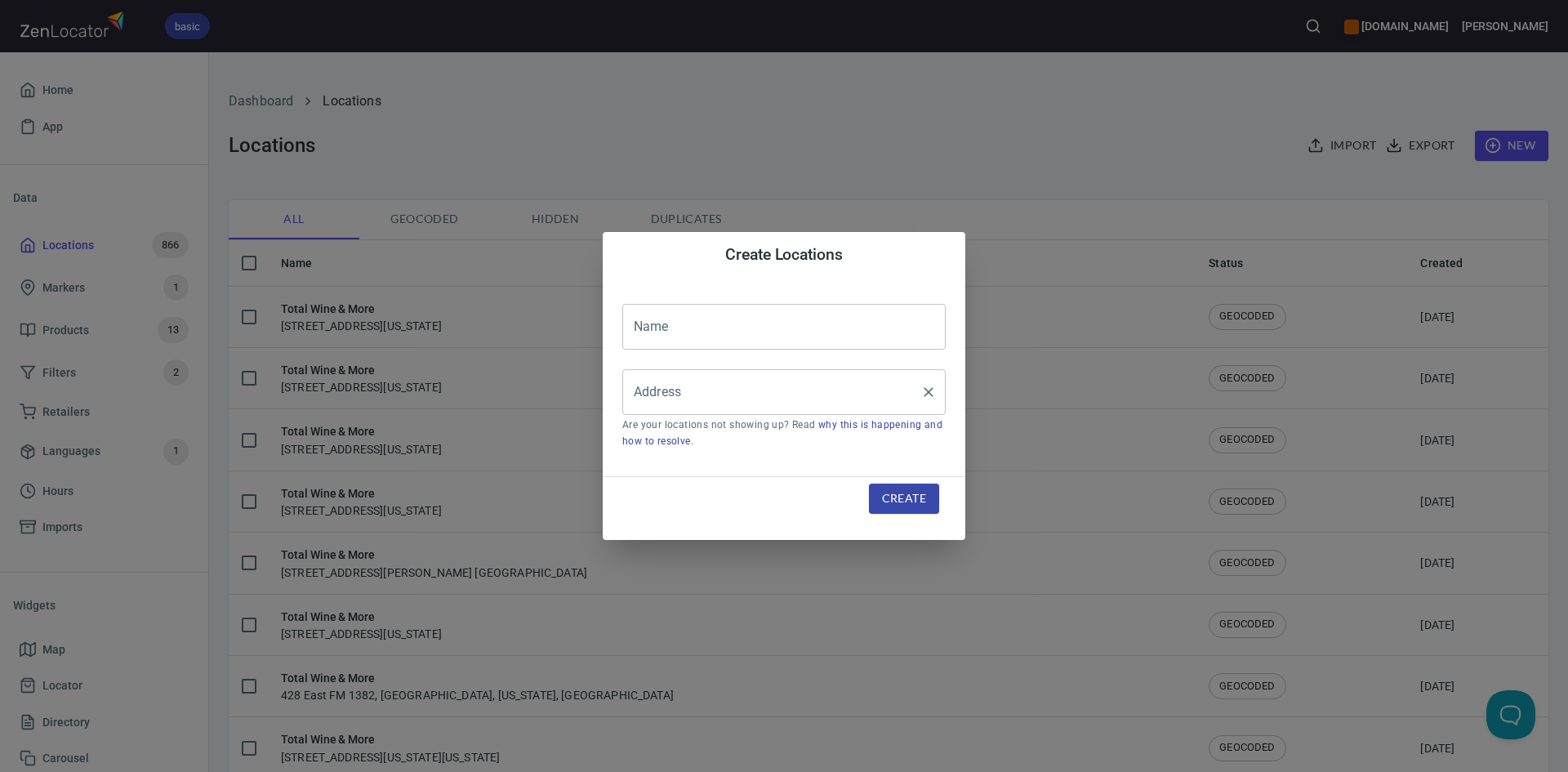
click at [792, 408] on input "Address" at bounding box center [772, 392] width 284 height 31
paste input "6400 W Plano PkwyPlano, TX, 75093"
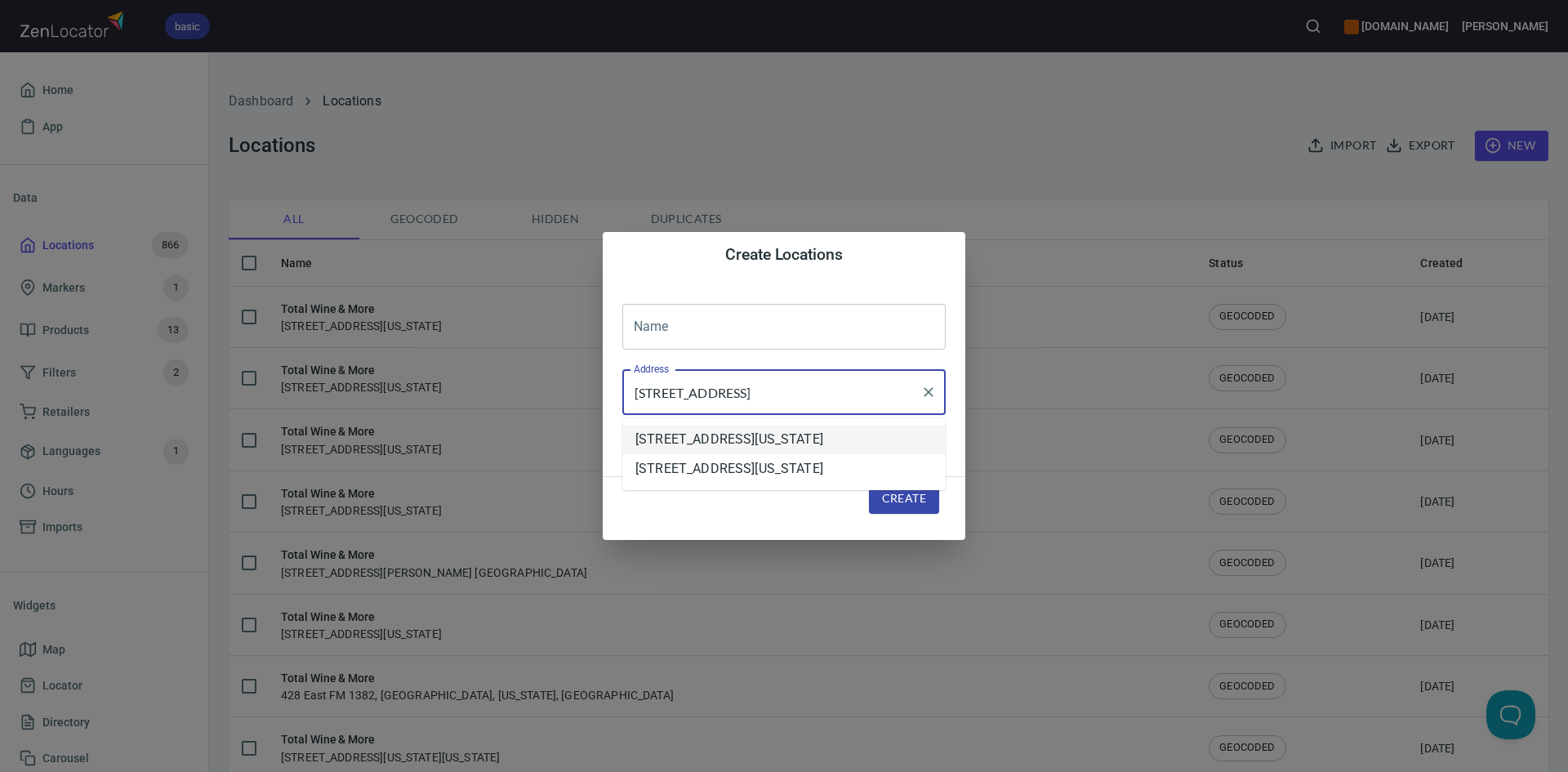
click at [831, 453] on li "[STREET_ADDRESS][US_STATE]" at bounding box center [784, 439] width 323 height 30
type input "[STREET_ADDRESS][US_STATE]"
click at [773, 319] on input "text" at bounding box center [784, 327] width 323 height 46
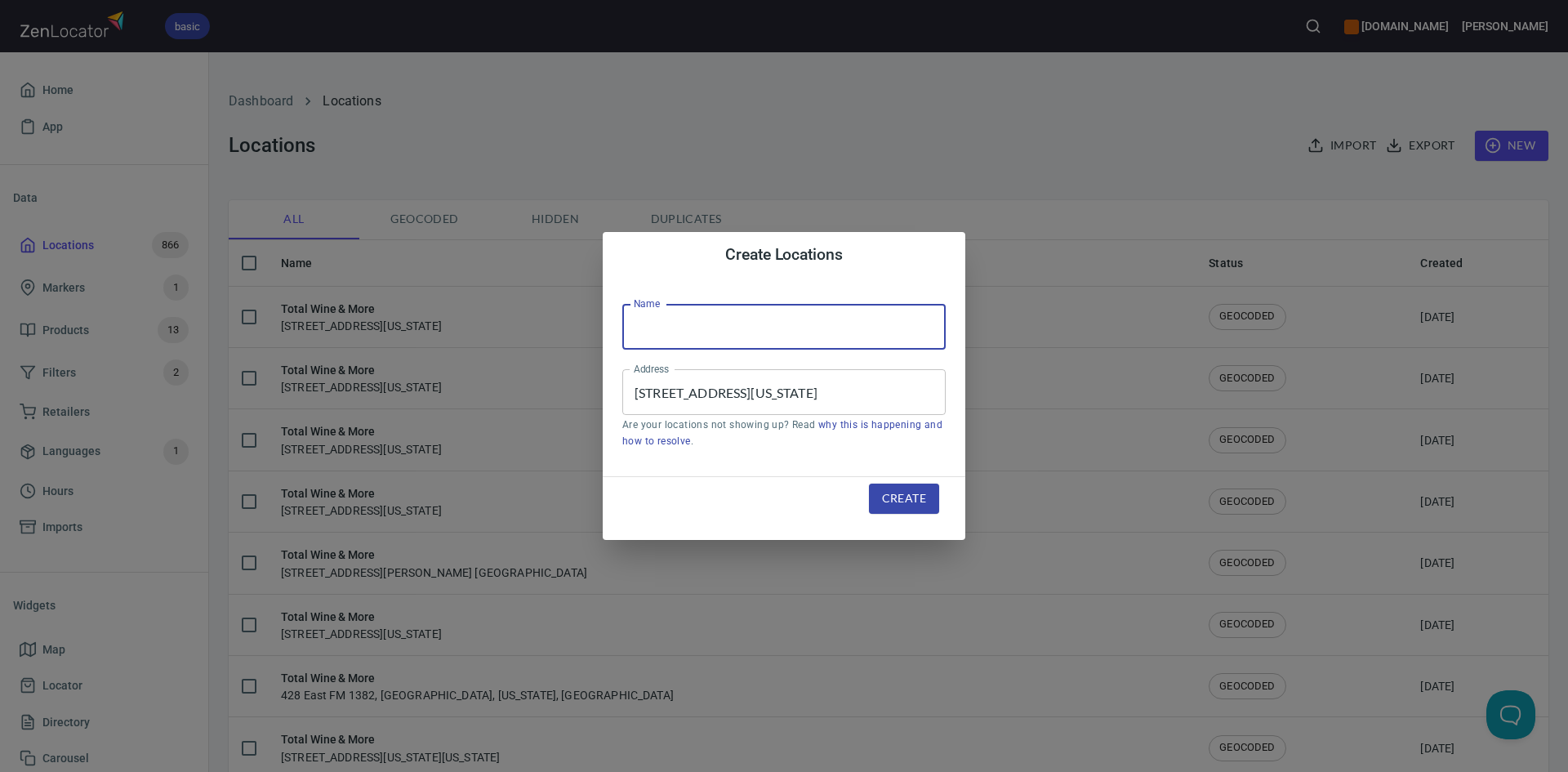
type input "Total Wine & More"
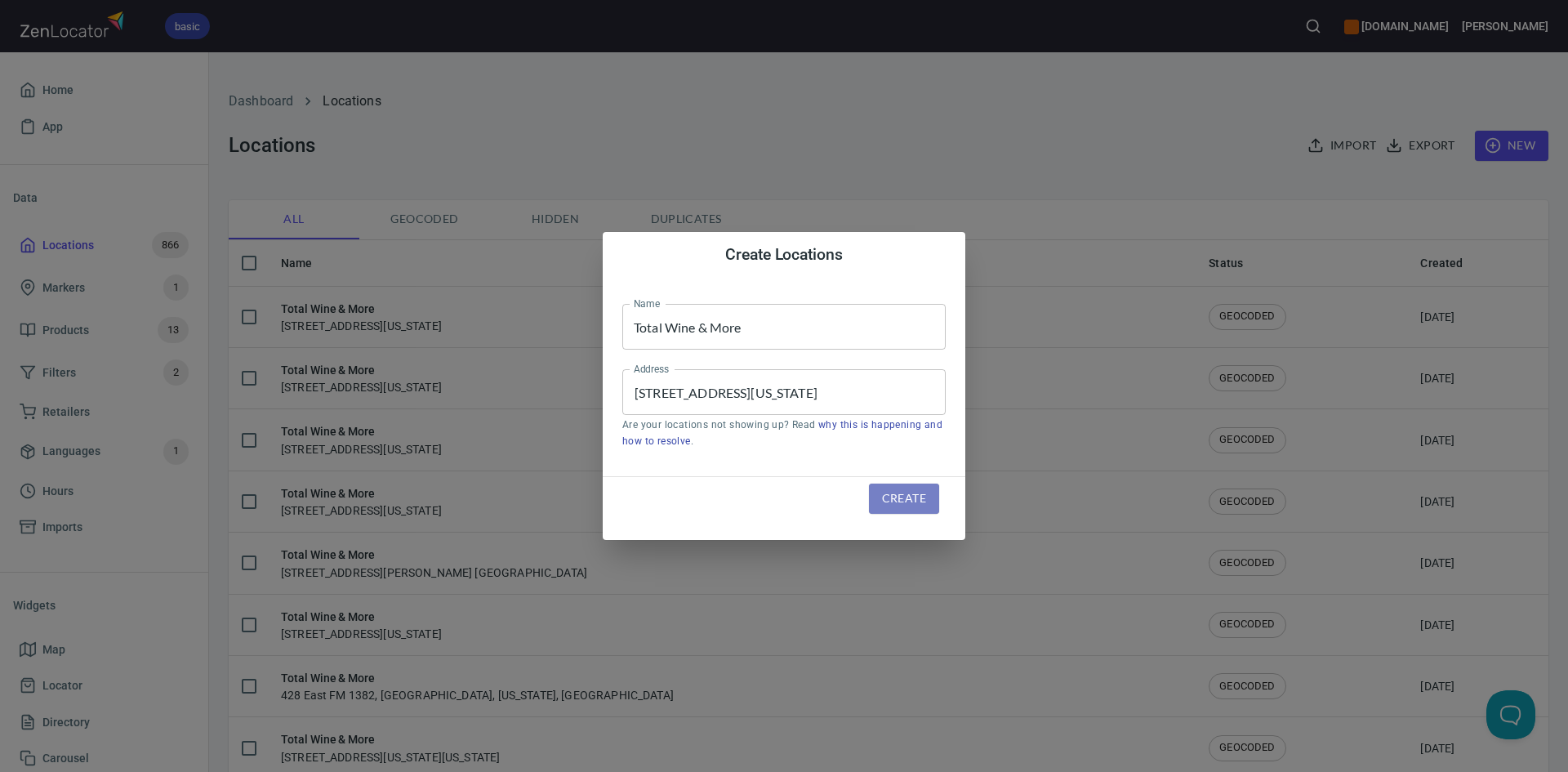
click at [893, 498] on span "Create" at bounding box center [904, 498] width 44 height 20
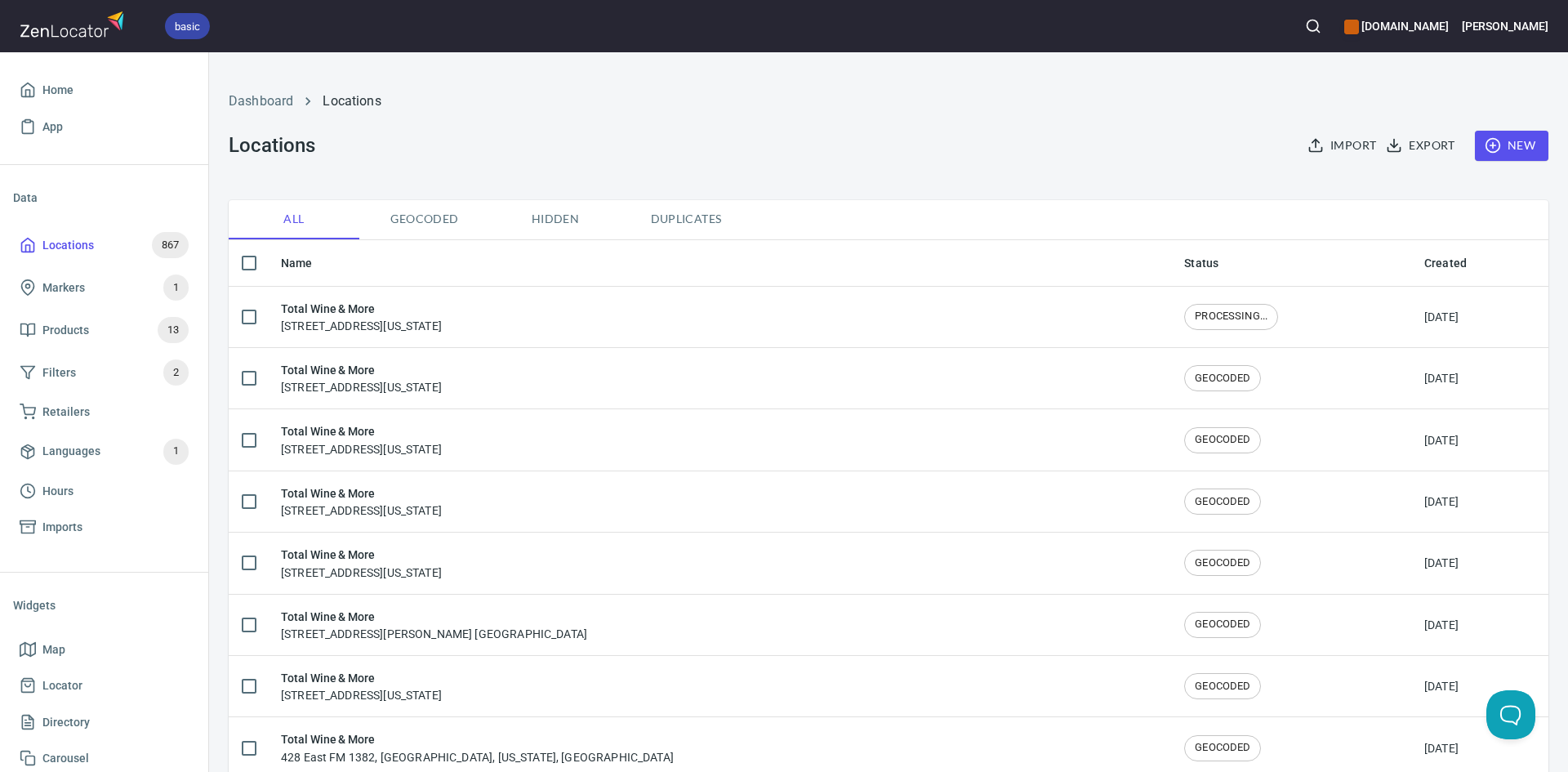
click at [442, 319] on div "Total Wine & More 6400 West Plano Parkway, Plano, Texas, United States" at bounding box center [361, 316] width 161 height 34
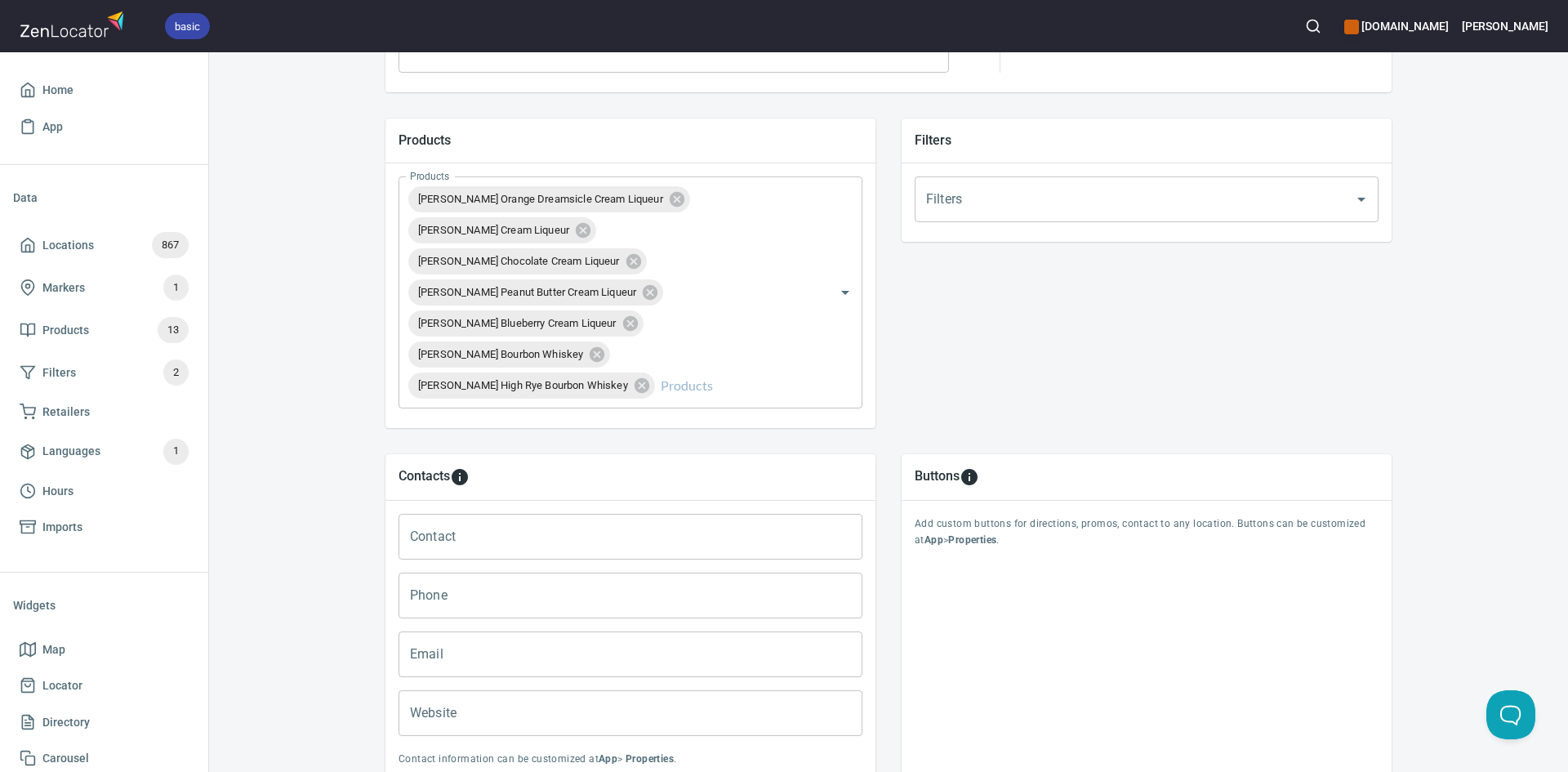
scroll to position [658, 0]
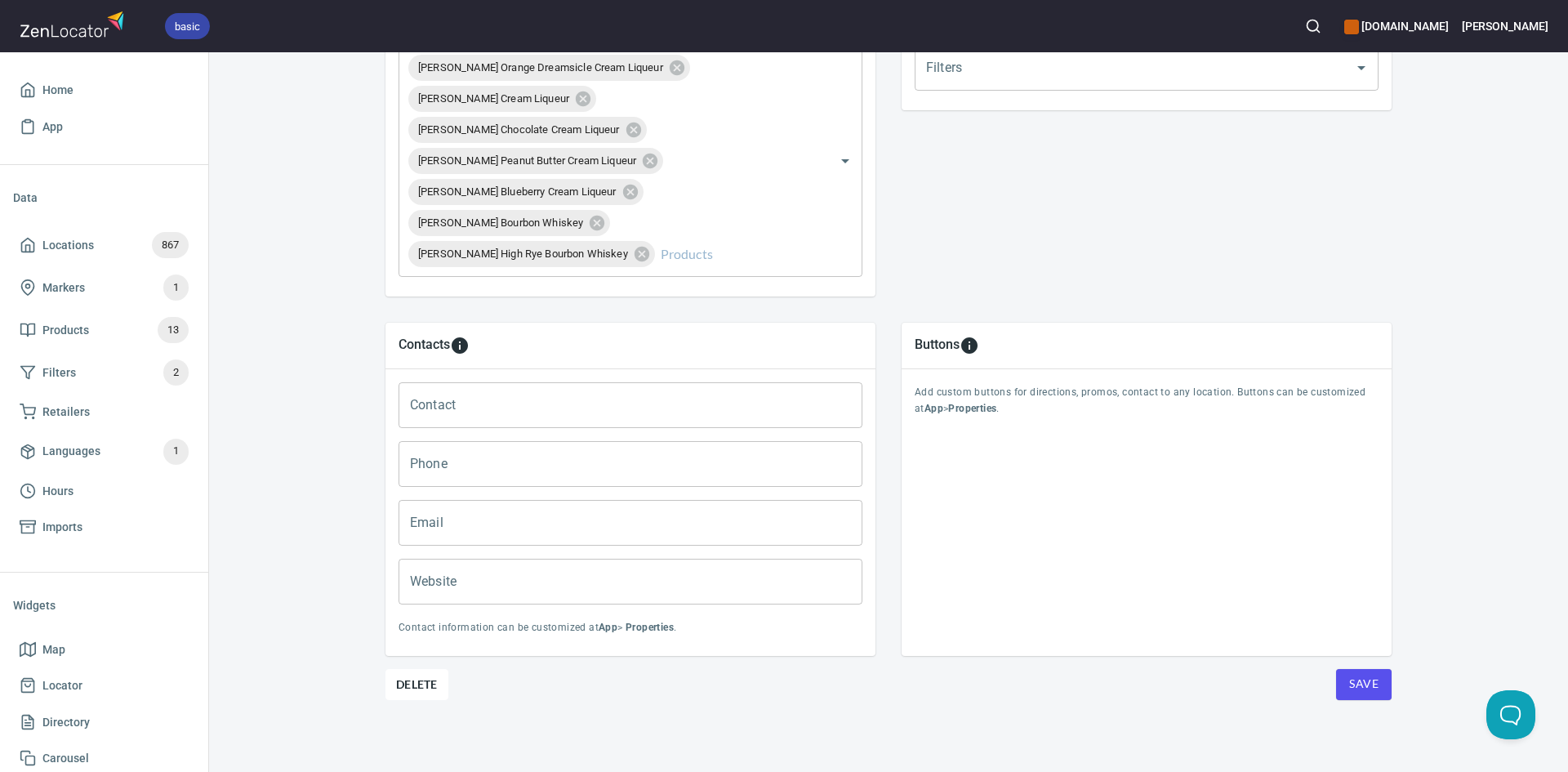
click at [1359, 683] on span "Save" at bounding box center [1363, 683] width 30 height 20
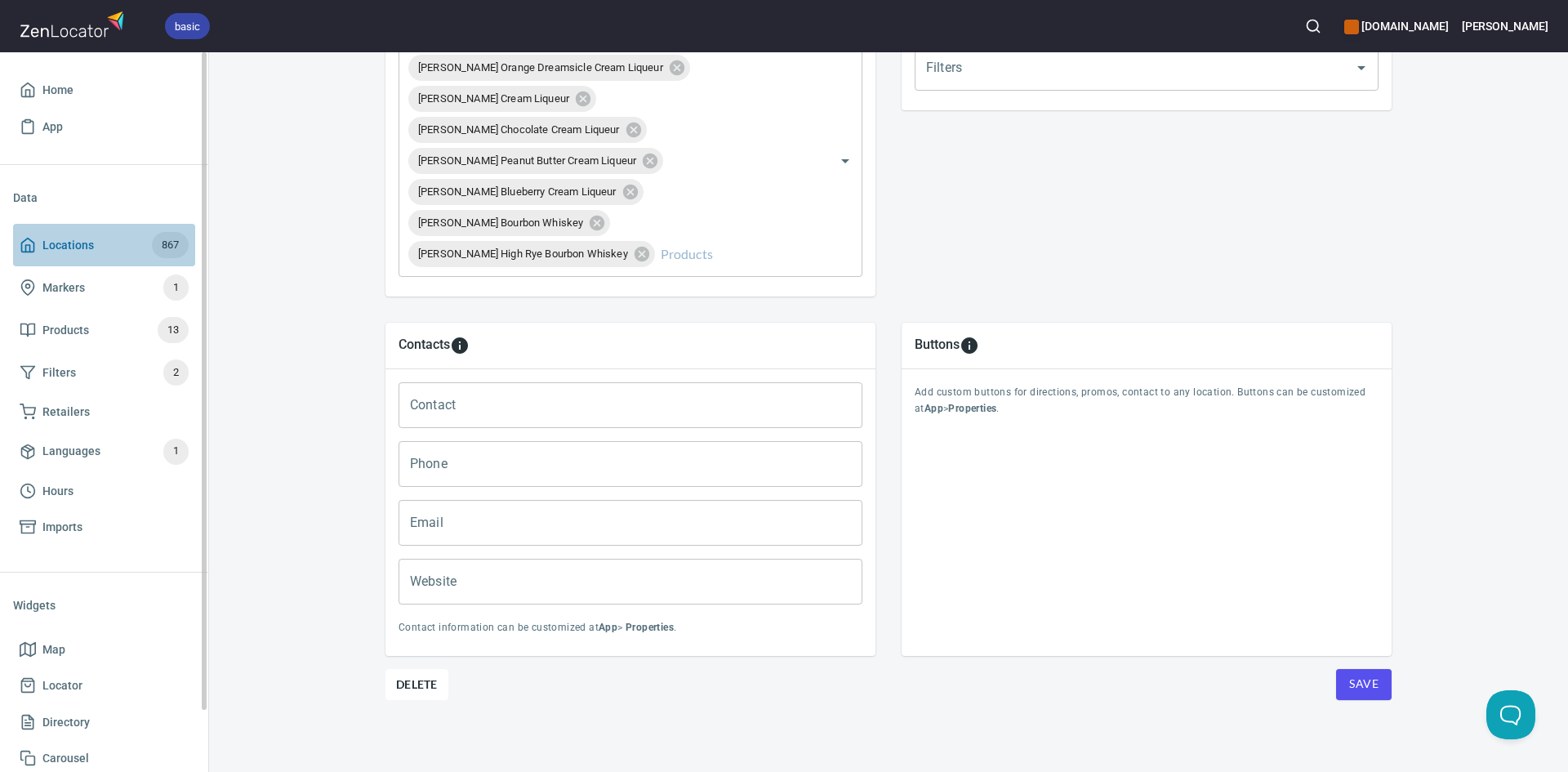
click at [20, 237] on icon at bounding box center [28, 244] width 16 height 16
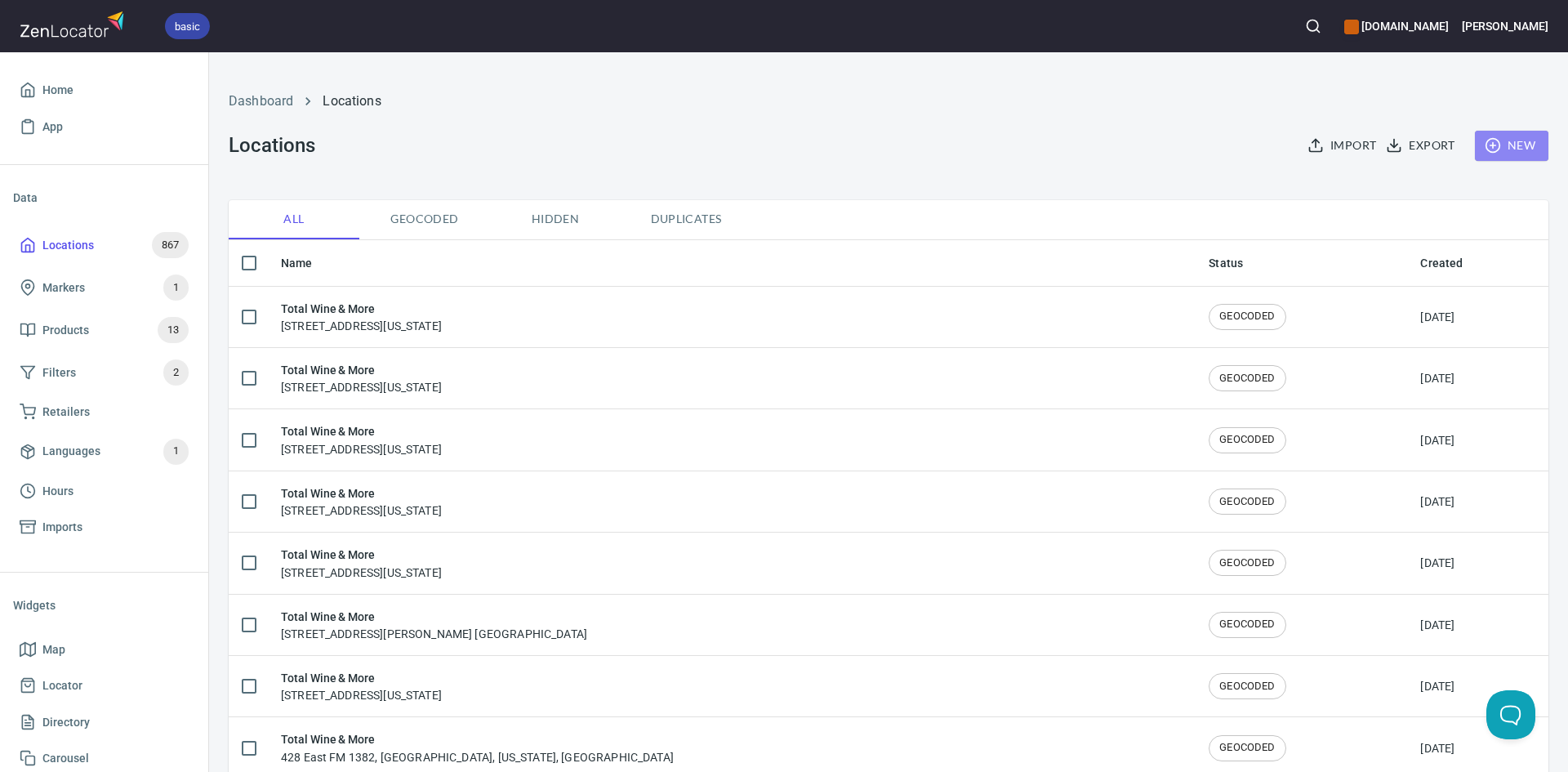
click at [1515, 146] on span "New" at bounding box center [1512, 145] width 48 height 20
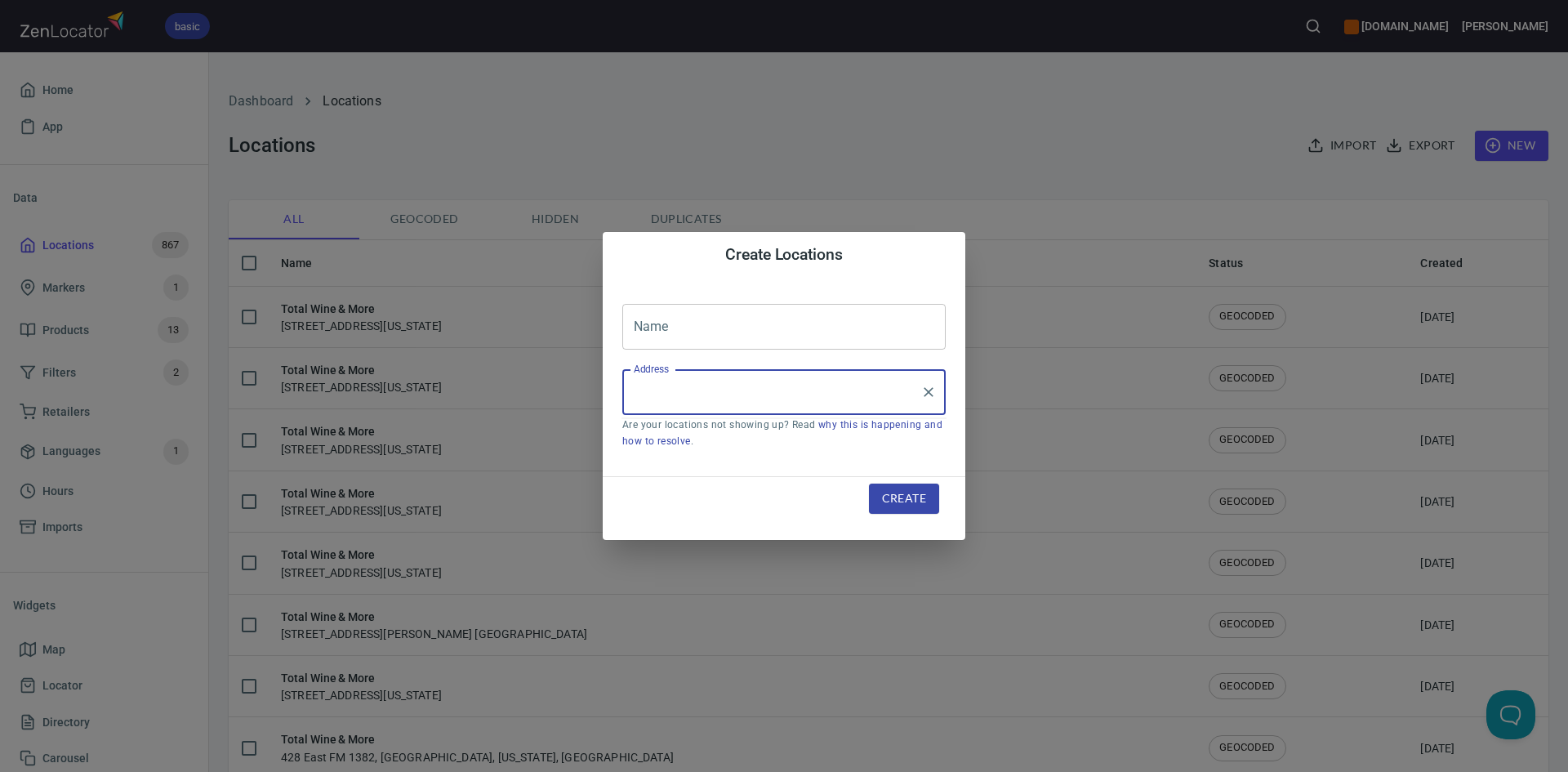
click at [743, 392] on input "Address" at bounding box center [772, 392] width 284 height 31
paste input "8700 Preston Rd Ste113Plano, TX, 75024"
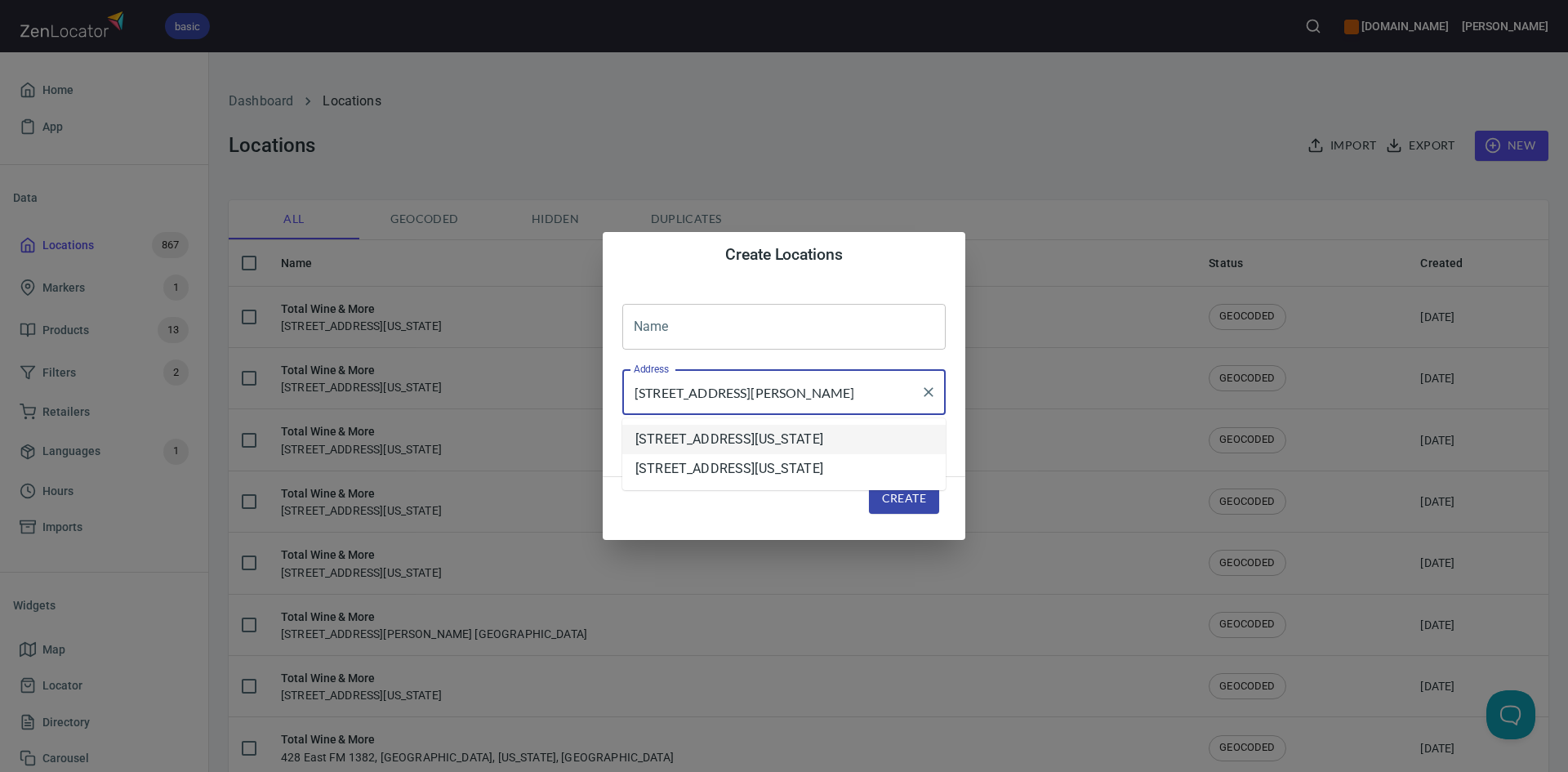
click at [807, 442] on li "[STREET_ADDRESS][US_STATE]" at bounding box center [784, 439] width 323 height 30
type input "[STREET_ADDRESS][US_STATE]"
click at [733, 345] on input "text" at bounding box center [784, 327] width 323 height 46
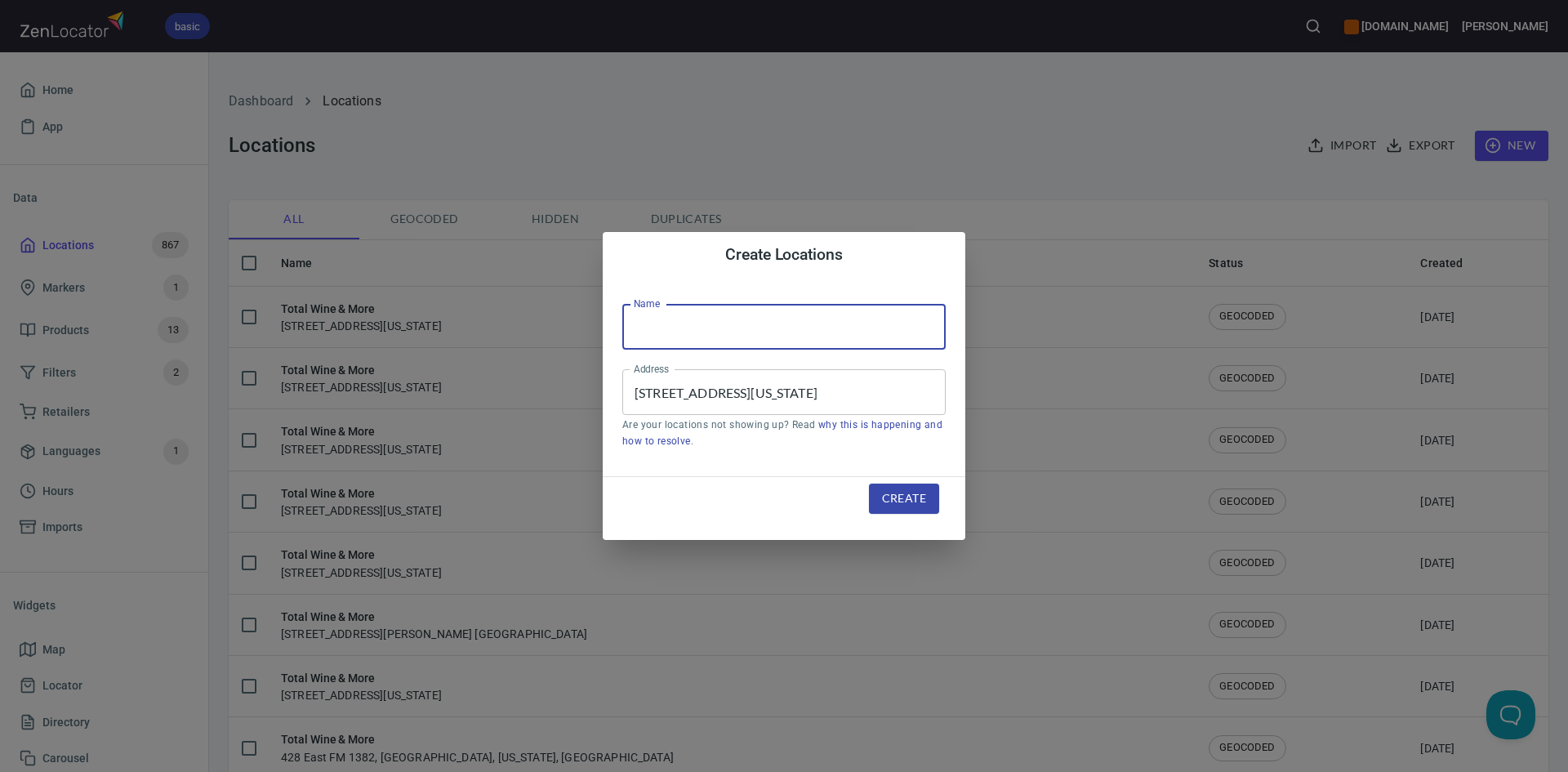
type input "Total Wine & More"
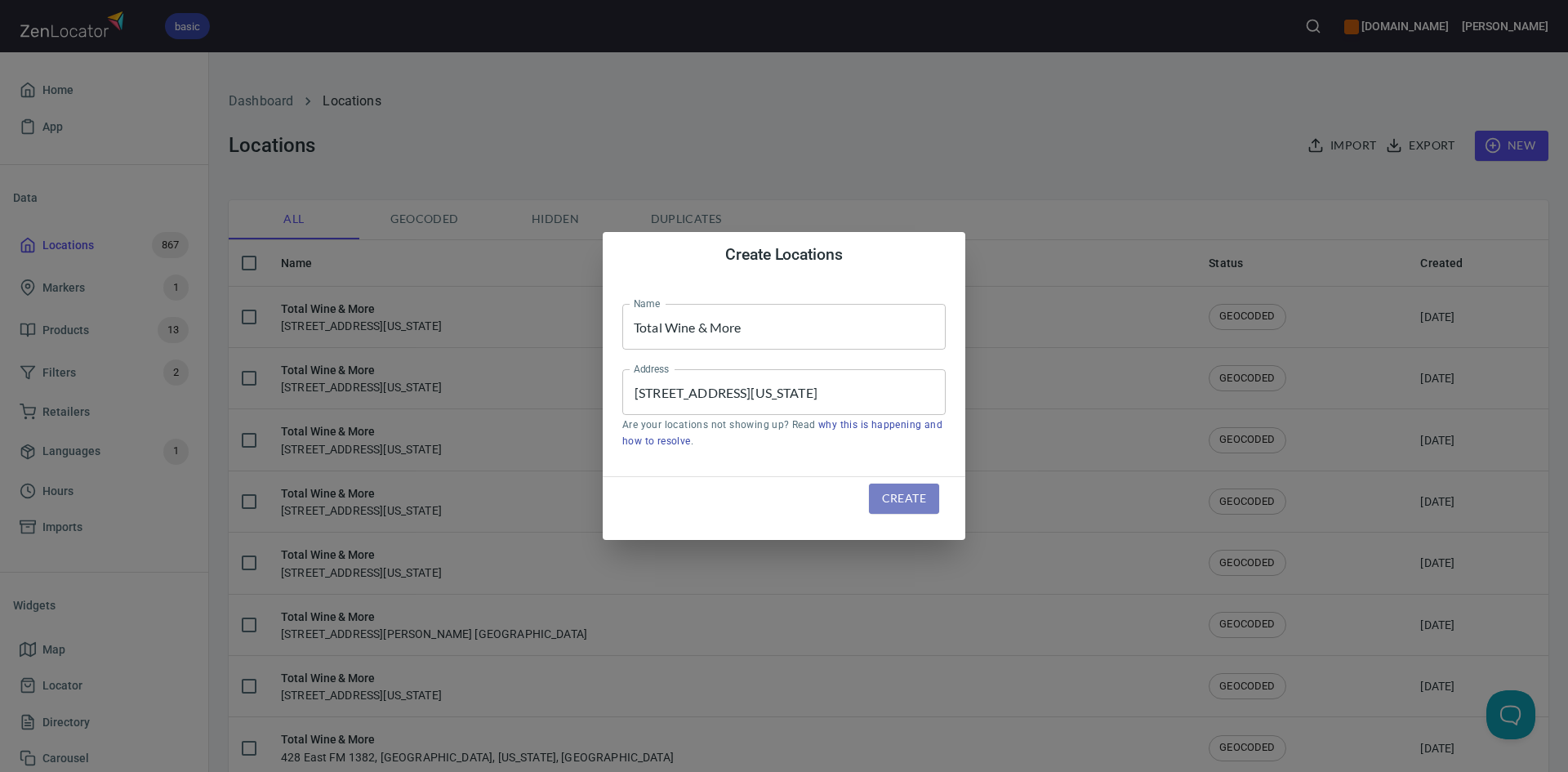
click at [884, 498] on span "Create" at bounding box center [904, 498] width 44 height 20
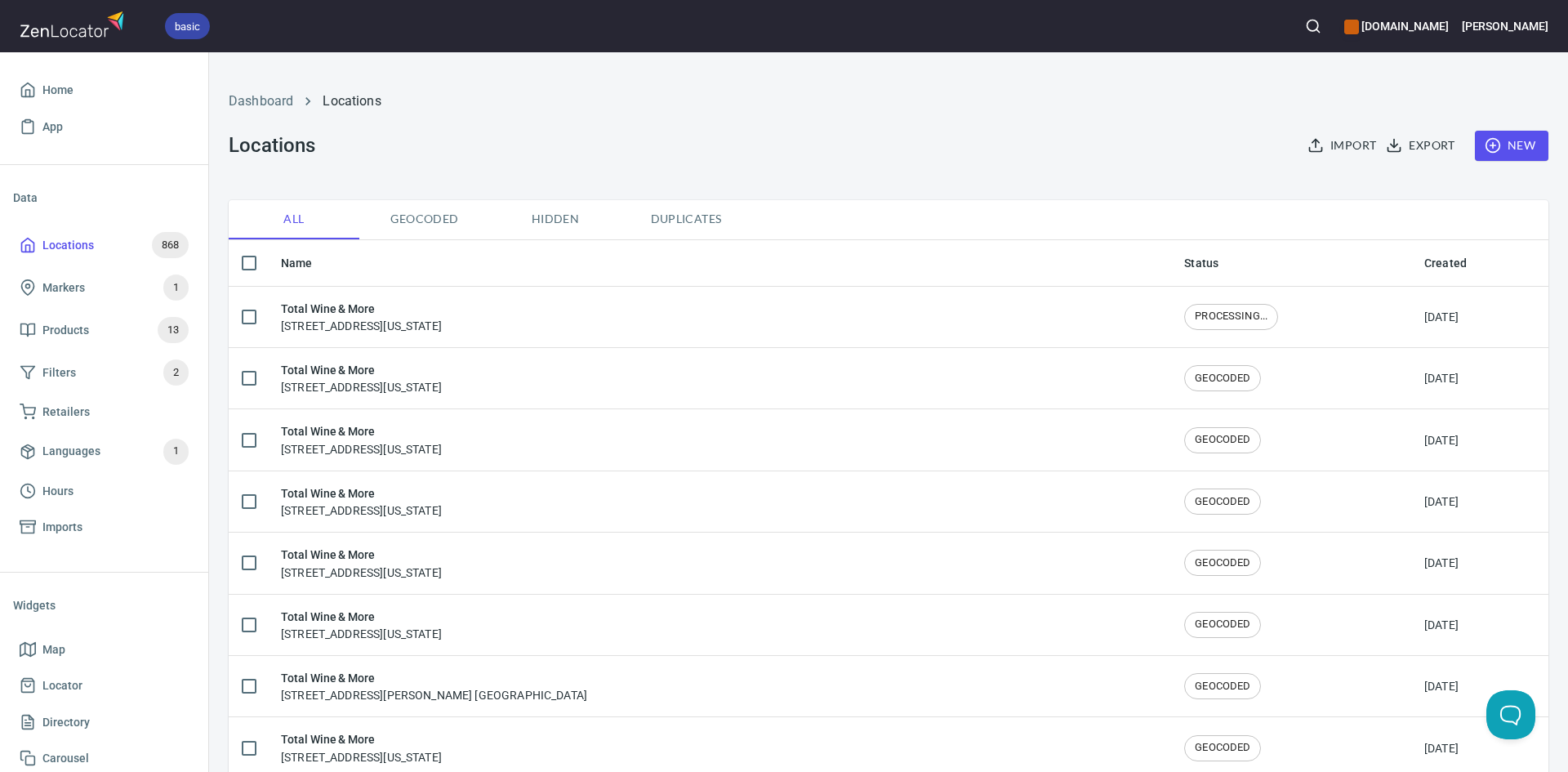
click at [400, 307] on h6 "Total Wine & More" at bounding box center [361, 308] width 161 height 18
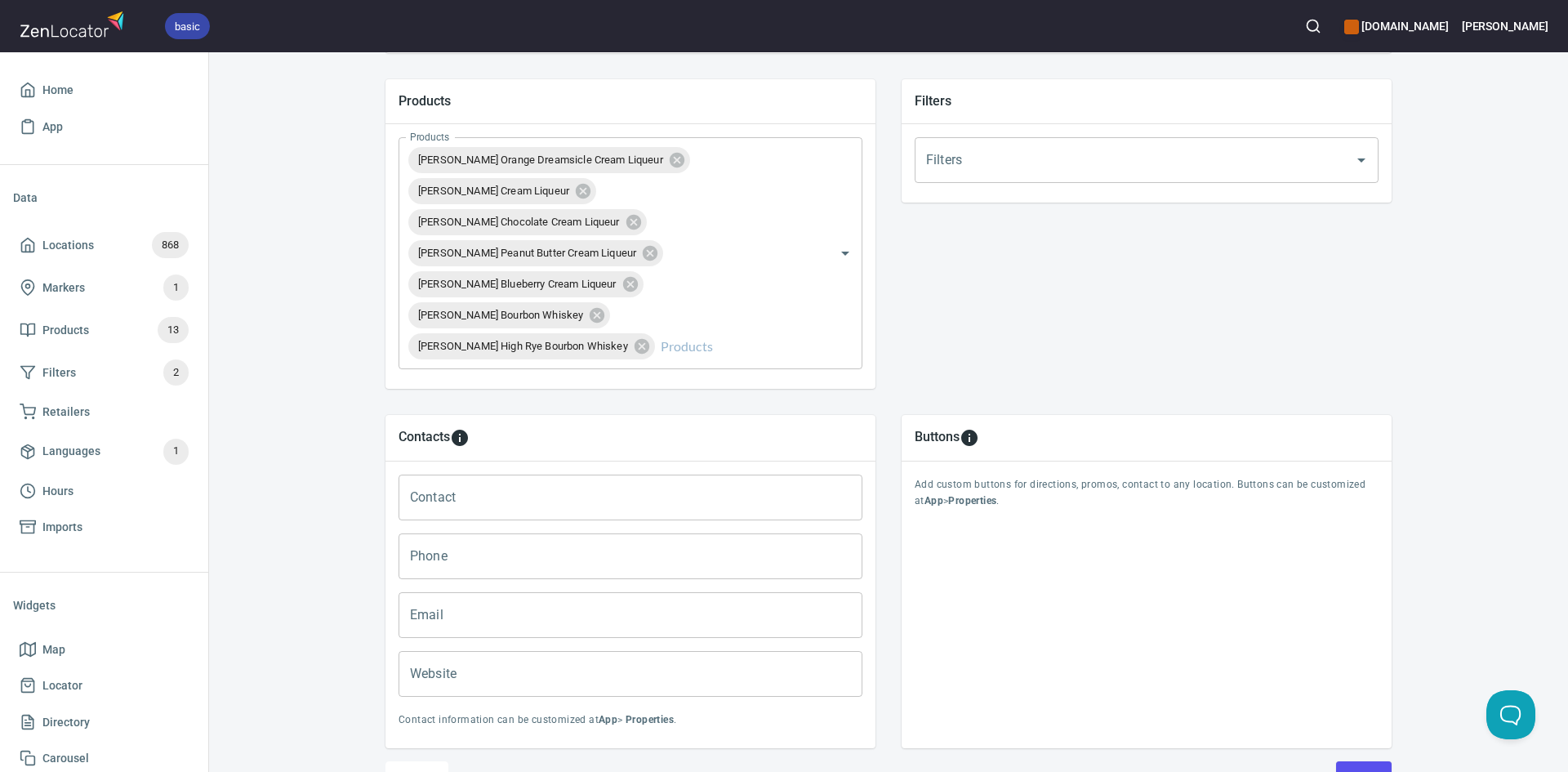
scroll to position [658, 0]
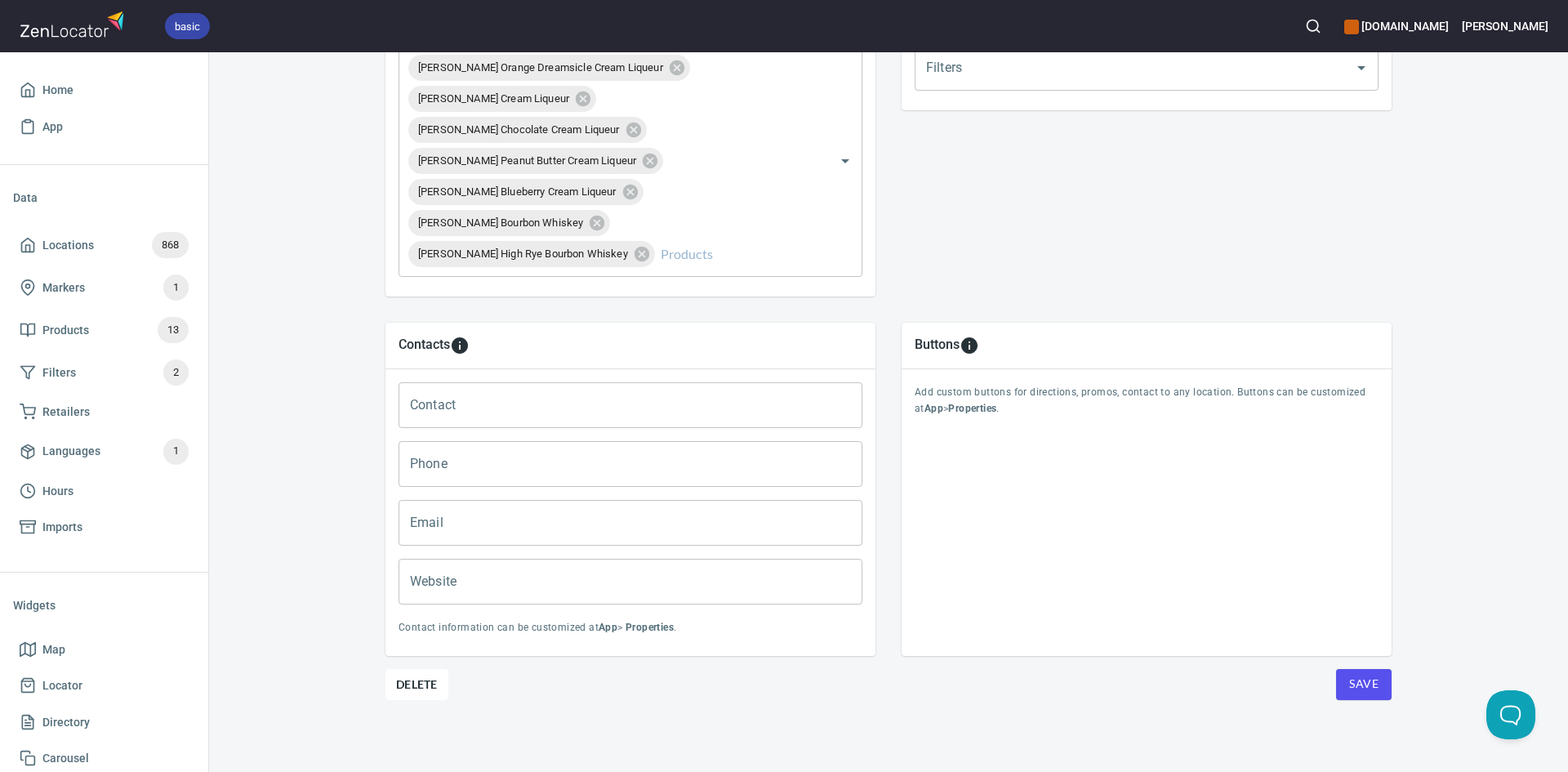
click at [1358, 684] on span "Save" at bounding box center [1363, 683] width 30 height 20
click at [1357, 685] on span "Save" at bounding box center [1363, 683] width 30 height 20
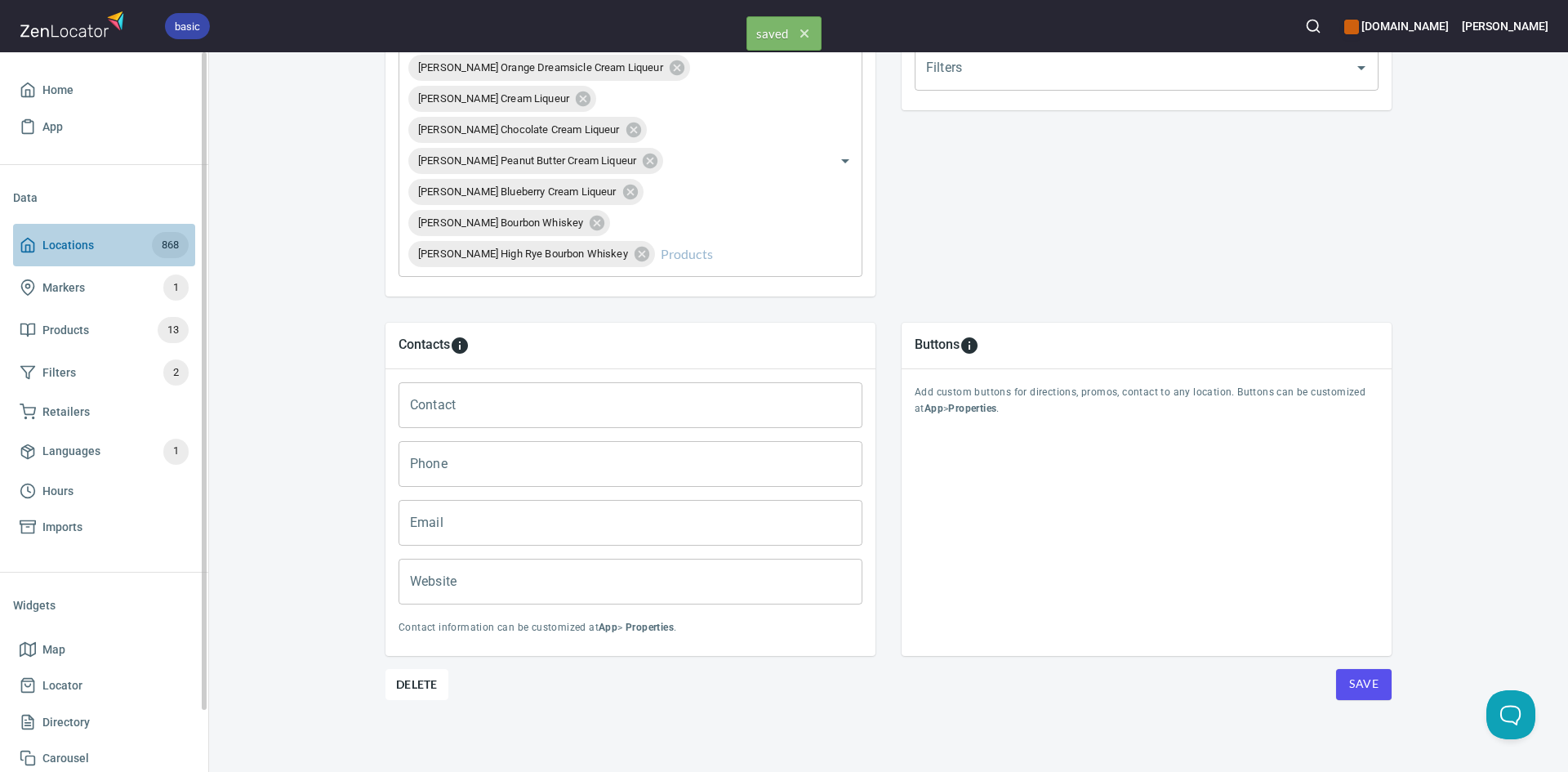
click at [20, 241] on icon at bounding box center [28, 244] width 16 height 16
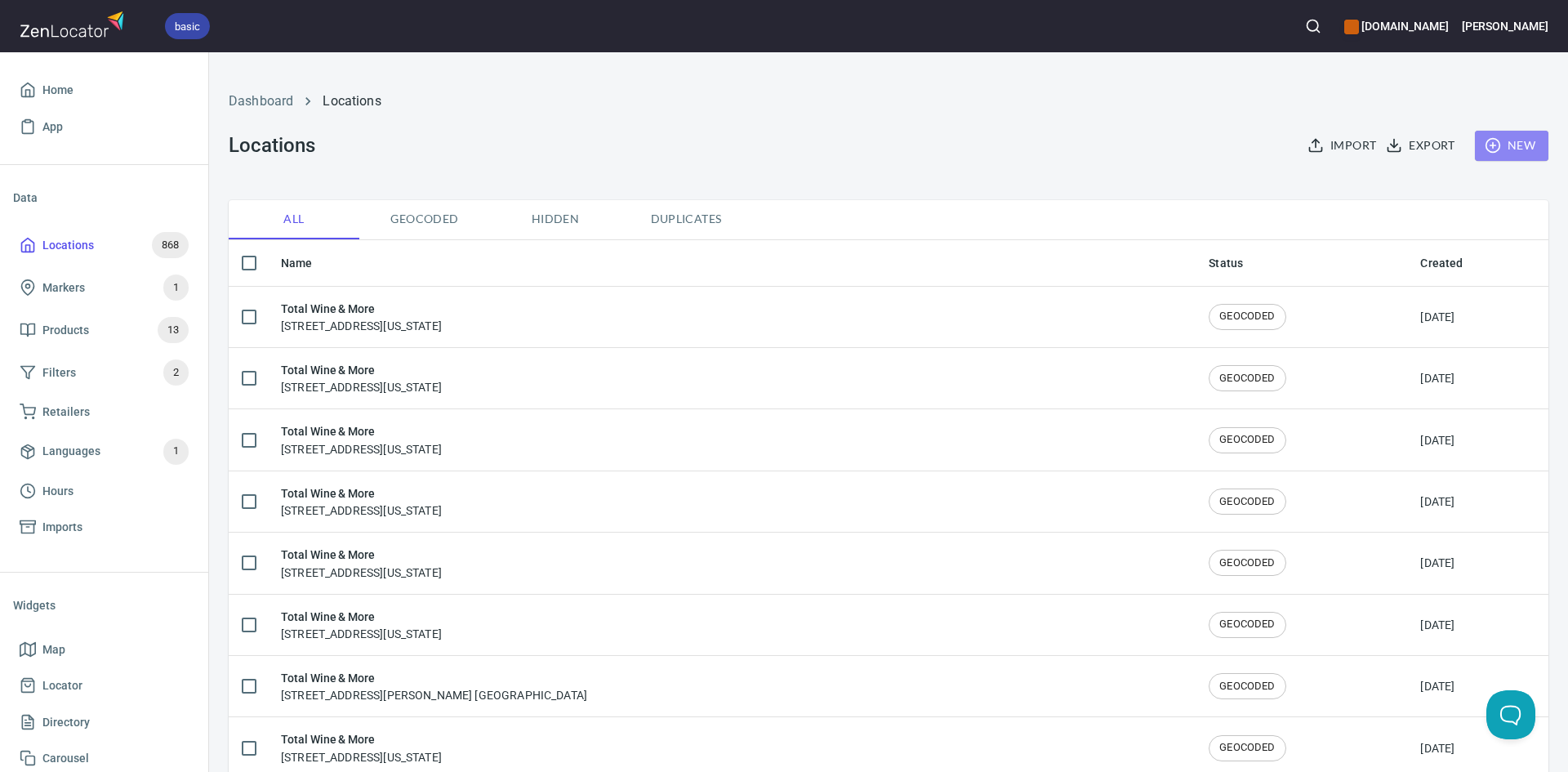
click at [1490, 146] on line "button" at bounding box center [1493, 146] width 6 height 0
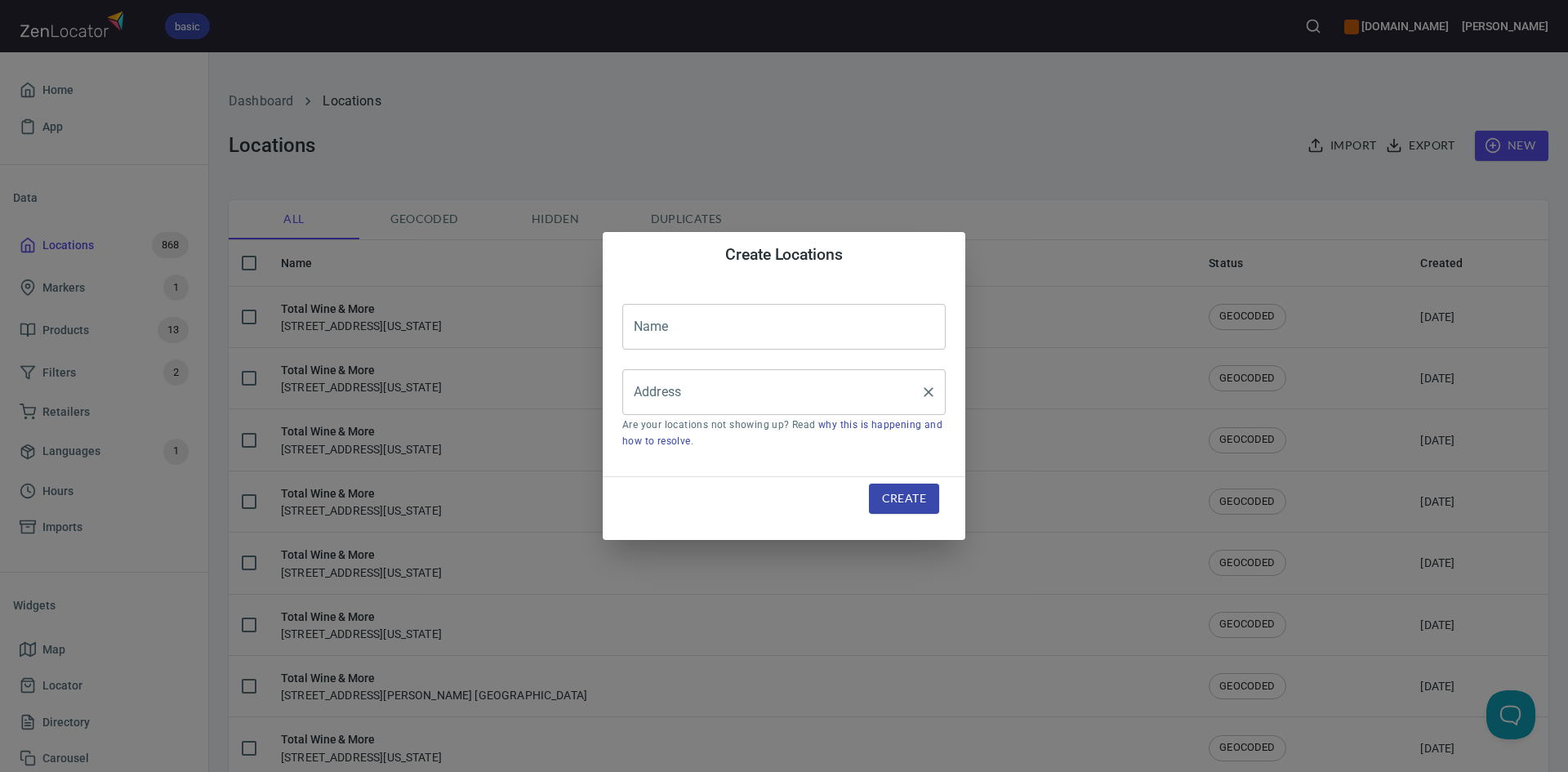
click at [698, 387] on input "Address" at bounding box center [772, 392] width 284 height 31
paste input "721 N Central EXPY Ste200Plano, TX, 75075"
drag, startPoint x: 827, startPoint y: 455, endPoint x: 809, endPoint y: 448, distance: 19.3
click at [825, 454] on li "[STREET_ADDRESS][US_STATE]" at bounding box center [784, 439] width 323 height 30
type input "[STREET_ADDRESS][US_STATE]"
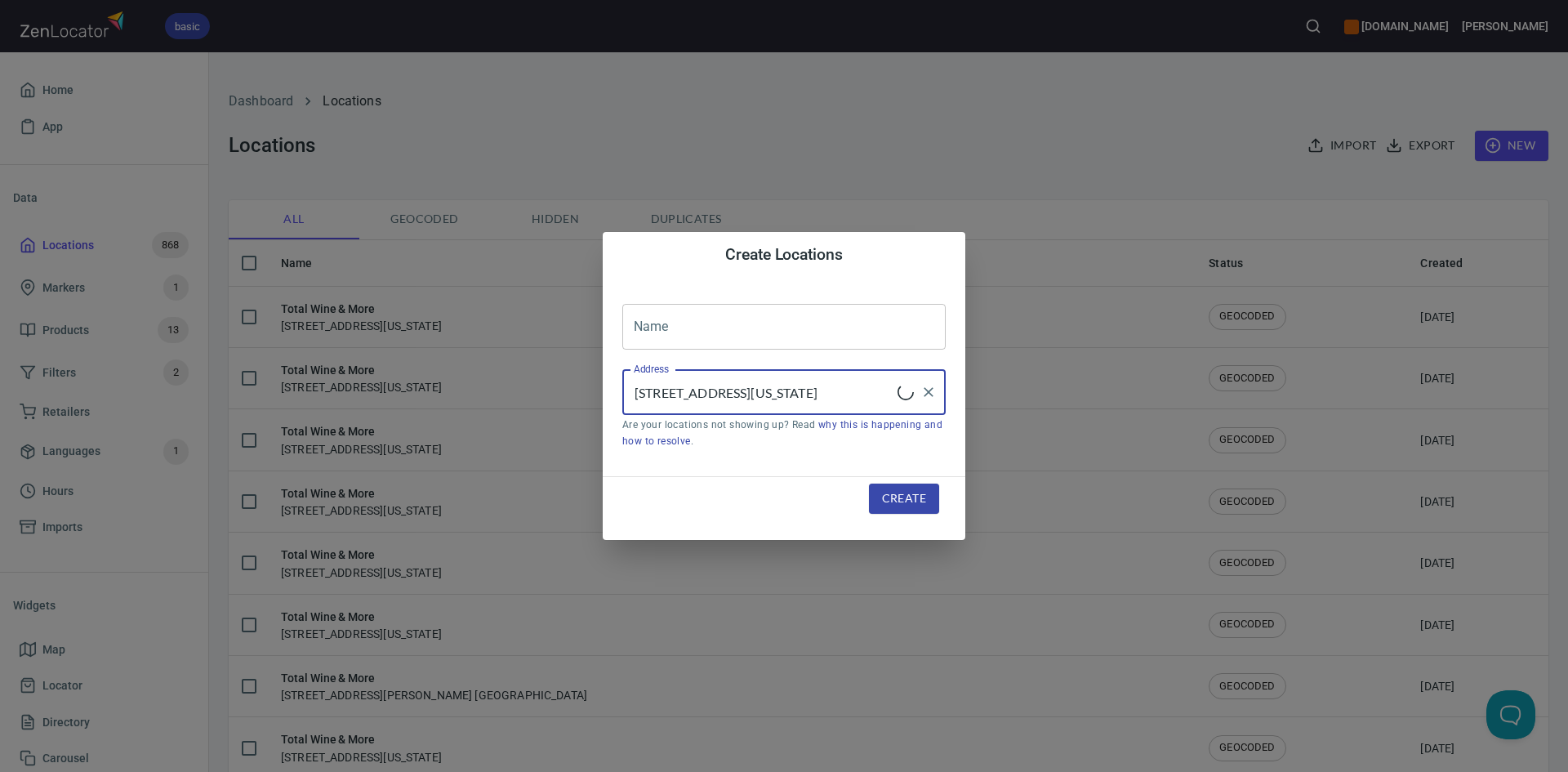
click at [744, 334] on input "text" at bounding box center [784, 327] width 323 height 46
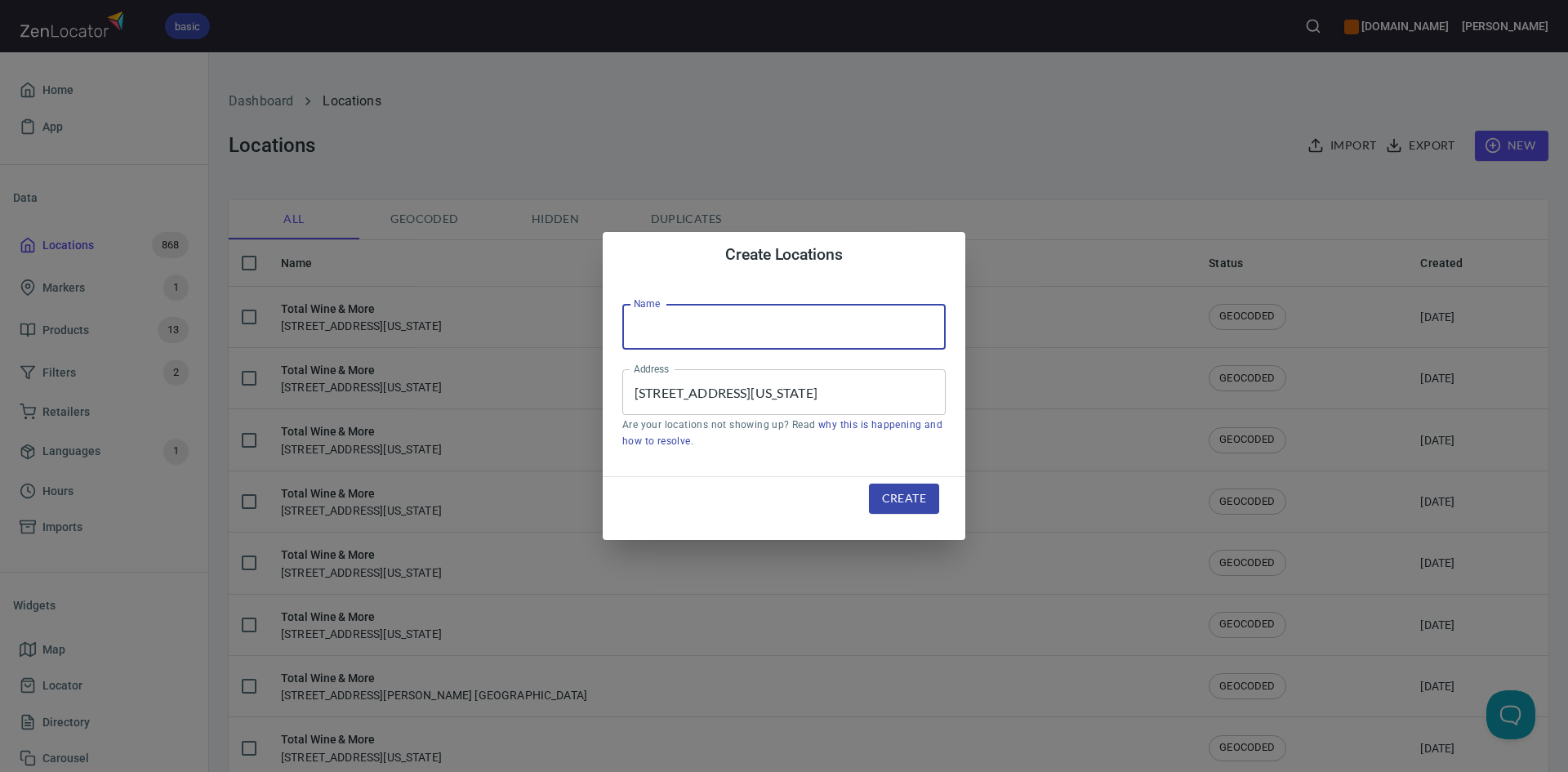
type input "Total Wine & More"
click at [908, 498] on span "Create" at bounding box center [904, 498] width 44 height 20
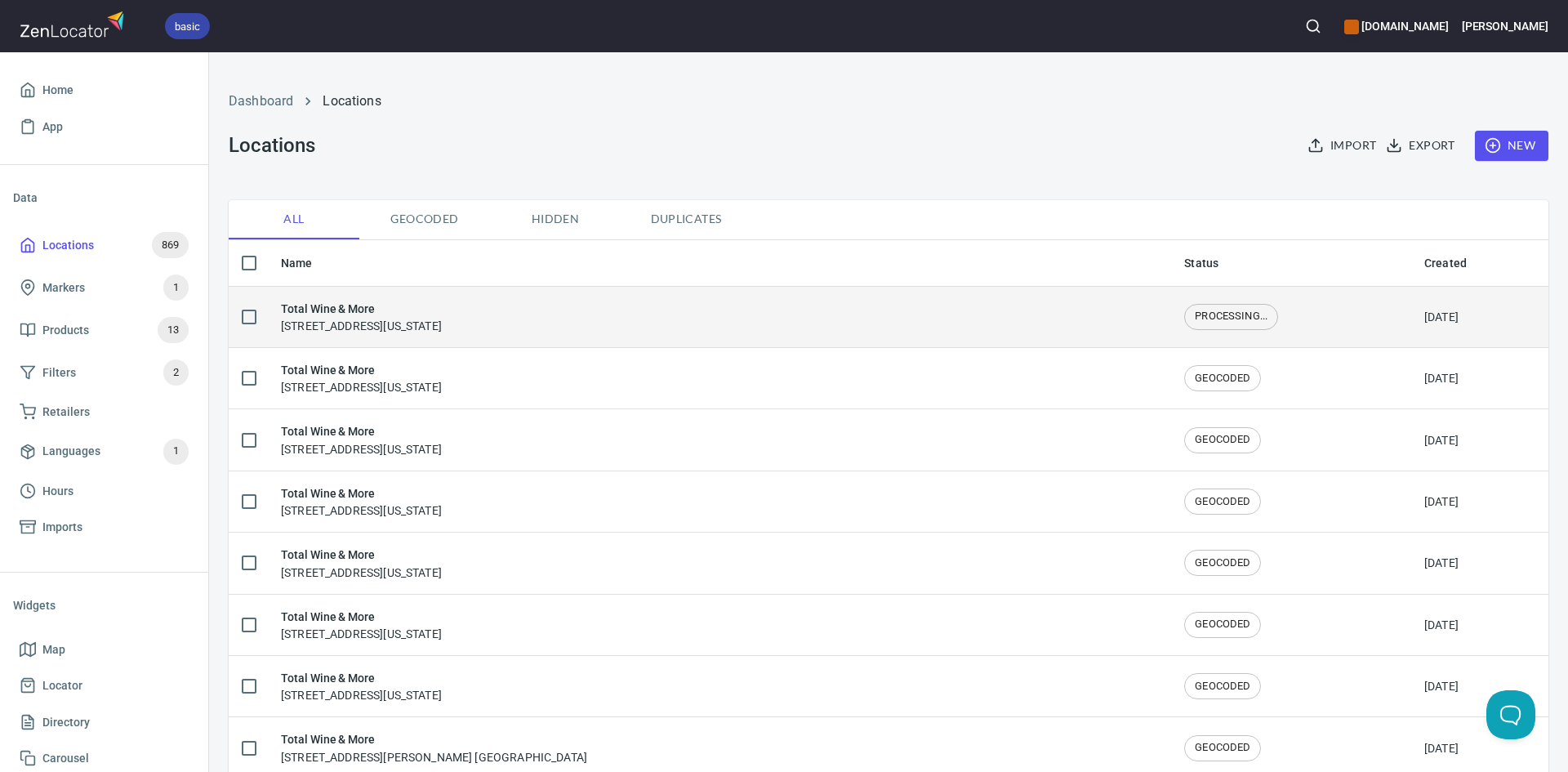
click at [610, 325] on div "Total Wine & More 721 North Central Expressway, Plano, Texas, United States" at bounding box center [720, 316] width 877 height 34
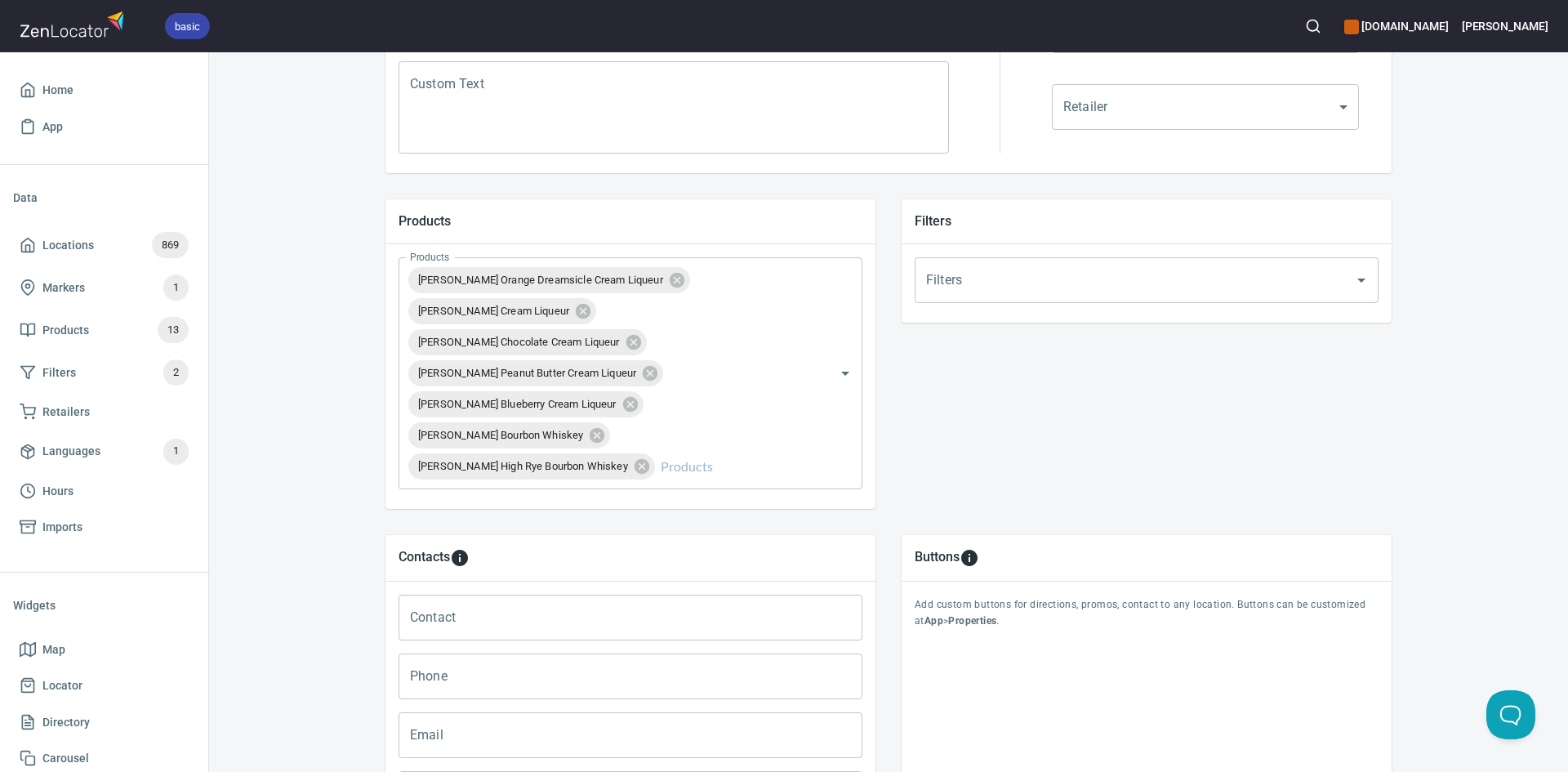
scroll to position [572, 0]
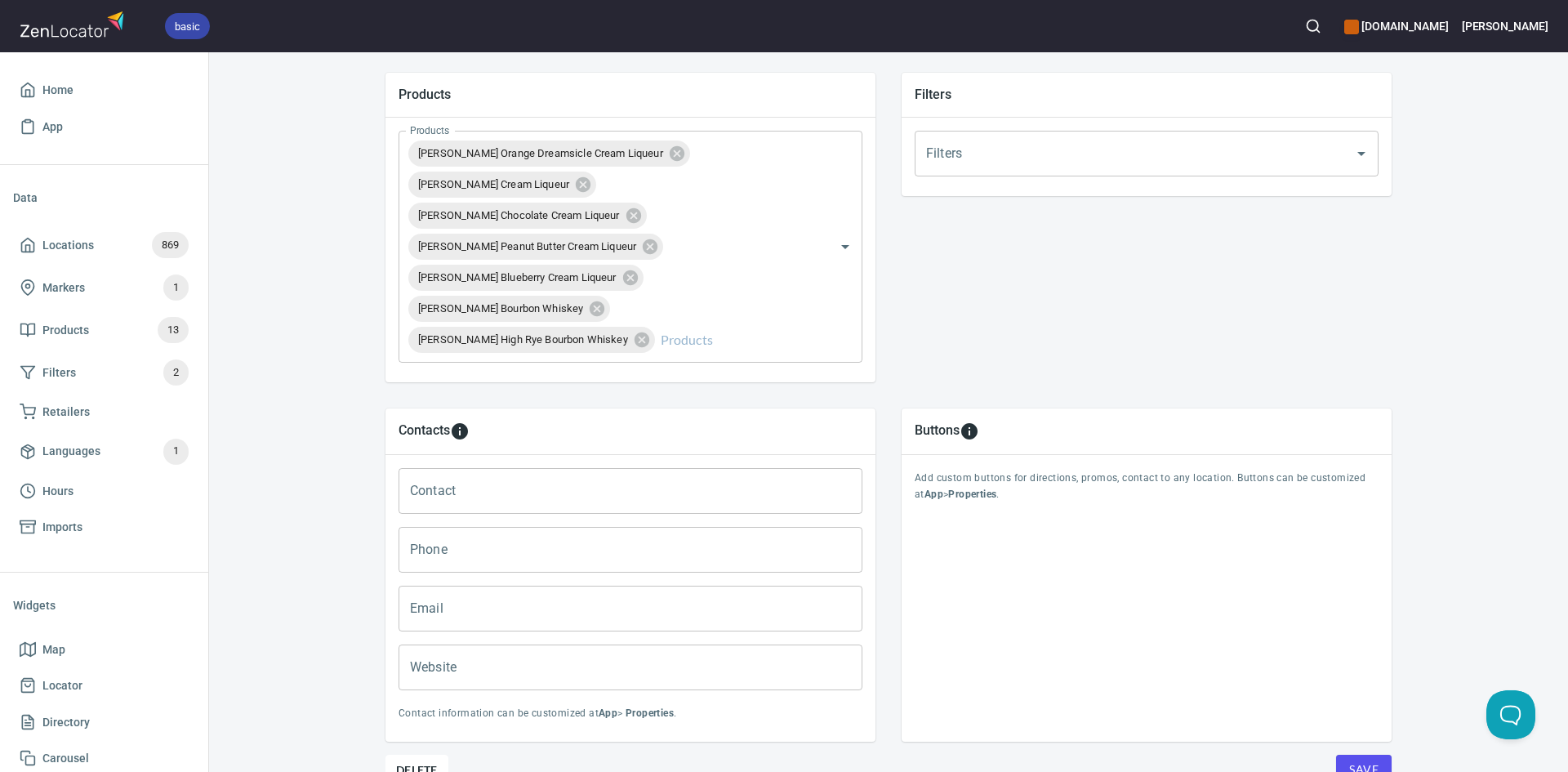
click at [1364, 759] on button "Save" at bounding box center [1364, 770] width 55 height 31
click at [1363, 758] on button "Save" at bounding box center [1364, 770] width 55 height 31
click at [7, 240] on div "Data Locations 869 Markers 1 Products 13 Filters 2 Retailers Languages 1 Hours …" at bounding box center [104, 368] width 208 height 407
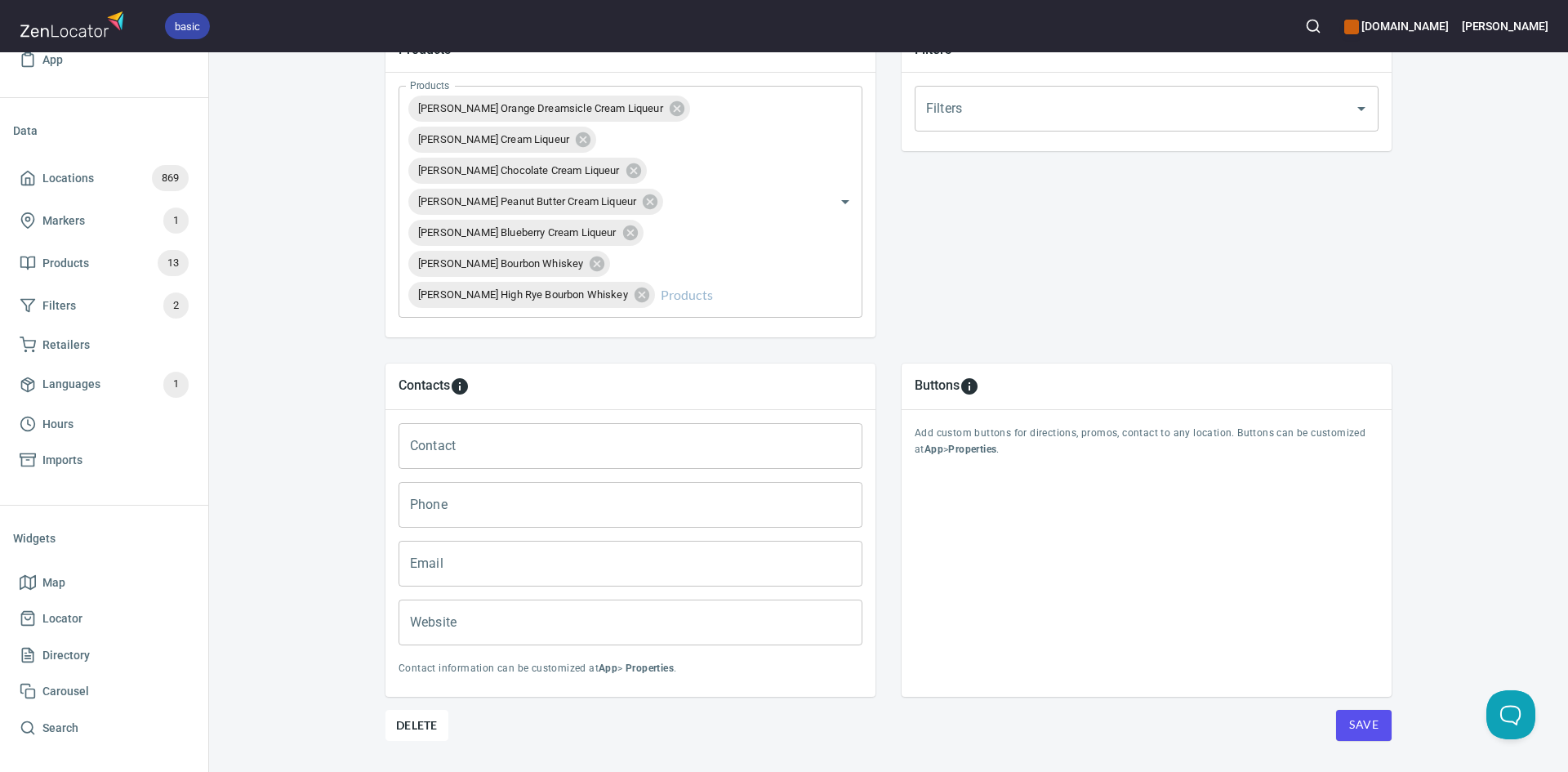
scroll to position [658, 0]
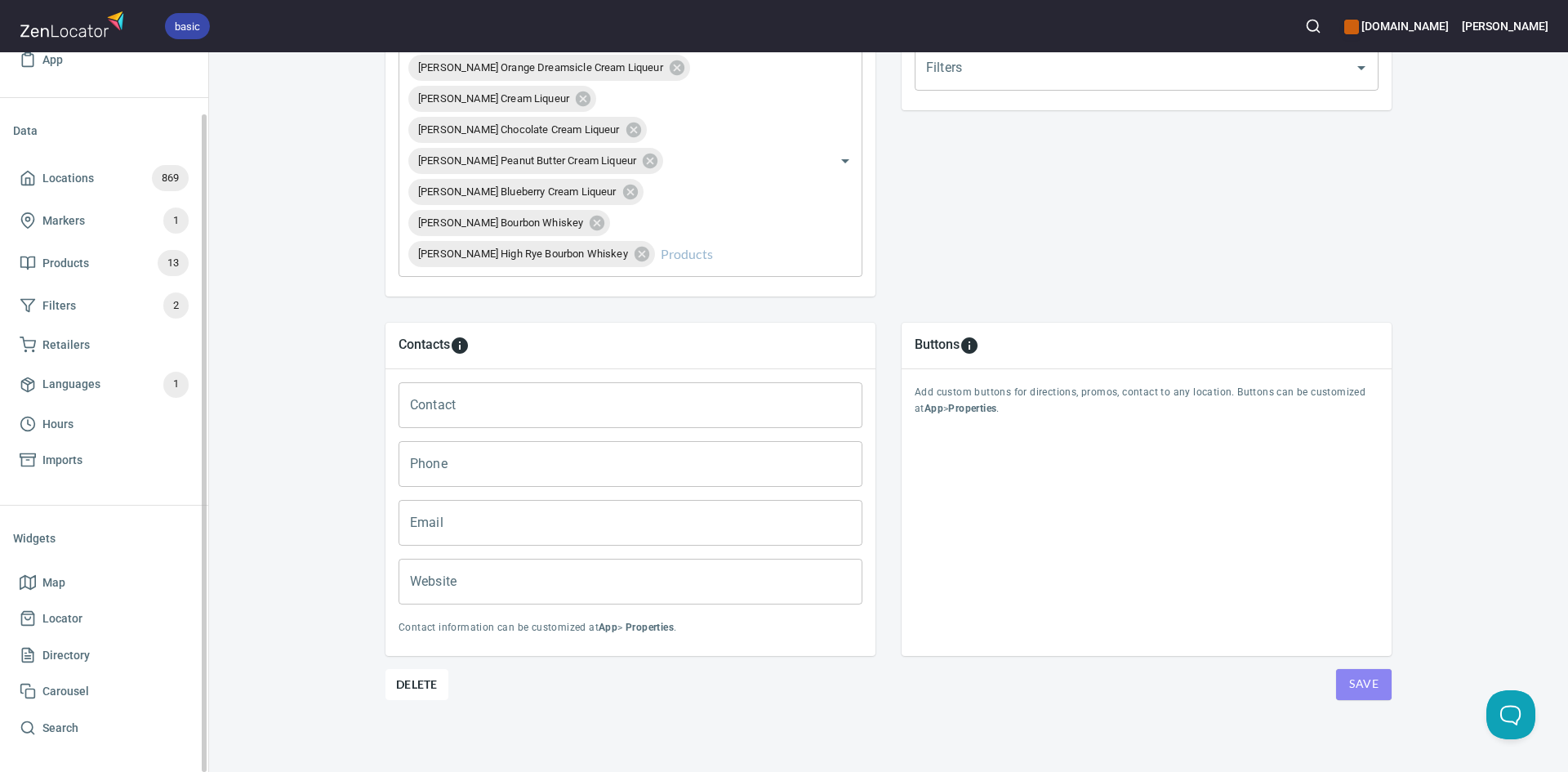
click at [1364, 680] on span "Save" at bounding box center [1363, 683] width 30 height 20
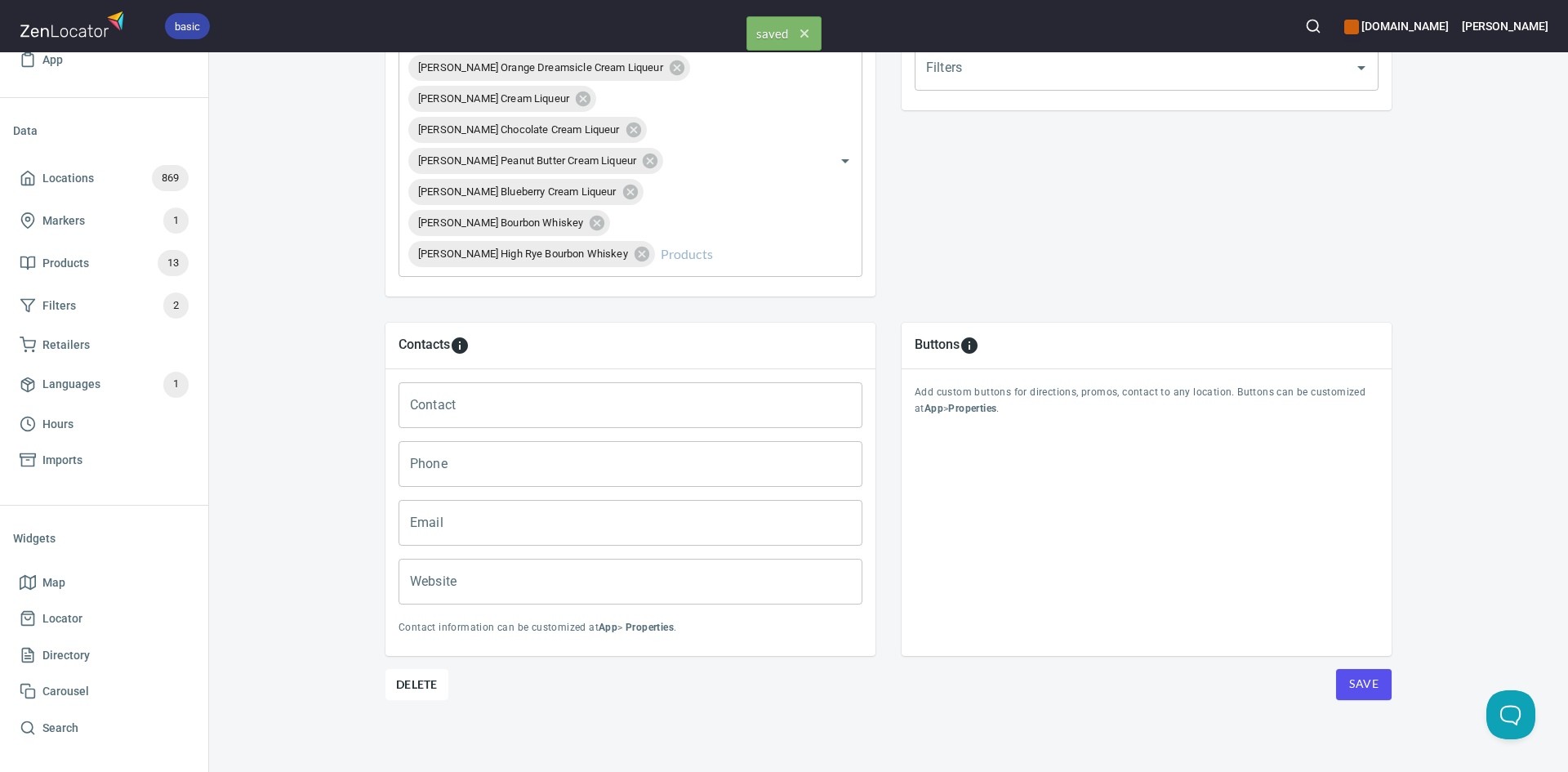
click at [1364, 684] on span "Save" at bounding box center [1363, 683] width 30 height 20
click at [29, 180] on icon at bounding box center [28, 177] width 16 height 16
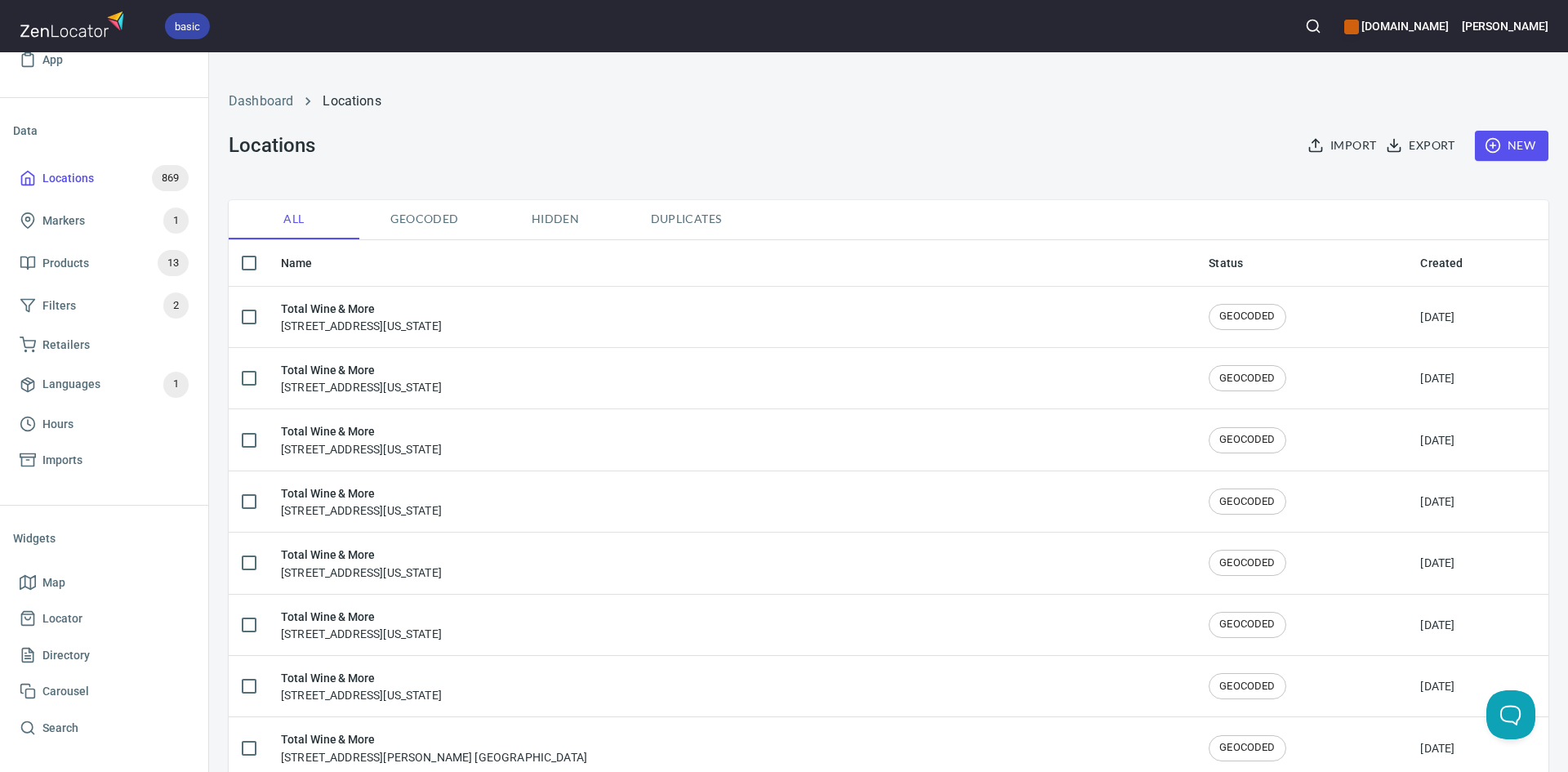
click at [1501, 139] on span "New" at bounding box center [1512, 145] width 48 height 20
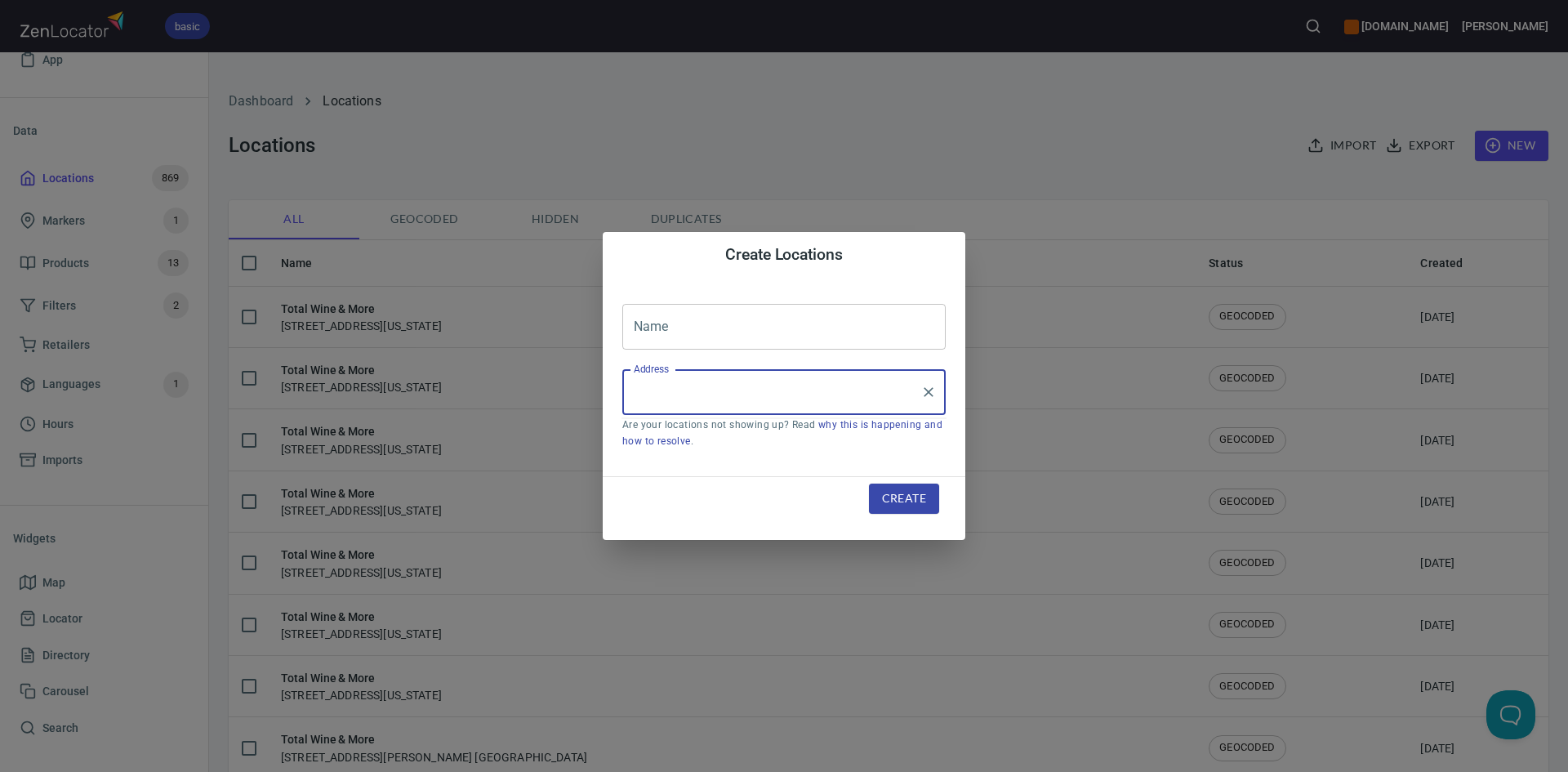
click at [736, 406] on input "Address" at bounding box center [772, 392] width 284 height 31
drag, startPoint x: 733, startPoint y: 408, endPoint x: 691, endPoint y: 400, distance: 42.8
click at [691, 400] on input "Address" at bounding box center [772, 392] width 284 height 31
paste input "1450 Texas Avenue SouthCollege Station, TX, 77840"
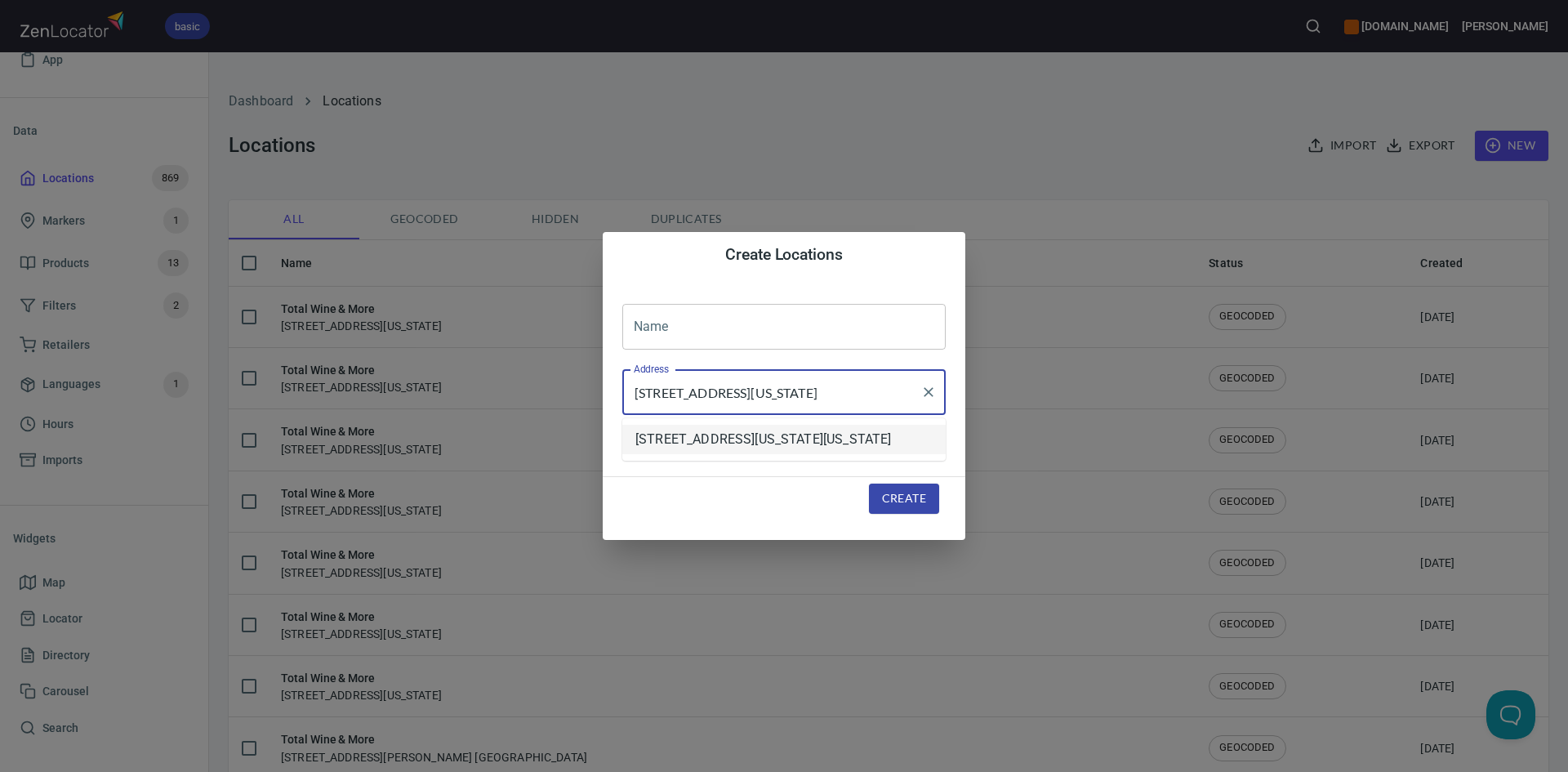
click at [739, 447] on li "[STREET_ADDRESS][US_STATE][US_STATE]" at bounding box center [784, 439] width 323 height 30
type input "[STREET_ADDRESS][US_STATE][US_STATE]"
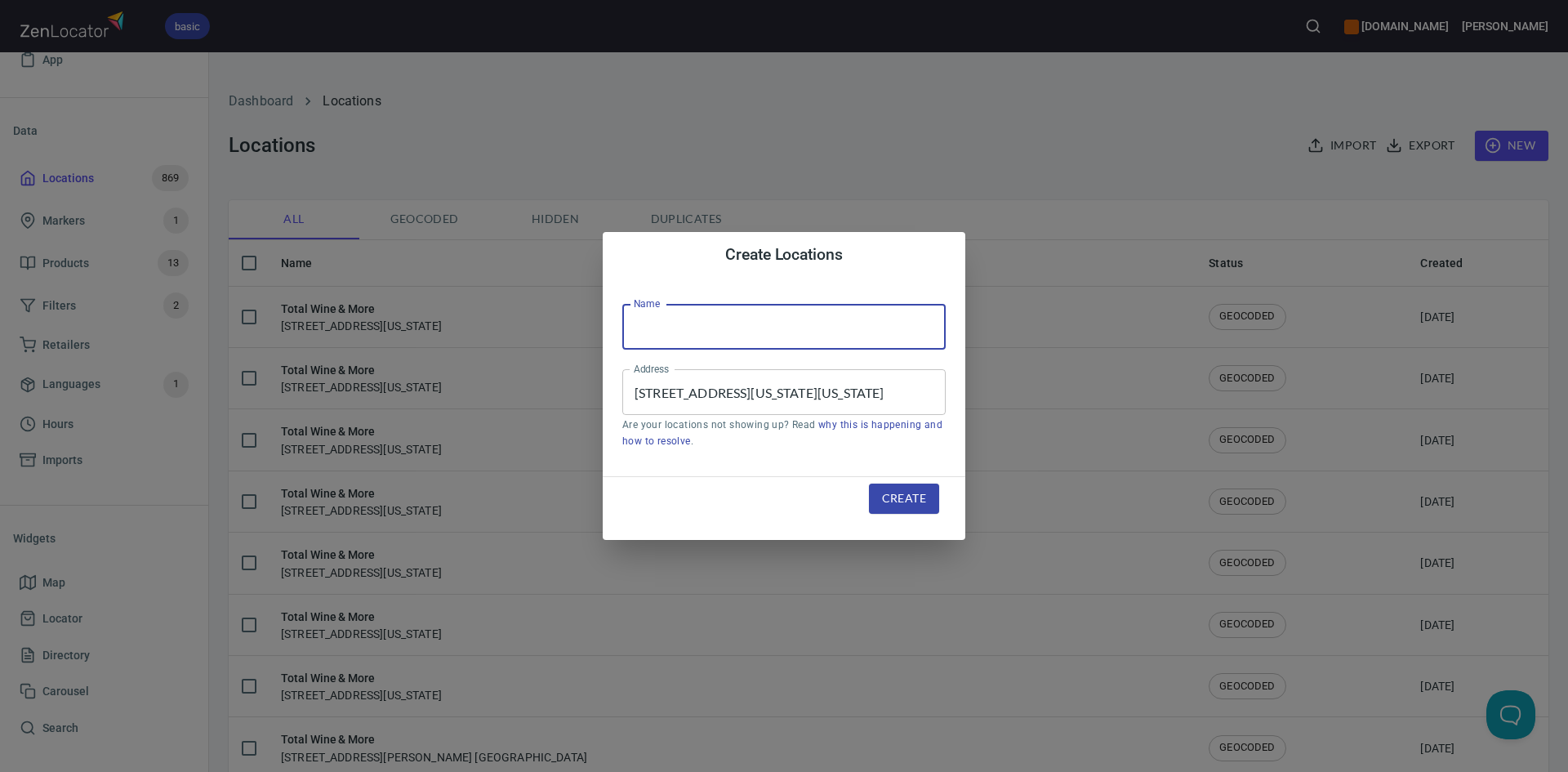
scroll to position [0, 0]
click at [723, 332] on input "text" at bounding box center [784, 327] width 323 height 46
type input "Total Wine & More"
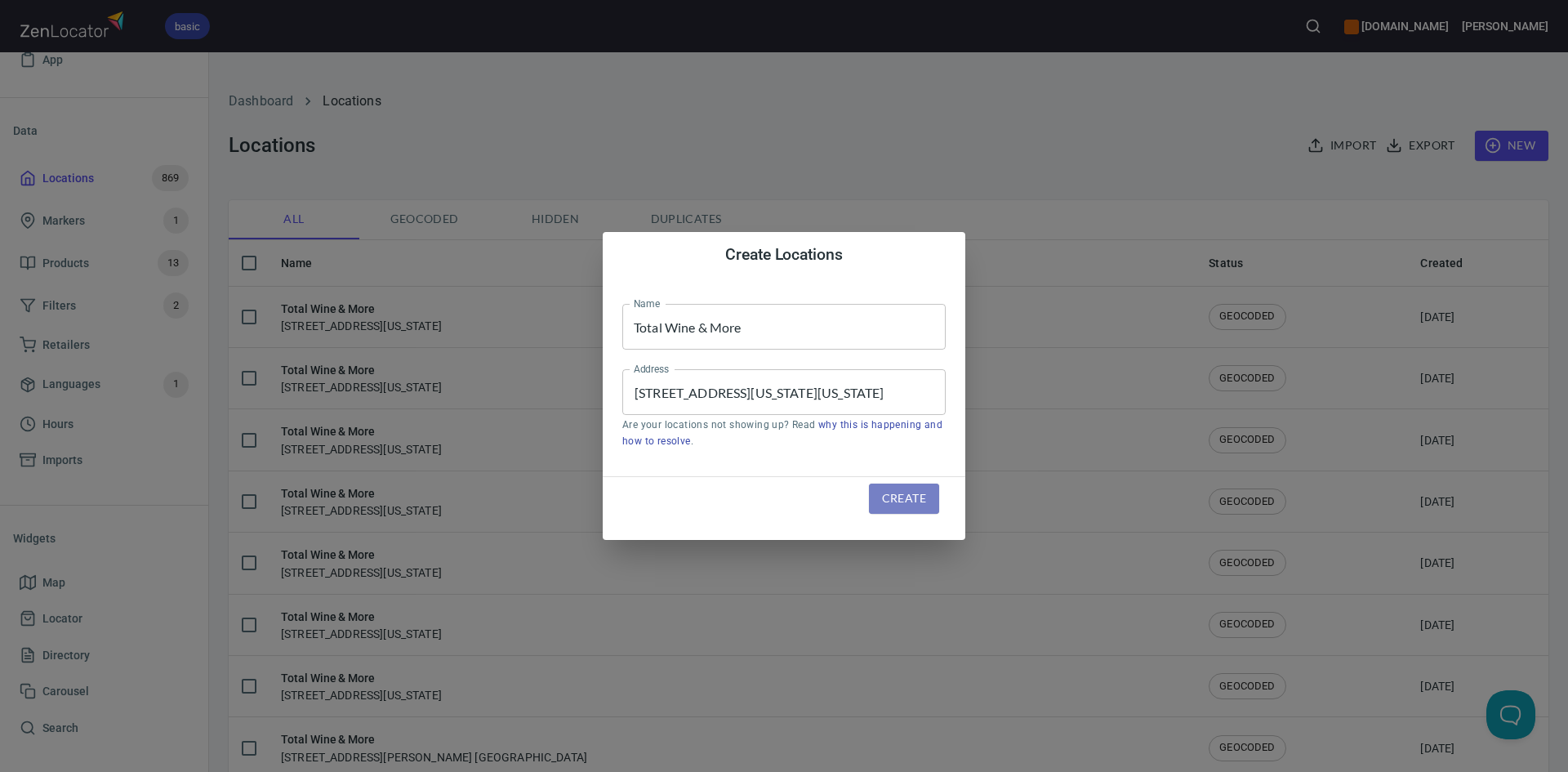
click at [913, 494] on span "Create" at bounding box center [904, 498] width 44 height 20
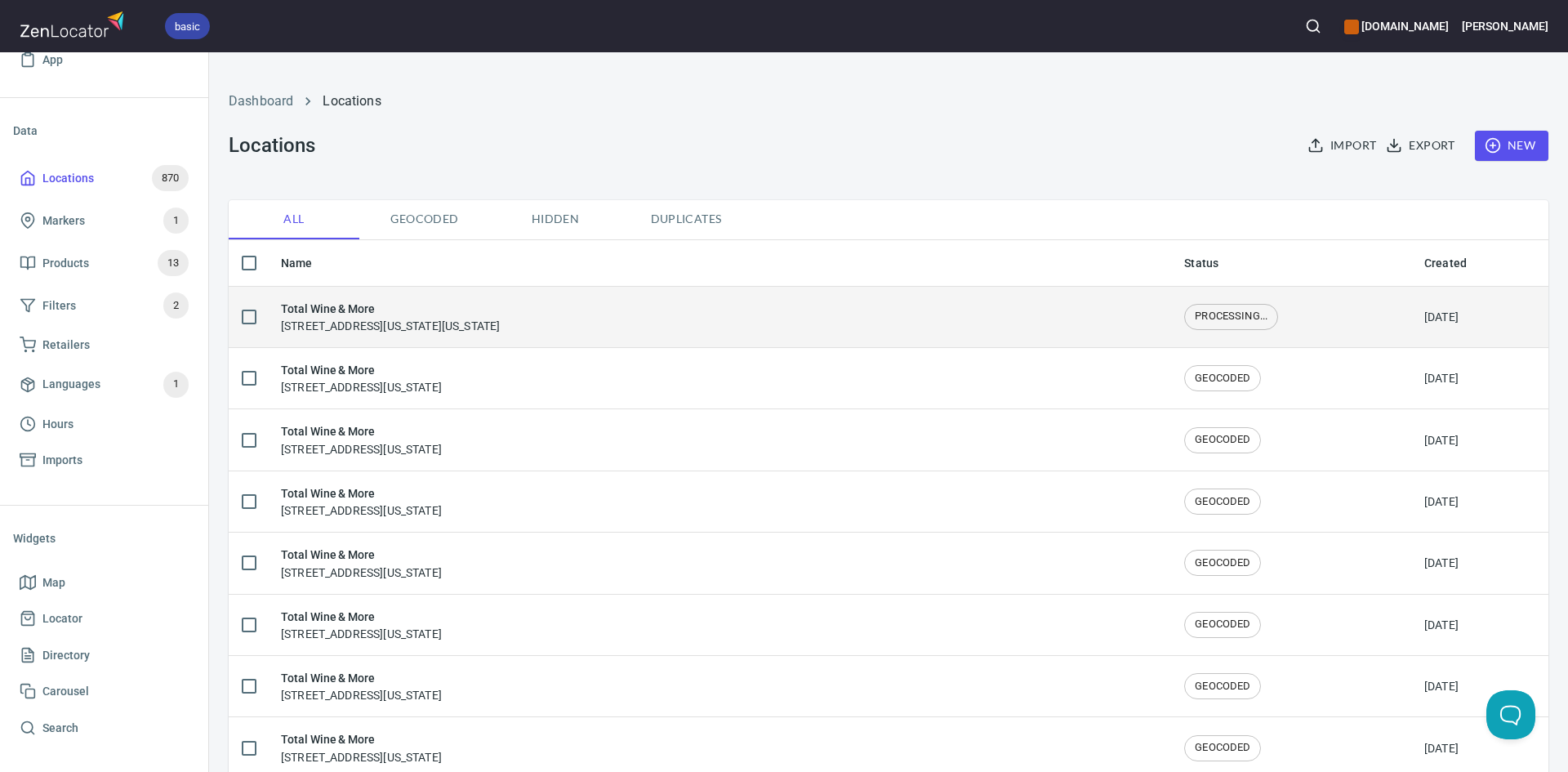
click at [847, 302] on div "Total Wine & More 1450 Texas Avenue South, College Station, Texas, United States" at bounding box center [720, 316] width 877 height 34
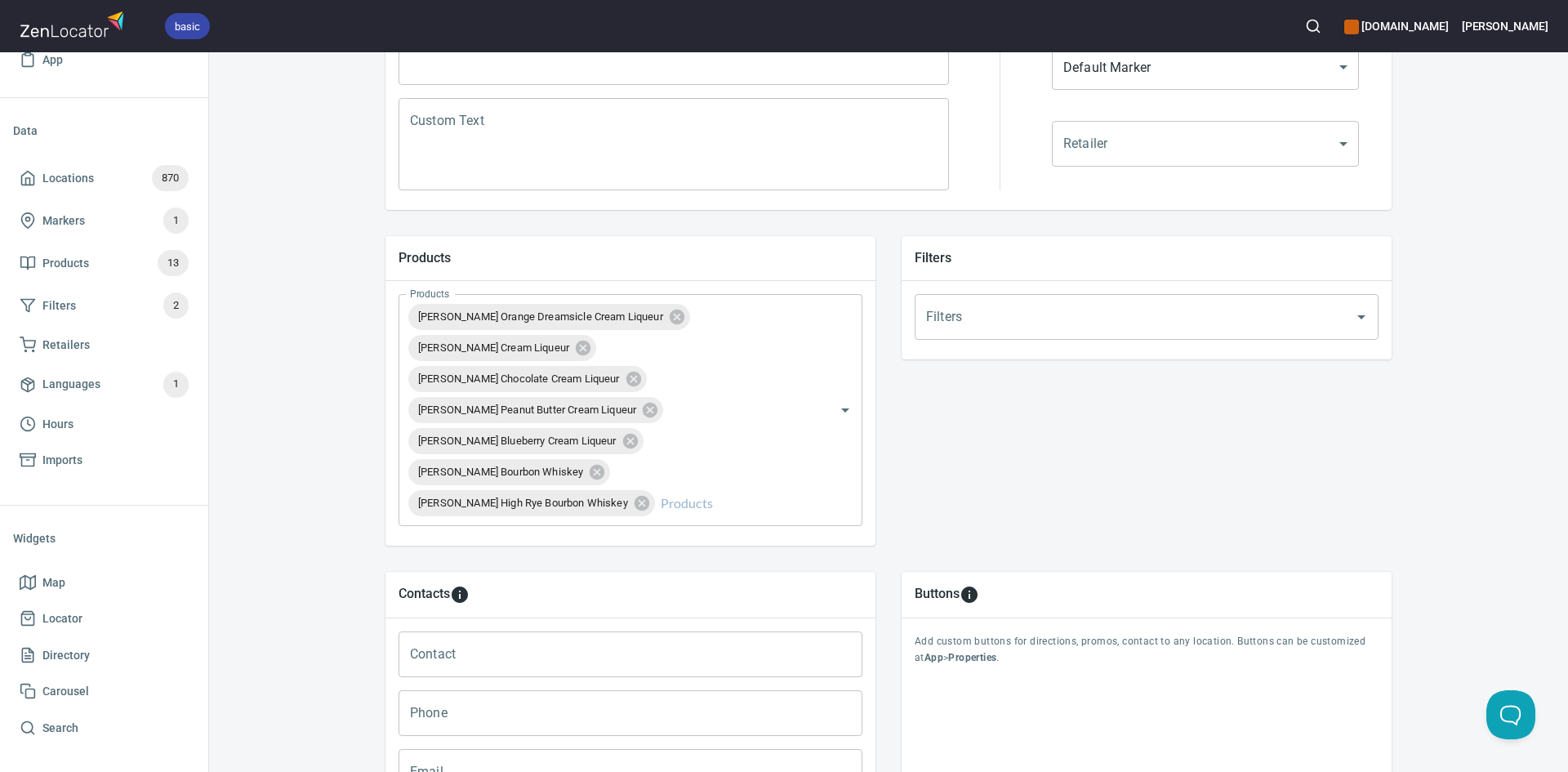
scroll to position [658, 0]
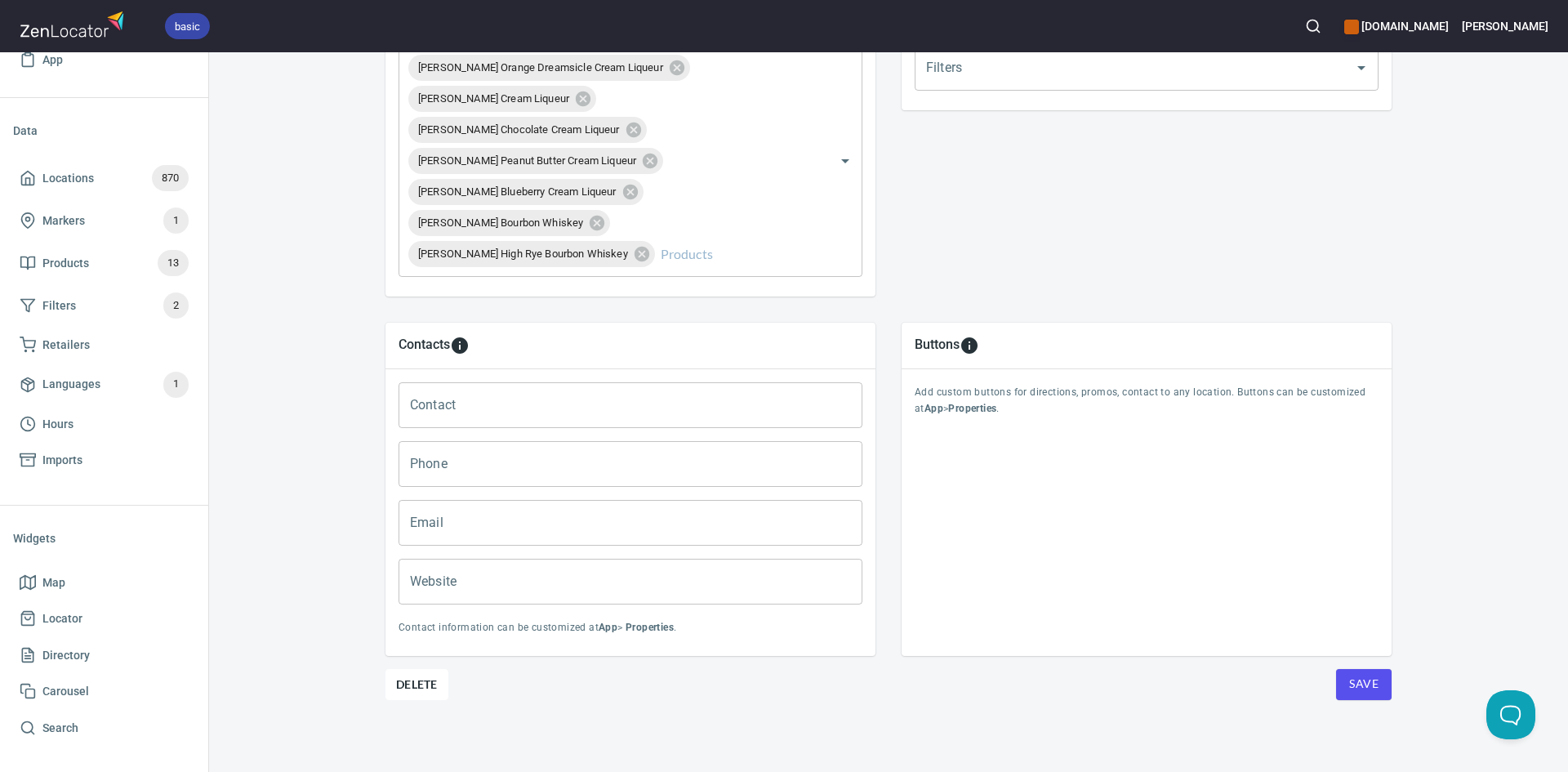
click at [1360, 676] on span "Save" at bounding box center [1363, 683] width 30 height 20
click at [1363, 676] on span "Save" at bounding box center [1363, 683] width 30 height 20
click at [1359, 670] on button "Save" at bounding box center [1364, 684] width 55 height 31
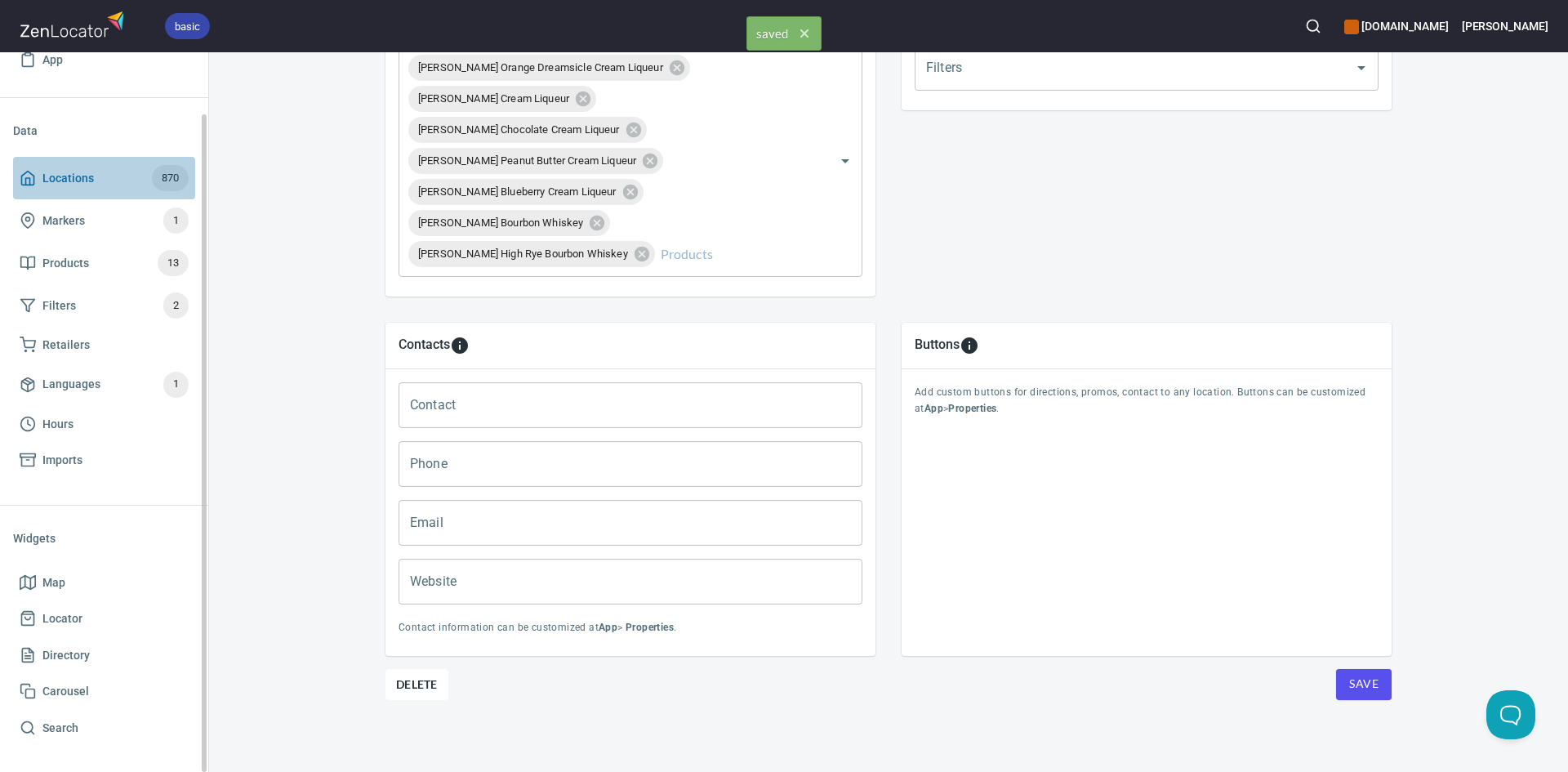
click at [28, 177] on icon at bounding box center [28, 177] width 16 height 16
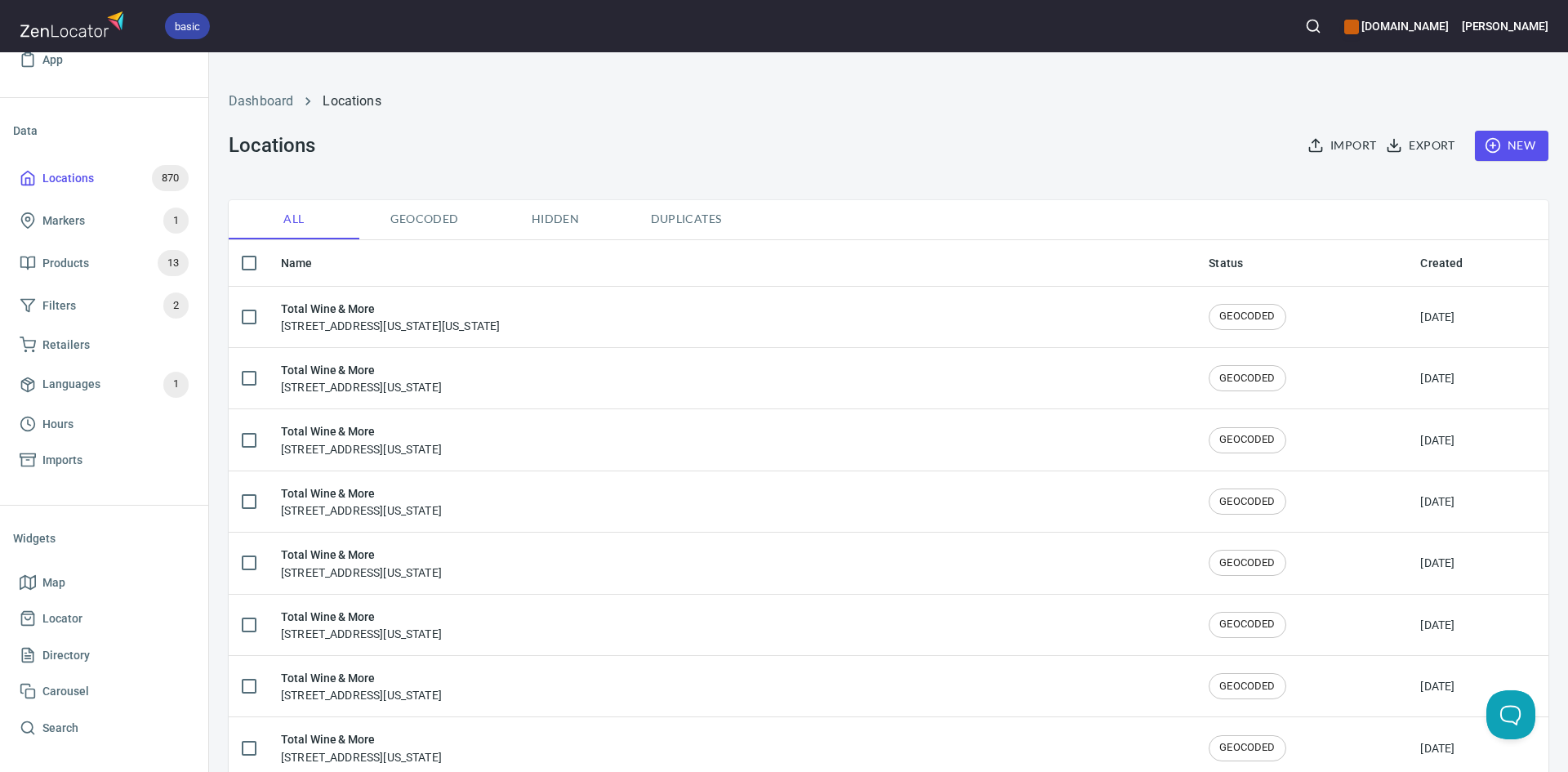
click at [1507, 149] on span "New" at bounding box center [1512, 145] width 48 height 20
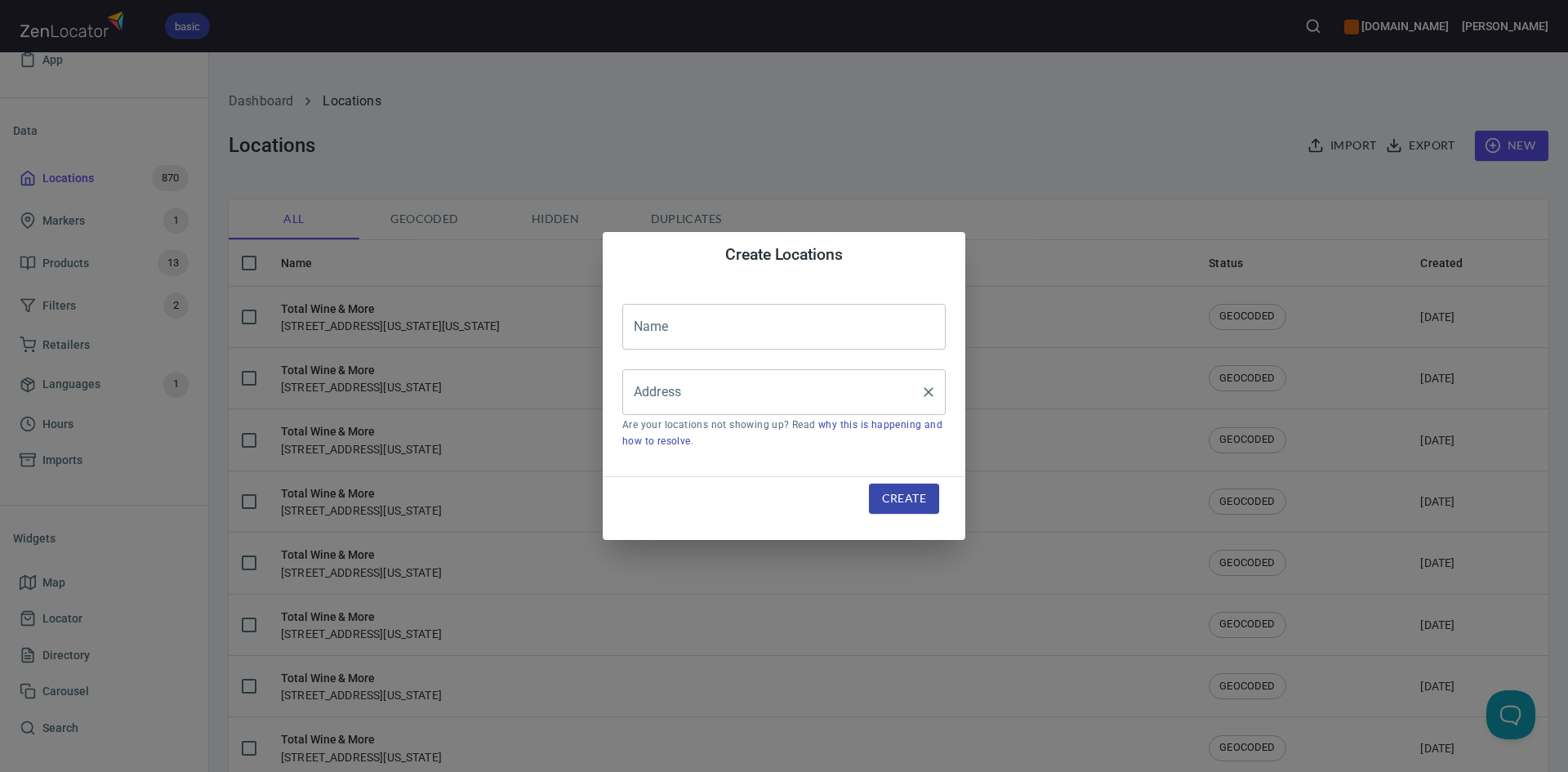
click at [757, 390] on input "Address" at bounding box center [772, 392] width 284 height 31
paste input "190 East Stacy RoadAllen, TX, 75002"
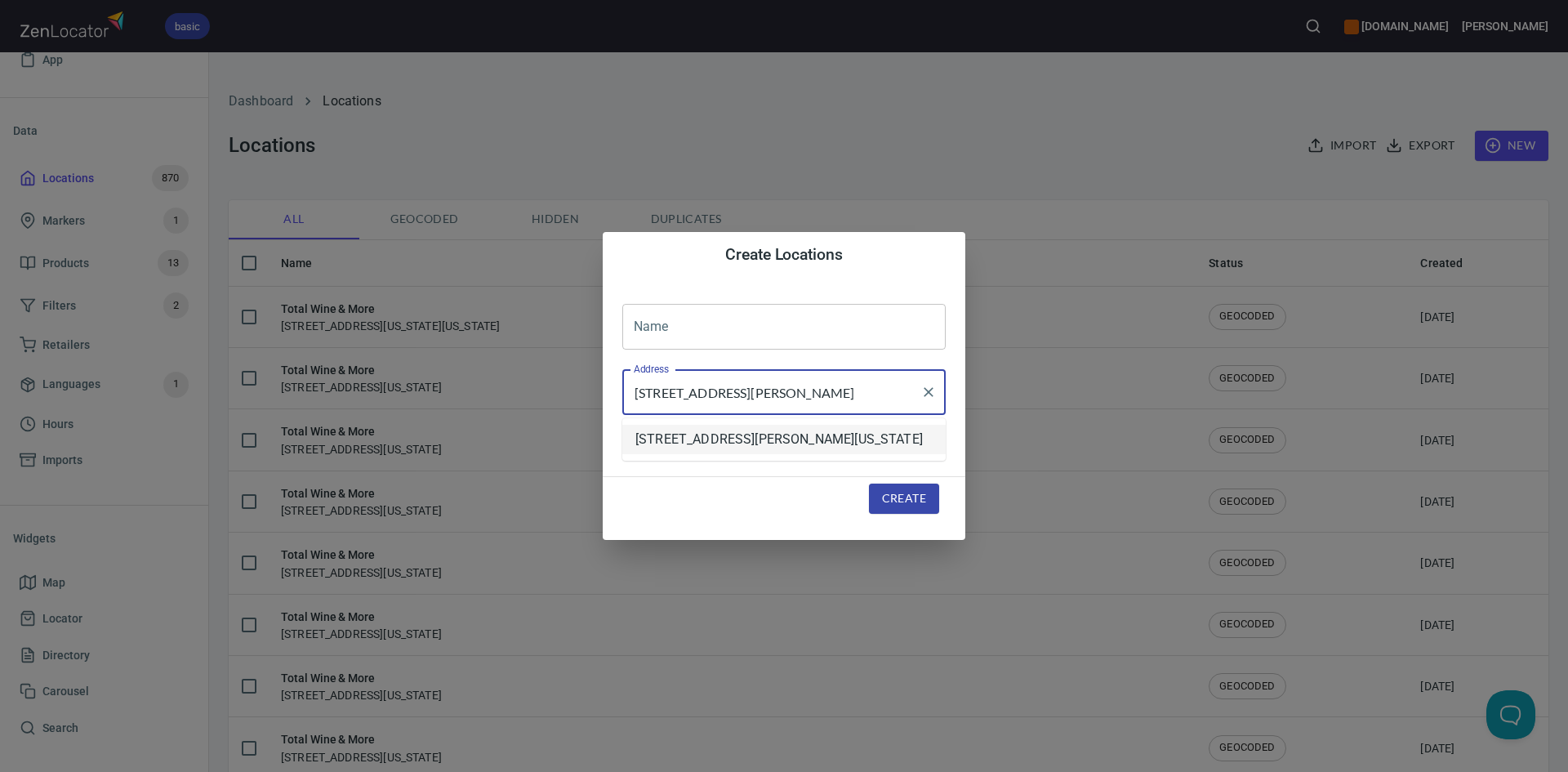
click at [776, 442] on li "[STREET_ADDRESS][PERSON_NAME][US_STATE]" at bounding box center [784, 439] width 323 height 30
type input "[STREET_ADDRESS][PERSON_NAME][US_STATE]"
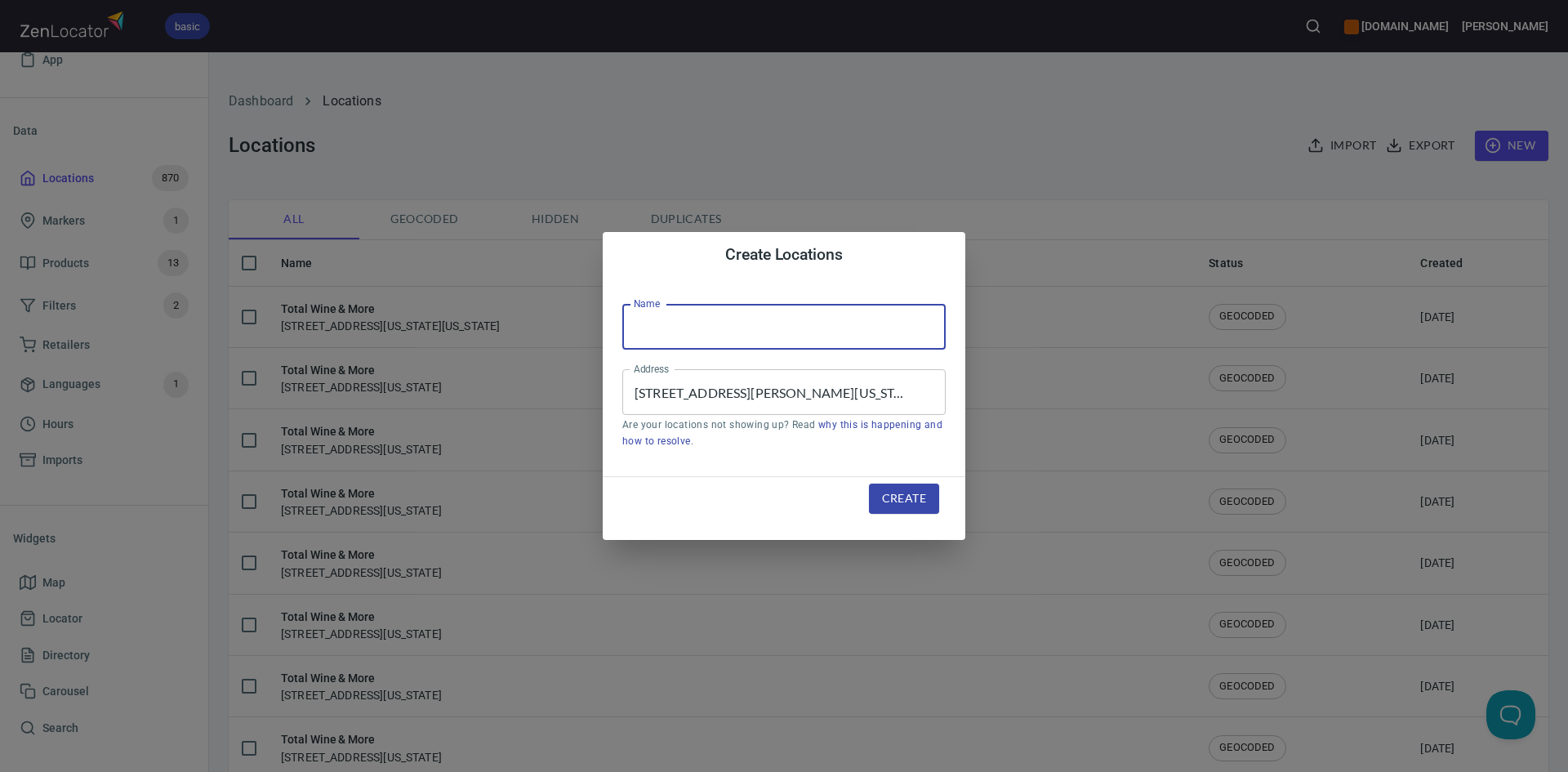
click at [695, 315] on input "text" at bounding box center [784, 327] width 323 height 46
type input "Total Wine & More"
click at [897, 498] on span "Create" at bounding box center [904, 498] width 44 height 20
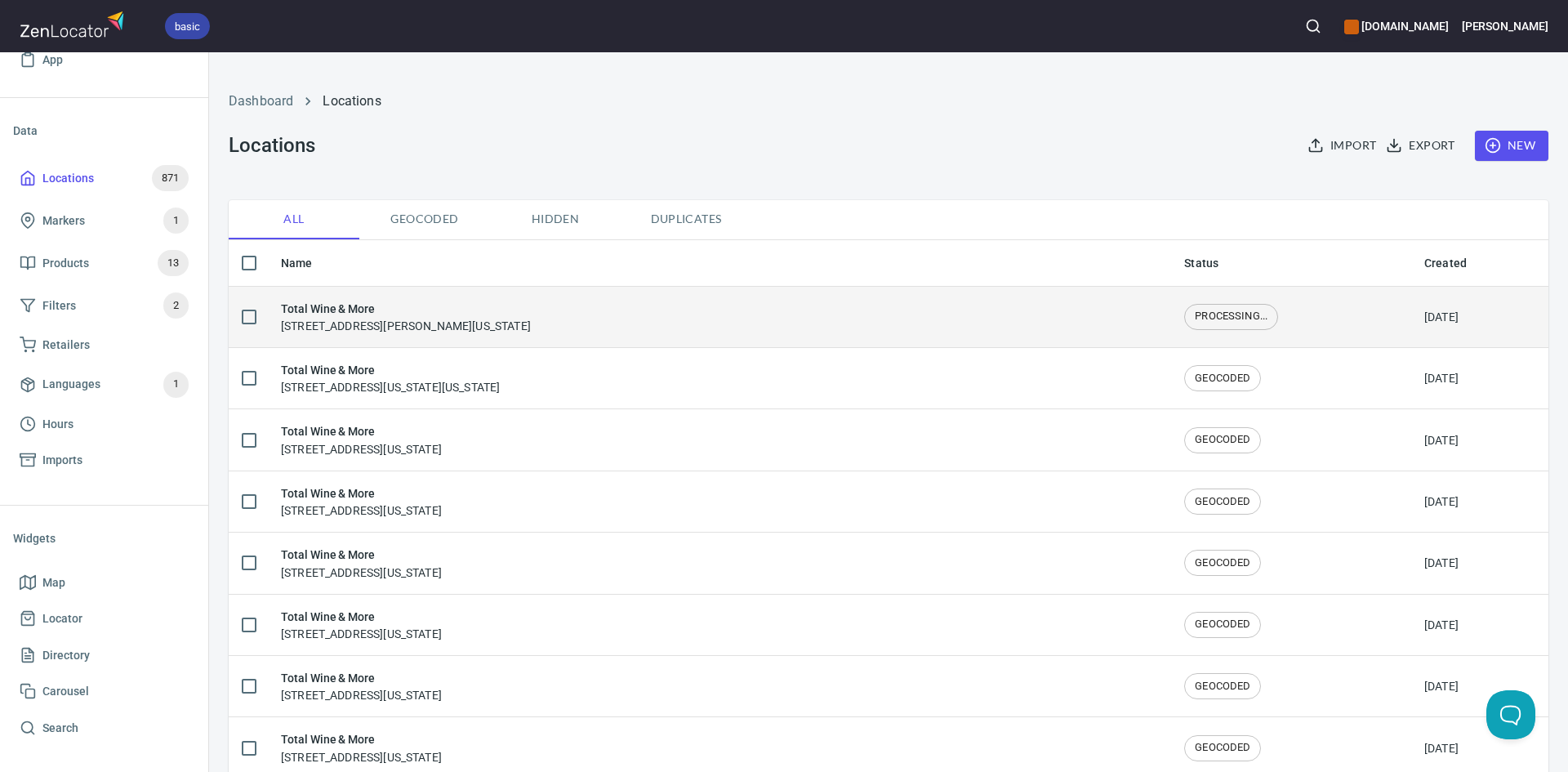
click at [834, 316] on div "Total Wine & More 190 East Stacy Road, Allen, Texas, United States" at bounding box center [720, 316] width 877 height 34
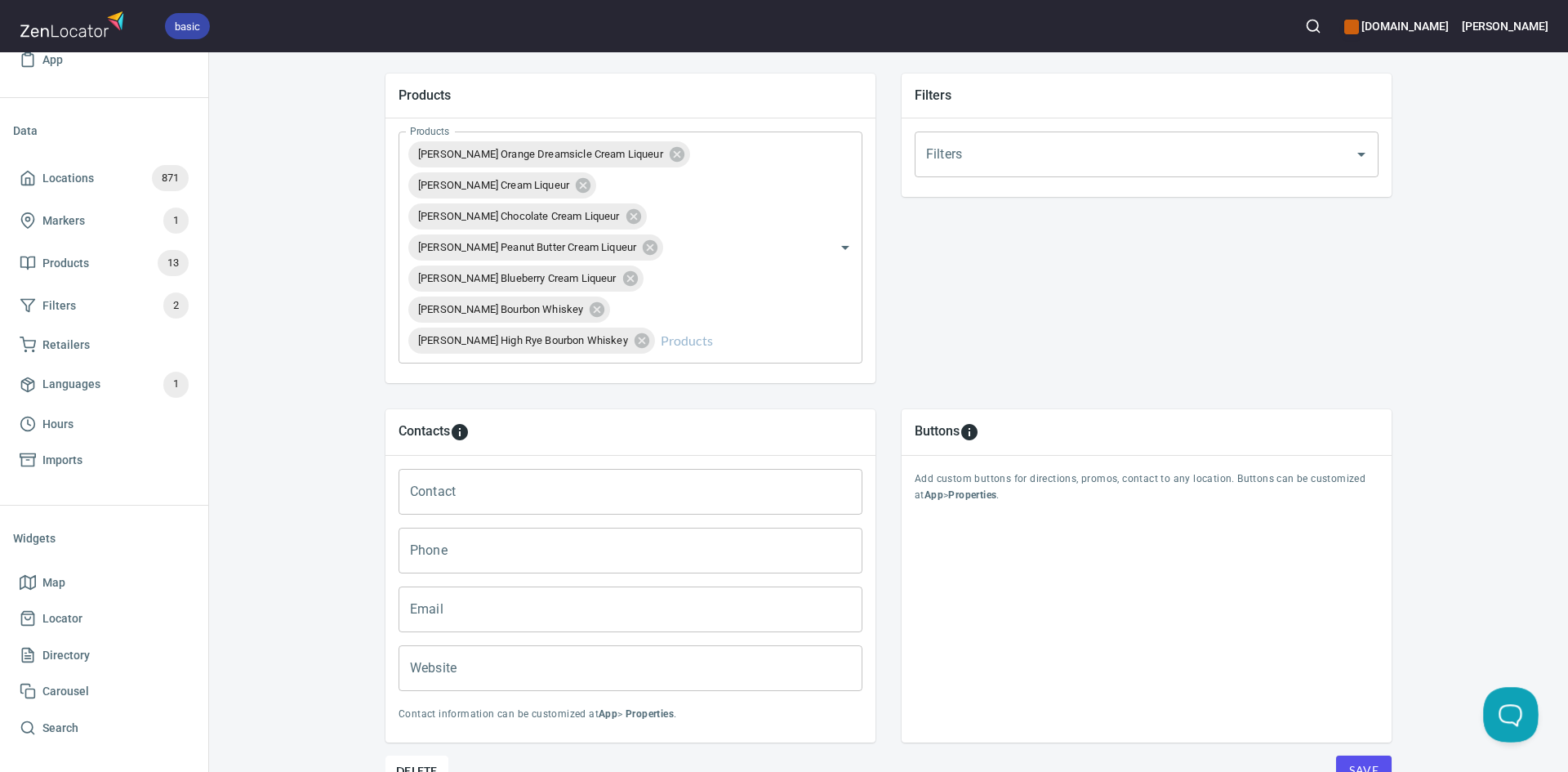
scroll to position [572, 0]
click at [1354, 762] on span "Save" at bounding box center [1363, 769] width 30 height 20
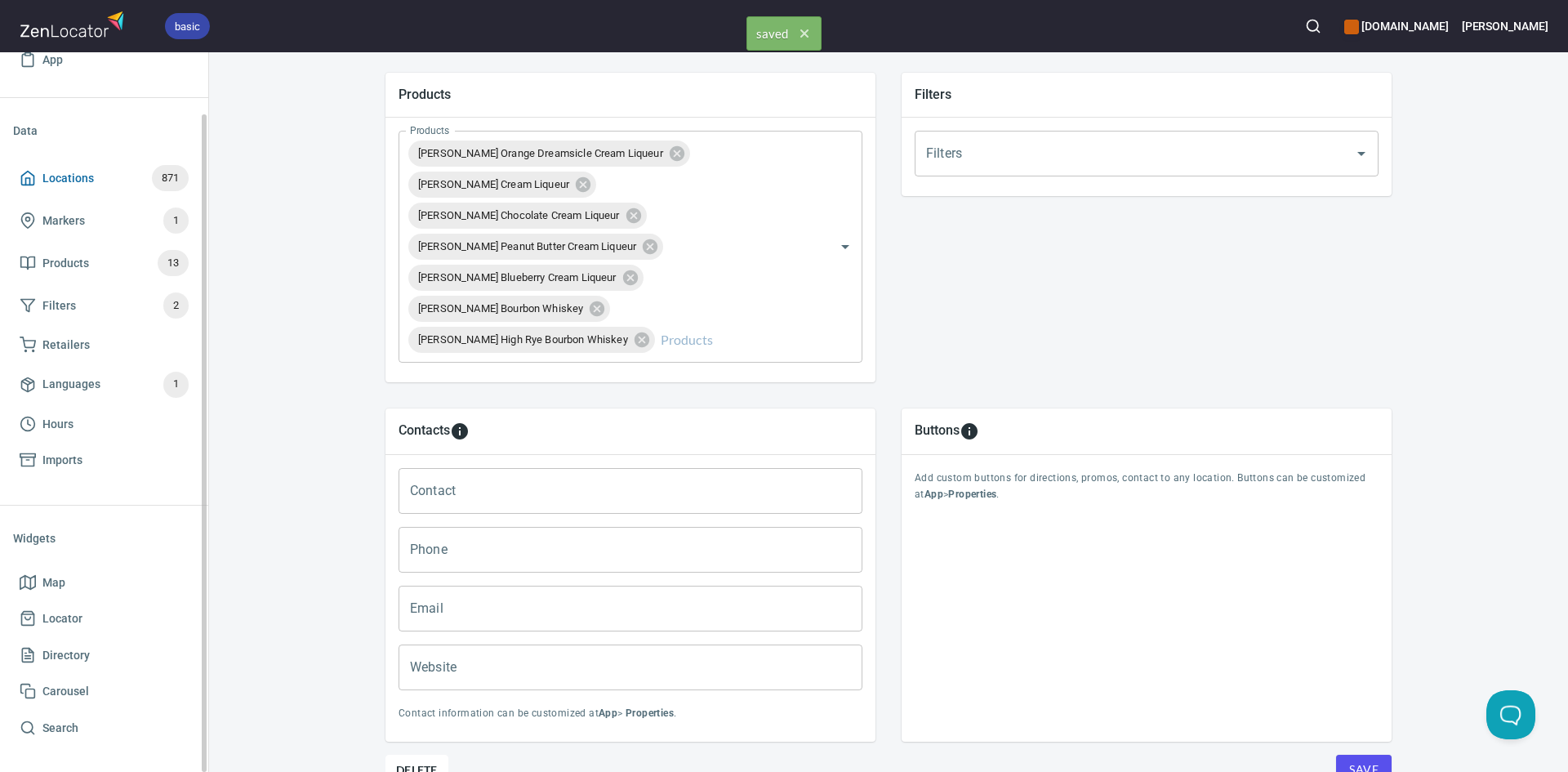
click at [25, 181] on icon at bounding box center [28, 177] width 16 height 16
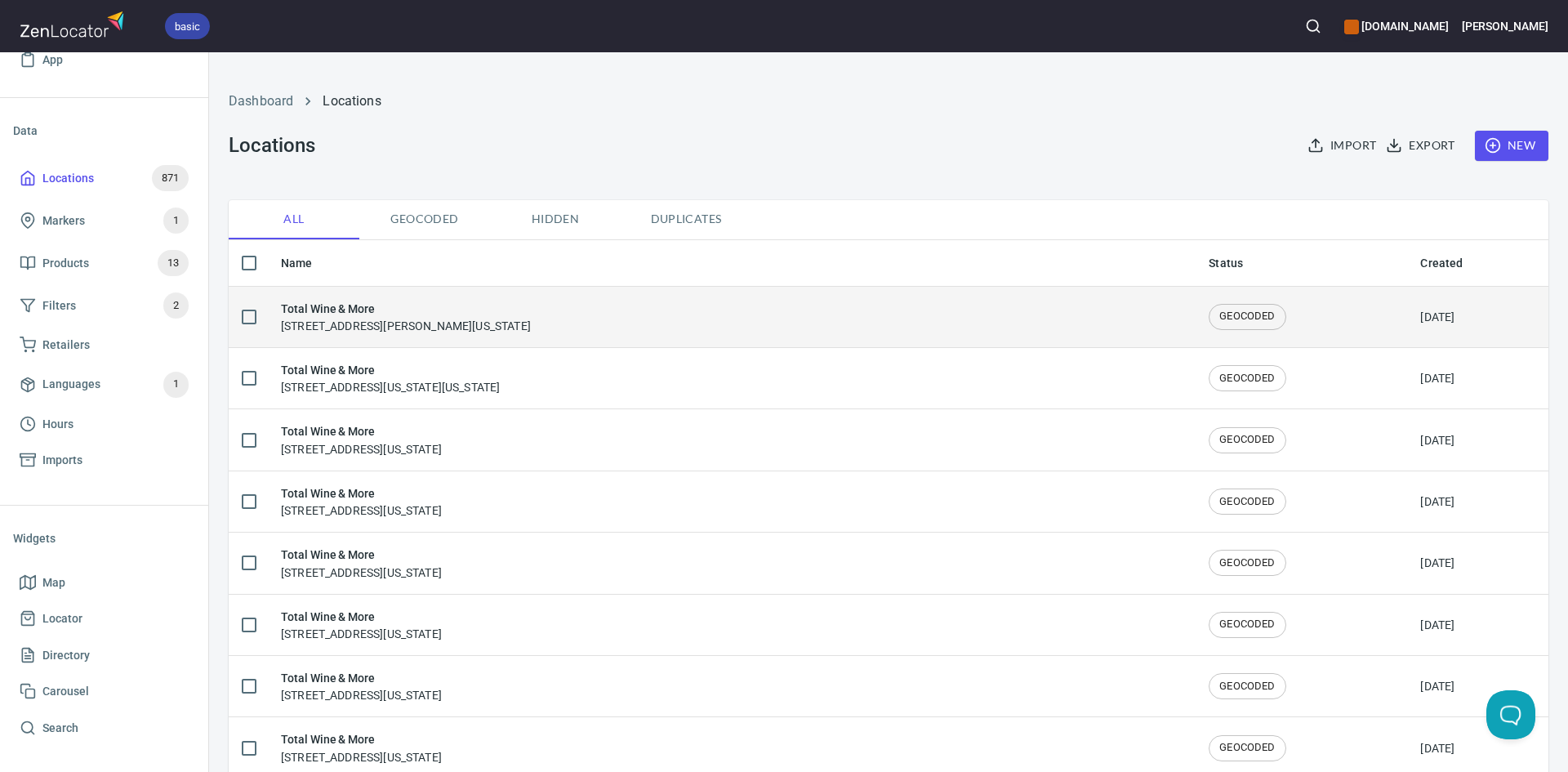
click at [532, 330] on div "Total Wine & More 190 East Stacy Road, Allen, Texas, United States" at bounding box center [732, 316] width 902 height 34
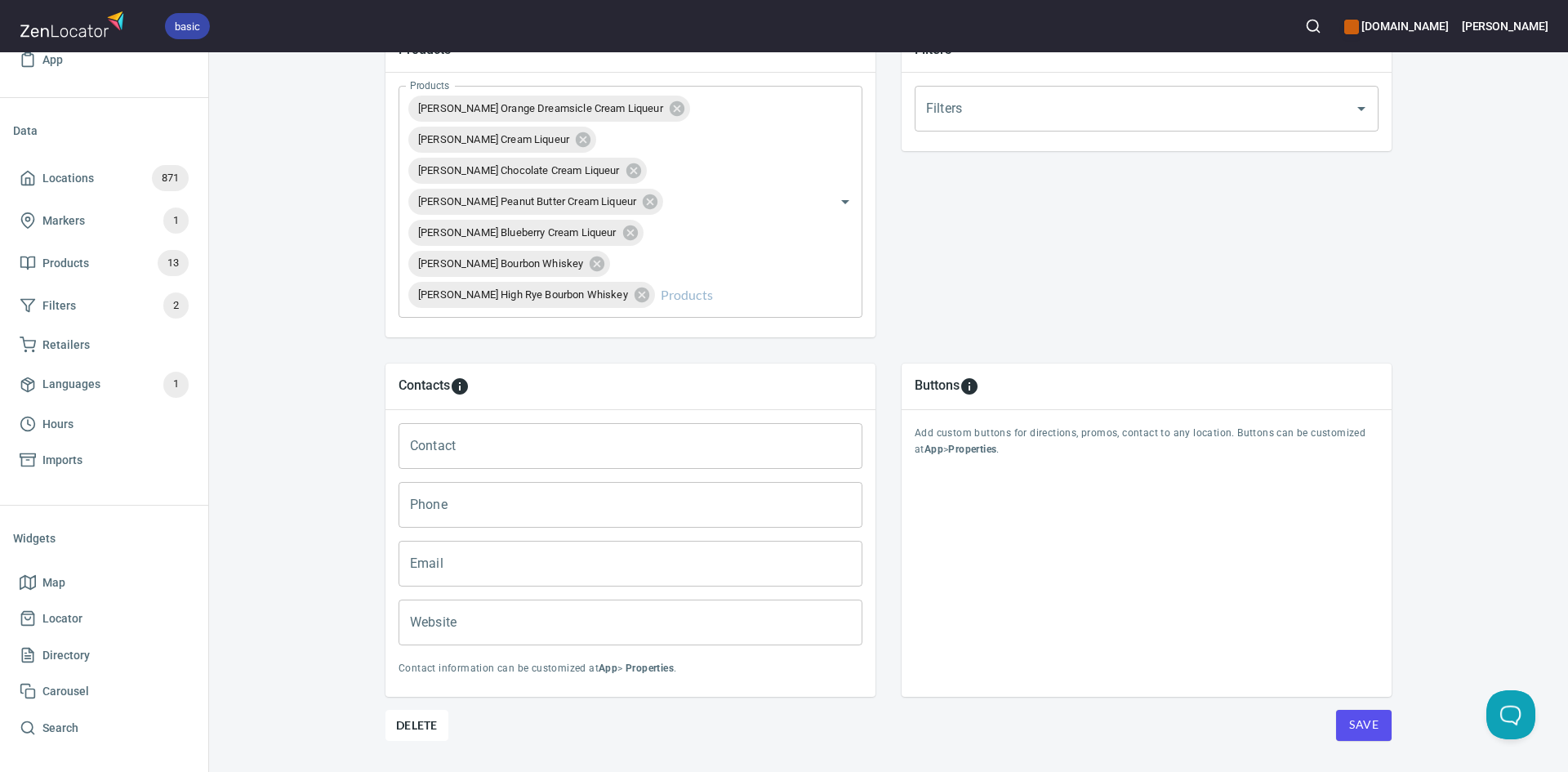
scroll to position [658, 0]
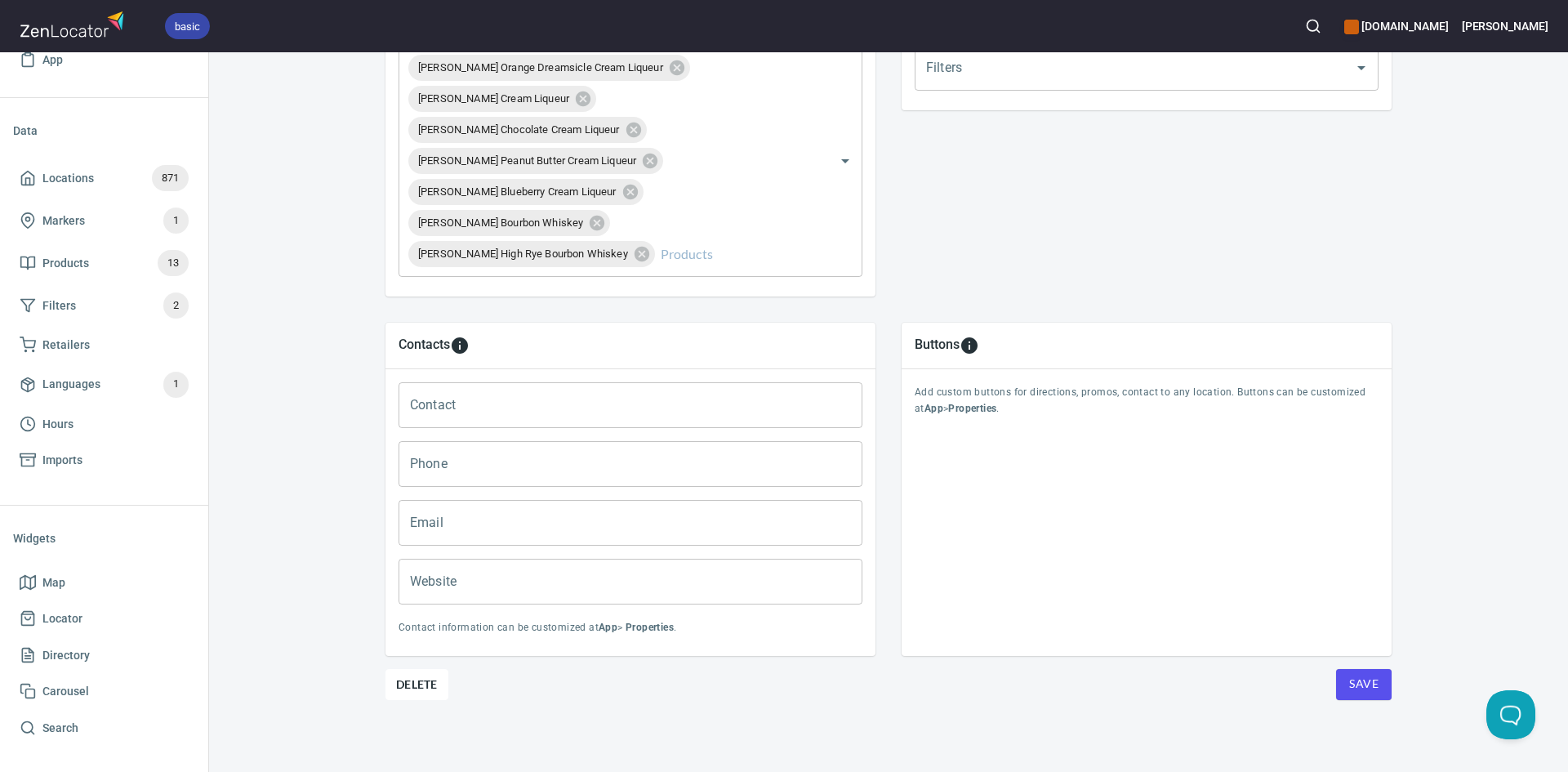
click at [1363, 676] on span "Save" at bounding box center [1363, 683] width 30 height 20
drag, startPoint x: 26, startPoint y: 181, endPoint x: 51, endPoint y: 169, distance: 27.7
click at [26, 184] on polyline at bounding box center [28, 181] width 4 height 7
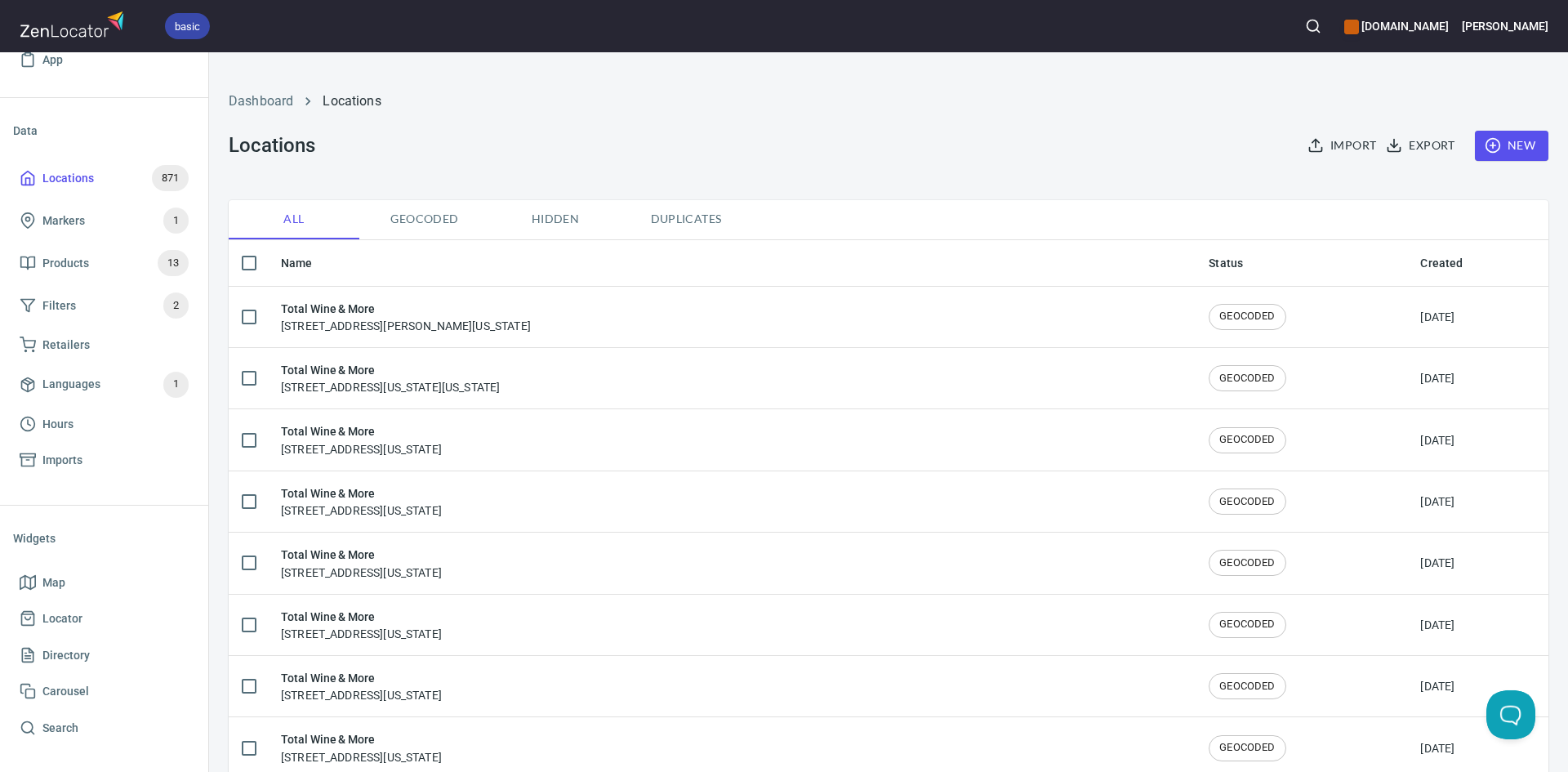
click at [1499, 138] on span "New" at bounding box center [1512, 145] width 48 height 20
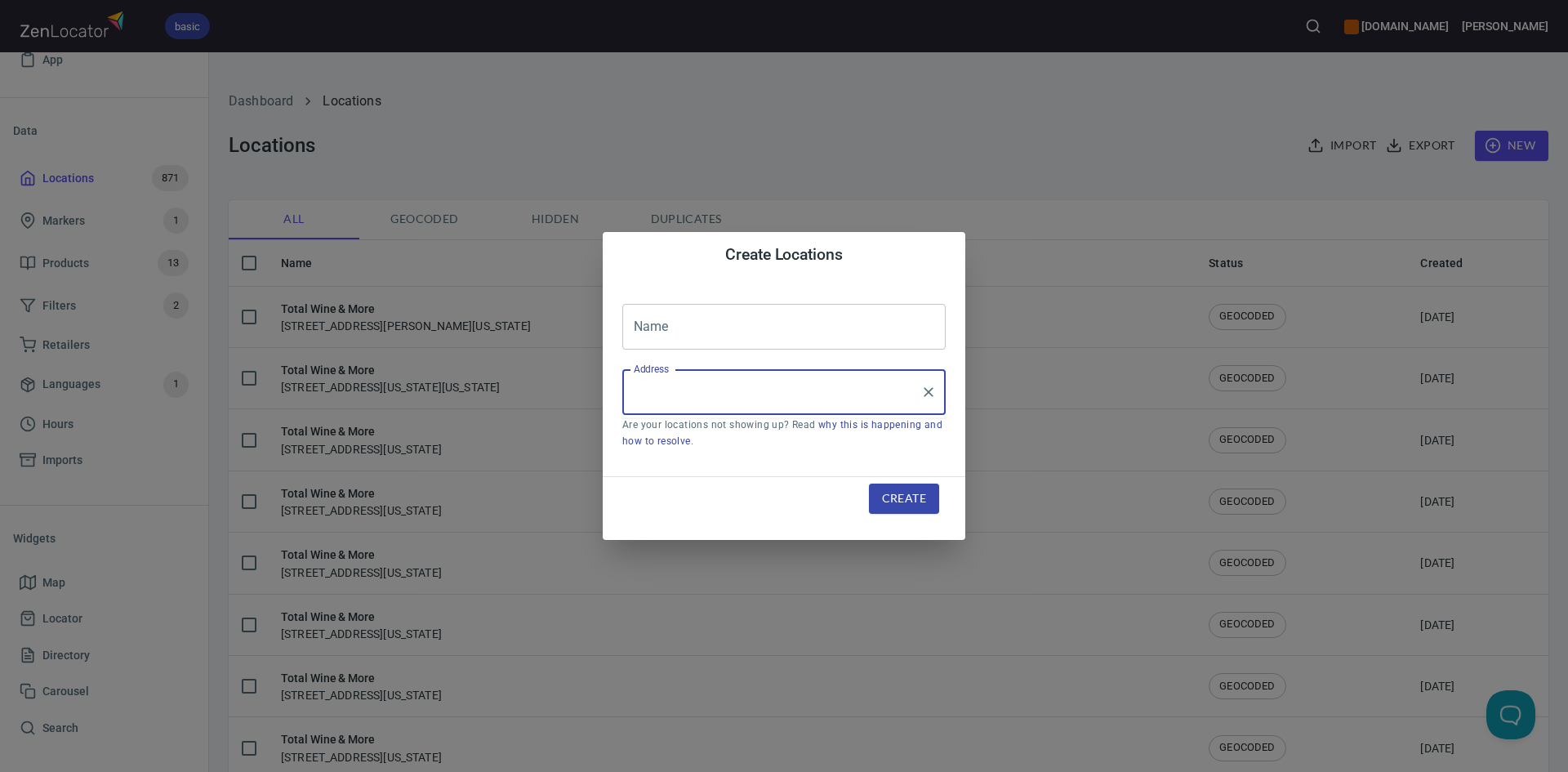
click at [670, 396] on input "Address" at bounding box center [772, 392] width 284 height 31
paste input "219 S Loop 336 WConroe, TX, 77304"
click at [739, 396] on input "219 S Loop 336 WConroe, TX, 77304" at bounding box center [772, 392] width 284 height 31
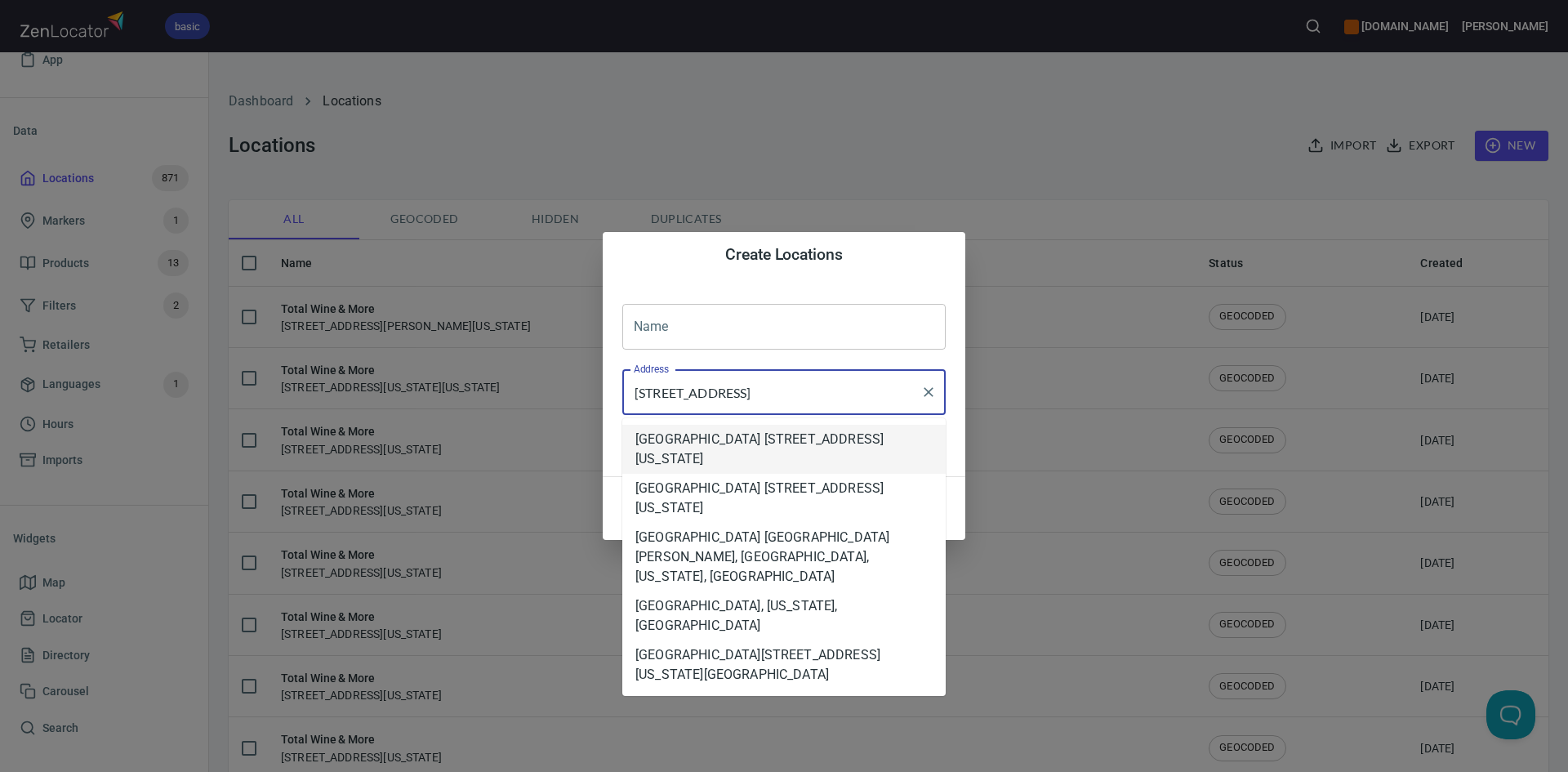
click at [784, 457] on li "[GEOGRAPHIC_DATA] [STREET_ADDRESS][US_STATE]" at bounding box center [784, 449] width 323 height 49
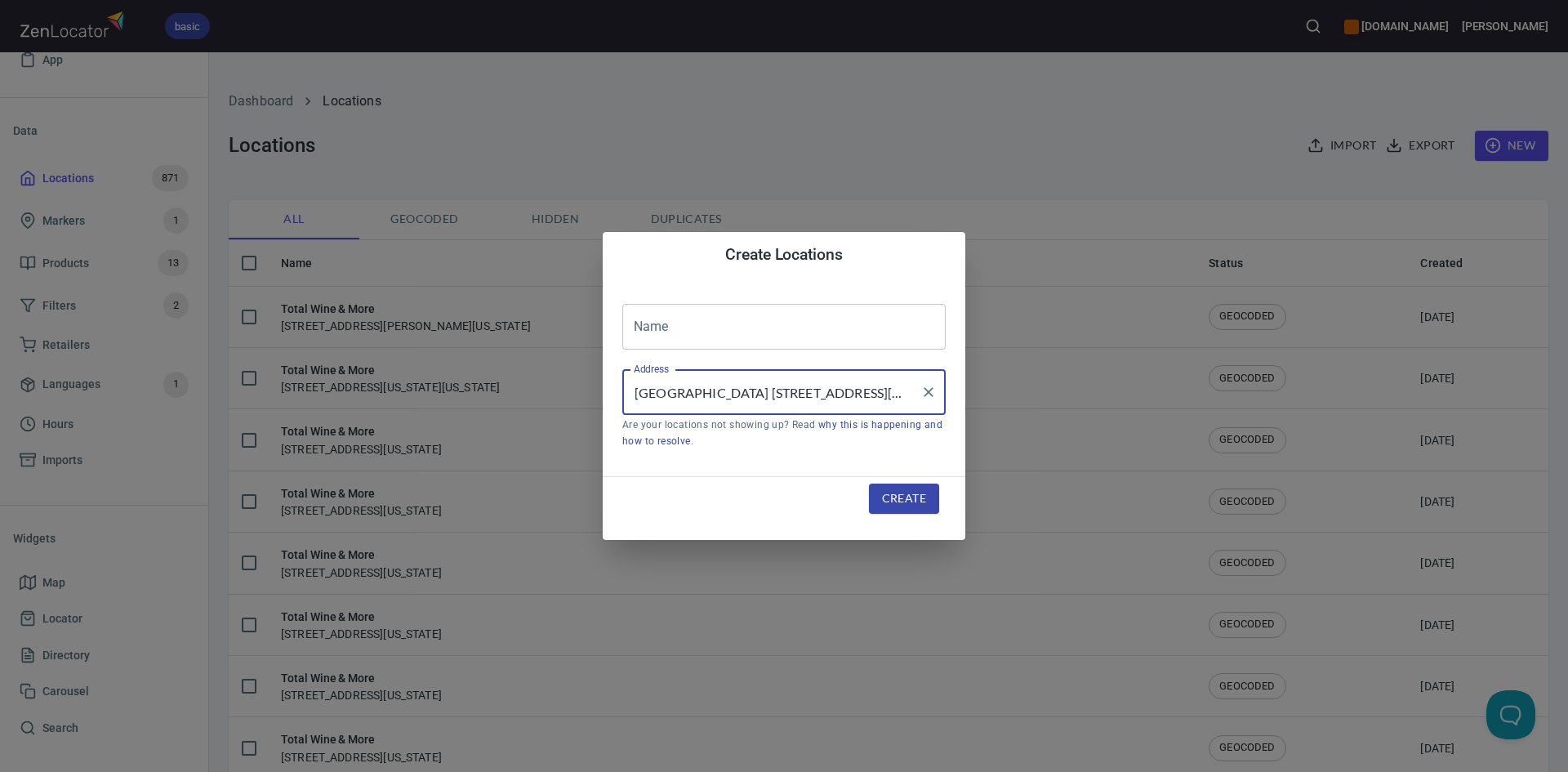
type input "[GEOGRAPHIC_DATA] [STREET_ADDRESS][US_STATE]"
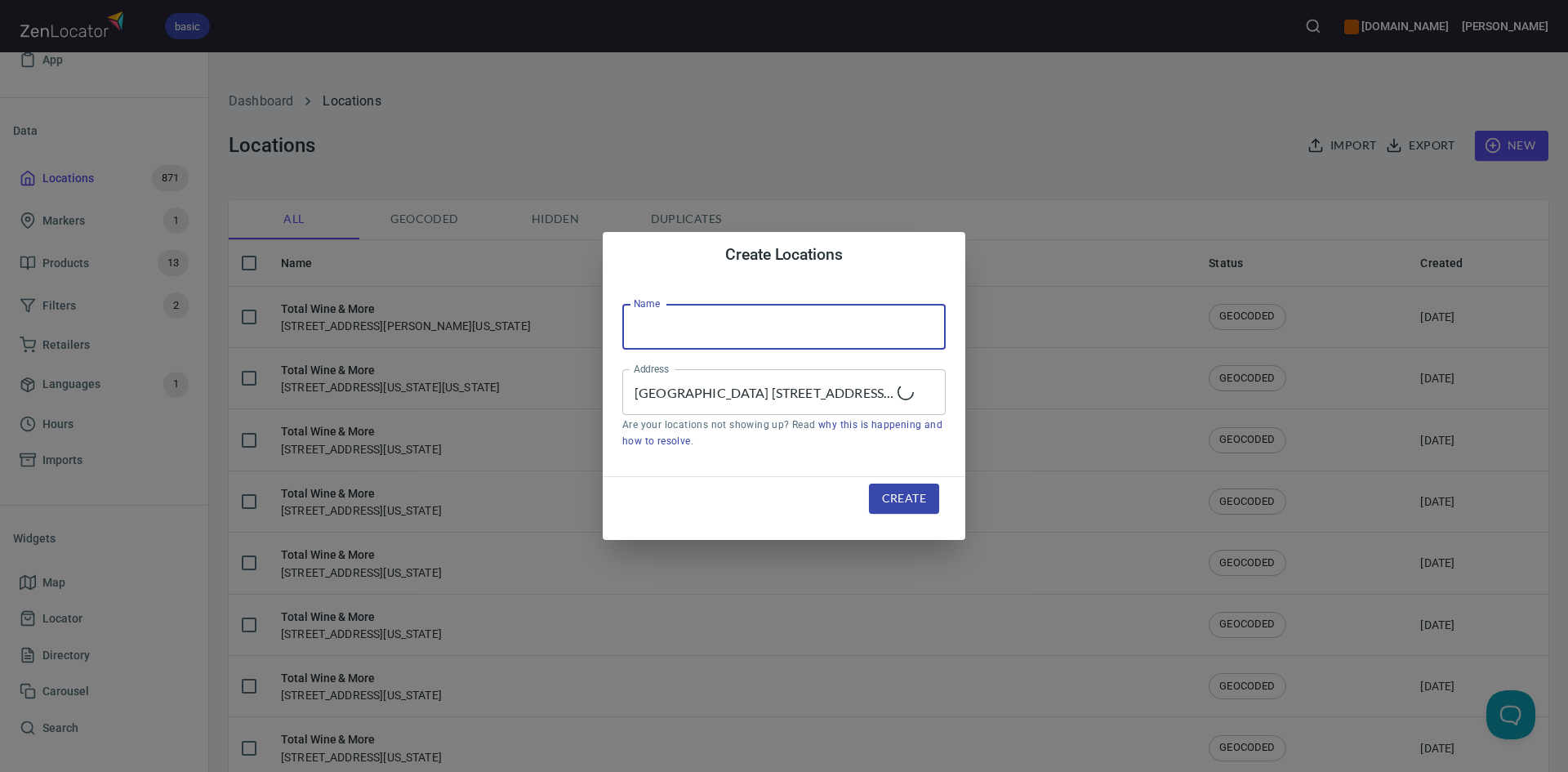
click at [755, 338] on input "text" at bounding box center [784, 327] width 323 height 46
type input "Total Wine & More"
click at [915, 506] on span "Create" at bounding box center [904, 498] width 44 height 20
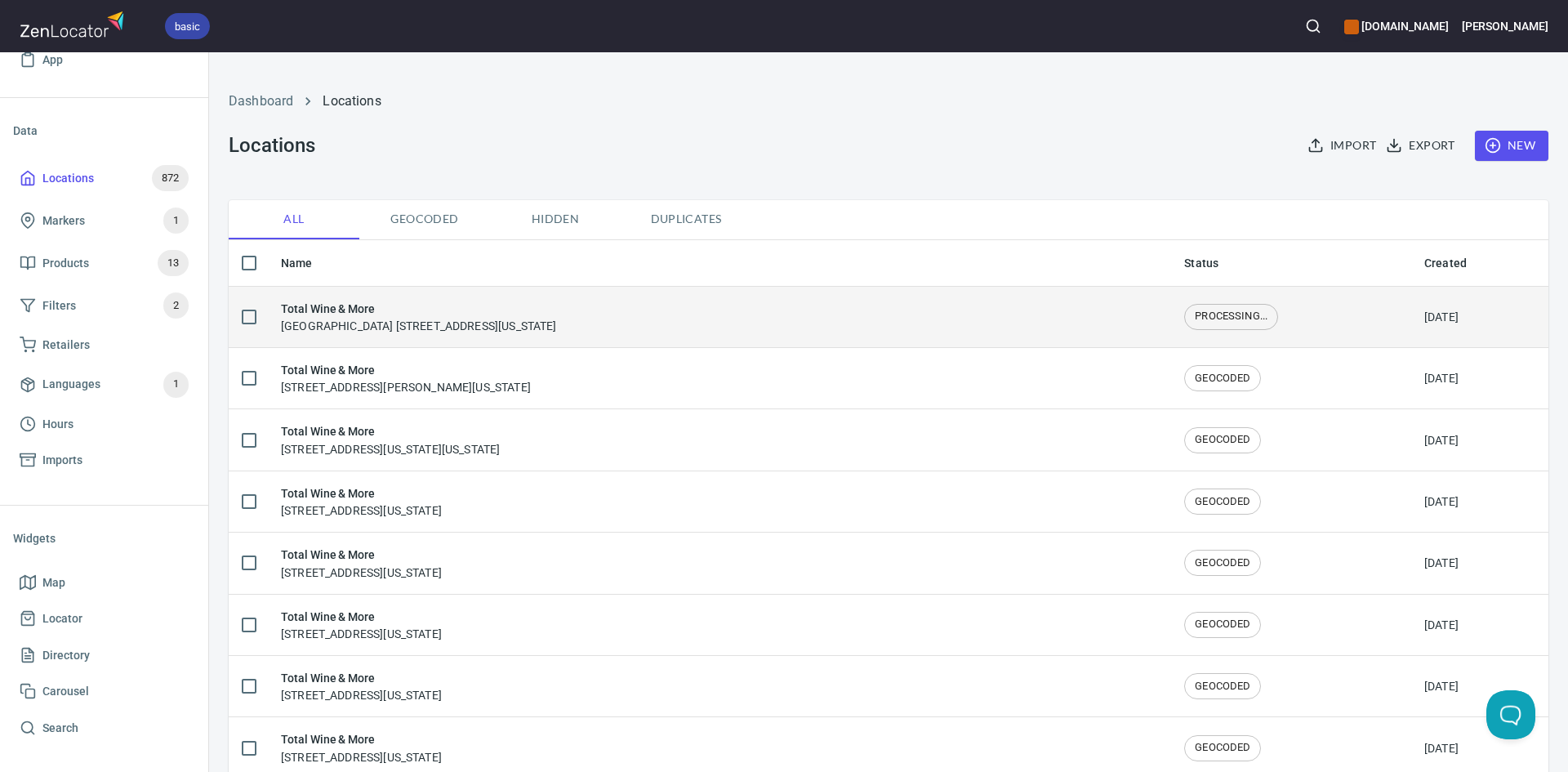
click at [557, 321] on div "Total Wine & More South Loop 336 West & South Loop 336 East, Conroe, Texas, Uni…" at bounding box center [419, 316] width 276 height 34
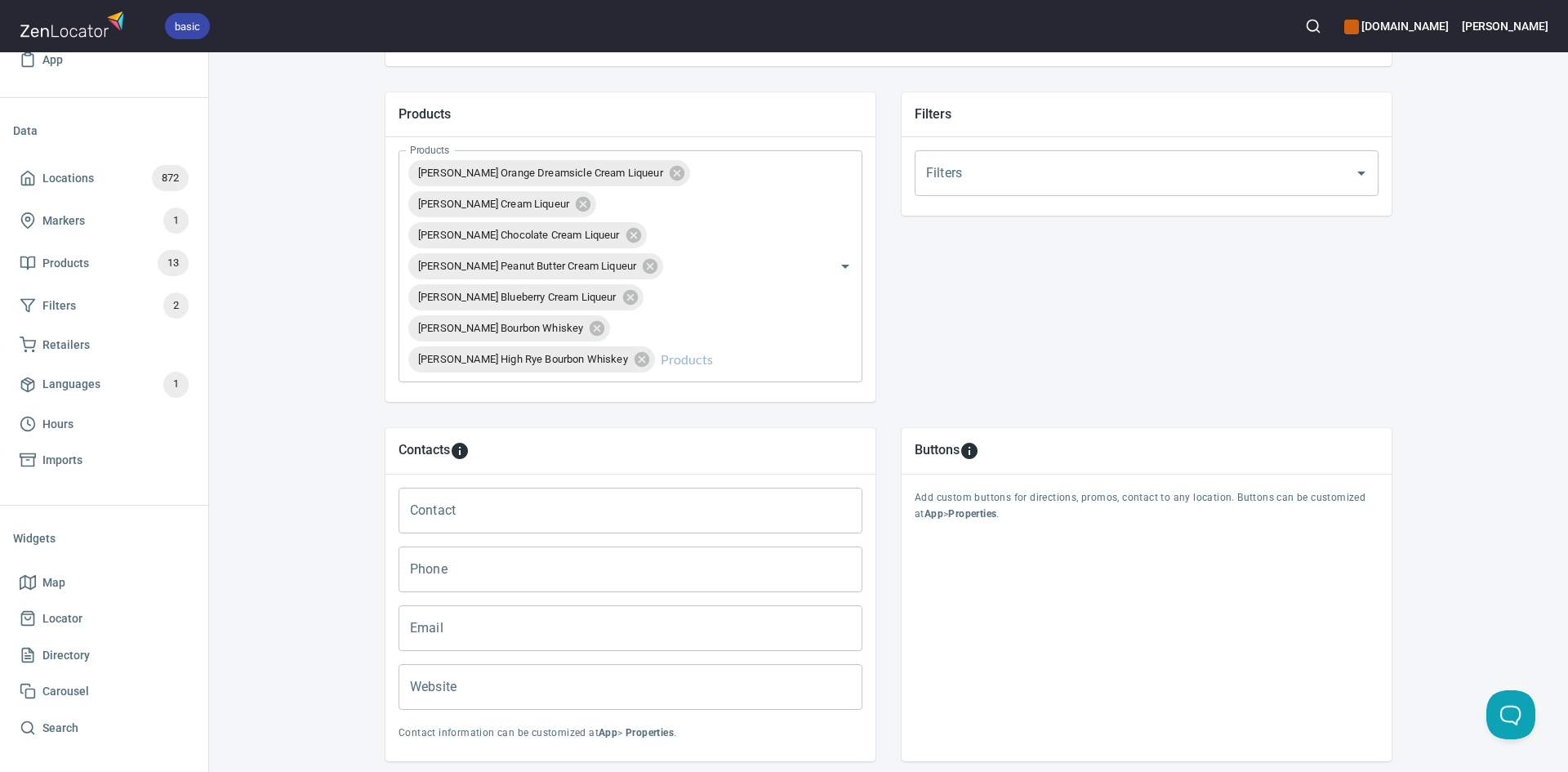
scroll to position [658, 0]
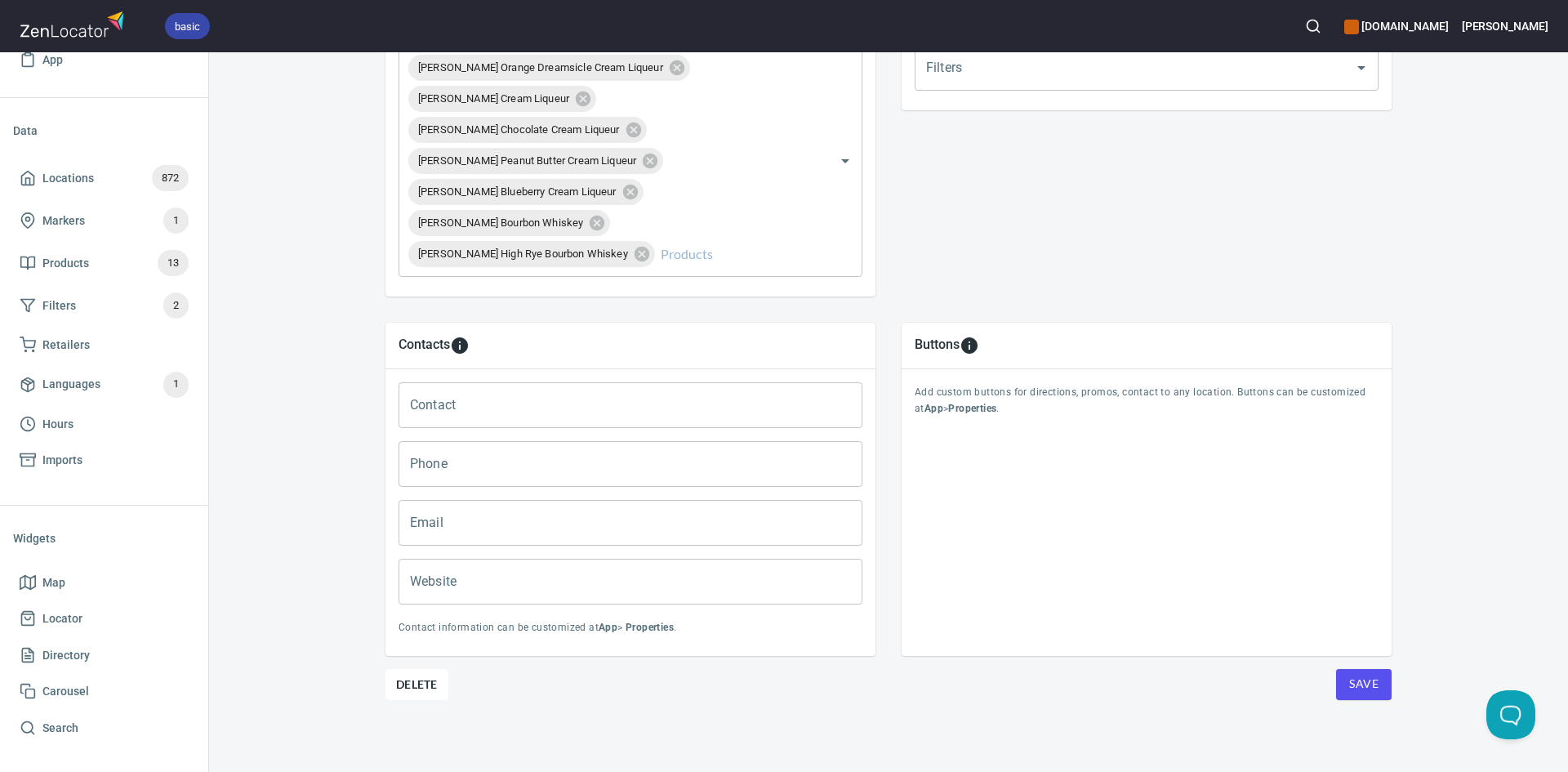
click at [1379, 682] on button "Save" at bounding box center [1364, 684] width 55 height 31
click at [1377, 681] on button "Save" at bounding box center [1364, 684] width 55 height 31
click at [1371, 680] on button "Save" at bounding box center [1364, 684] width 55 height 31
click at [26, 170] on icon at bounding box center [28, 177] width 16 height 16
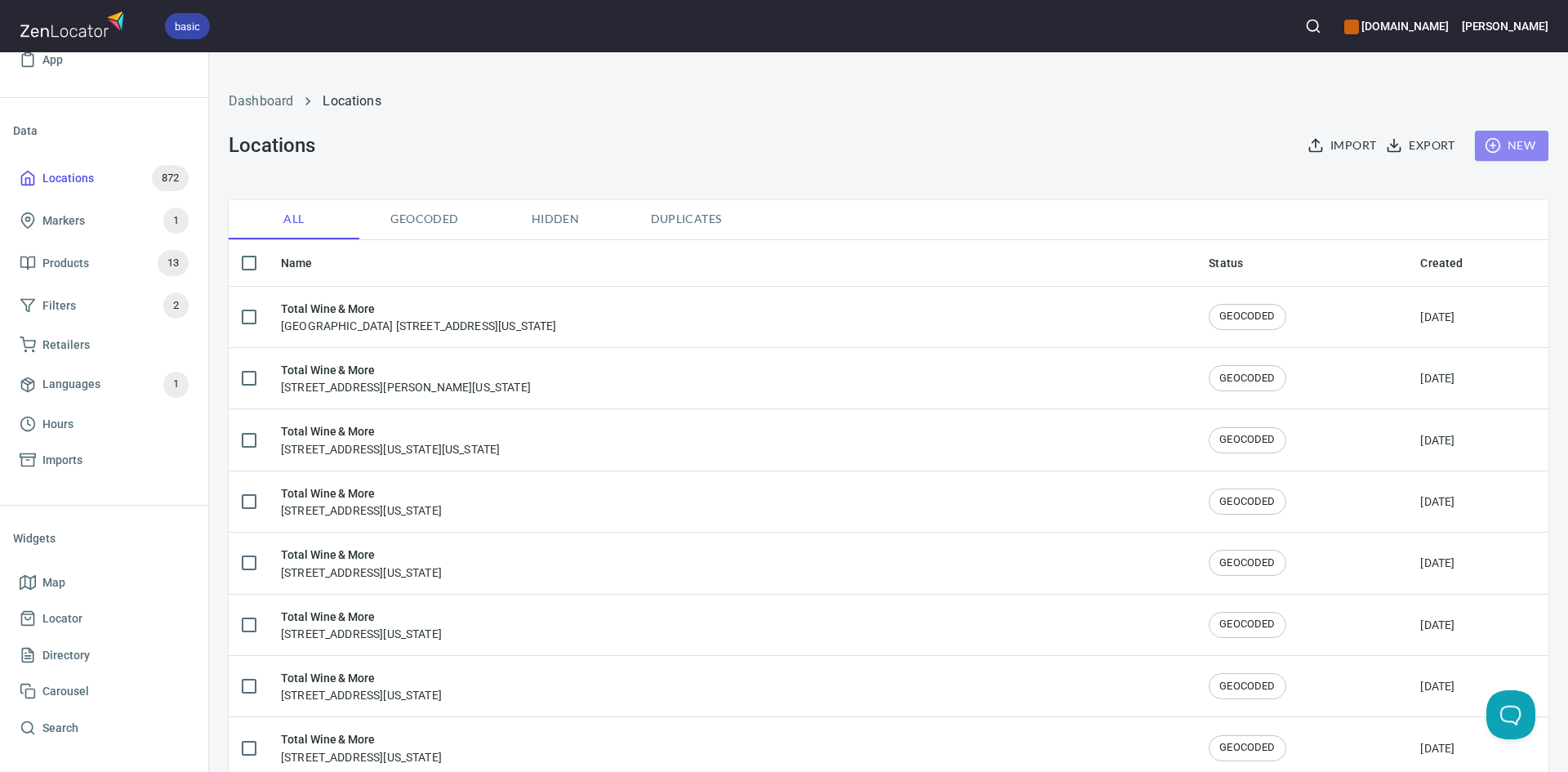
click at [1498, 136] on button "New" at bounding box center [1511, 146] width 73 height 30
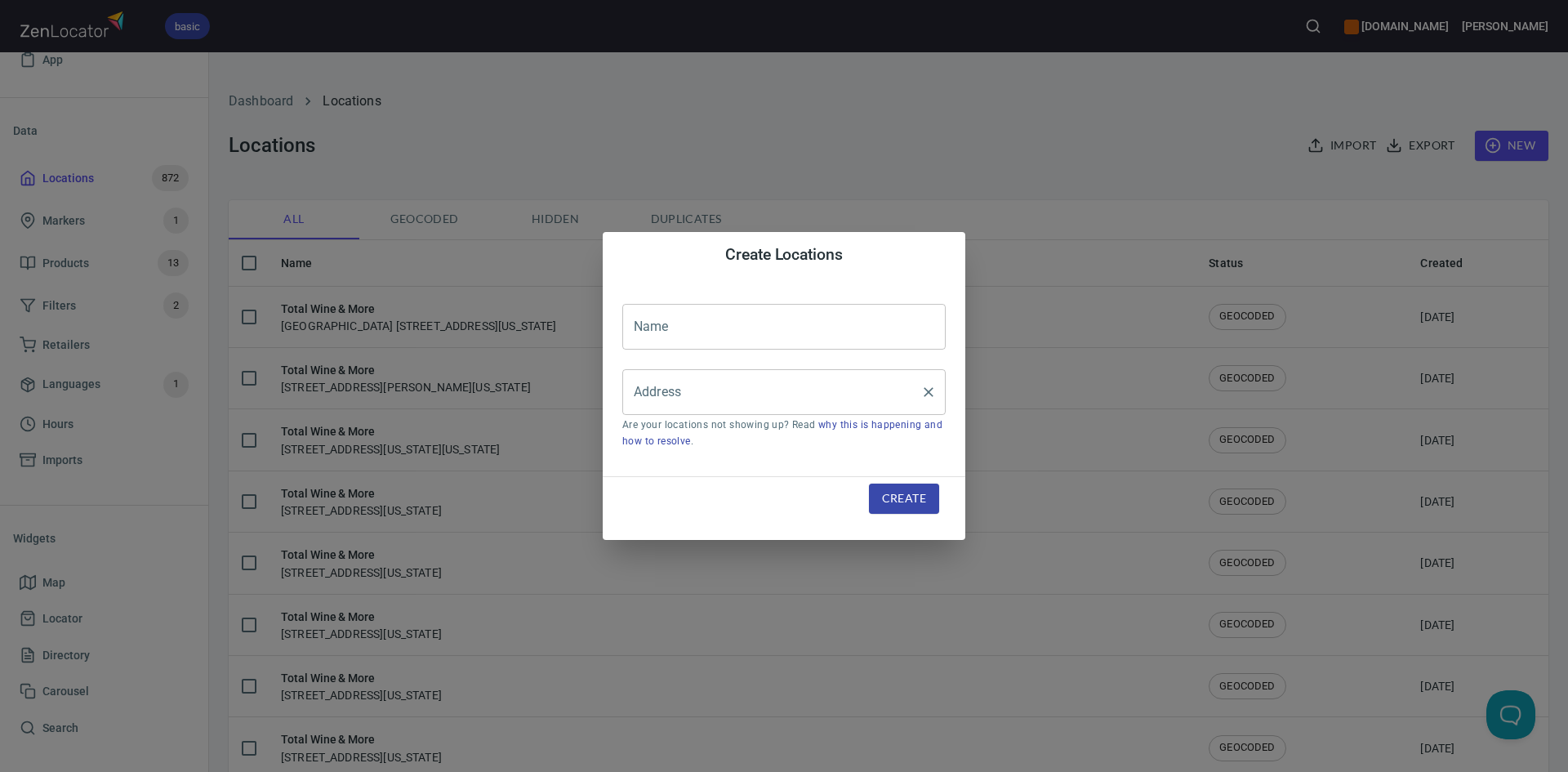
click at [750, 391] on input "Address" at bounding box center [772, 392] width 284 height 31
paste input "5472 W Grand Parkway SouthRichmond, TX, 77406"
click at [784, 391] on input "5472 W Grand Parkway SouthRichmond, TX, 77406" at bounding box center [772, 392] width 284 height 31
click at [686, 441] on li "[STREET_ADDRESS][US_STATE]" at bounding box center [784, 439] width 323 height 30
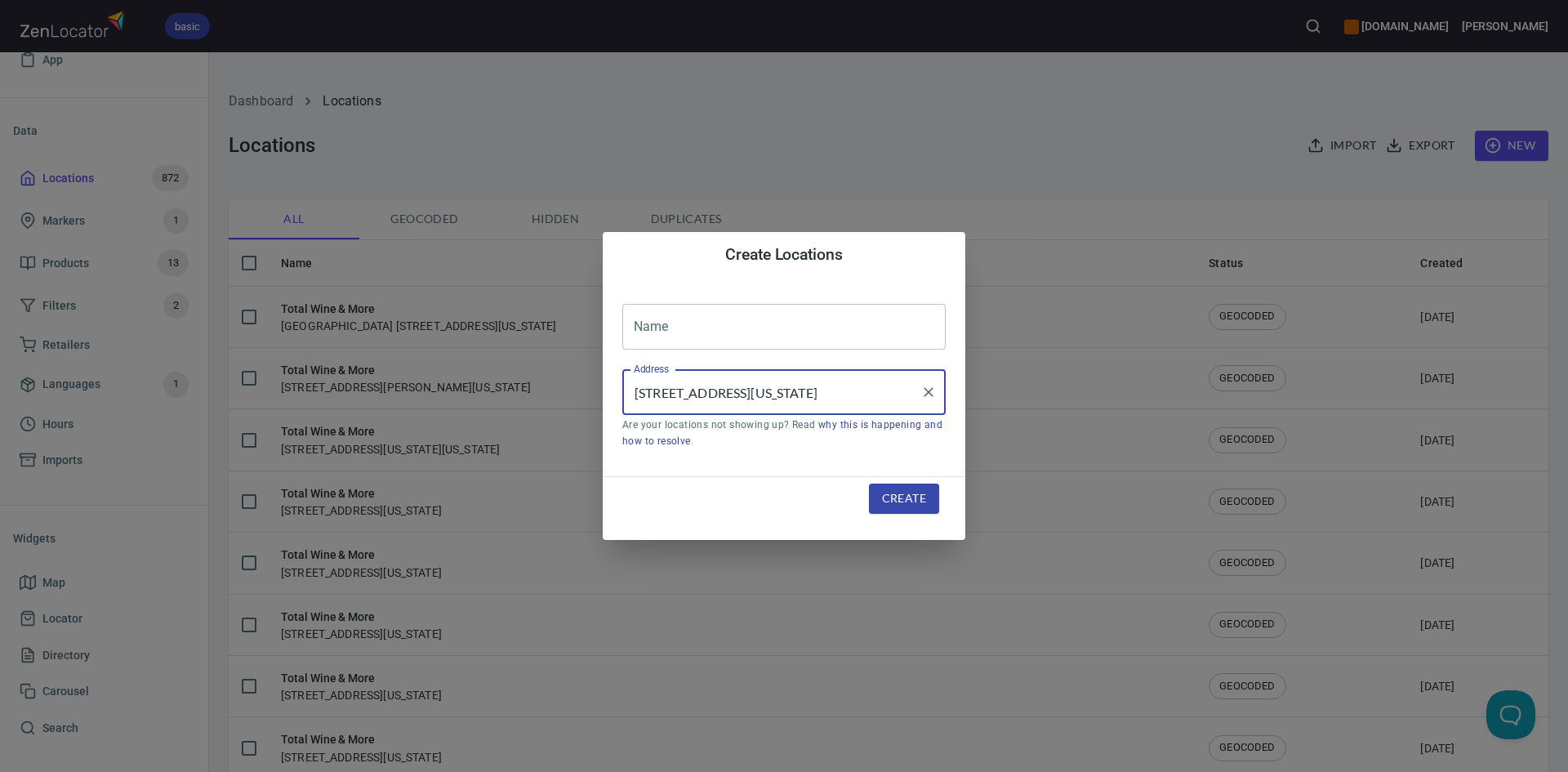
type input "[STREET_ADDRESS][US_STATE]"
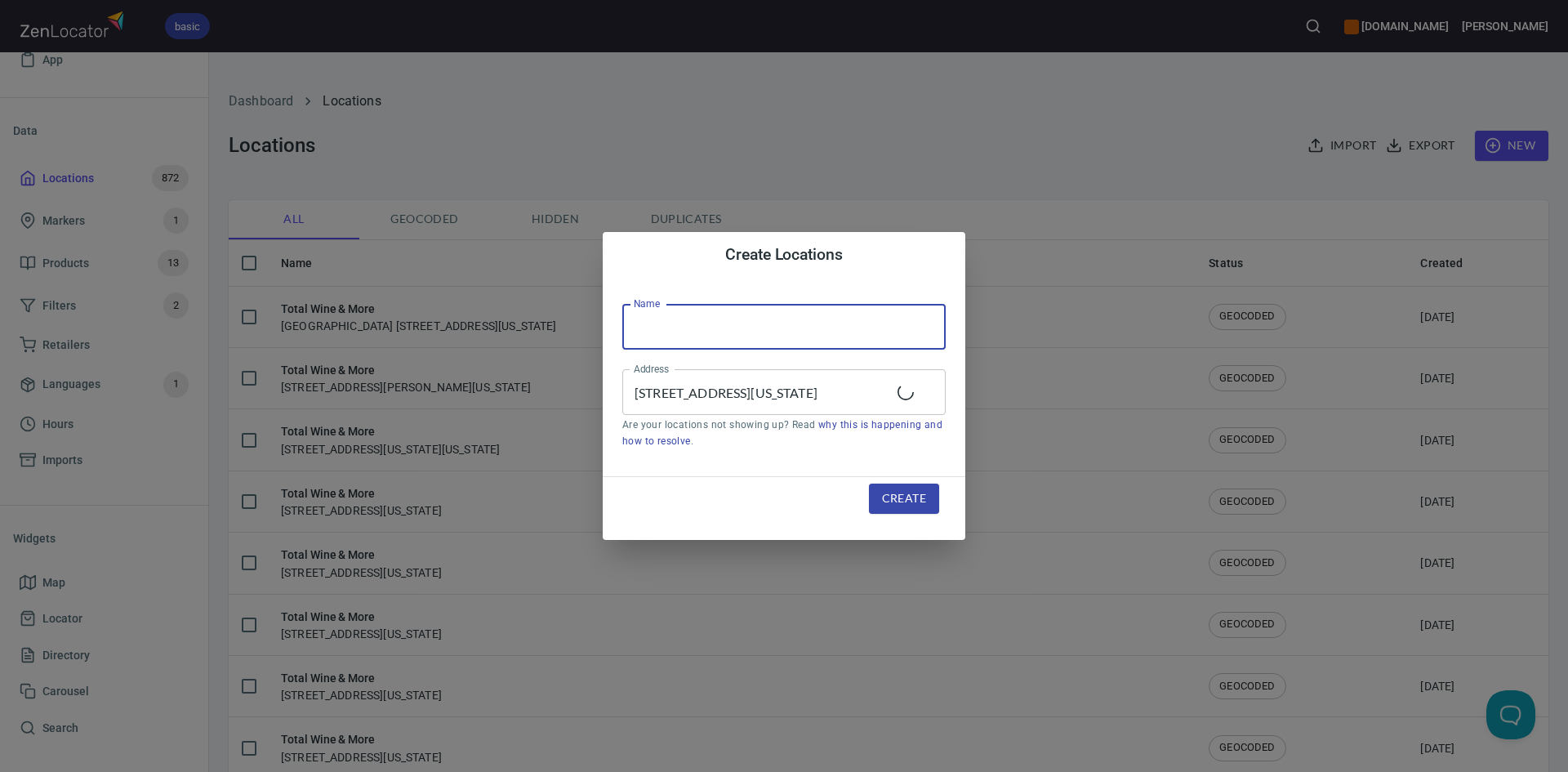
scroll to position [0, 0]
click at [661, 337] on input "text" at bounding box center [784, 327] width 323 height 46
type input "Total Wine & More"
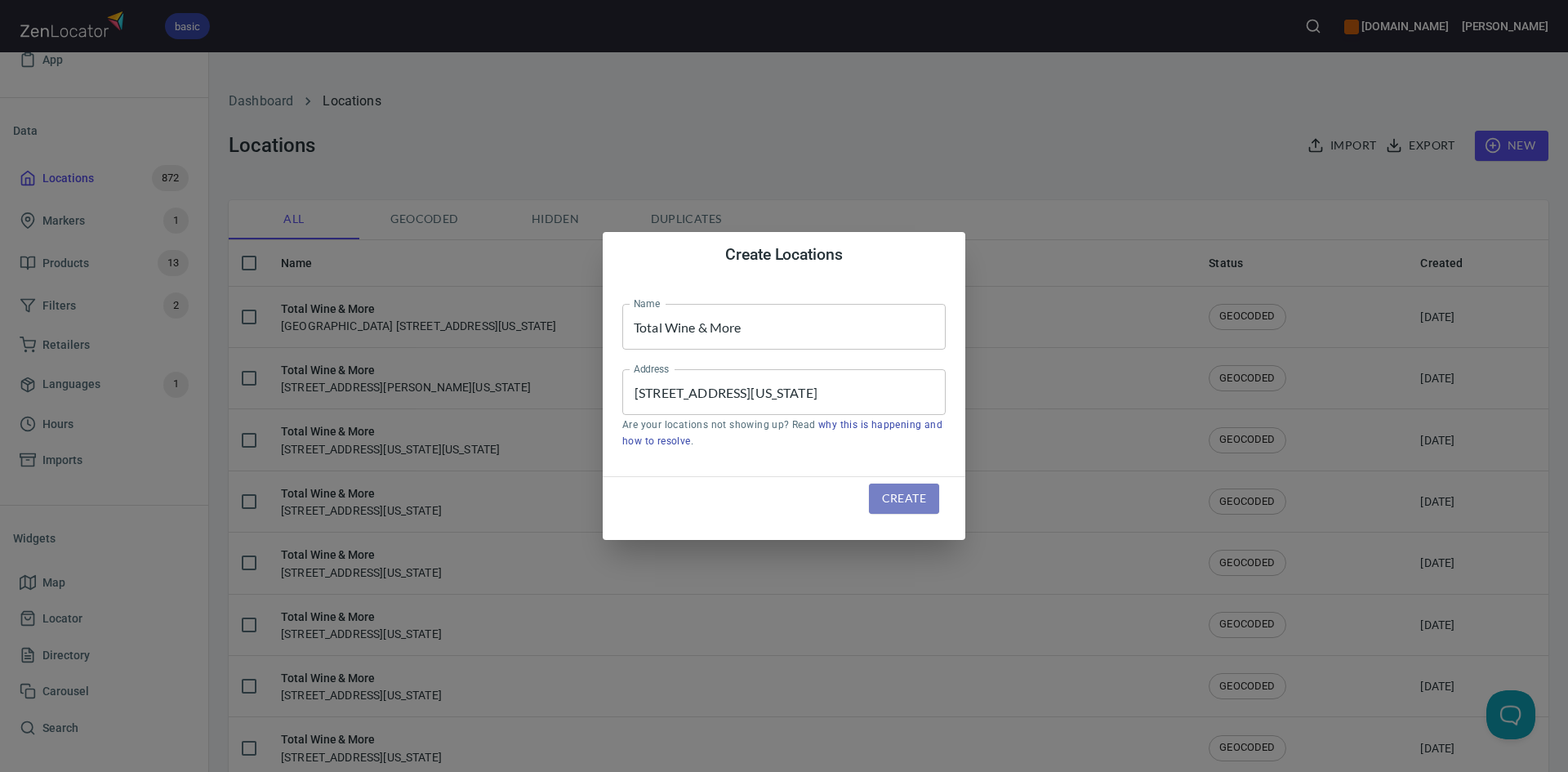
drag, startPoint x: 900, startPoint y: 498, endPoint x: 888, endPoint y: 493, distance: 13.0
click at [901, 498] on span "Create" at bounding box center [904, 498] width 44 height 20
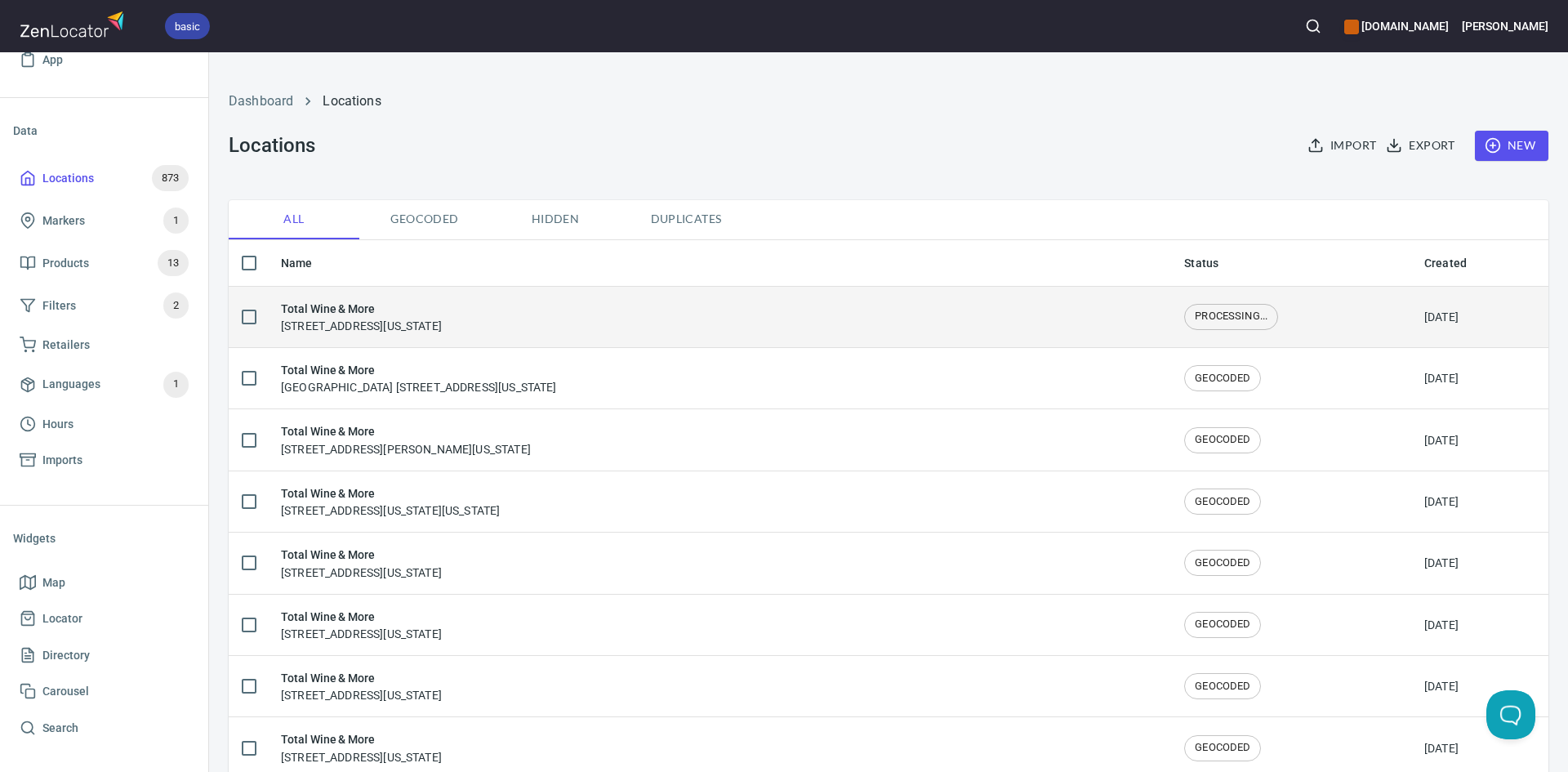
click at [601, 335] on td "Total Wine & More 5472 West Grand Parkway South, Richmond, Texas, United States" at bounding box center [720, 316] width 904 height 61
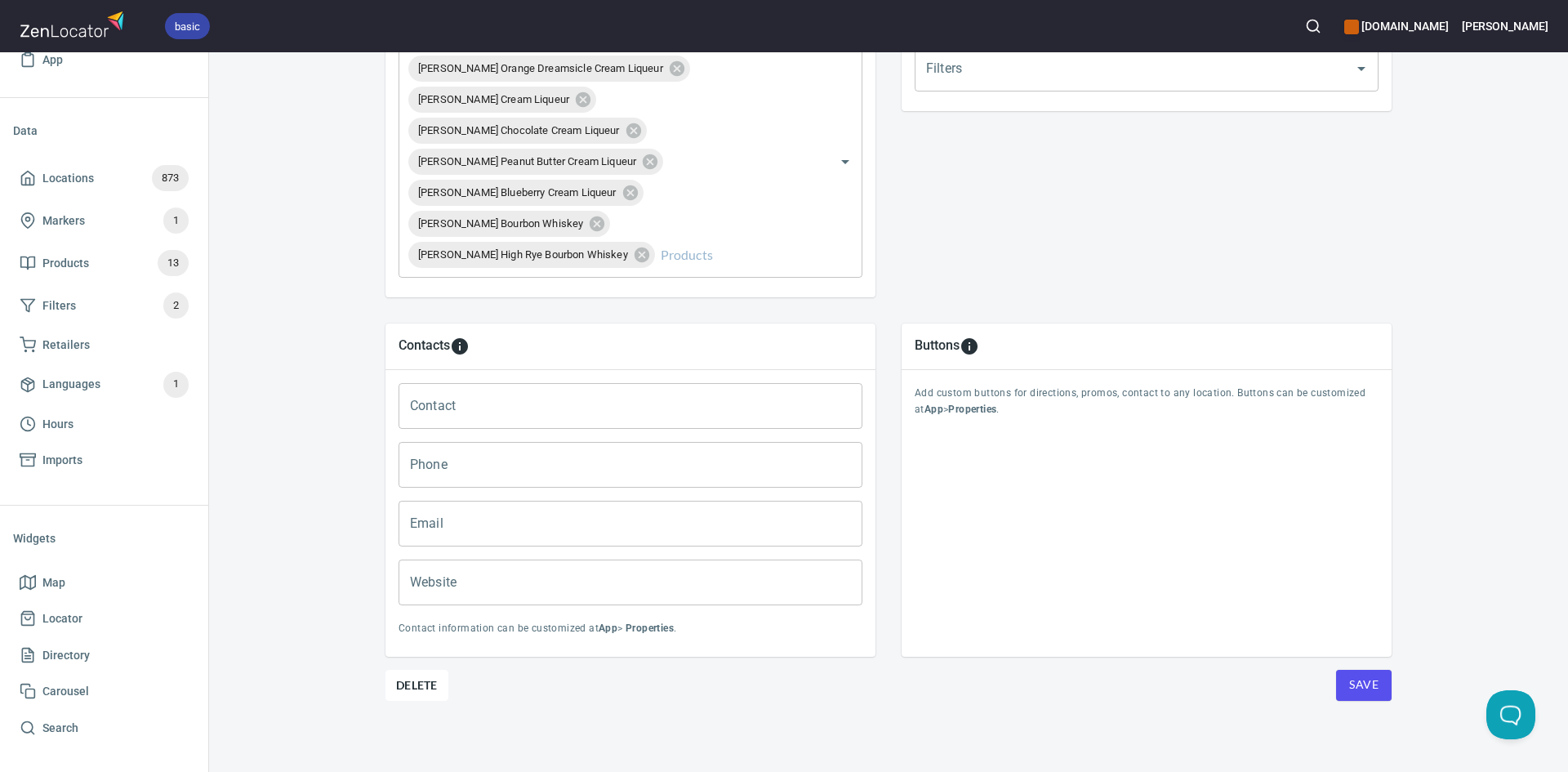
scroll to position [658, 0]
click at [1338, 681] on button "Save" at bounding box center [1364, 684] width 55 height 31
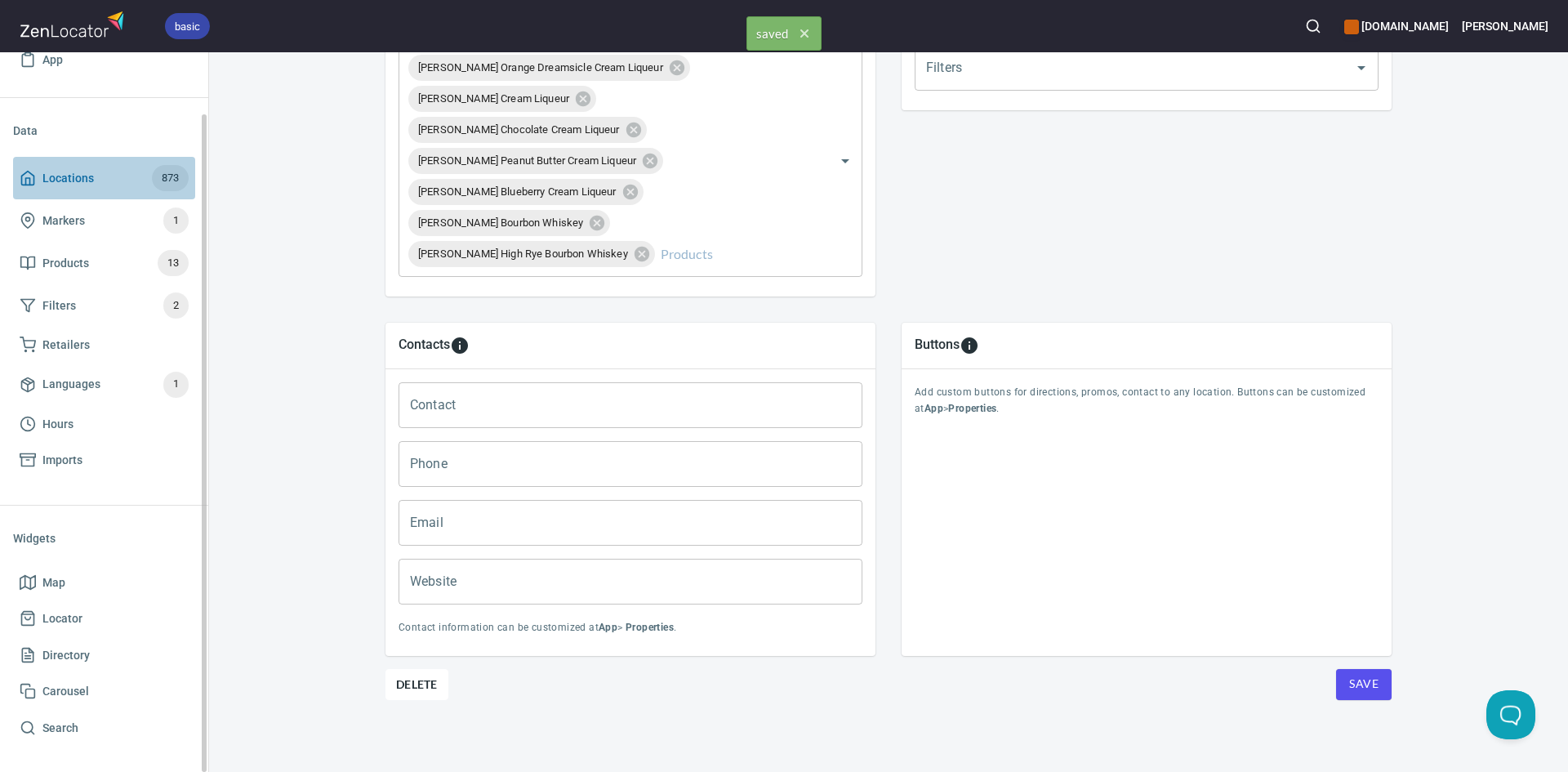
click at [26, 183] on icon at bounding box center [28, 177] width 16 height 16
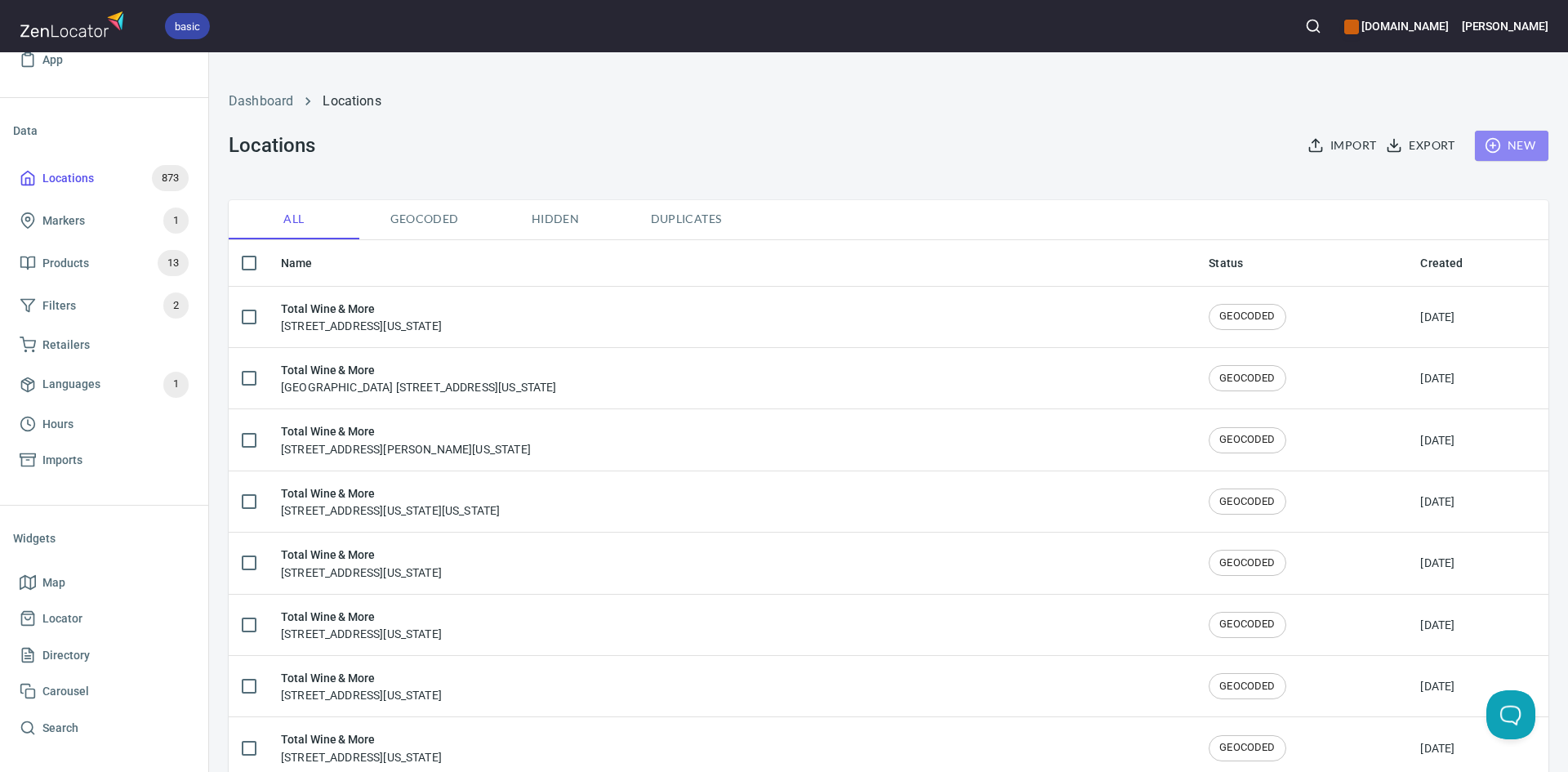
click at [1505, 144] on span "New" at bounding box center [1512, 145] width 48 height 20
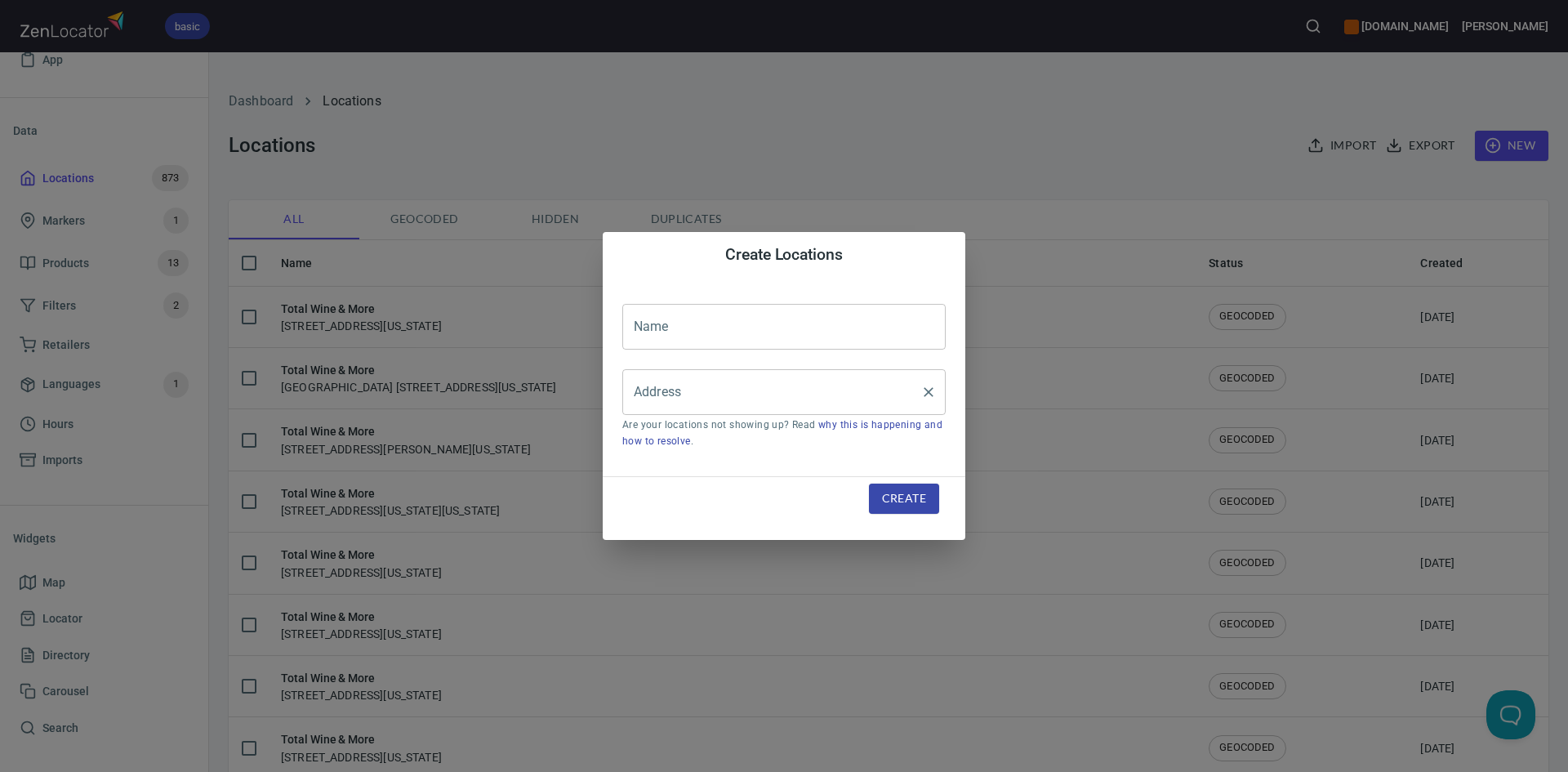
click at [663, 395] on input "Address" at bounding box center [772, 392] width 284 height 31
paste input "7055 Hwy 6 NHouston, TX, 77095"
click at [718, 392] on input "7055 Hwy 6 NHouston, TX, 77095" at bounding box center [772, 392] width 284 height 31
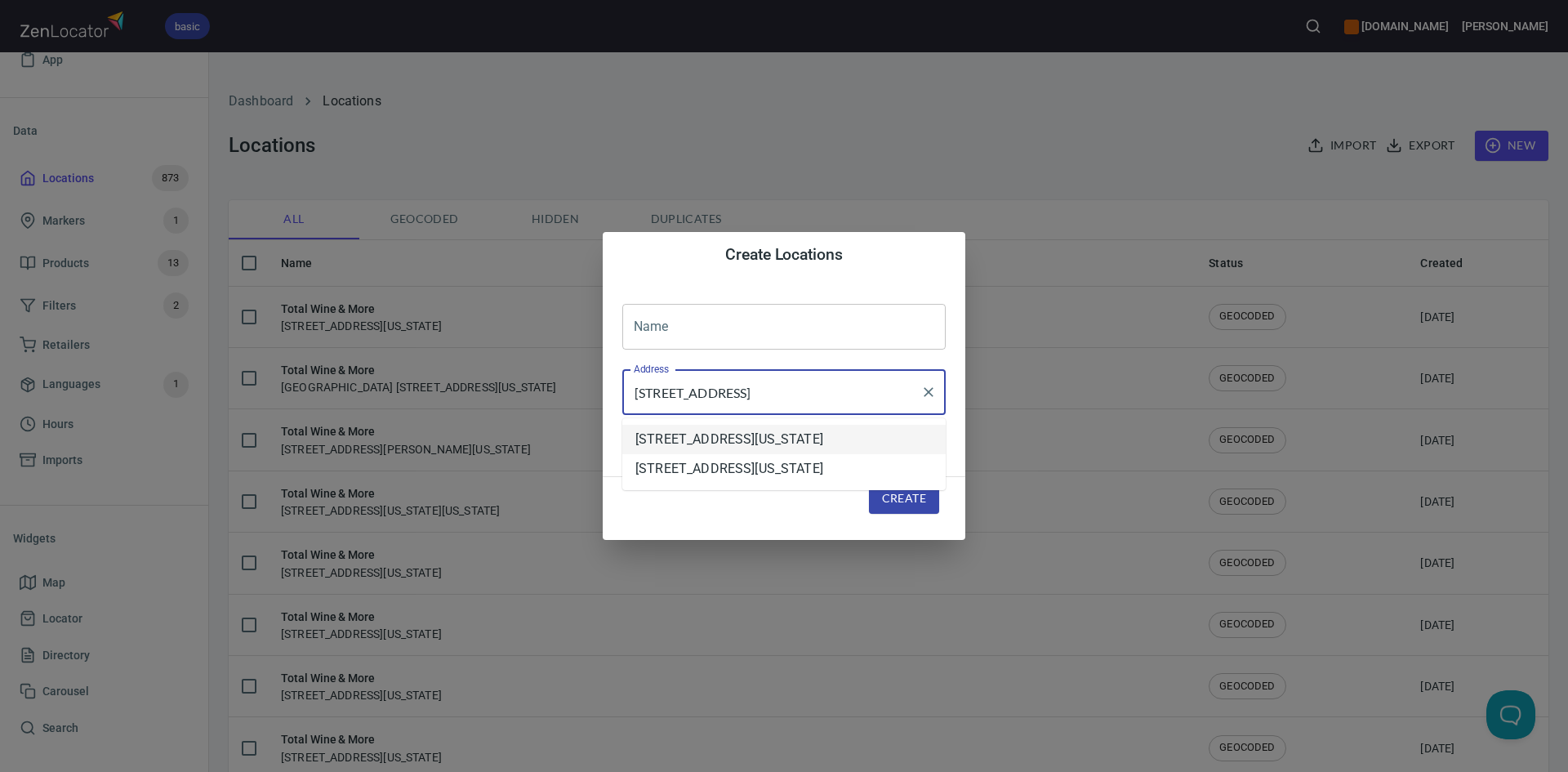
click at [691, 449] on li "[STREET_ADDRESS][US_STATE]" at bounding box center [784, 439] width 323 height 30
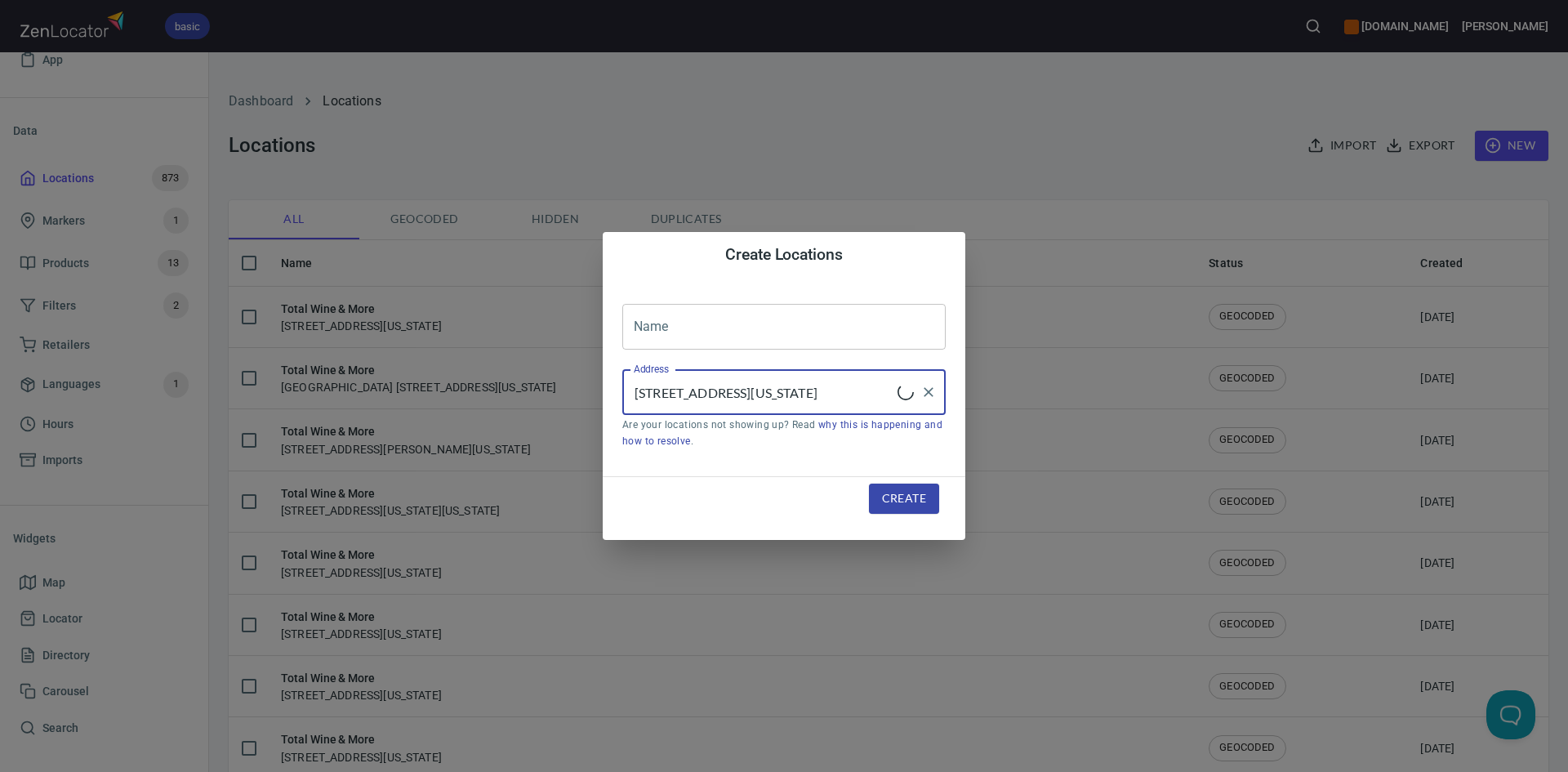
type input "[STREET_ADDRESS][US_STATE]"
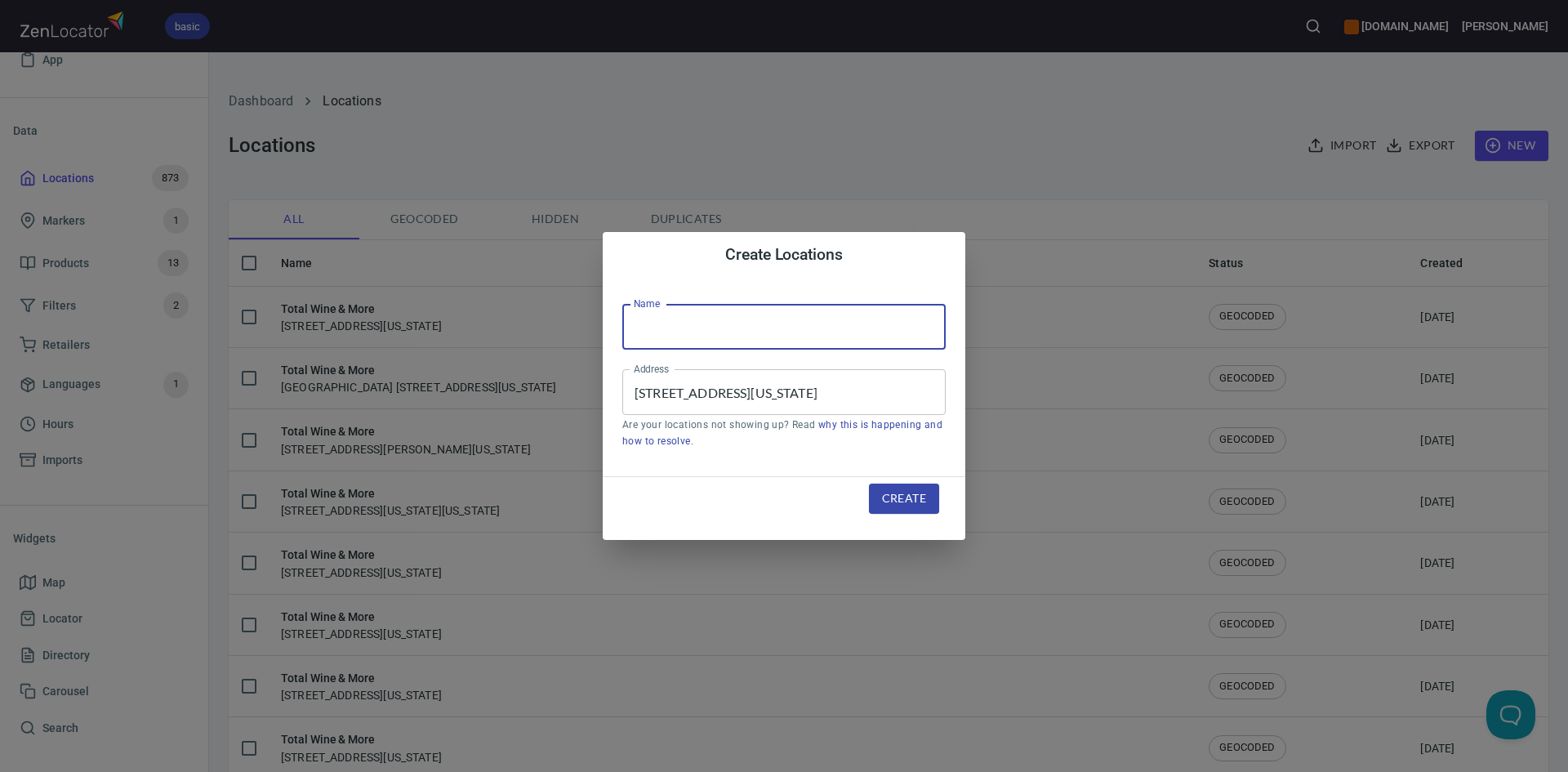
click at [670, 334] on input "text" at bounding box center [784, 327] width 323 height 46
type input "Total Wine & More"
click at [894, 498] on span "Create" at bounding box center [904, 498] width 44 height 20
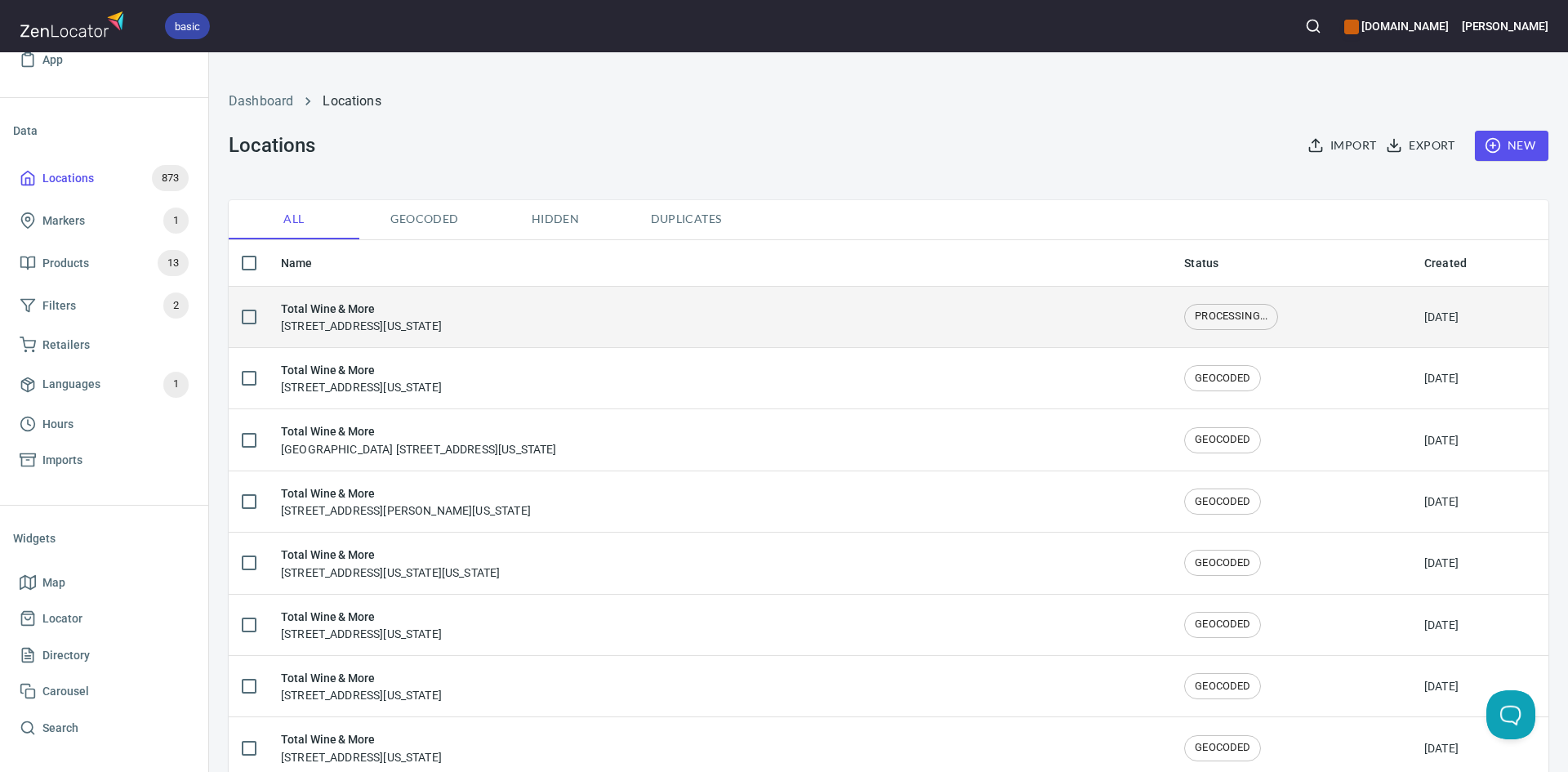
click at [442, 311] on h6 "Total Wine & More" at bounding box center [361, 308] width 161 height 18
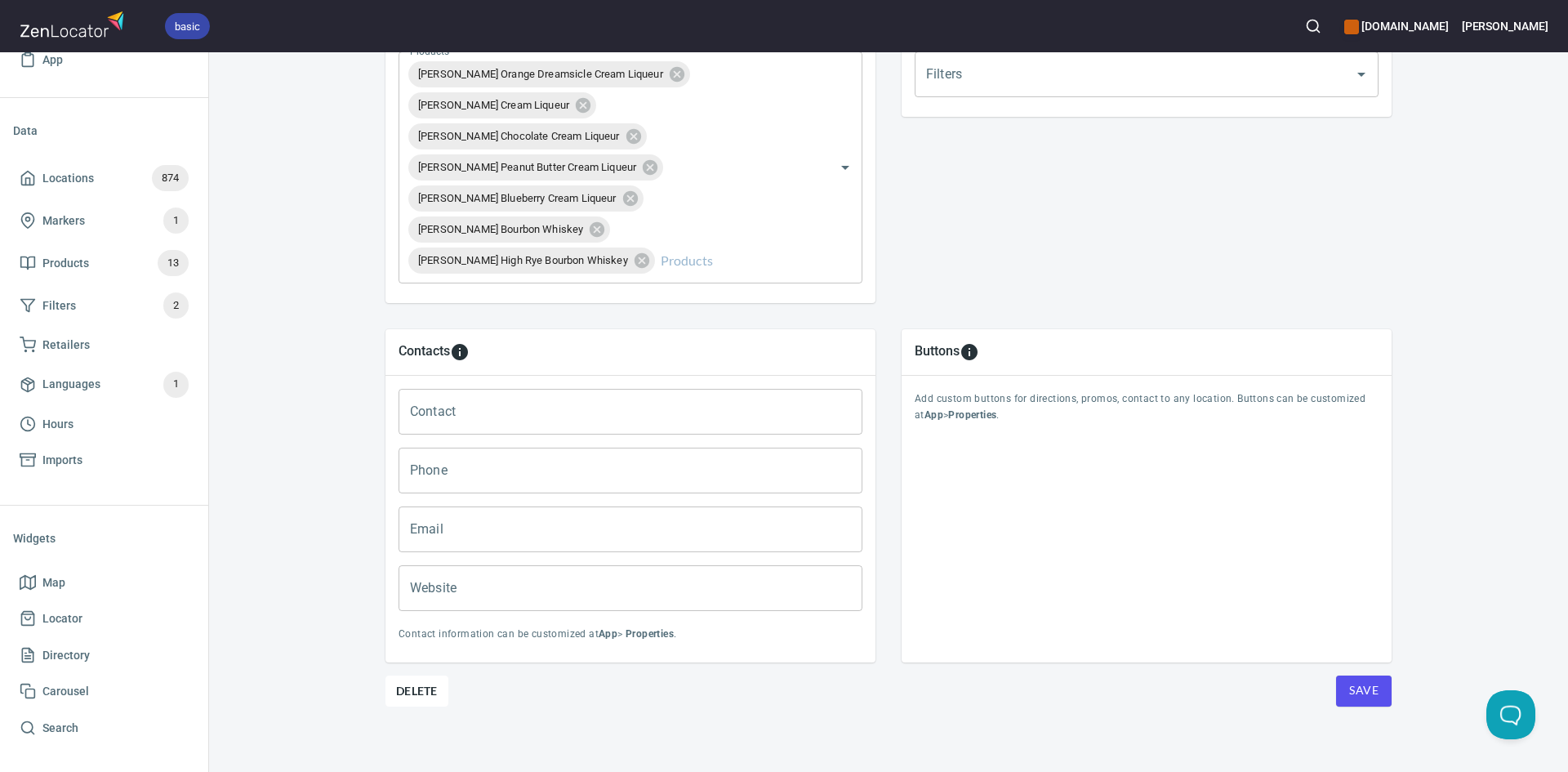
scroll to position [658, 0]
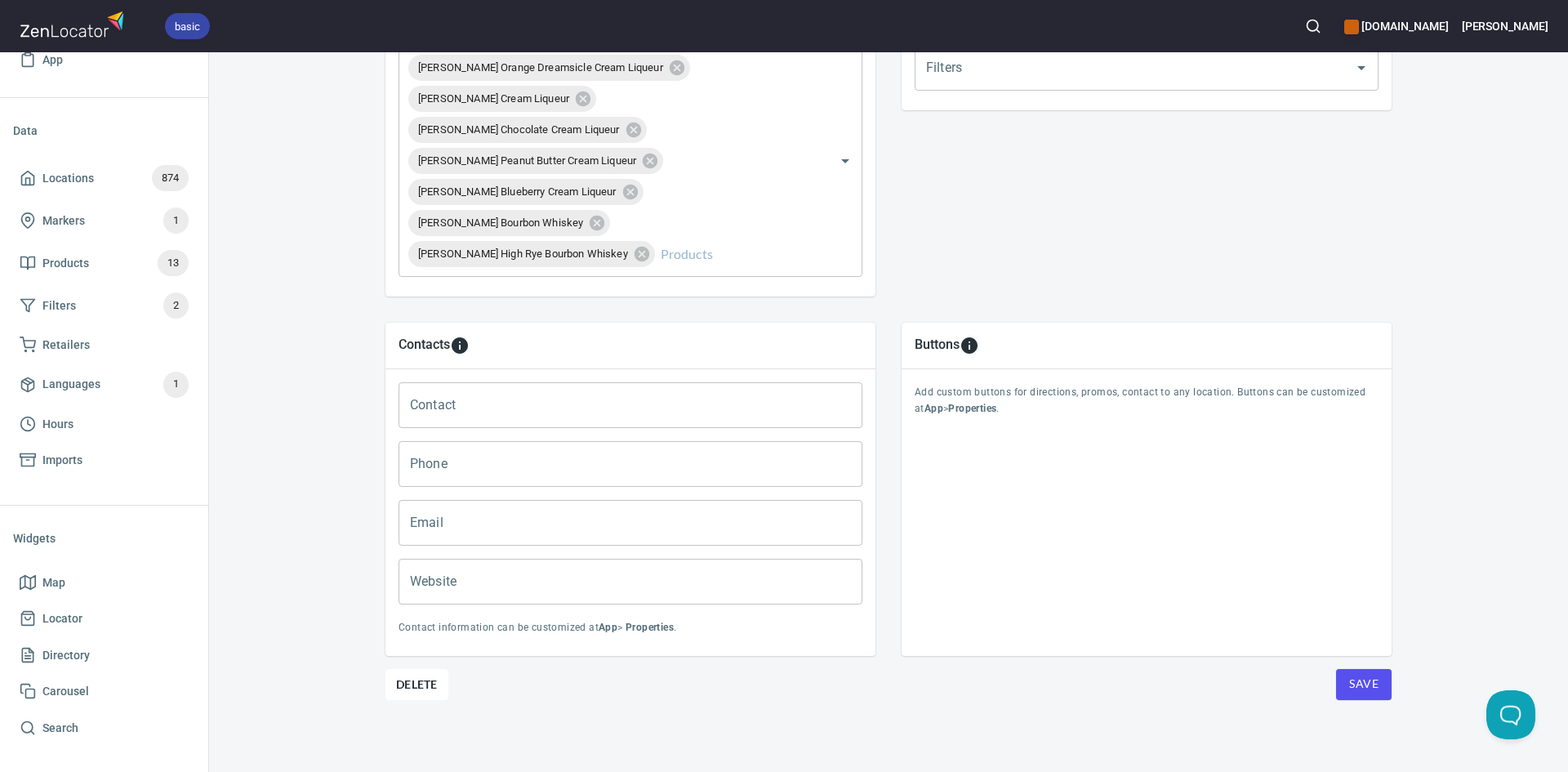
click at [1351, 681] on span "Save" at bounding box center [1363, 683] width 30 height 20
click at [1342, 681] on button "Save" at bounding box center [1364, 684] width 55 height 31
click at [1338, 681] on button "Save" at bounding box center [1364, 684] width 55 height 31
click at [1349, 681] on span "Save" at bounding box center [1363, 683] width 30 height 20
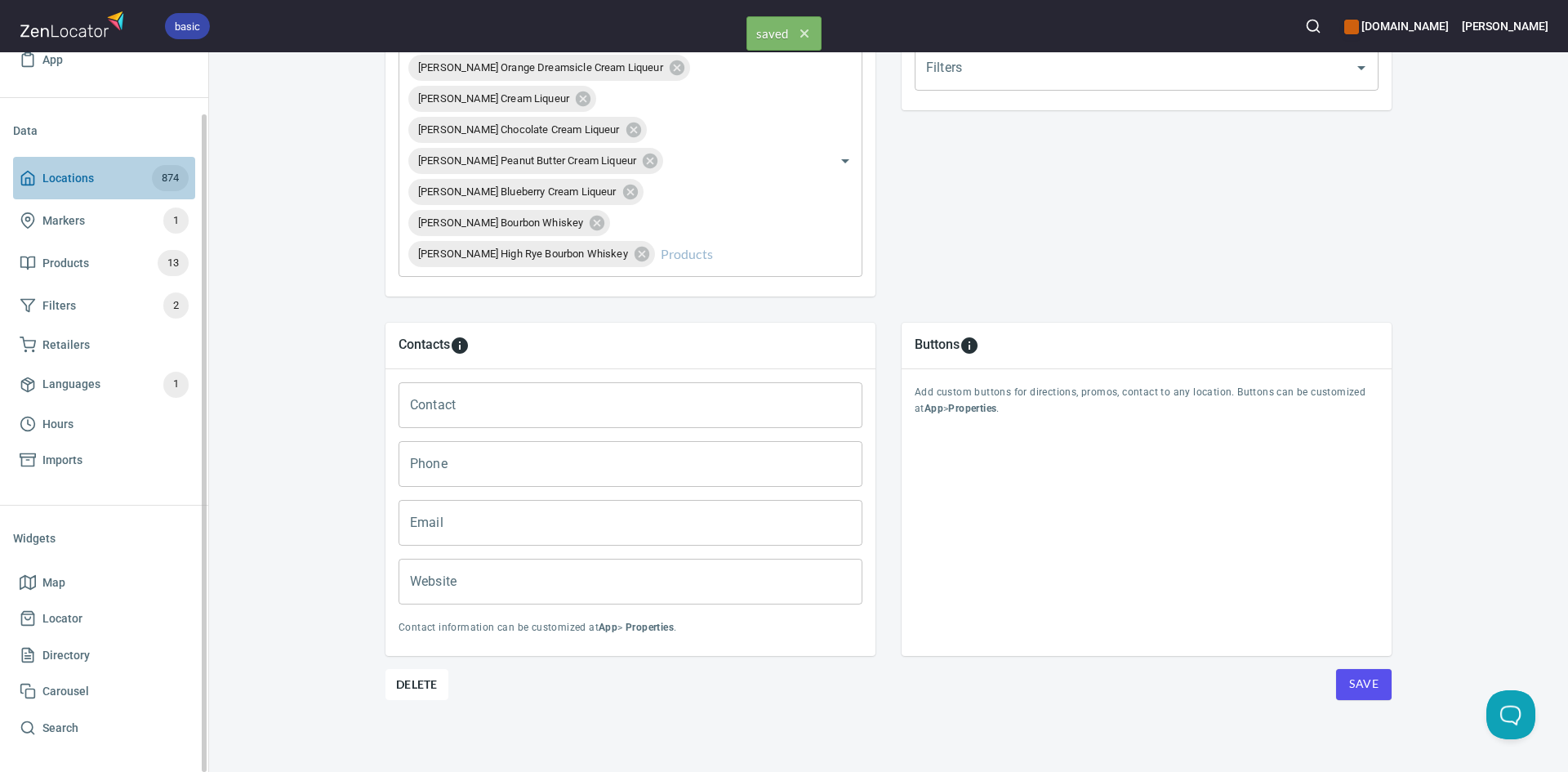
click at [25, 172] on icon at bounding box center [28, 177] width 16 height 16
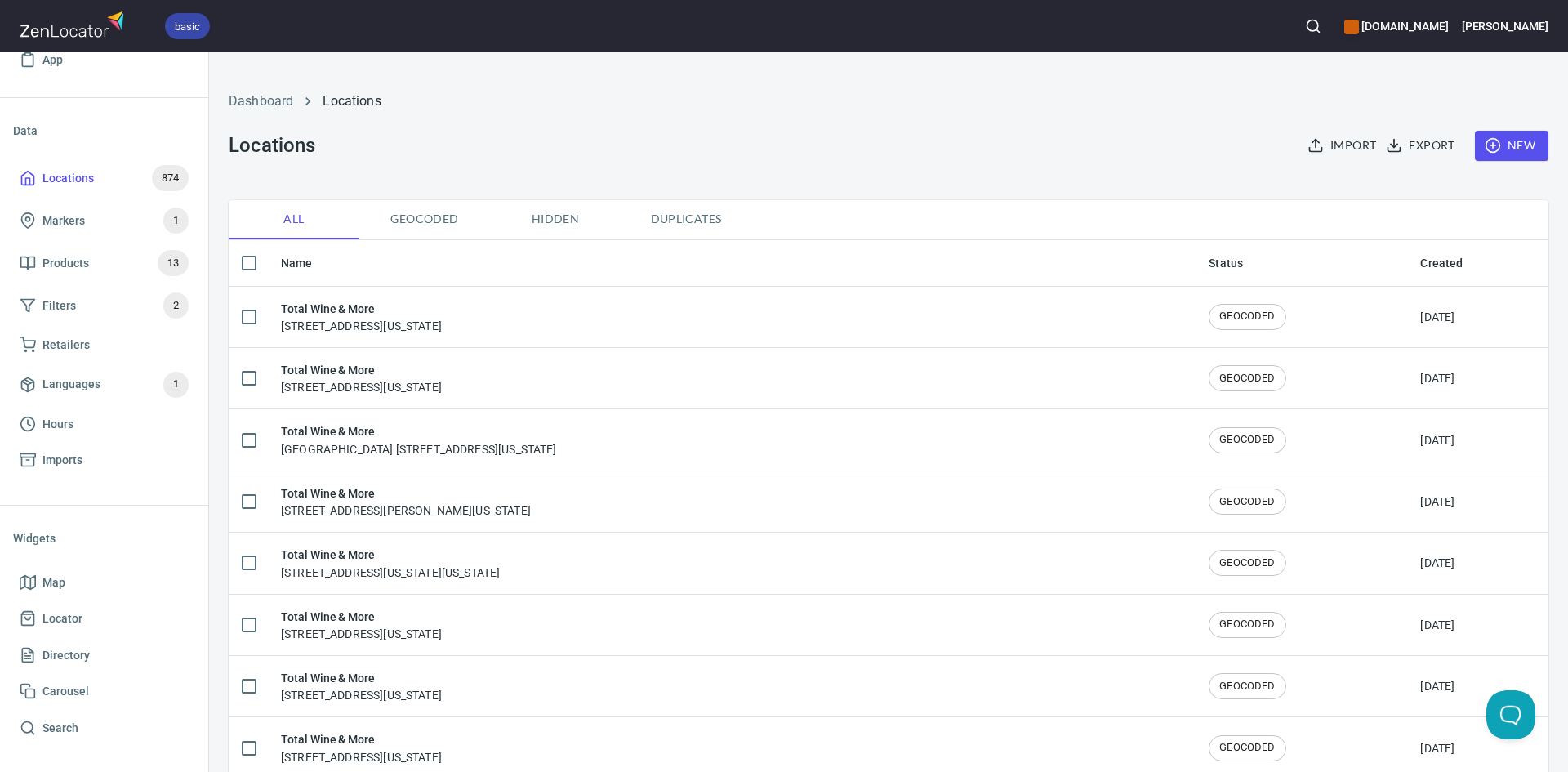
click at [1506, 152] on span "New" at bounding box center [1512, 145] width 48 height 20
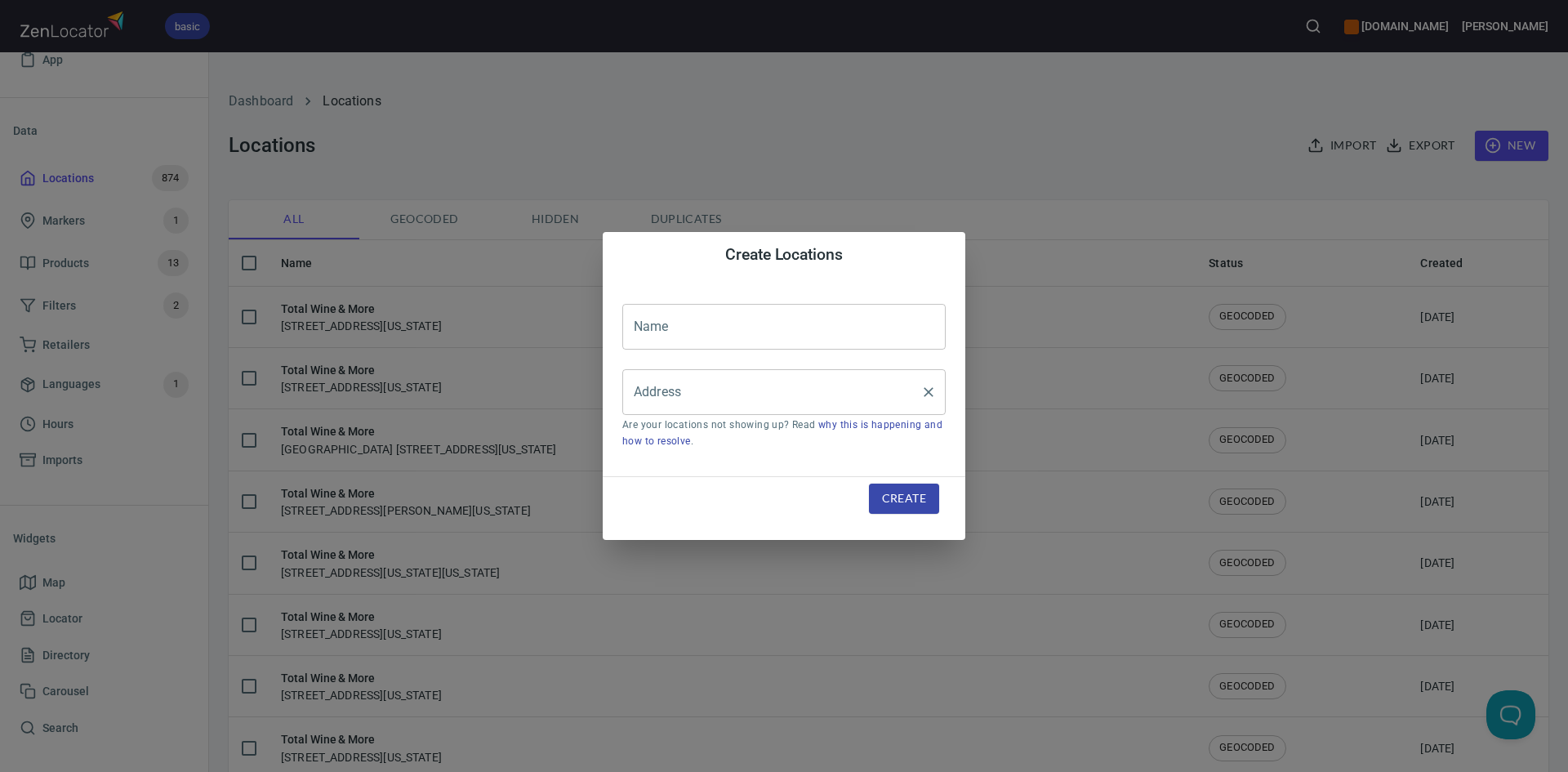
click at [797, 379] on input "Address" at bounding box center [772, 392] width 284 height 31
paste input "1900 Lake Woodlands Drive, Suite900The Woodlands, TX, 77380"
click at [796, 445] on li "[STREET_ADDRESS][US_STATE]" at bounding box center [784, 439] width 323 height 30
type input "[STREET_ADDRESS][US_STATE]"
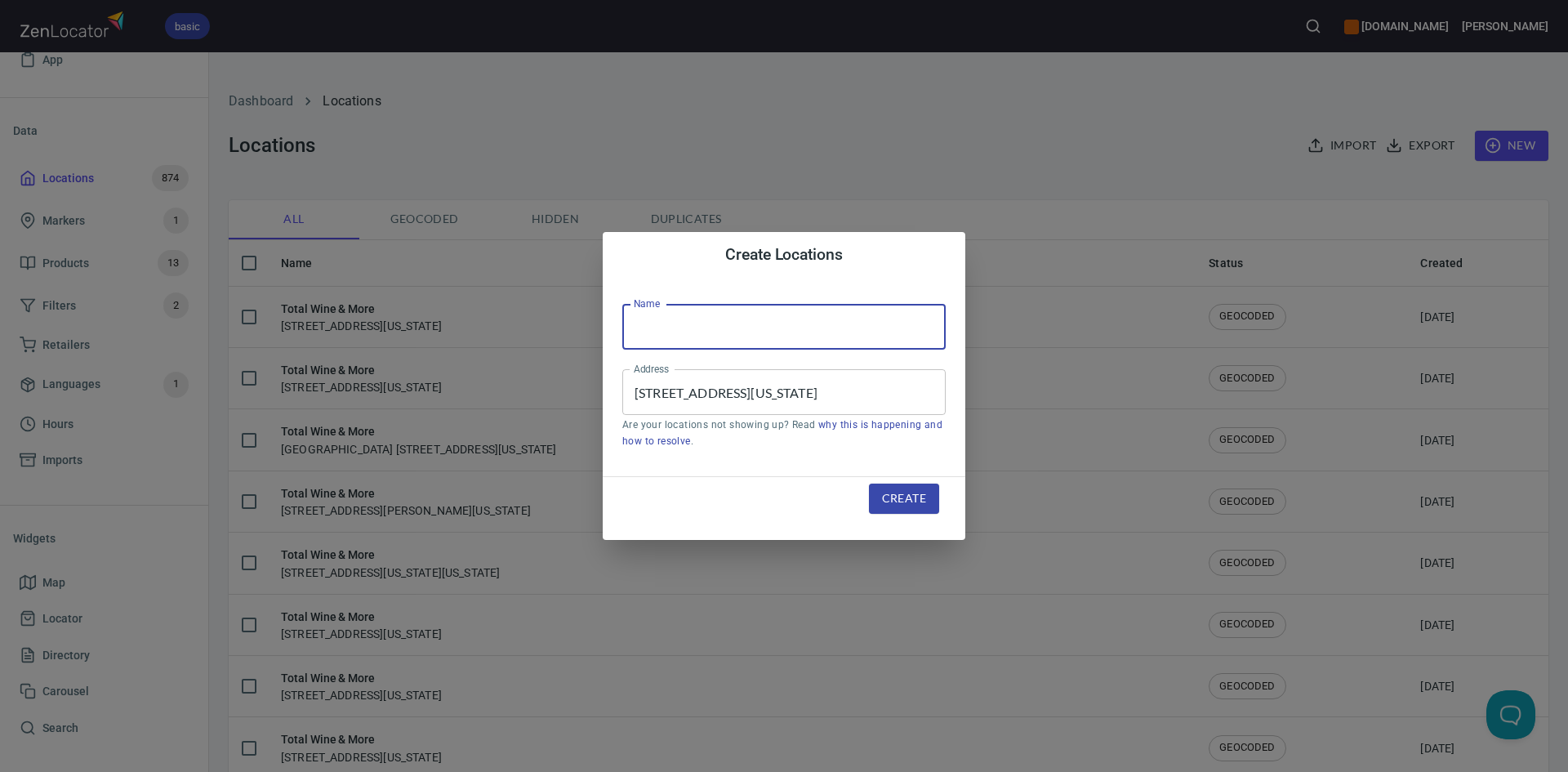
click at [735, 335] on input "text" at bounding box center [784, 327] width 323 height 46
type input "Total Wine & More"
click at [891, 503] on span "Create" at bounding box center [904, 498] width 44 height 20
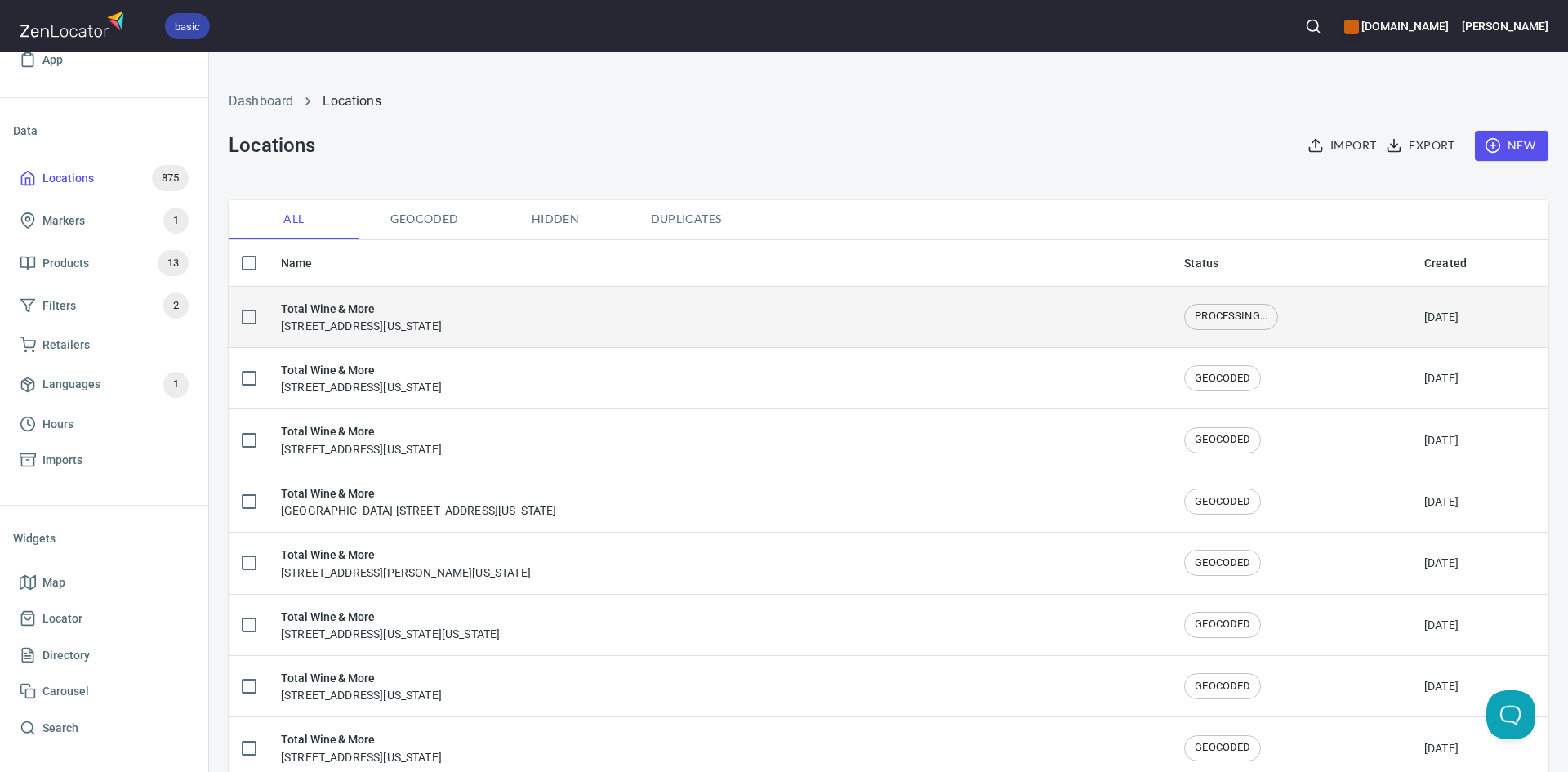
click at [738, 322] on div "Total Wine & More 1900 Lake Woodlands Drive, The Woodlands, Texas, United States" at bounding box center [720, 316] width 877 height 34
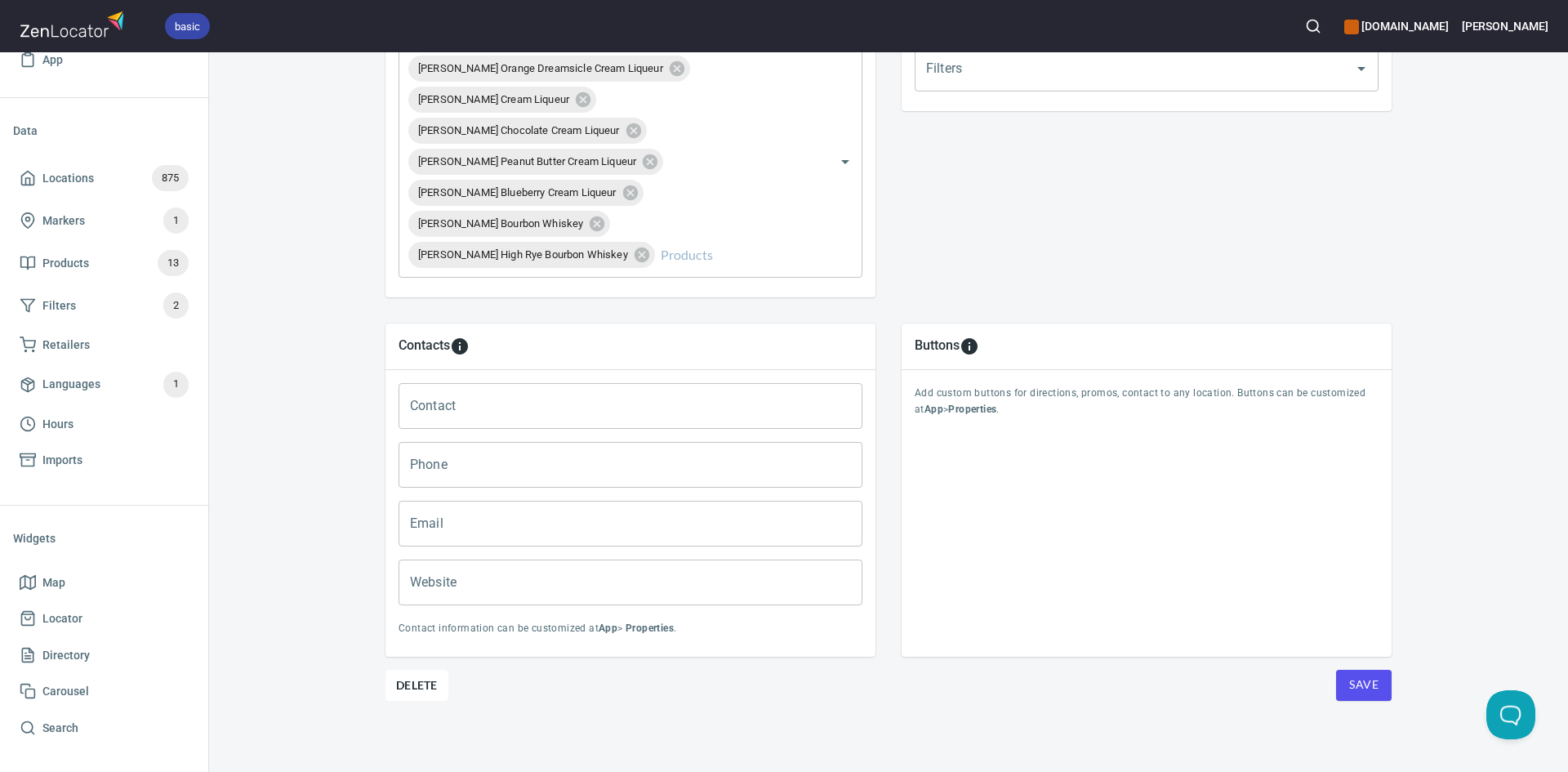
scroll to position [658, 0]
click at [1365, 678] on span "Save" at bounding box center [1363, 683] width 30 height 20
click at [1362, 678] on span "Save" at bounding box center [1363, 683] width 30 height 20
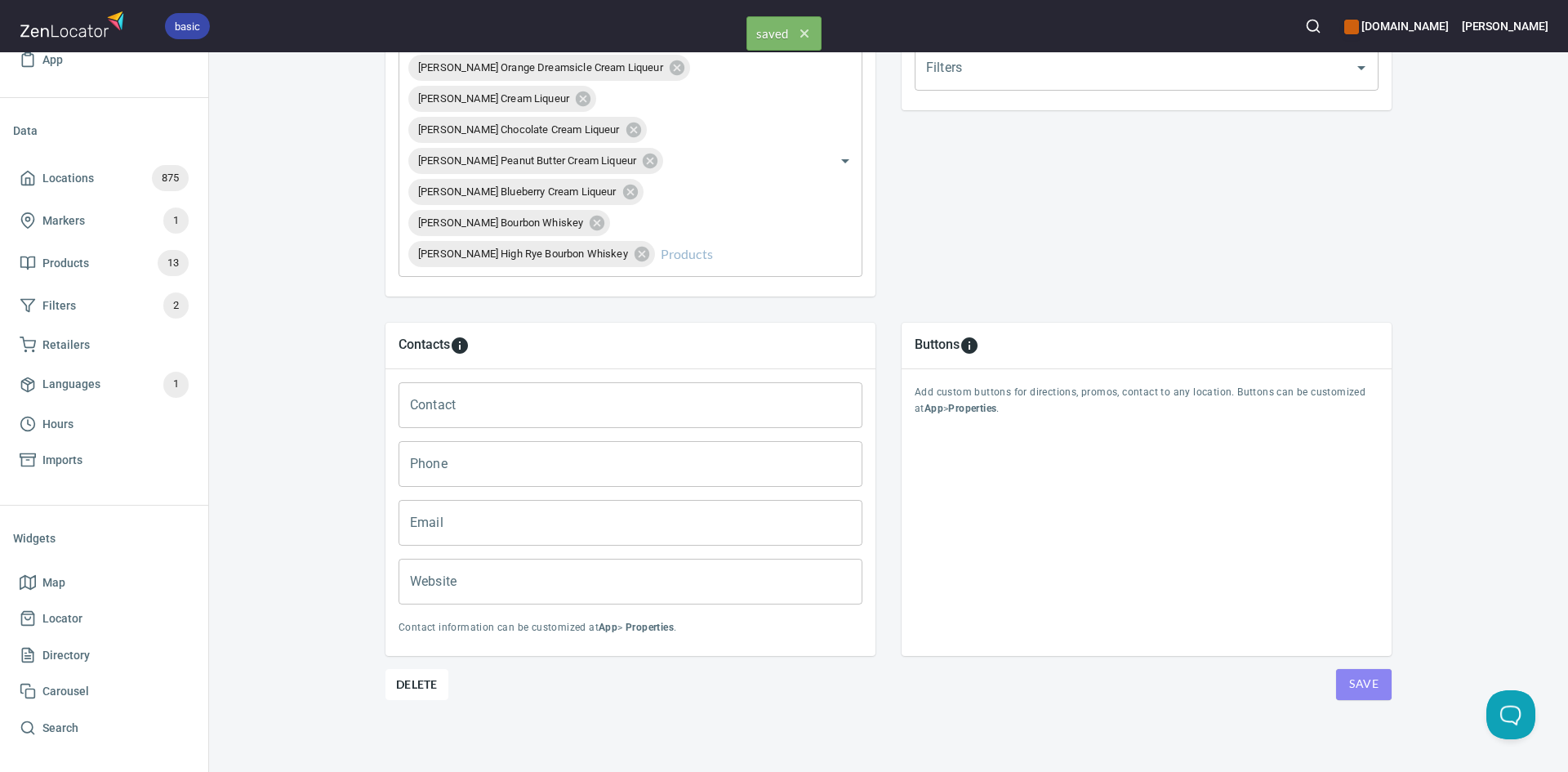
click at [1362, 678] on span "Save" at bounding box center [1363, 683] width 30 height 20
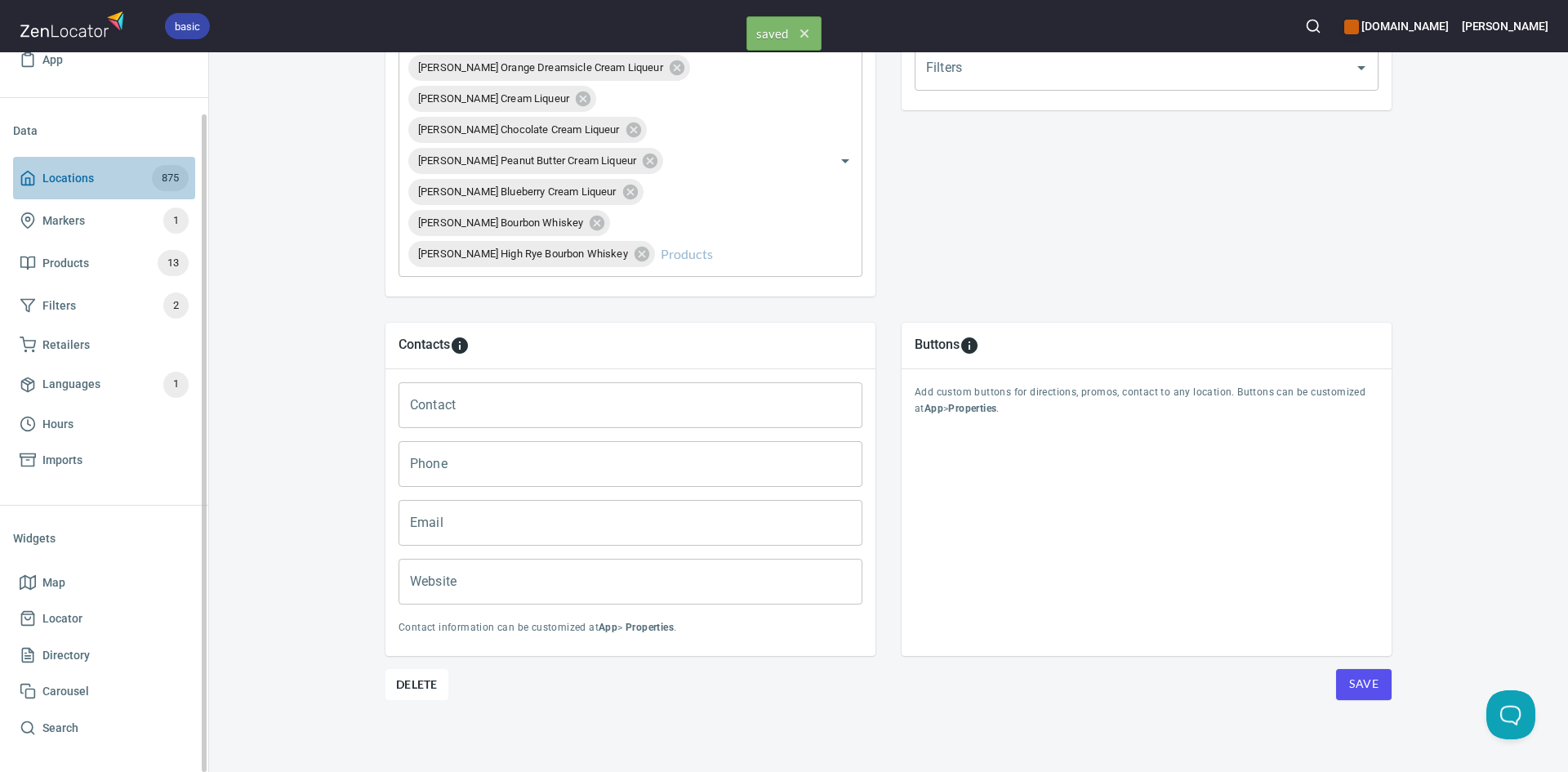
click at [26, 166] on span "Locations 875" at bounding box center [104, 177] width 169 height 26
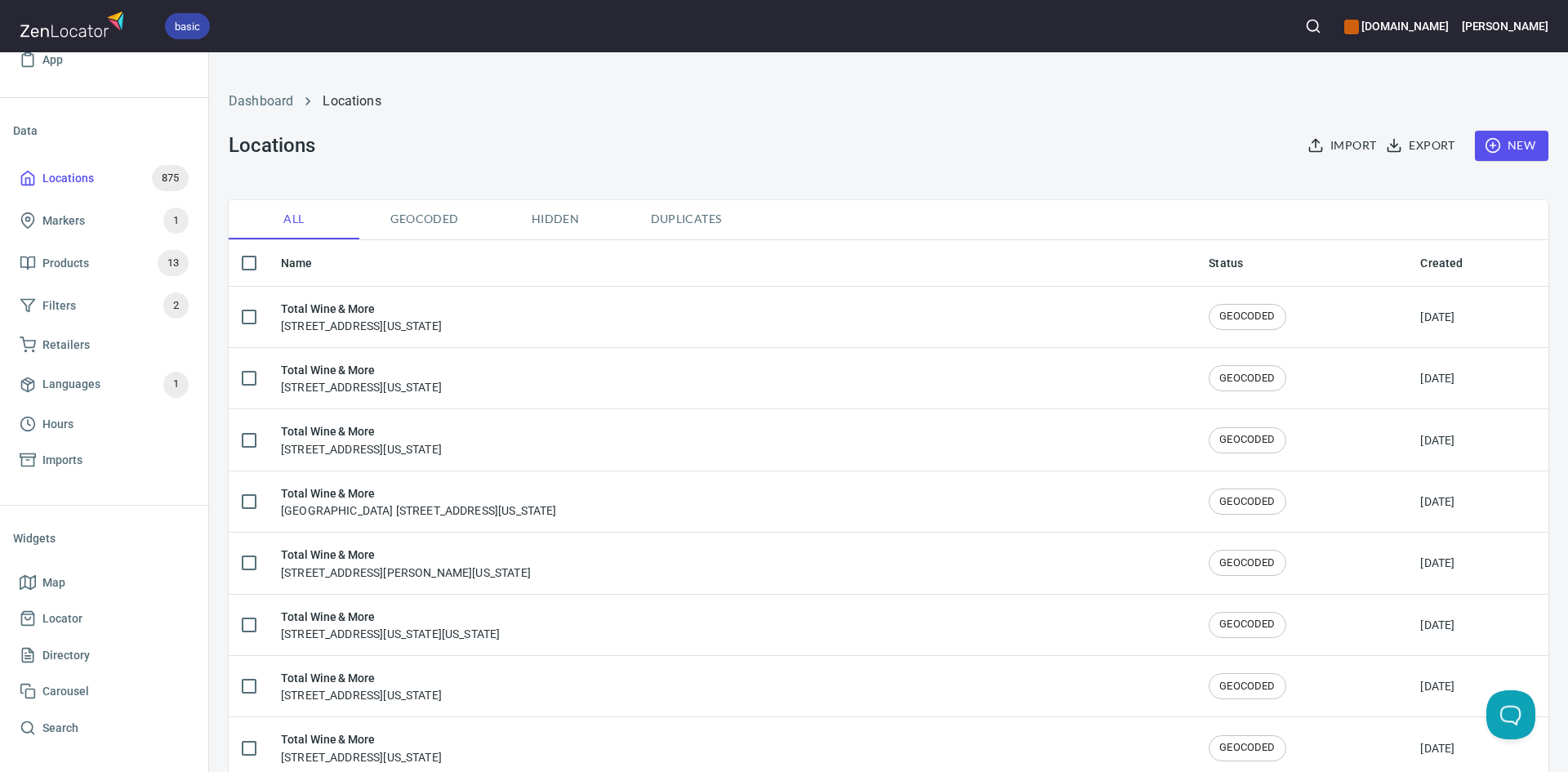
click at [646, 324] on div "Total Wine & More 1900 Lake Woodlands Drive, The Woodlands, Texas, United States" at bounding box center [732, 316] width 902 height 34
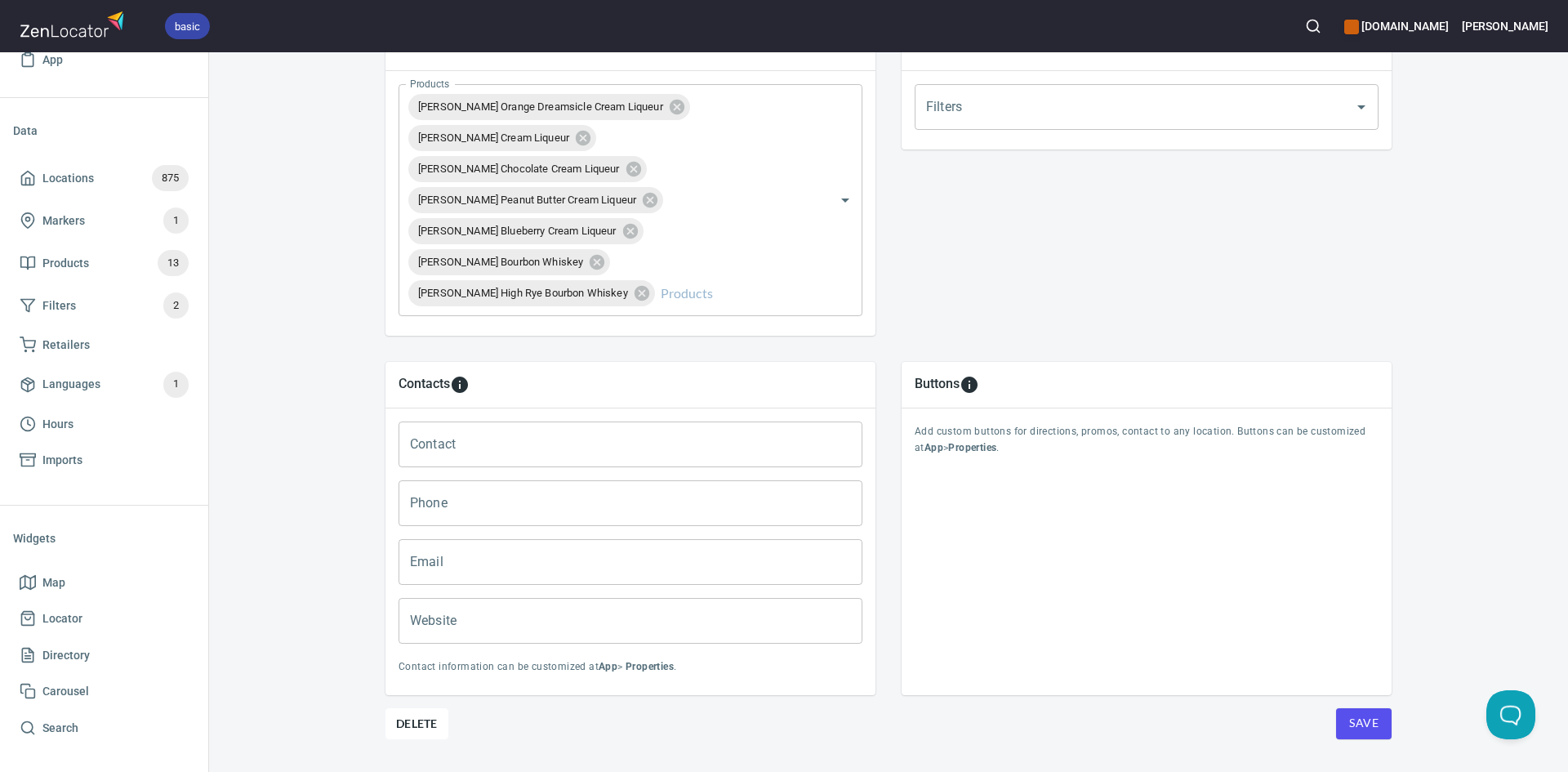
scroll to position [658, 0]
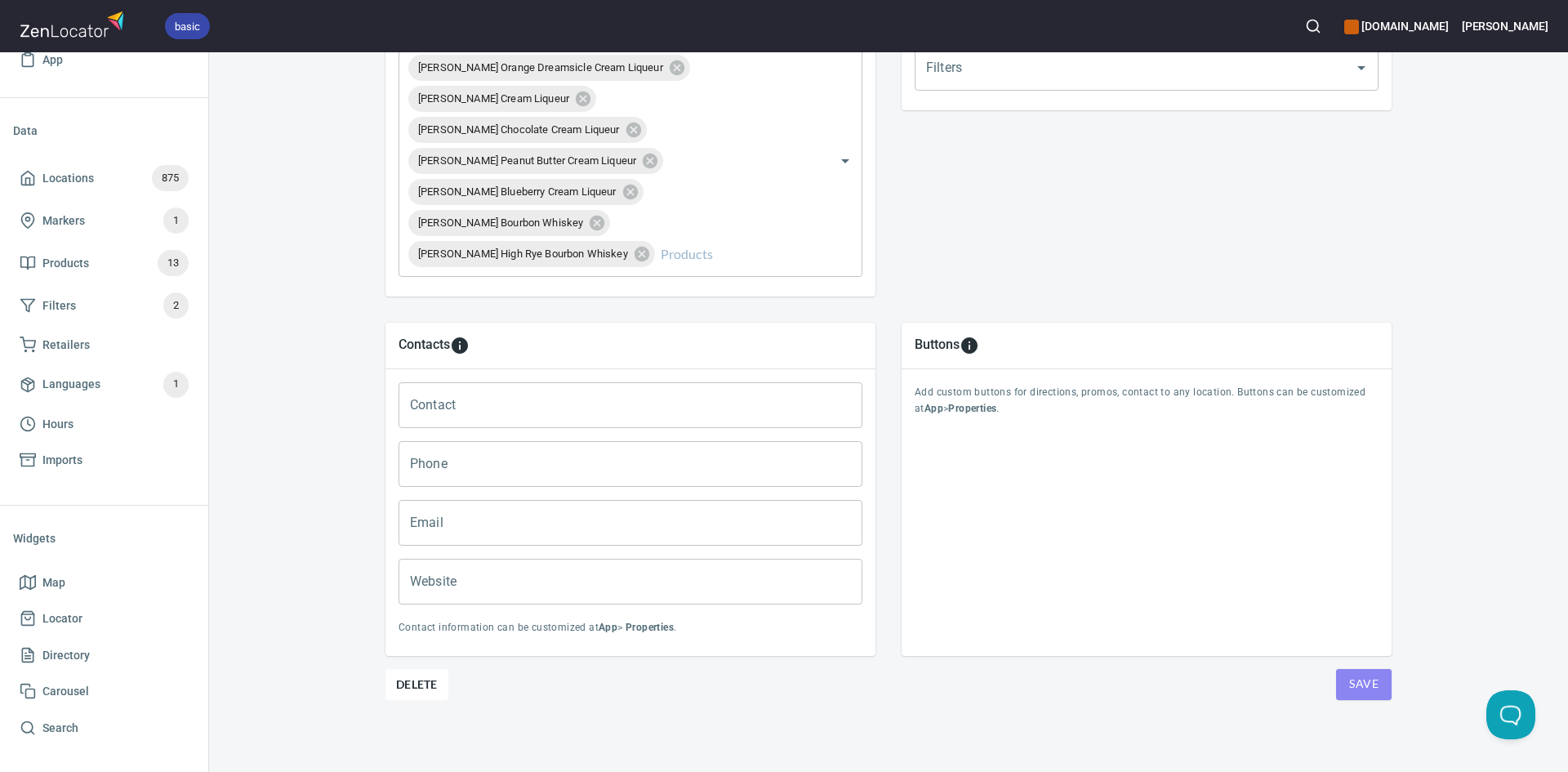
click at [1354, 679] on span "Save" at bounding box center [1363, 683] width 30 height 20
click at [1354, 681] on span "Save" at bounding box center [1363, 683] width 30 height 20
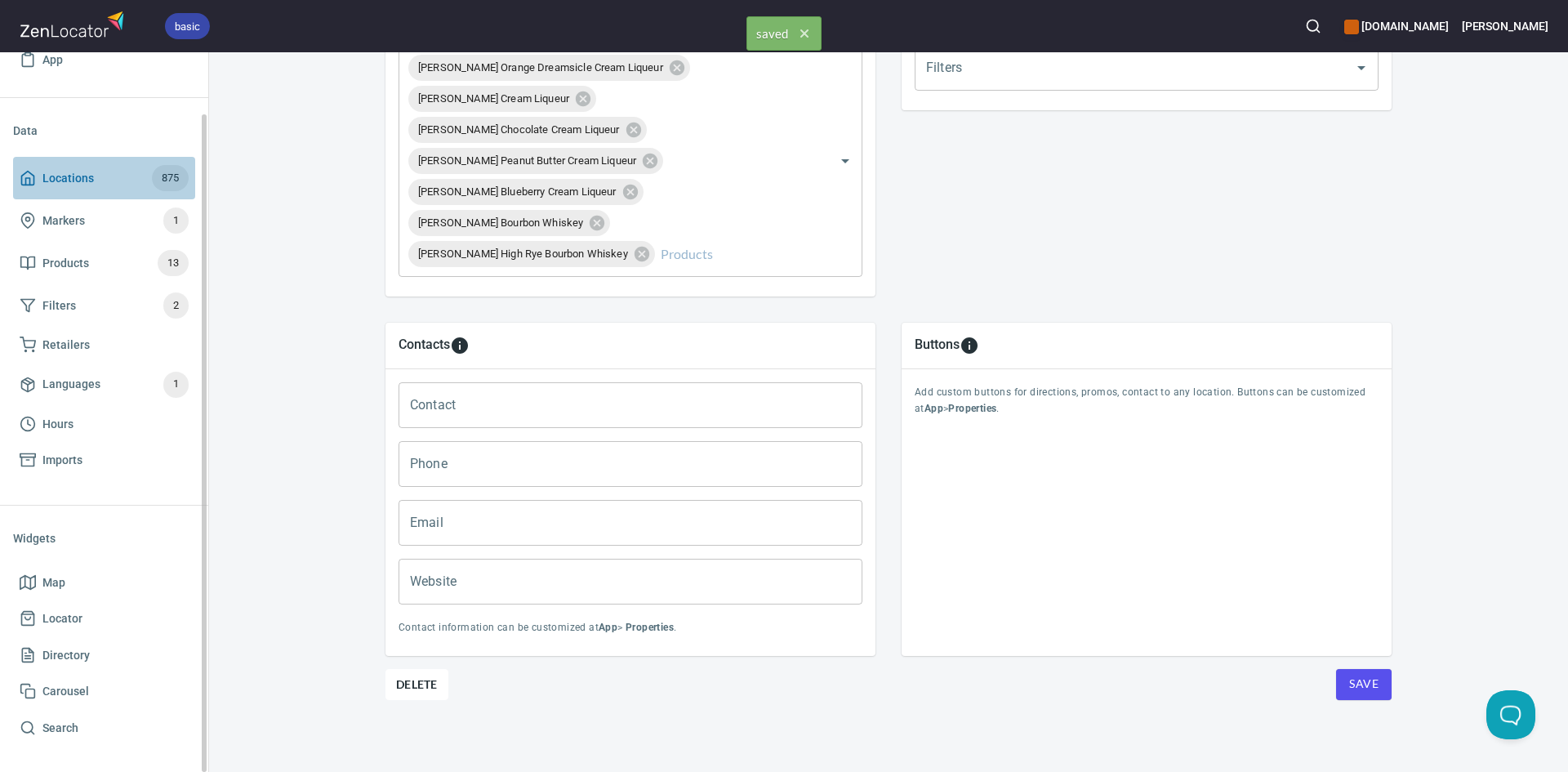
click at [33, 181] on icon at bounding box center [28, 178] width 12 height 14
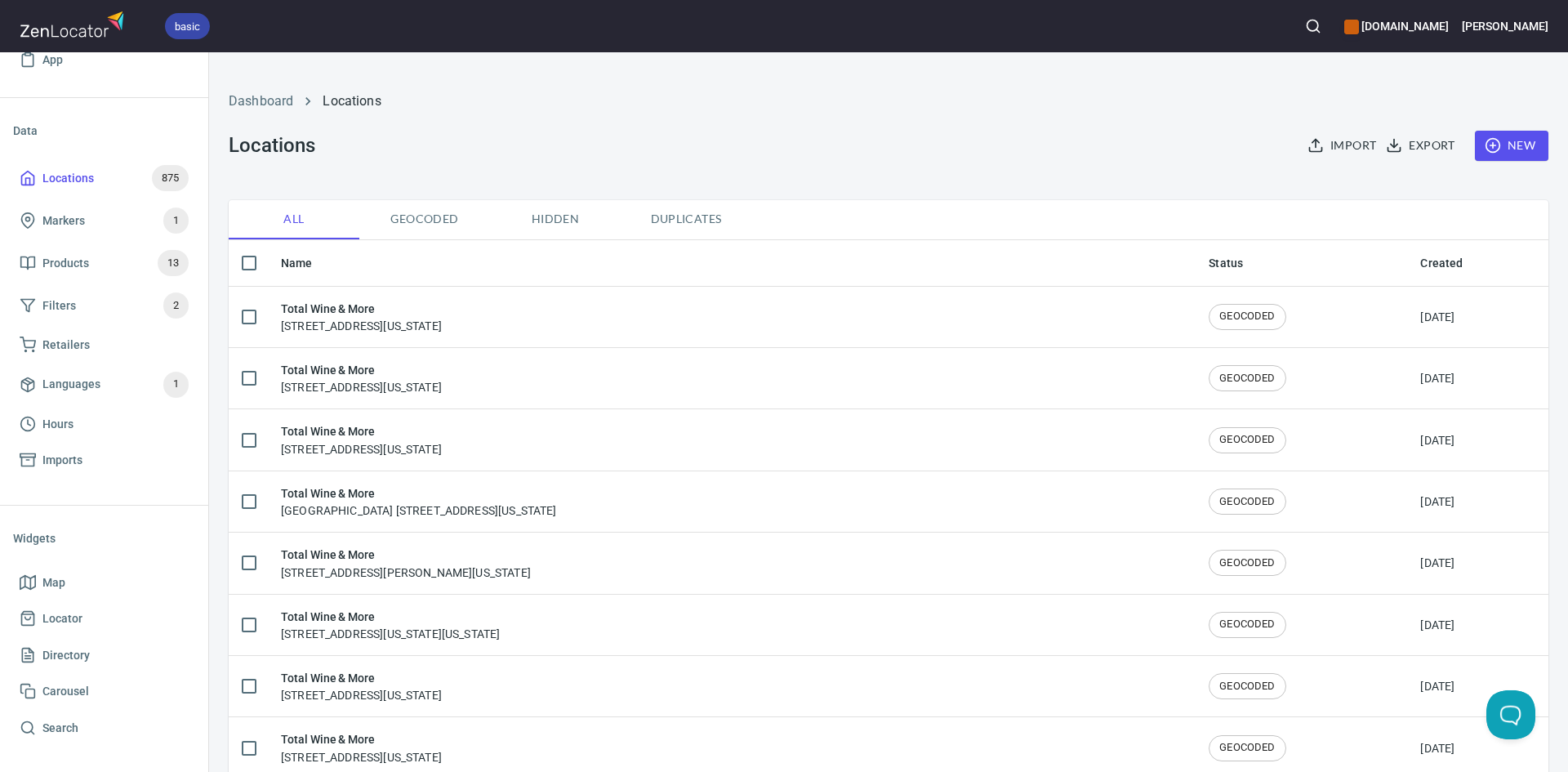
click at [1513, 151] on span "New" at bounding box center [1512, 145] width 48 height 20
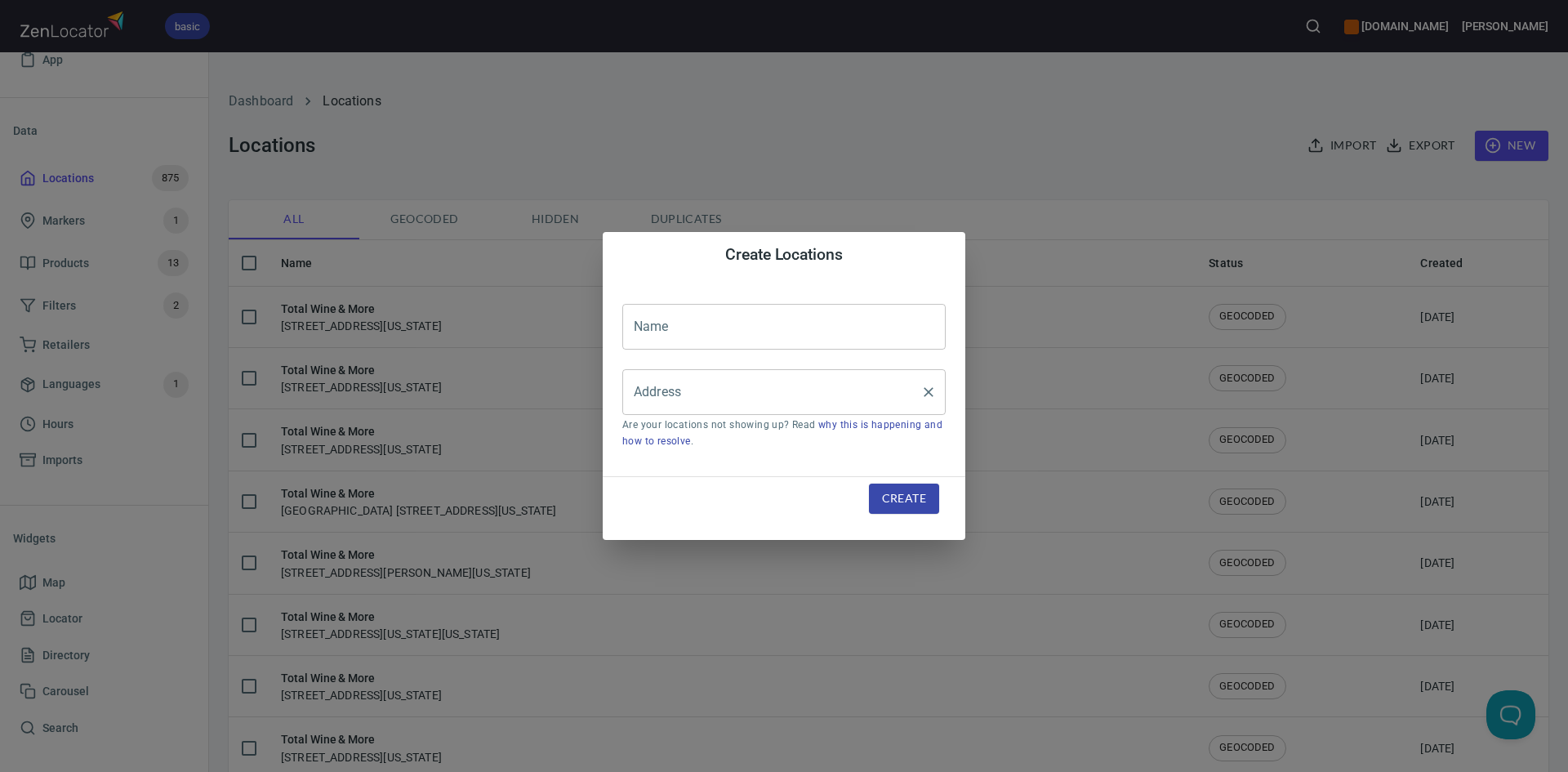
click at [678, 396] on input "Address" at bounding box center [772, 392] width 284 height 31
paste input "7640 Cypress Creek PkwyHouston, TX, 77070"
click at [790, 393] on input "7640 Cypress Creek PkwyHouston, TX, 77070" at bounding box center [772, 392] width 284 height 31
click at [693, 325] on input "text" at bounding box center [784, 327] width 323 height 46
click at [675, 403] on input "7640 Cypress Creek Pkwy Houston, TX, 77070" at bounding box center [772, 392] width 284 height 31
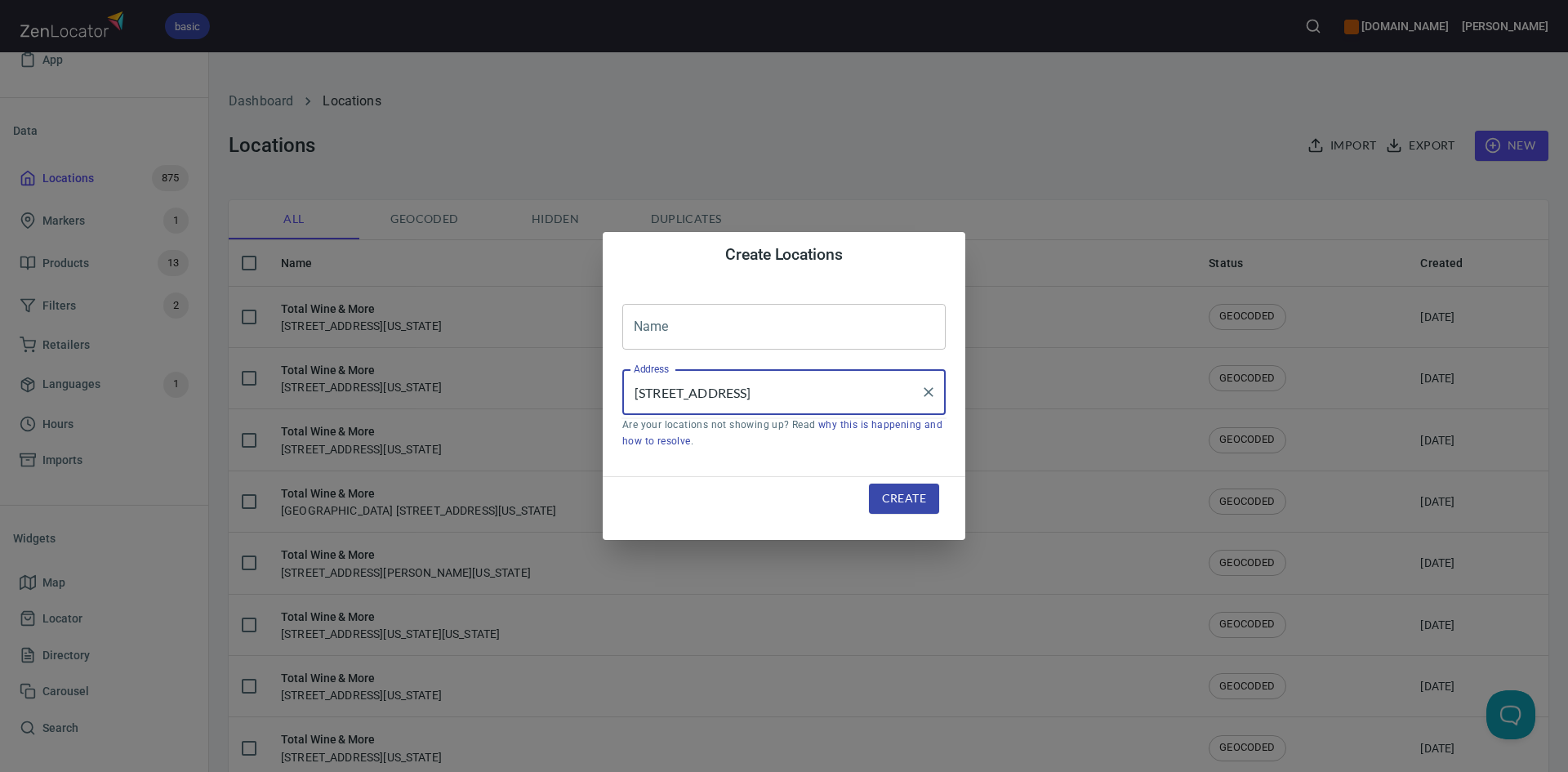
click at [784, 395] on input "7640 Cypress Creek Pkwy Houston, TX, 77070" at bounding box center [772, 392] width 284 height 31
type input "[STREET_ADDRESS]"
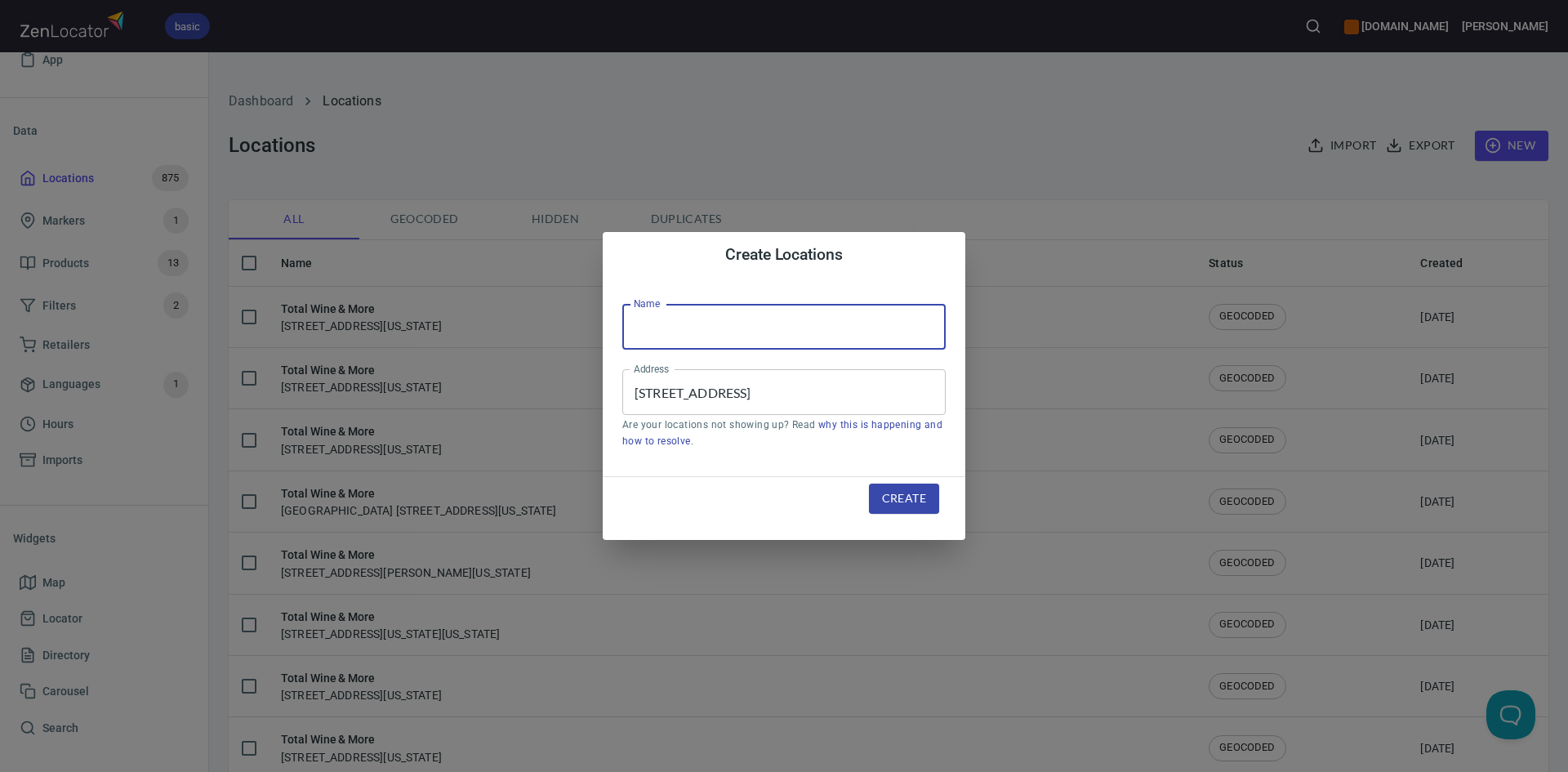
click at [734, 314] on input "text" at bounding box center [784, 327] width 323 height 46
type input "Total Wine & More"
click at [878, 498] on button "Create" at bounding box center [905, 498] width 71 height 30
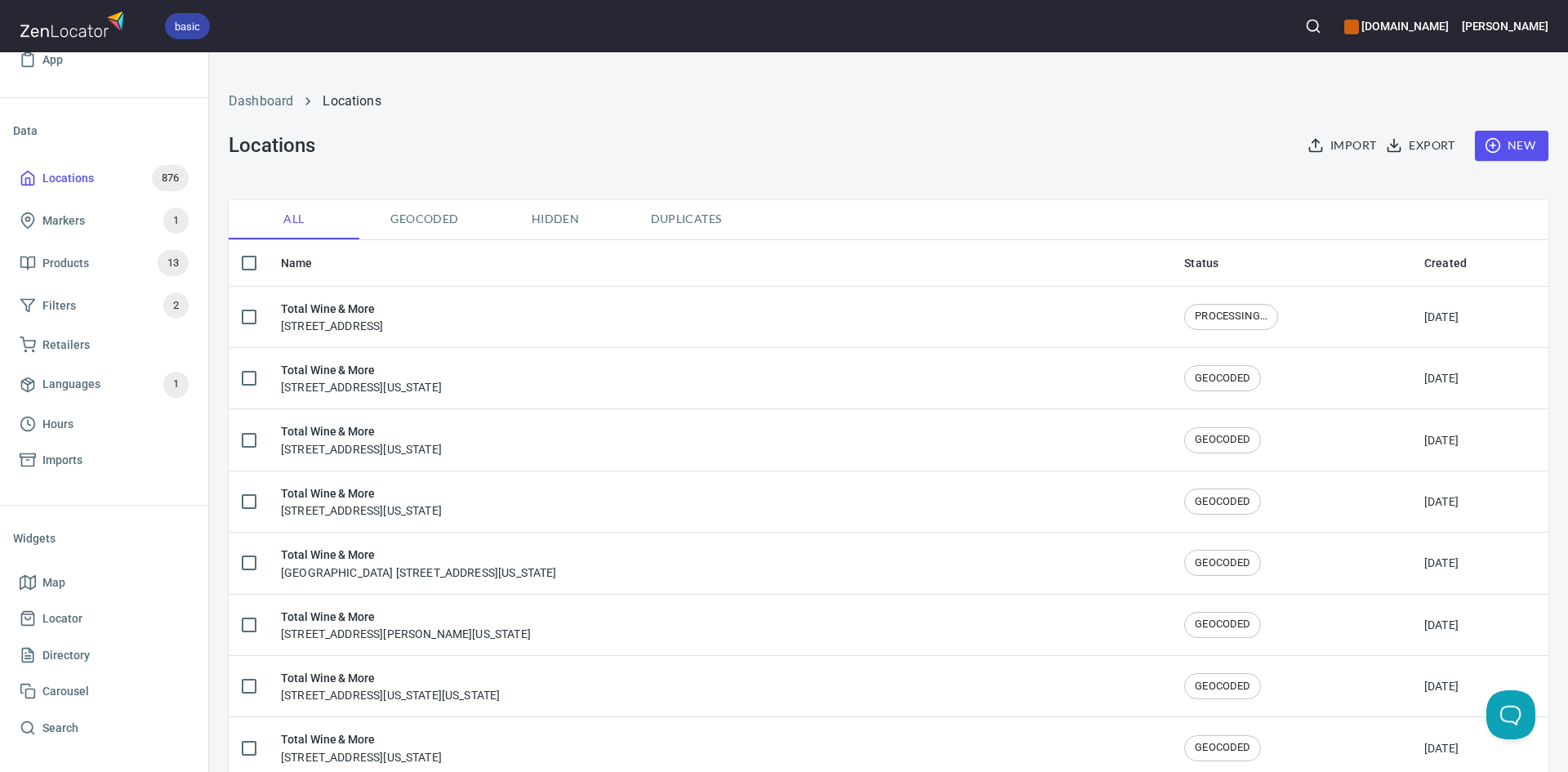
click at [639, 328] on div "Total Wine & More 7640 Cypress Creek Pkwy, Houston, TX, 77070" at bounding box center [720, 316] width 877 height 34
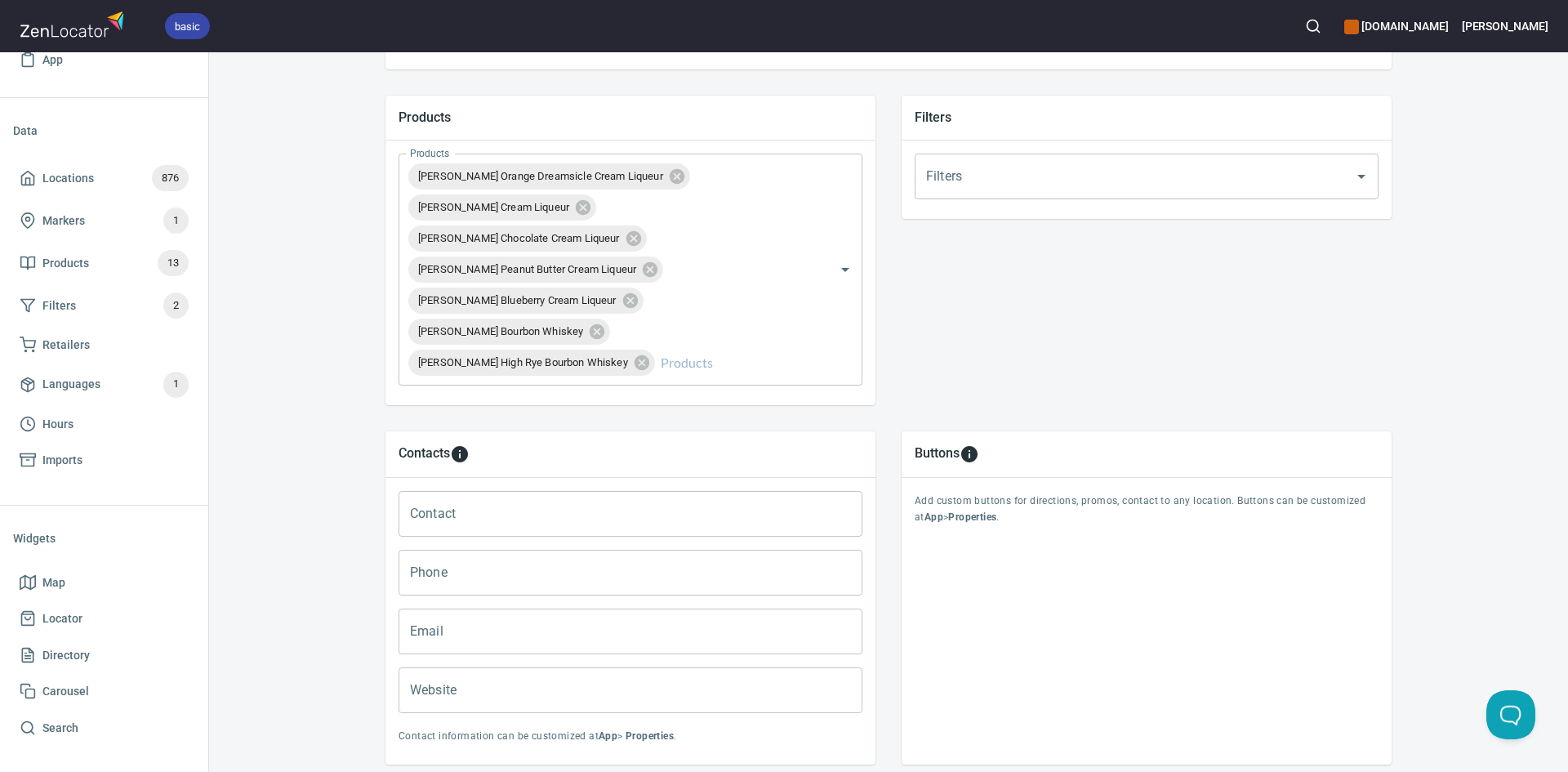
scroll to position [658, 0]
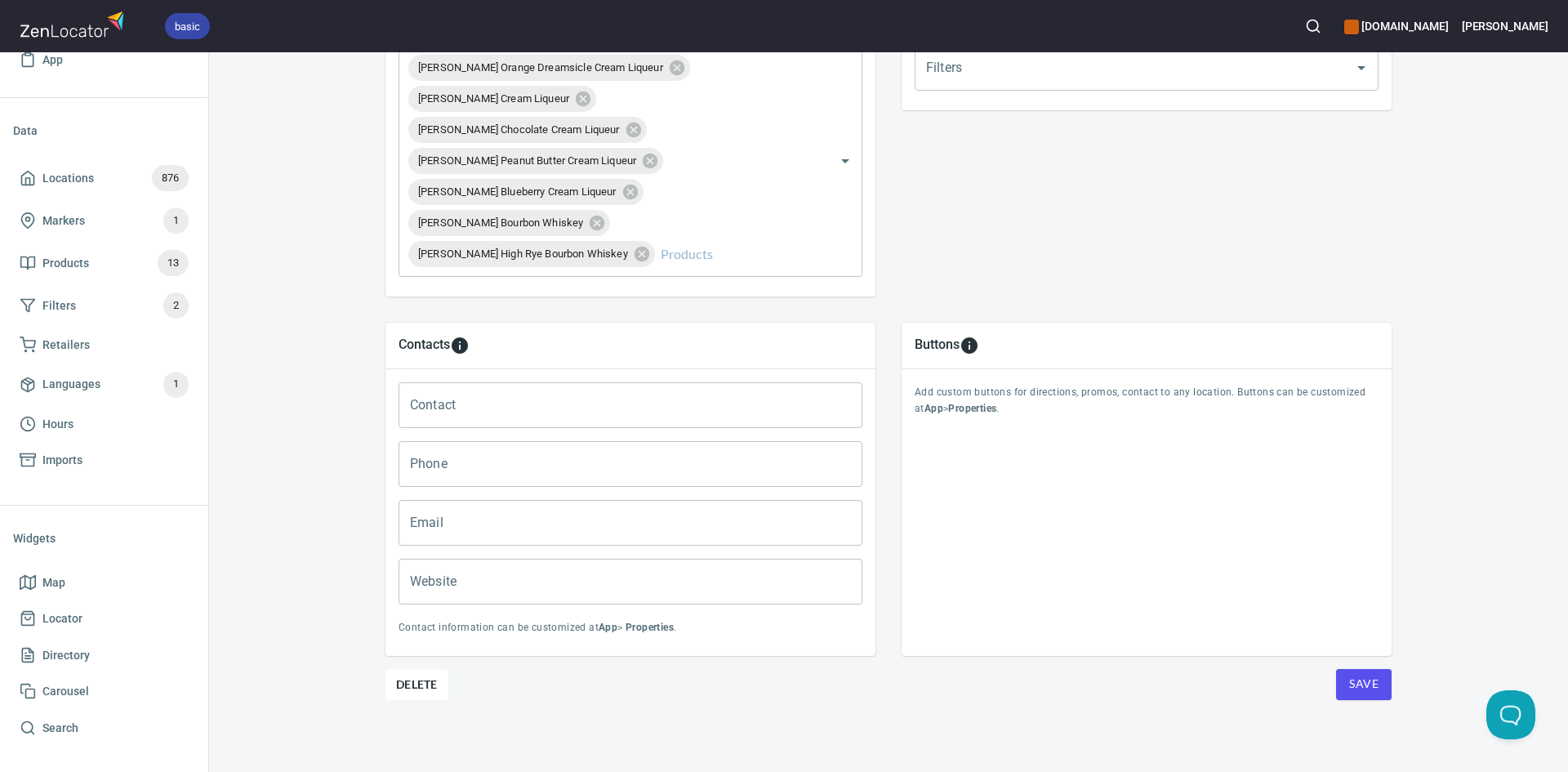
click at [1336, 677] on button "Save" at bounding box center [1364, 684] width 55 height 31
click at [1341, 678] on button "Save" at bounding box center [1364, 684] width 55 height 31
click at [1349, 679] on span "Save" at bounding box center [1363, 683] width 30 height 20
click at [24, 179] on icon at bounding box center [28, 177] width 16 height 16
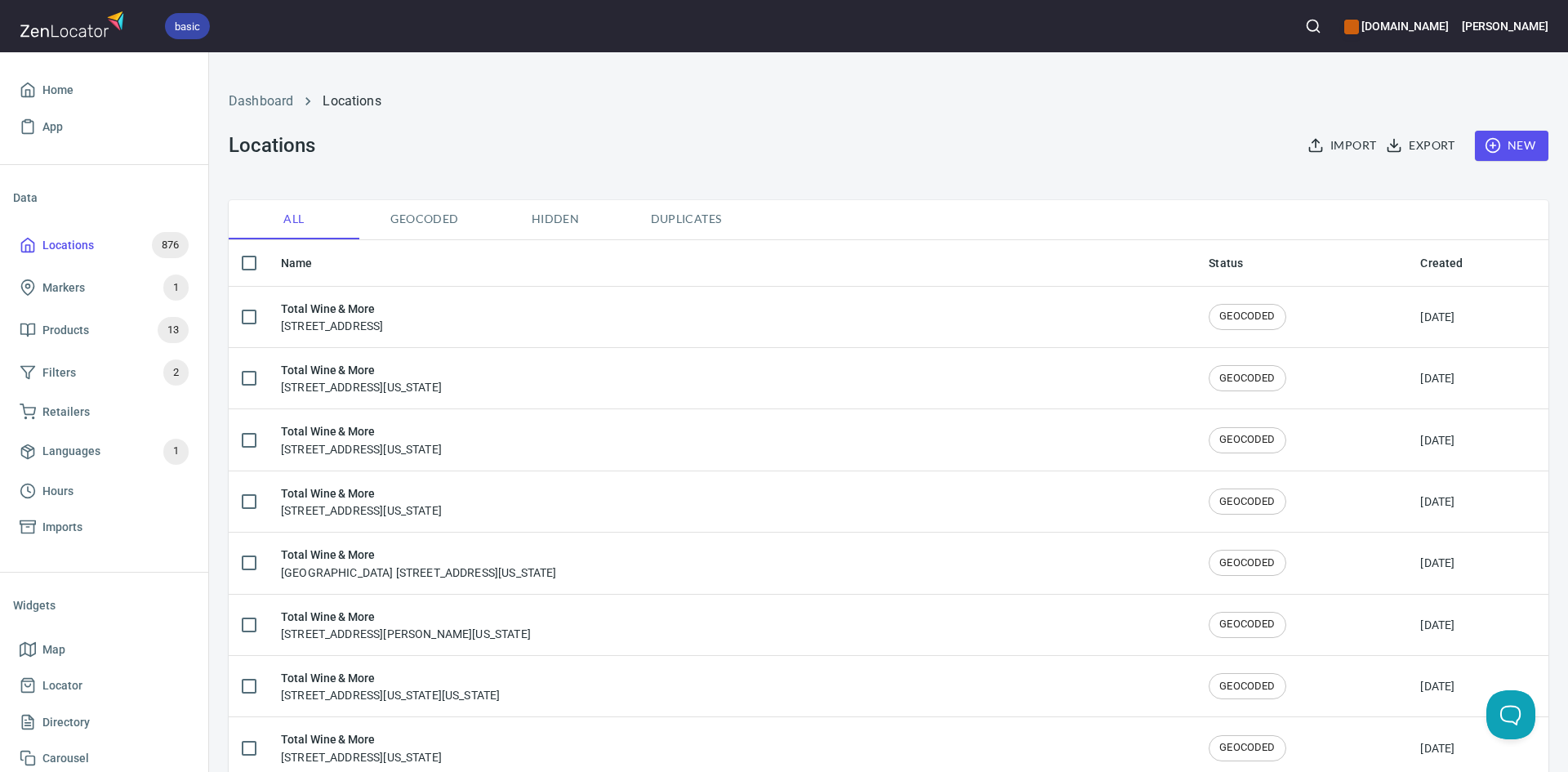
scroll to position [67, 0]
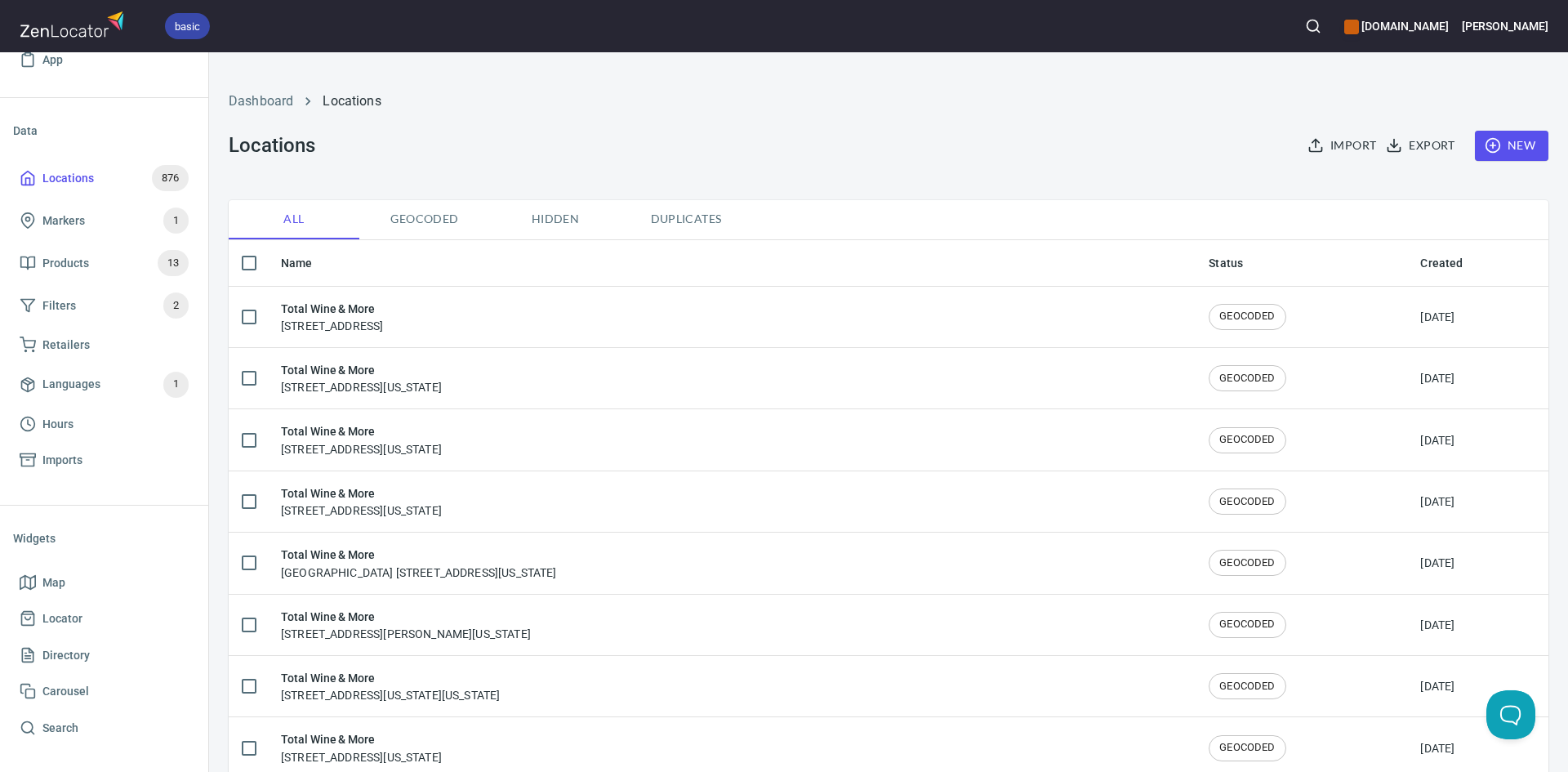
click at [1495, 148] on span "New" at bounding box center [1512, 145] width 48 height 20
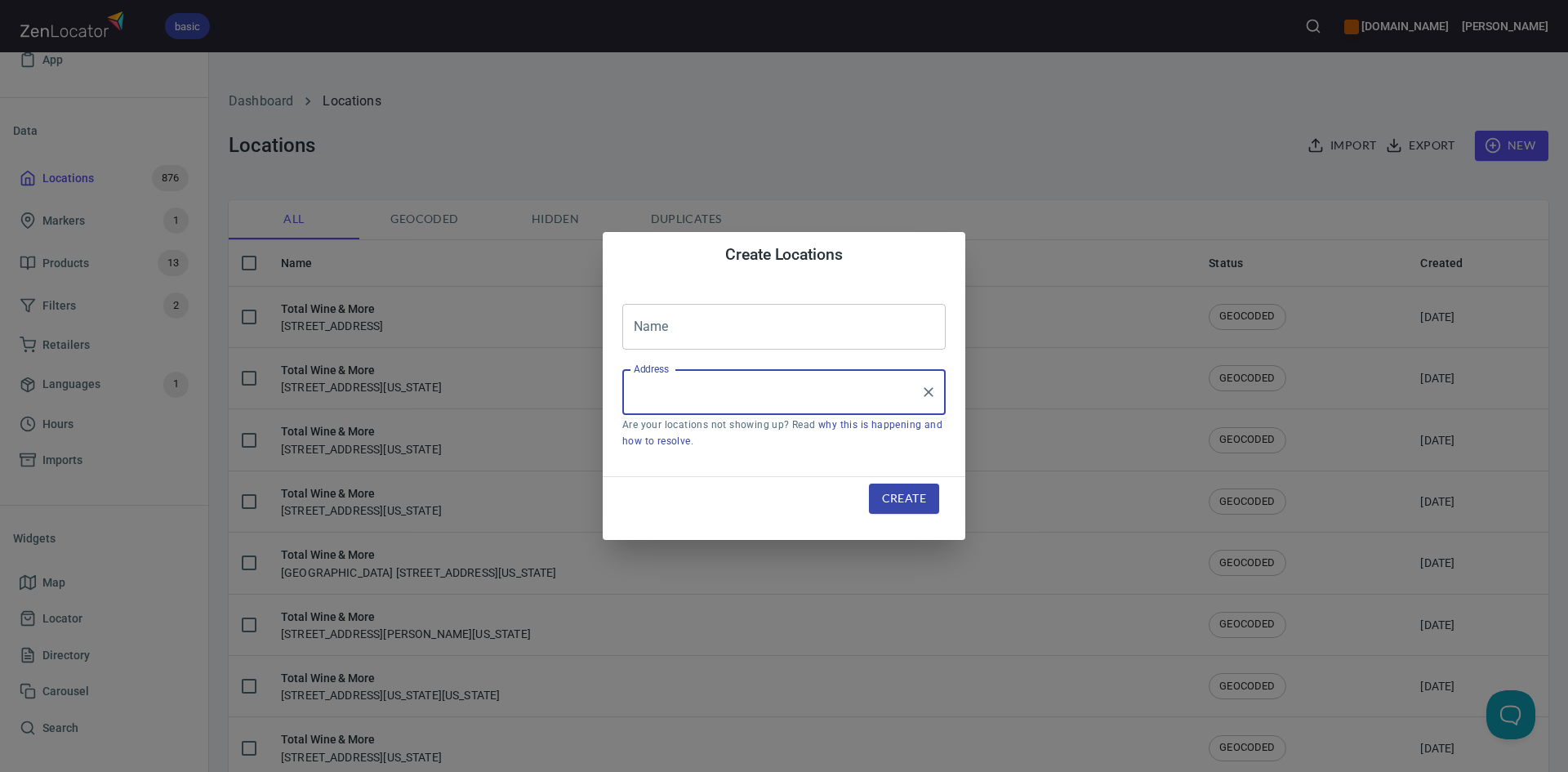
click at [768, 397] on input "Address" at bounding box center [772, 392] width 284 height 31
paste input "[STREET_ADDRESS]"
click at [750, 392] on input "[STREET_ADDRESS]" at bounding box center [772, 392] width 284 height 31
click at [760, 450] on li "[STREET_ADDRESS][US_STATE]" at bounding box center [784, 439] width 323 height 30
type input "[STREET_ADDRESS][US_STATE]"
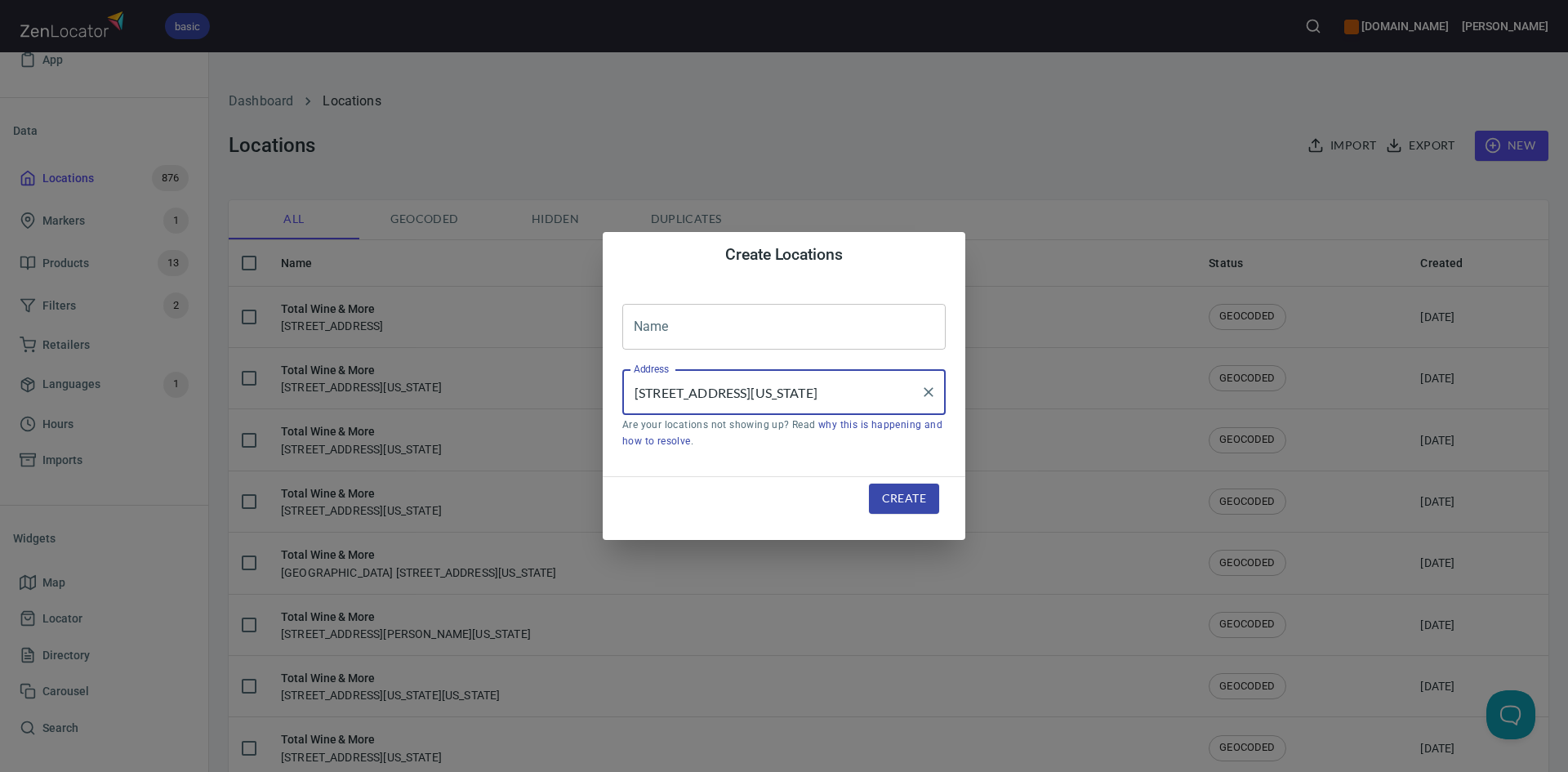
click at [683, 324] on input "text" at bounding box center [784, 327] width 323 height 46
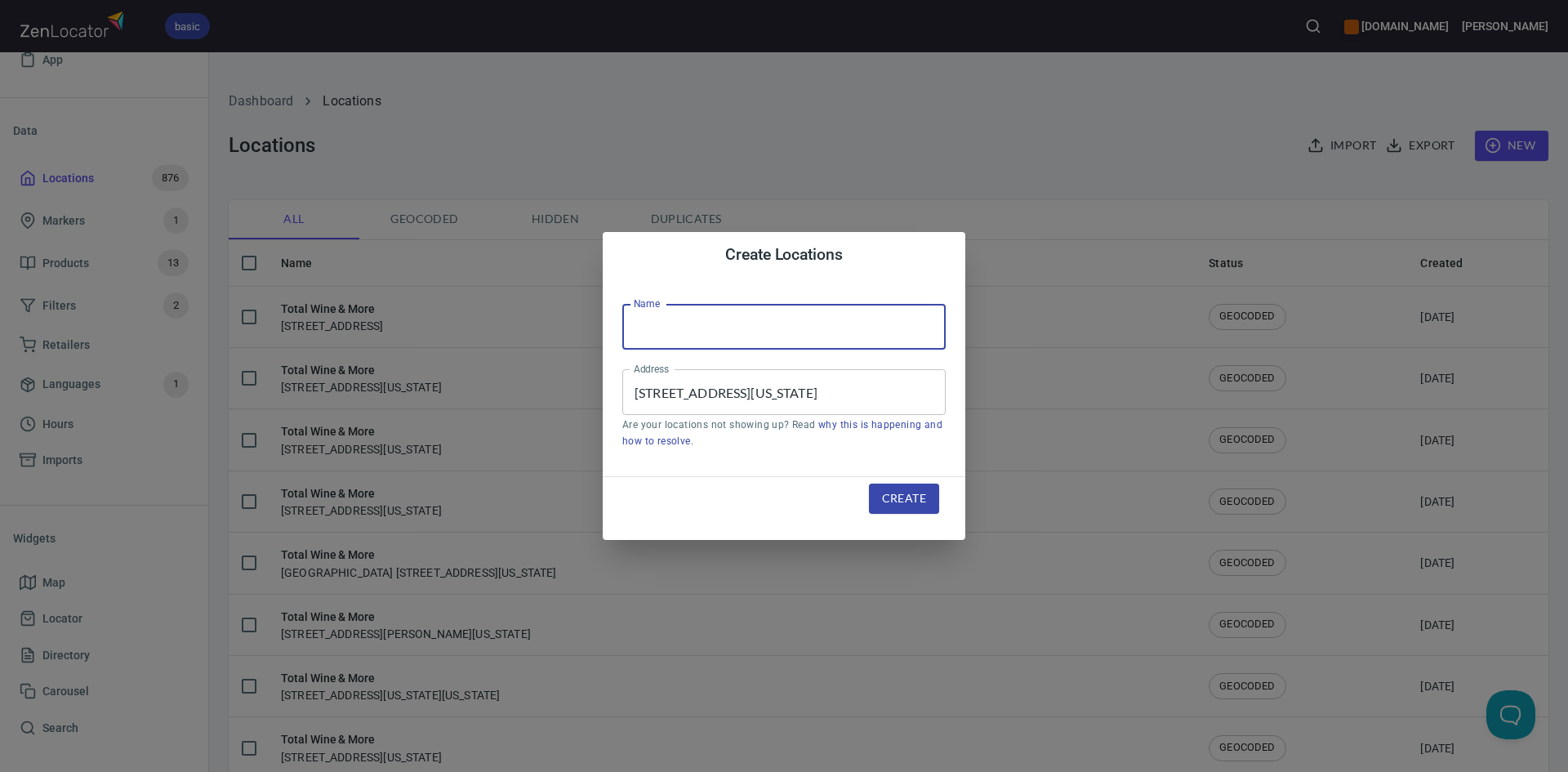
type input "Total Wine & More"
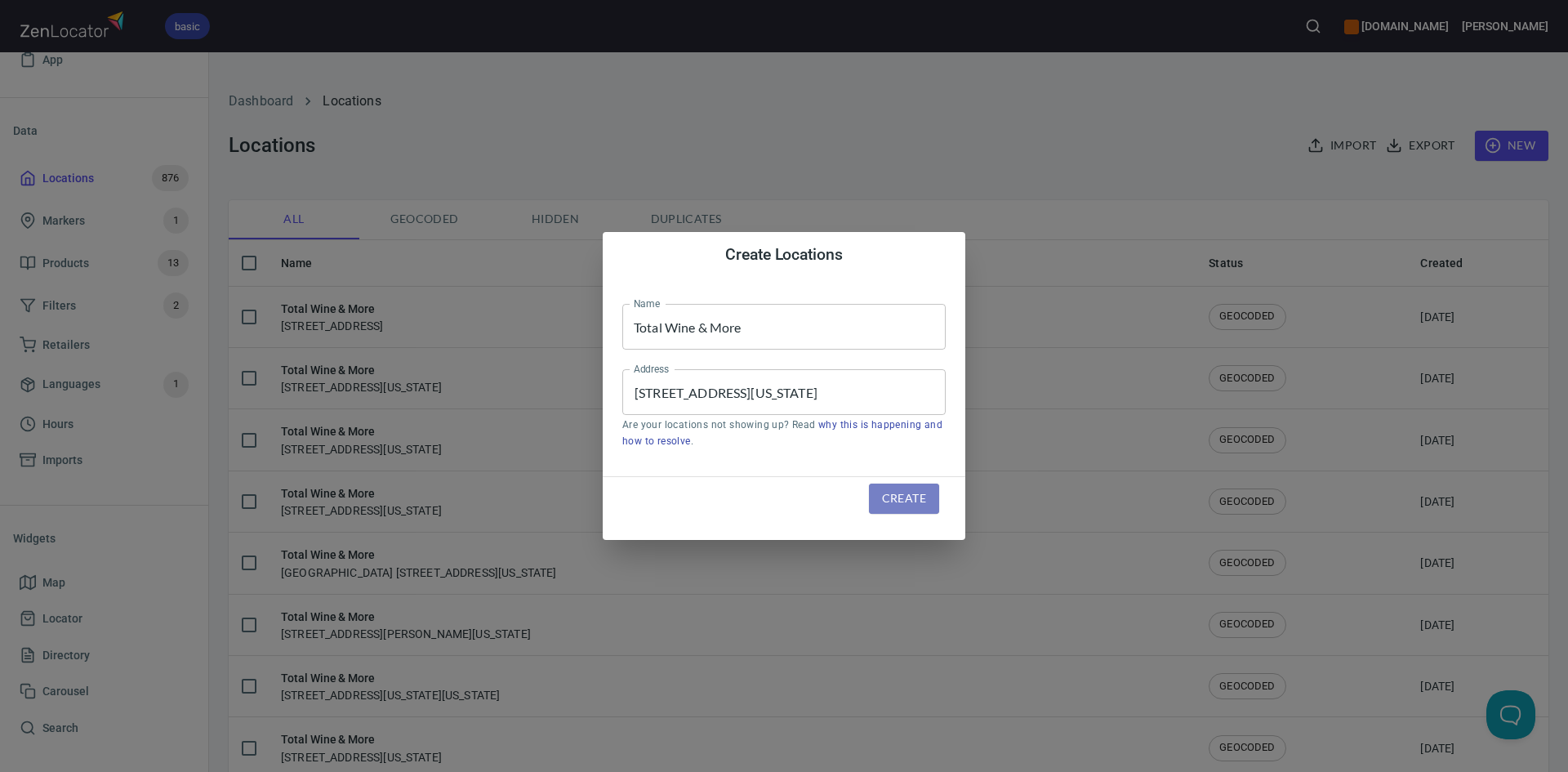
click at [906, 498] on span "Create" at bounding box center [904, 498] width 44 height 20
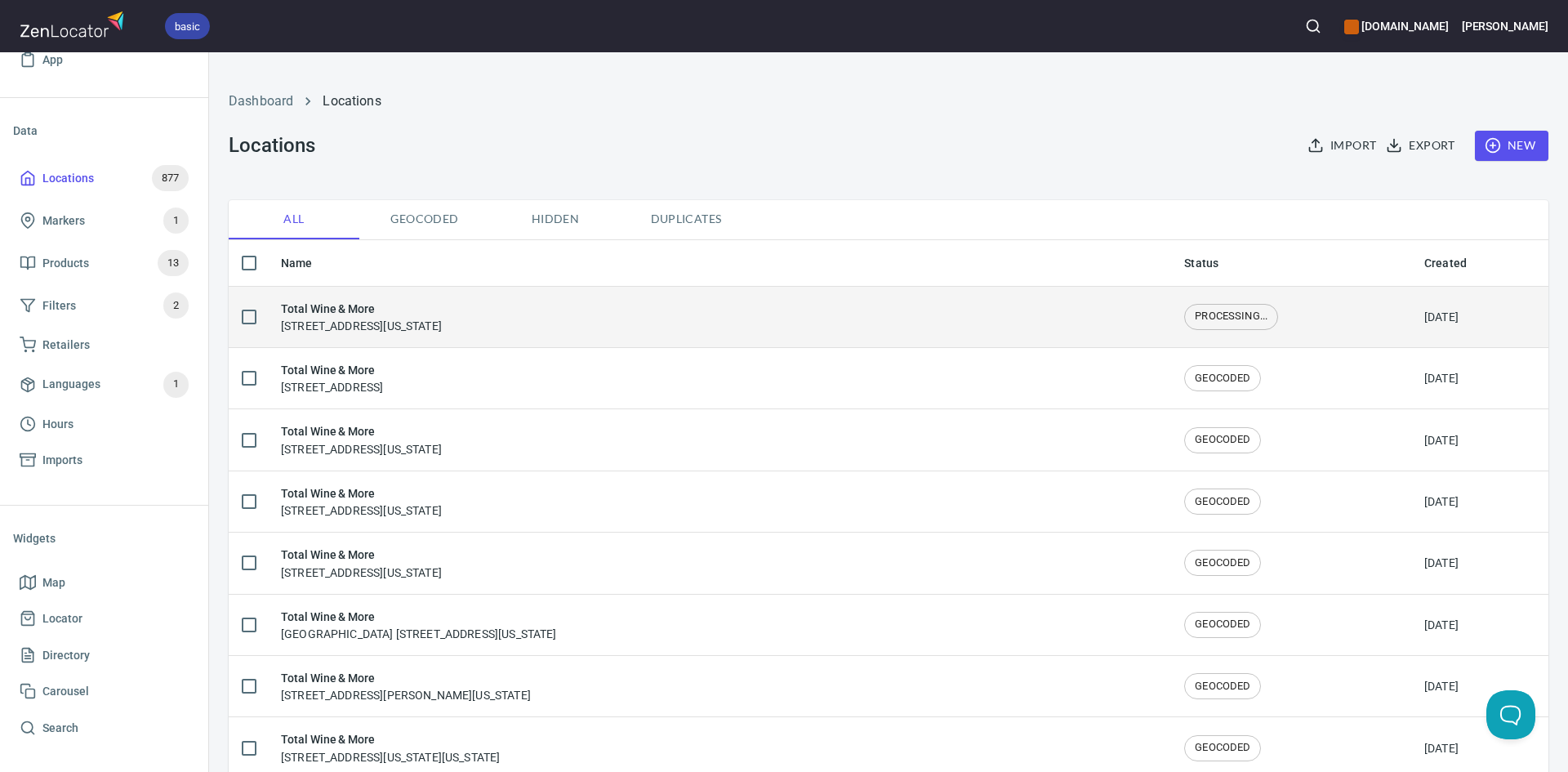
click at [656, 324] on div "Total Wine & More [STREET_ADDRESS][US_STATE]" at bounding box center [720, 316] width 877 height 34
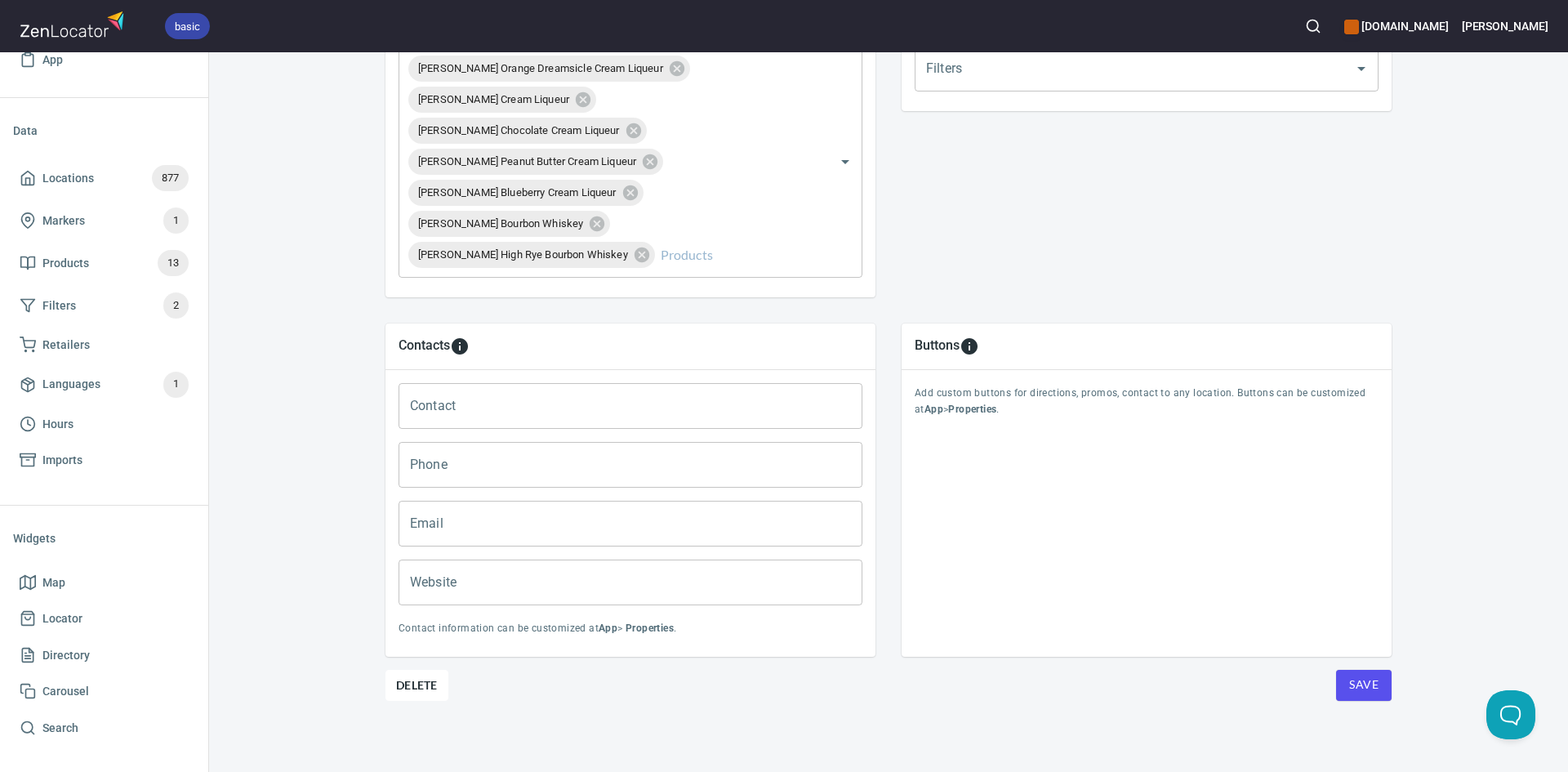
scroll to position [658, 0]
click at [1350, 672] on button "Save" at bounding box center [1364, 684] width 55 height 31
click at [1354, 678] on span "Save" at bounding box center [1363, 683] width 30 height 20
click at [1360, 683] on span "Save" at bounding box center [1363, 683] width 30 height 20
click at [1357, 693] on span "Save" at bounding box center [1363, 683] width 30 height 20
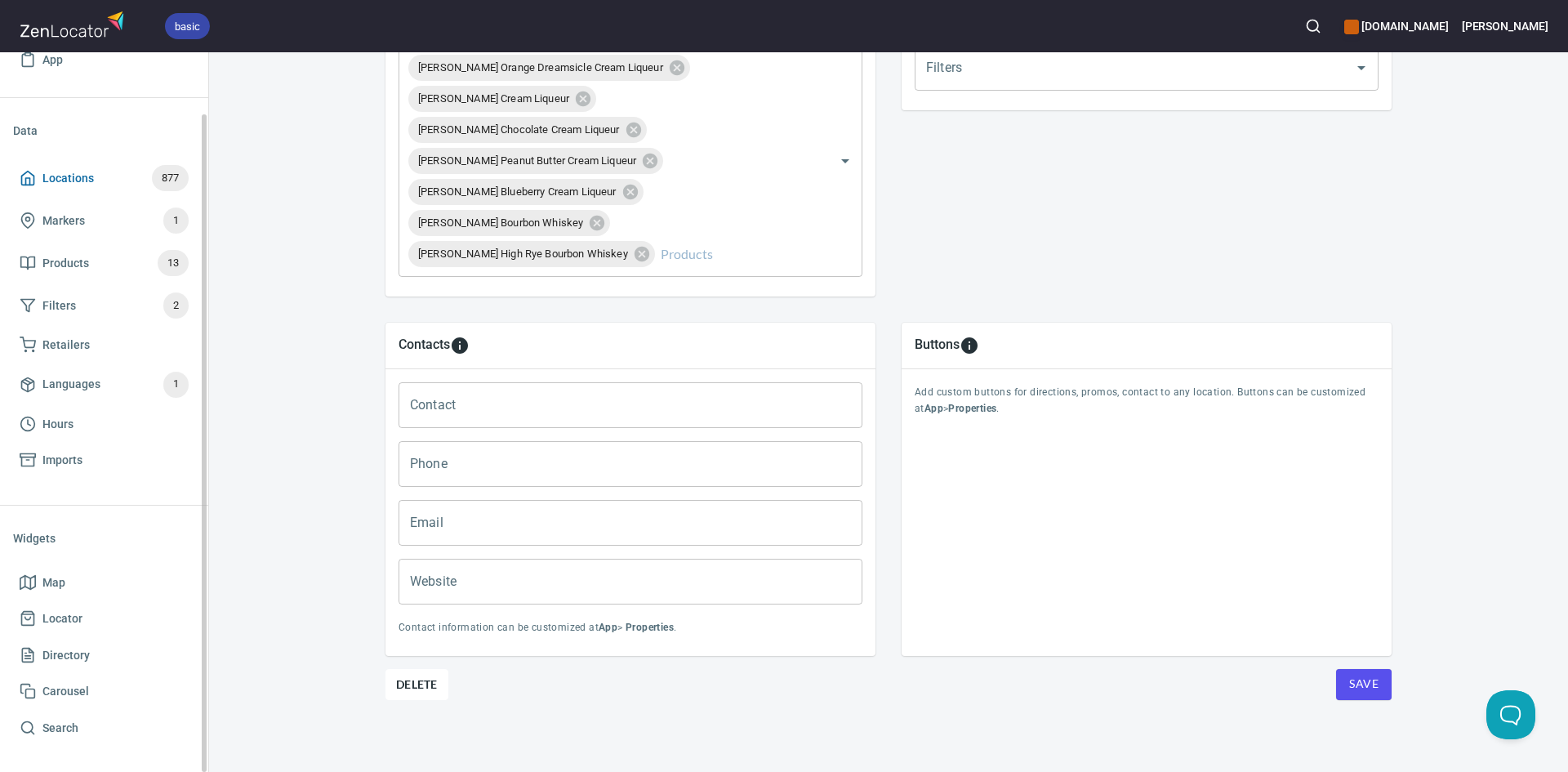
click at [94, 171] on span "Locations 877" at bounding box center [104, 177] width 169 height 26
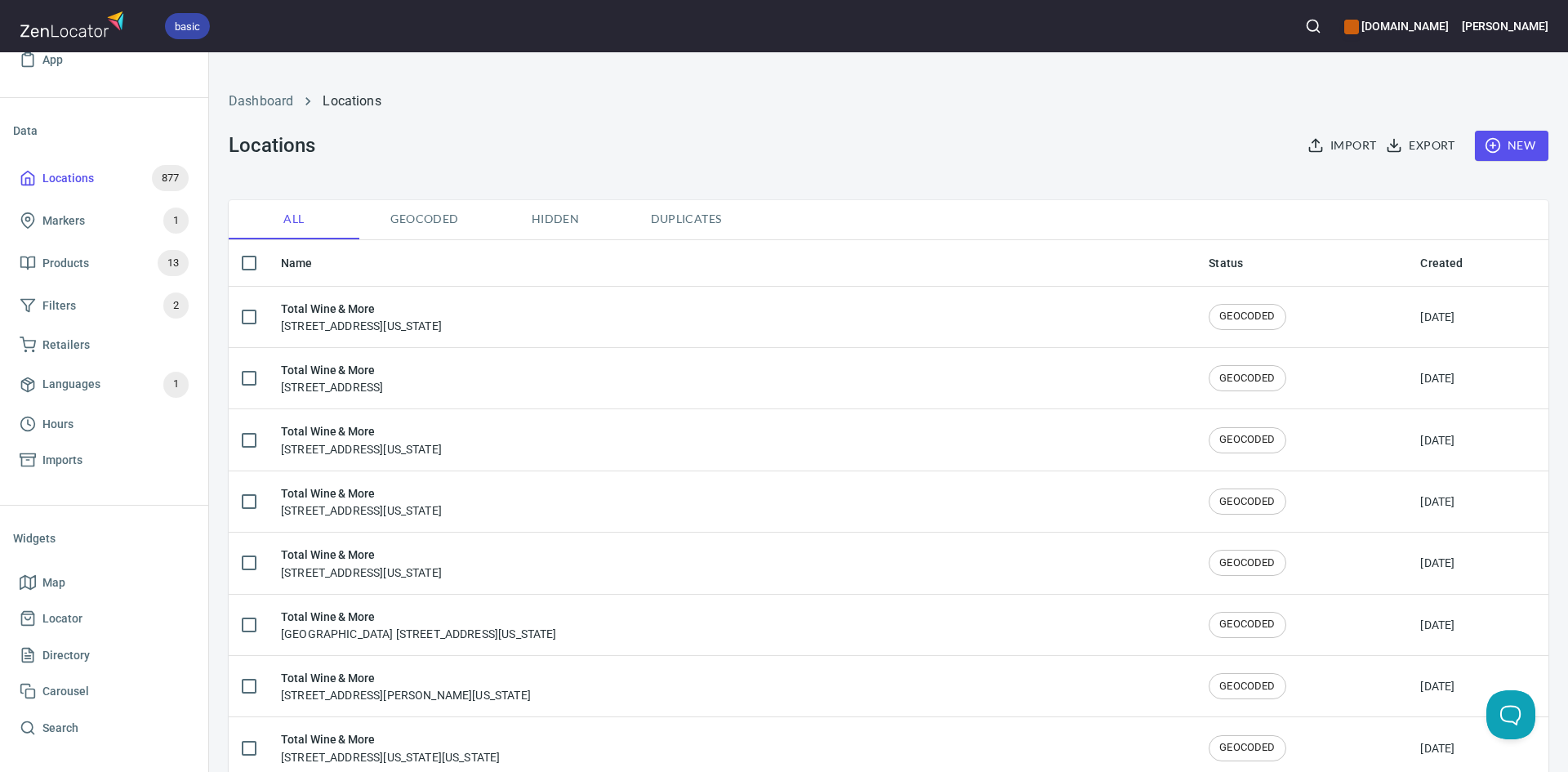
click at [1485, 139] on icon "button" at bounding box center [1493, 145] width 16 height 16
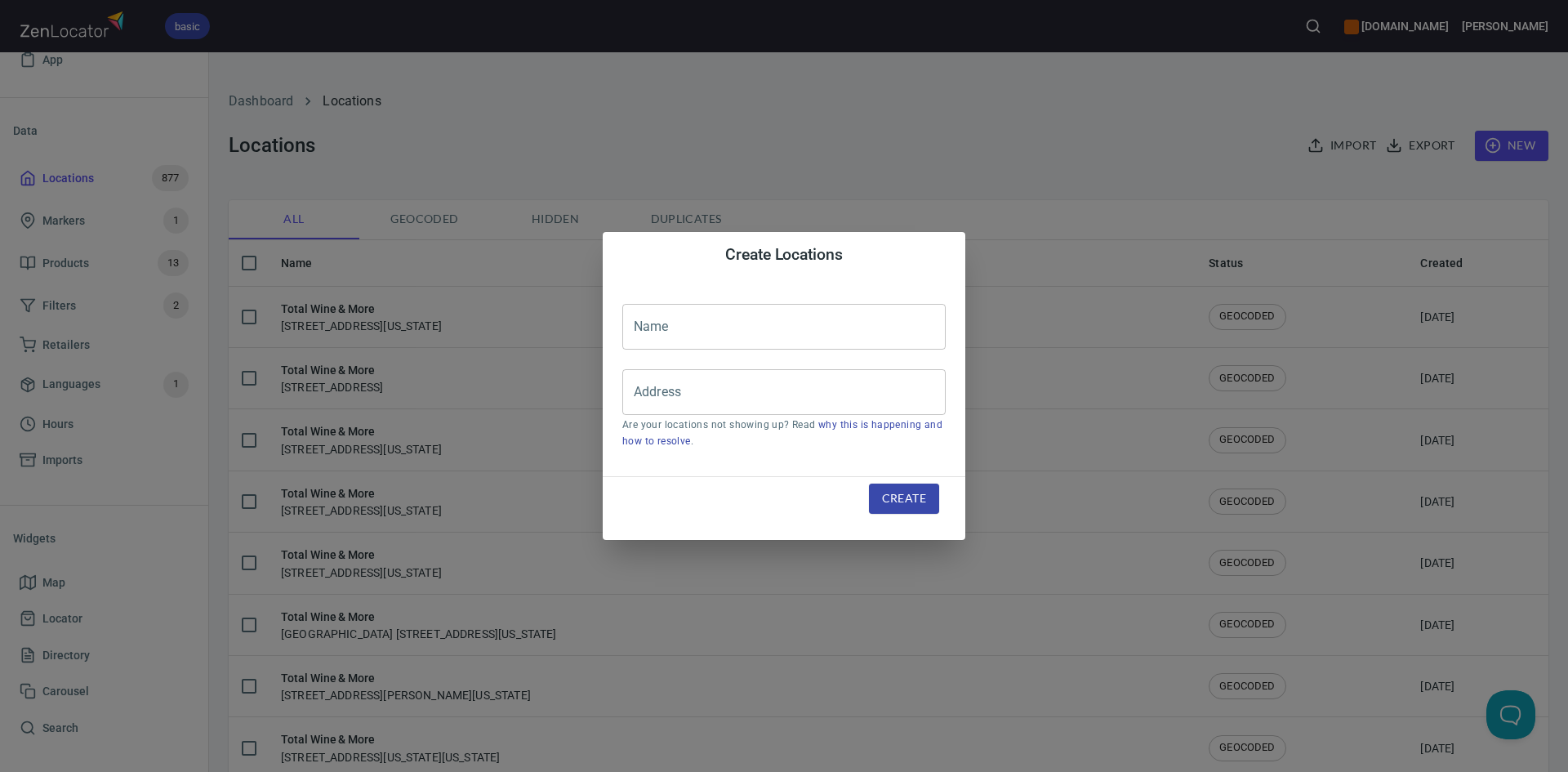
click at [893, 505] on span "Create" at bounding box center [904, 498] width 44 height 20
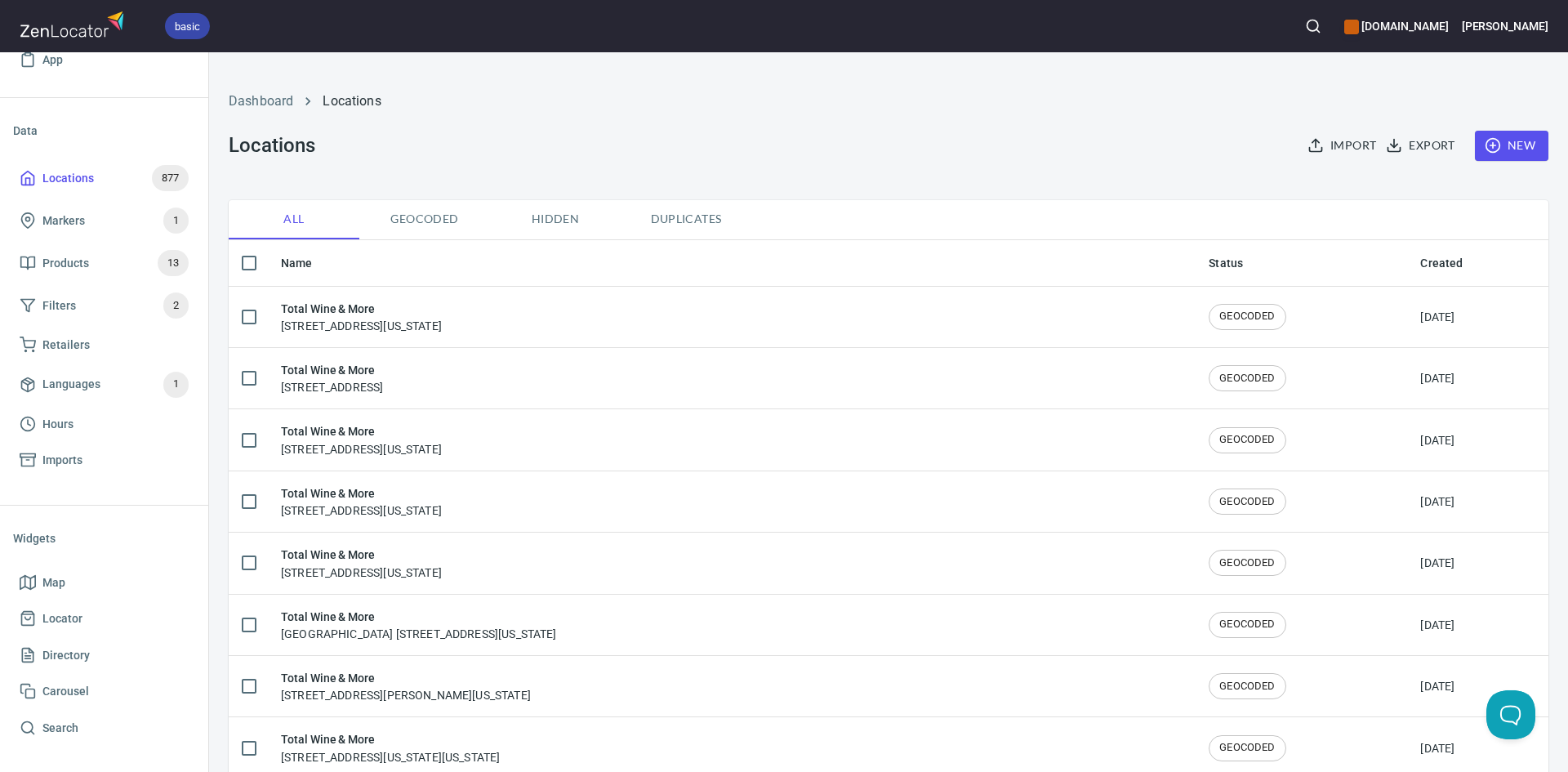
click at [1506, 145] on span "New" at bounding box center [1512, 145] width 48 height 20
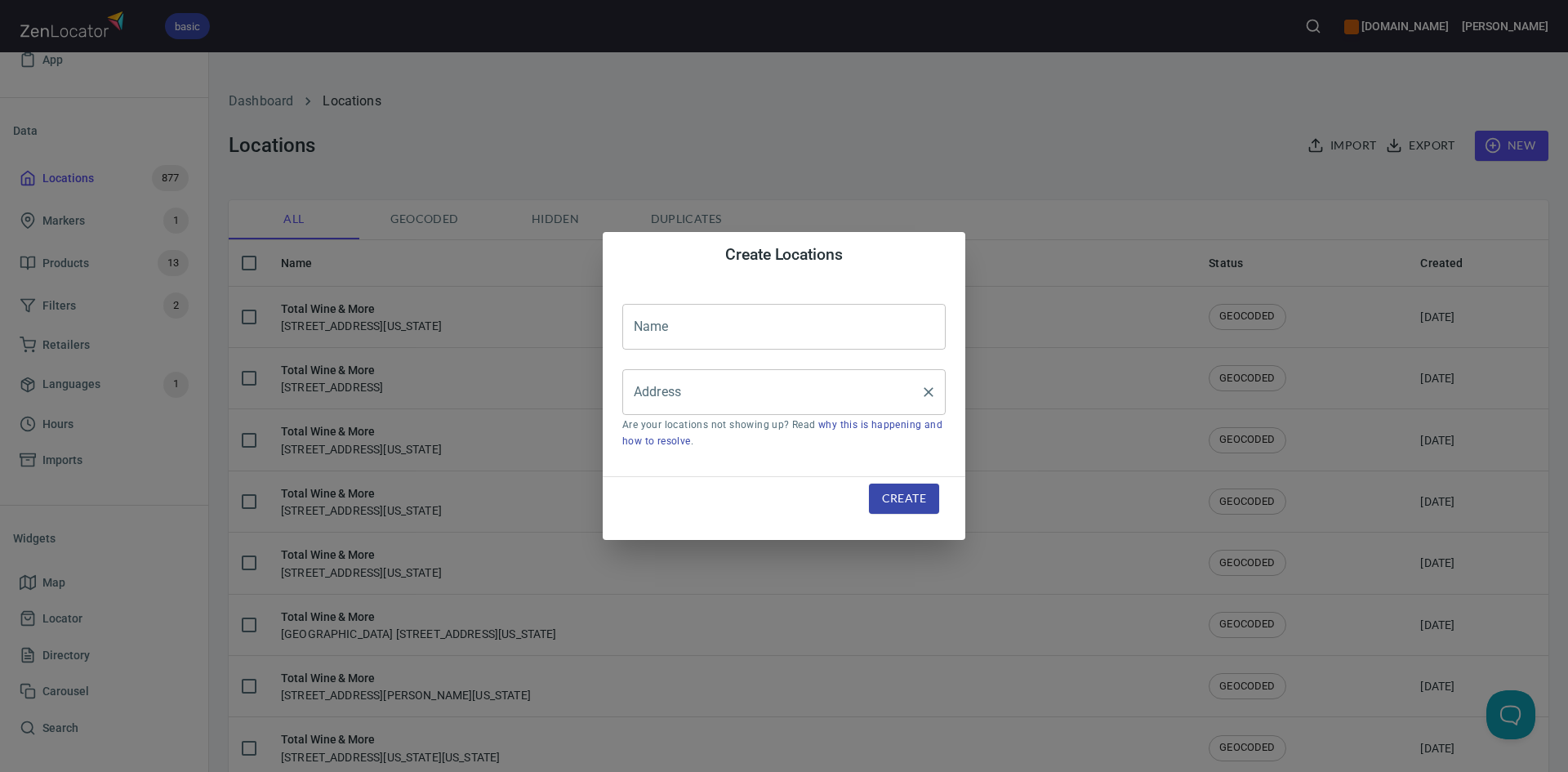
click at [875, 402] on input "Address" at bounding box center [772, 392] width 284 height 31
paste input "16762-B Southwest FreewaySugar Land, [GEOGRAPHIC_DATA], 77479"
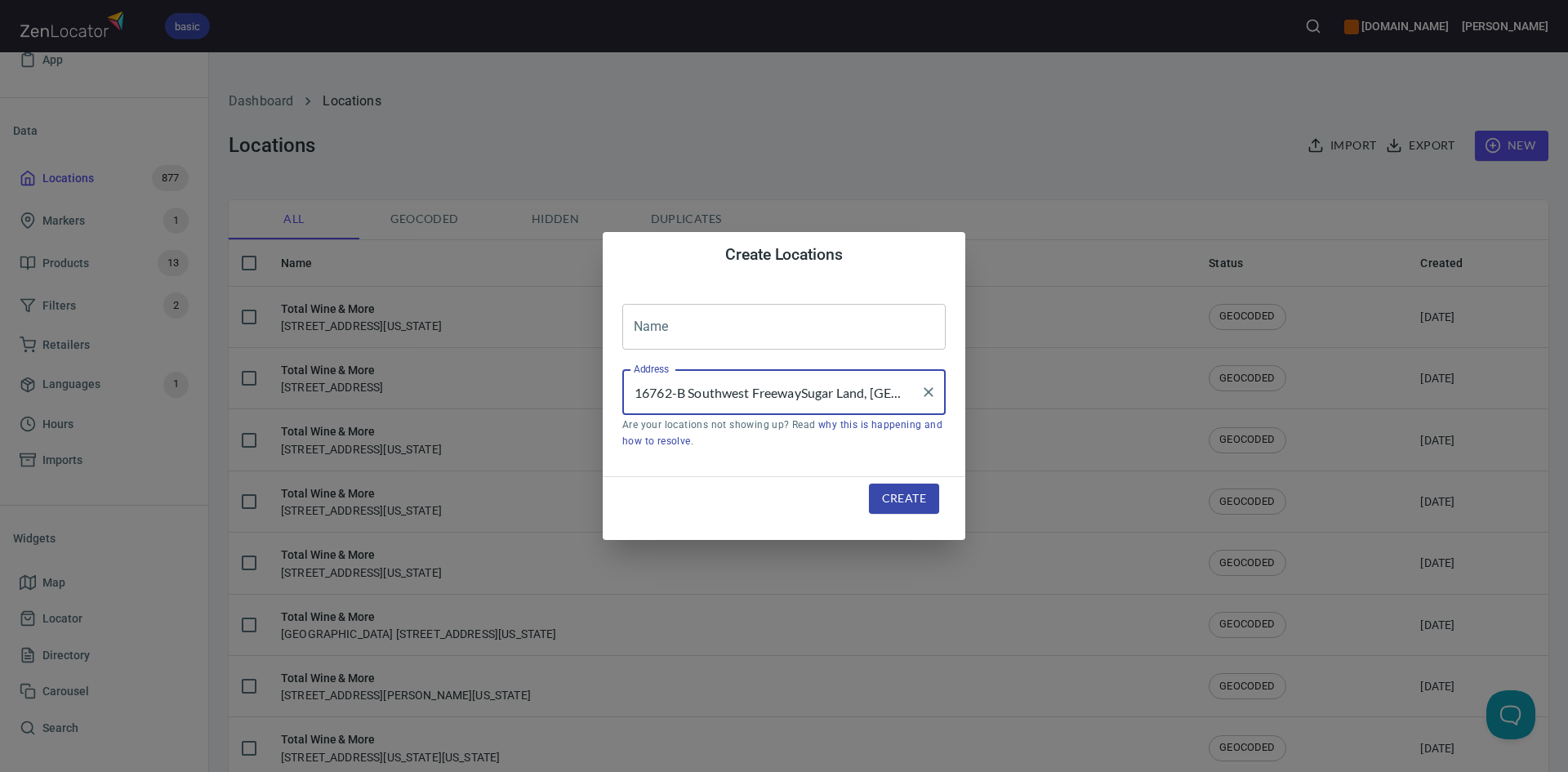
scroll to position [0, 23]
click at [659, 391] on input "16762-B Southwest FreewaySugar Land, [GEOGRAPHIC_DATA], 77479" at bounding box center [772, 392] width 284 height 31
click at [780, 390] on input "16762-B Southwest FreewaySugar Land, [GEOGRAPHIC_DATA], 77479" at bounding box center [772, 392] width 284 height 31
click at [662, 395] on input "[STREET_ADDRESS]" at bounding box center [772, 392] width 284 height 31
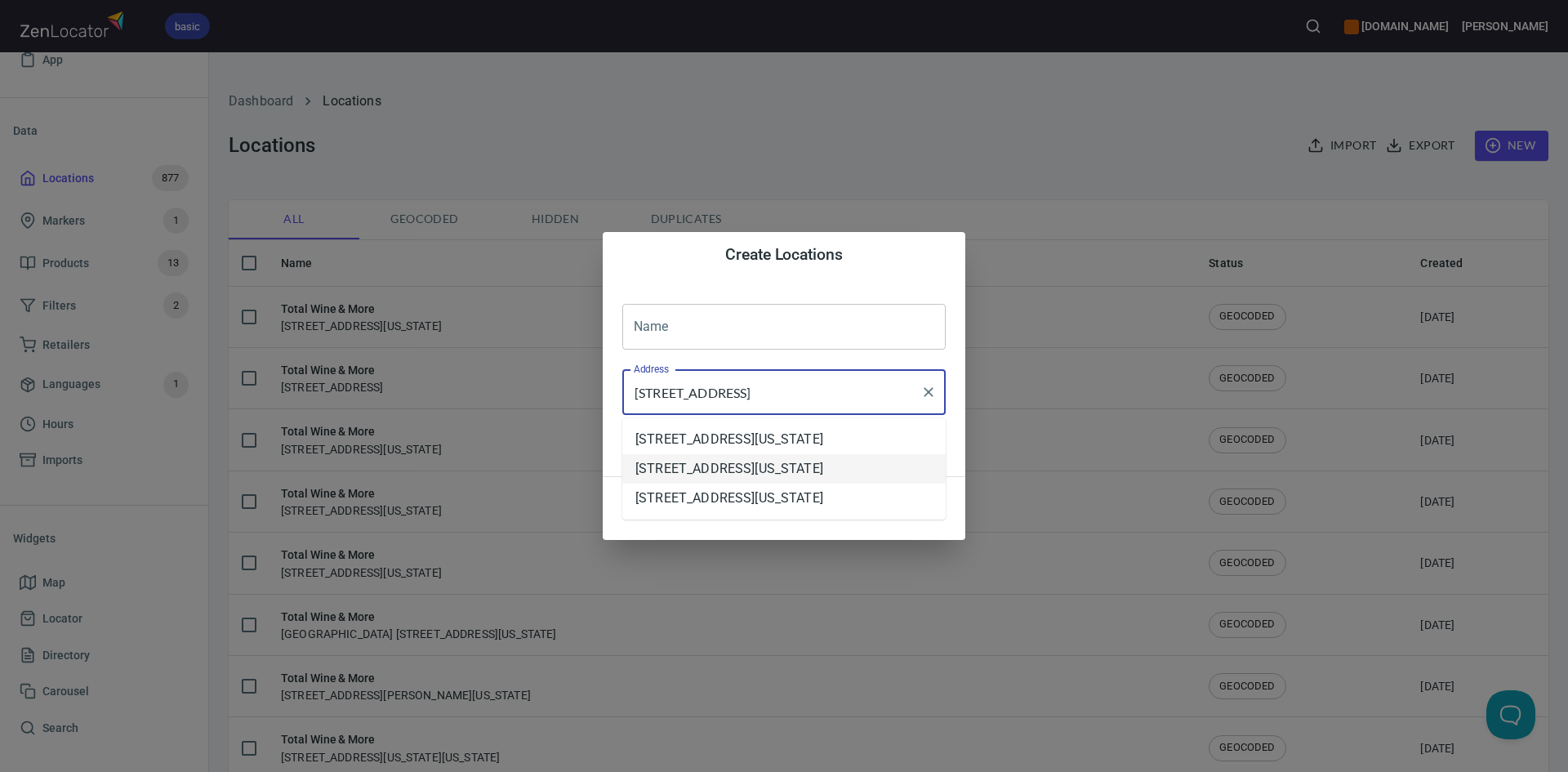
click at [785, 483] on li "[STREET_ADDRESS][US_STATE]" at bounding box center [784, 468] width 323 height 30
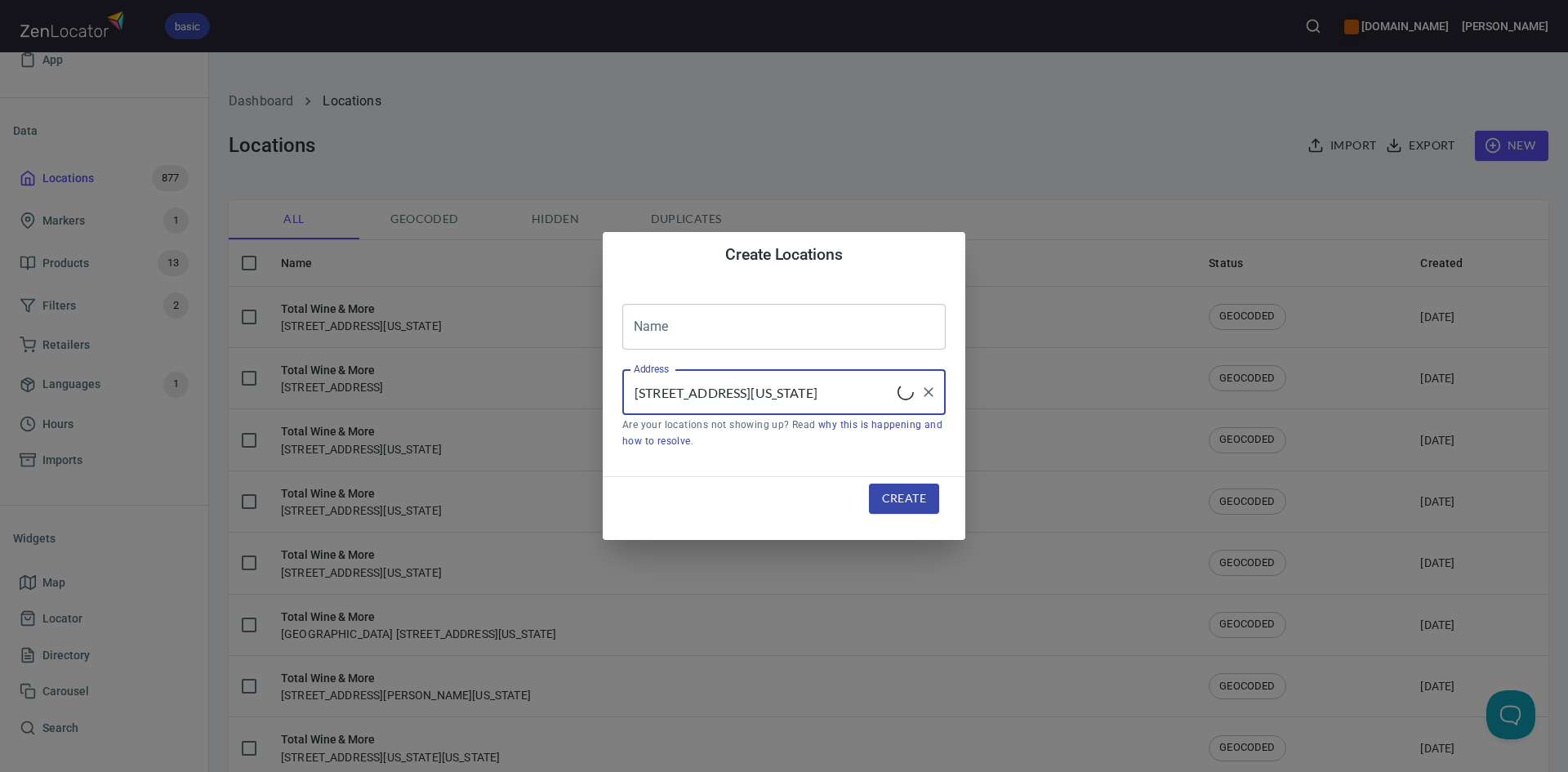
type input "[STREET_ADDRESS][US_STATE]"
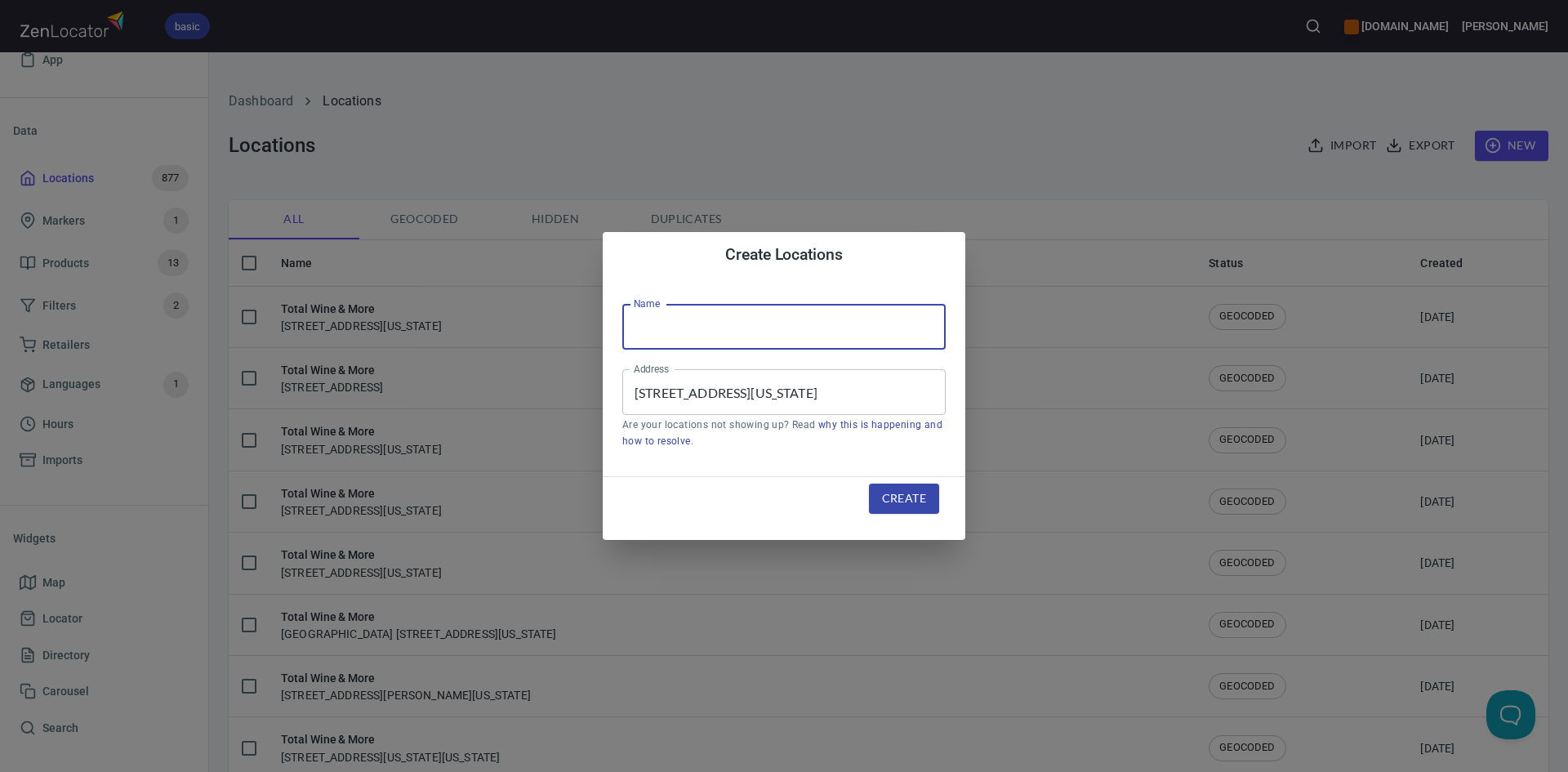
scroll to position [0, 0]
click at [720, 335] on input "text" at bounding box center [784, 327] width 323 height 46
type input "Total Wine & More"
click at [892, 491] on span "Create" at bounding box center [904, 498] width 44 height 20
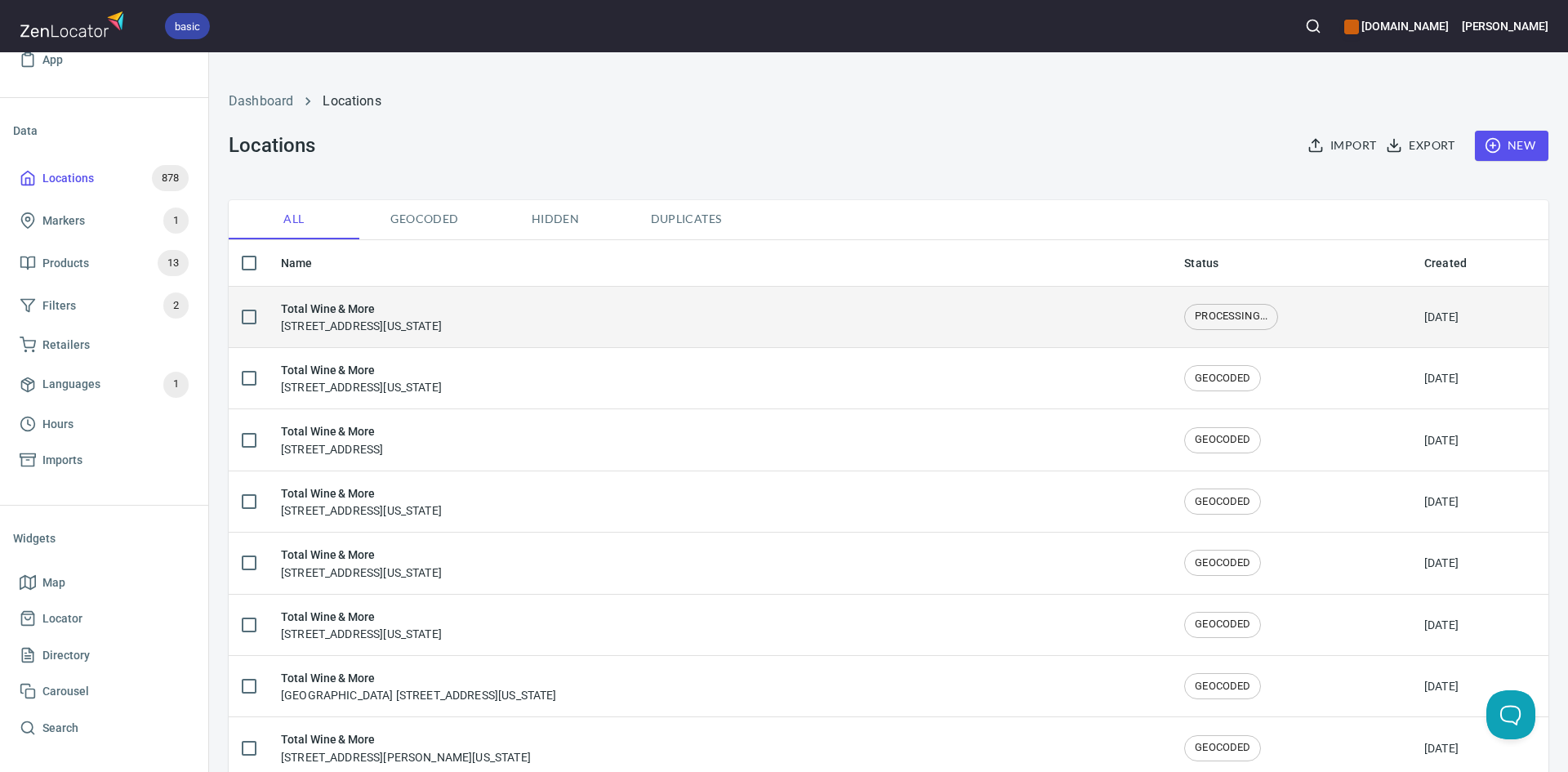
click at [670, 316] on div "Total Wine & More [STREET_ADDRESS][US_STATE]" at bounding box center [720, 316] width 877 height 34
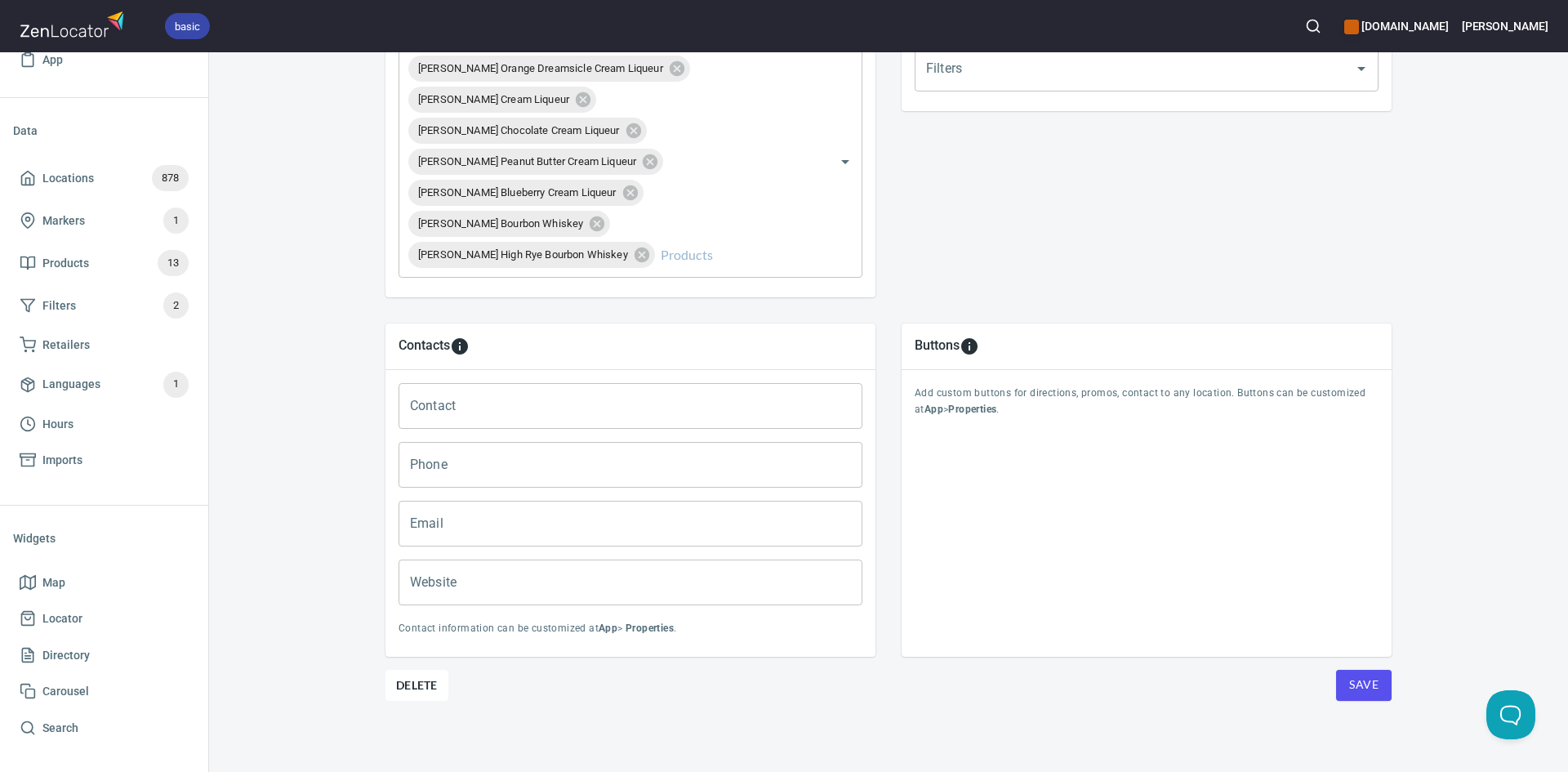
scroll to position [658, 0]
click at [1354, 685] on span "Save" at bounding box center [1363, 683] width 30 height 20
click at [1353, 685] on span "Save" at bounding box center [1363, 683] width 30 height 20
click at [1352, 685] on span "Save" at bounding box center [1363, 683] width 30 height 20
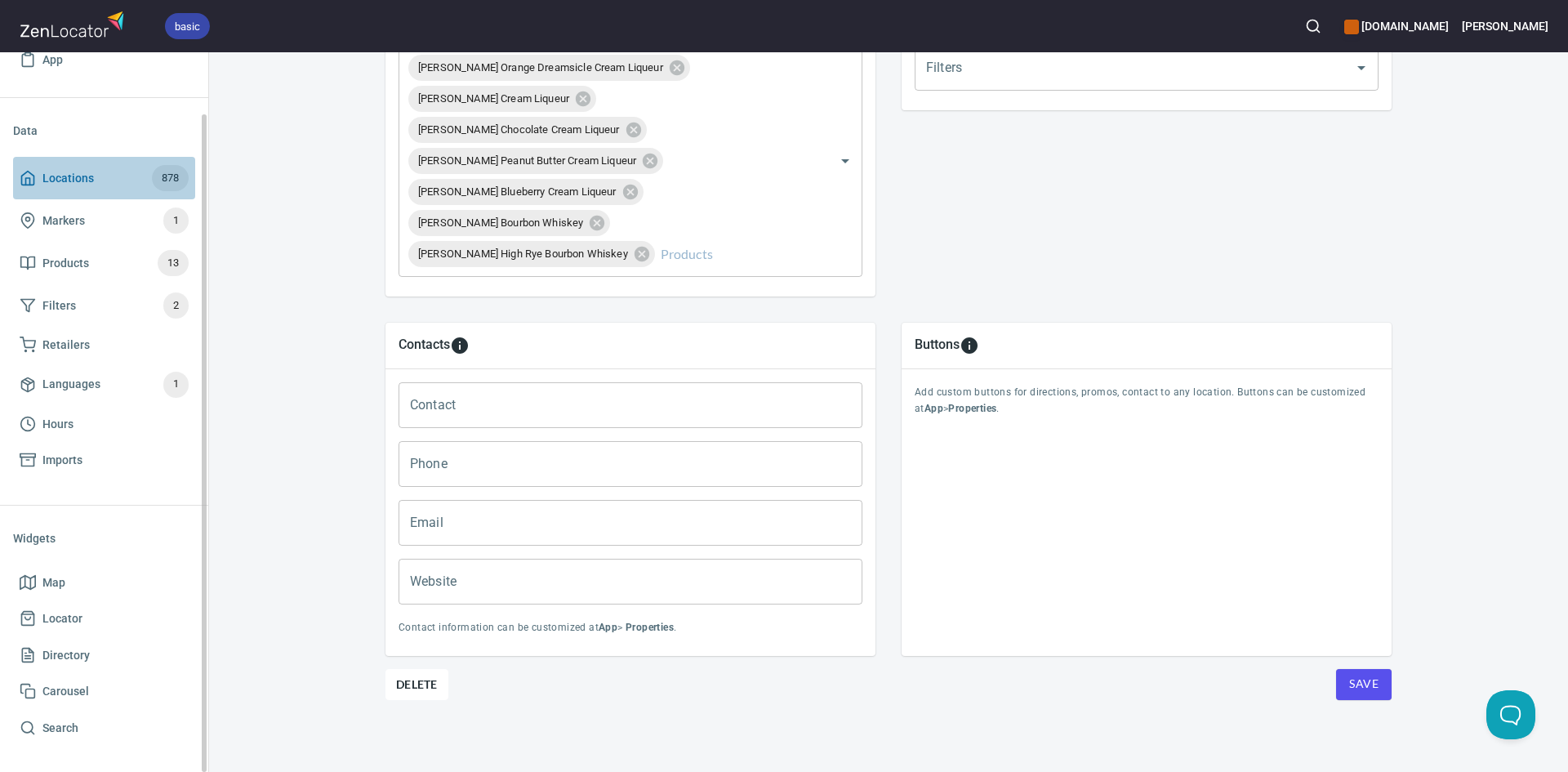
click at [35, 171] on icon at bounding box center [28, 177] width 16 height 16
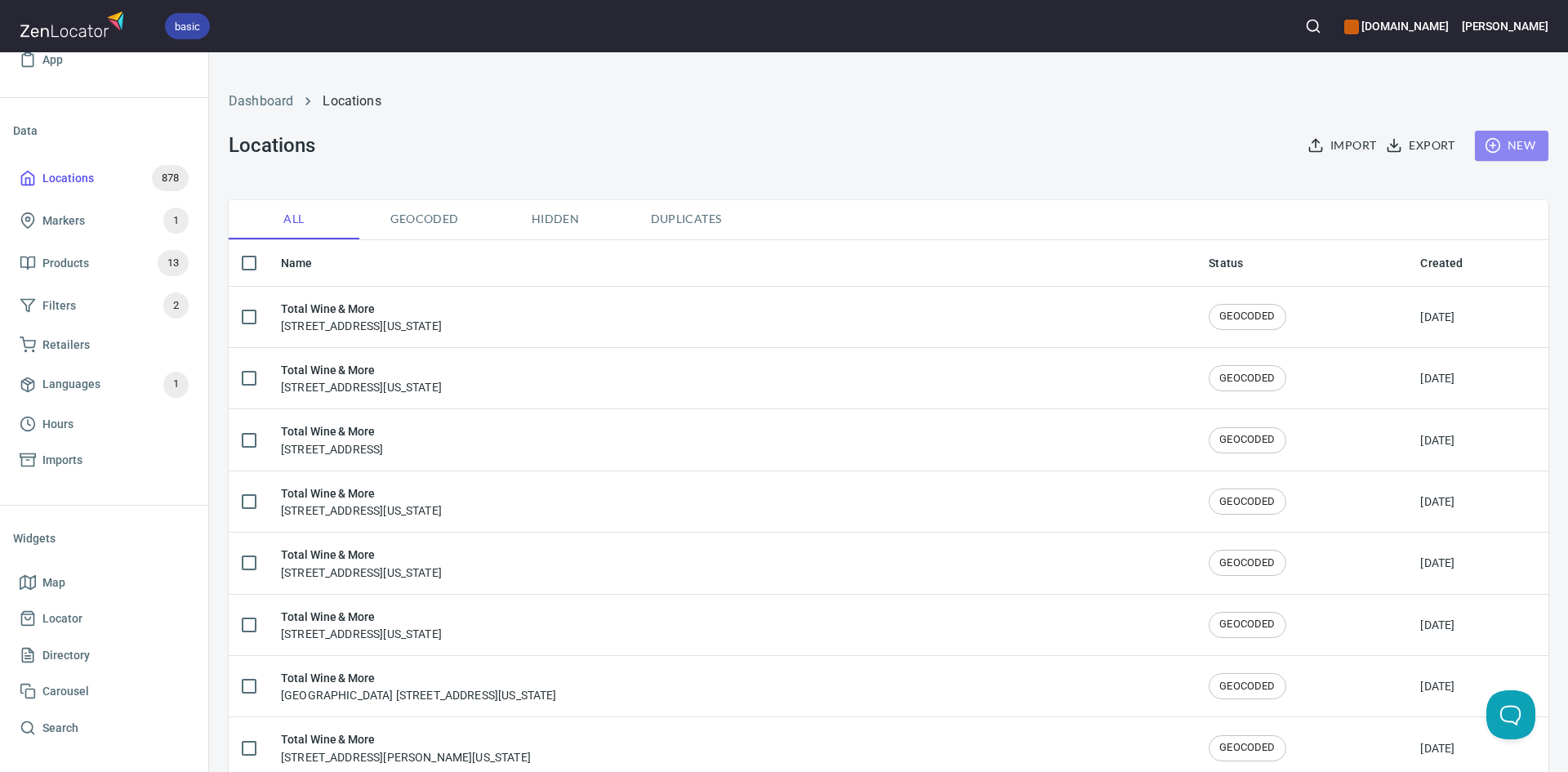
click at [1517, 142] on span "New" at bounding box center [1512, 145] width 48 height 20
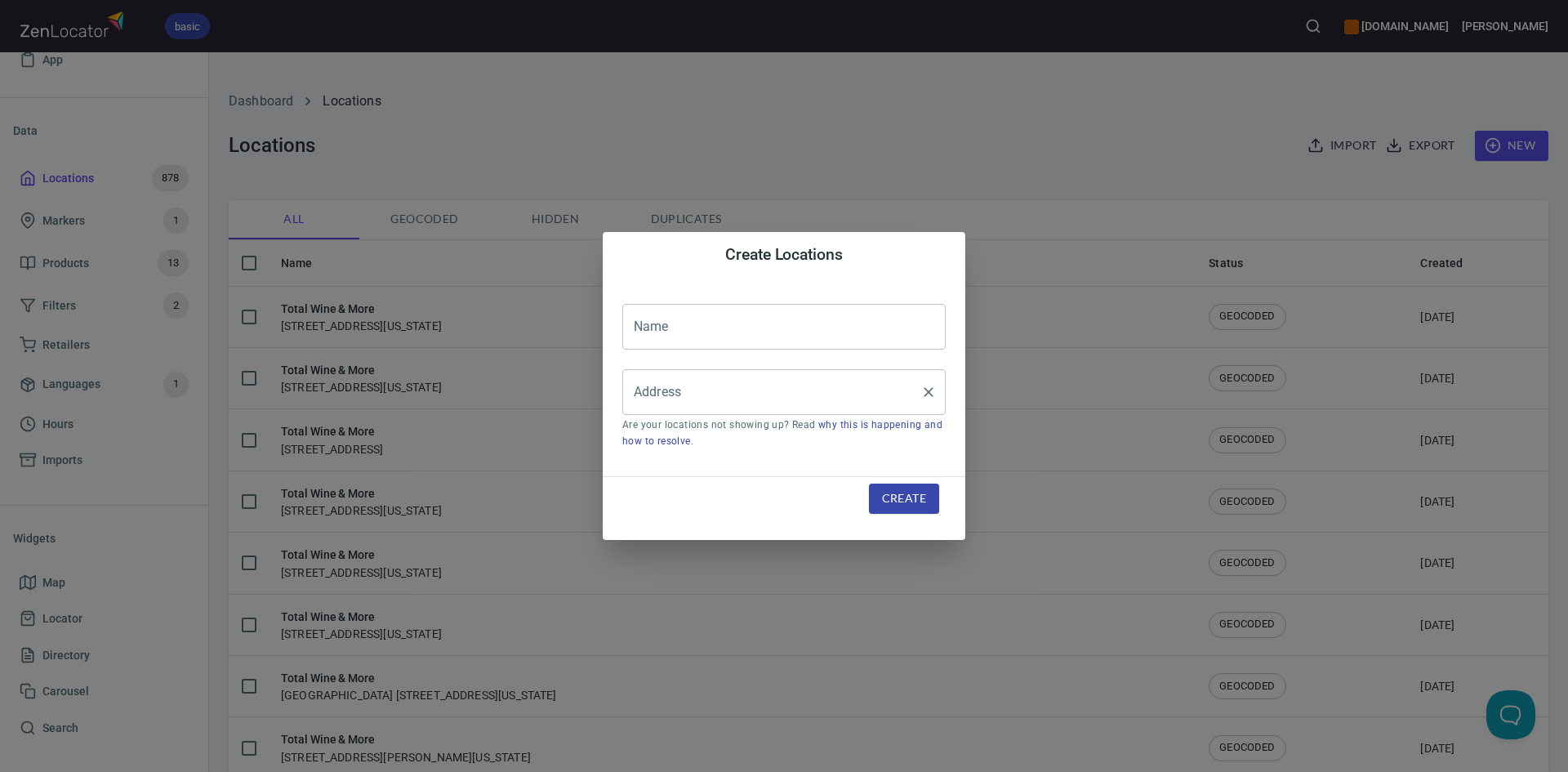
click at [792, 399] on input "Address" at bounding box center [772, 392] width 284 height 31
paste input "[STREET_ADDRESS][PERSON_NAME]"
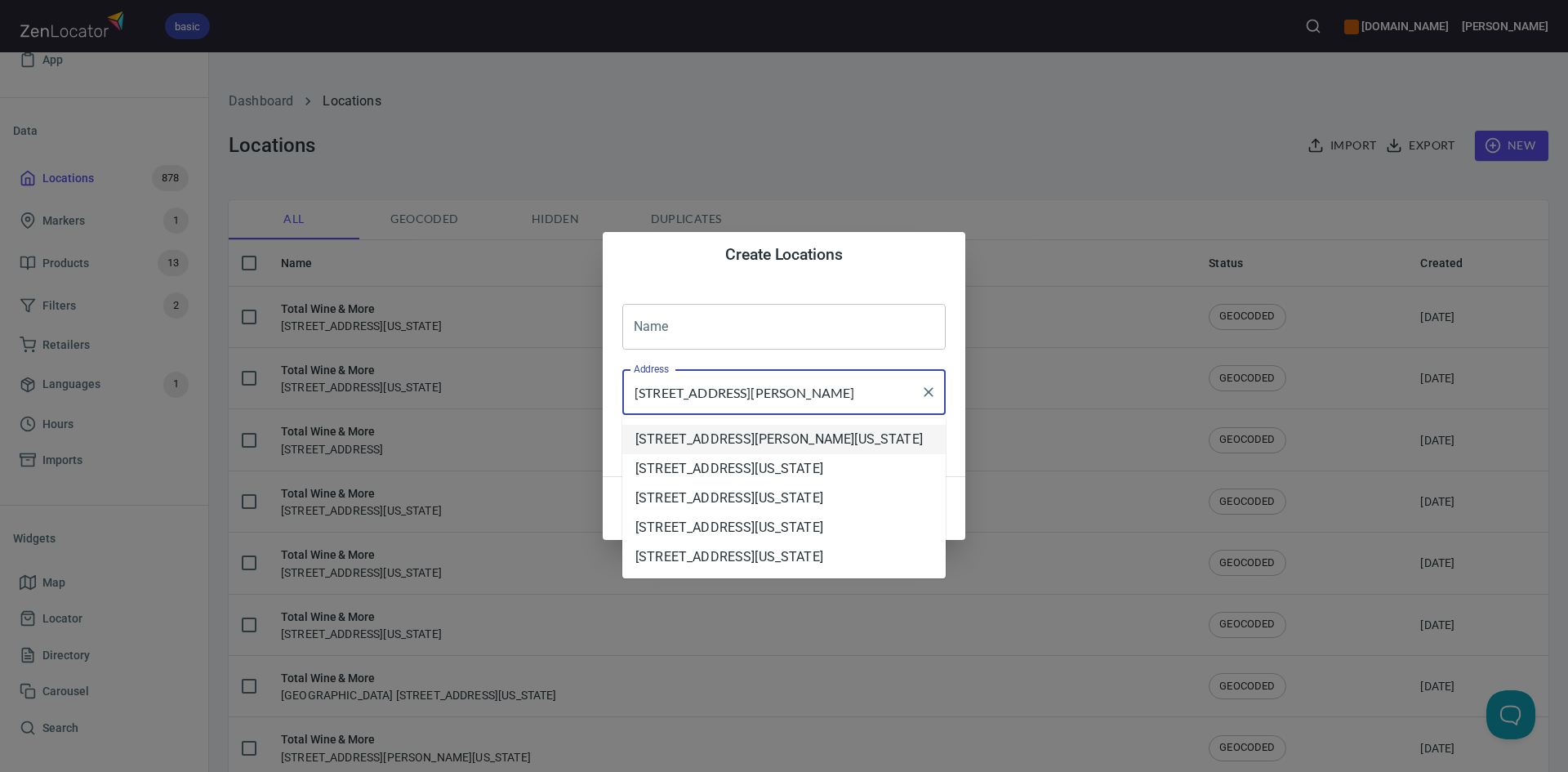
click at [873, 453] on li "[STREET_ADDRESS][PERSON_NAME][US_STATE]" at bounding box center [784, 439] width 323 height 30
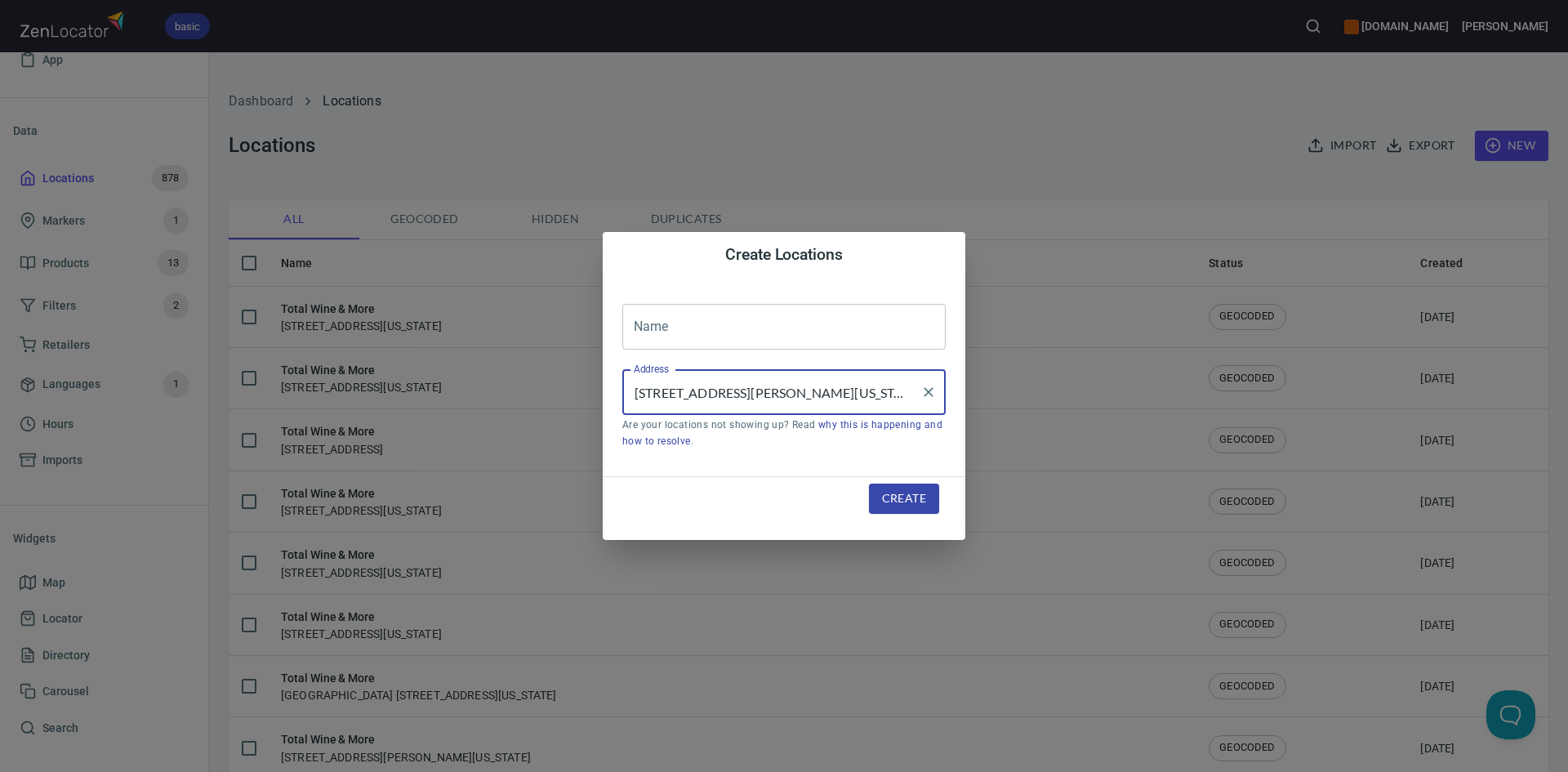
type input "[STREET_ADDRESS][PERSON_NAME][US_STATE]"
click at [812, 328] on input "text" at bounding box center [784, 327] width 323 height 46
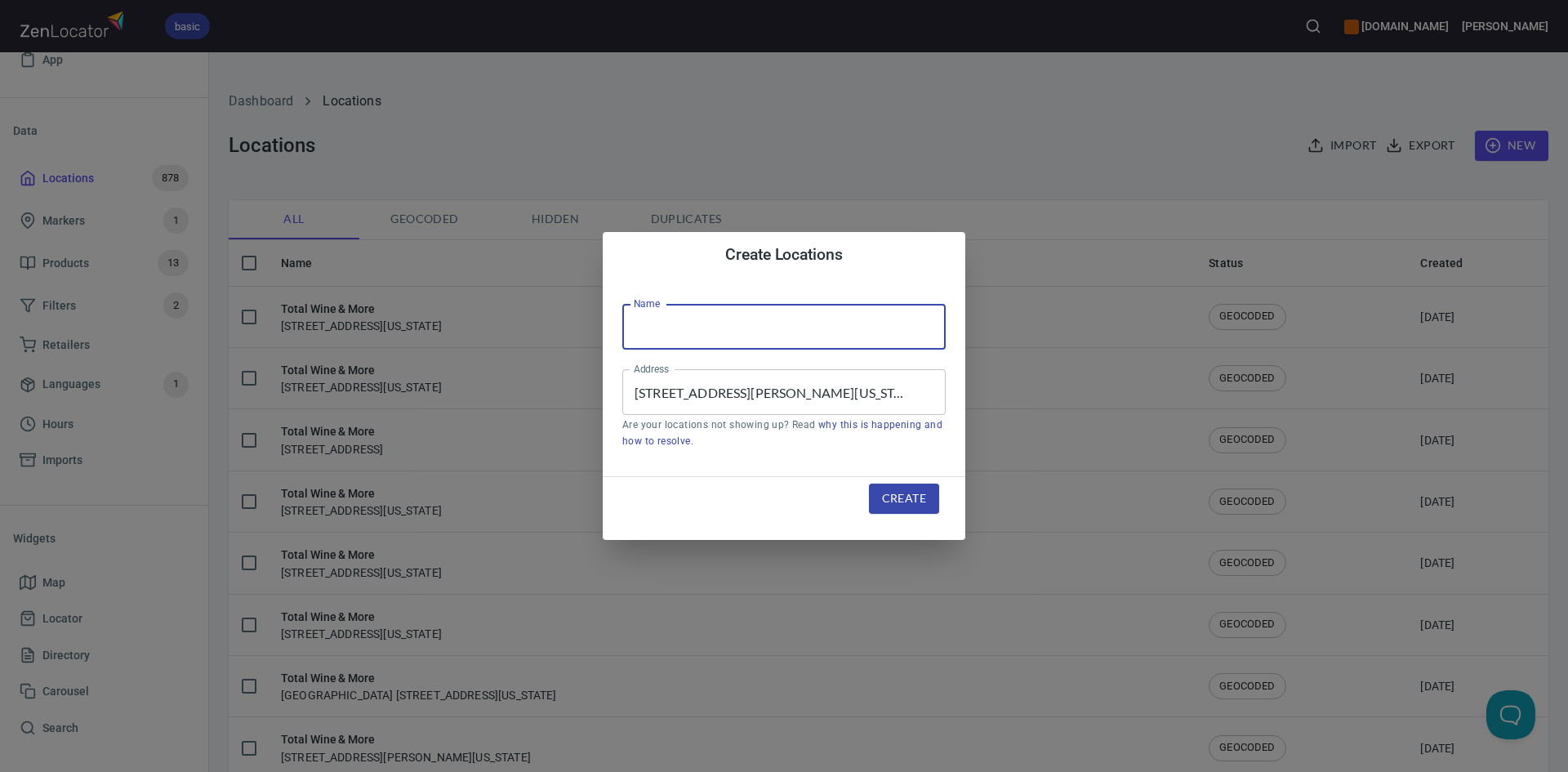
type input "Total Wine & More"
click at [893, 496] on span "Create" at bounding box center [904, 498] width 44 height 20
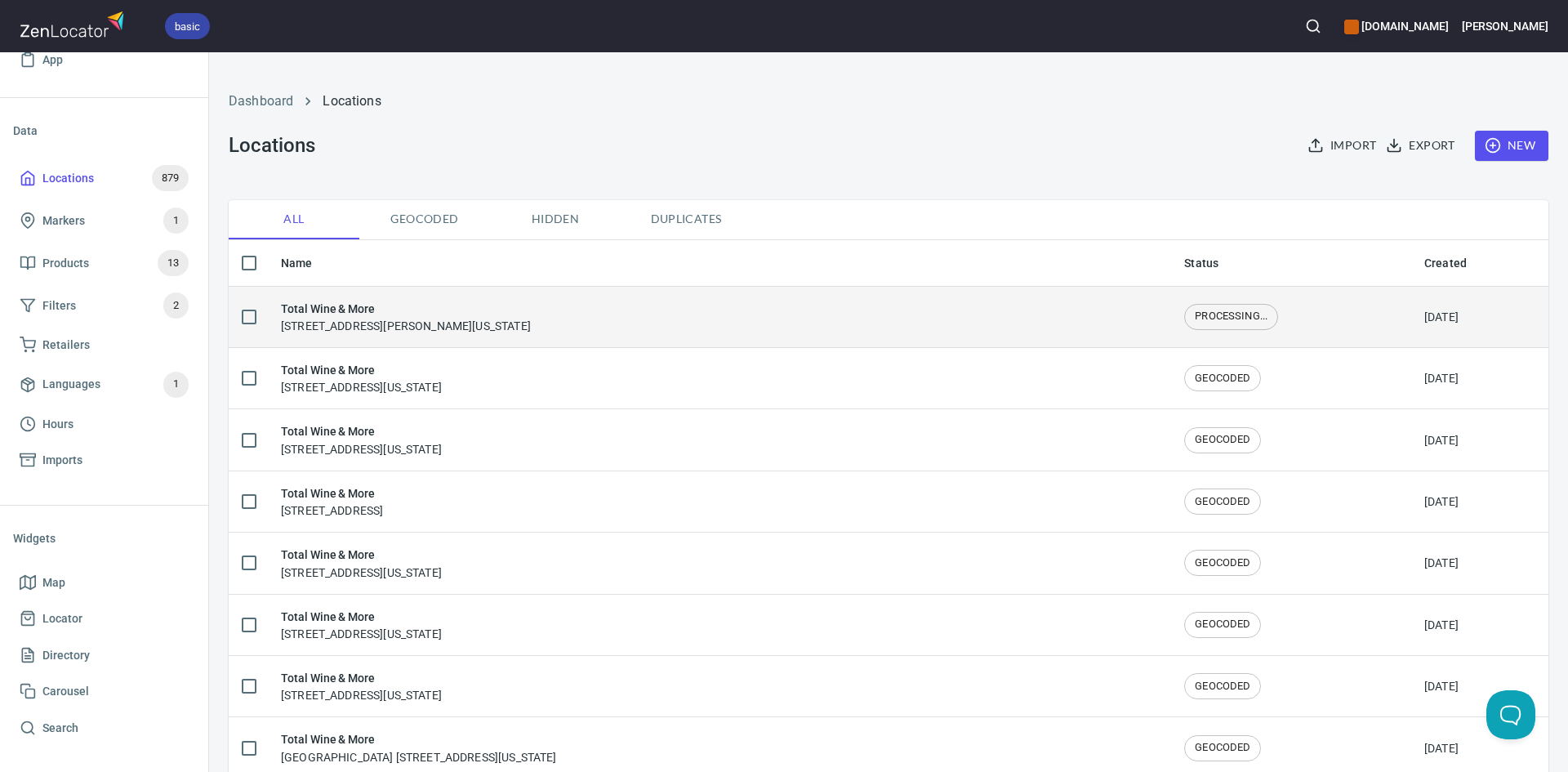
click at [779, 332] on div "Total Wine & More [STREET_ADDRESS][PERSON_NAME][US_STATE]" at bounding box center [720, 316] width 877 height 34
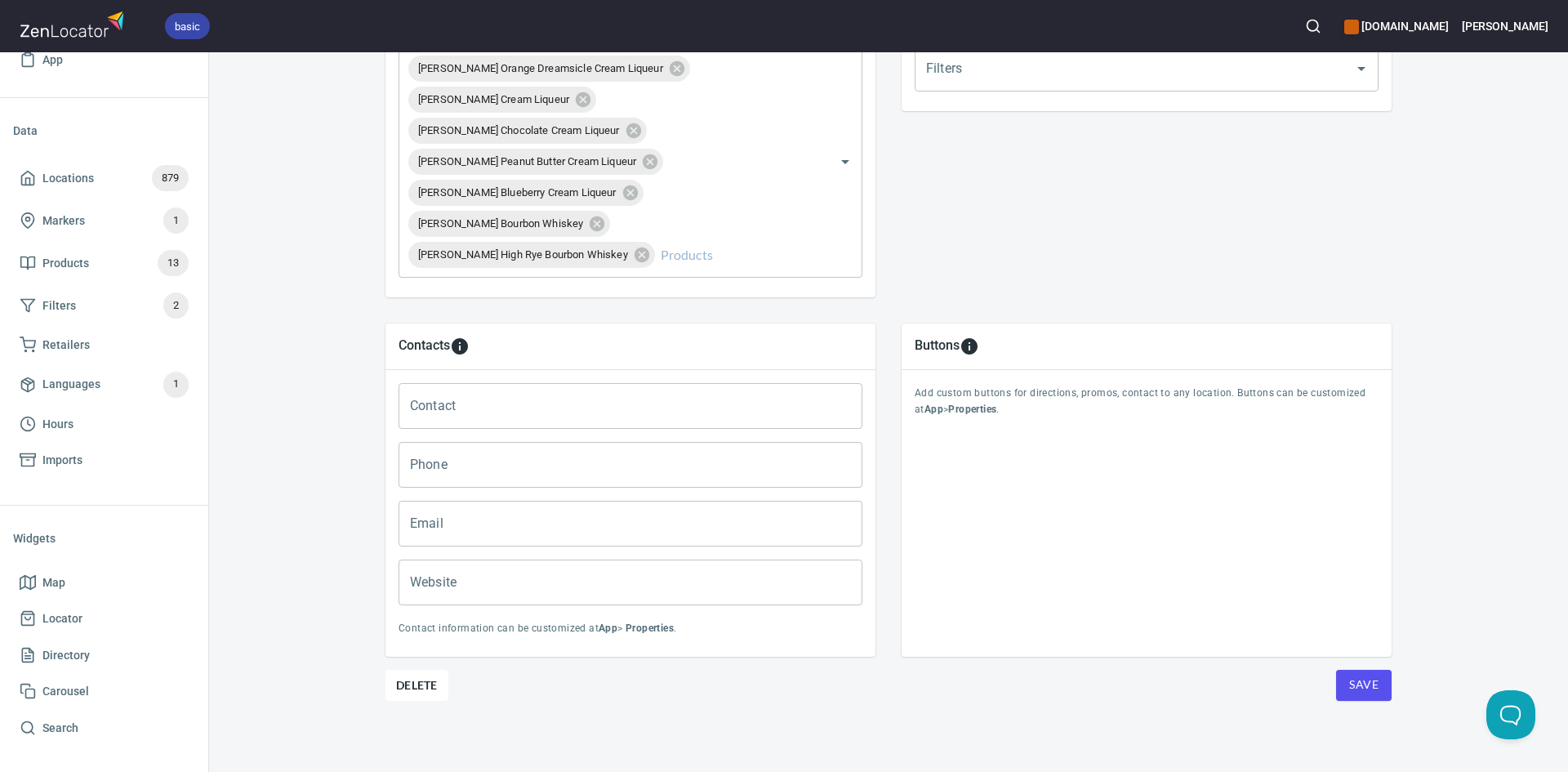
scroll to position [658, 0]
click at [1358, 694] on button "Save" at bounding box center [1364, 684] width 55 height 31
click at [1355, 691] on span "Save" at bounding box center [1363, 683] width 30 height 20
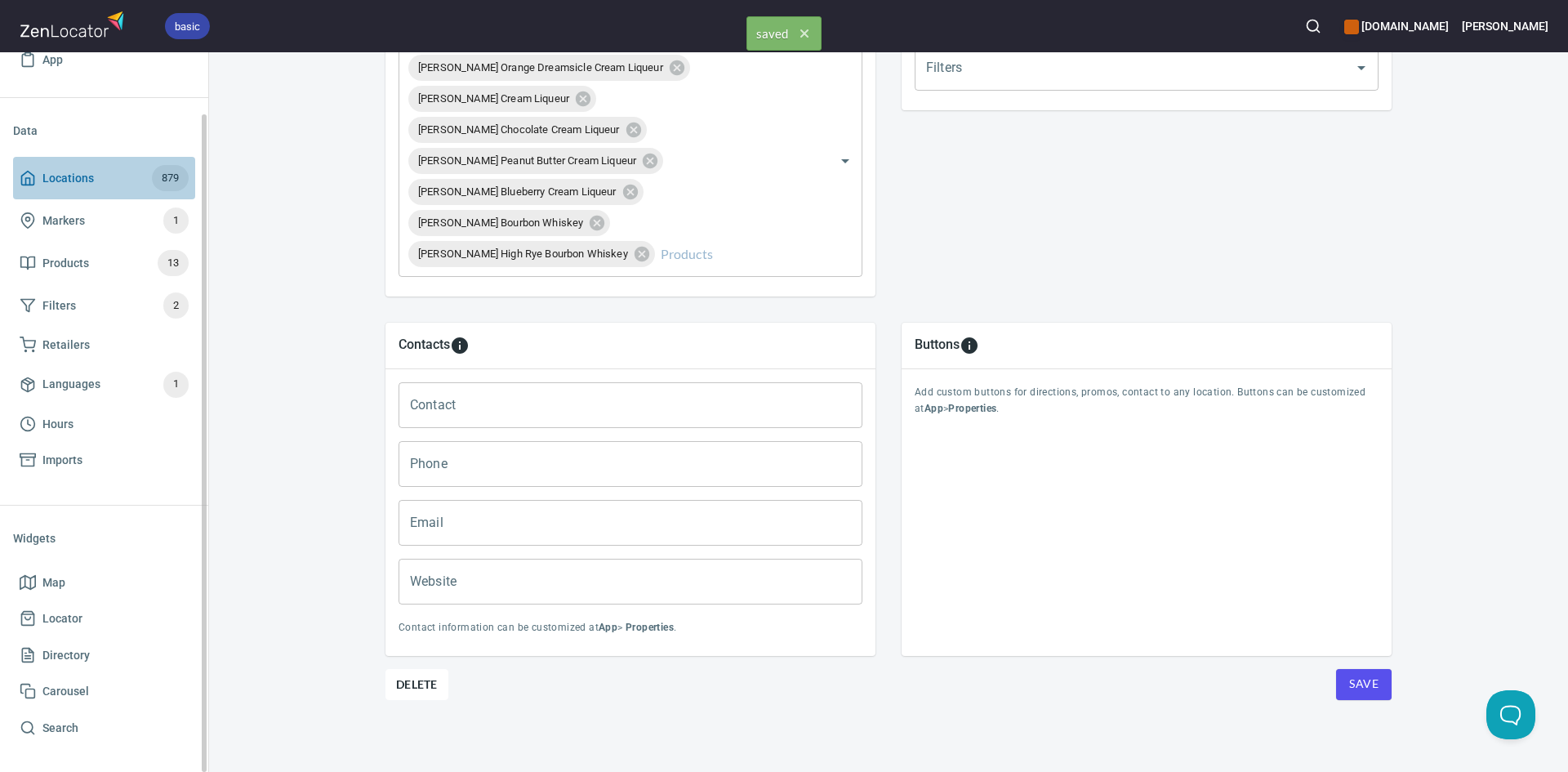
click at [31, 183] on polyline at bounding box center [28, 181] width 4 height 7
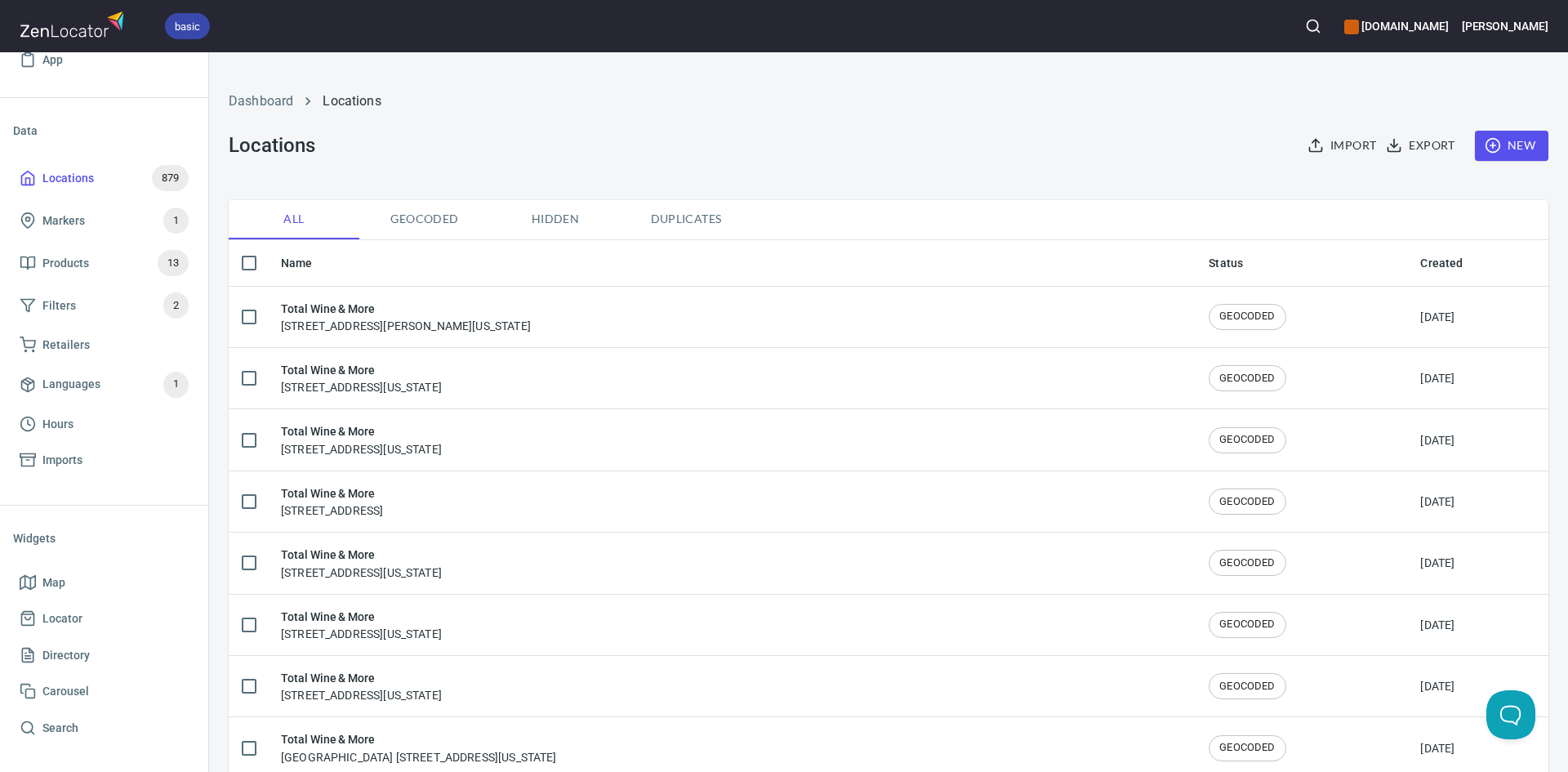
click at [1503, 147] on span "New" at bounding box center [1512, 145] width 48 height 20
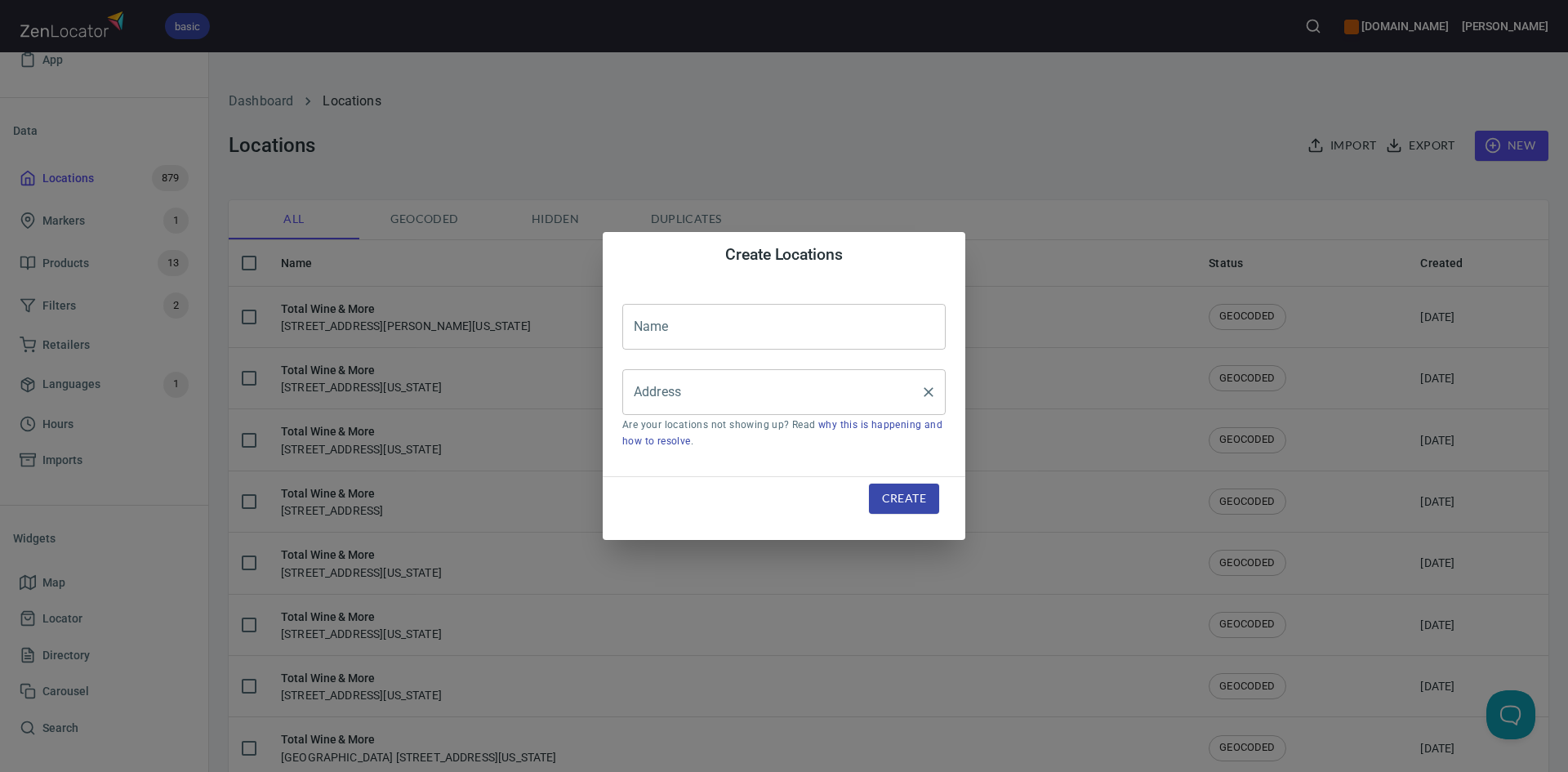
click at [716, 384] on input "Address" at bounding box center [772, 392] width 284 height 31
paste input "[STREET_ADDRESS]"
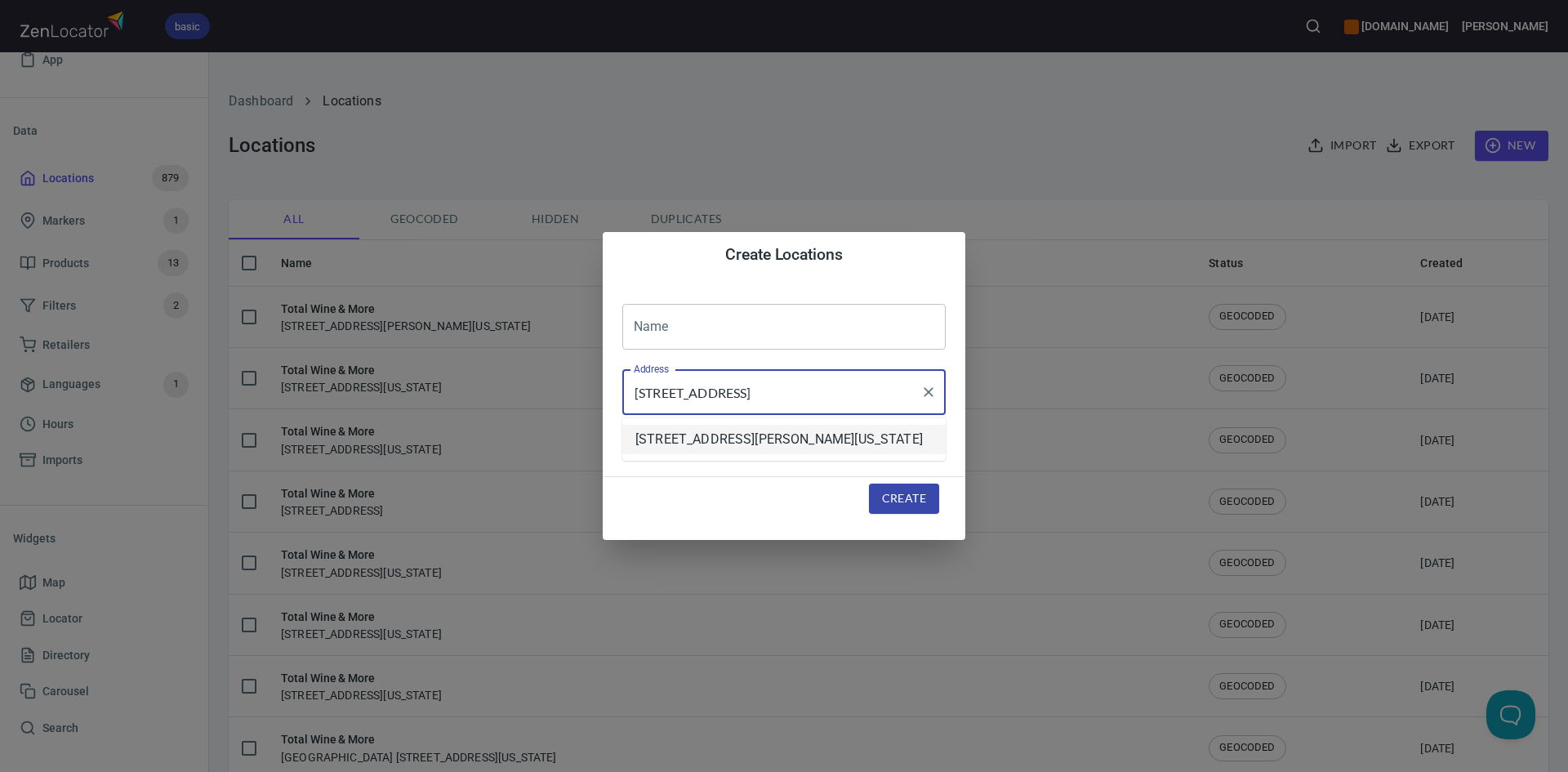
click at [791, 437] on li "[STREET_ADDRESS][PERSON_NAME][US_STATE]" at bounding box center [784, 439] width 323 height 30
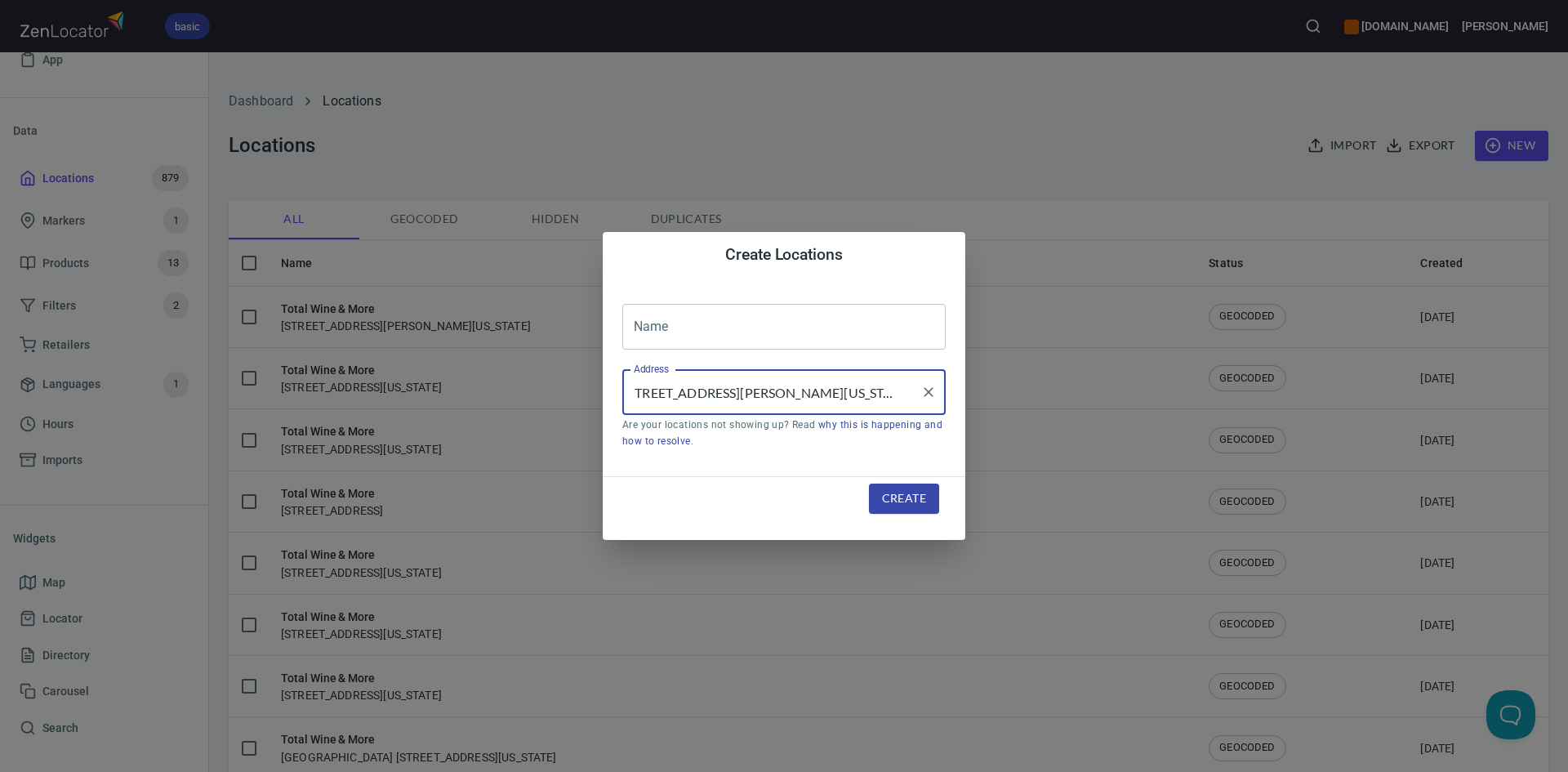
type input "[STREET_ADDRESS][PERSON_NAME][US_STATE]"
click at [722, 320] on input "text" at bounding box center [784, 327] width 323 height 46
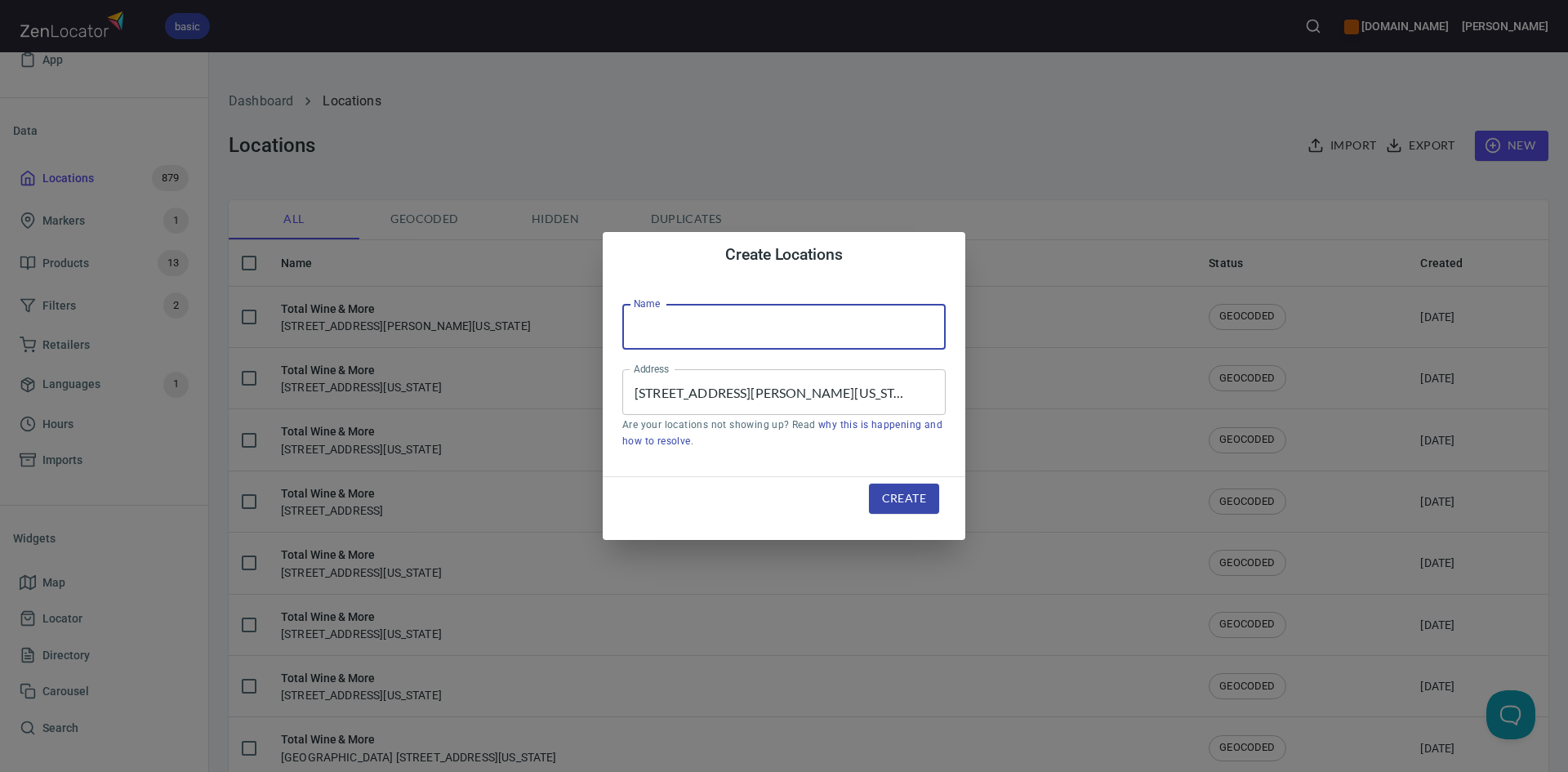
type input "Total Wine & More"
click at [902, 498] on span "Create" at bounding box center [904, 498] width 44 height 20
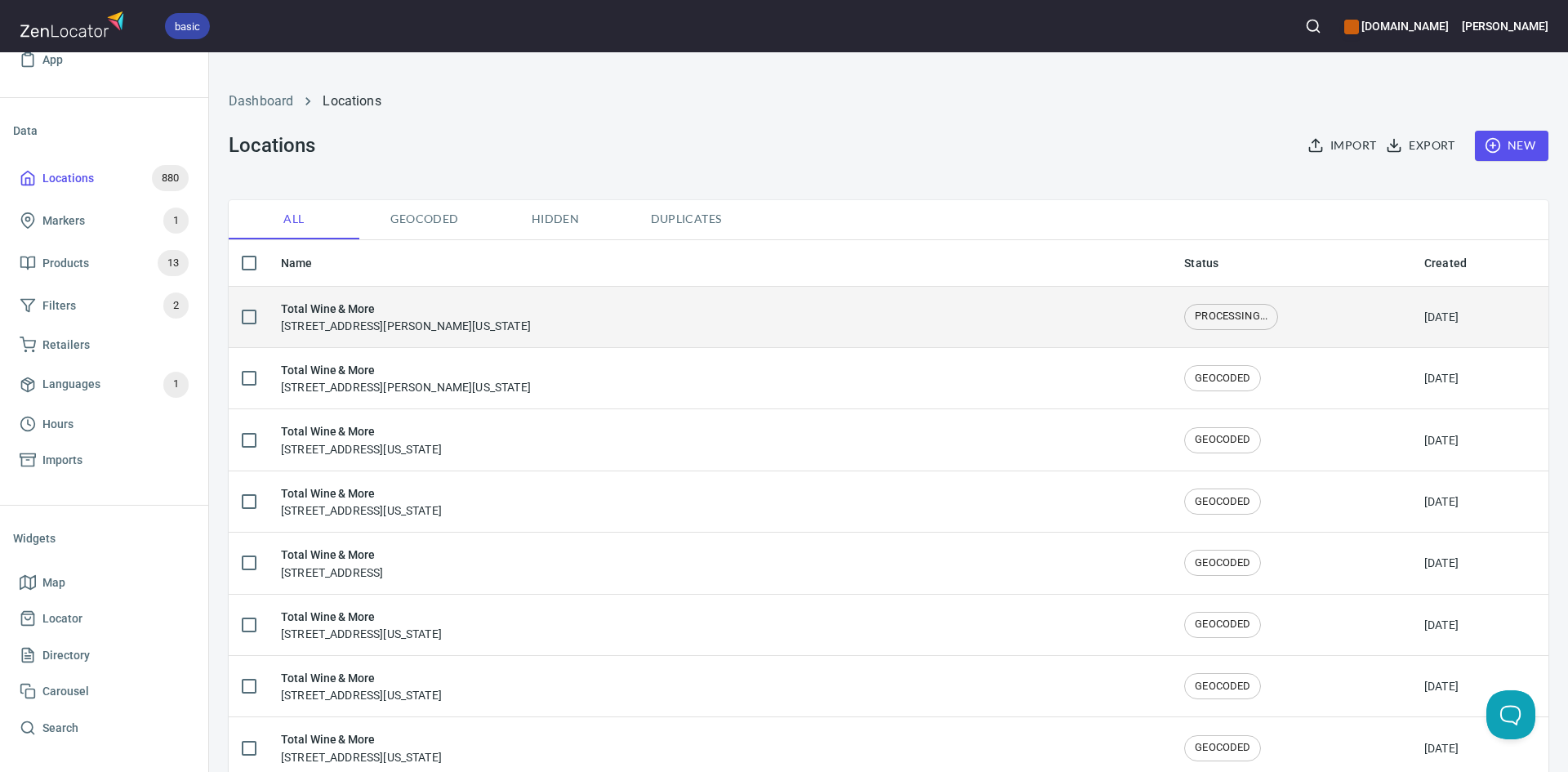
click at [792, 326] on div "Total Wine & More [STREET_ADDRESS][PERSON_NAME][US_STATE]" at bounding box center [720, 316] width 877 height 34
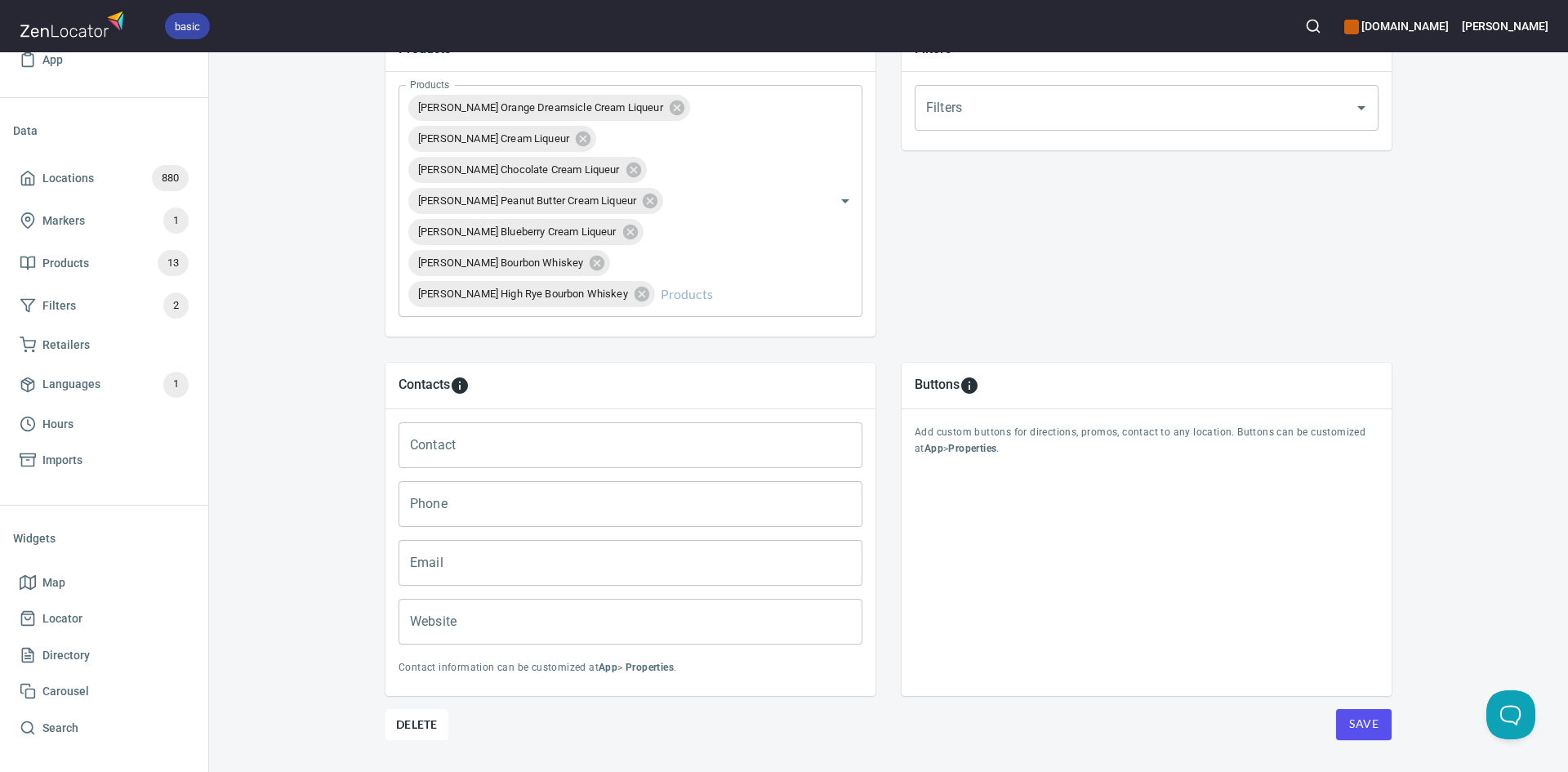
scroll to position [658, 0]
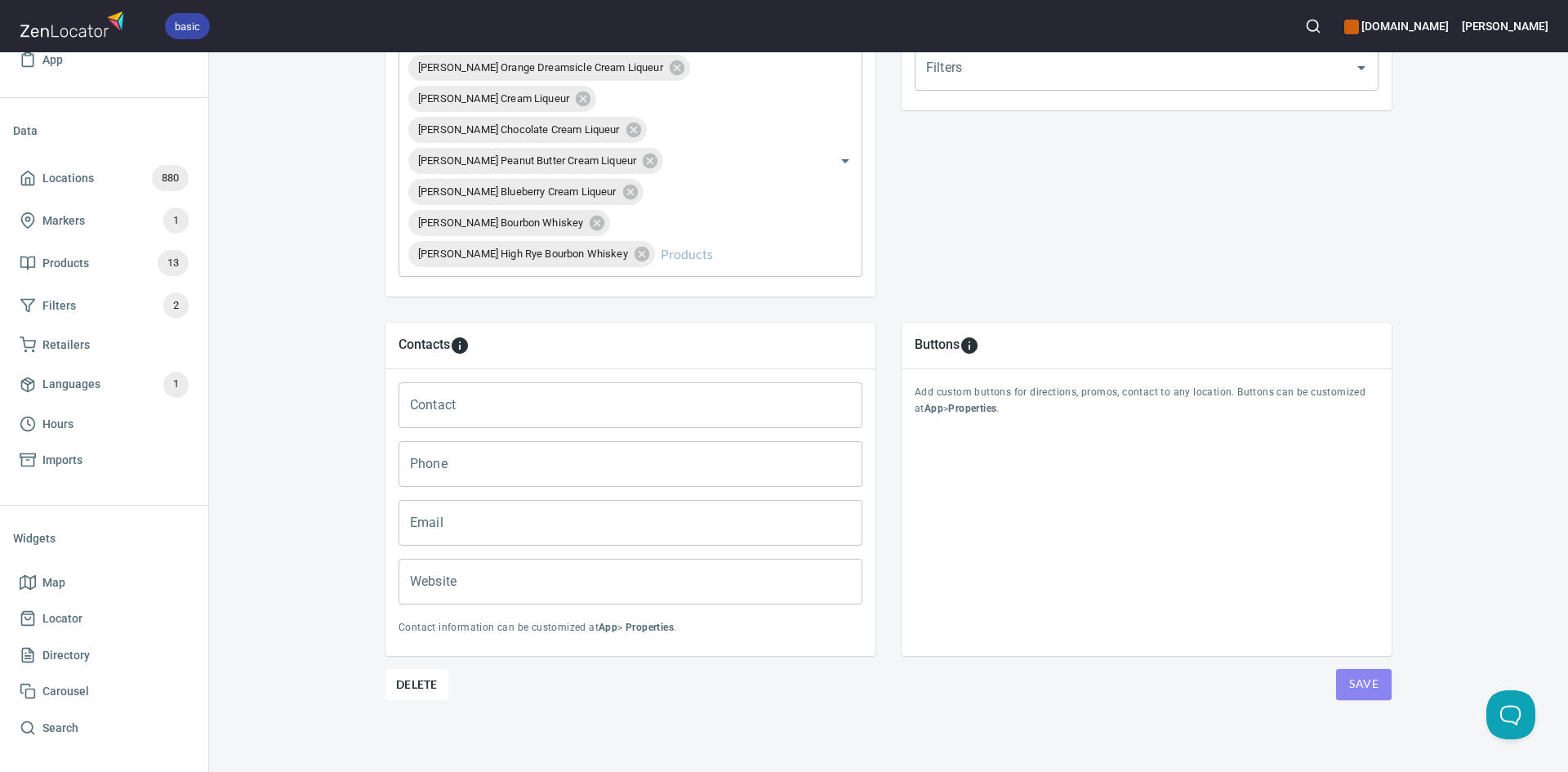
click at [1349, 677] on span "Save" at bounding box center [1363, 683] width 30 height 20
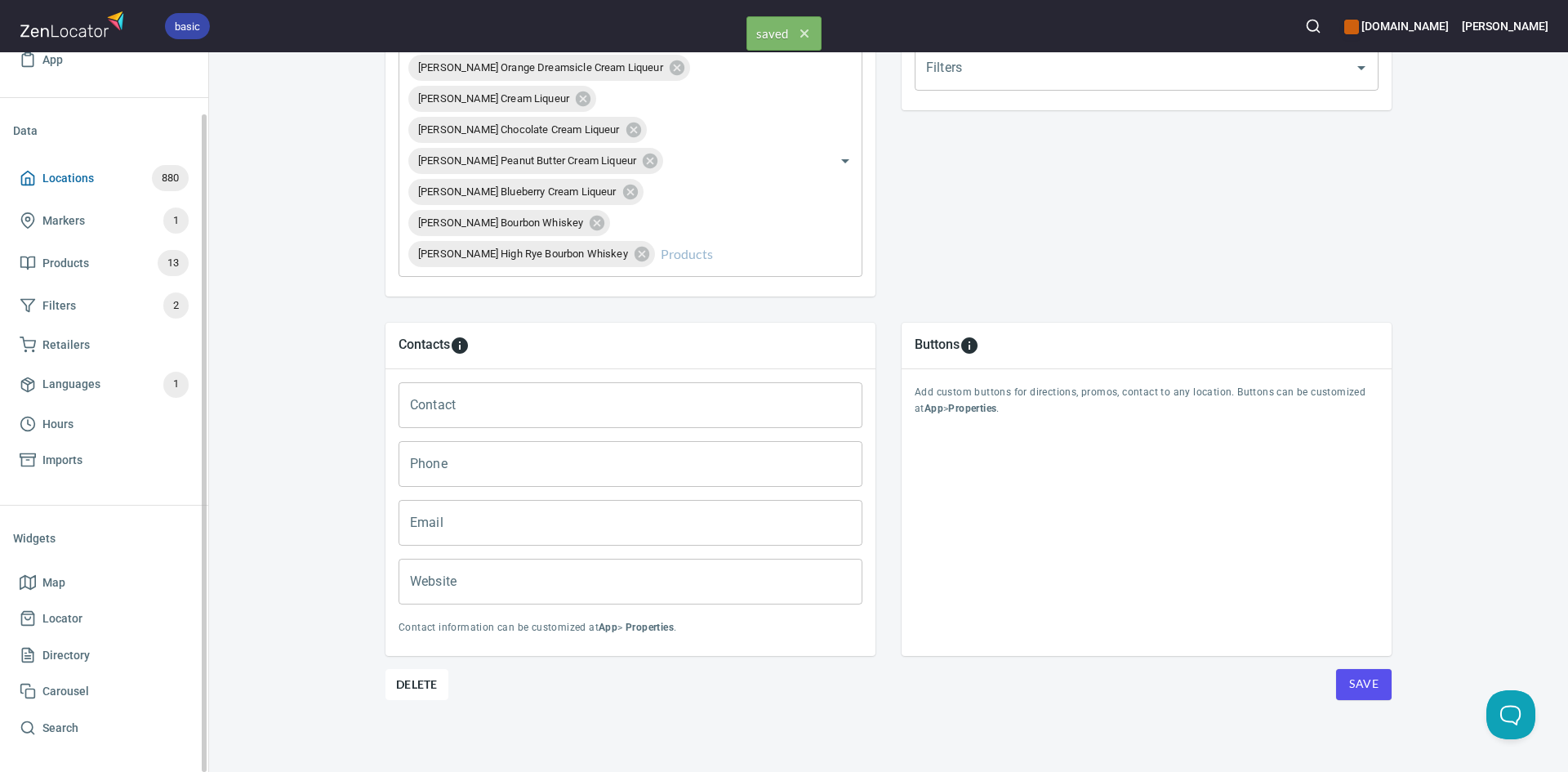
click at [36, 183] on span "Locations 880" at bounding box center [104, 177] width 169 height 26
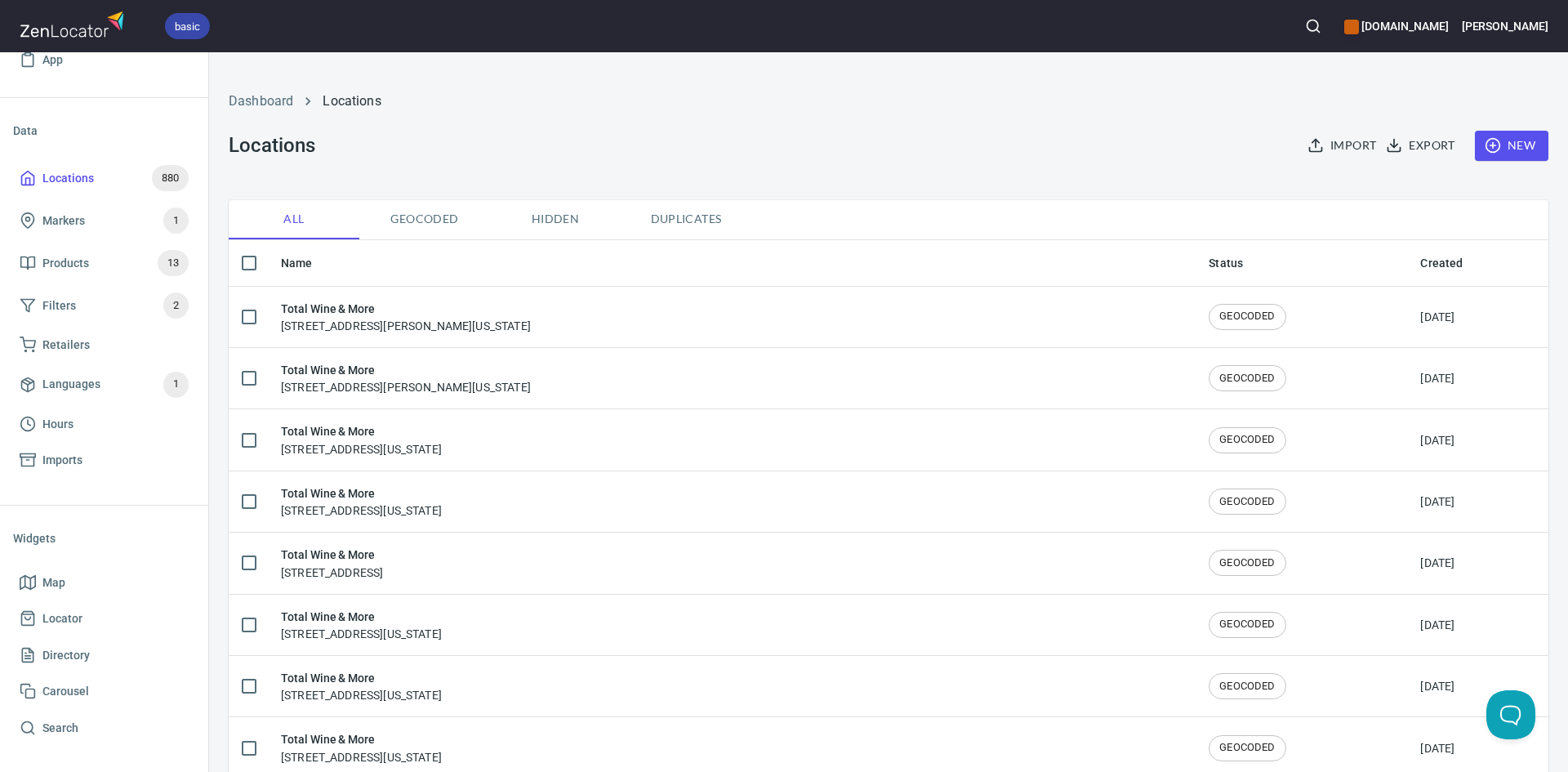
click at [1485, 150] on icon "button" at bounding box center [1493, 145] width 16 height 16
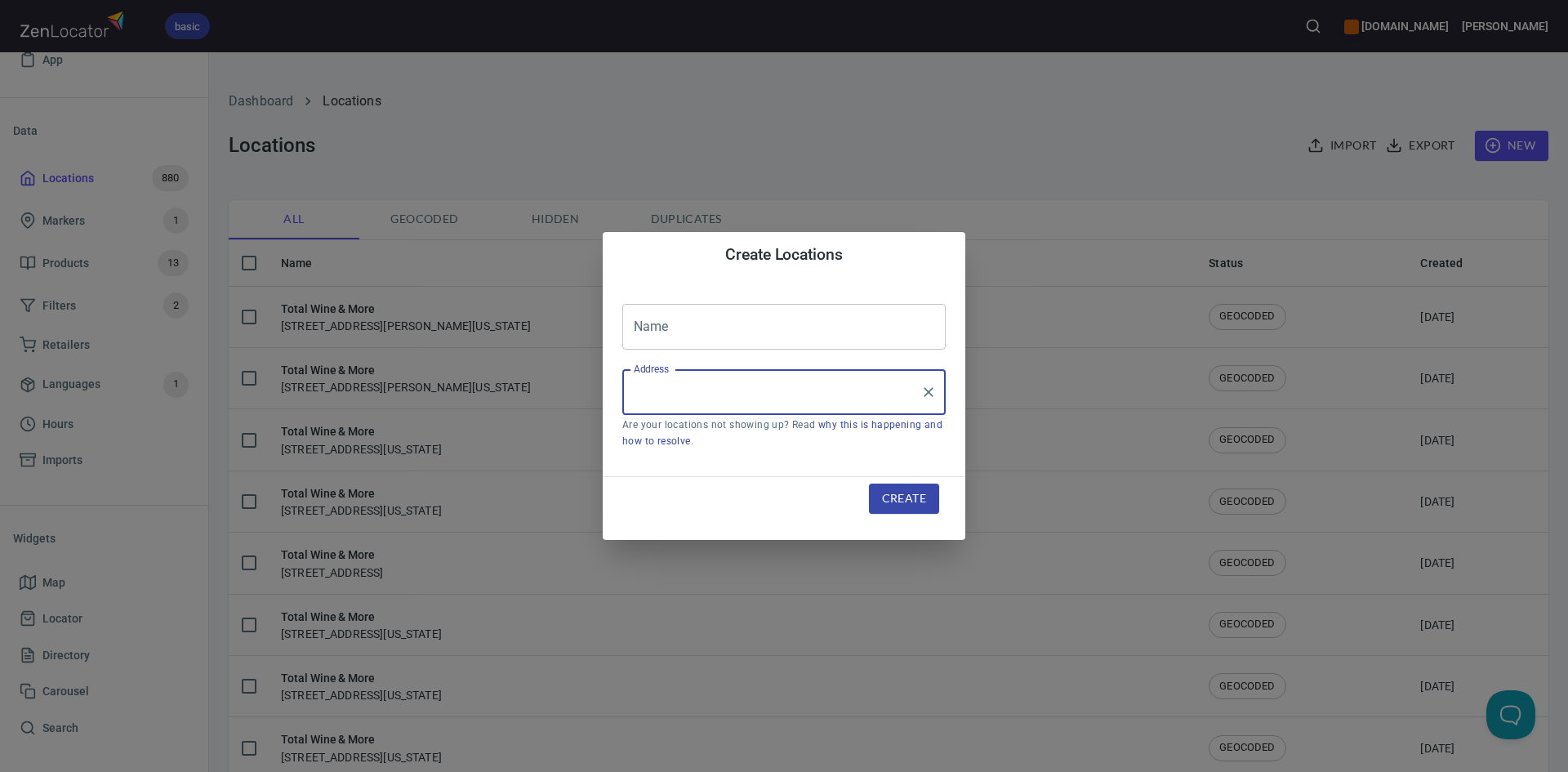
click at [755, 396] on input "Address" at bounding box center [772, 392] width 284 height 31
paste input "[STREET_ADDRESS]"
type input "[STREET_ADDRESS]"
click at [925, 393] on icon "Clear" at bounding box center [928, 392] width 16 height 16
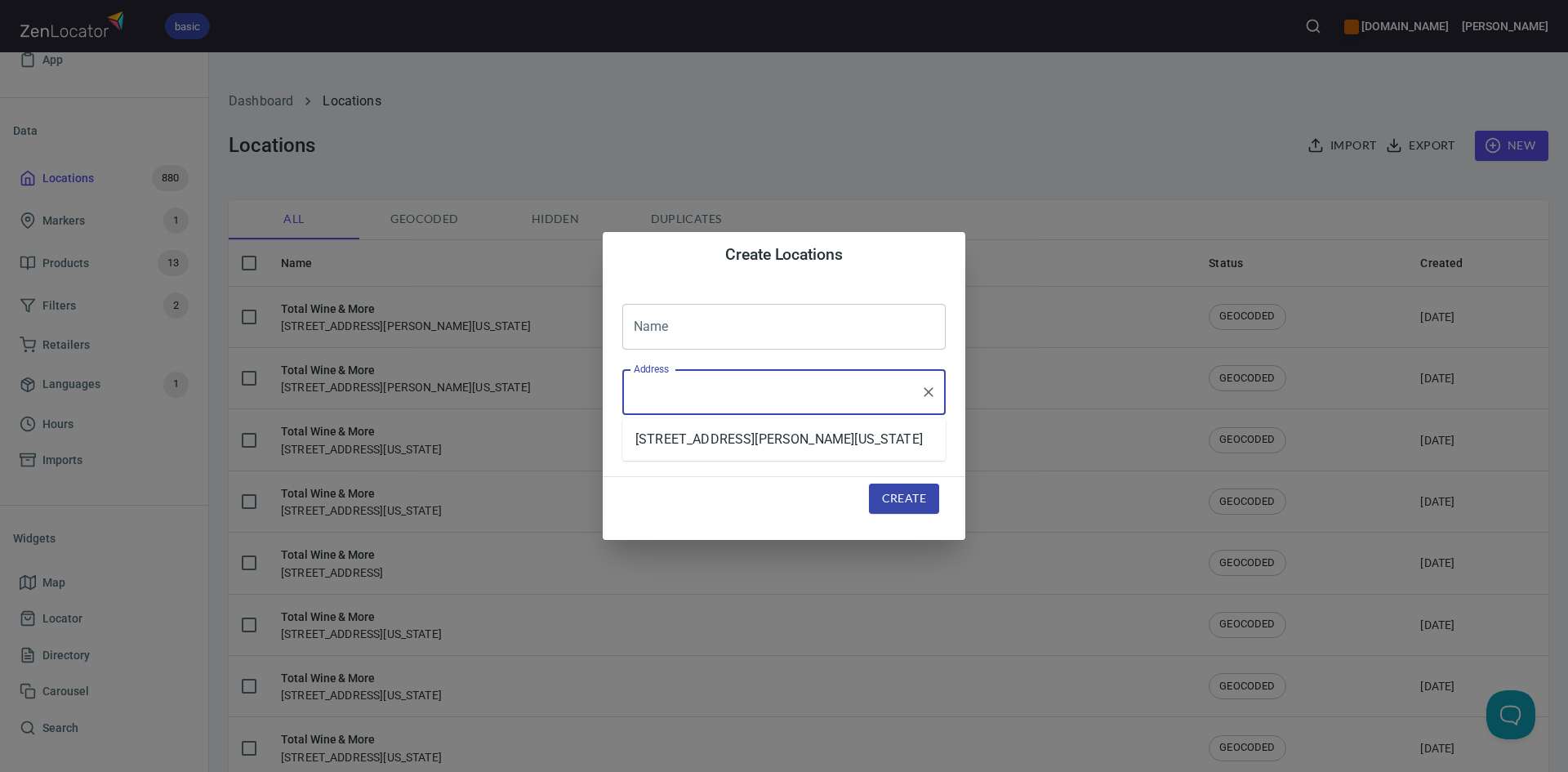
scroll to position [0, 0]
drag, startPoint x: 737, startPoint y: 365, endPoint x: 734, endPoint y: 389, distance: 24.2
paste input "9805 FM [STREET_ADDRESS]"
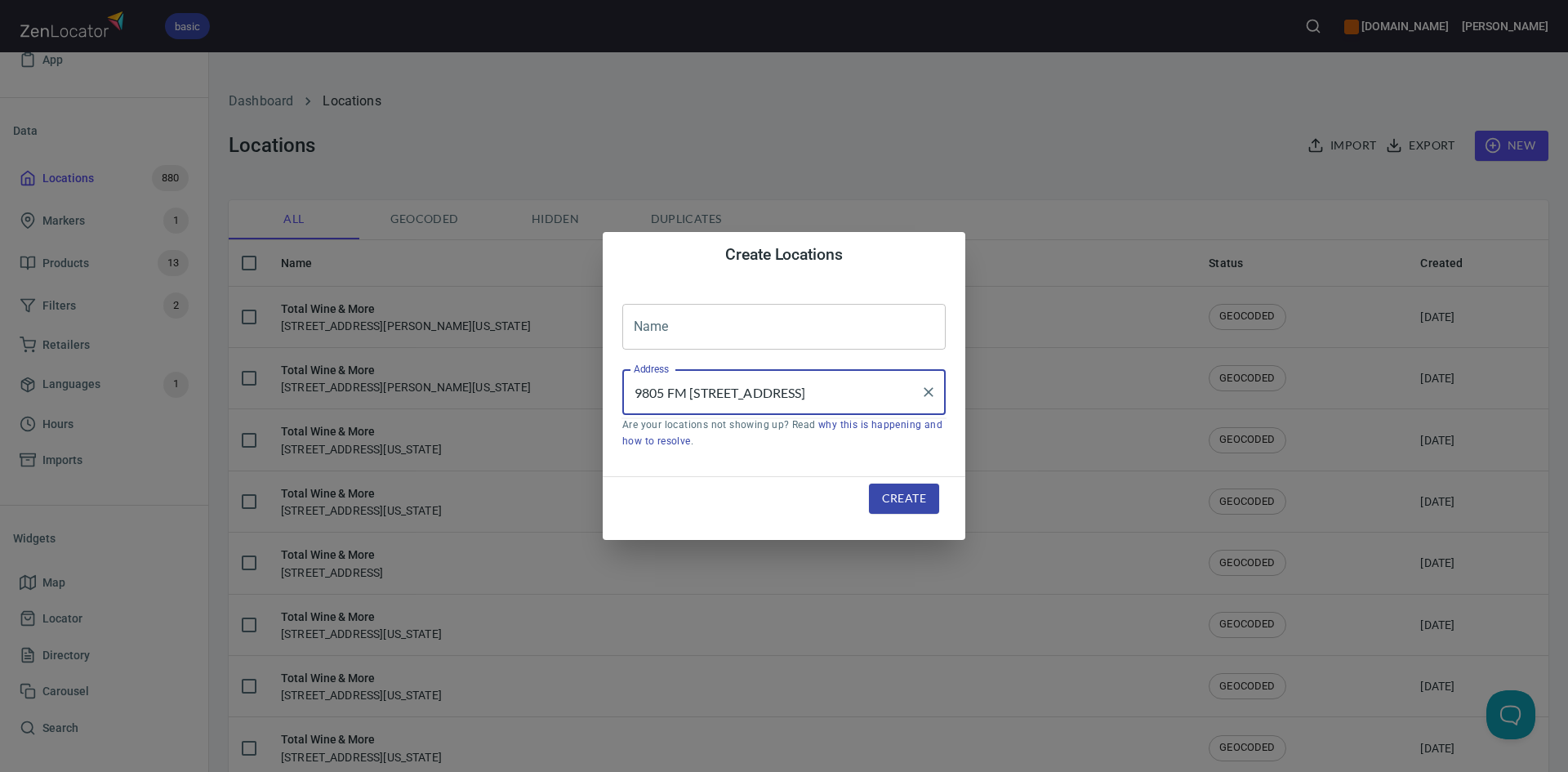
click at [796, 396] on input "9805 FM [STREET_ADDRESS]" at bounding box center [772, 392] width 284 height 31
click at [797, 395] on input "9805 FM [STREET_ADDRESS]" at bounding box center [772, 392] width 284 height 31
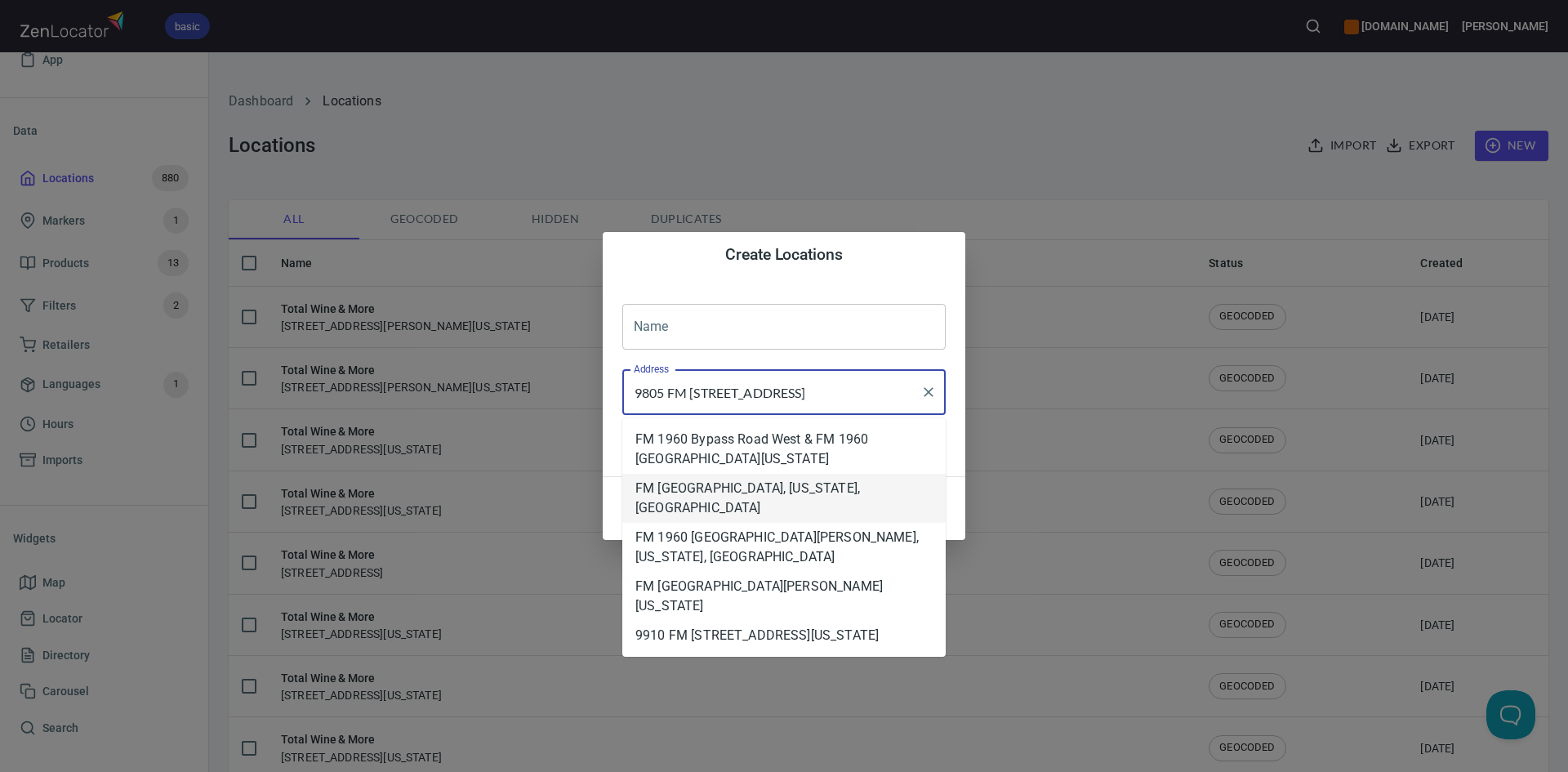
click at [797, 504] on li "FM [GEOGRAPHIC_DATA], [US_STATE], [GEOGRAPHIC_DATA]" at bounding box center [784, 498] width 323 height 49
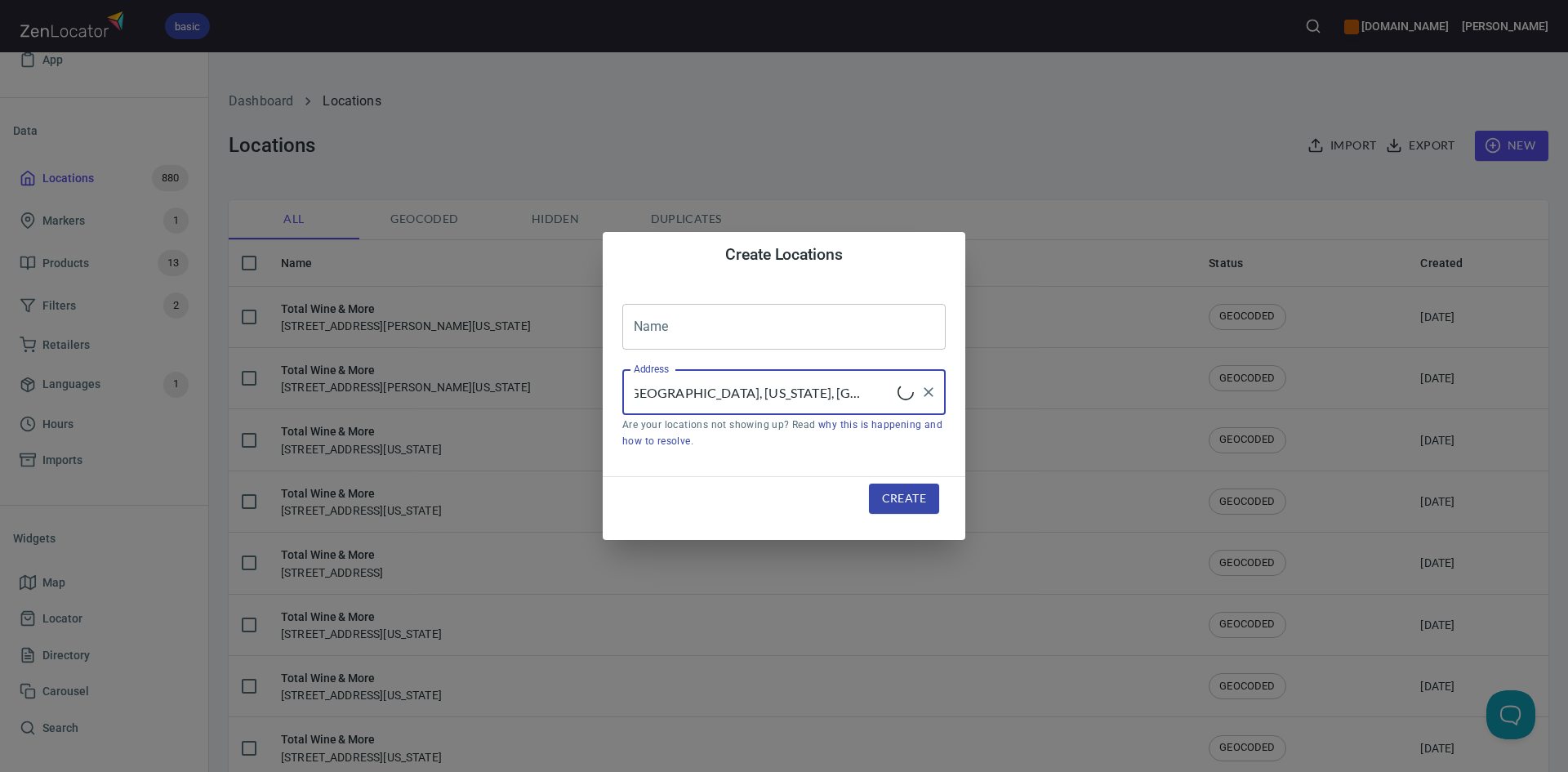
type input "FM [GEOGRAPHIC_DATA], [US_STATE], [GEOGRAPHIC_DATA]"
click at [706, 340] on input "text" at bounding box center [784, 327] width 323 height 46
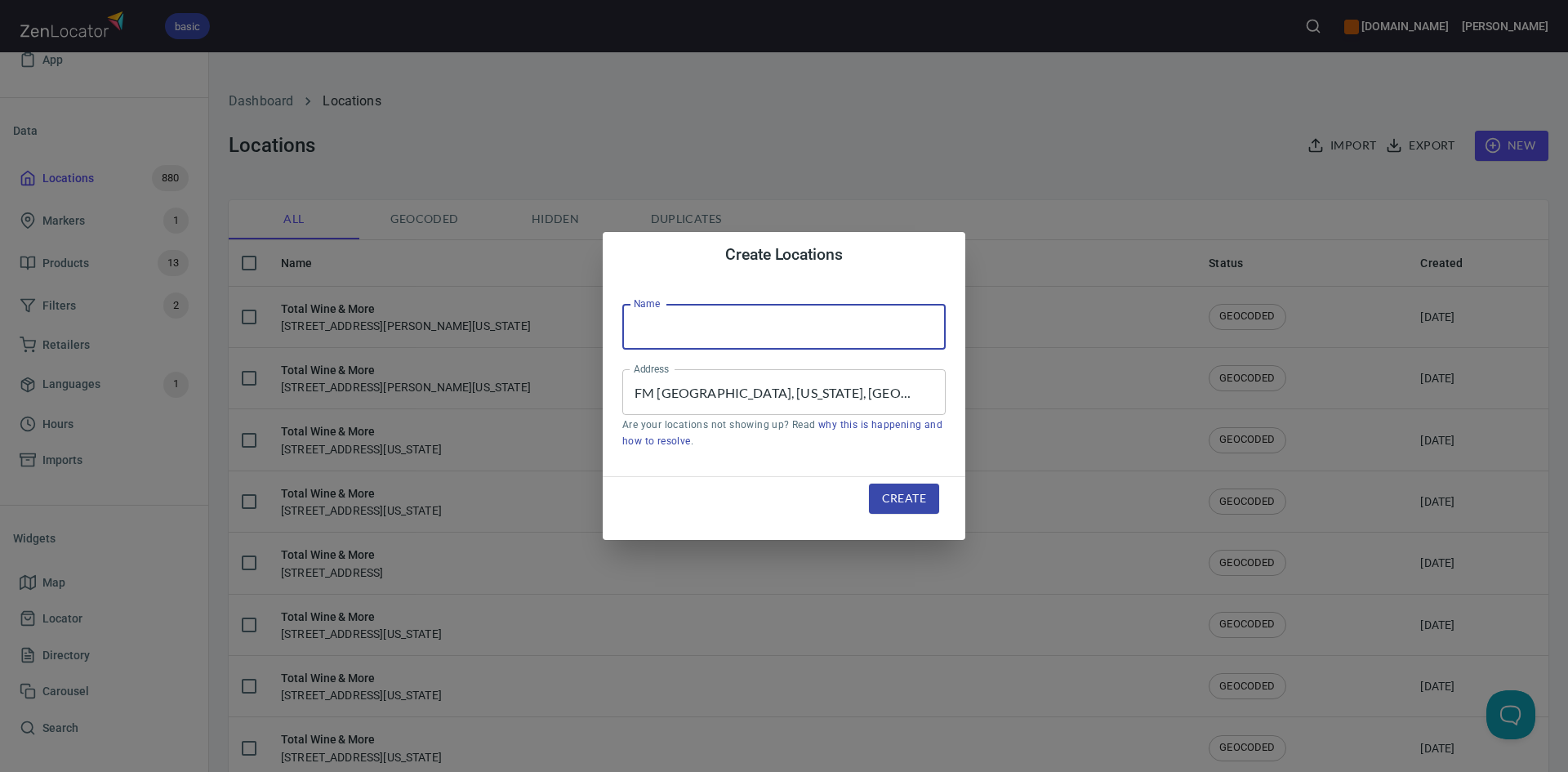
type input "Total Wine & More"
click at [892, 504] on span "Create" at bounding box center [904, 498] width 44 height 20
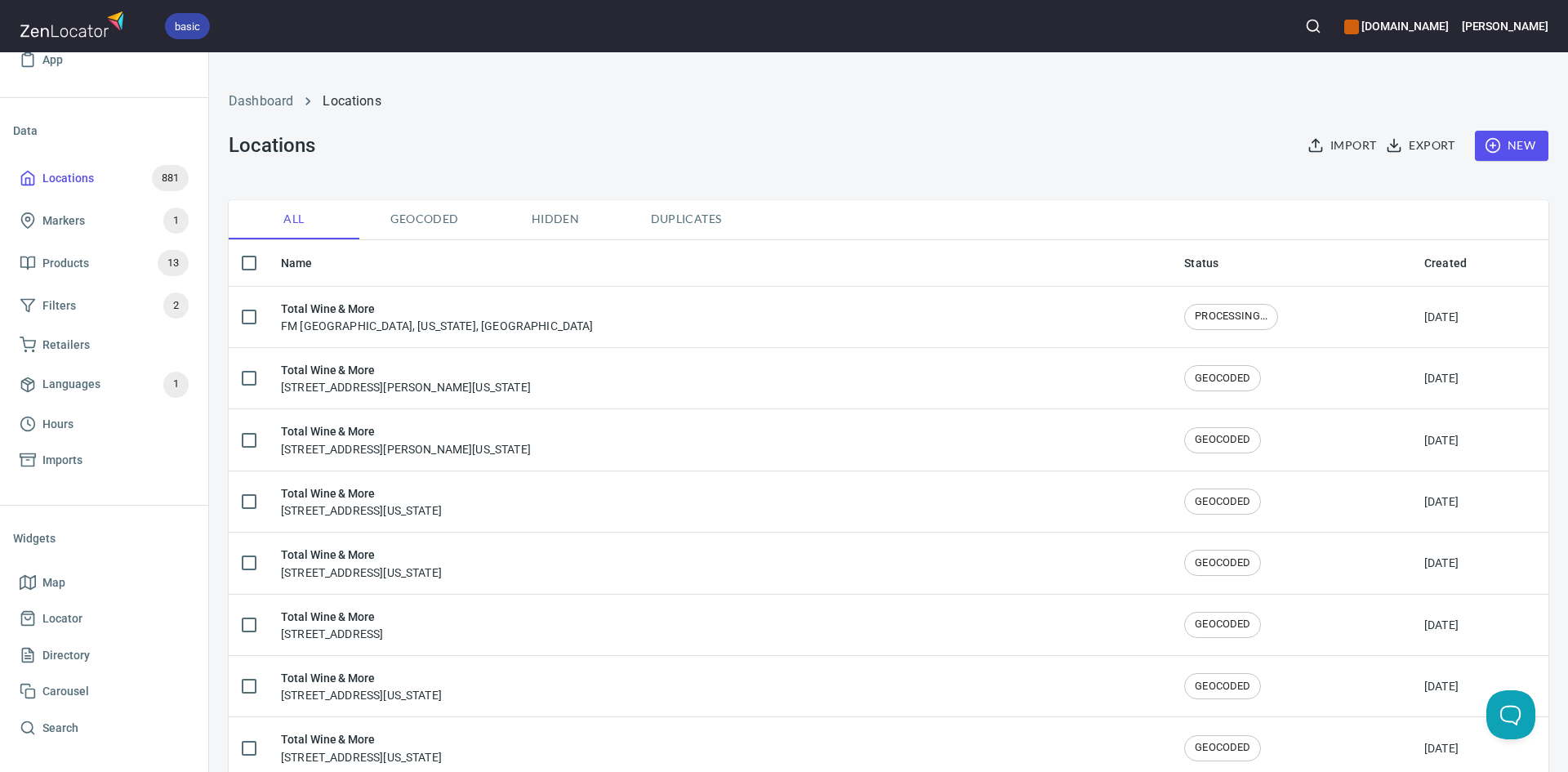
click at [1485, 146] on icon "button" at bounding box center [1493, 145] width 16 height 16
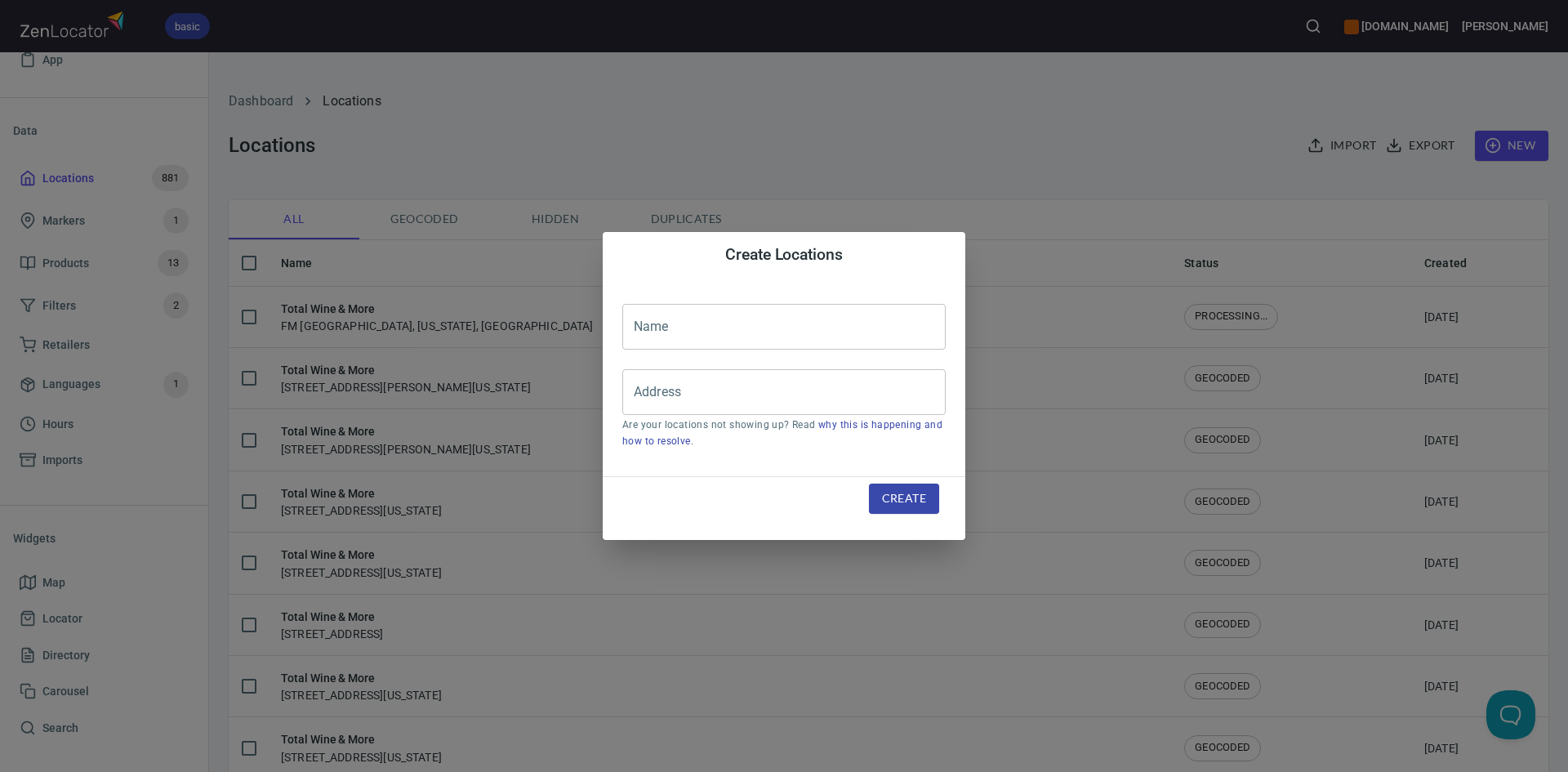
click at [910, 505] on span "Create" at bounding box center [904, 498] width 44 height 20
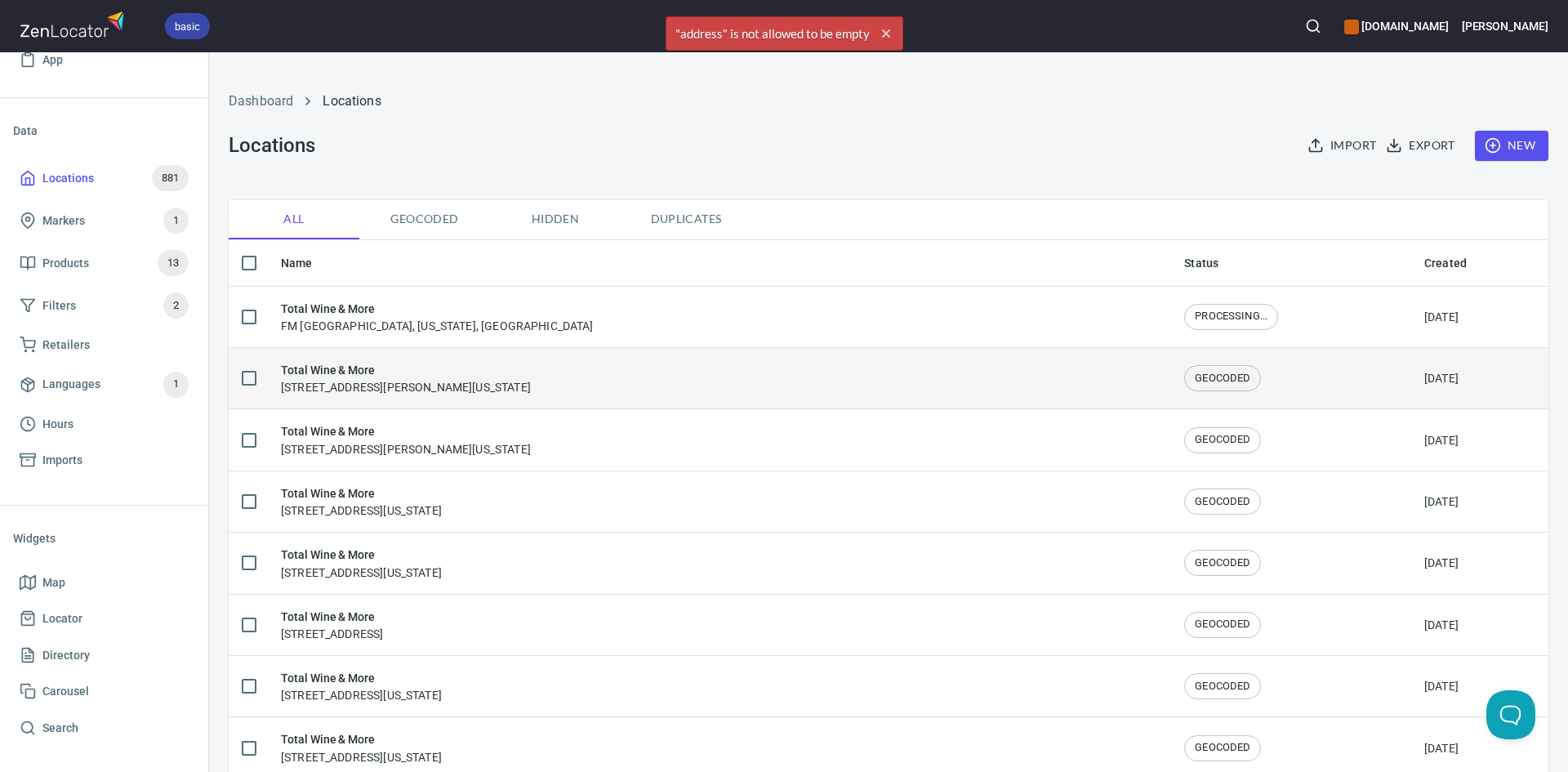
click at [671, 365] on div "Total Wine & More [STREET_ADDRESS][PERSON_NAME][US_STATE]" at bounding box center [720, 378] width 877 height 34
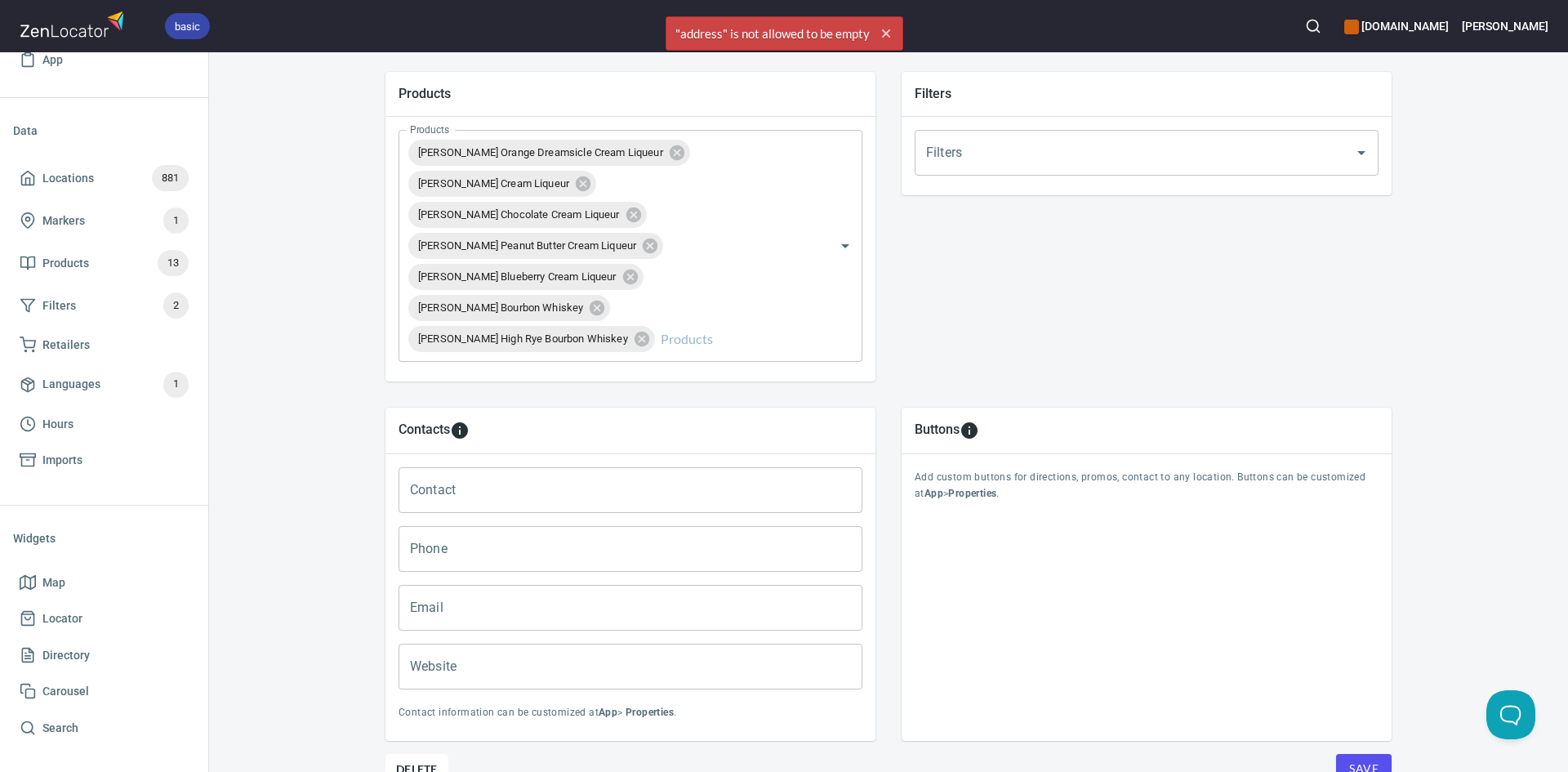
scroll to position [658, 0]
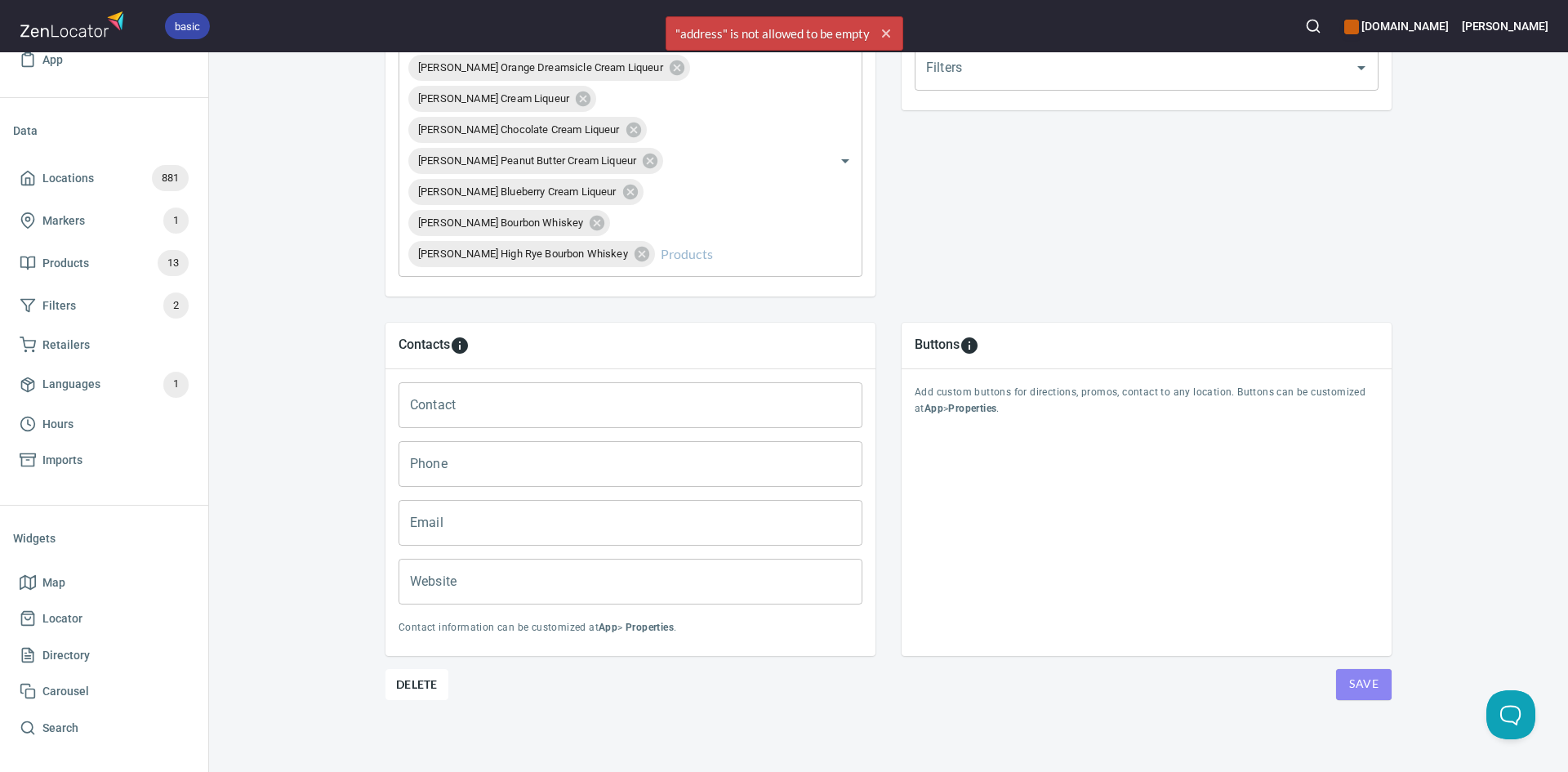
click at [1365, 688] on span "Save" at bounding box center [1363, 683] width 30 height 20
click at [1364, 688] on span "Save" at bounding box center [1363, 683] width 30 height 20
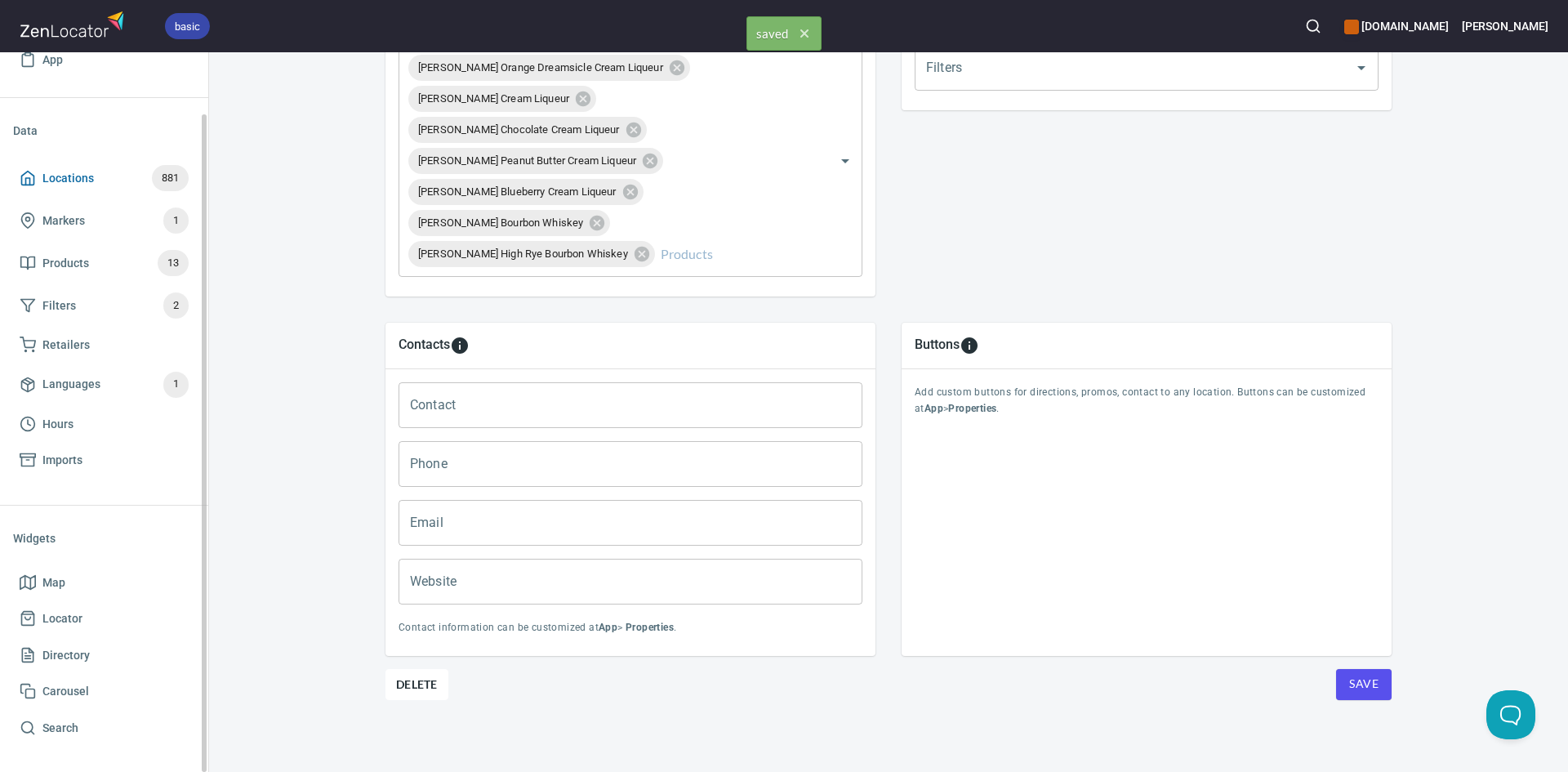
drag, startPoint x: 35, startPoint y: 172, endPoint x: 57, endPoint y: 176, distance: 22.4
click at [35, 172] on icon at bounding box center [28, 177] width 16 height 16
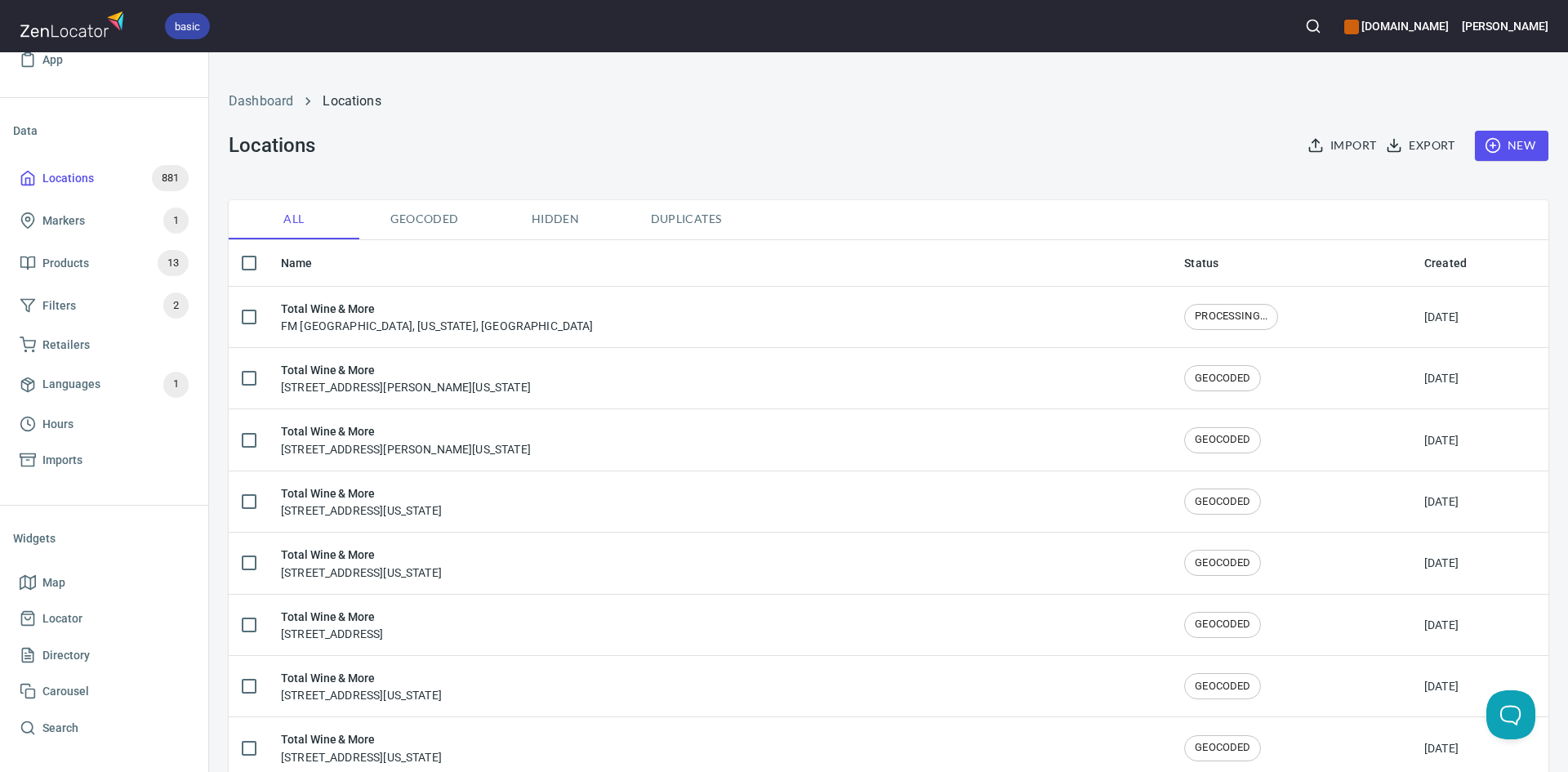
drag, startPoint x: 408, startPoint y: 331, endPoint x: 413, endPoint y: 323, distance: 9.4
click at [408, 328] on div "Total Wine & More FM [STREET_ADDRESS][US_STATE]" at bounding box center [438, 316] width 313 height 34
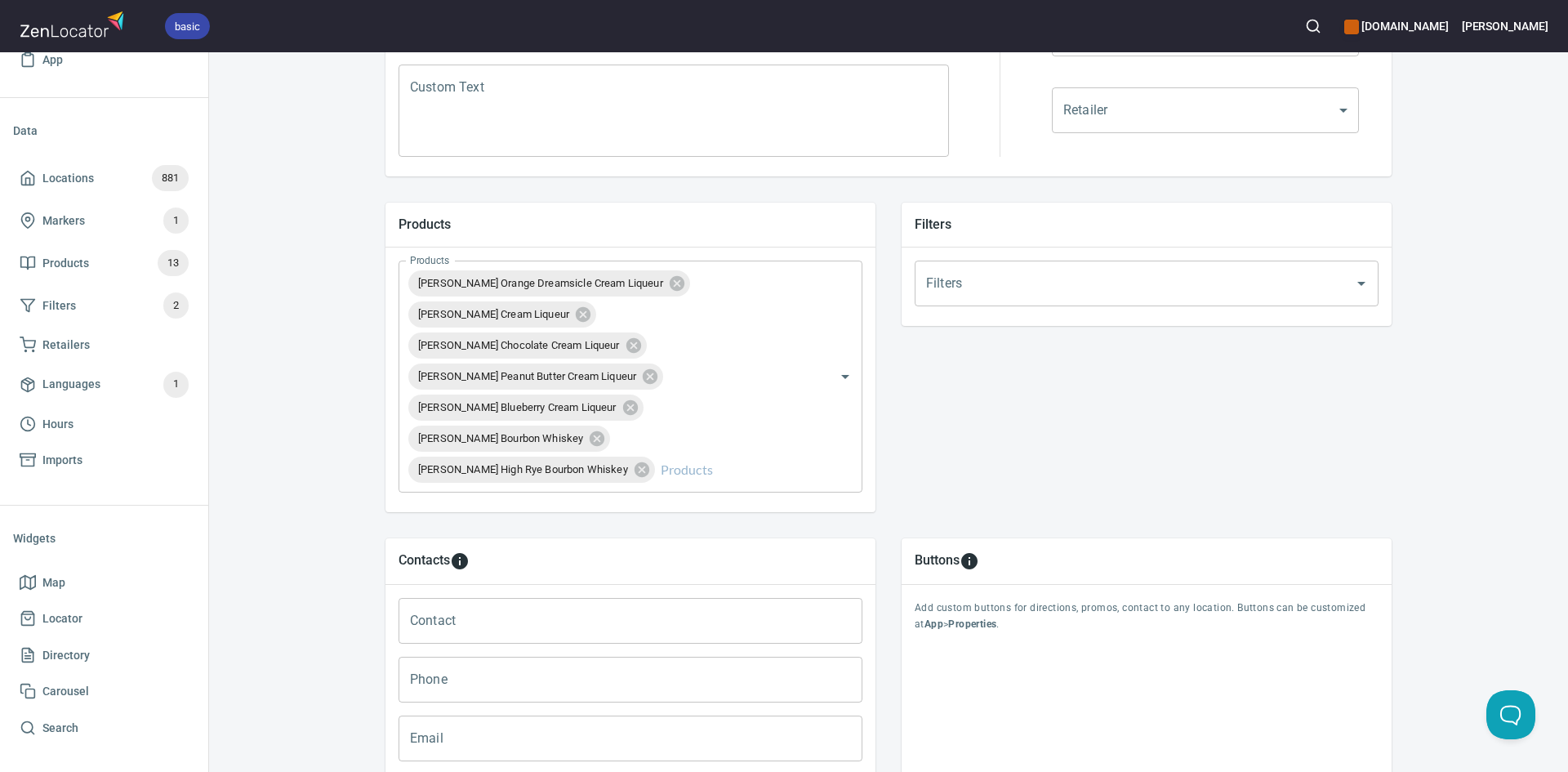
scroll to position [653, 0]
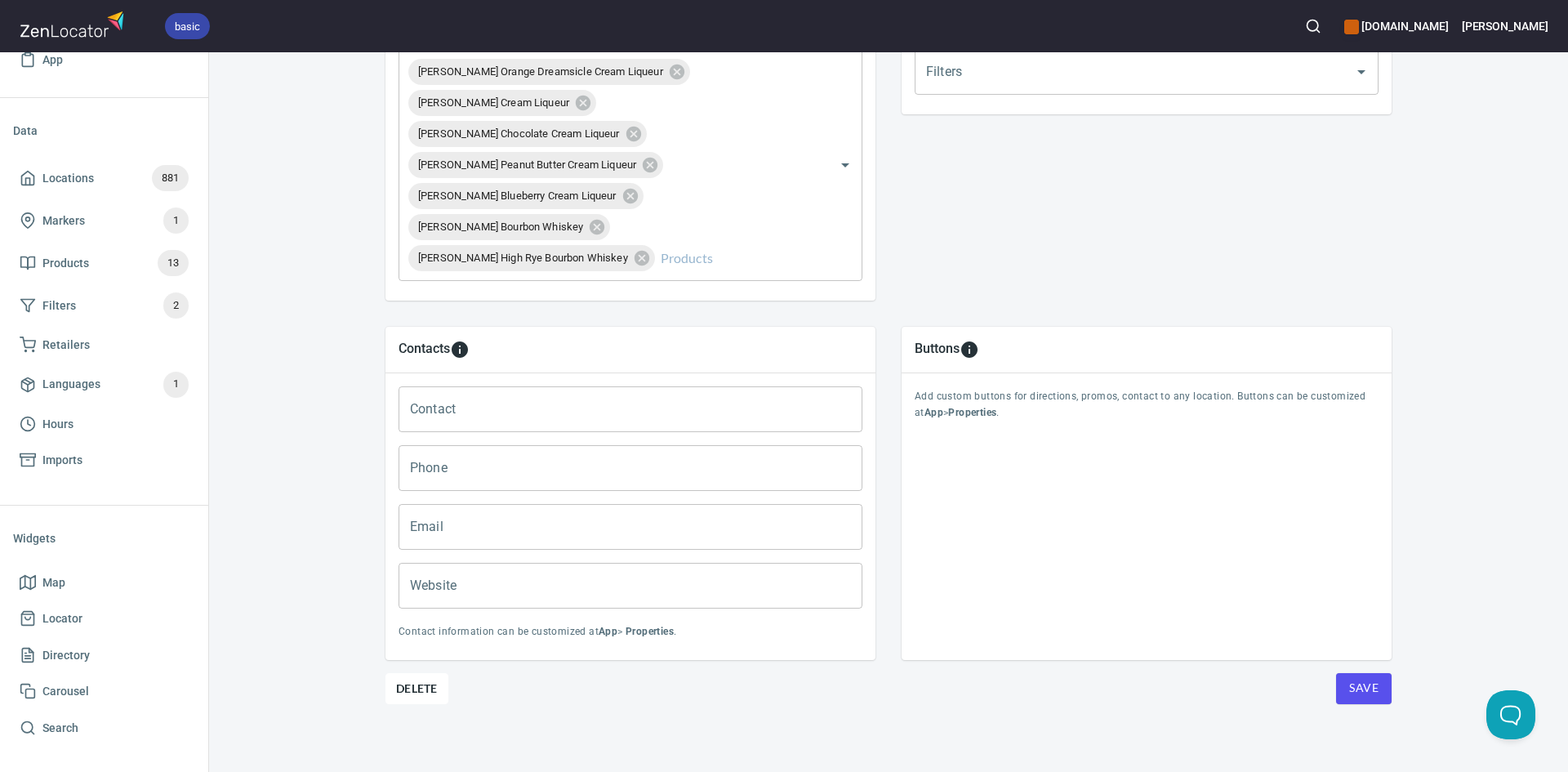
click at [1341, 683] on button "Save" at bounding box center [1364, 688] width 55 height 31
click at [1349, 686] on span "Save" at bounding box center [1363, 687] width 30 height 20
click at [1361, 691] on span "Save" at bounding box center [1363, 687] width 30 height 20
click at [23, 173] on icon at bounding box center [28, 177] width 16 height 16
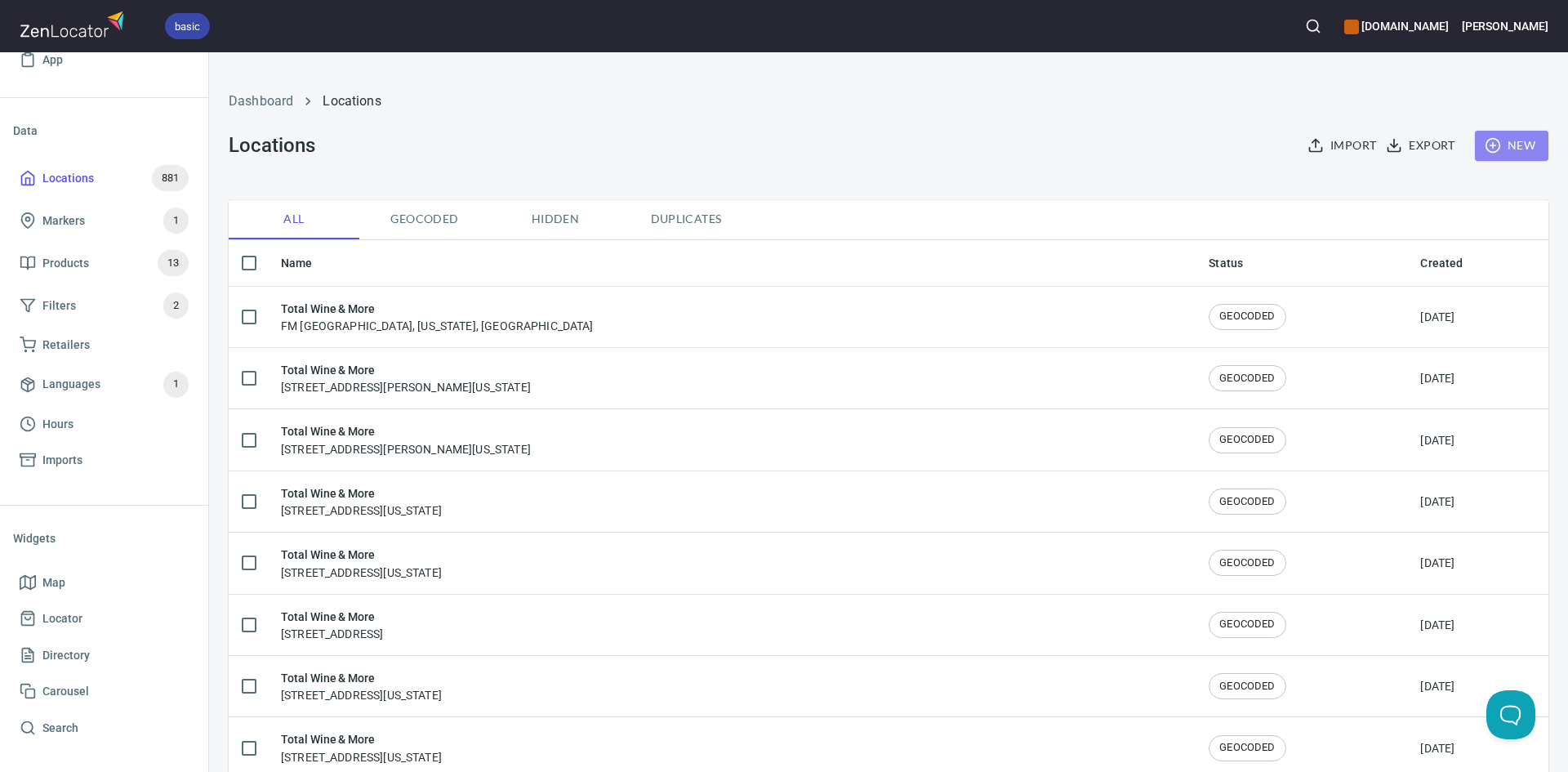
click at [1487, 145] on circle "button" at bounding box center [1492, 146] width 14 height 14
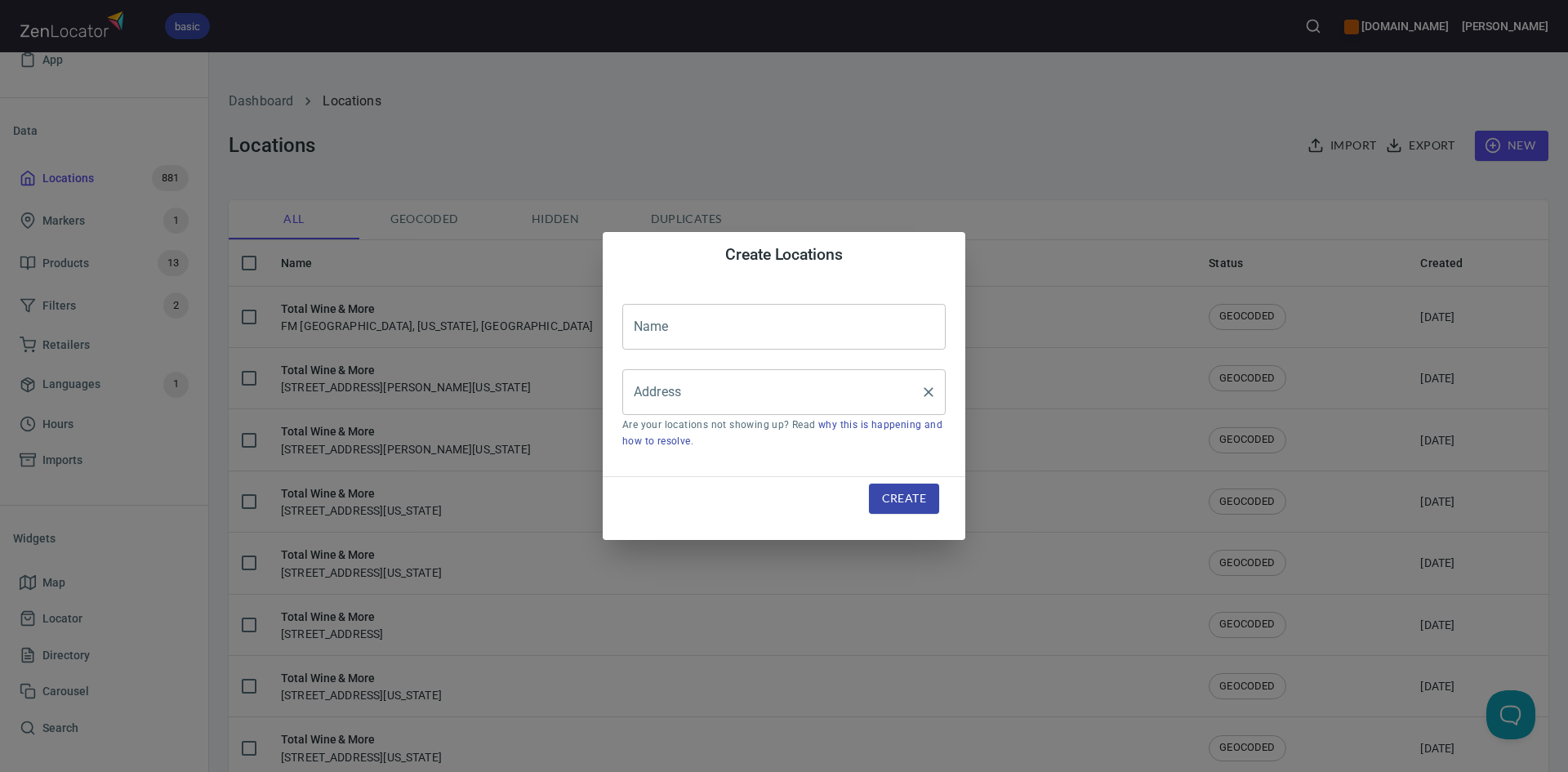
click at [677, 391] on input "Address" at bounding box center [772, 392] width 284 height 31
paste input "[STREET_ADDRESS][PERSON_NAME]"
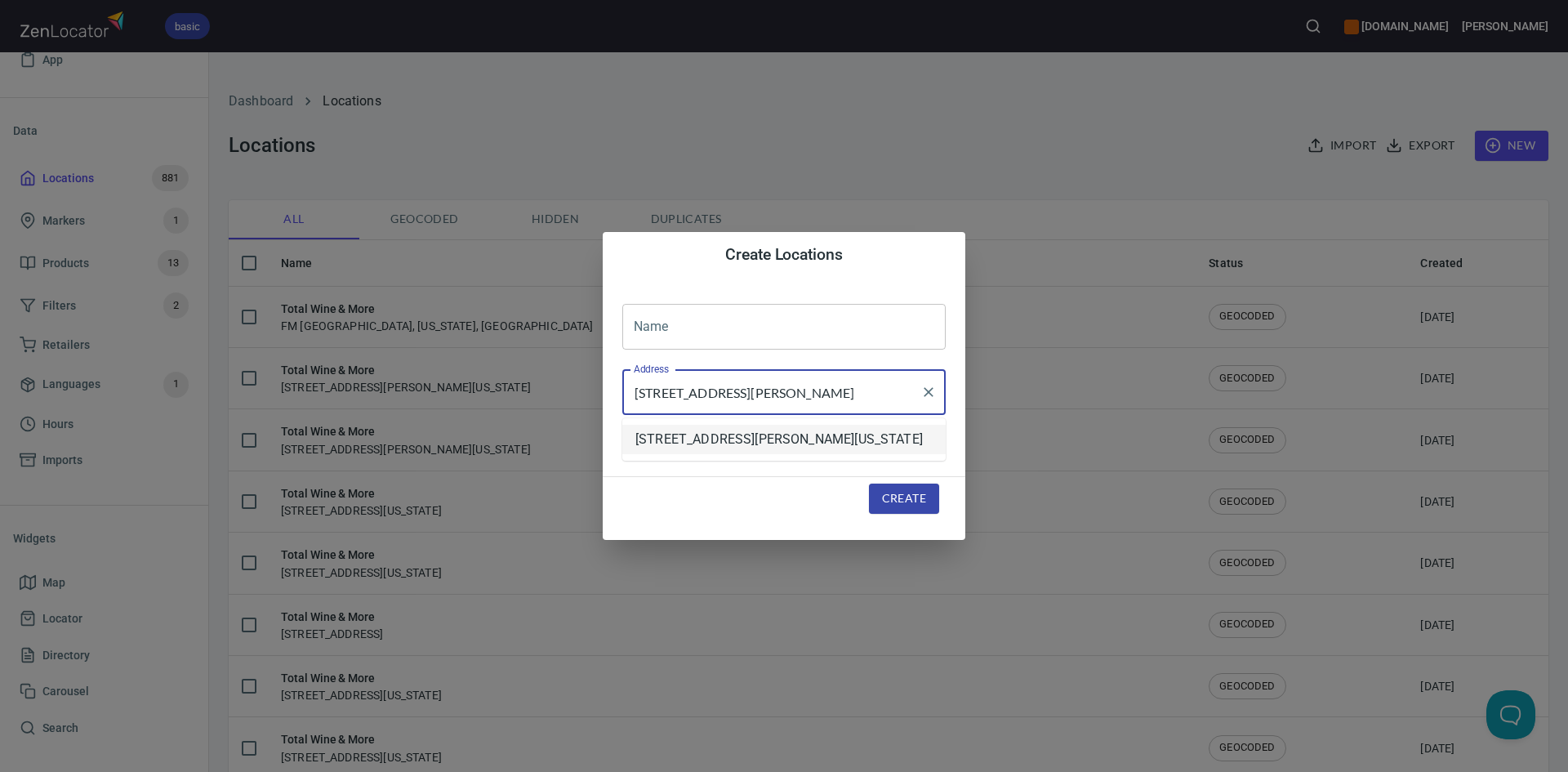
drag, startPoint x: 696, startPoint y: 442, endPoint x: 663, endPoint y: 356, distance: 92.1
click at [693, 440] on li "[STREET_ADDRESS][PERSON_NAME][US_STATE]" at bounding box center [784, 439] width 323 height 30
type input "[STREET_ADDRESS][PERSON_NAME][US_STATE]"
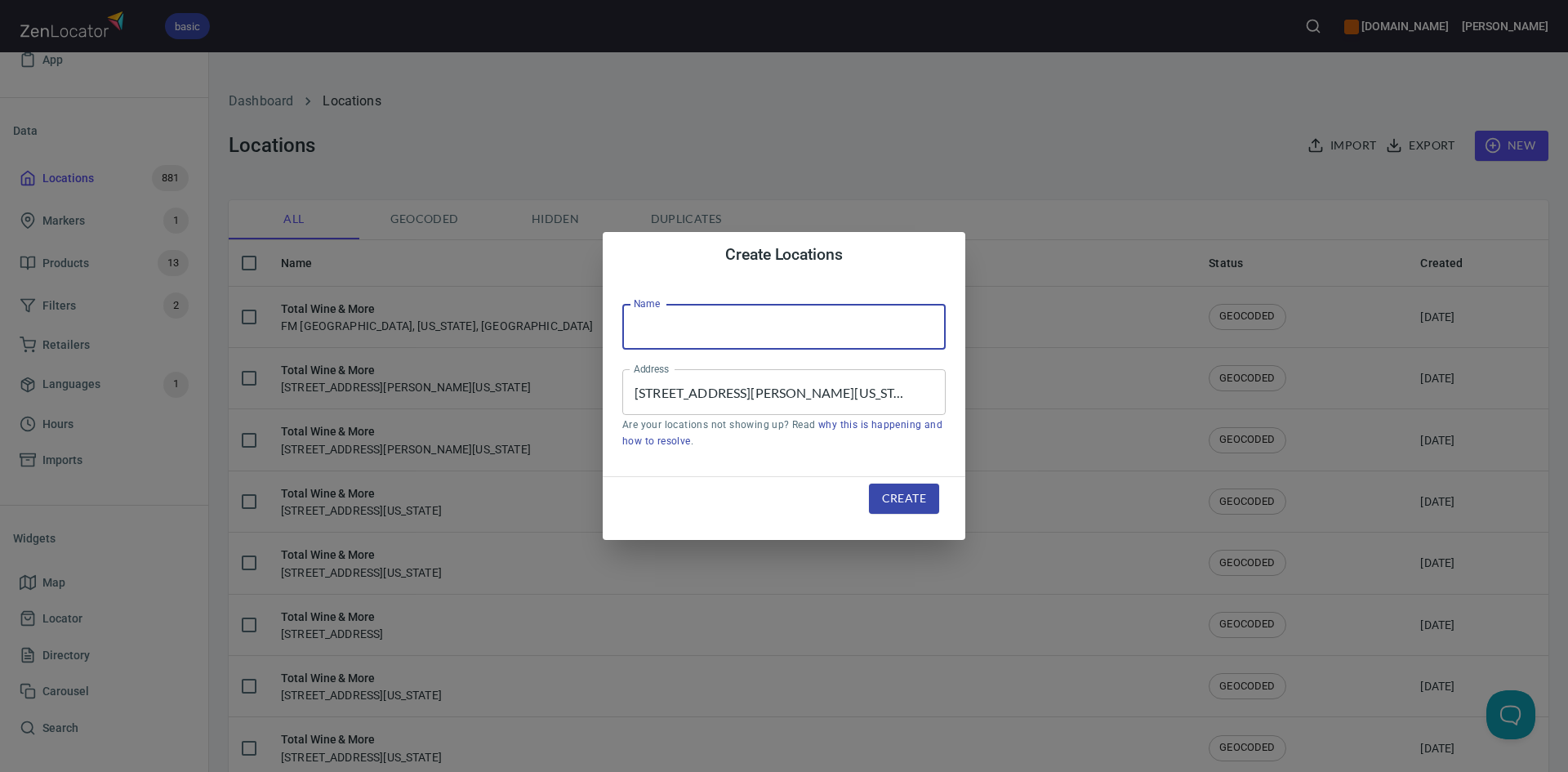
click at [661, 340] on input "text" at bounding box center [784, 327] width 323 height 46
type input "Total Wine & More"
click at [884, 500] on span "Create" at bounding box center [904, 498] width 44 height 20
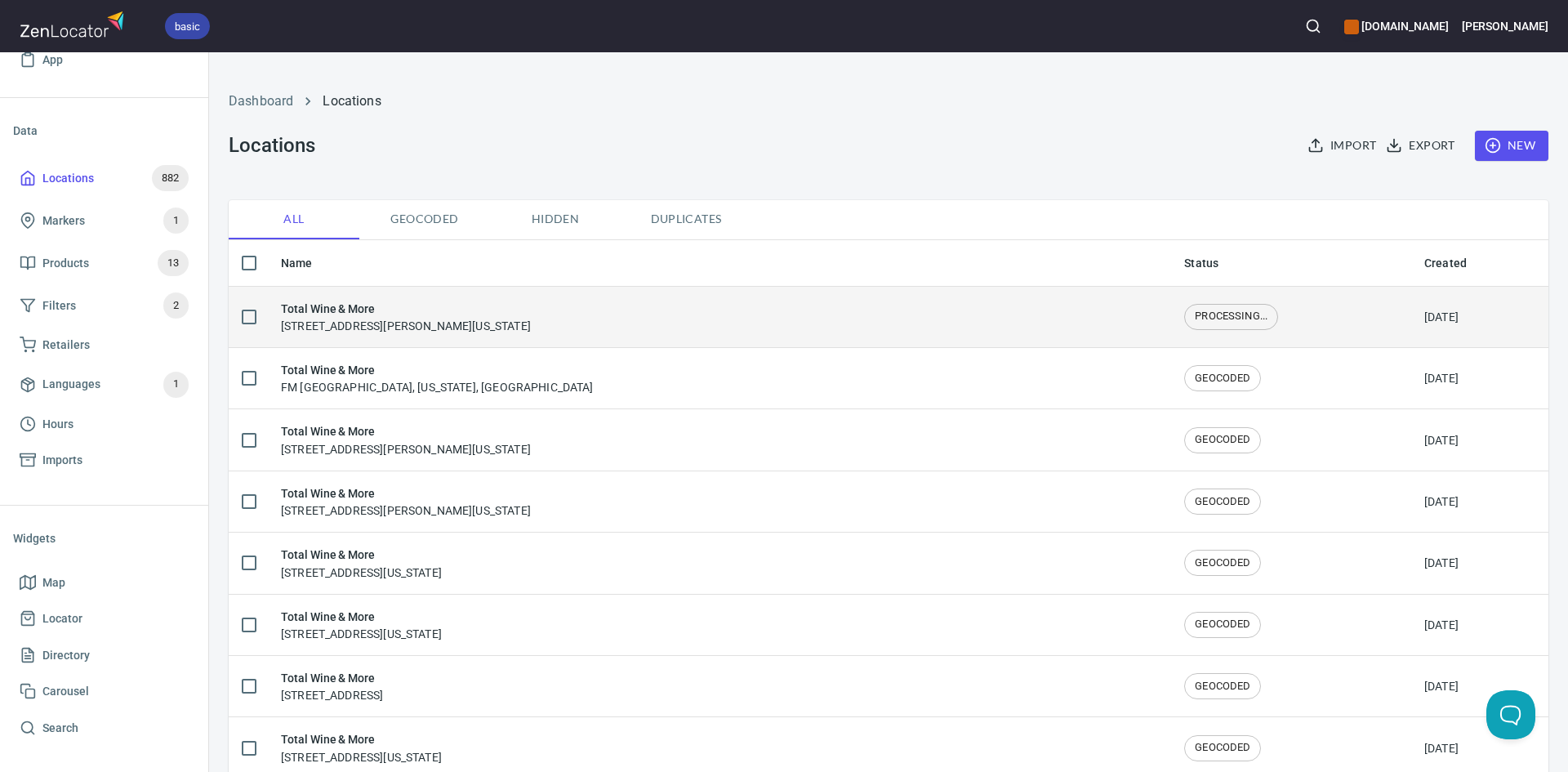
click at [478, 334] on td "Total Wine & More [STREET_ADDRESS][PERSON_NAME][US_STATE]" at bounding box center [720, 316] width 904 height 61
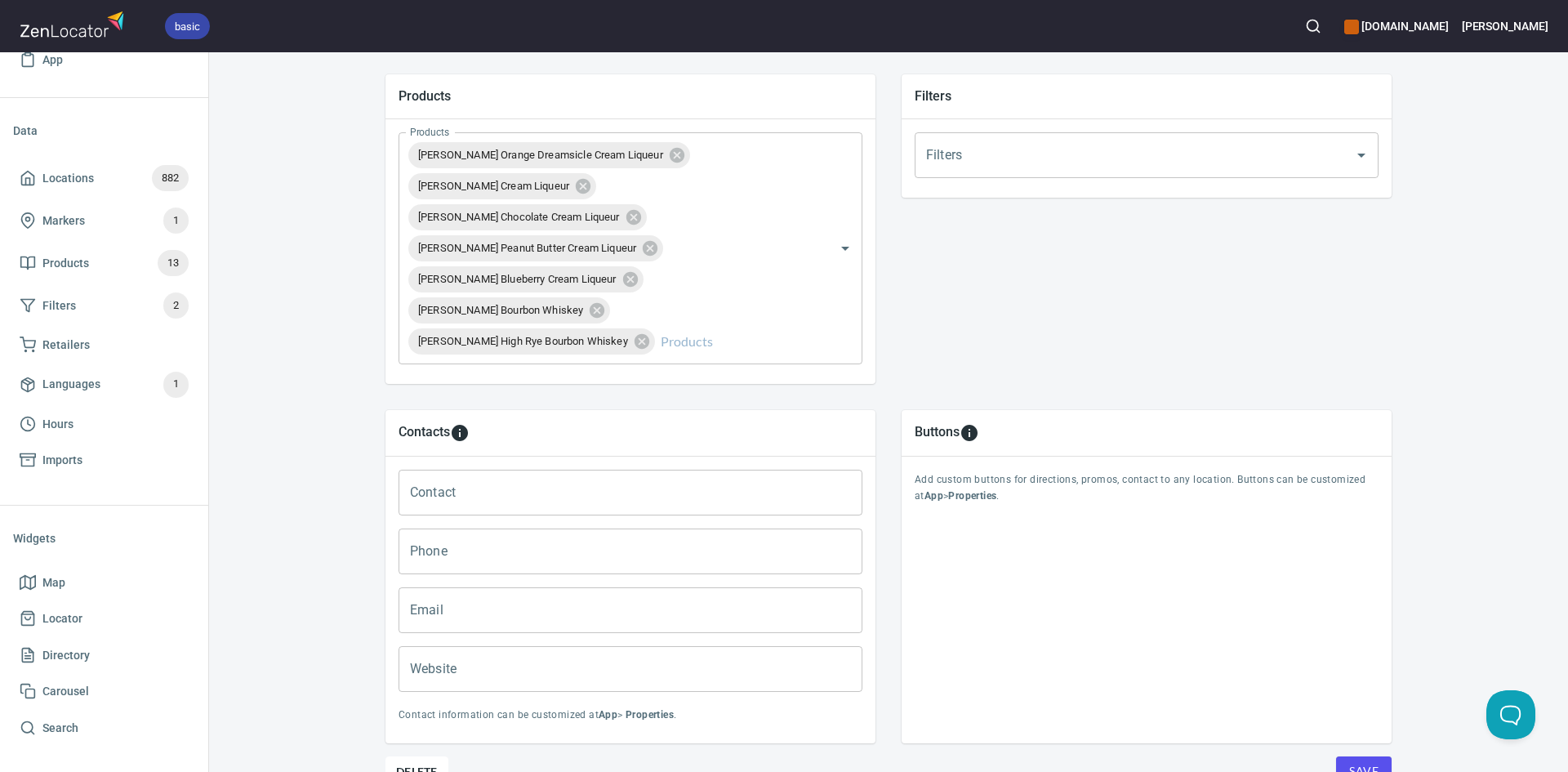
scroll to position [658, 0]
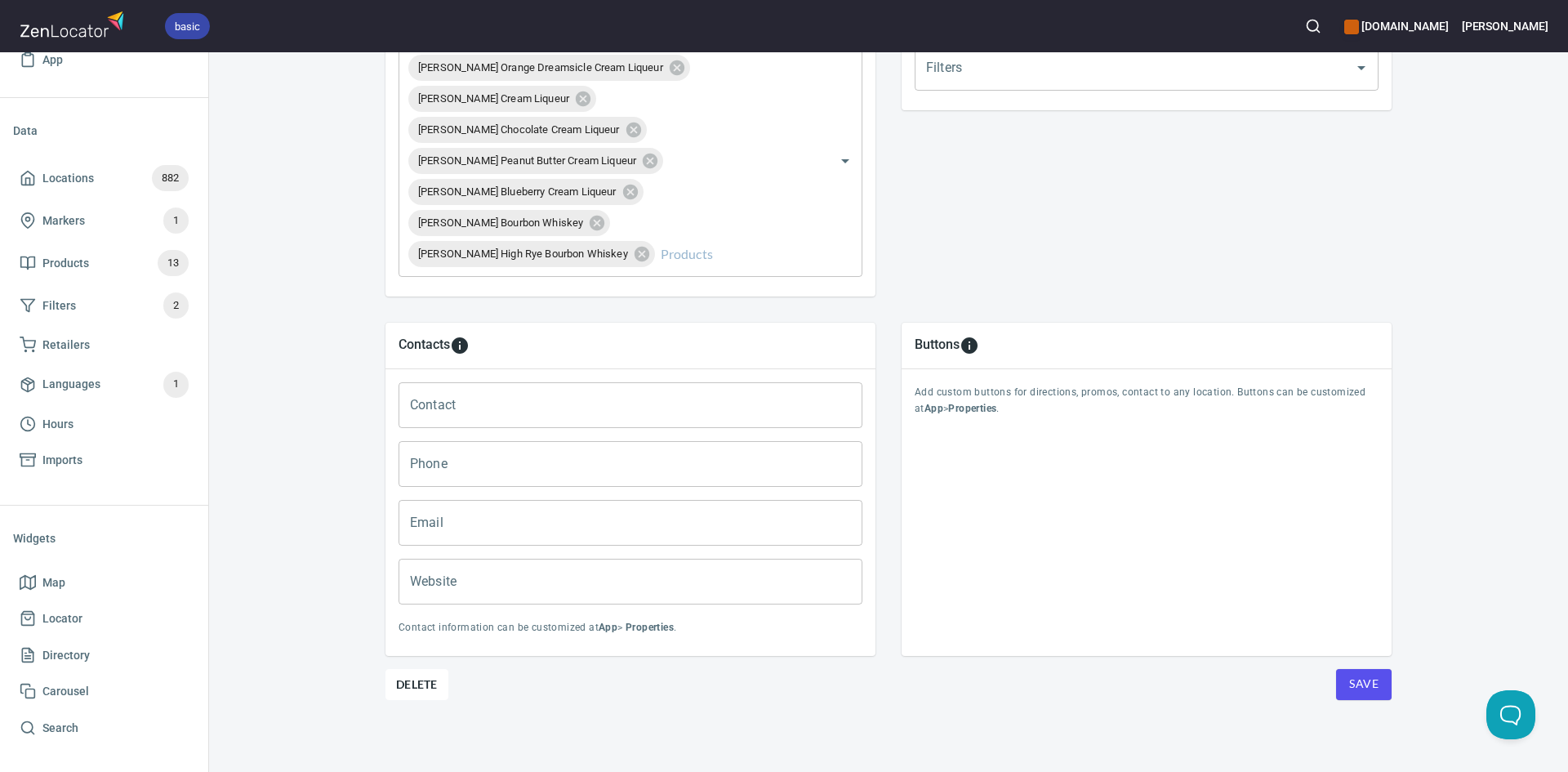
click at [1354, 682] on span "Save" at bounding box center [1363, 683] width 30 height 20
drag, startPoint x: 1353, startPoint y: 679, endPoint x: 1333, endPoint y: 659, distance: 28.3
click at [1349, 678] on span "Save" at bounding box center [1363, 683] width 30 height 20
click at [24, 184] on icon at bounding box center [28, 177] width 16 height 16
